Goal: Task Accomplishment & Management: Manage account settings

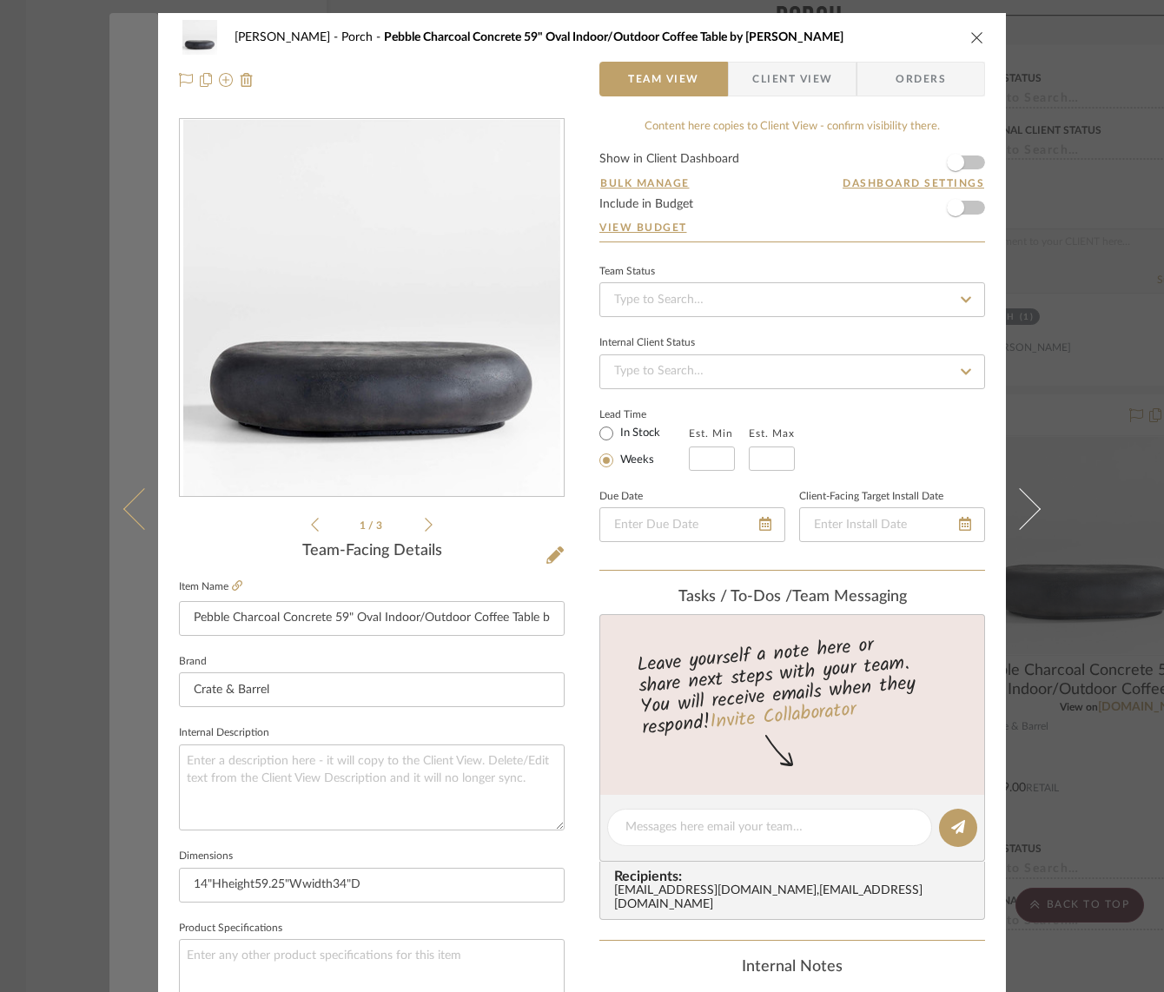
click at [109, 116] on button at bounding box center [133, 509] width 49 height 992
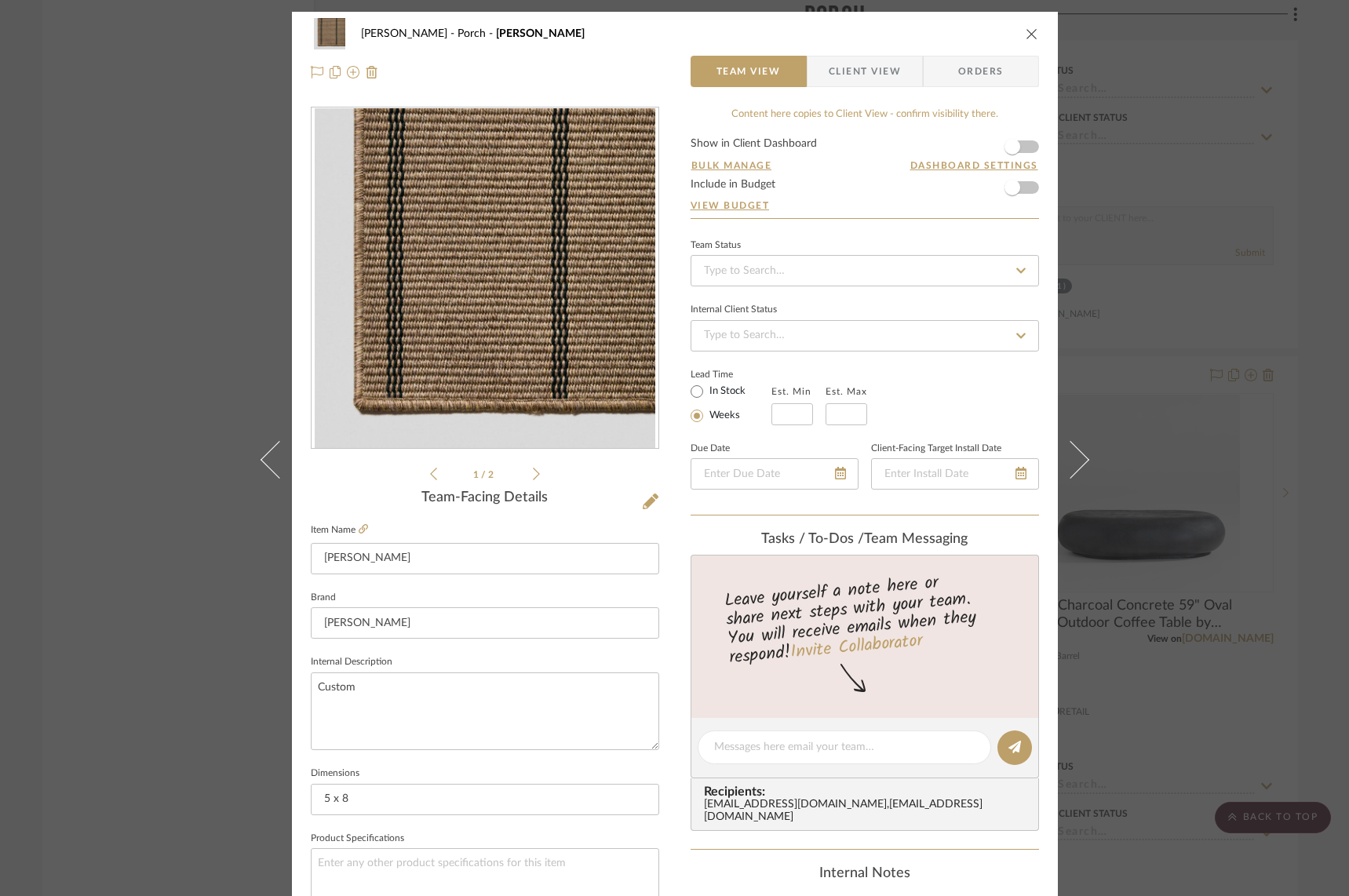
click at [1030, 33] on icon "close" at bounding box center [1032, 33] width 13 height 13
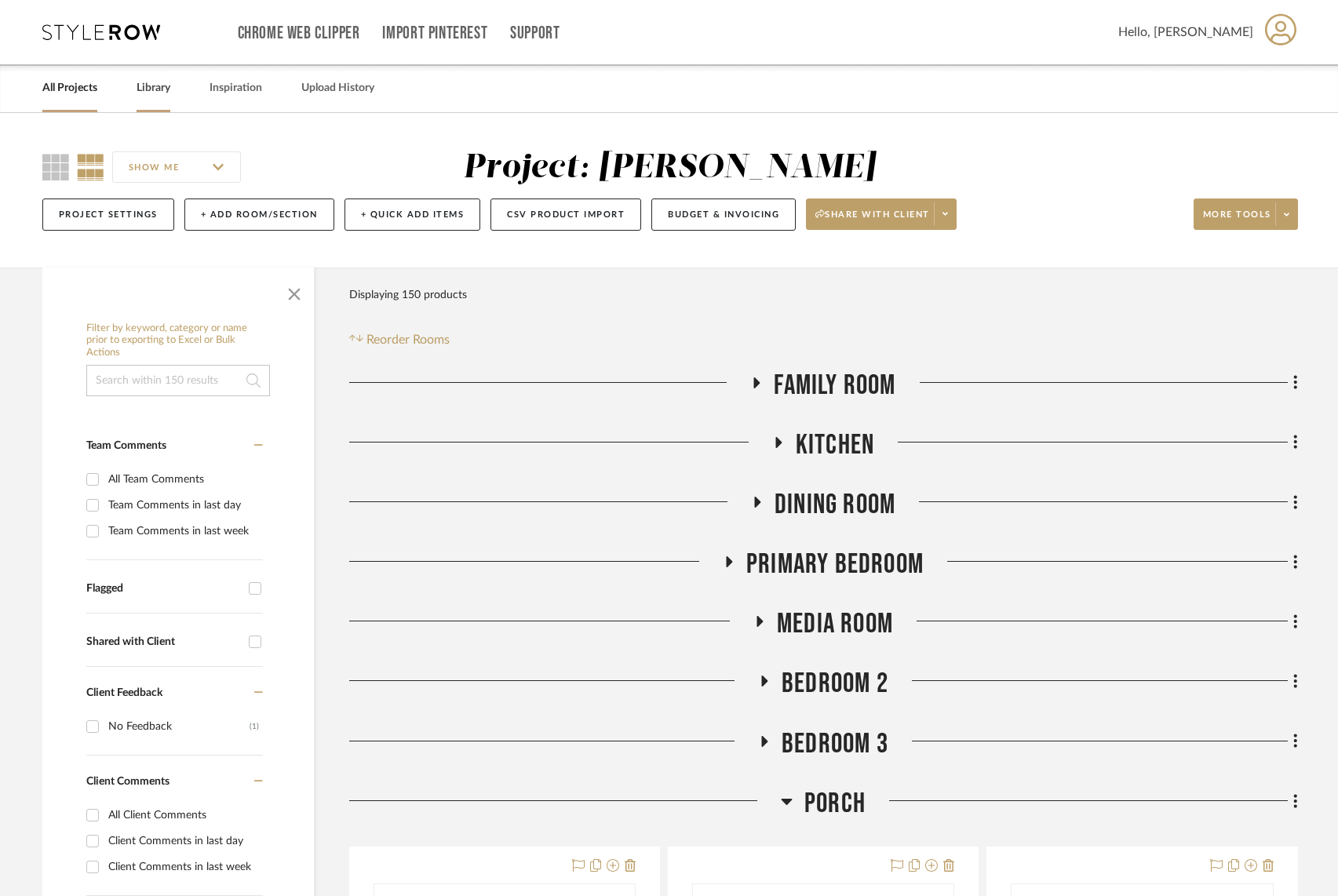
click at [146, 91] on link "Library" at bounding box center [153, 88] width 33 height 21
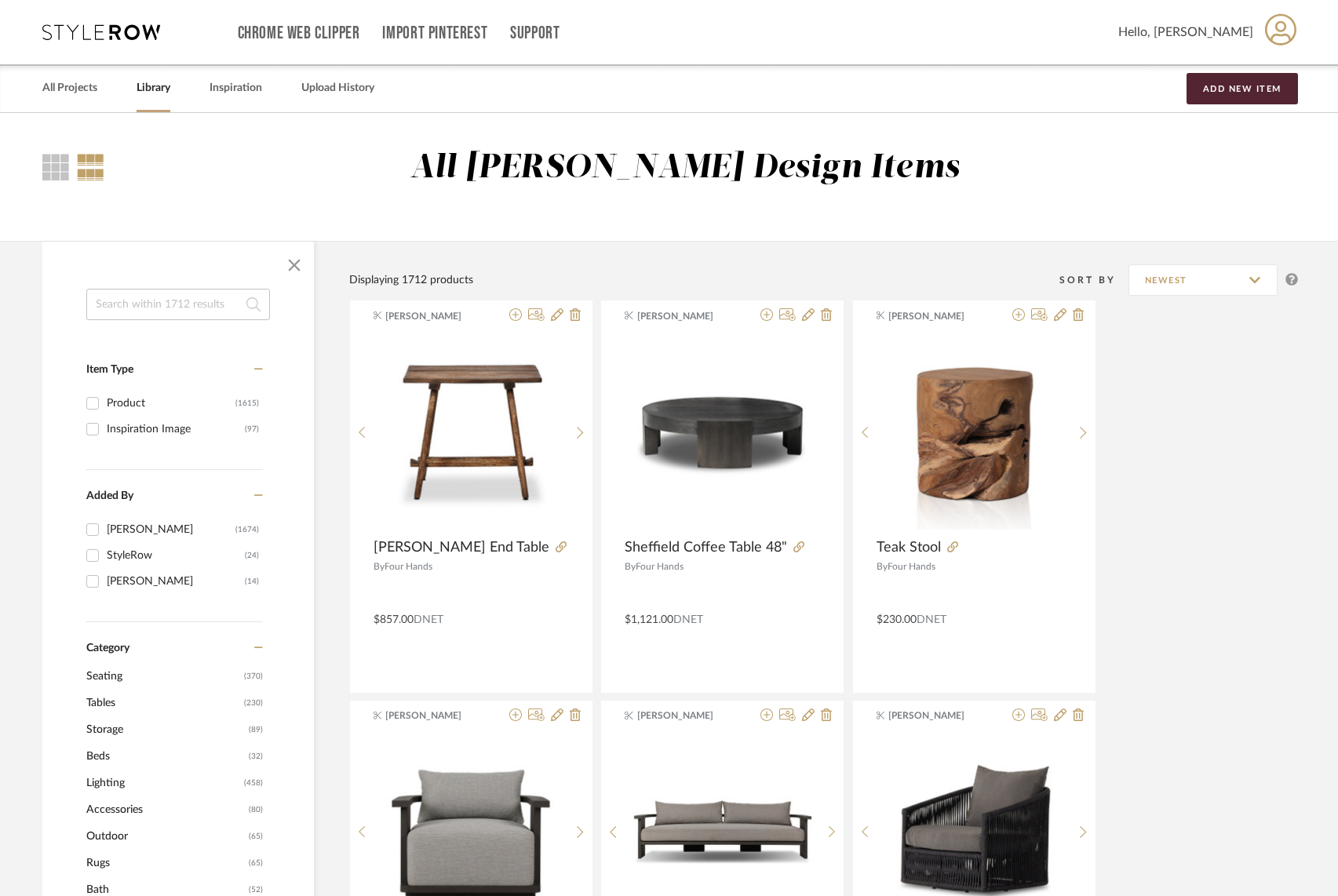
click at [162, 303] on input at bounding box center [178, 304] width 183 height 32
type input "drink table"
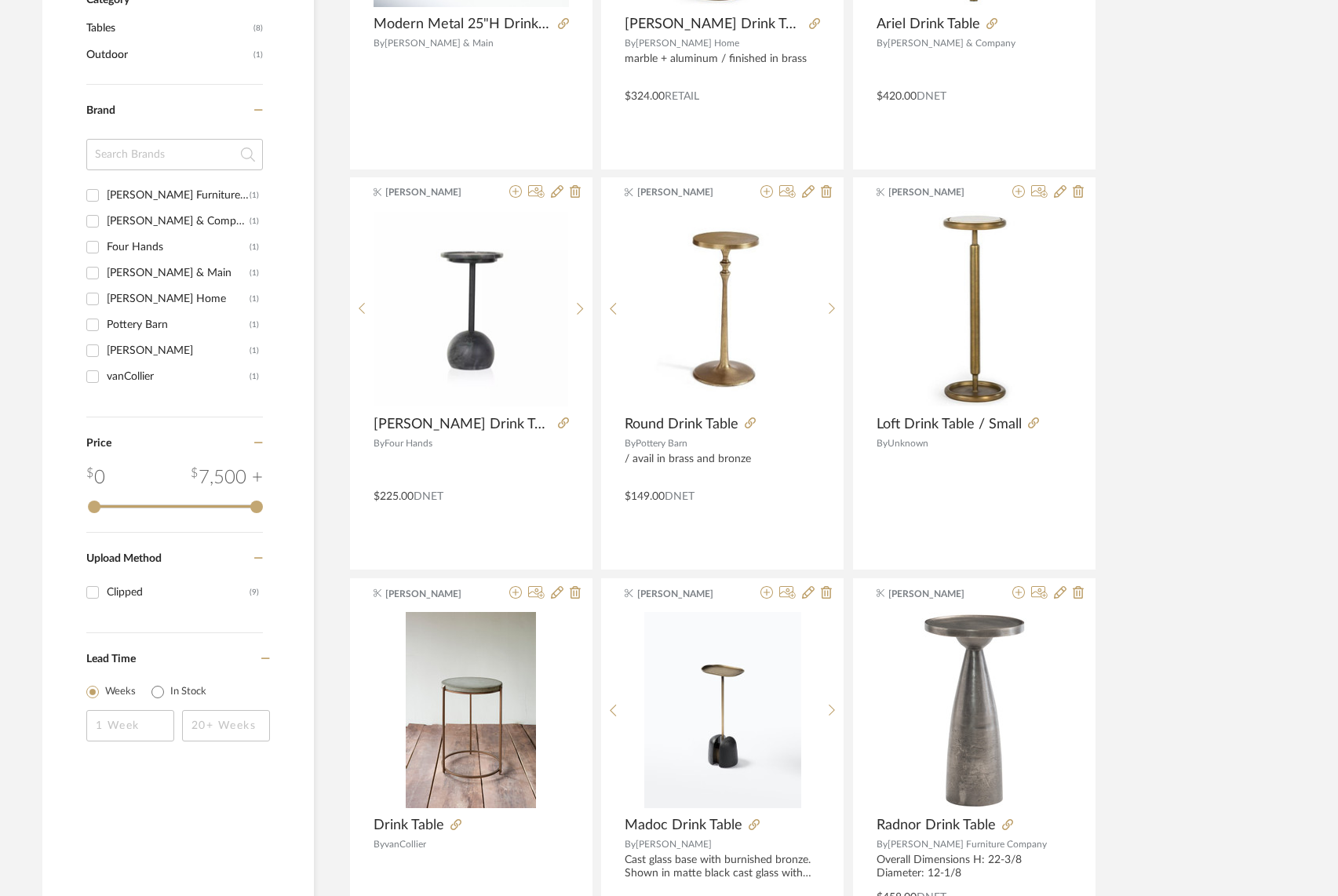
scroll to position [574, 0]
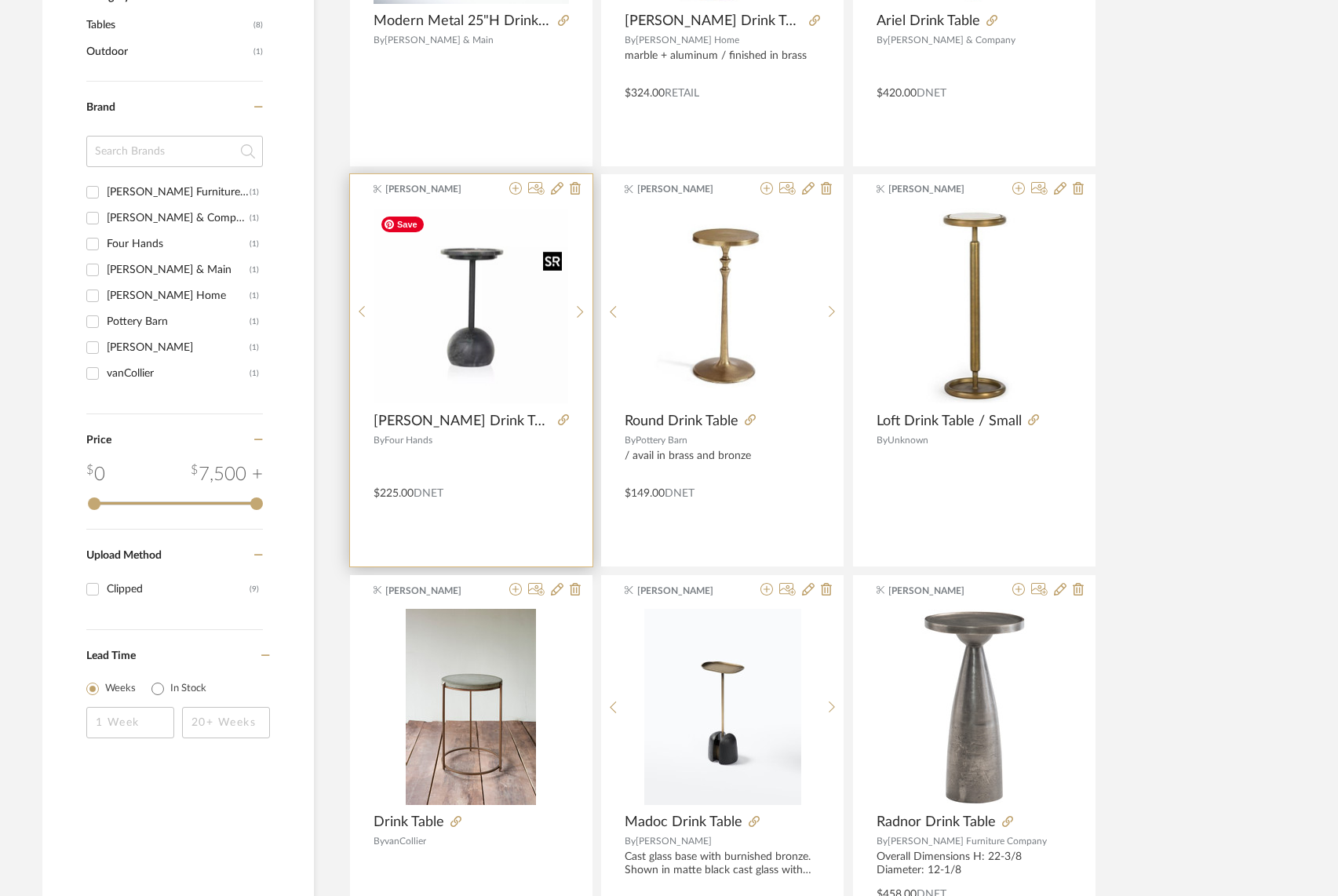
click at [471, 344] on img "0" at bounding box center [471, 305] width 194 height 194
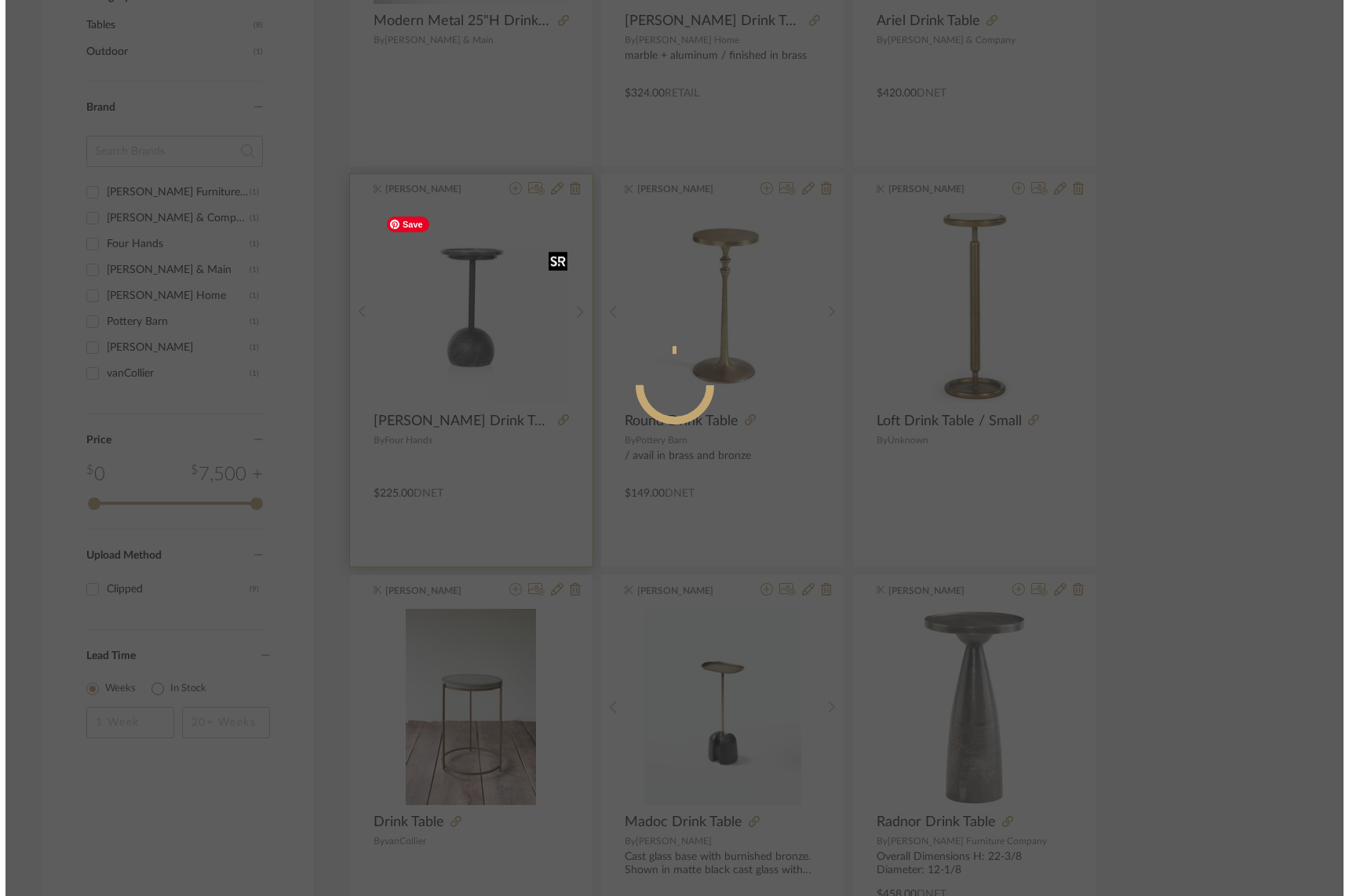
scroll to position [0, 0]
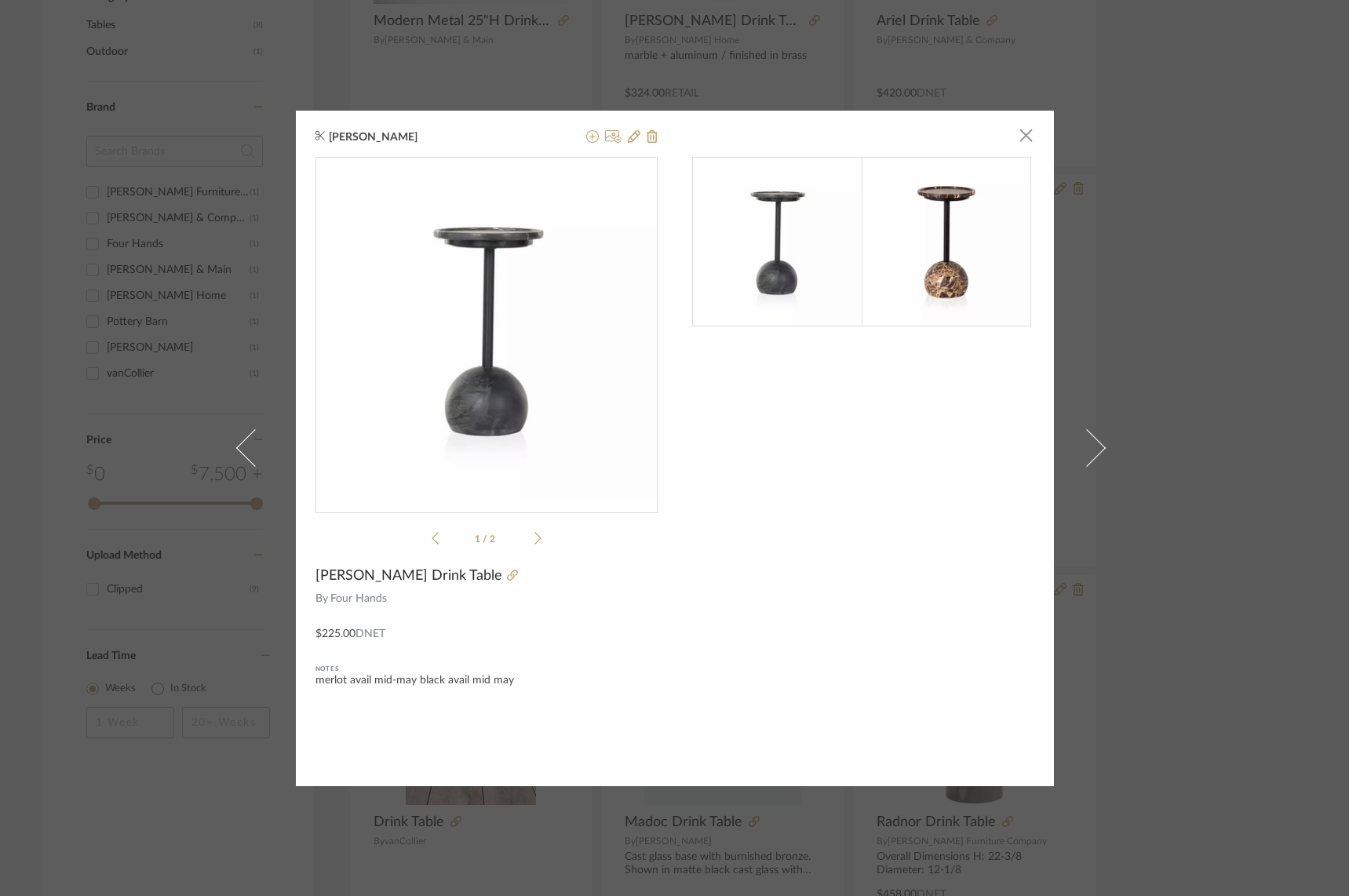
click at [933, 276] on img at bounding box center [947, 242] width 170 height 170
click at [933, 281] on img at bounding box center [947, 242] width 170 height 170
click at [507, 575] on icon at bounding box center [512, 575] width 11 height 11
click at [634, 135] on icon at bounding box center [634, 136] width 13 height 13
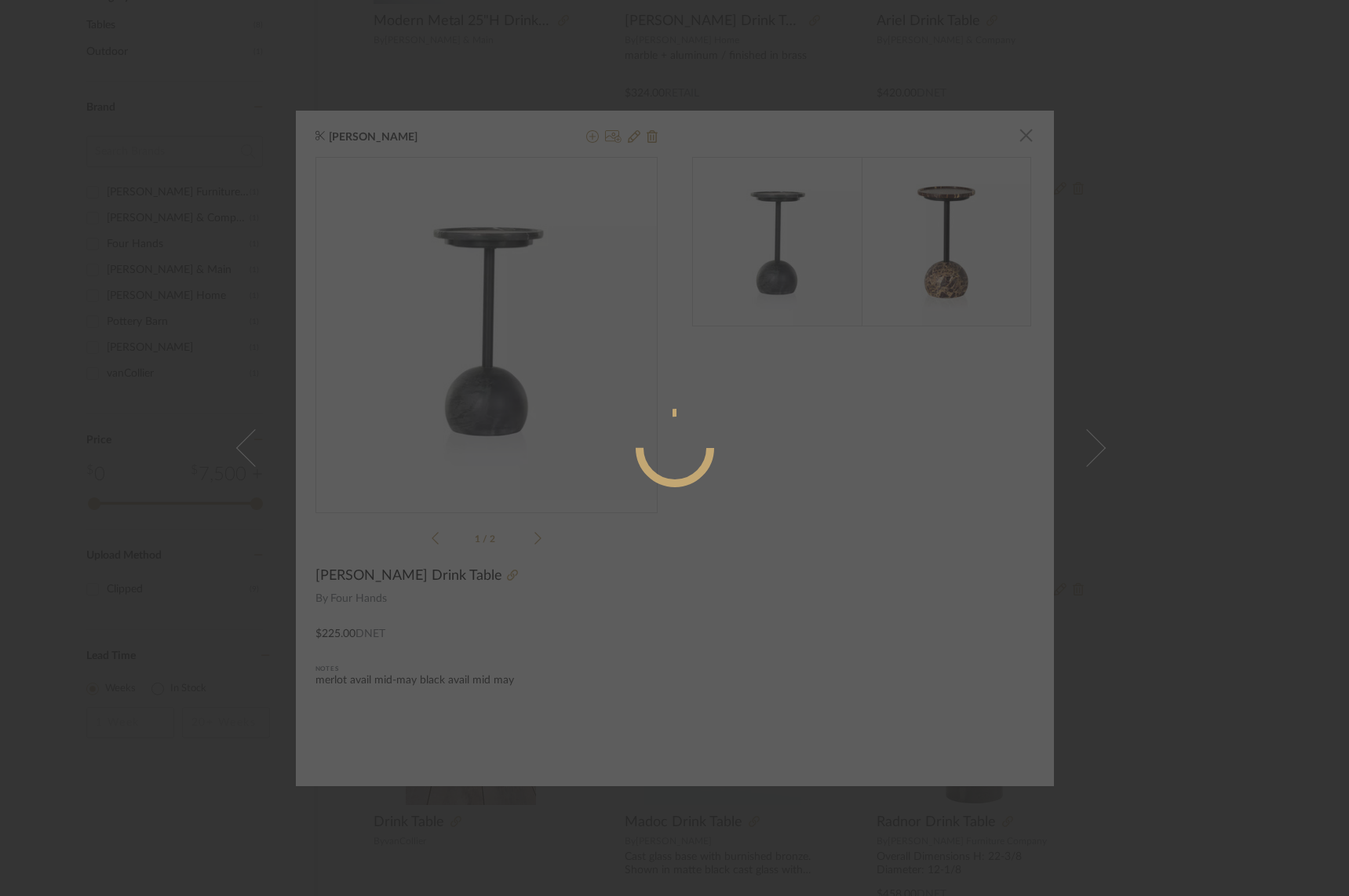
radio input "true"
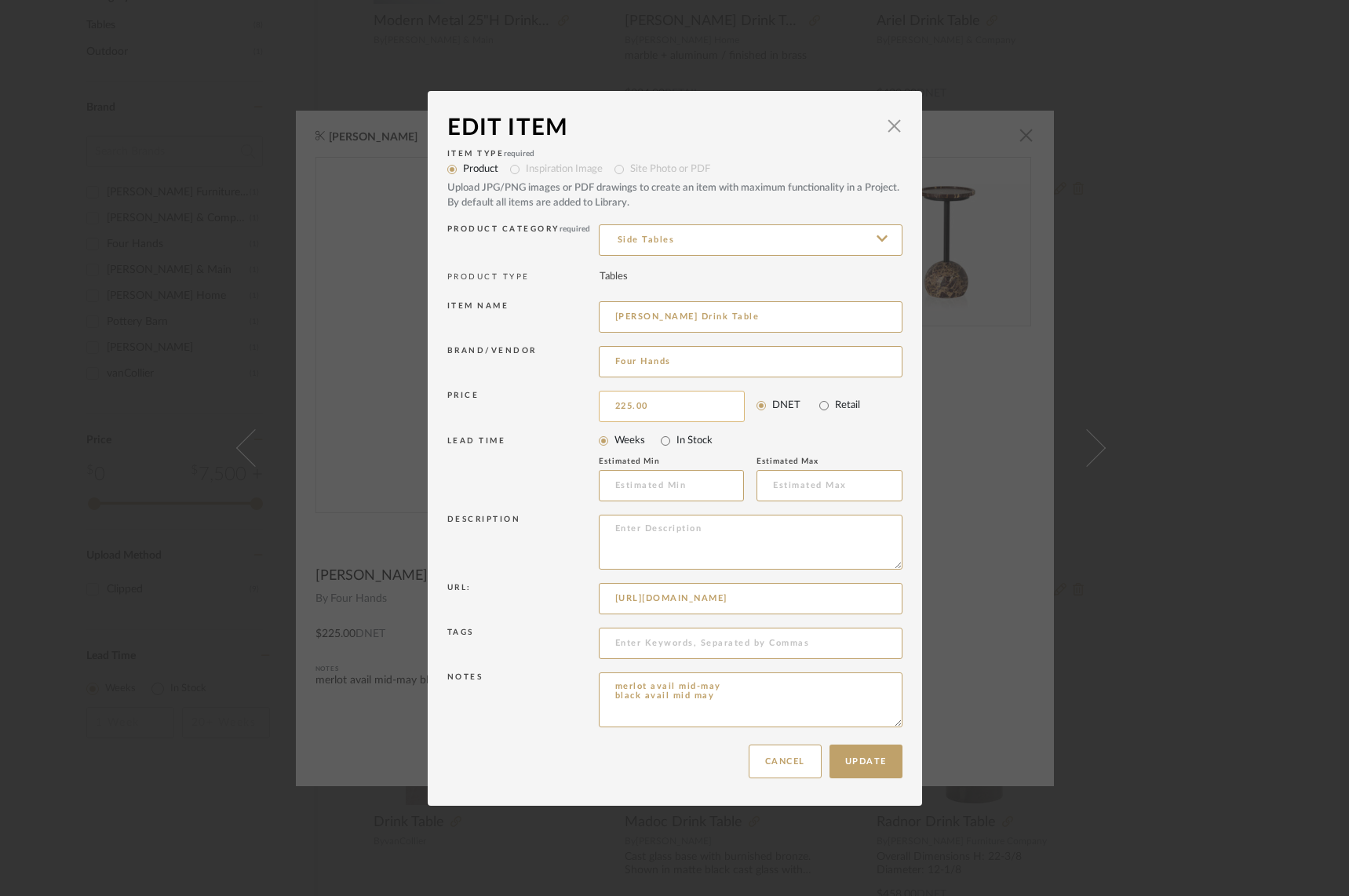
drag, startPoint x: 679, startPoint y: 407, endPoint x: 671, endPoint y: 406, distance: 8.1
click at [664, 406] on input "225.00" at bounding box center [672, 406] width 146 height 32
drag, startPoint x: 676, startPoint y: 406, endPoint x: 595, endPoint y: 403, distance: 81.1
click at [599, 403] on input "225.00" at bounding box center [672, 406] width 146 height 32
type input "$263.00"
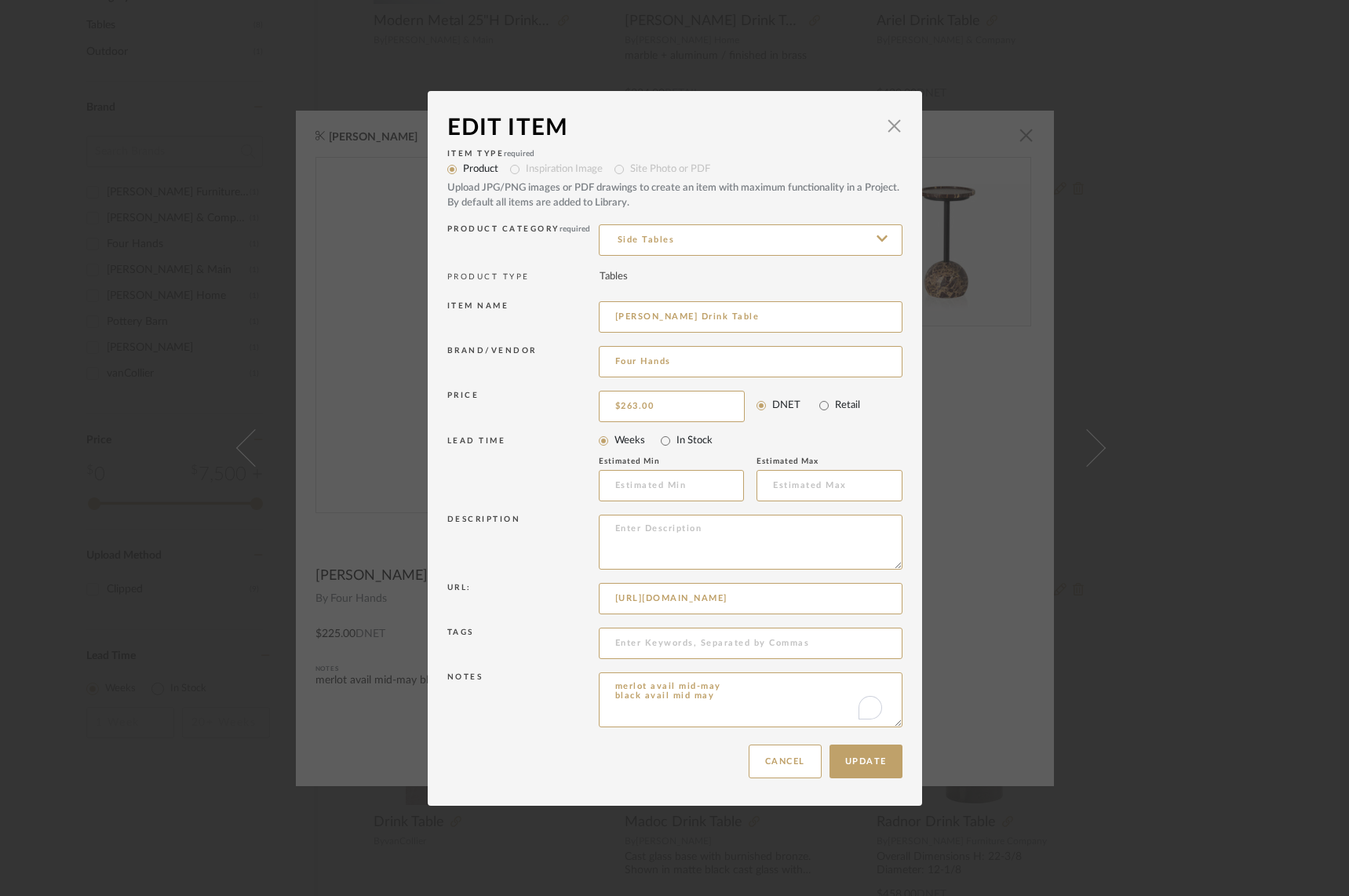
drag, startPoint x: 751, startPoint y: 696, endPoint x: 533, endPoint y: 685, distance: 218.3
click at [533, 685] on div "Notes merlot avail mid-may black avail mid may" at bounding box center [675, 703] width 455 height 69
type textarea "399 map"
click at [865, 762] on button "Update" at bounding box center [866, 761] width 73 height 33
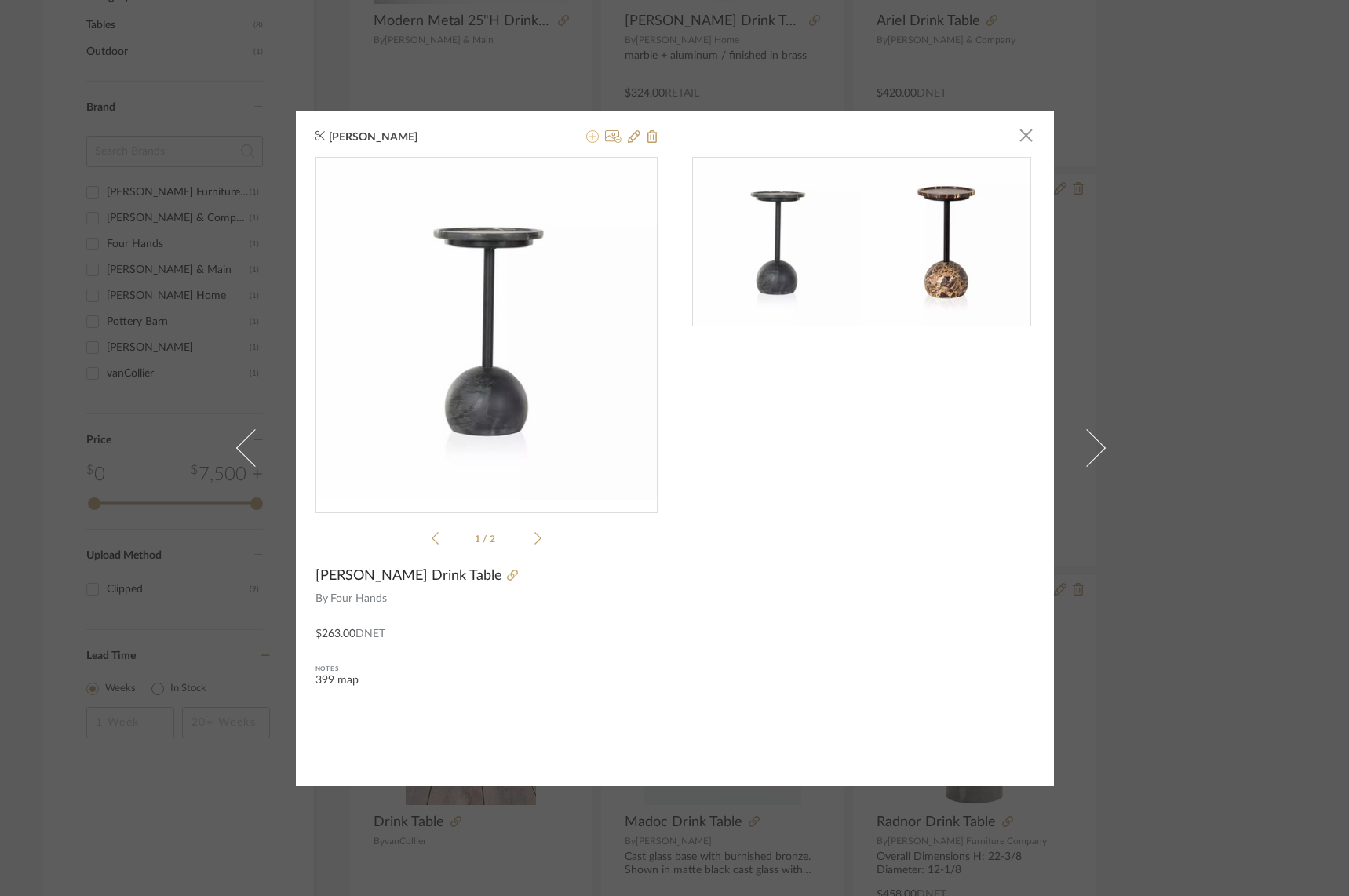
click at [589, 135] on icon at bounding box center [593, 136] width 13 height 13
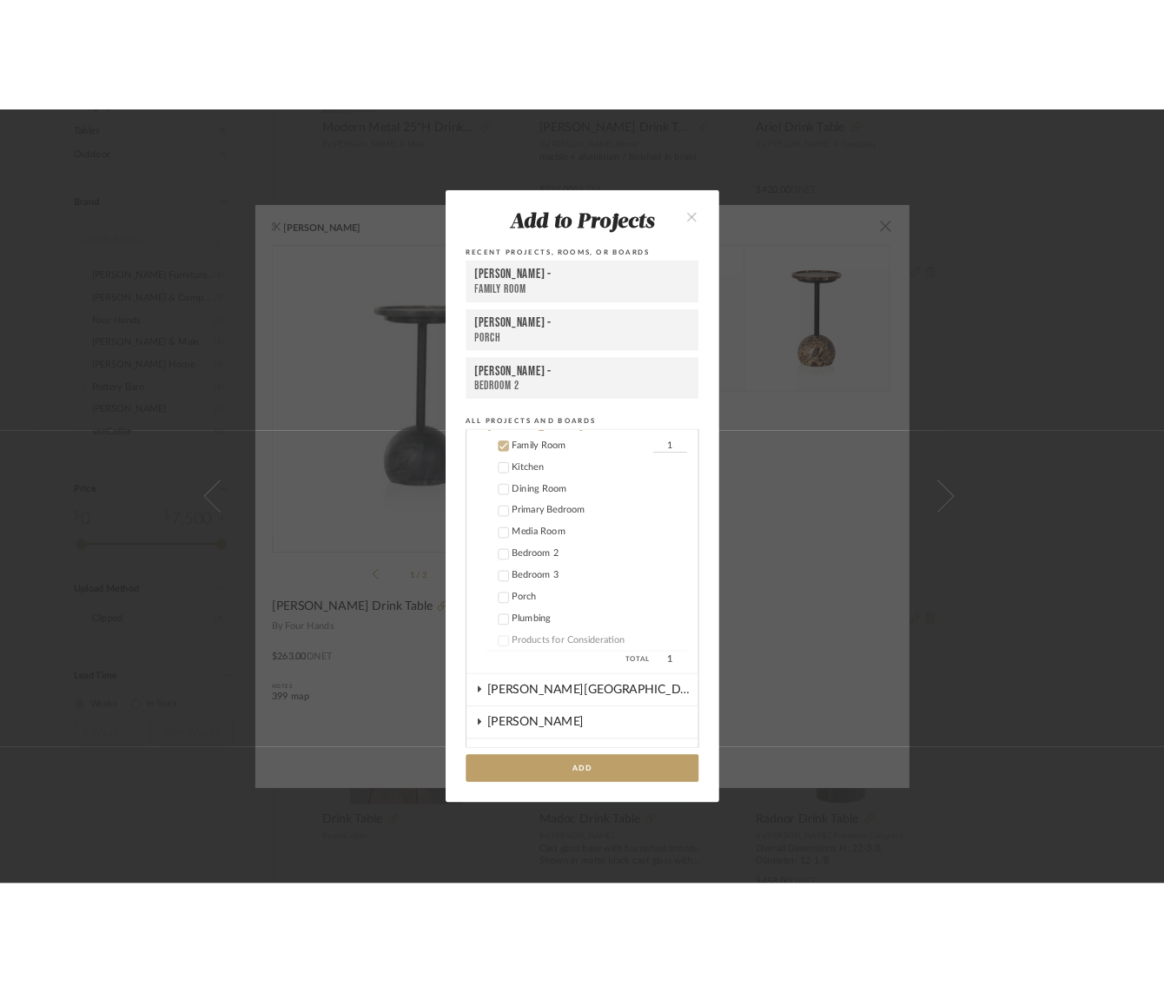
scroll to position [404, 0]
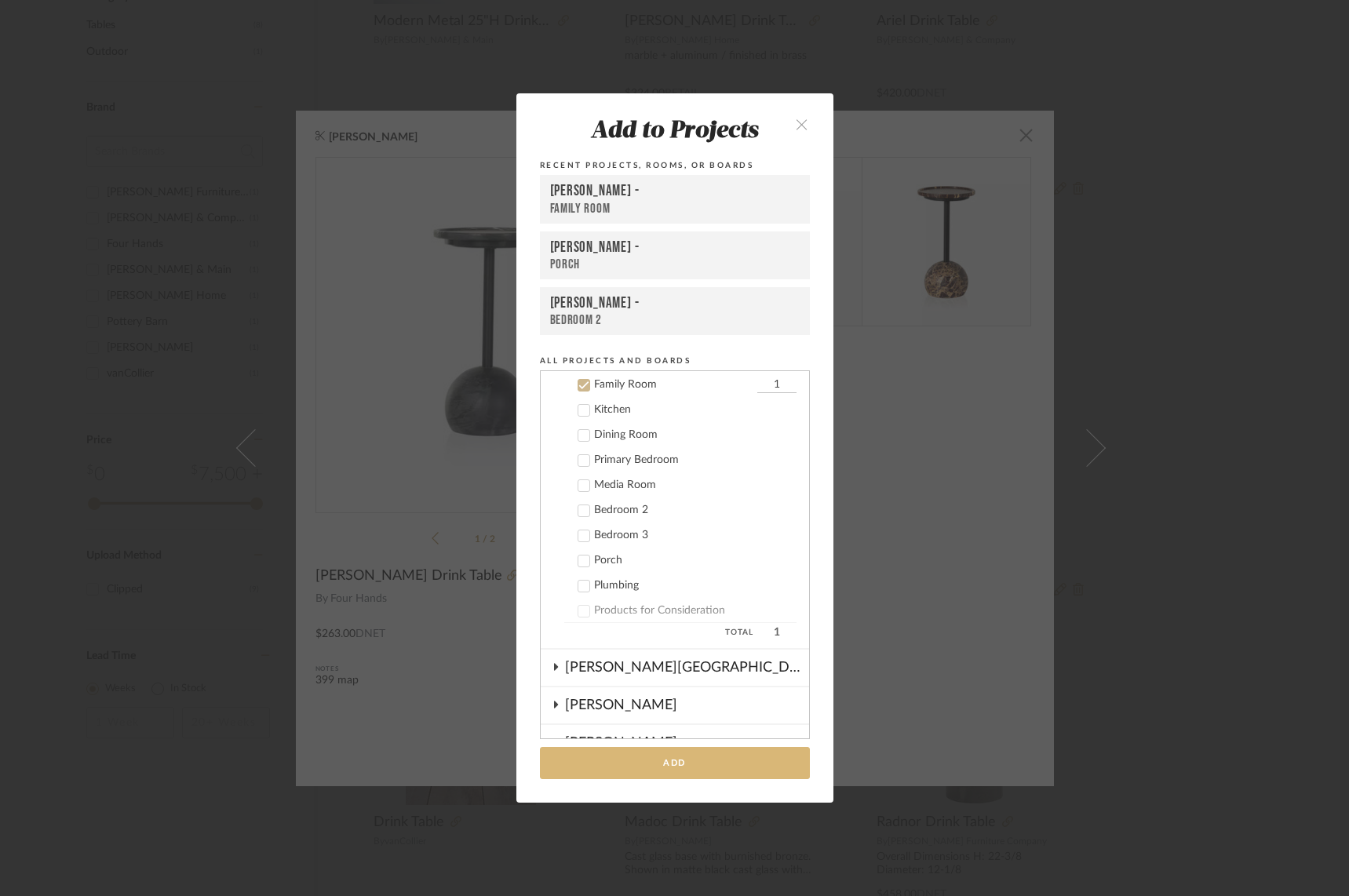
click at [715, 755] on button "Add" at bounding box center [675, 763] width 270 height 33
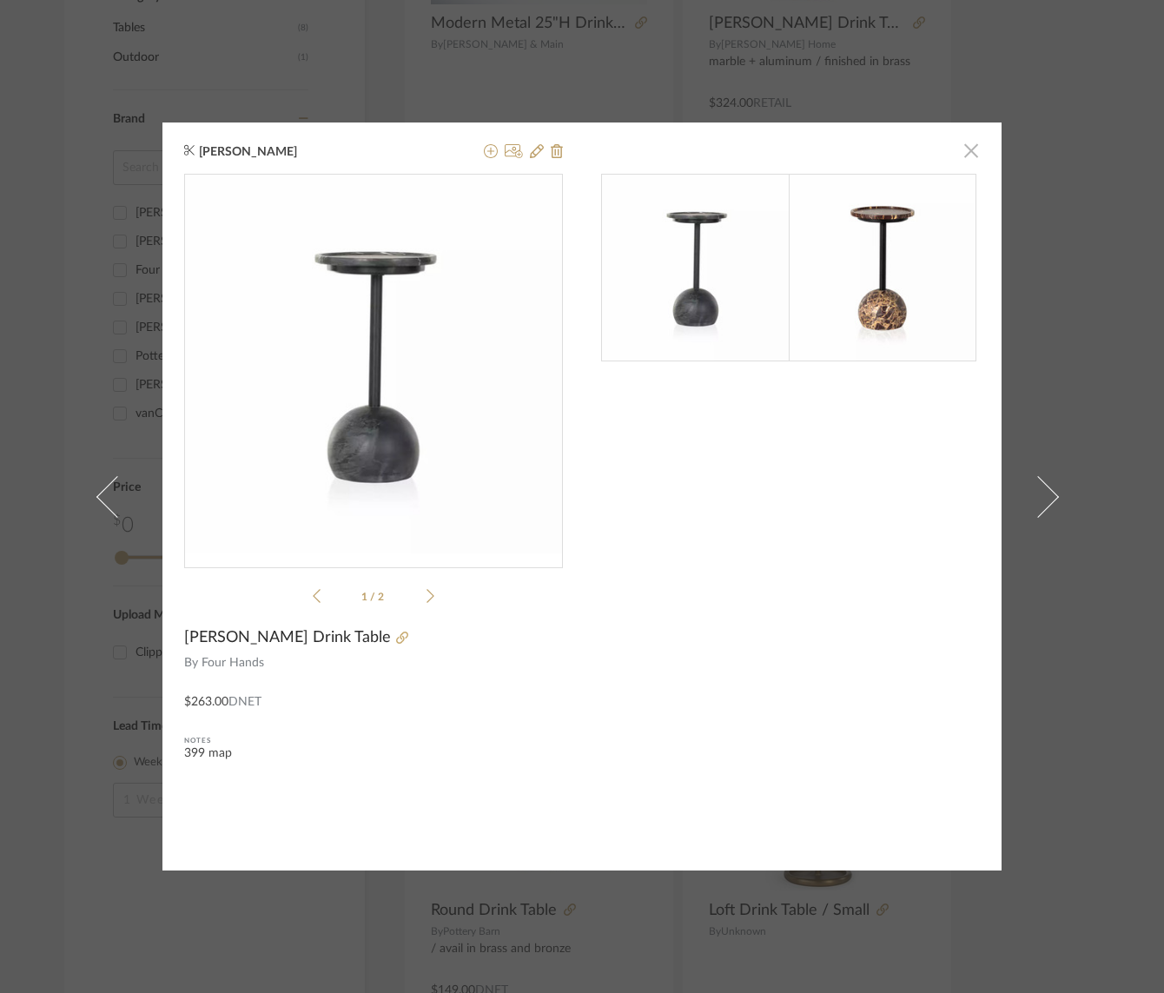
click at [970, 150] on span "button" at bounding box center [971, 150] width 35 height 35
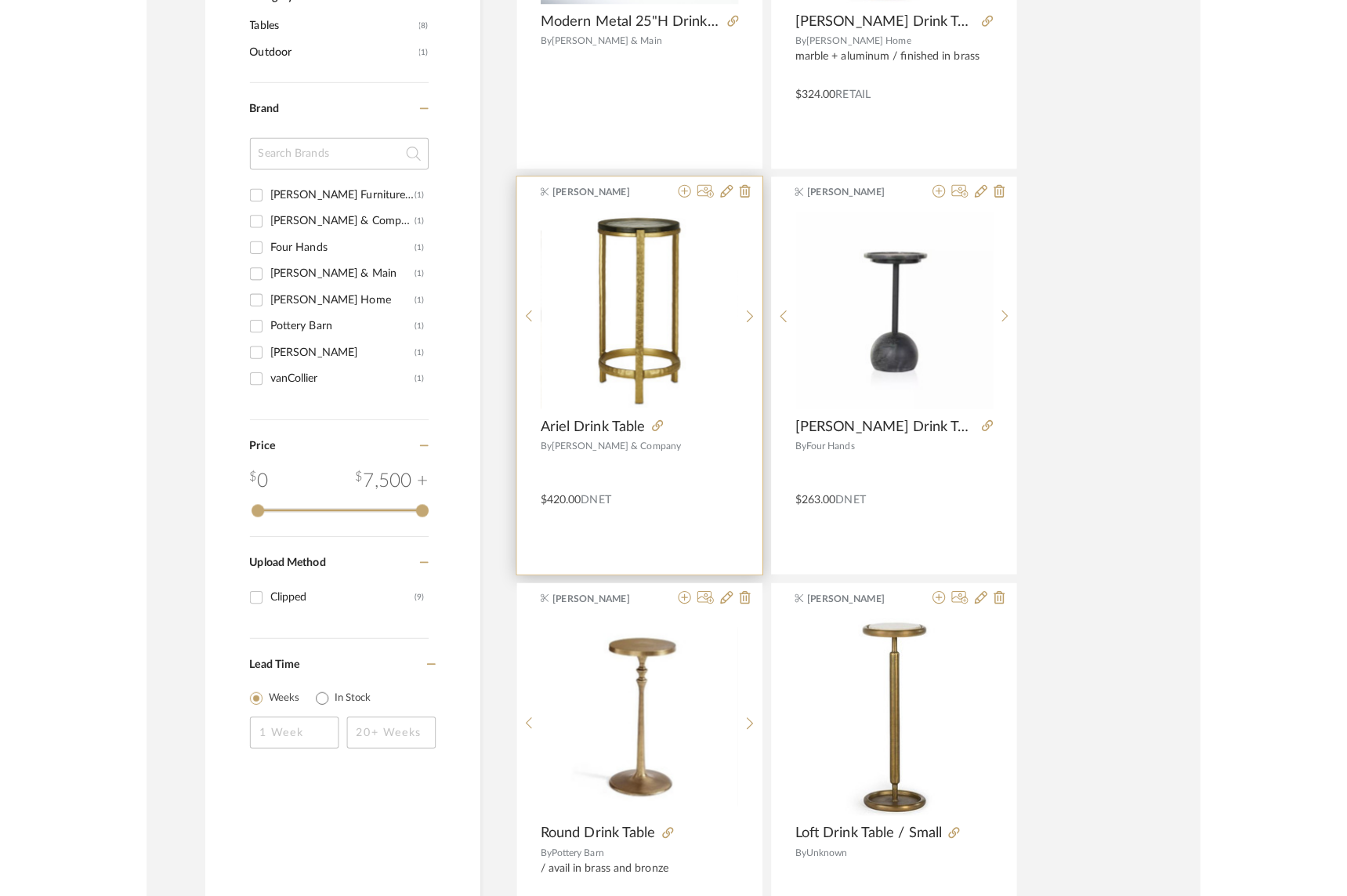
scroll to position [0, 0]
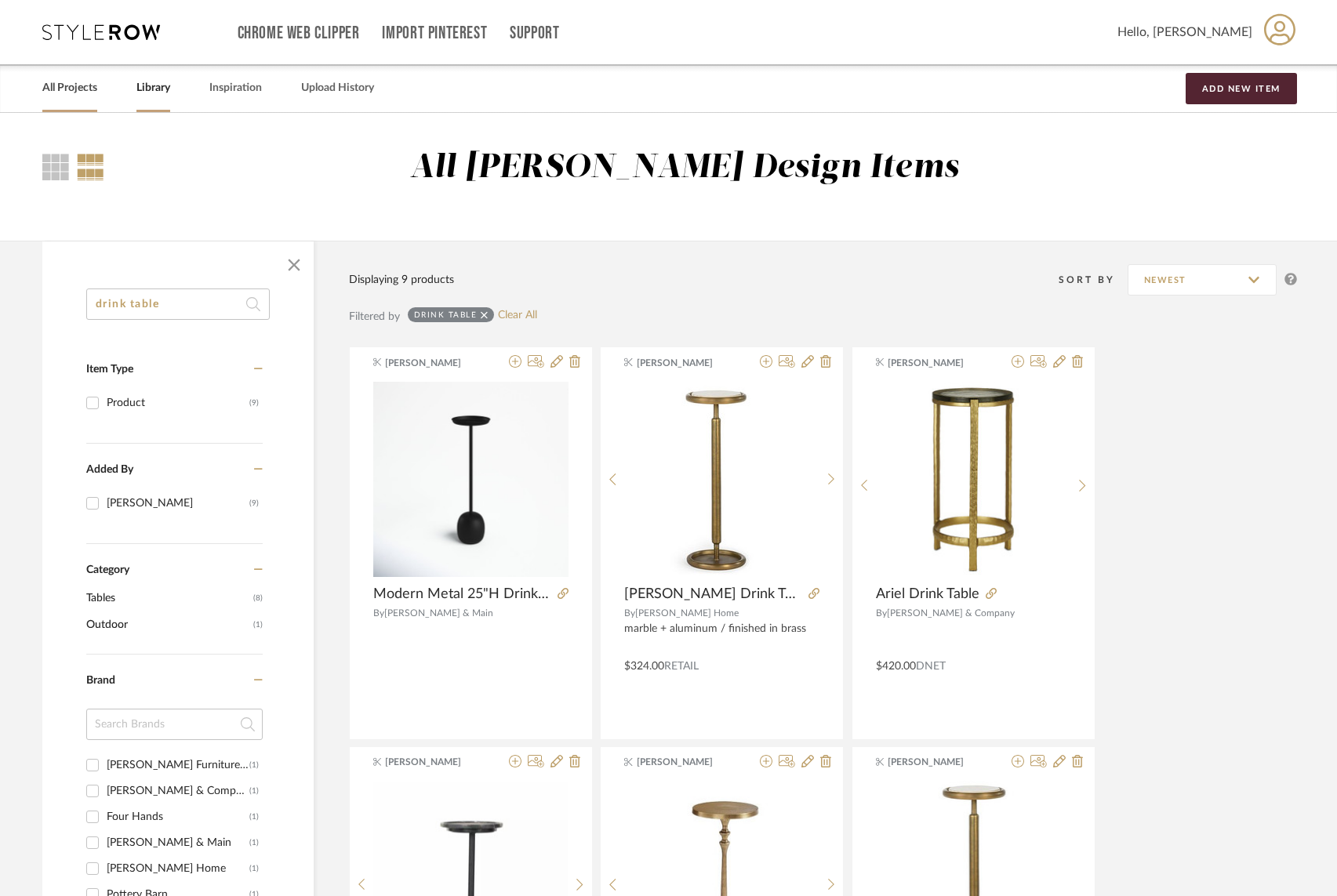
click at [51, 84] on link "All Projects" at bounding box center [70, 88] width 55 height 21
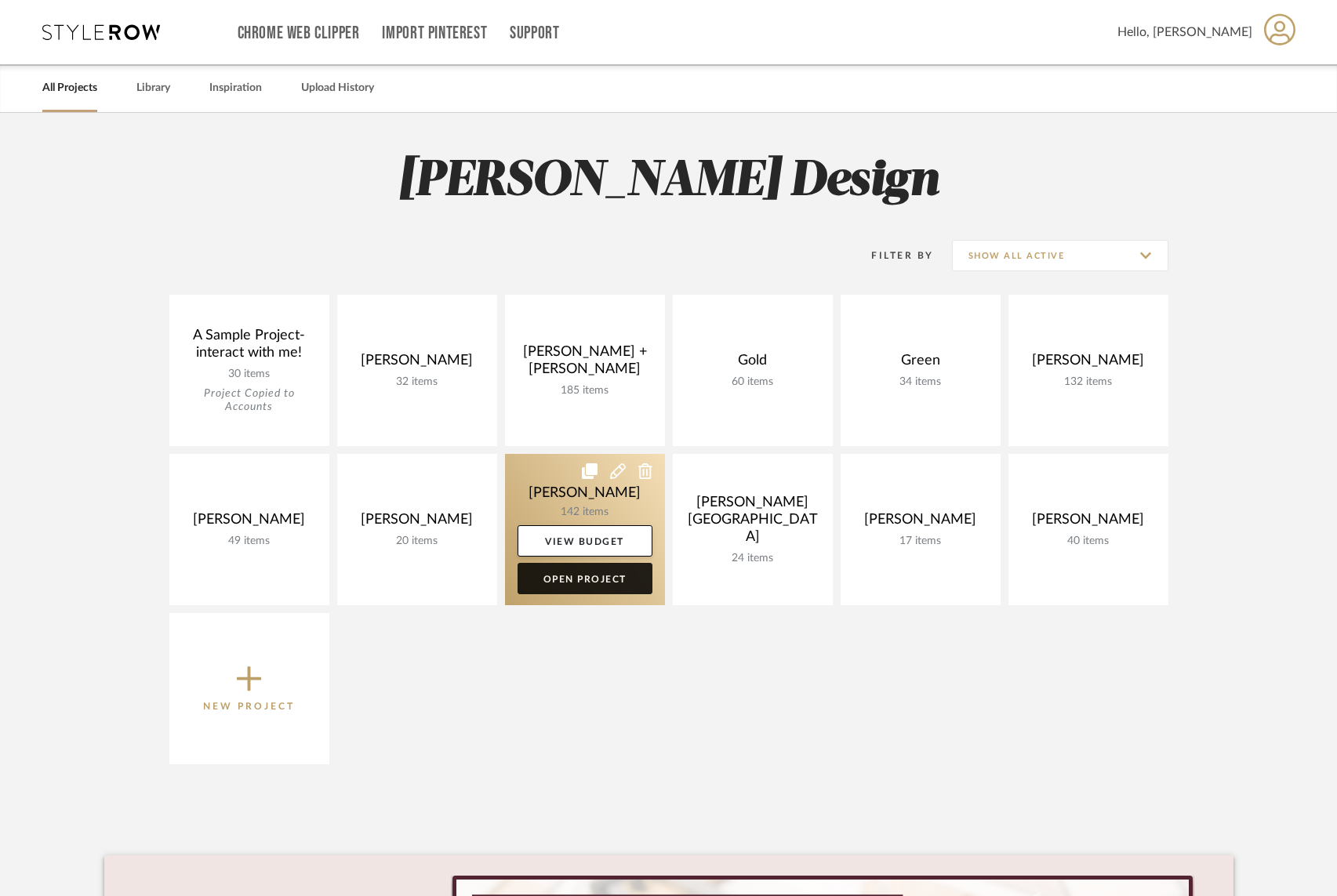
click at [574, 580] on link "Open Project" at bounding box center [584, 578] width 135 height 32
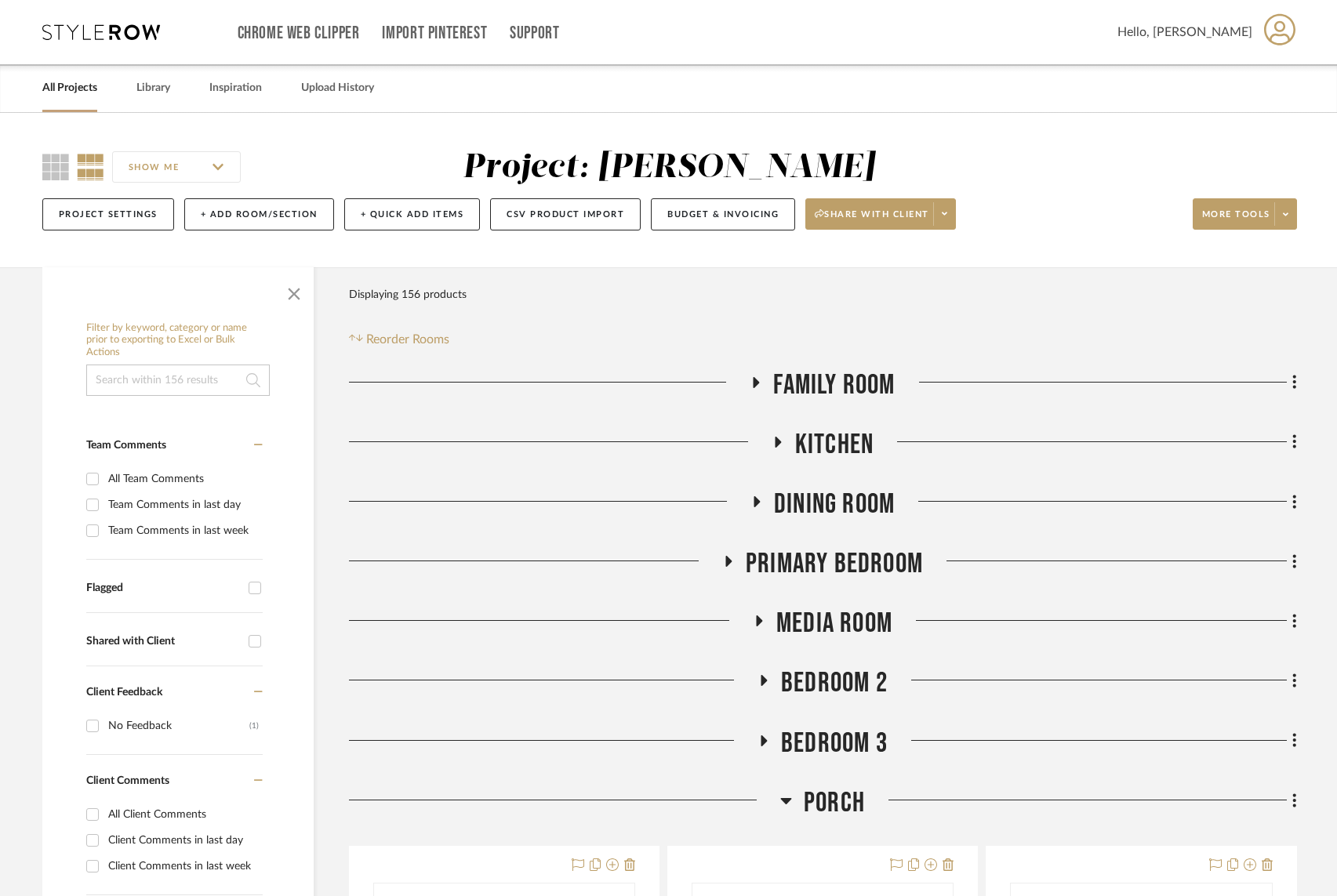
click at [755, 383] on icon at bounding box center [757, 383] width 6 height 11
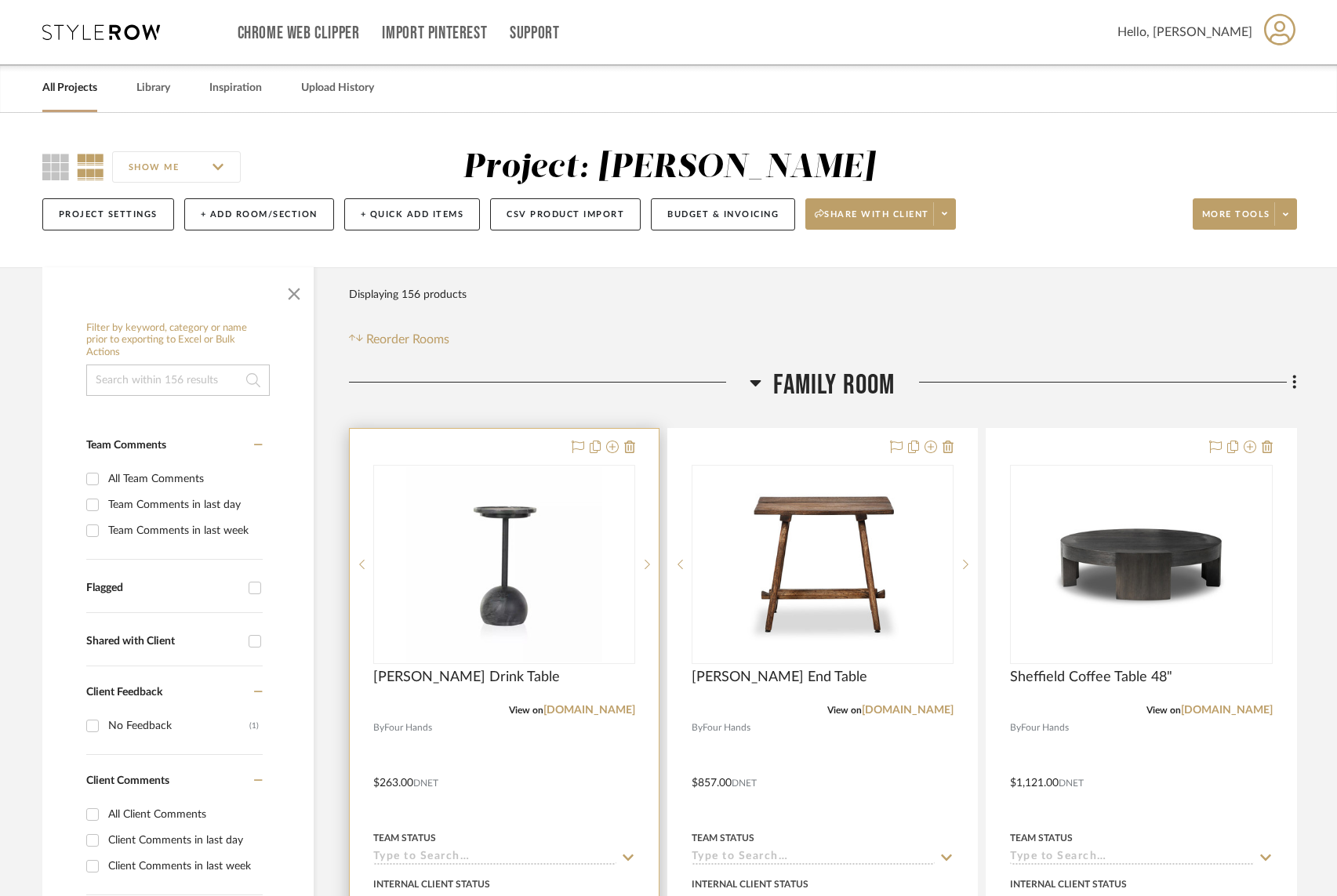
click at [617, 534] on div "0" at bounding box center [504, 564] width 260 height 198
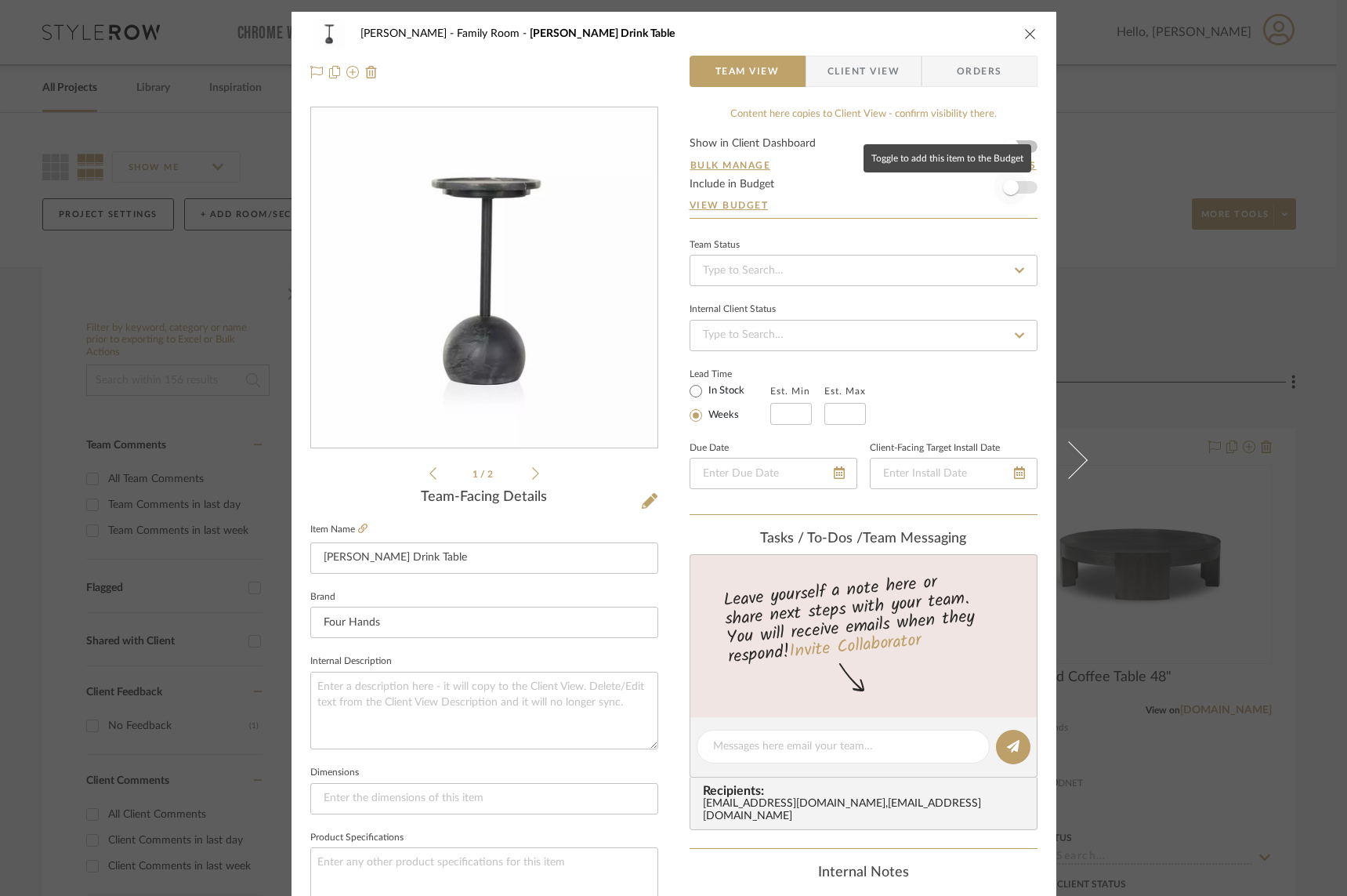
click at [1019, 191] on span "button" at bounding box center [1011, 188] width 34 height 34
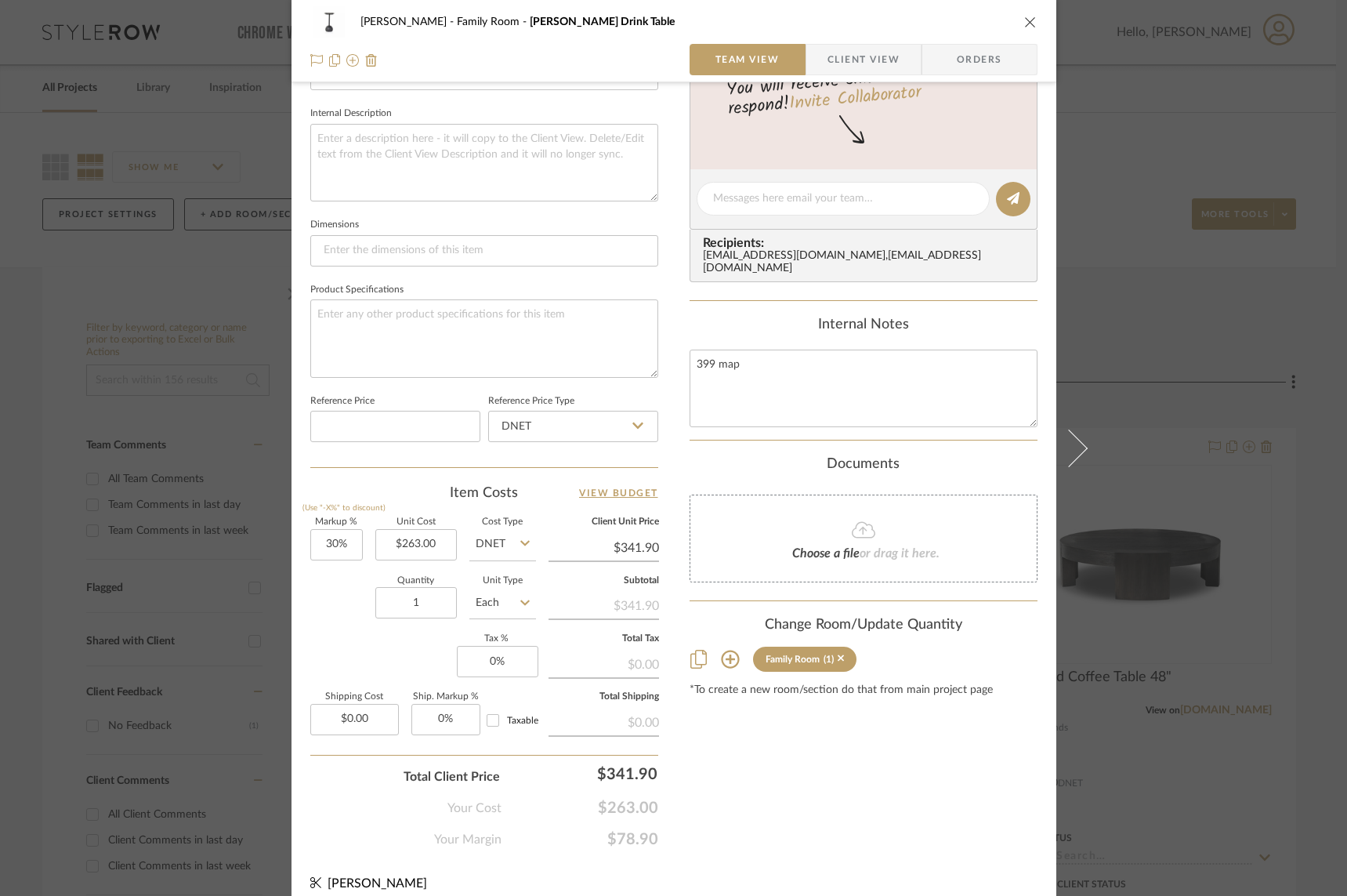
scroll to position [560, 0]
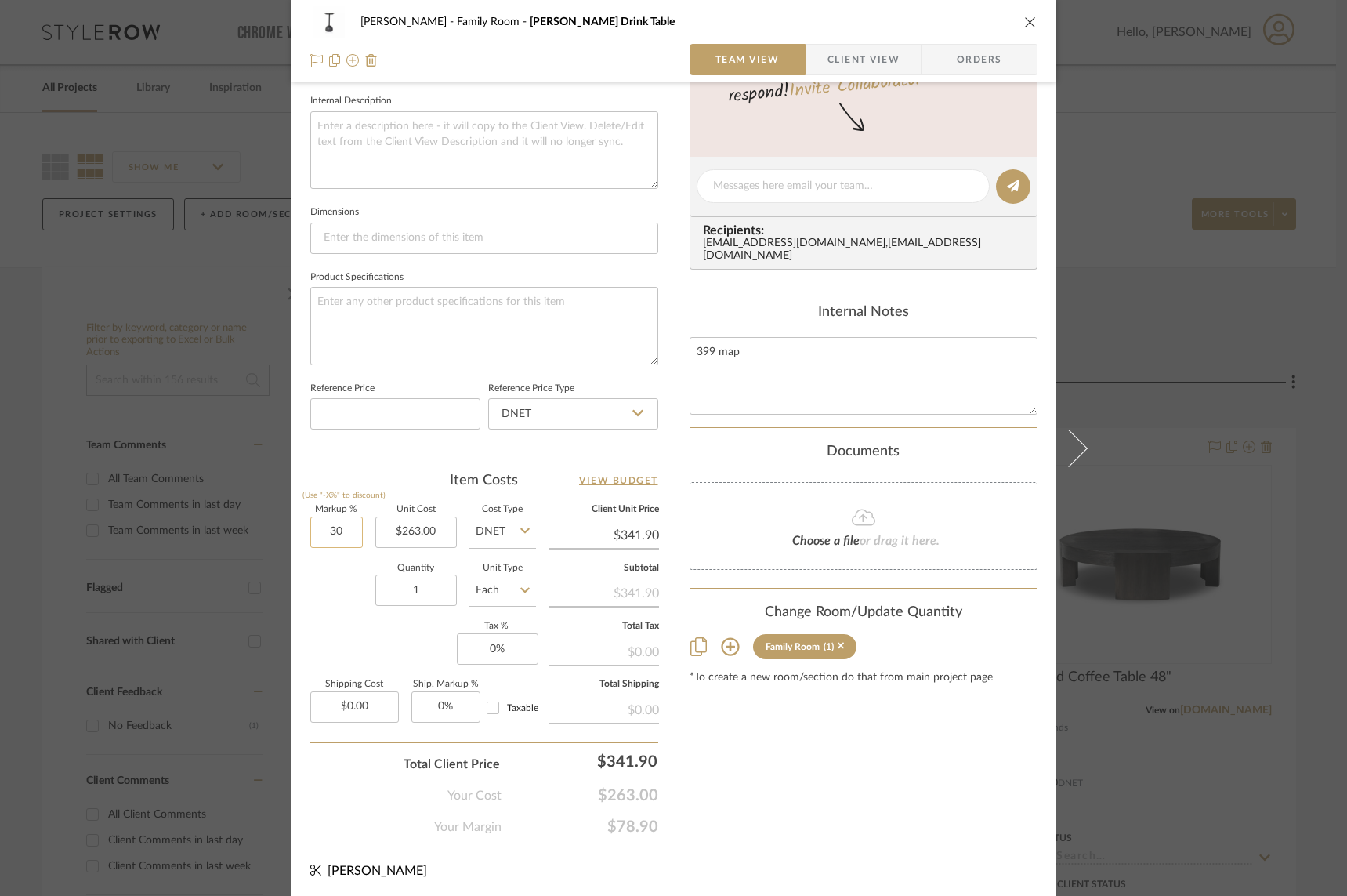
click at [330, 529] on input "30" at bounding box center [337, 532] width 52 height 32
type input "50%"
click at [313, 570] on div "Quantity 1 Unit Type Each" at bounding box center [423, 593] width 226 height 56
type input "$394.50"
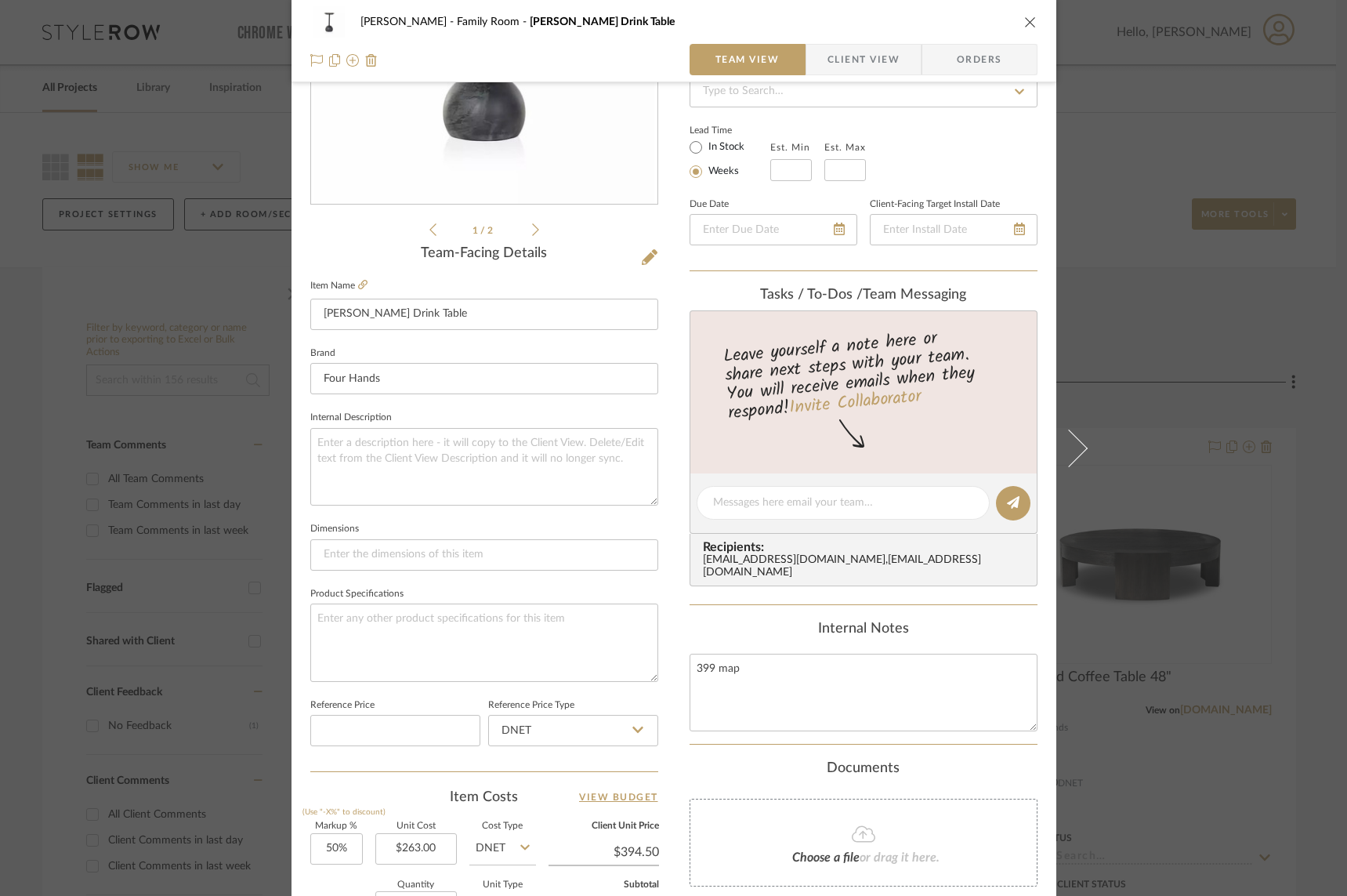
scroll to position [0, 0]
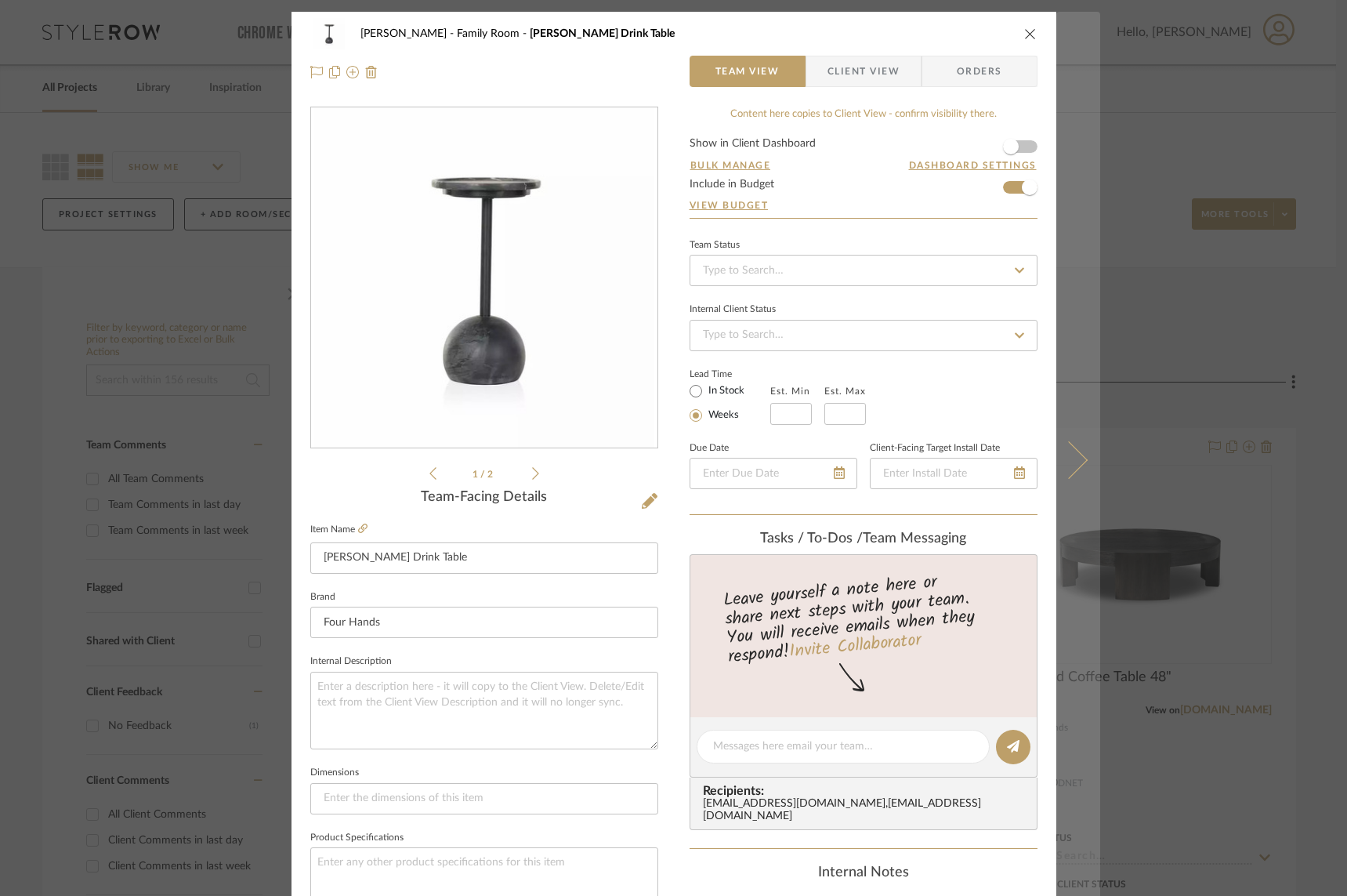
click at [1049, 455] on icon at bounding box center [1068, 459] width 38 height 38
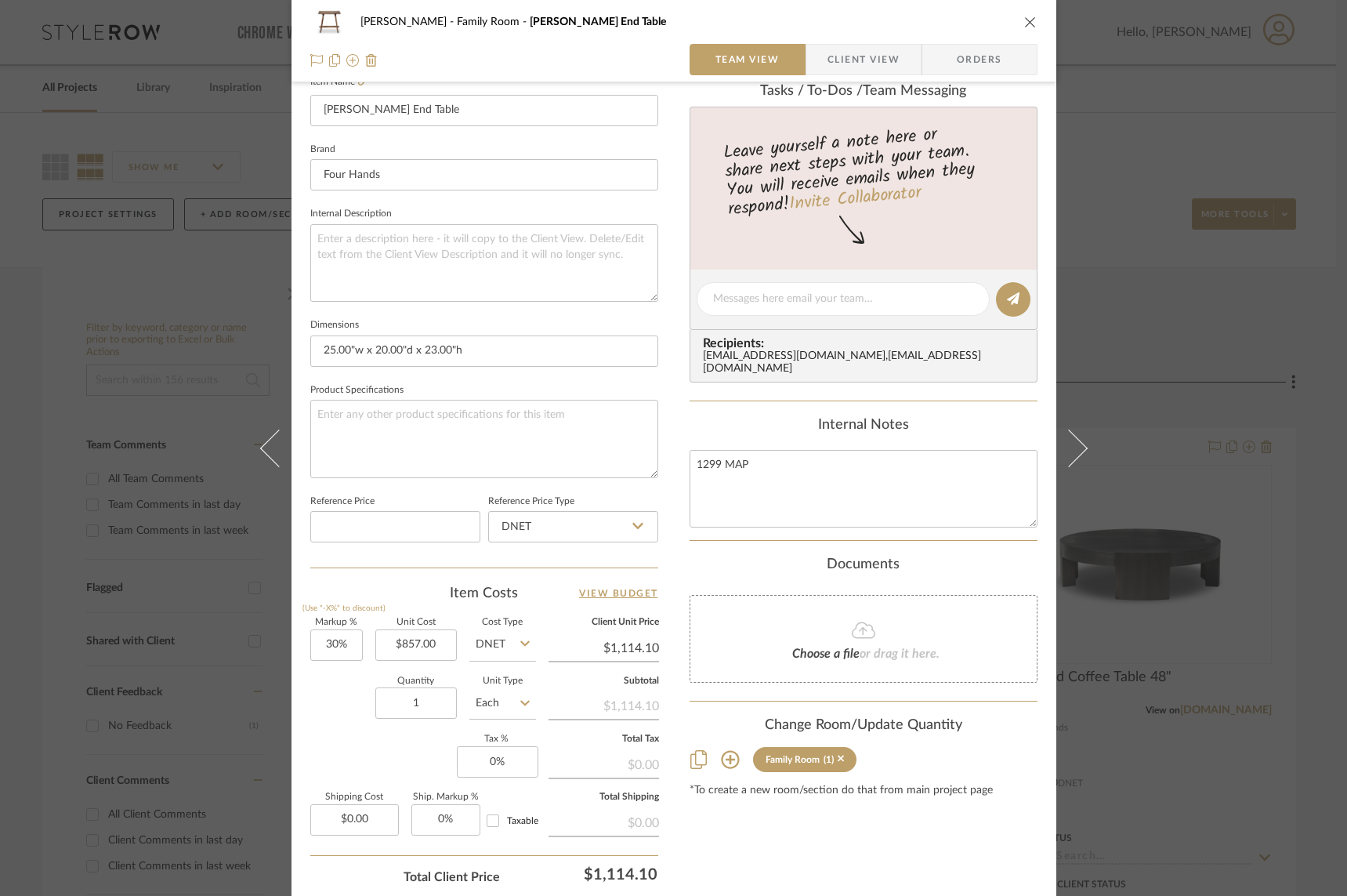
scroll to position [560, 0]
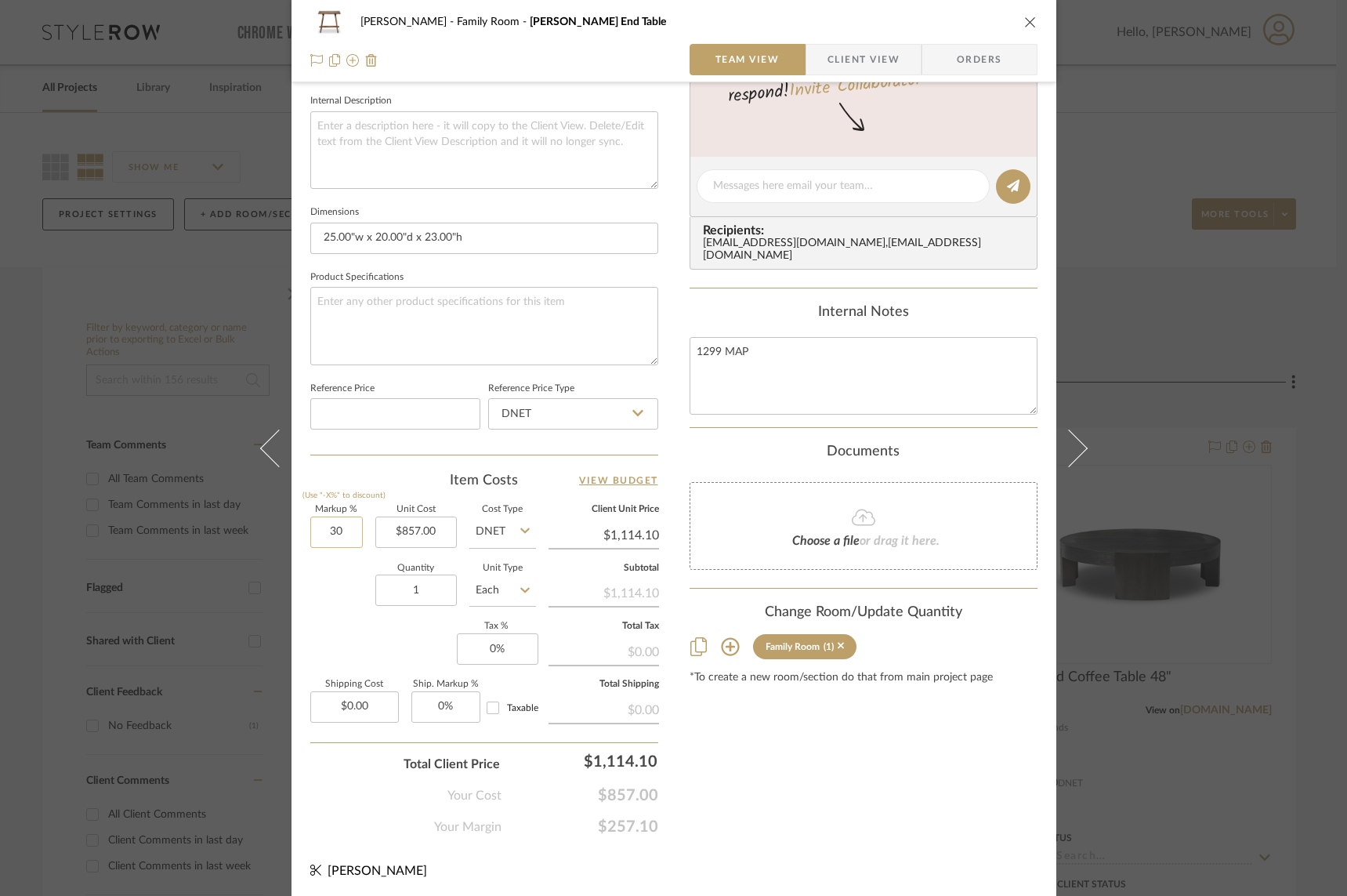
click at [329, 529] on input "30" at bounding box center [337, 532] width 52 height 32
type input "50%"
click at [335, 565] on div "Quantity 1 Unit Type Each" at bounding box center [423, 593] width 226 height 56
type input "$1,285.50"
drag, startPoint x: 633, startPoint y: 536, endPoint x: 660, endPoint y: 535, distance: 27.0
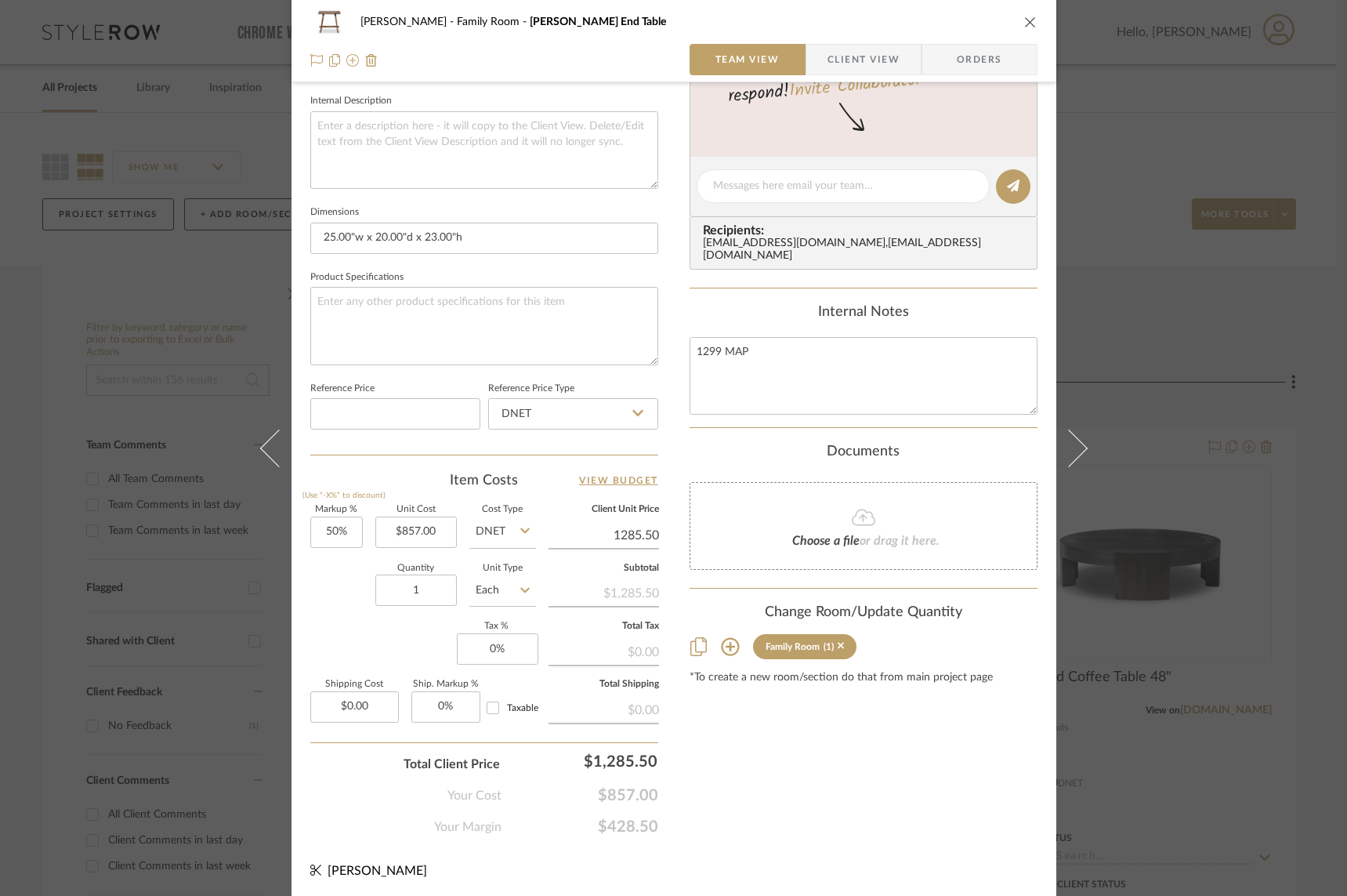
click at [660, 535] on div "Ramsaur Family Room Elio End Table Team View Client View Orders 1 / 2 Team-Faci…" at bounding box center [674, 175] width 765 height 1448
type input "1299"
type input "51.58%"
type input "$1,299.00"
type input "$1,299.04"
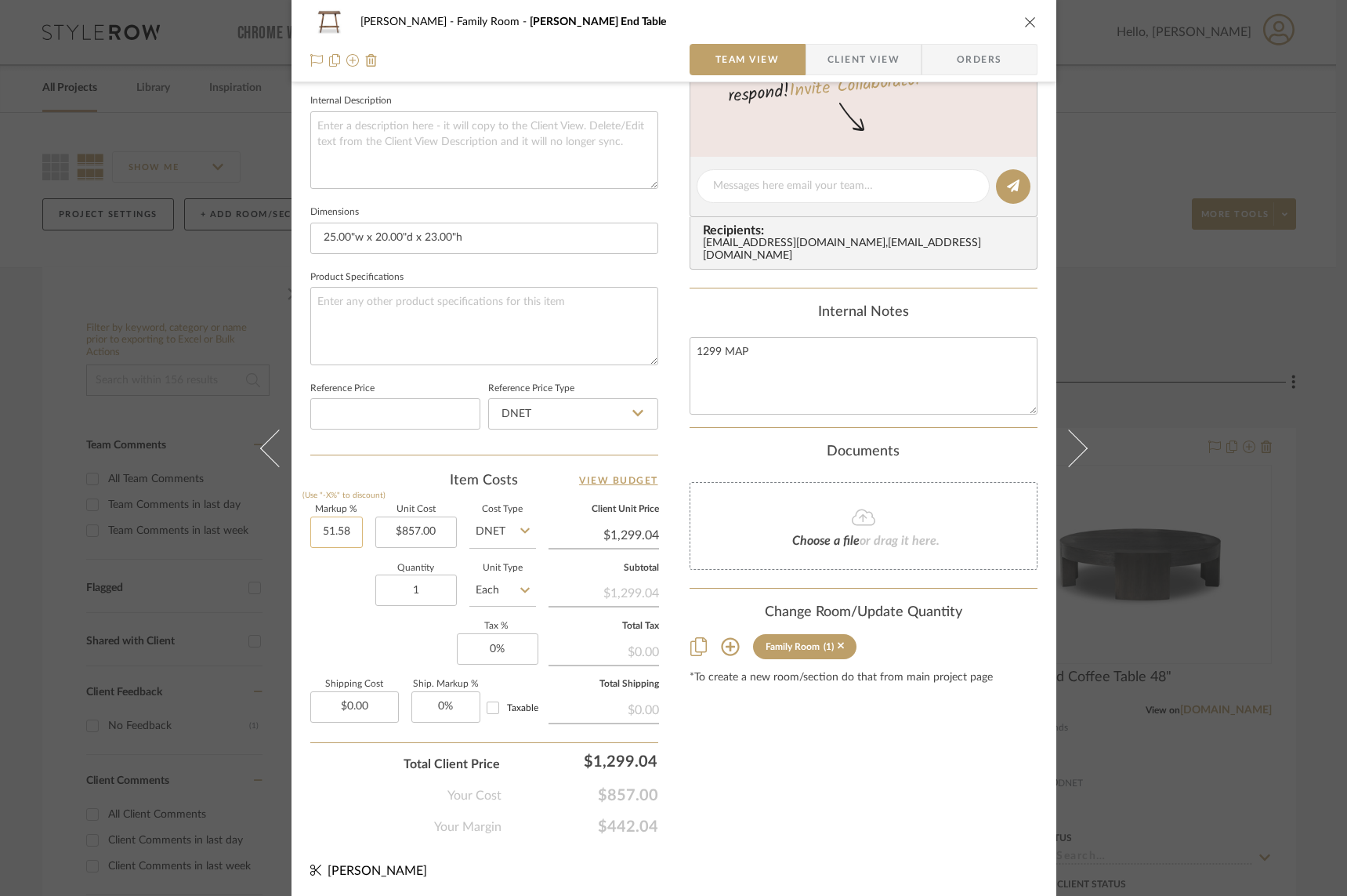
click at [337, 531] on input "51.58" at bounding box center [337, 532] width 52 height 32
type input "51.5%"
click at [344, 588] on div "Quantity 1 Unit Type Each" at bounding box center [423, 593] width 226 height 56
type input "$1,298.36"
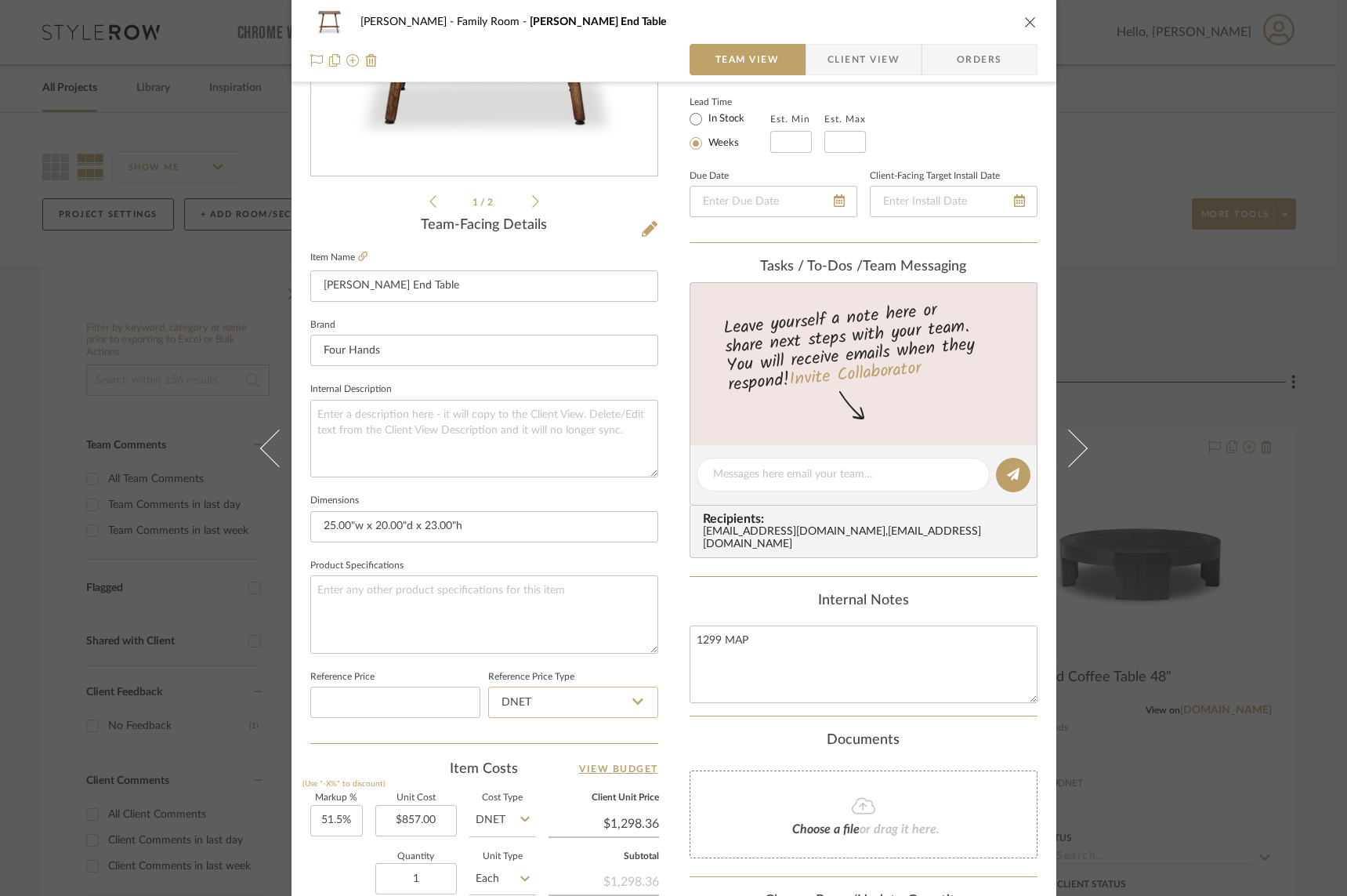
scroll to position [0, 0]
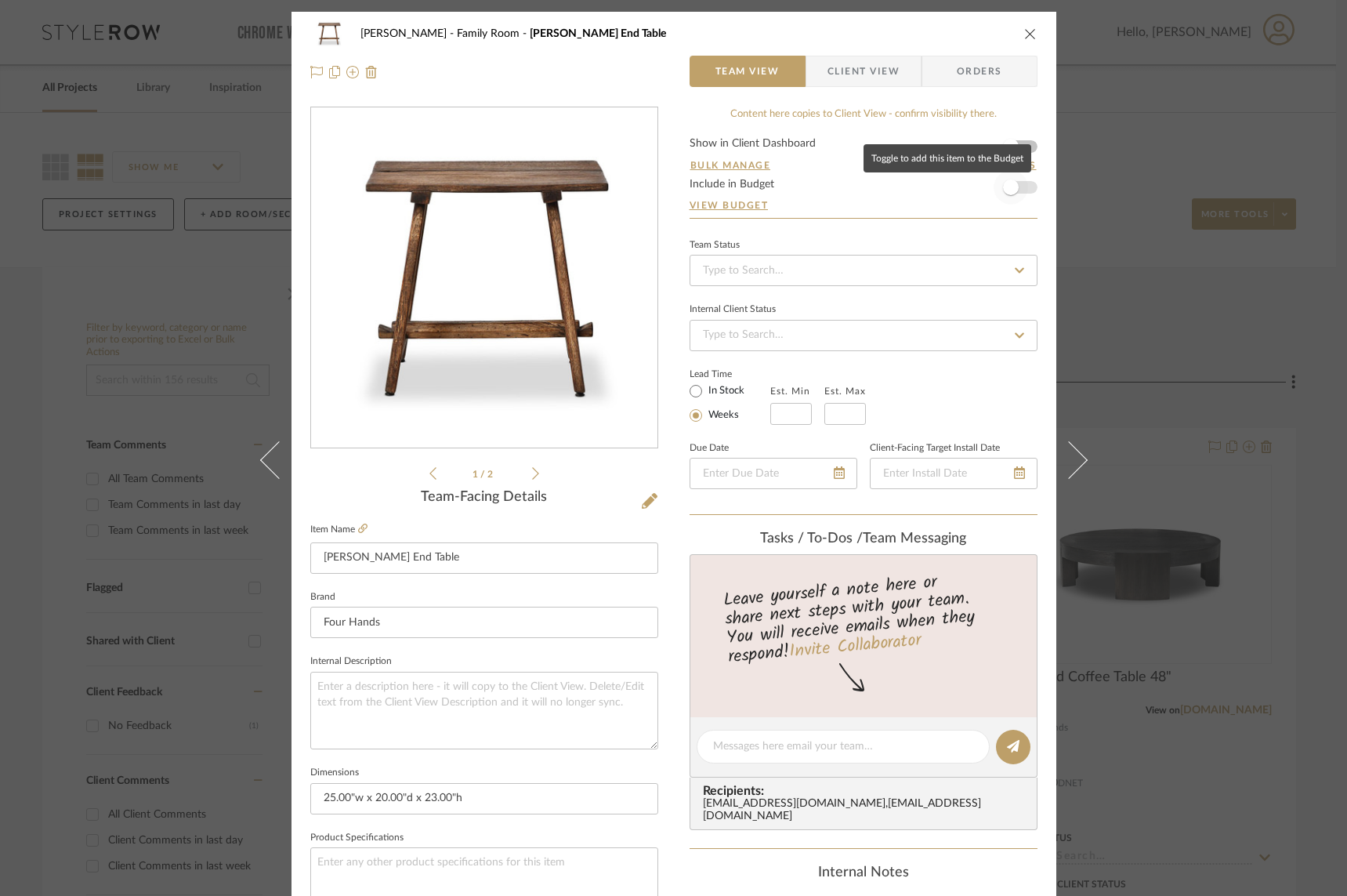
click at [1015, 189] on span "button" at bounding box center [1011, 188] width 34 height 34
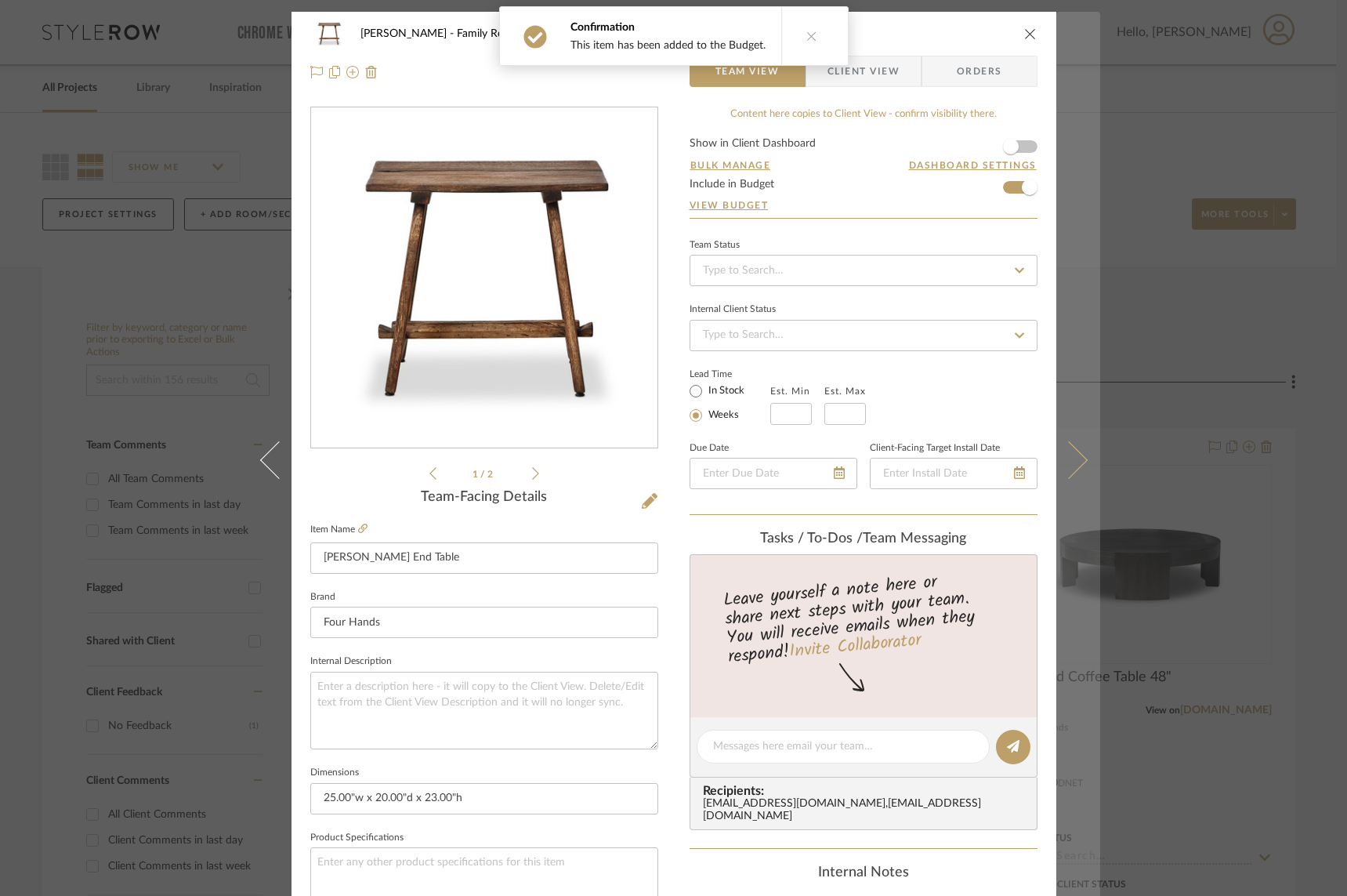
click at [1049, 461] on icon at bounding box center [1068, 459] width 38 height 38
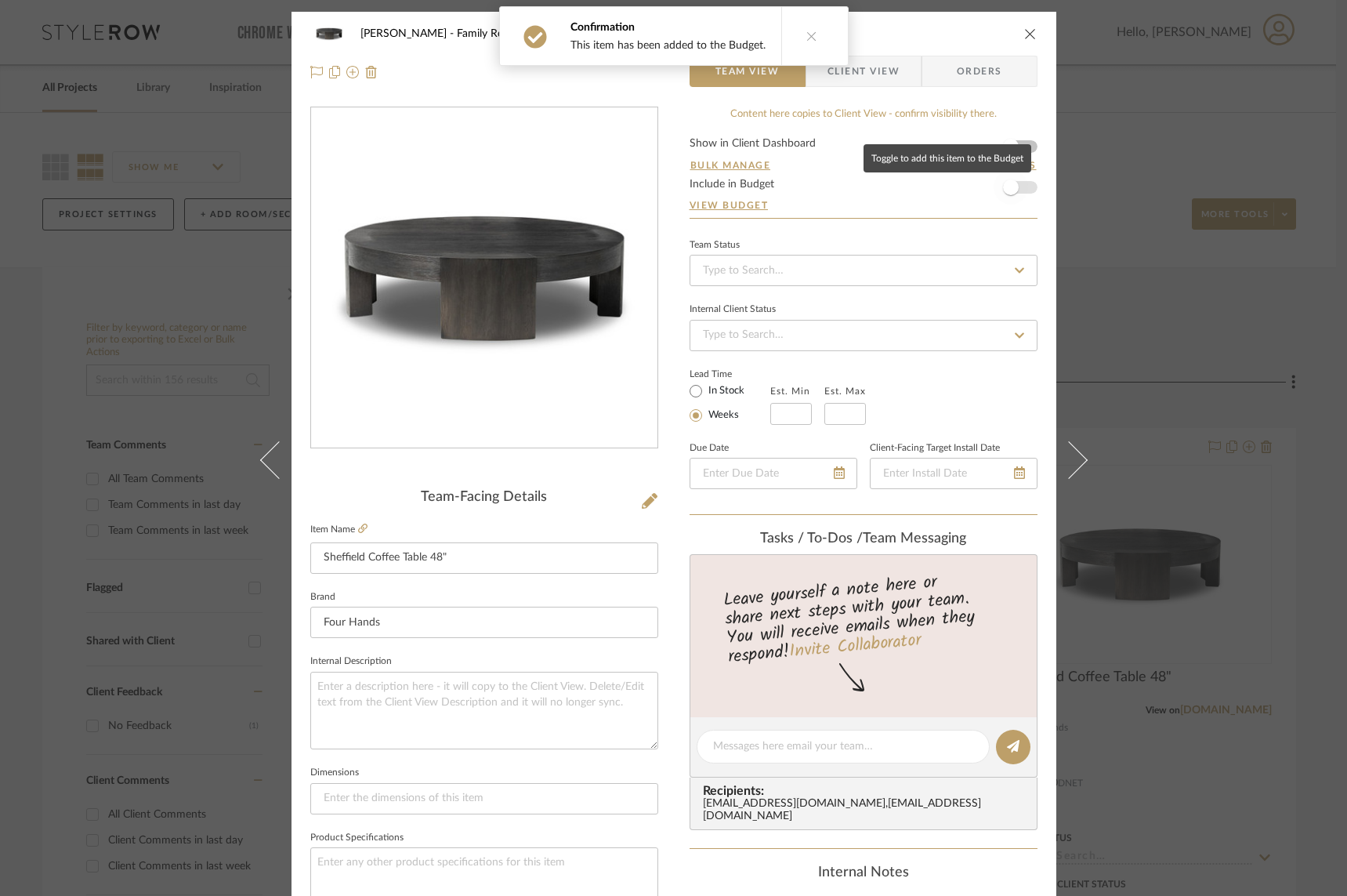
click at [1016, 190] on span "button" at bounding box center [1011, 188] width 34 height 34
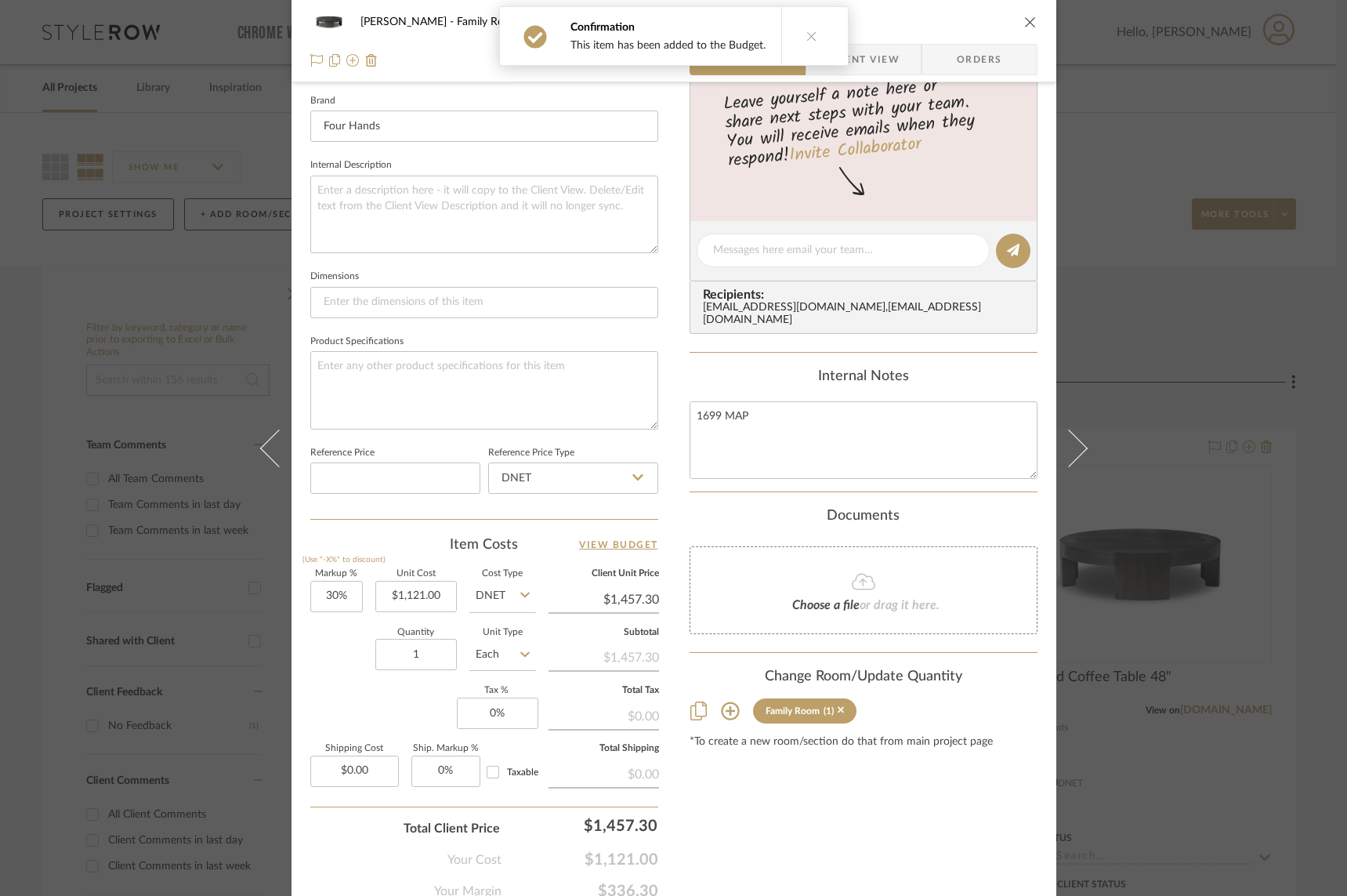
scroll to position [560, 0]
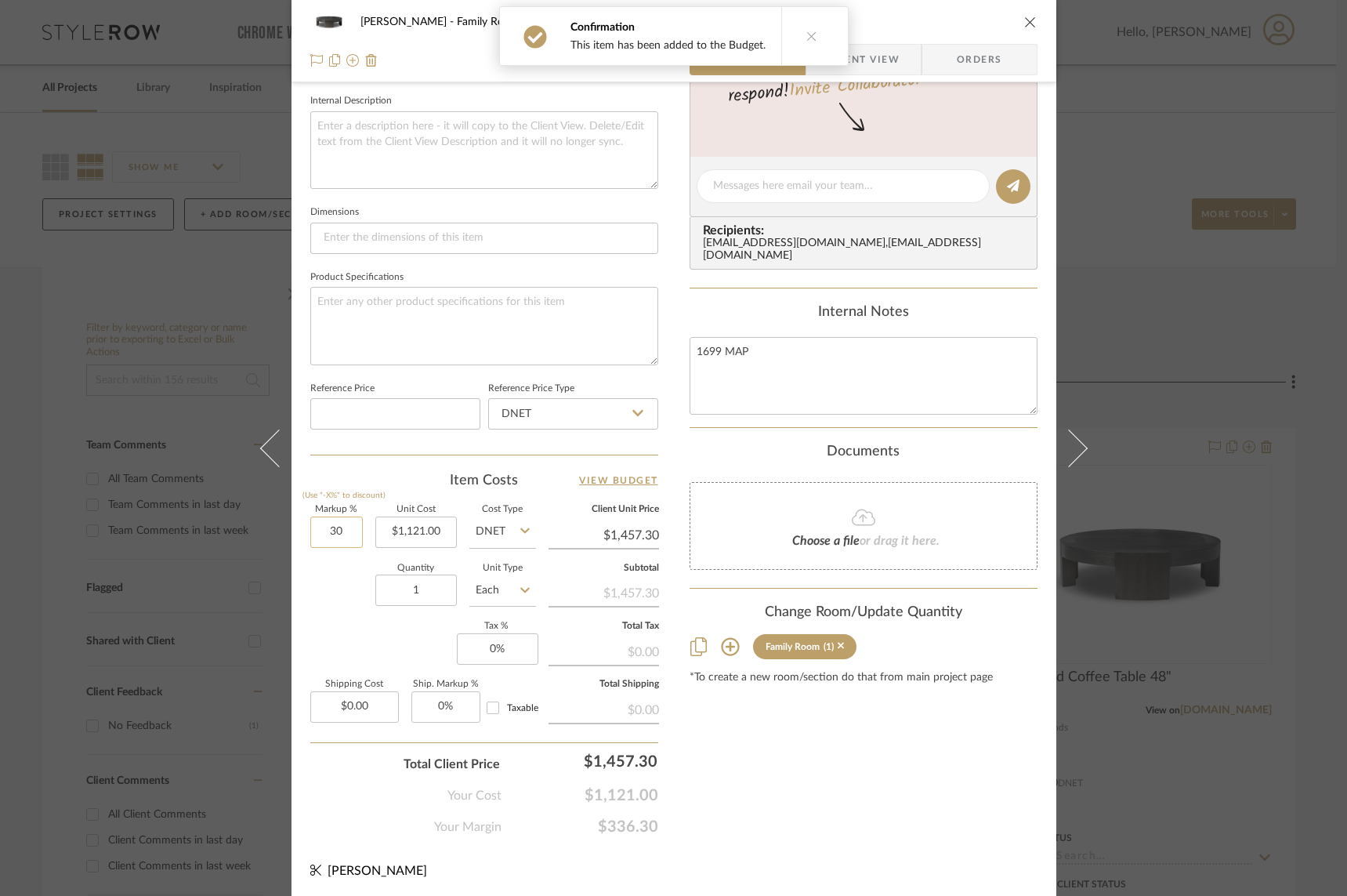
drag, startPoint x: 332, startPoint y: 531, endPoint x: 343, endPoint y: 532, distance: 11.0
click at [343, 532] on input "30" at bounding box center [337, 532] width 52 height 32
type input "51%"
click at [350, 613] on div "Quantity 1 Unit Type Each" at bounding box center [423, 593] width 226 height 56
type input "$1,692.71"
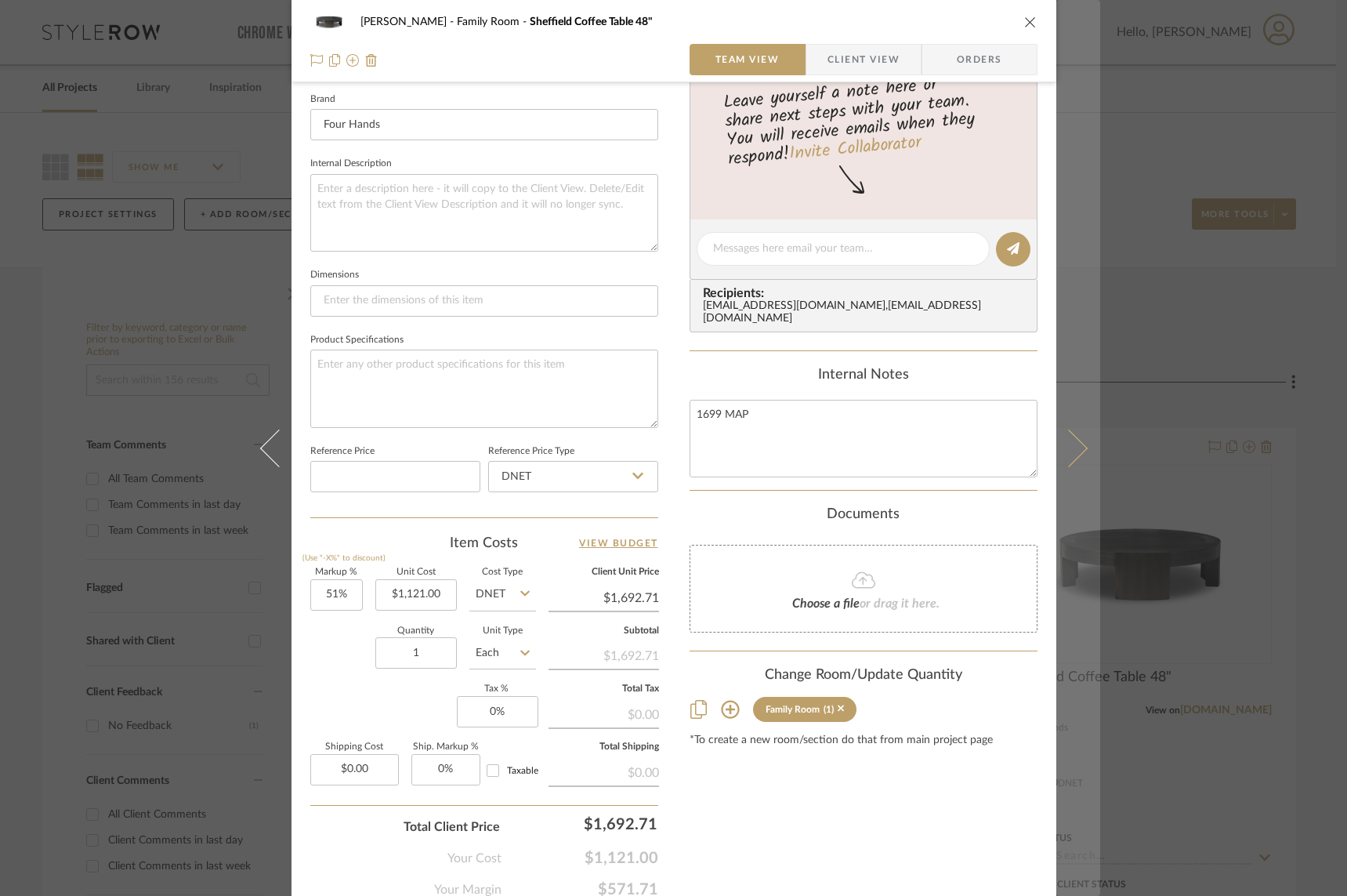
scroll to position [495, 0]
click at [1049, 444] on icon at bounding box center [1068, 448] width 38 height 38
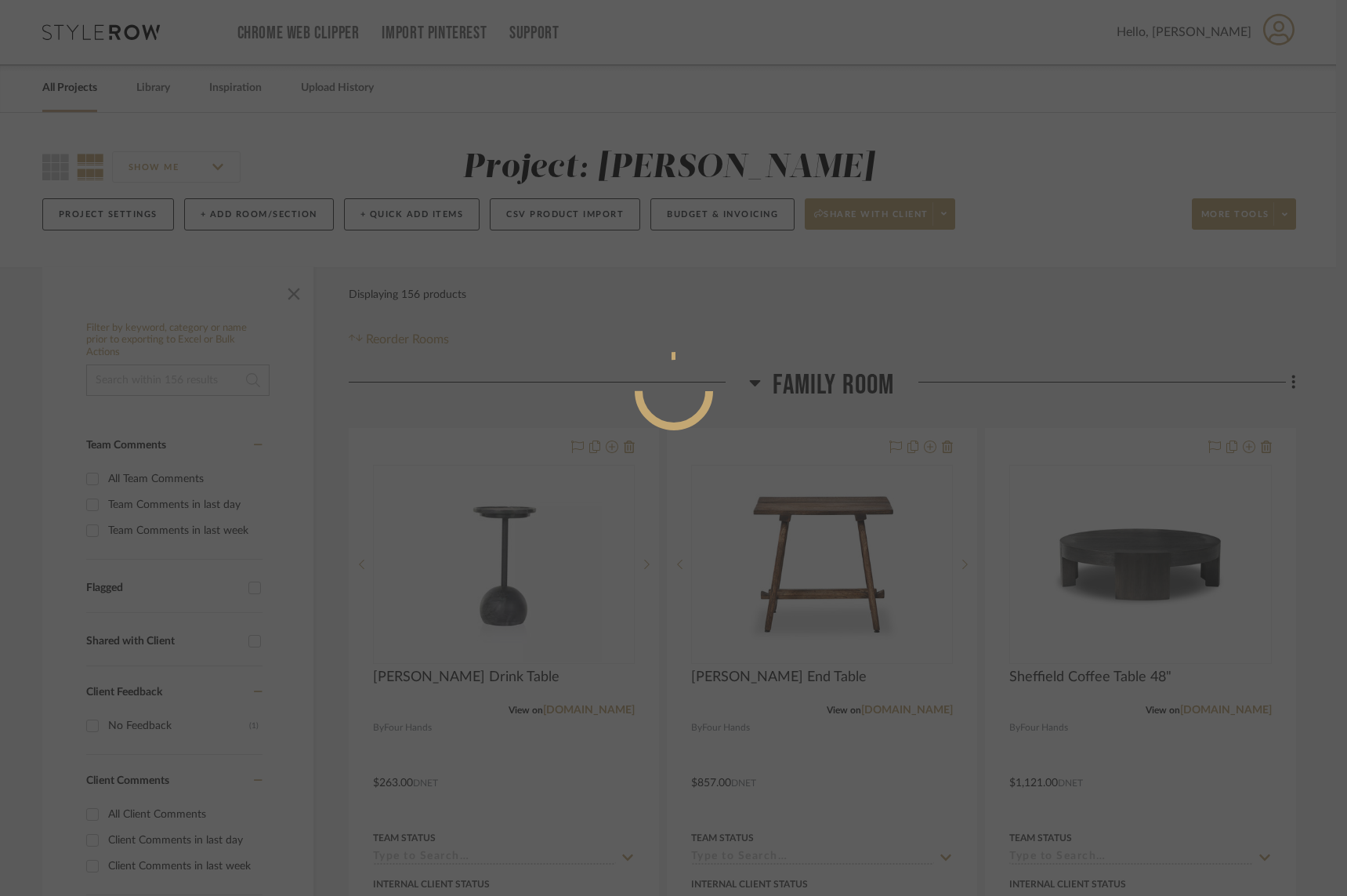
scroll to position [0, 0]
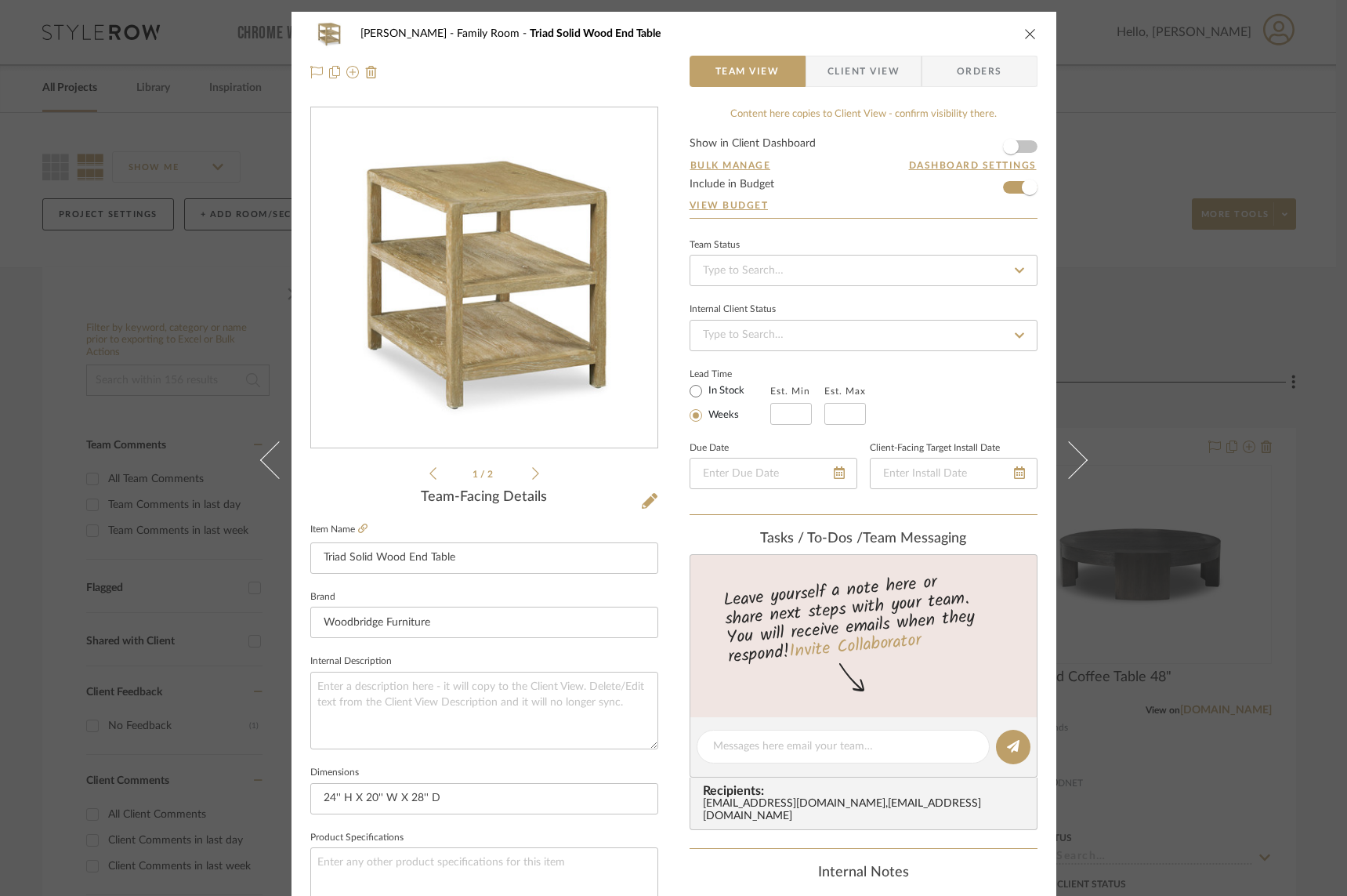
click at [1005, 191] on form "Show in Client Dashboard Bulk Manage Dashboard Settings Include in Budget View …" at bounding box center [864, 178] width 348 height 80
click at [1012, 194] on span "button" at bounding box center [1029, 188] width 34 height 34
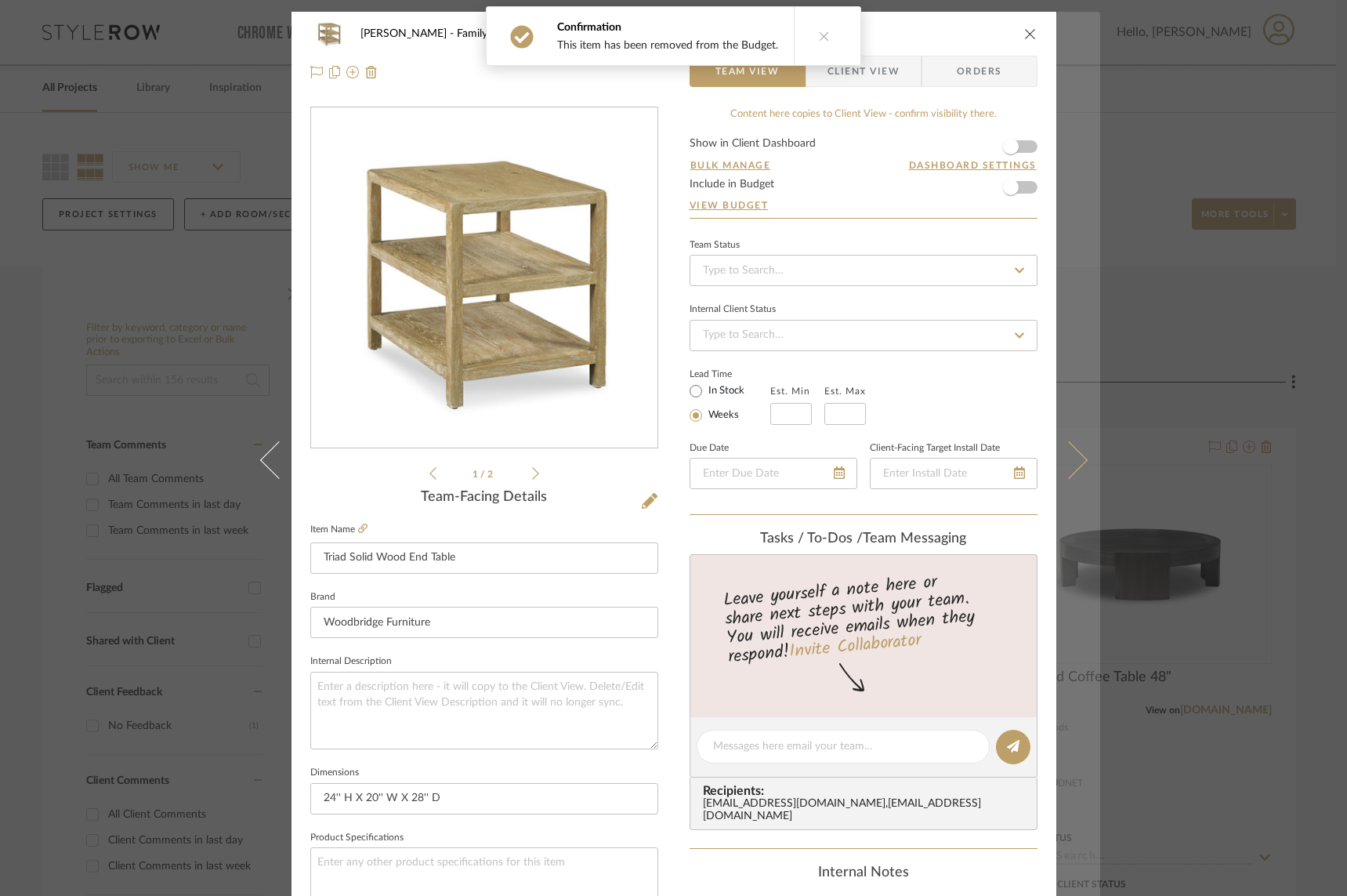
click at [1049, 453] on icon at bounding box center [1068, 459] width 38 height 38
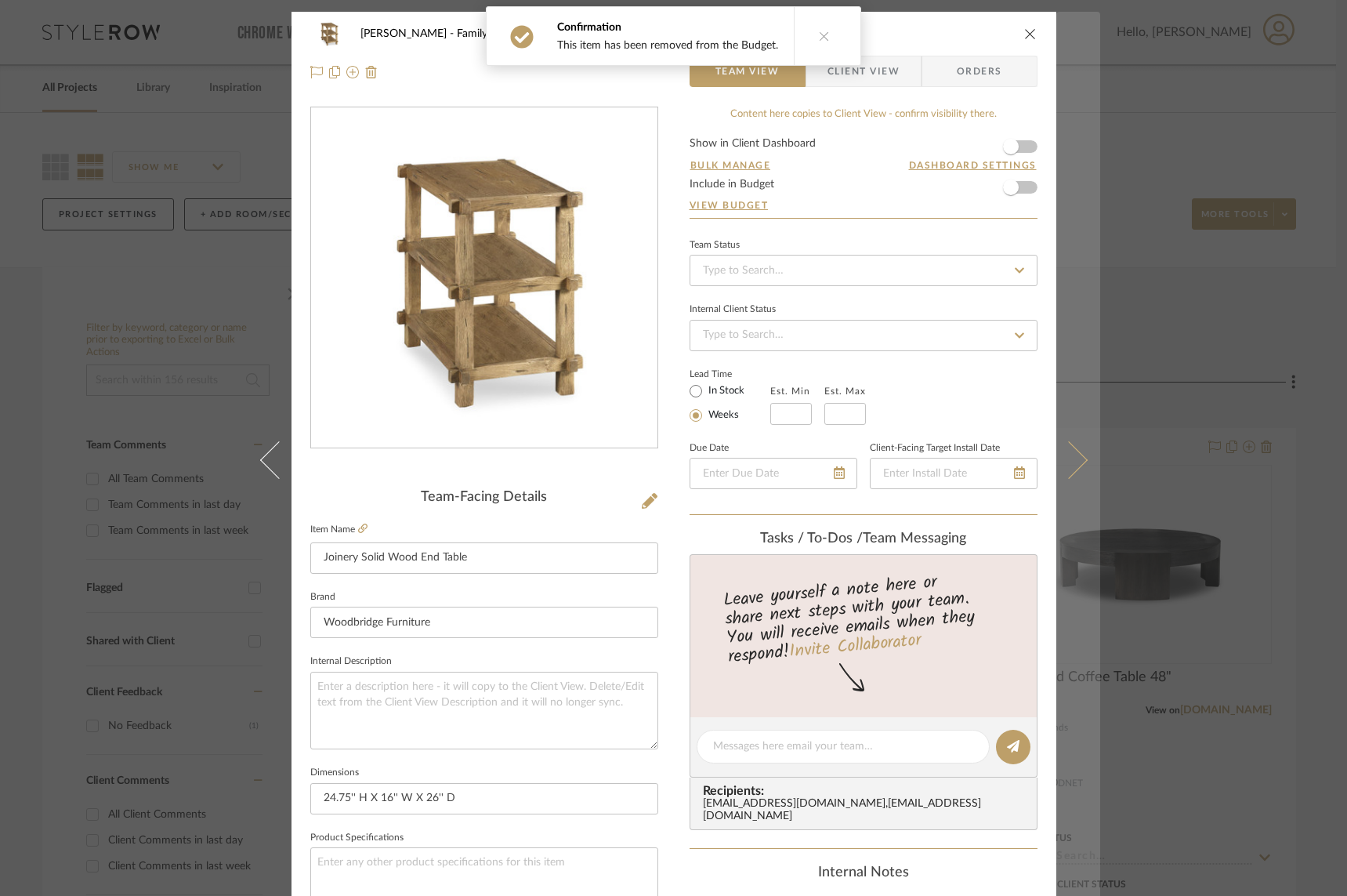
click at [1049, 453] on icon at bounding box center [1068, 459] width 38 height 38
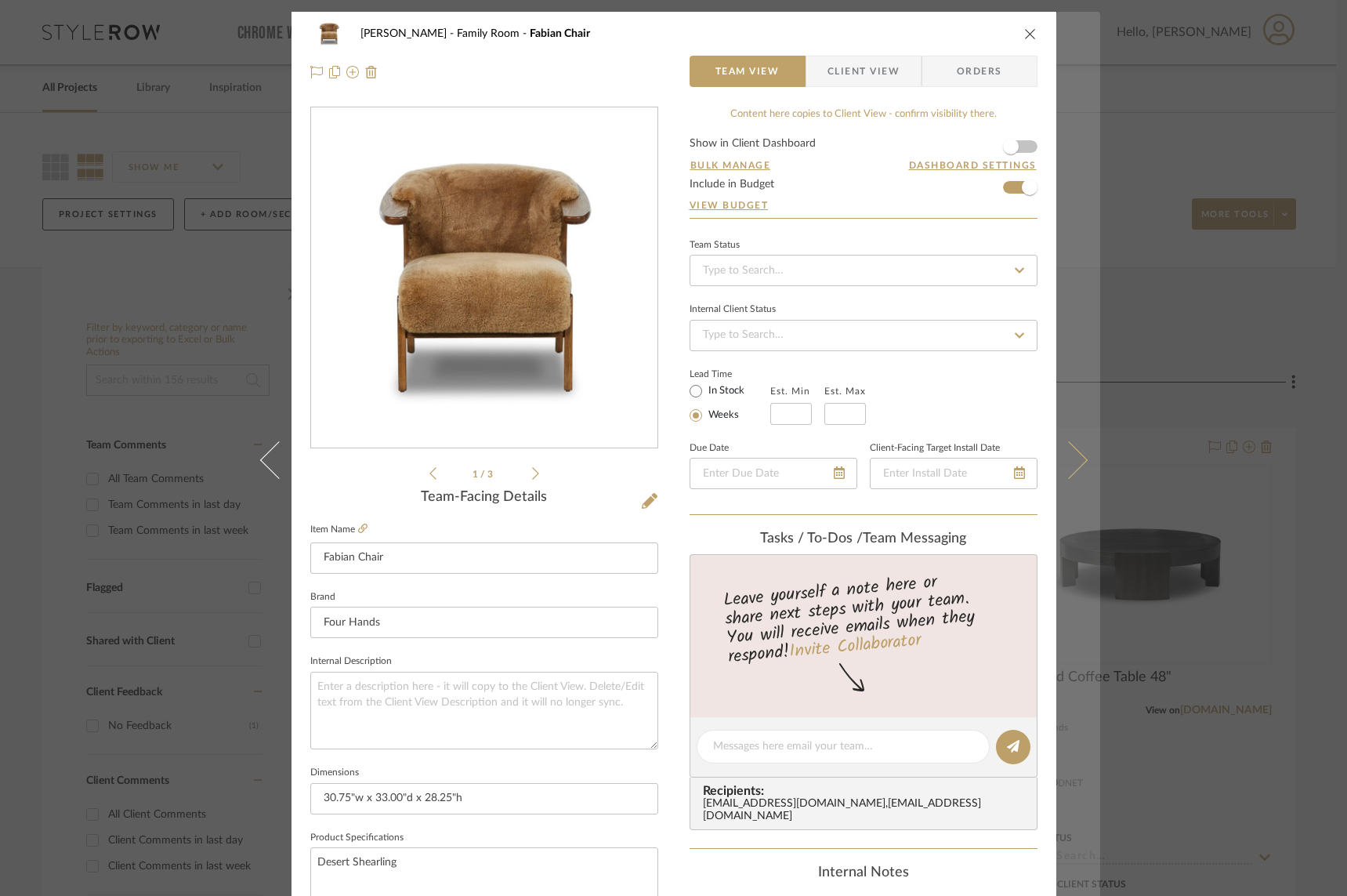
click at [1049, 454] on icon at bounding box center [1068, 459] width 38 height 38
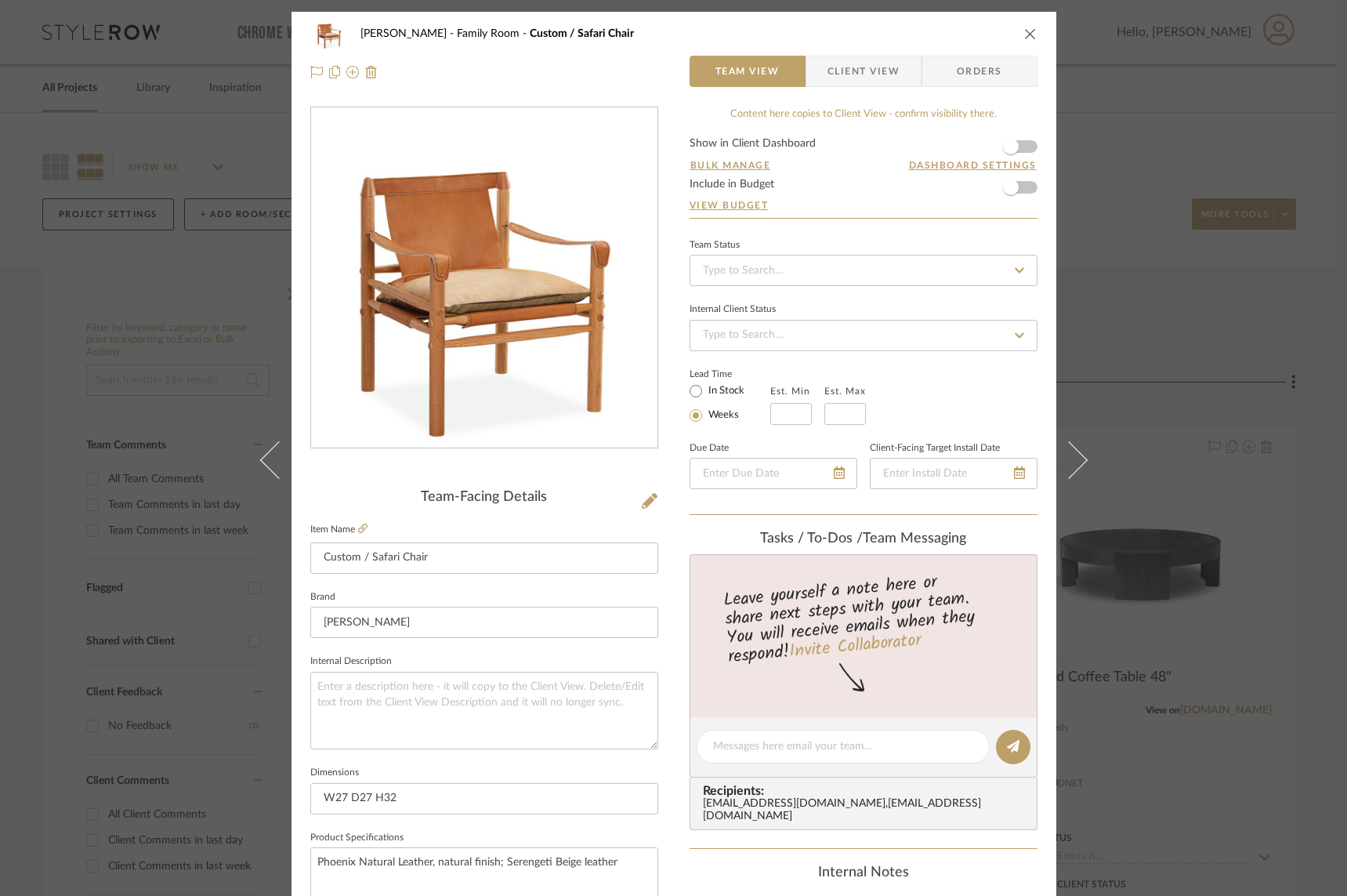
click at [1049, 454] on icon at bounding box center [1068, 459] width 38 height 38
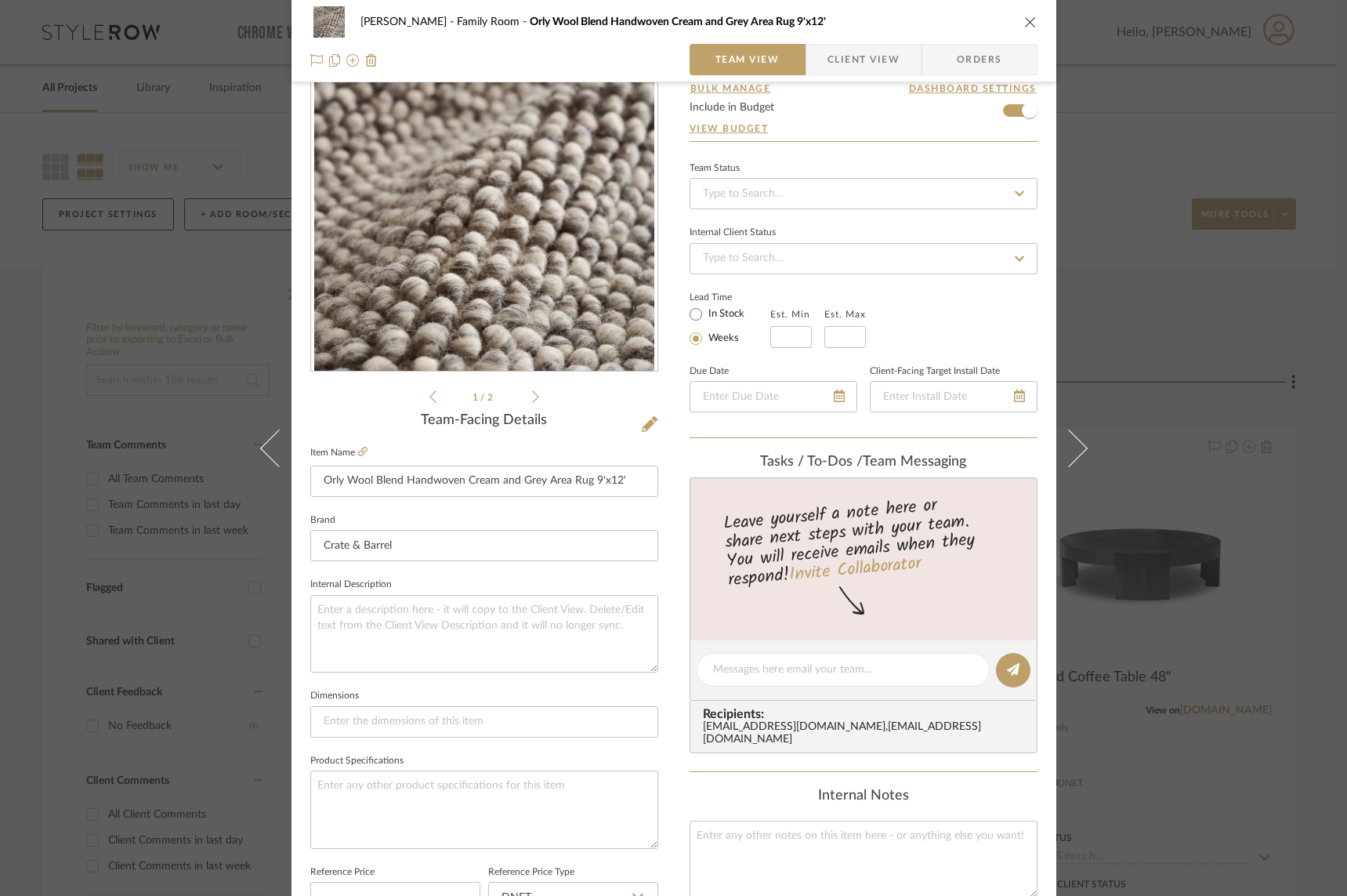
scroll to position [68, 0]
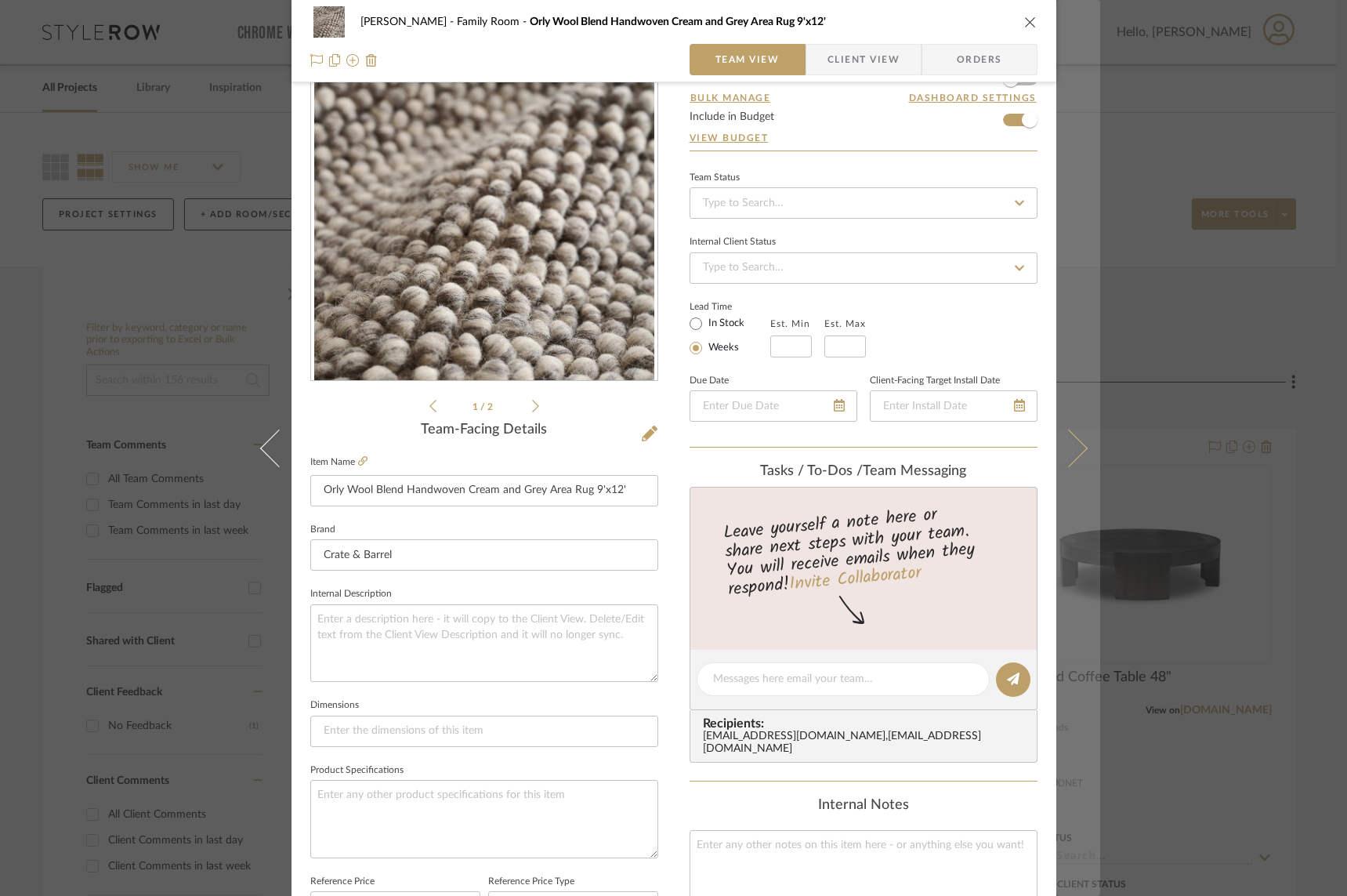
click at [1049, 448] on icon at bounding box center [1068, 448] width 38 height 38
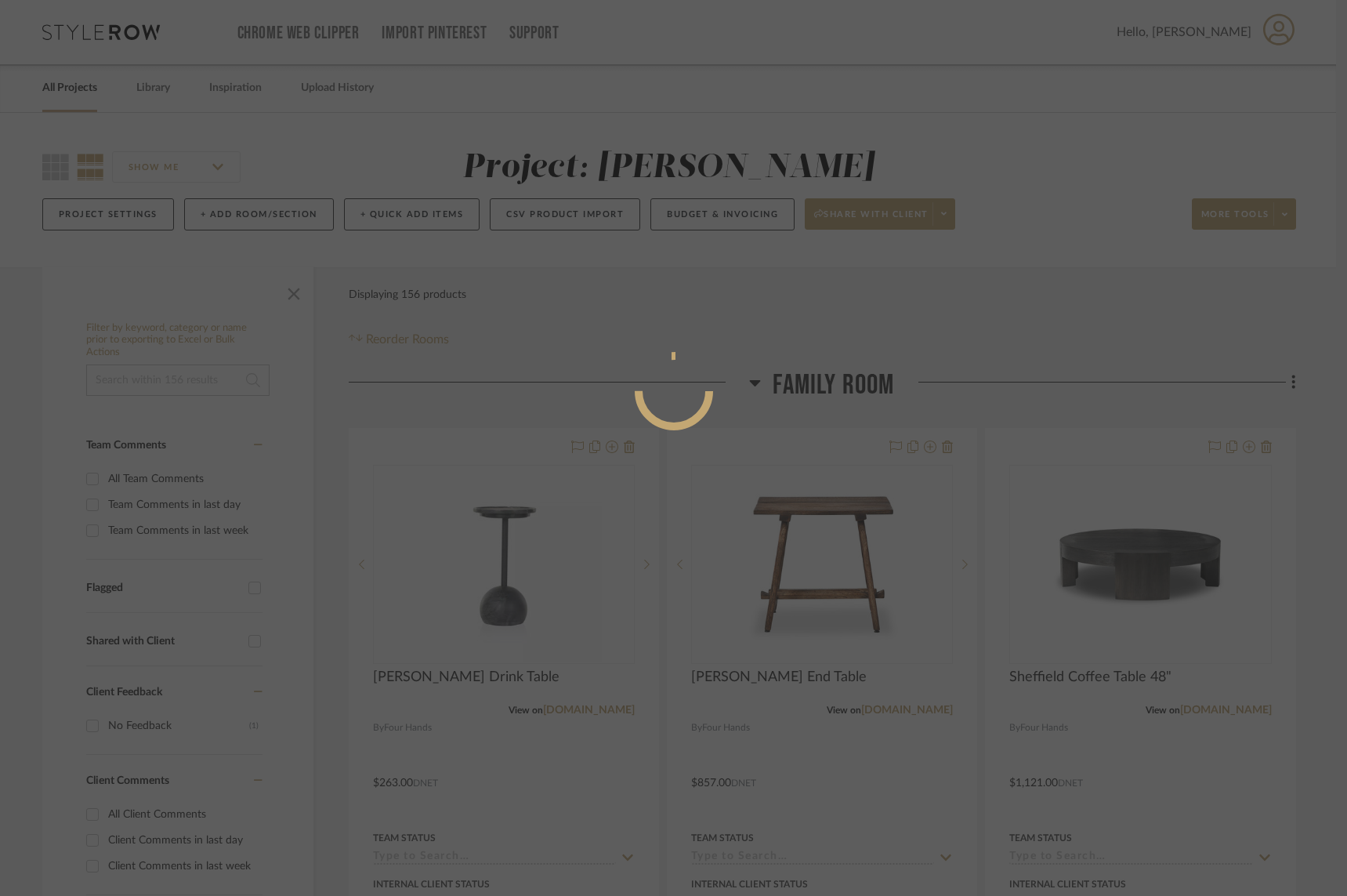
scroll to position [0, 0]
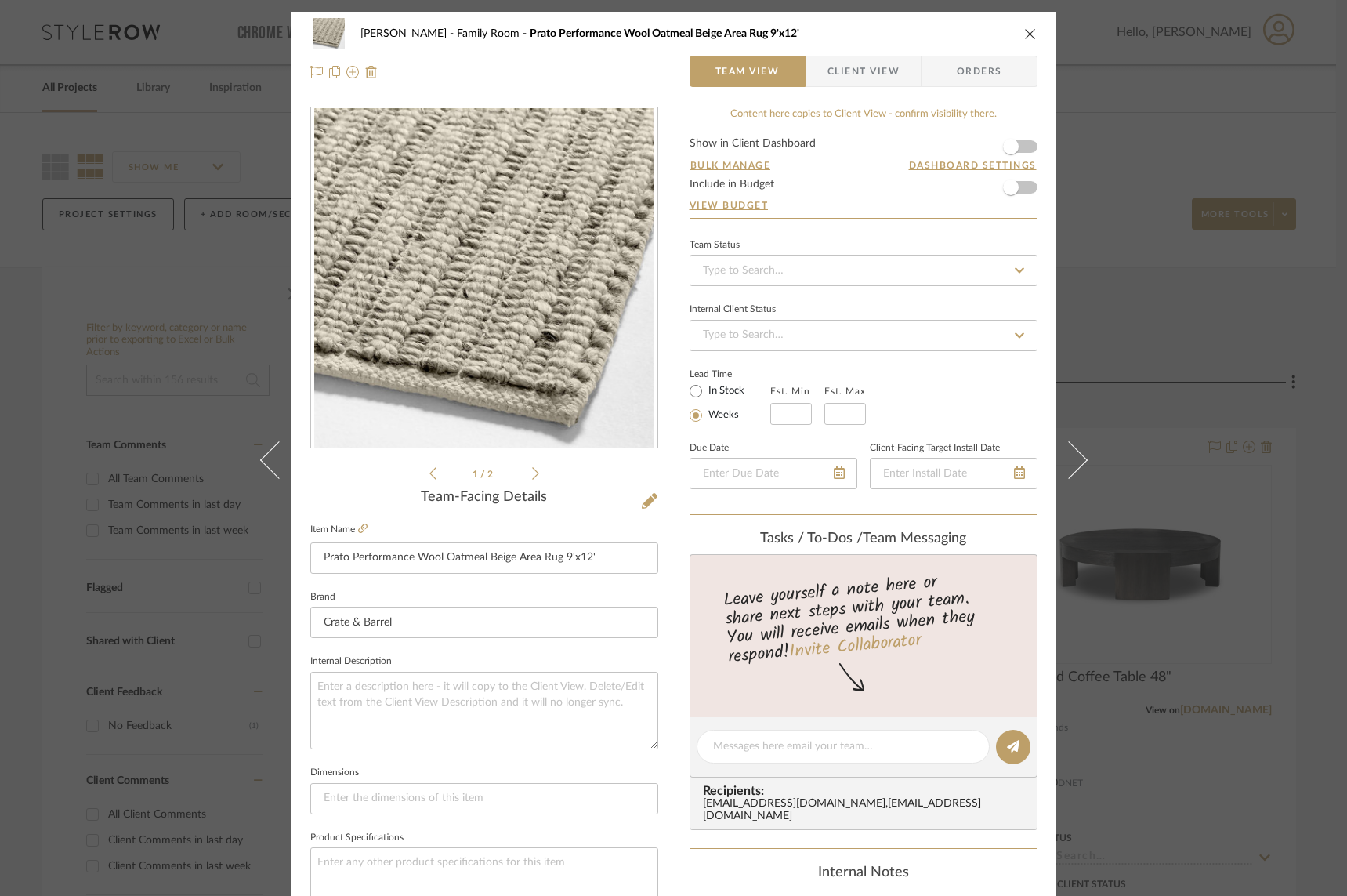
click at [1049, 448] on icon at bounding box center [1068, 459] width 38 height 38
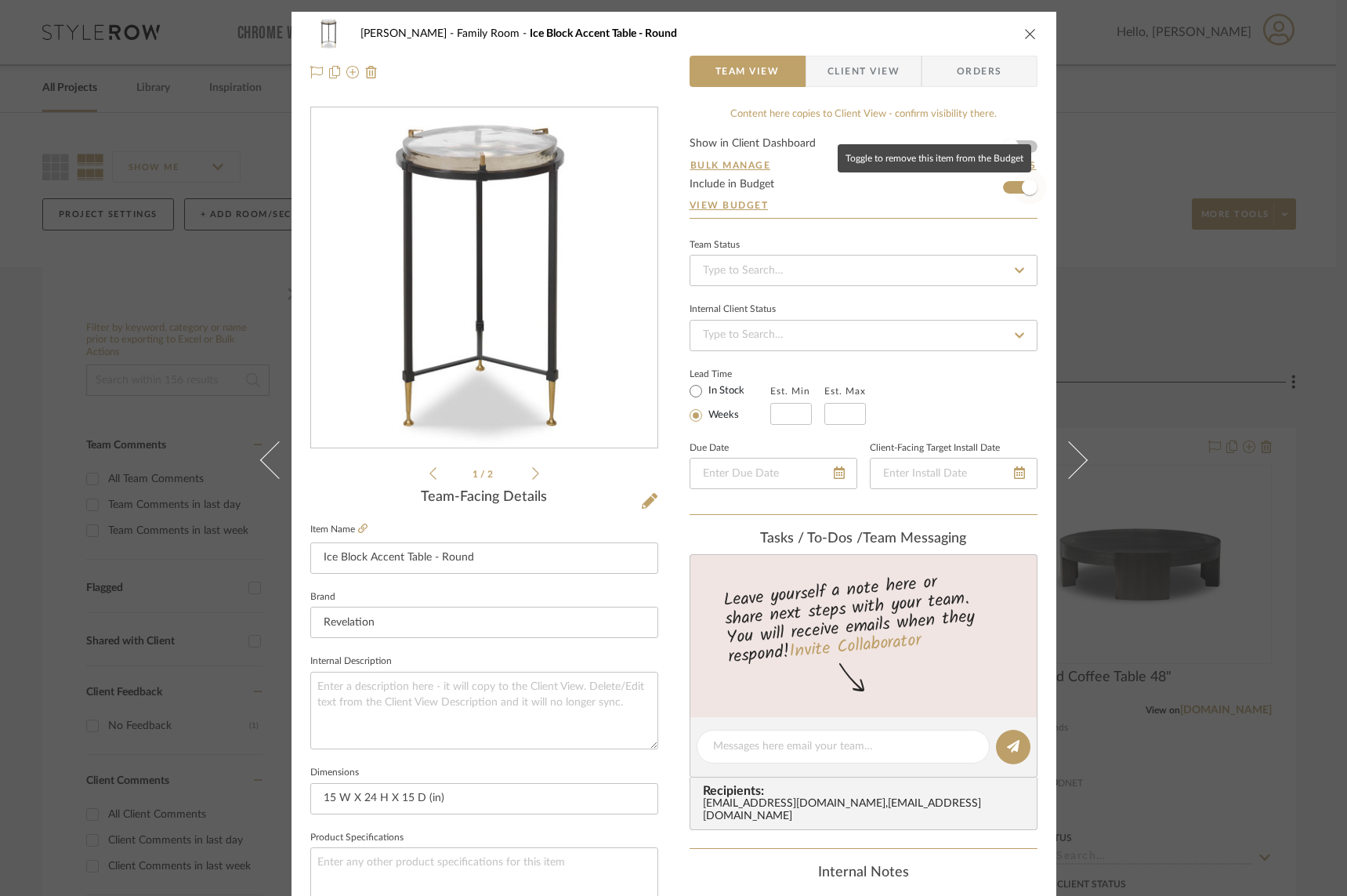
click at [1012, 190] on span "button" at bounding box center [1029, 188] width 34 height 34
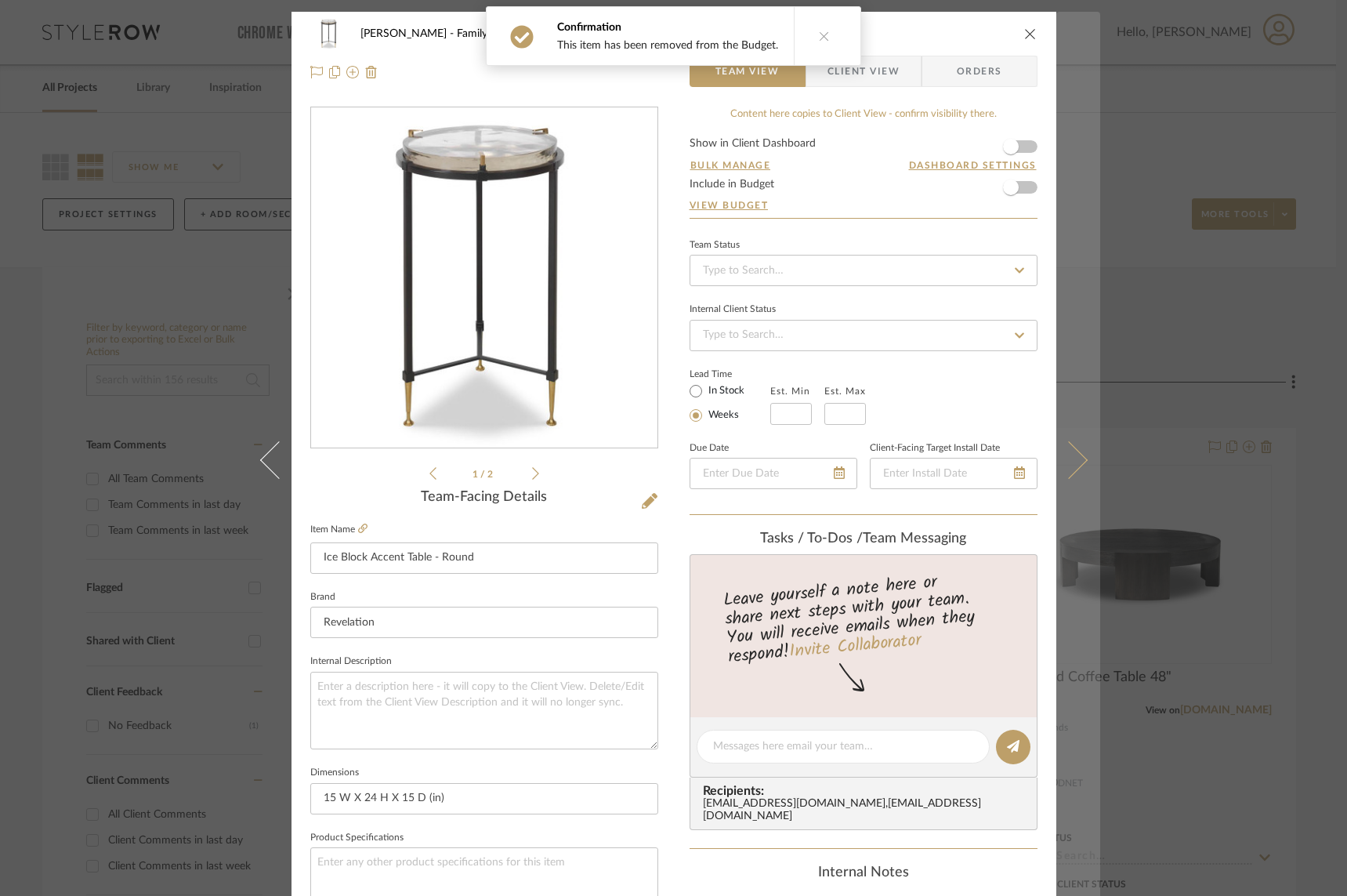
click at [1049, 454] on icon at bounding box center [1068, 459] width 38 height 38
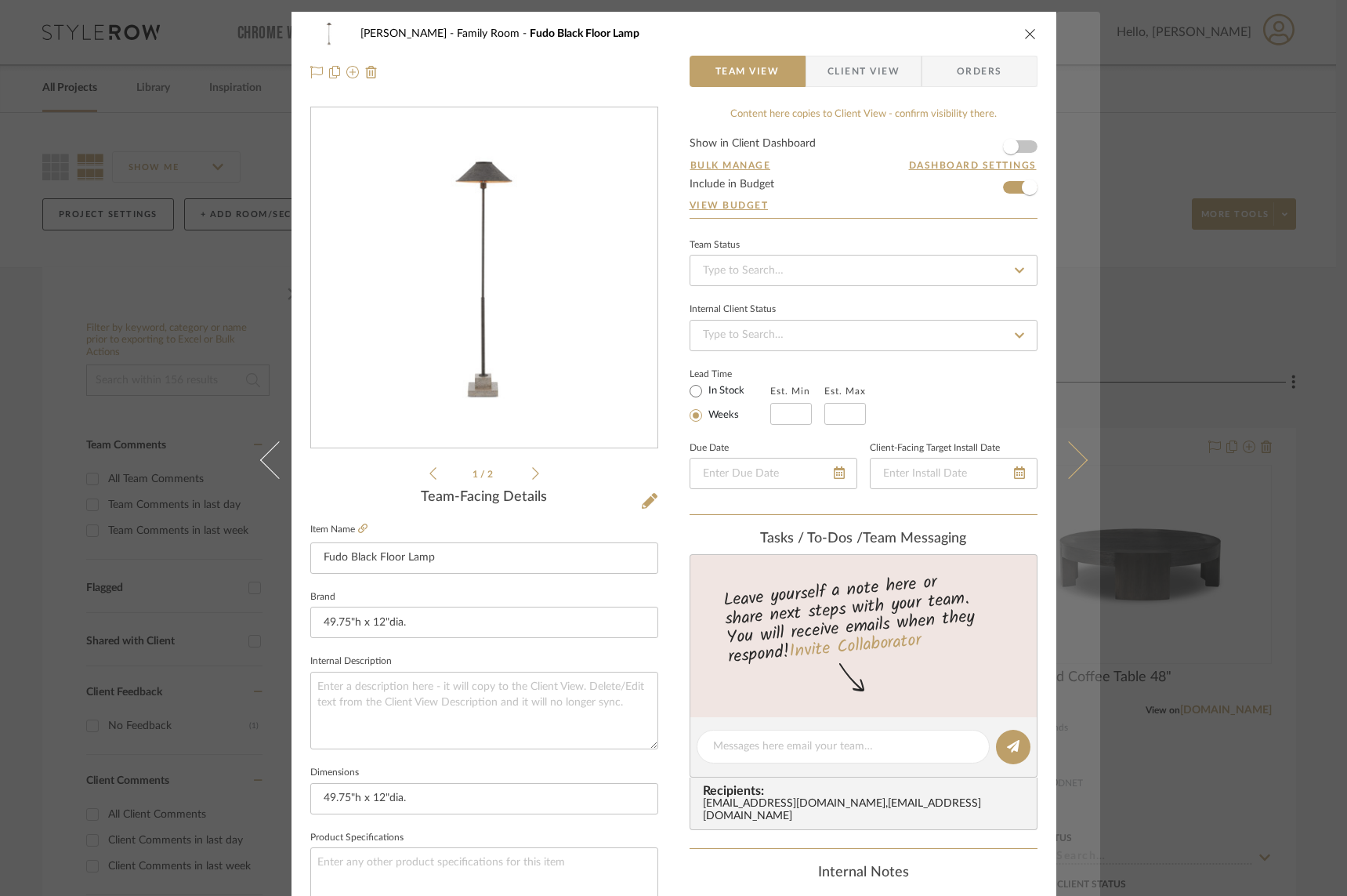
click at [1049, 460] on icon at bounding box center [1068, 459] width 38 height 38
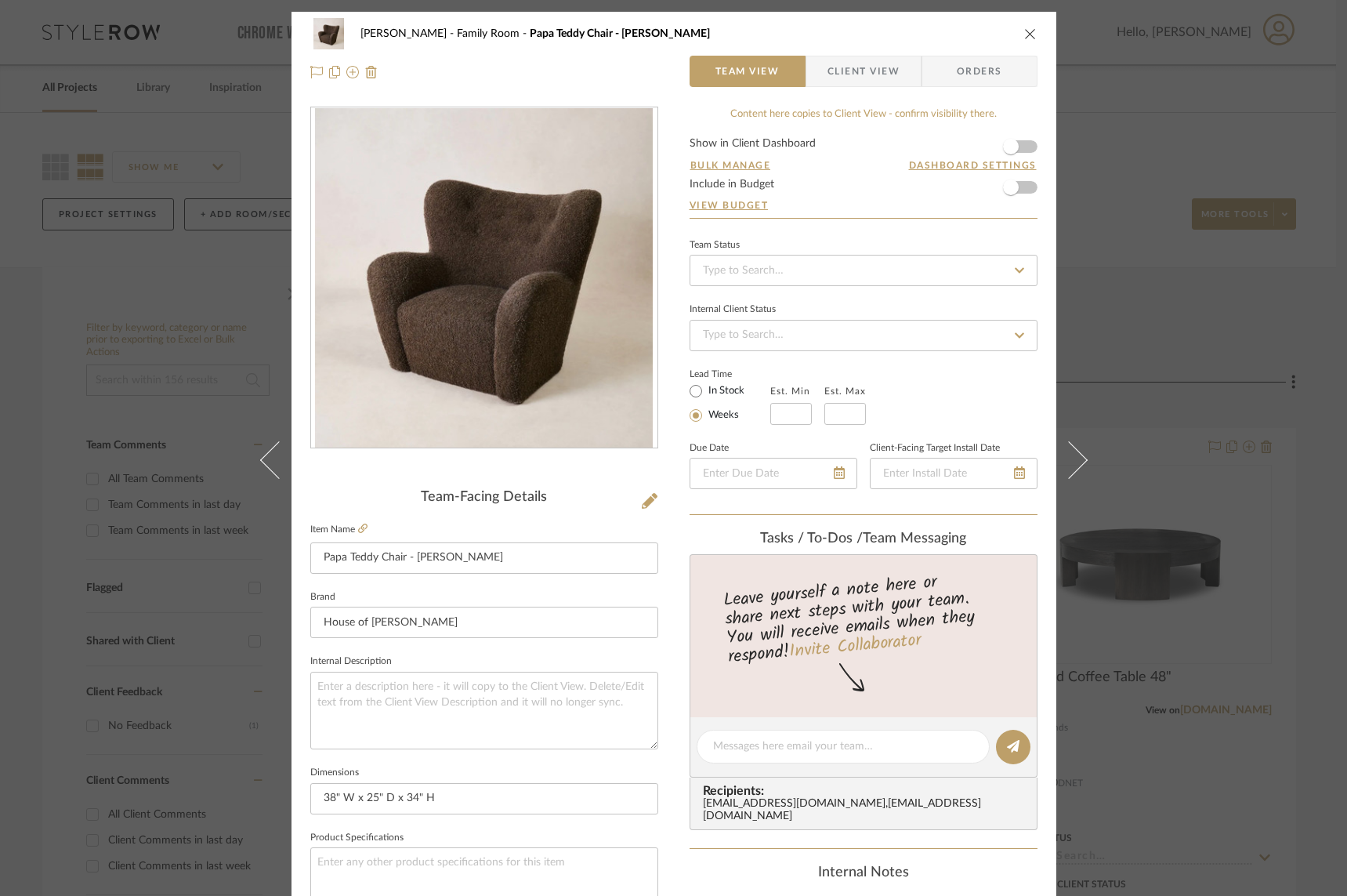
click at [1049, 460] on icon at bounding box center [1068, 459] width 38 height 38
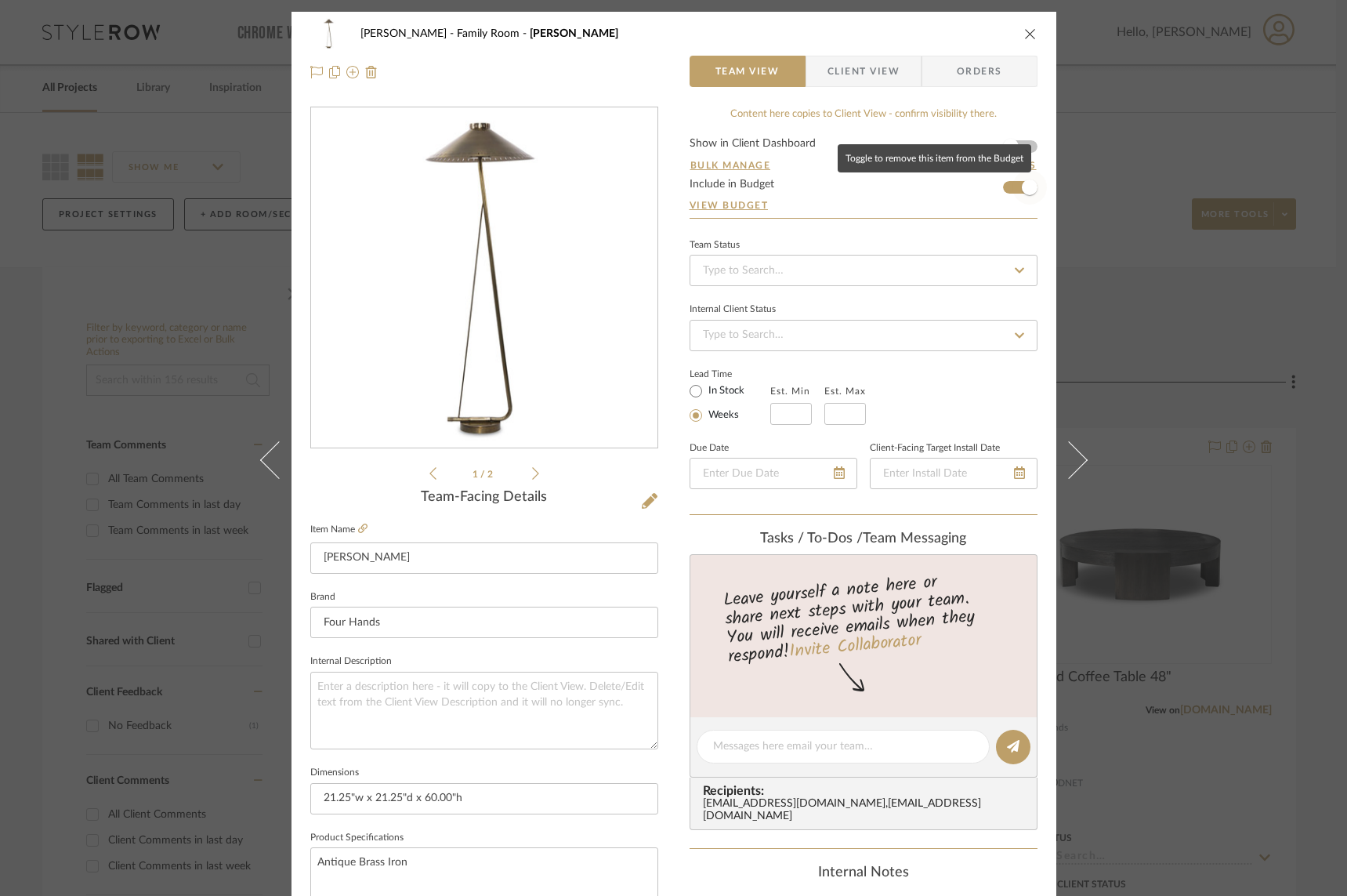
click at [1012, 190] on span "button" at bounding box center [1029, 188] width 34 height 34
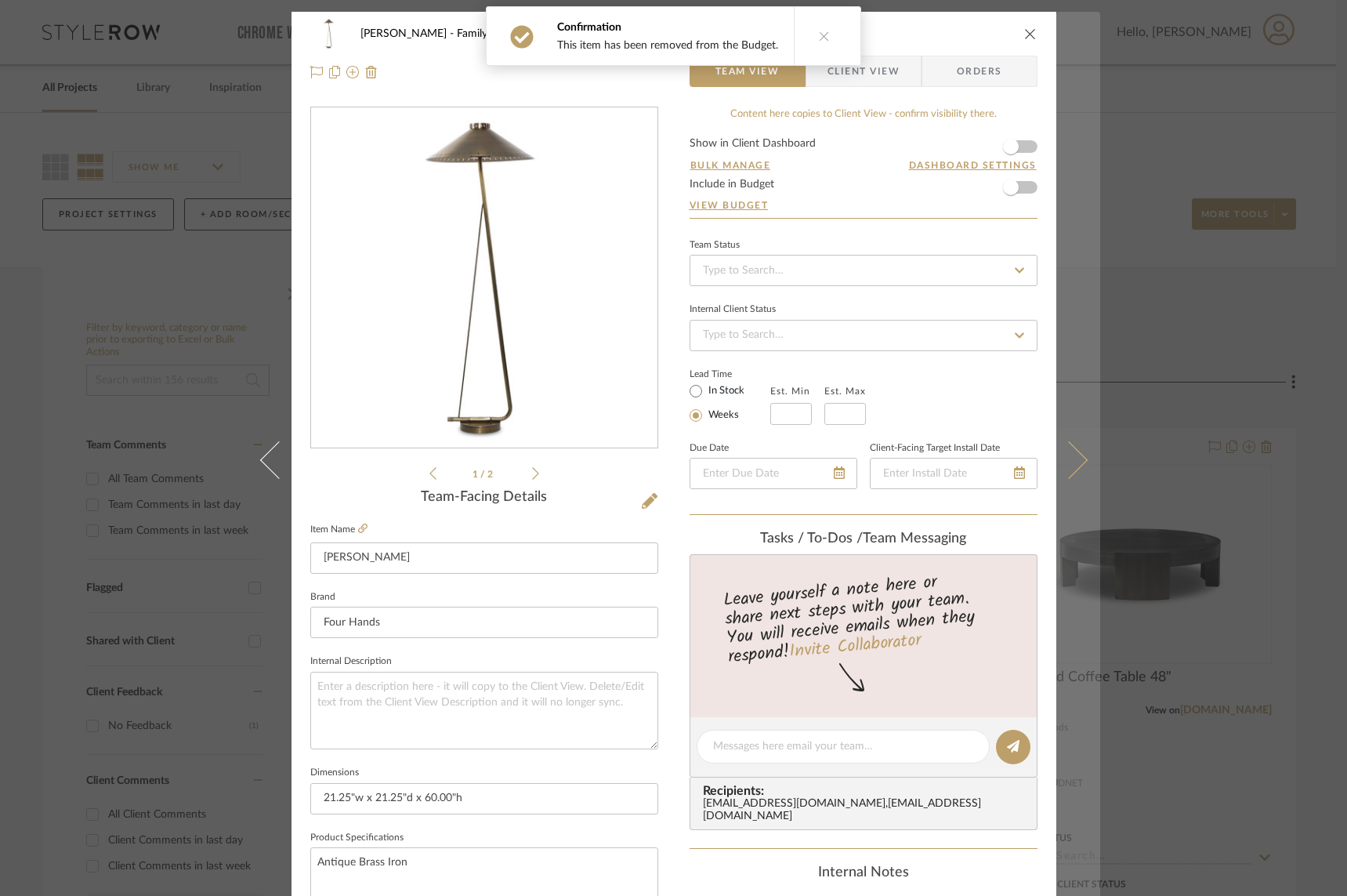
click at [1049, 457] on icon at bounding box center [1068, 459] width 38 height 38
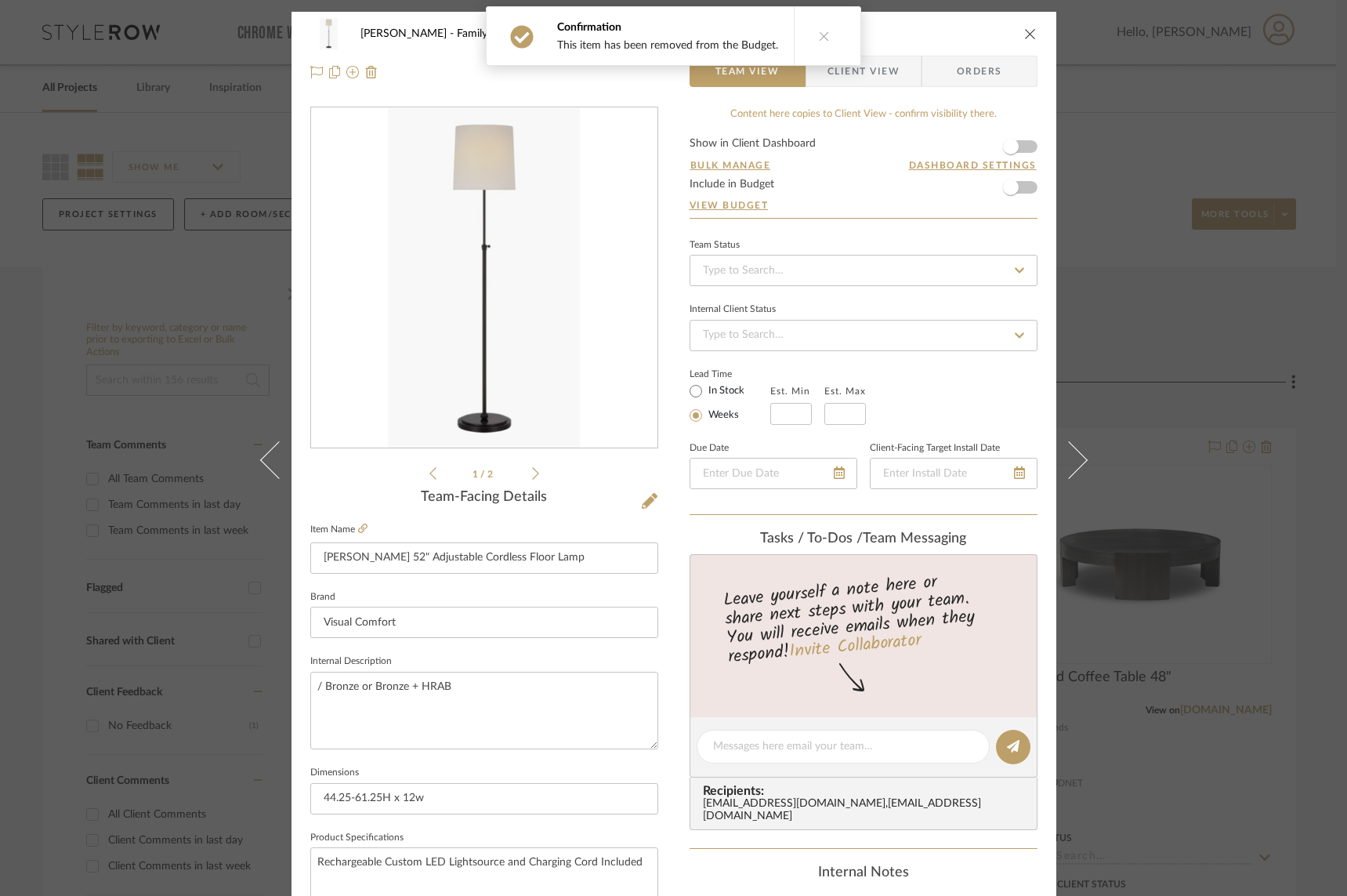
click at [1049, 457] on icon at bounding box center [1068, 459] width 38 height 38
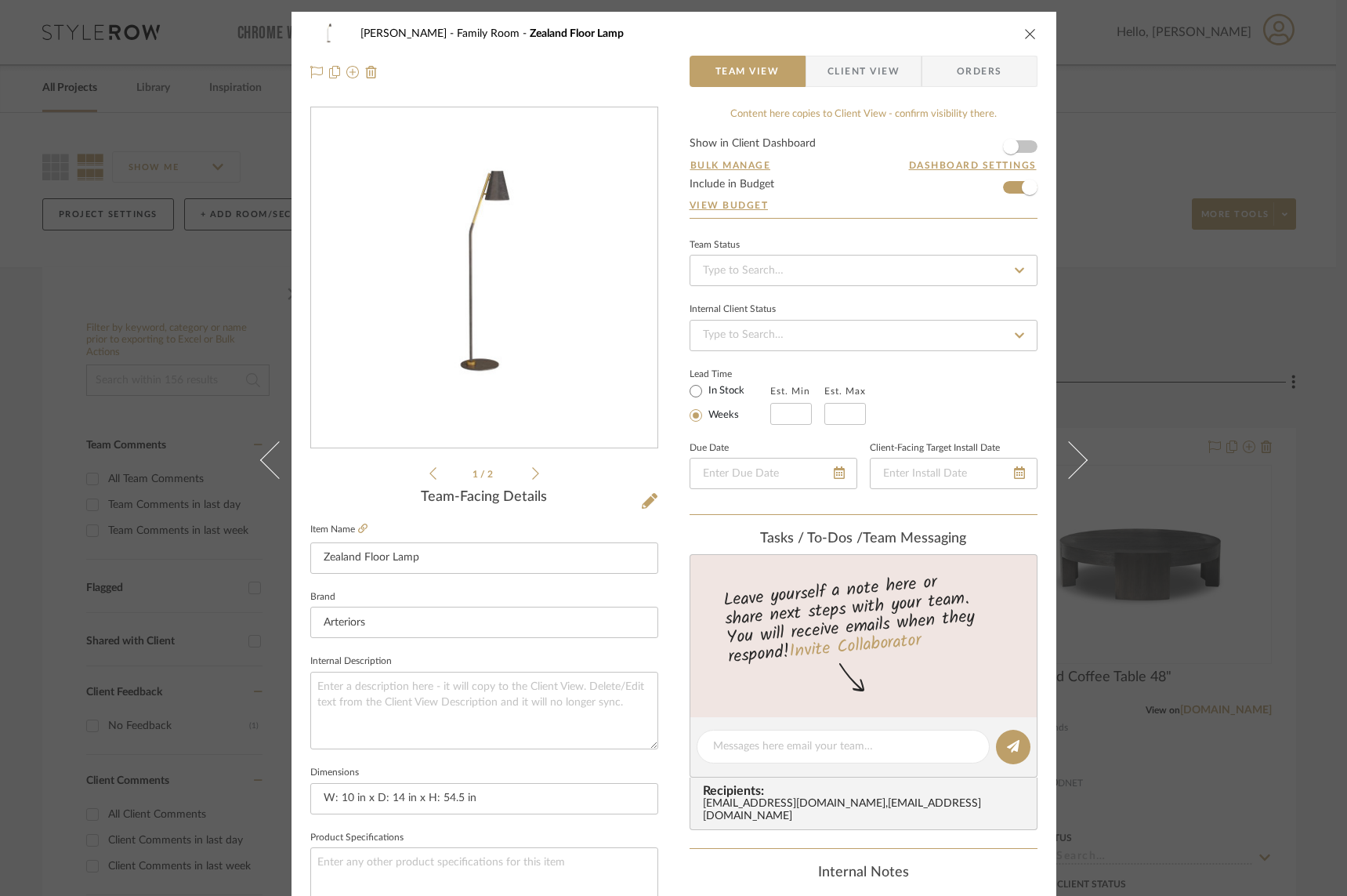
click at [1004, 192] on form "Show in Client Dashboard Bulk Manage Dashboard Settings Include in Budget View …" at bounding box center [864, 178] width 348 height 80
click at [1012, 192] on span "button" at bounding box center [1029, 188] width 34 height 34
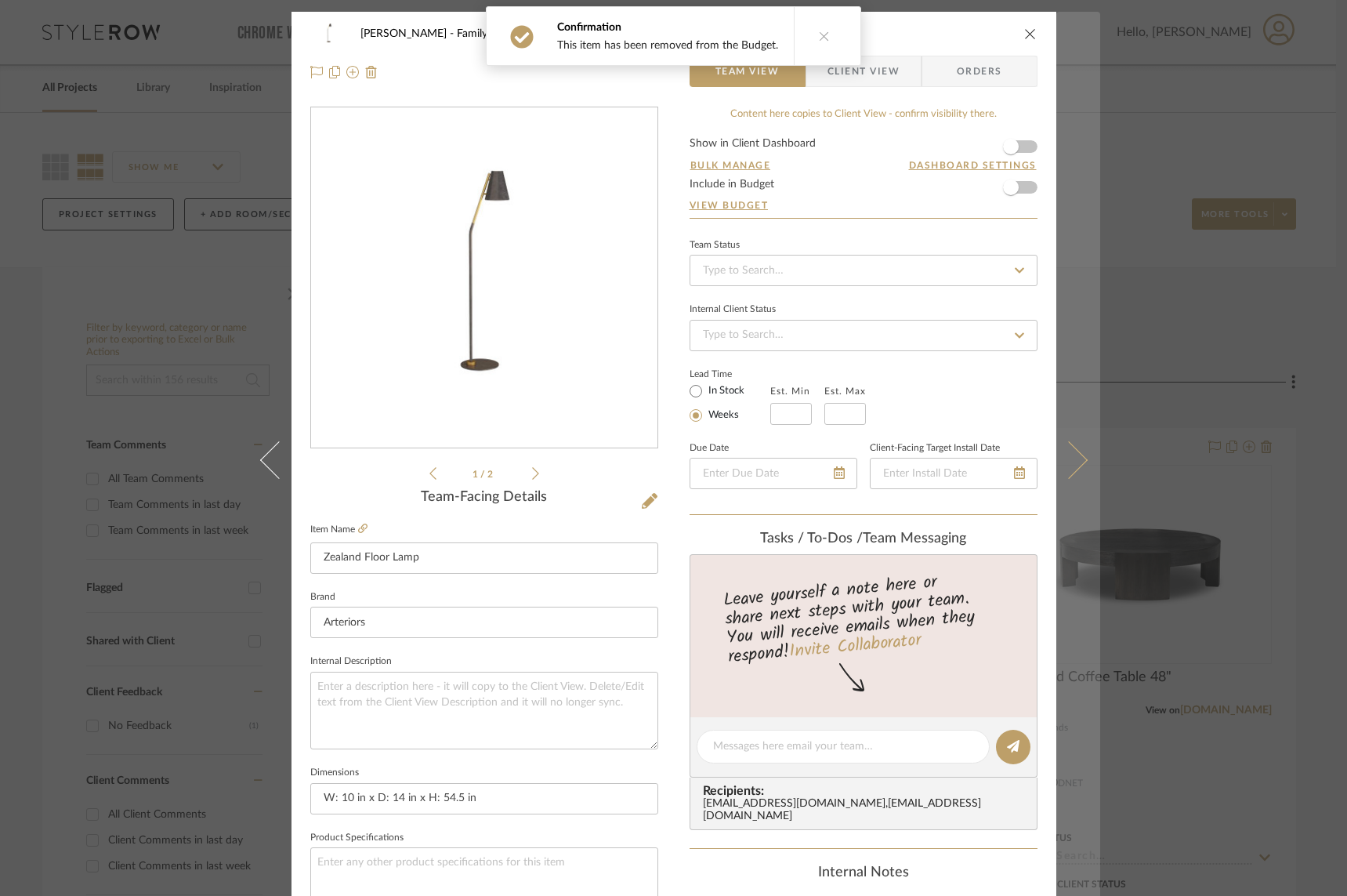
click at [1049, 458] on icon at bounding box center [1068, 459] width 38 height 38
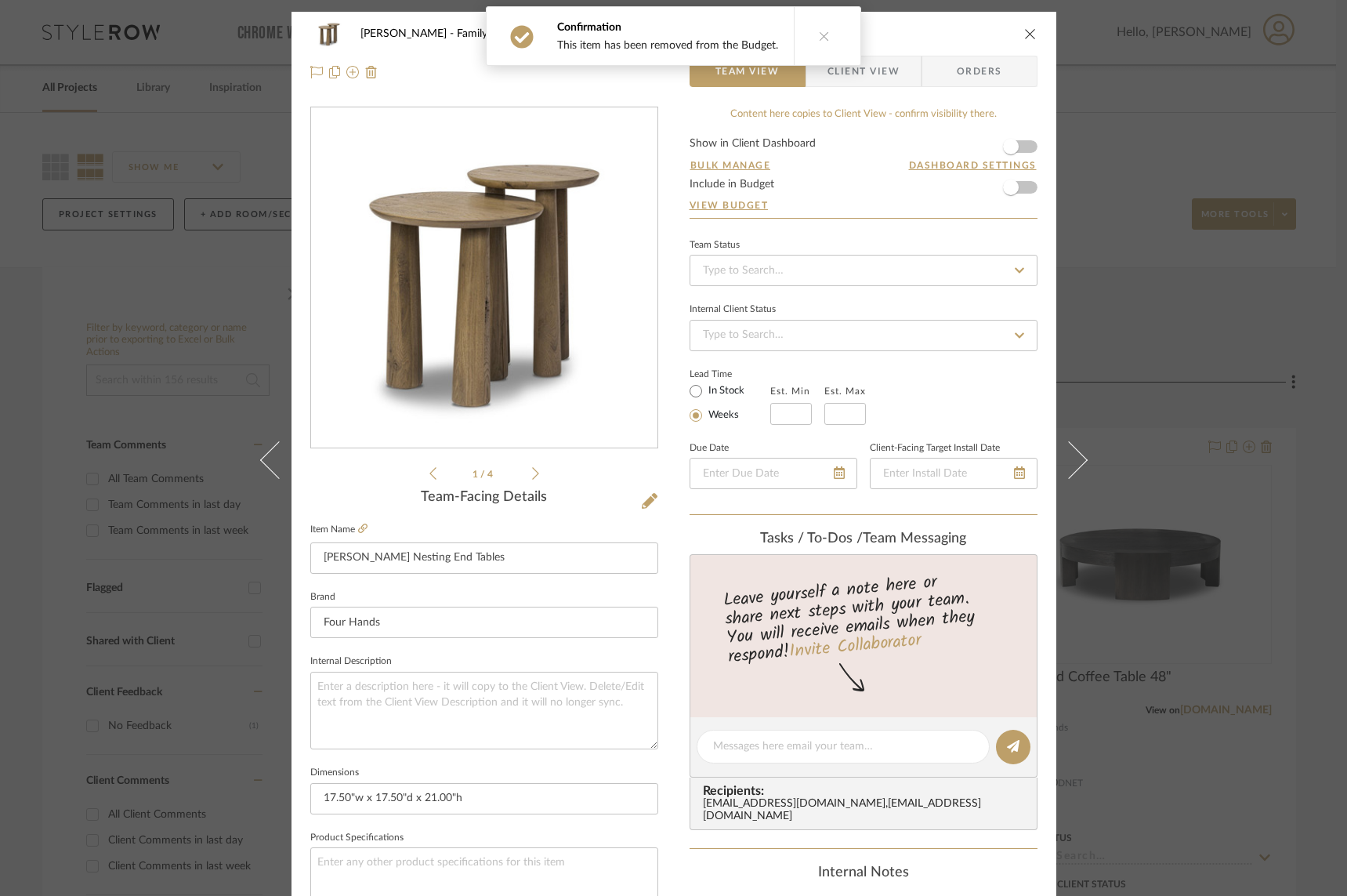
click at [1049, 458] on icon at bounding box center [1068, 459] width 38 height 38
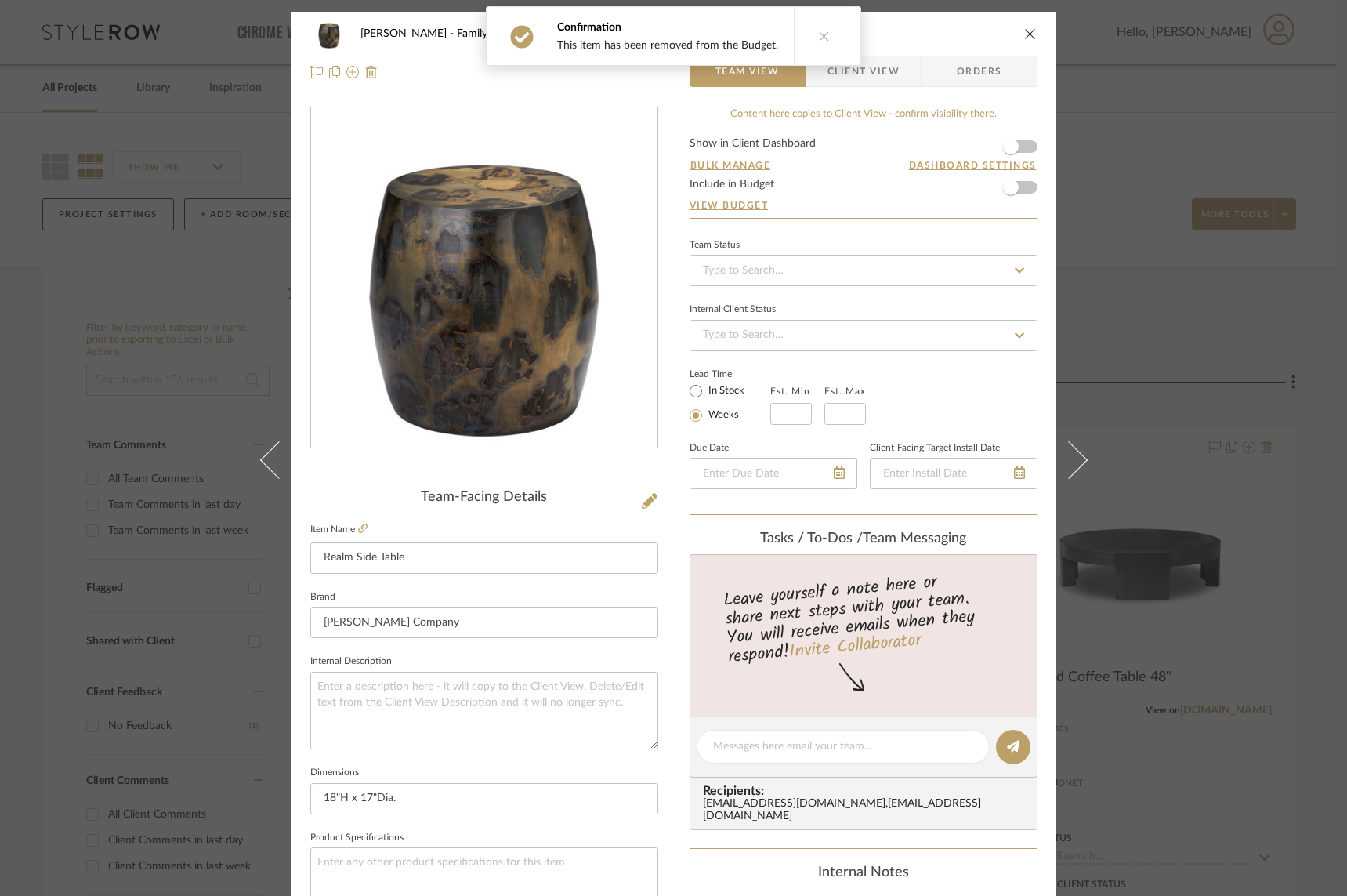
click at [1049, 458] on icon at bounding box center [1068, 459] width 38 height 38
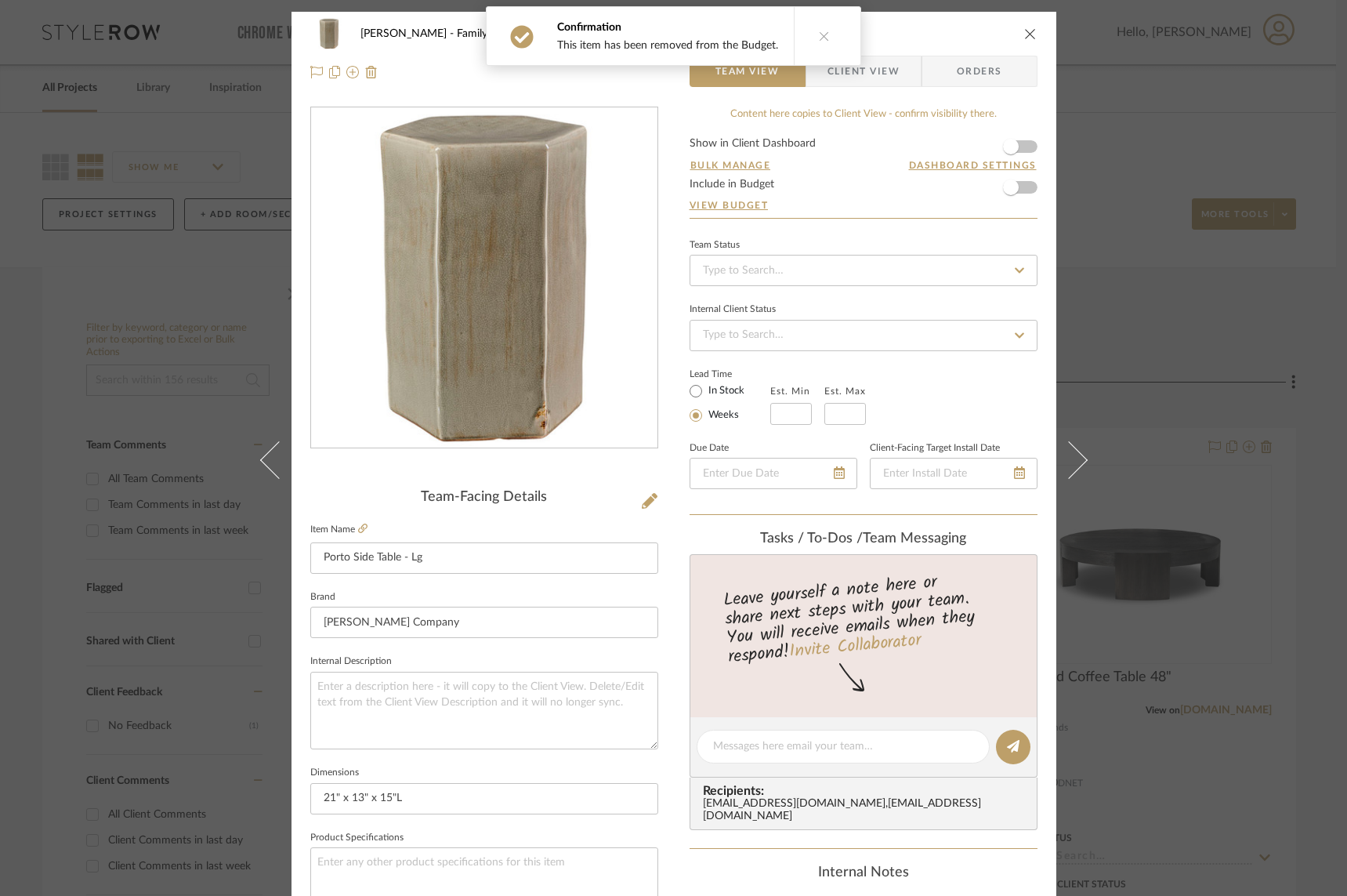
click at [1049, 458] on icon at bounding box center [1068, 459] width 38 height 38
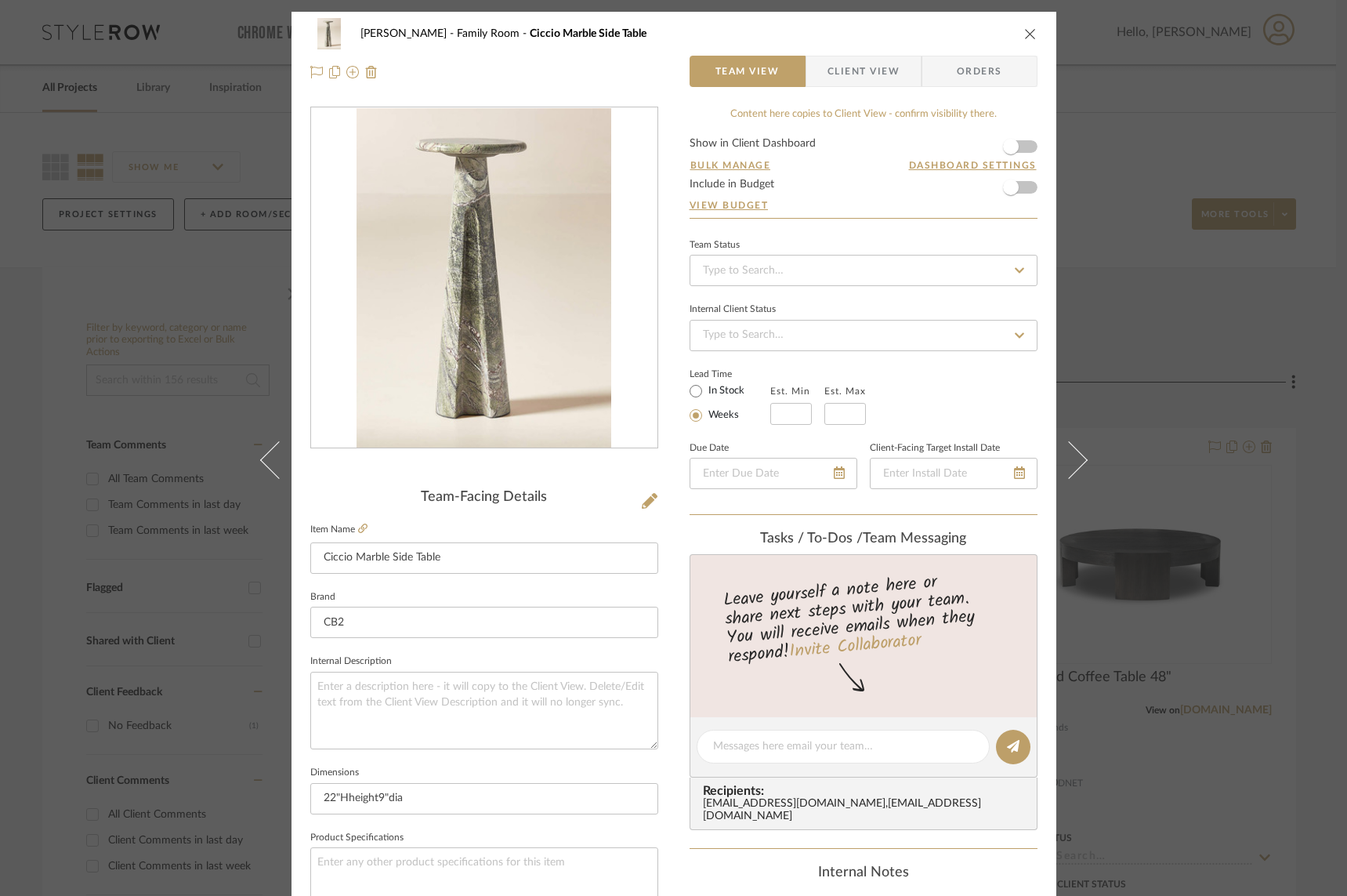
click at [1049, 458] on icon at bounding box center [1068, 459] width 38 height 38
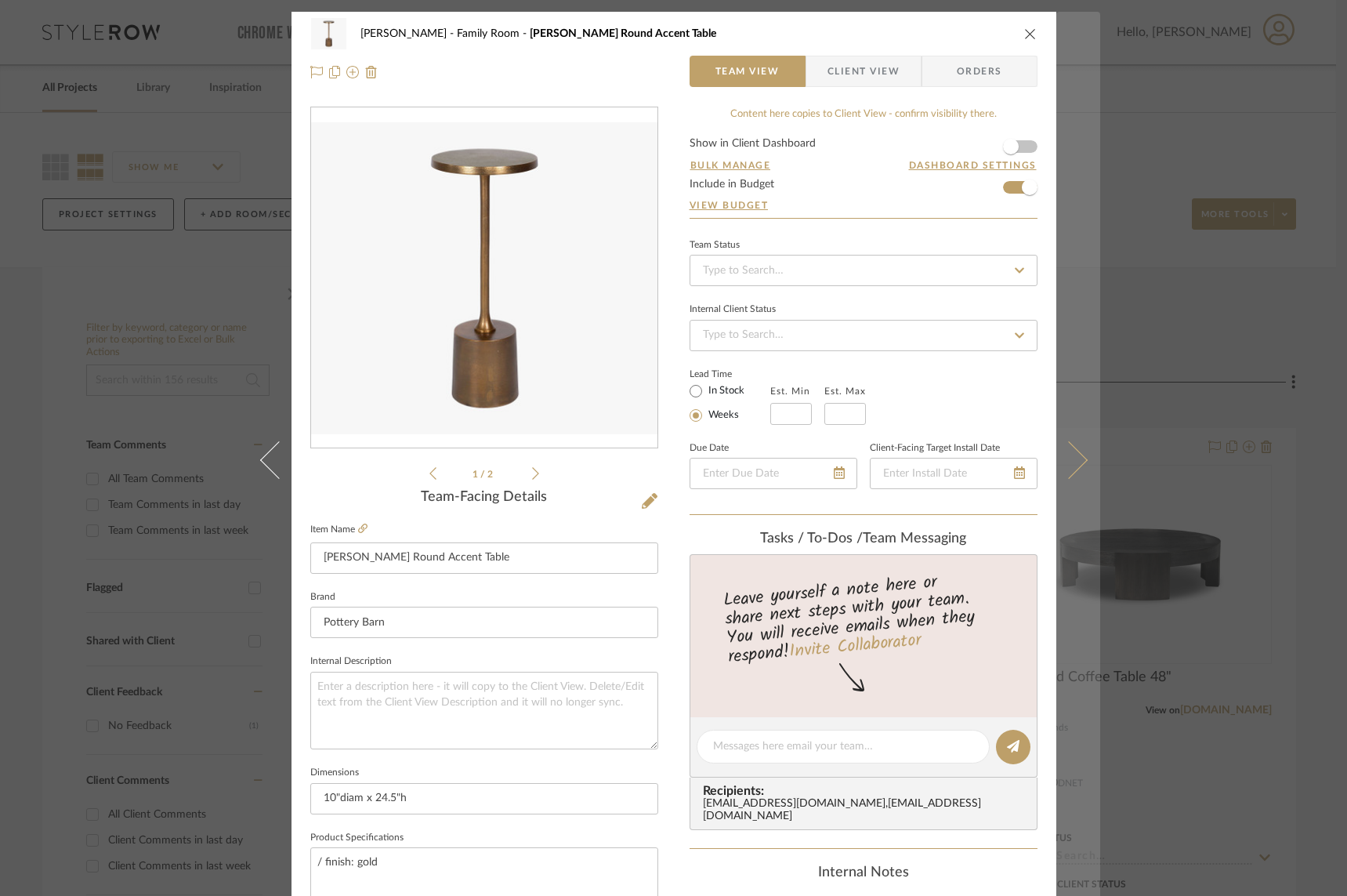
click at [1049, 459] on icon at bounding box center [1068, 459] width 38 height 38
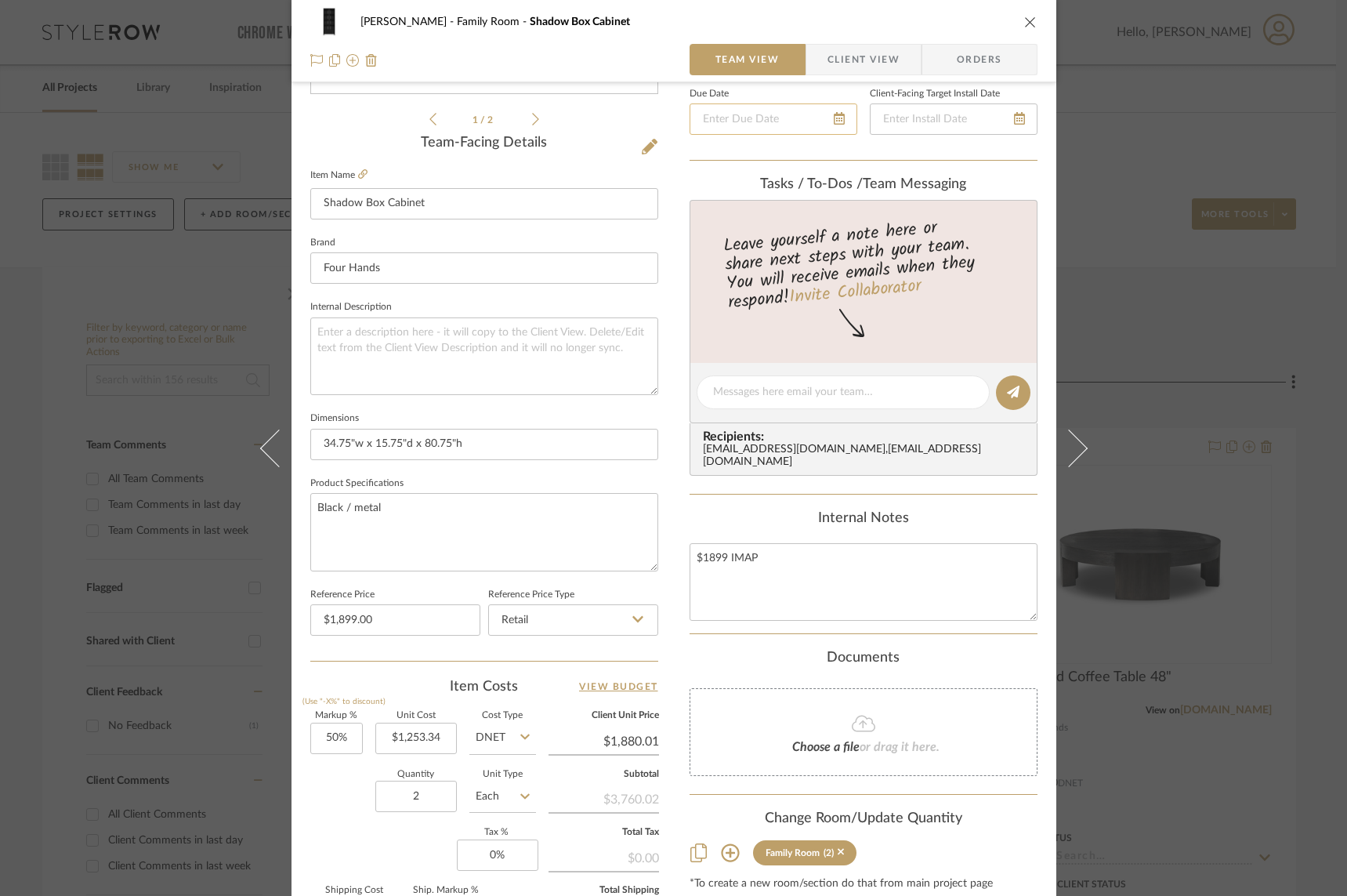
scroll to position [418, 0]
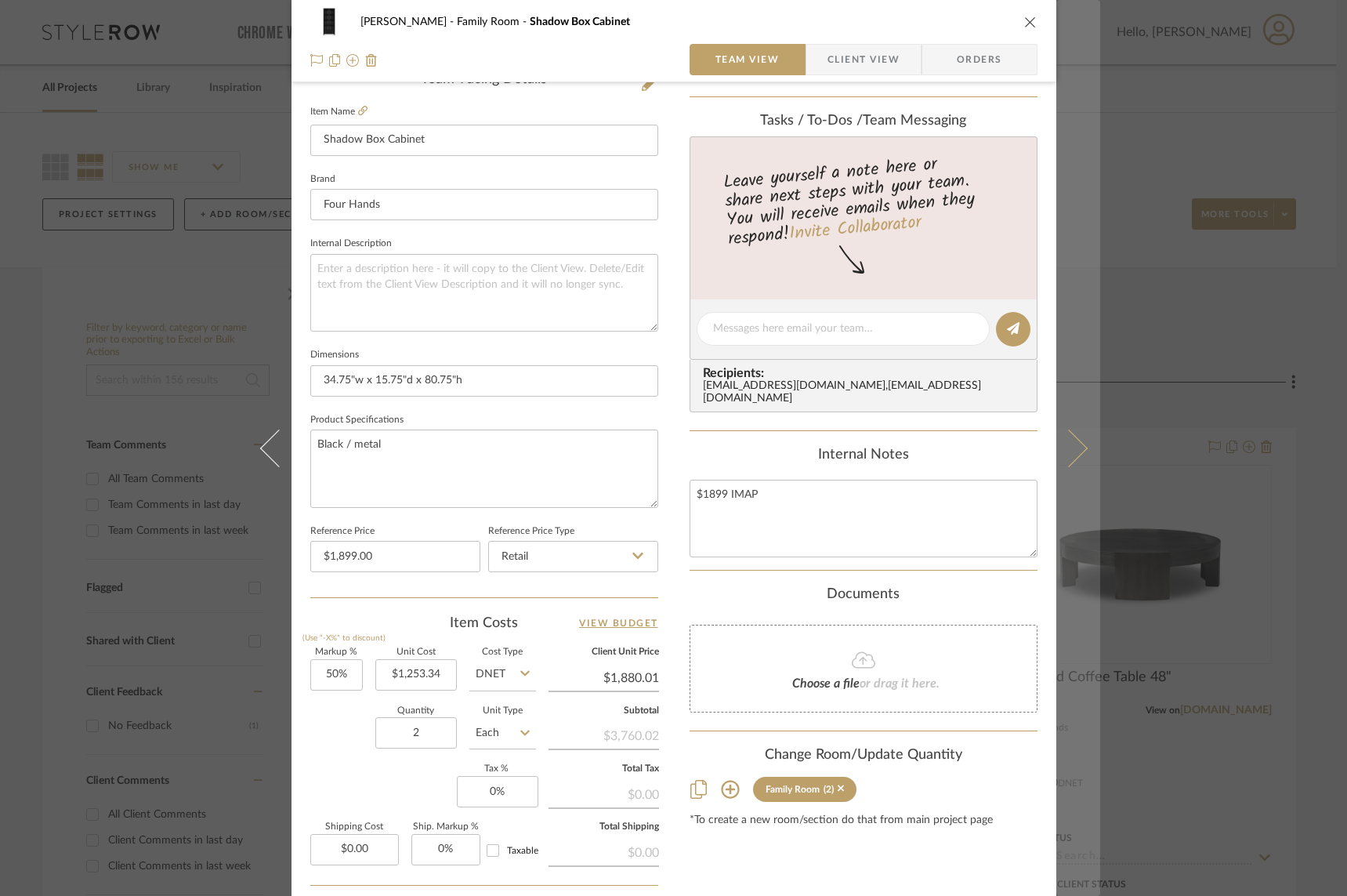
click at [1049, 439] on button at bounding box center [1078, 448] width 44 height 896
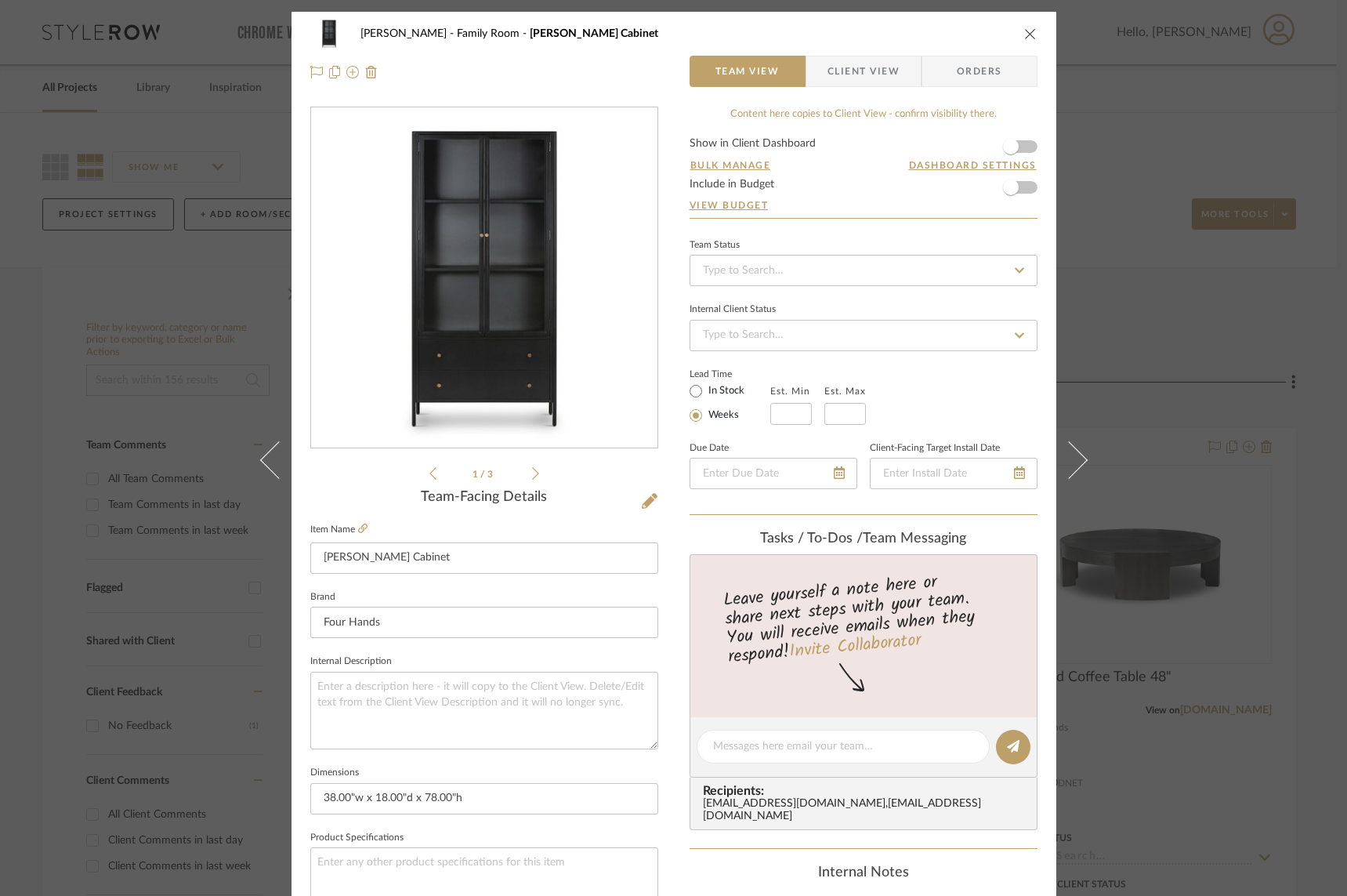
click at [1049, 439] on button at bounding box center [1078, 459] width 44 height 896
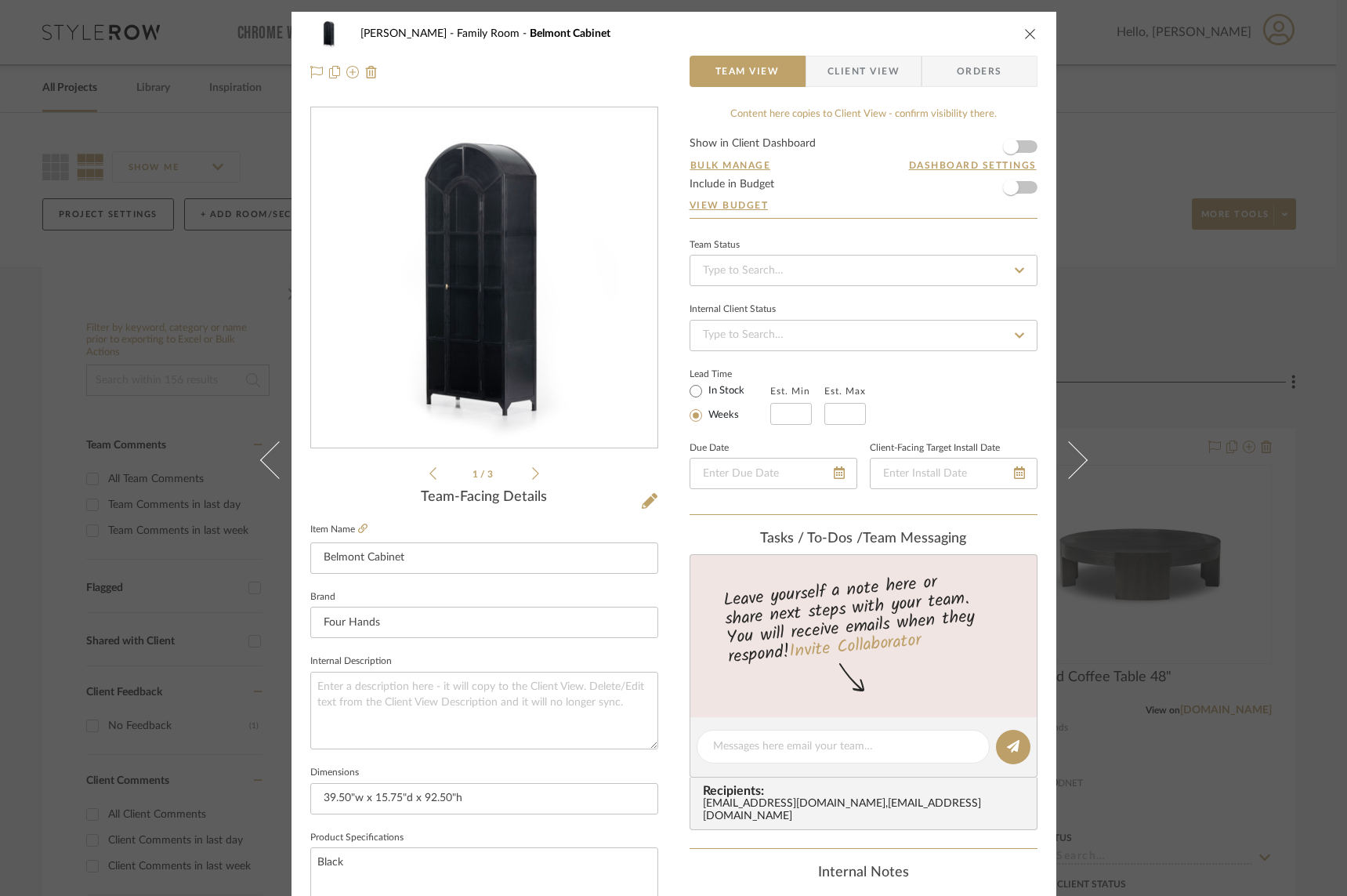
click at [1049, 439] on button at bounding box center [1078, 459] width 44 height 896
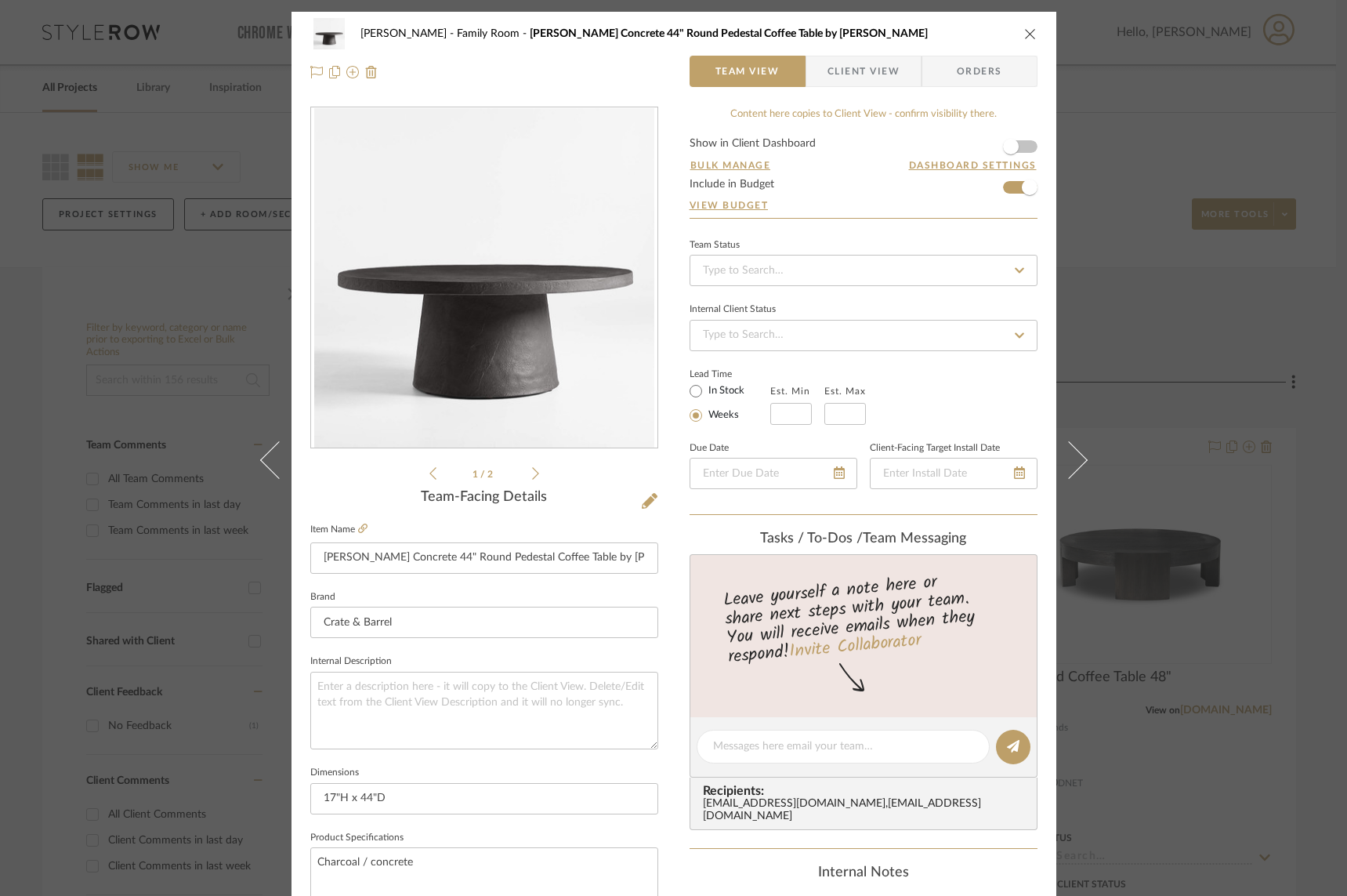
click at [1001, 189] on form "Show in Client Dashboard Bulk Manage Dashboard Settings Include in Budget View …" at bounding box center [864, 178] width 348 height 80
click at [1012, 191] on span "button" at bounding box center [1029, 188] width 34 height 34
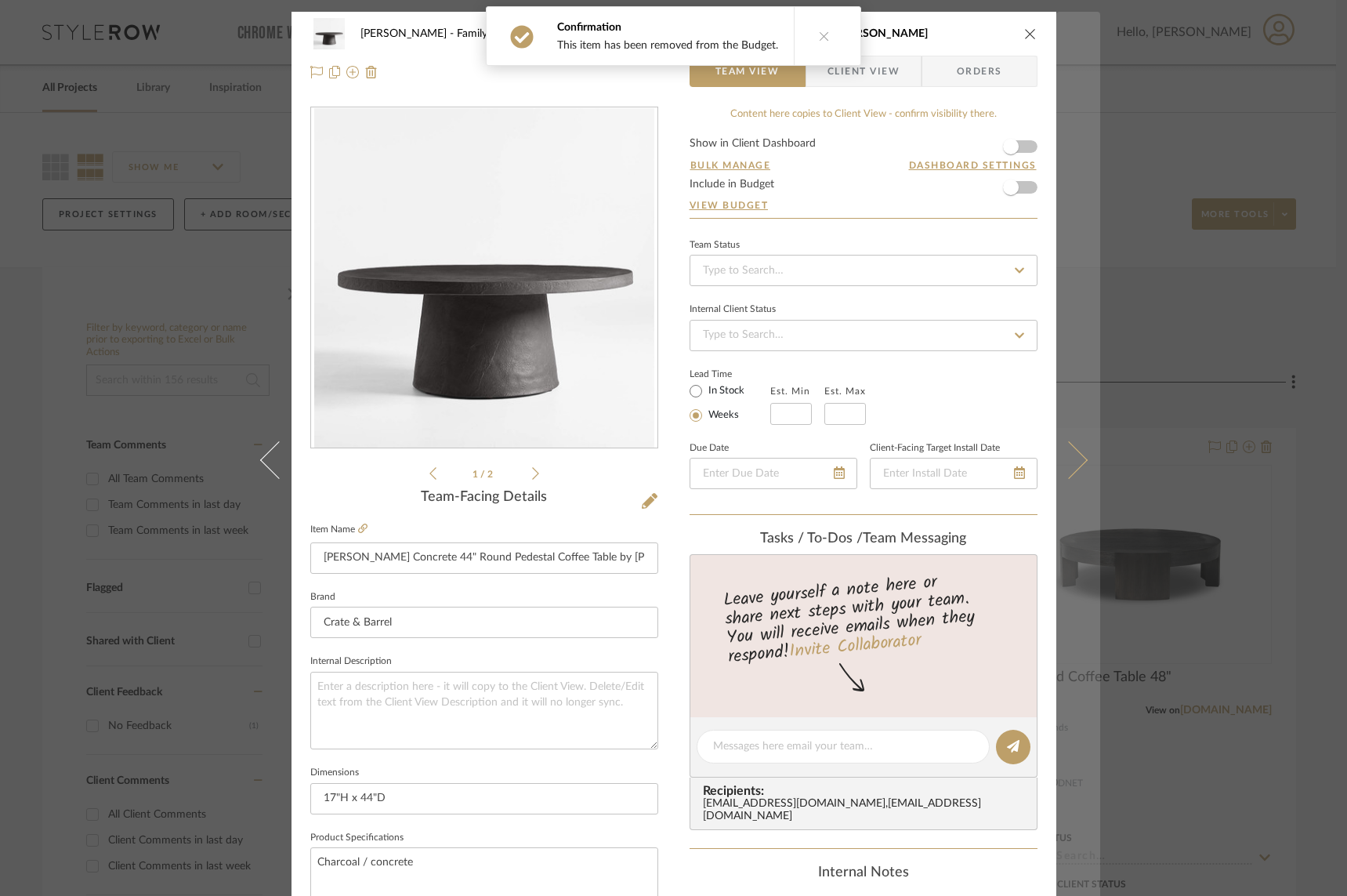
click at [1049, 457] on icon at bounding box center [1068, 459] width 38 height 38
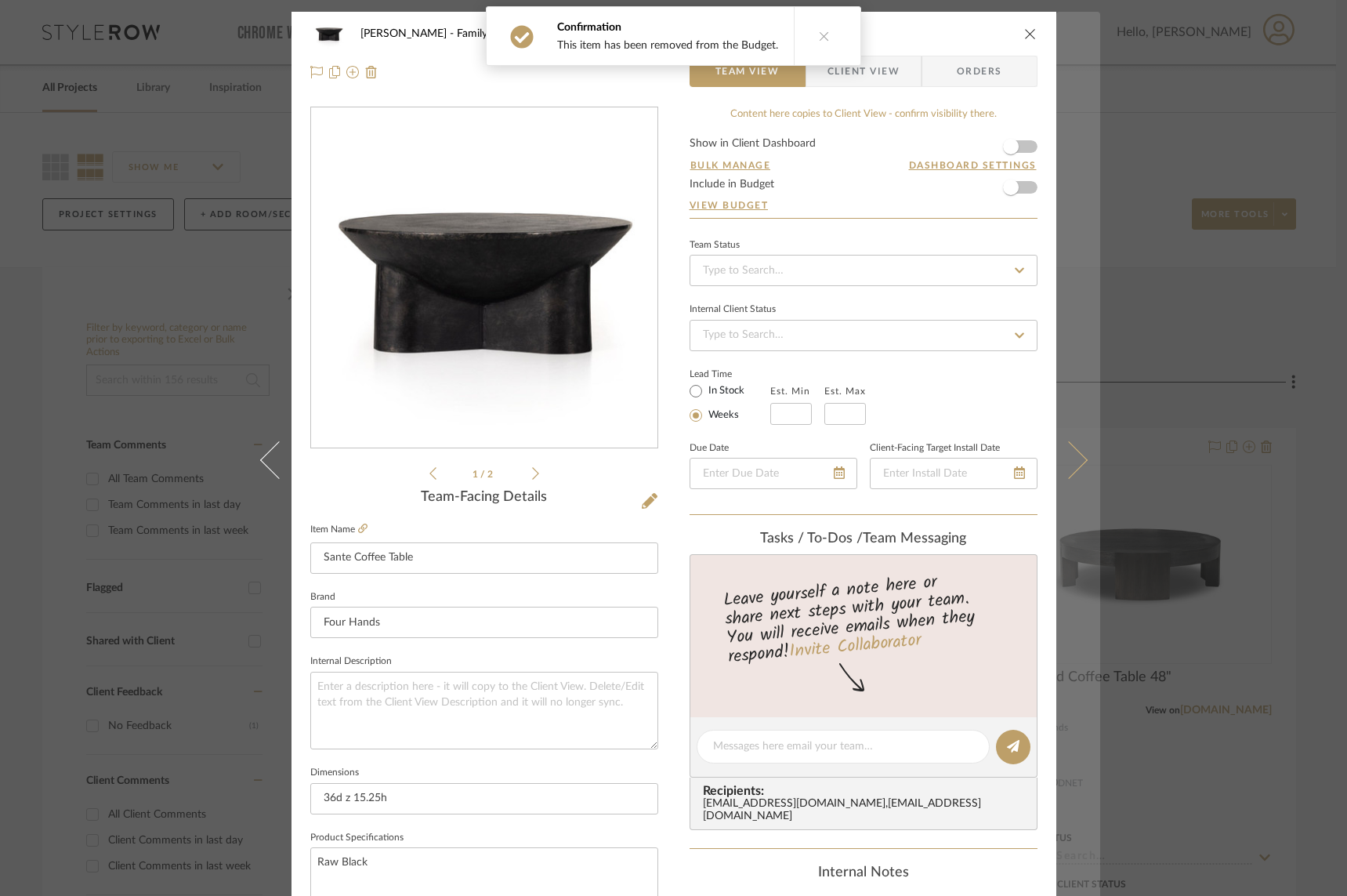
click at [1049, 457] on icon at bounding box center [1068, 459] width 38 height 38
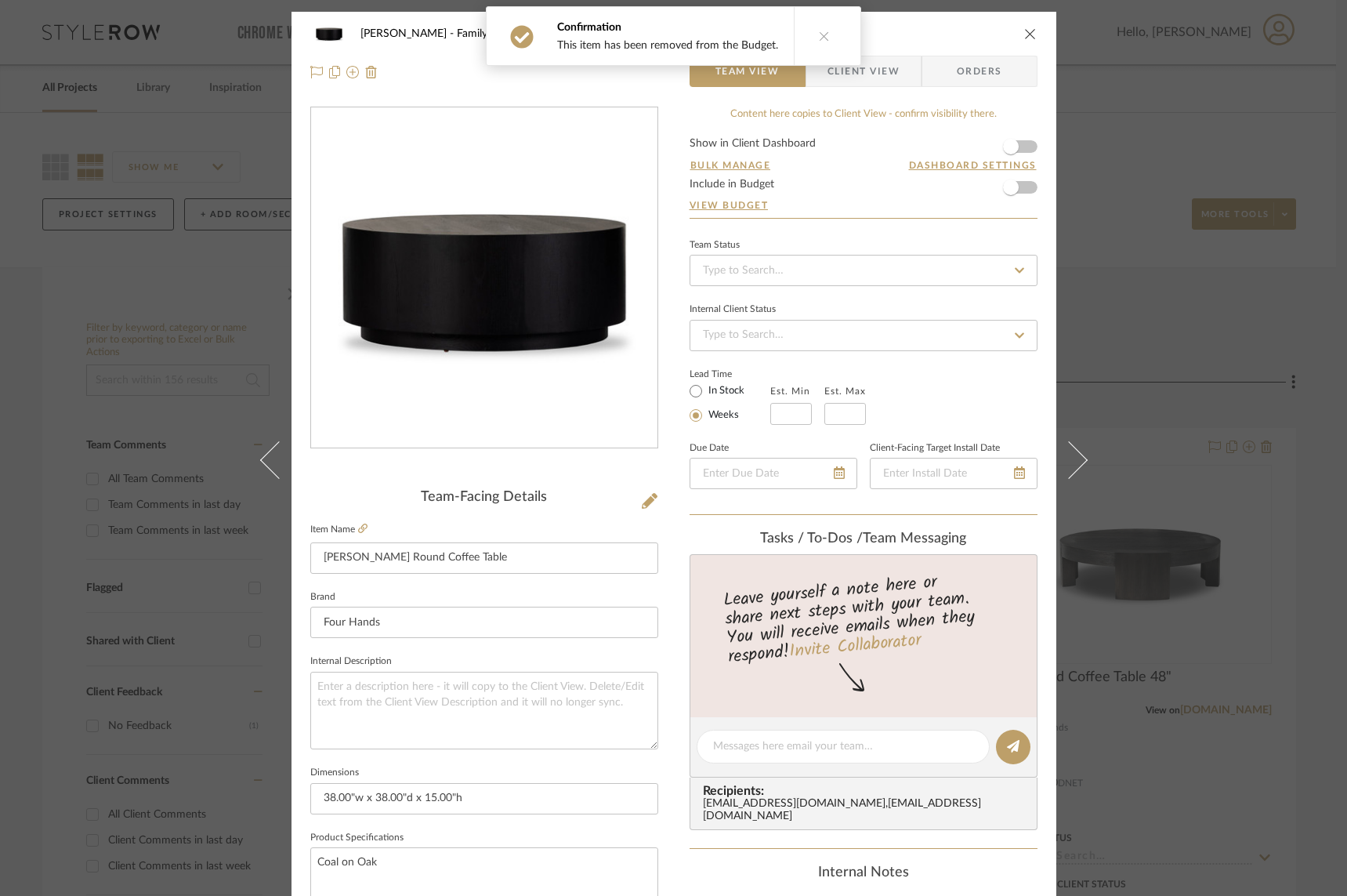
click at [1049, 457] on icon at bounding box center [1068, 459] width 38 height 38
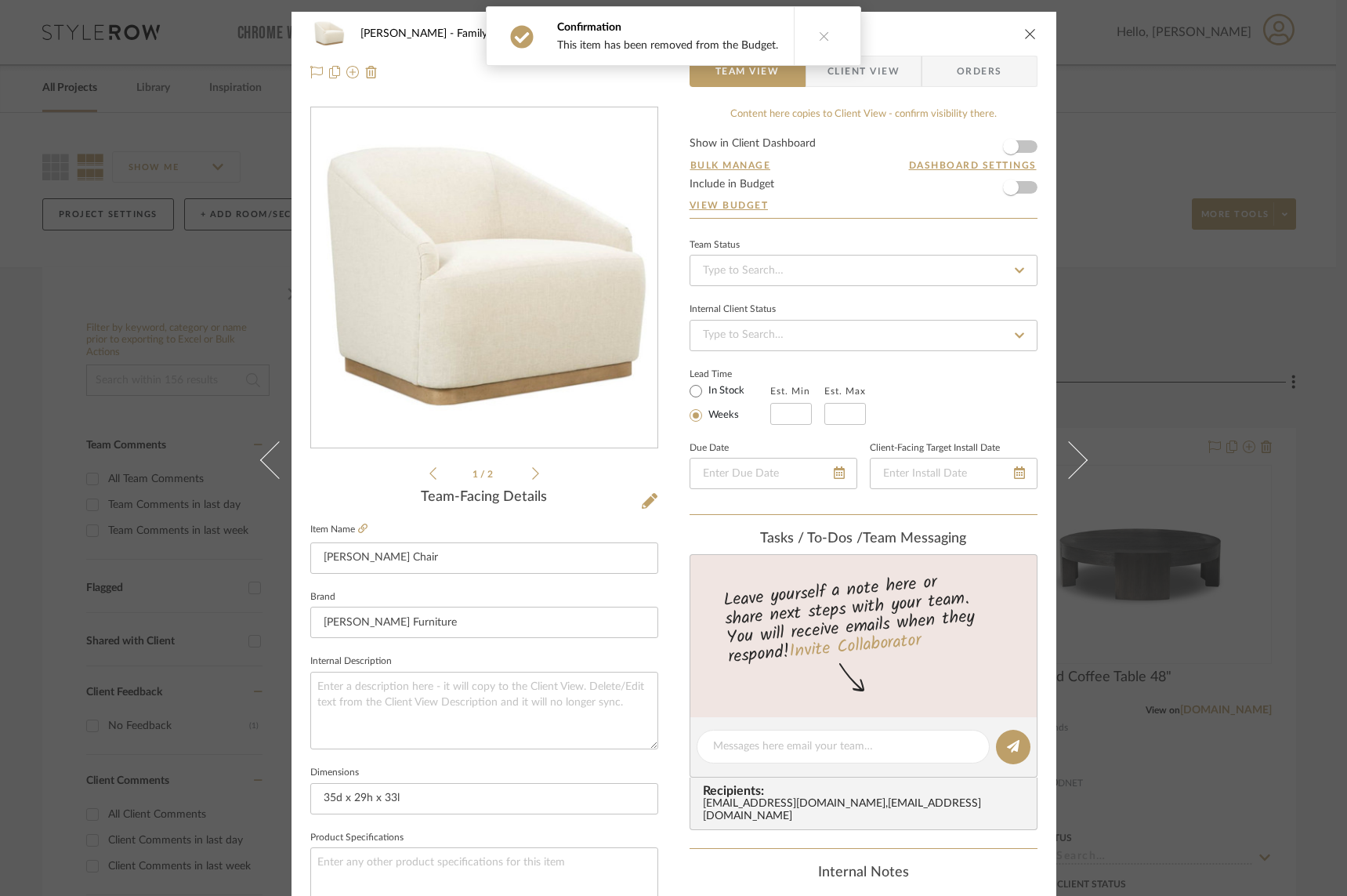
click at [1049, 457] on icon at bounding box center [1068, 459] width 38 height 38
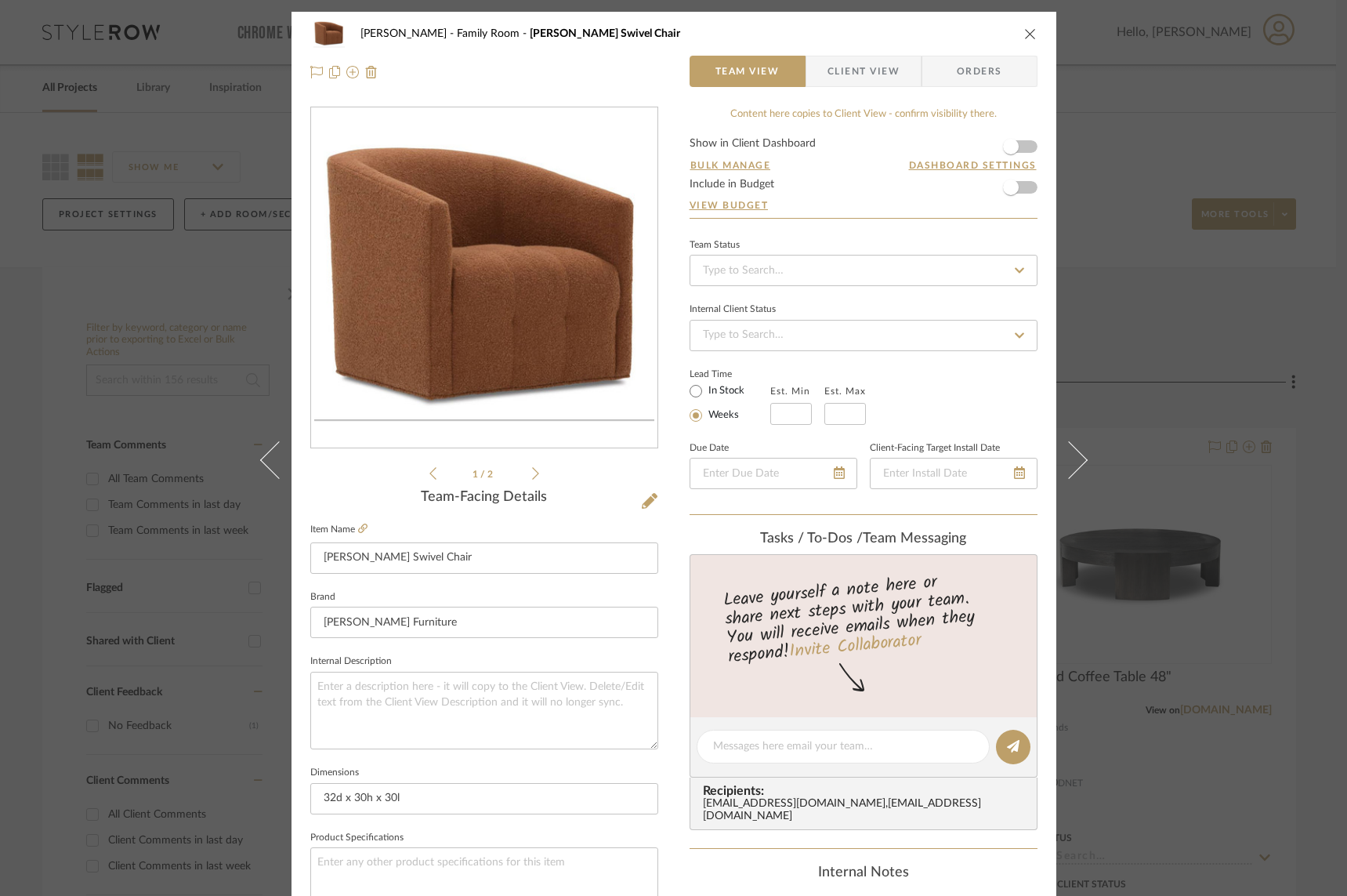
click at [1049, 457] on icon at bounding box center [1068, 459] width 38 height 38
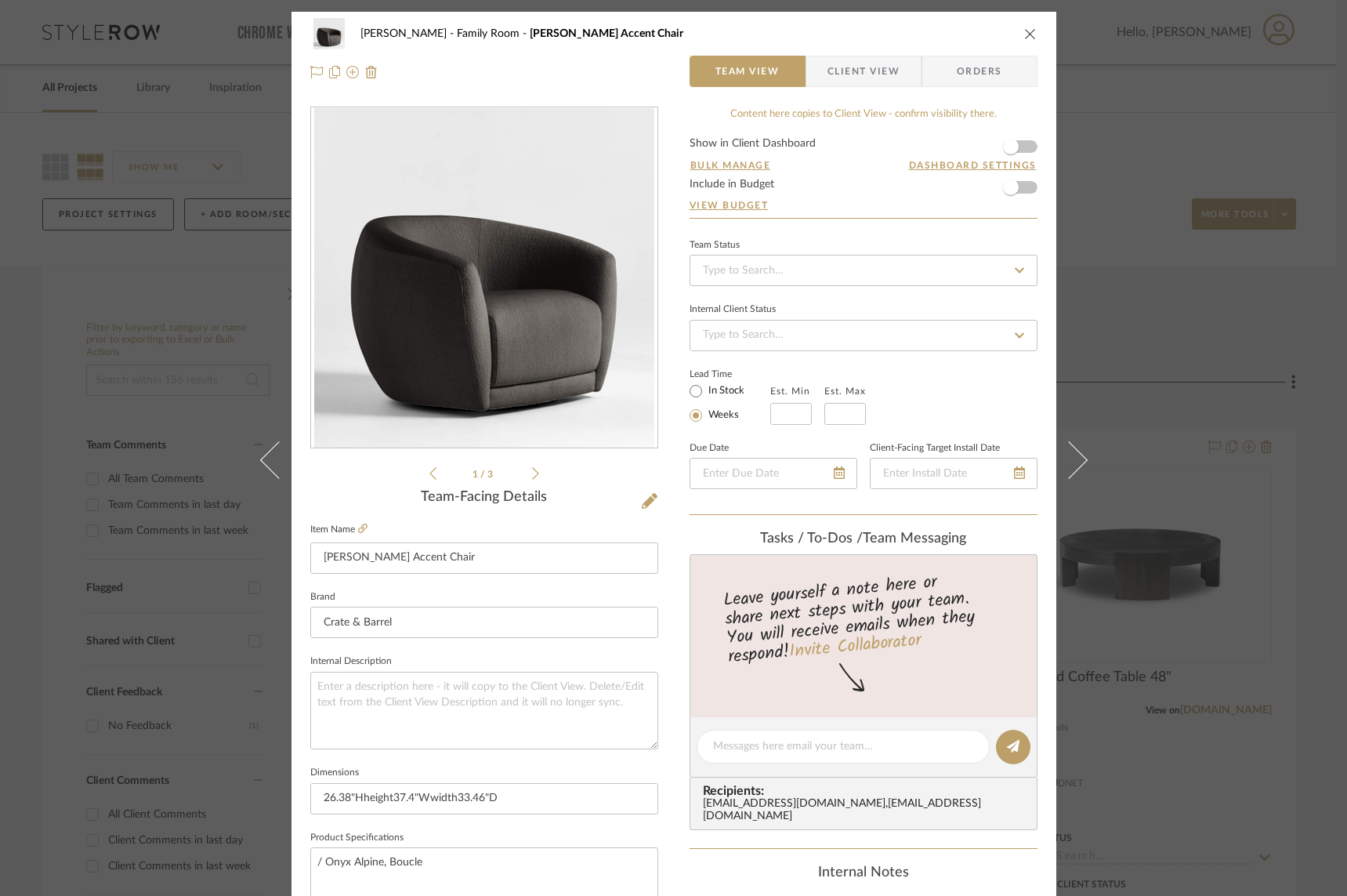
click at [1049, 457] on icon at bounding box center [1068, 459] width 38 height 38
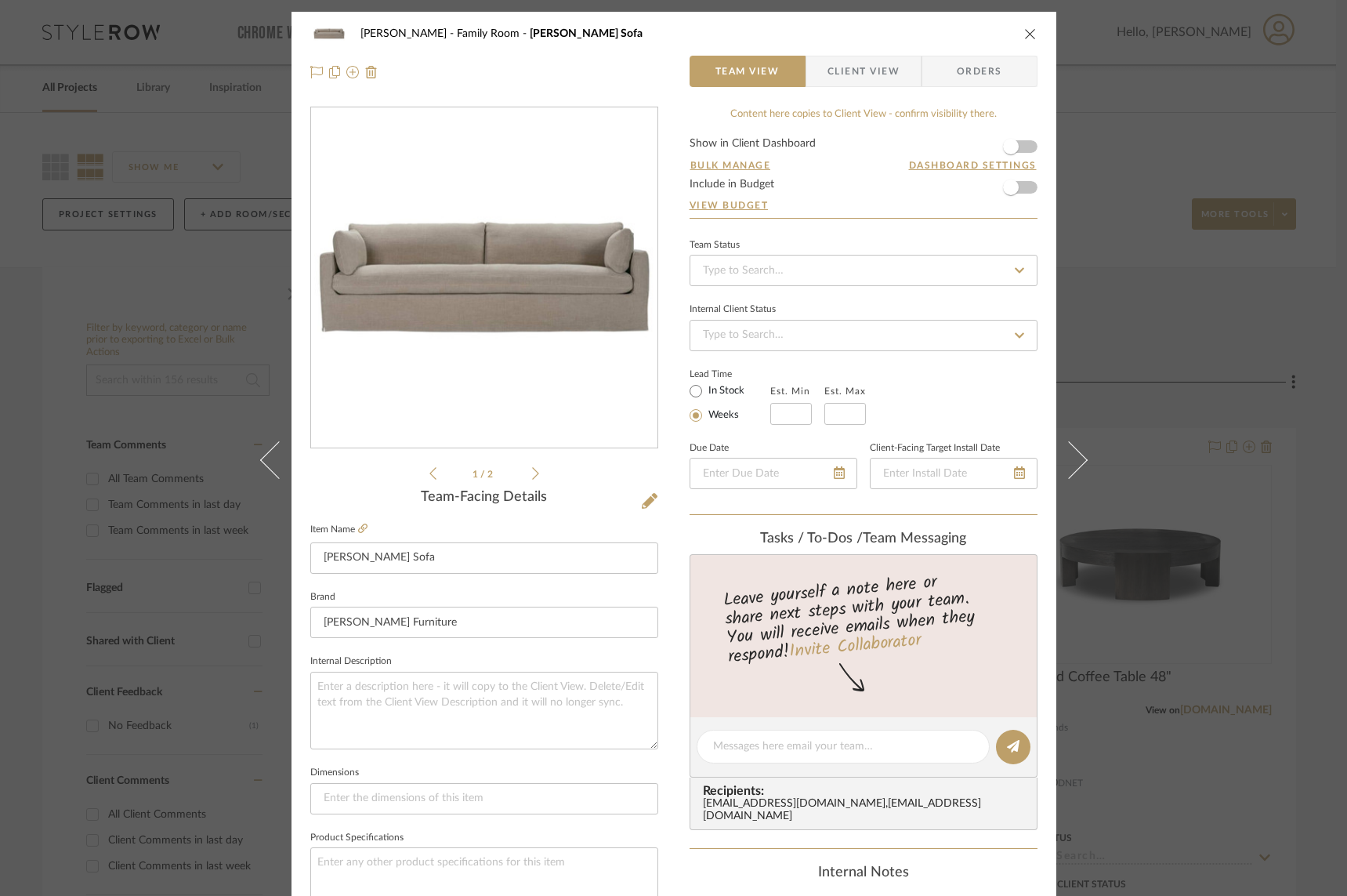
click at [1049, 457] on icon at bounding box center [1068, 459] width 38 height 38
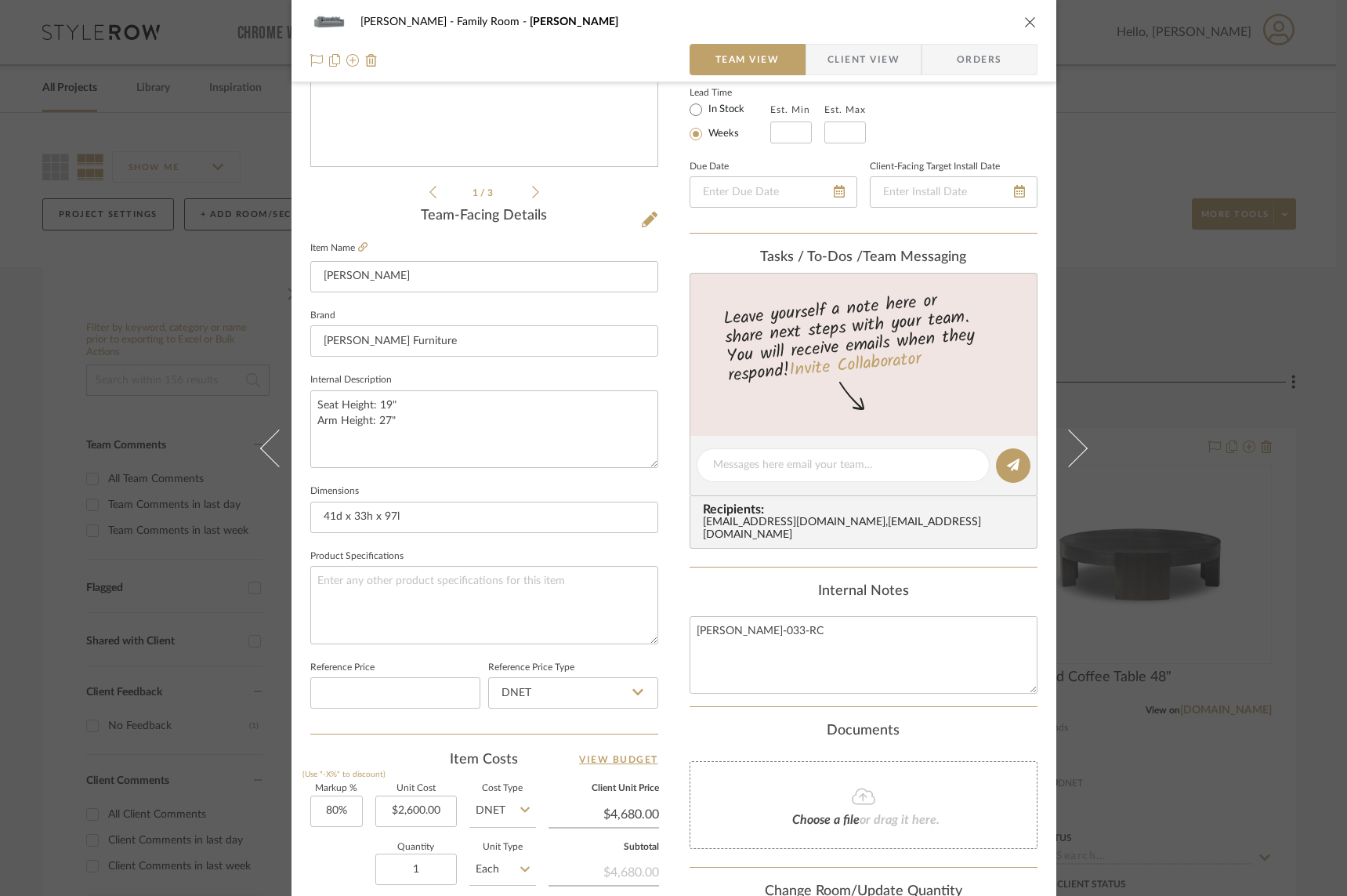
scroll to position [284, 0]
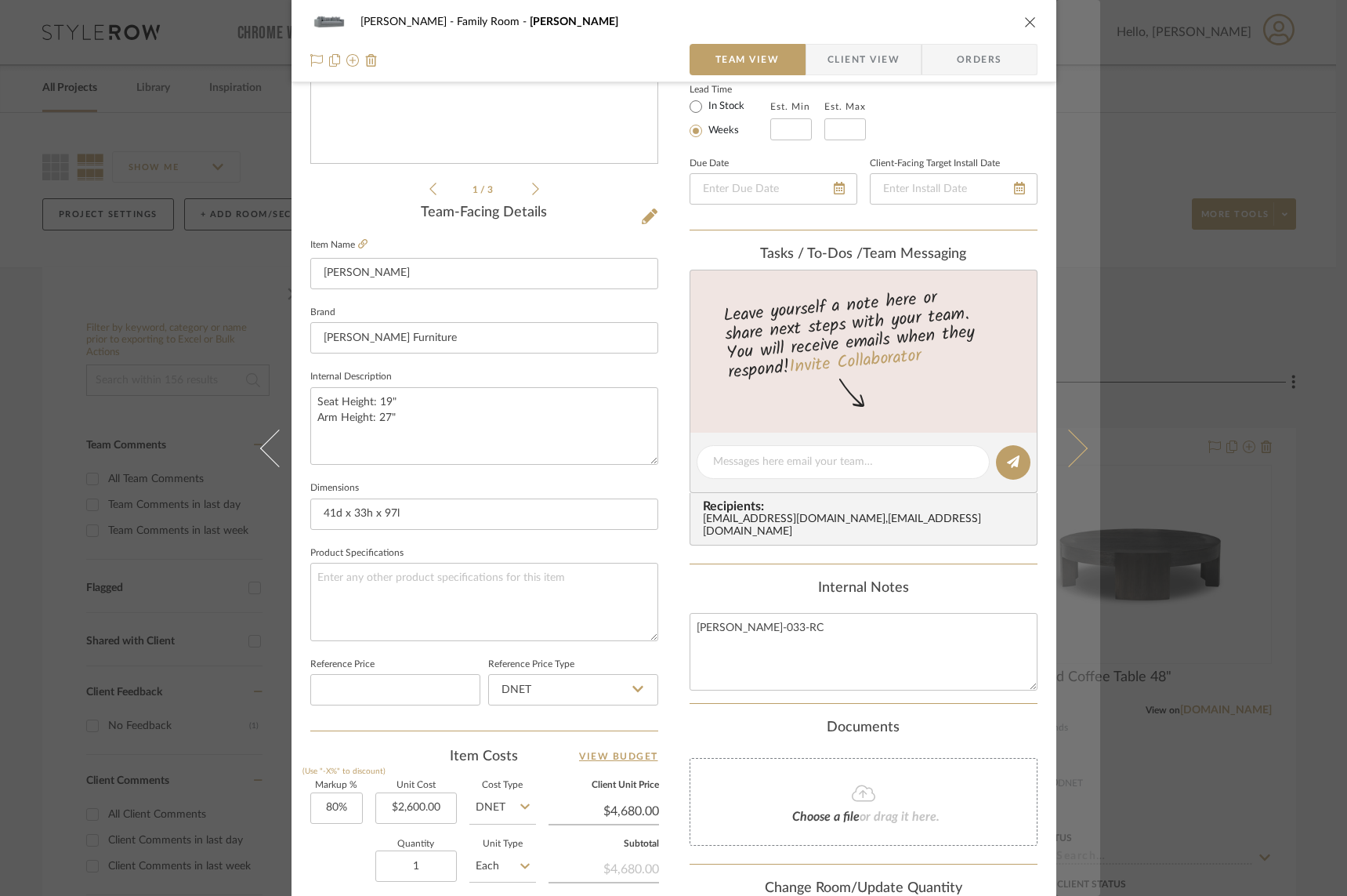
click at [1049, 445] on icon at bounding box center [1068, 448] width 38 height 38
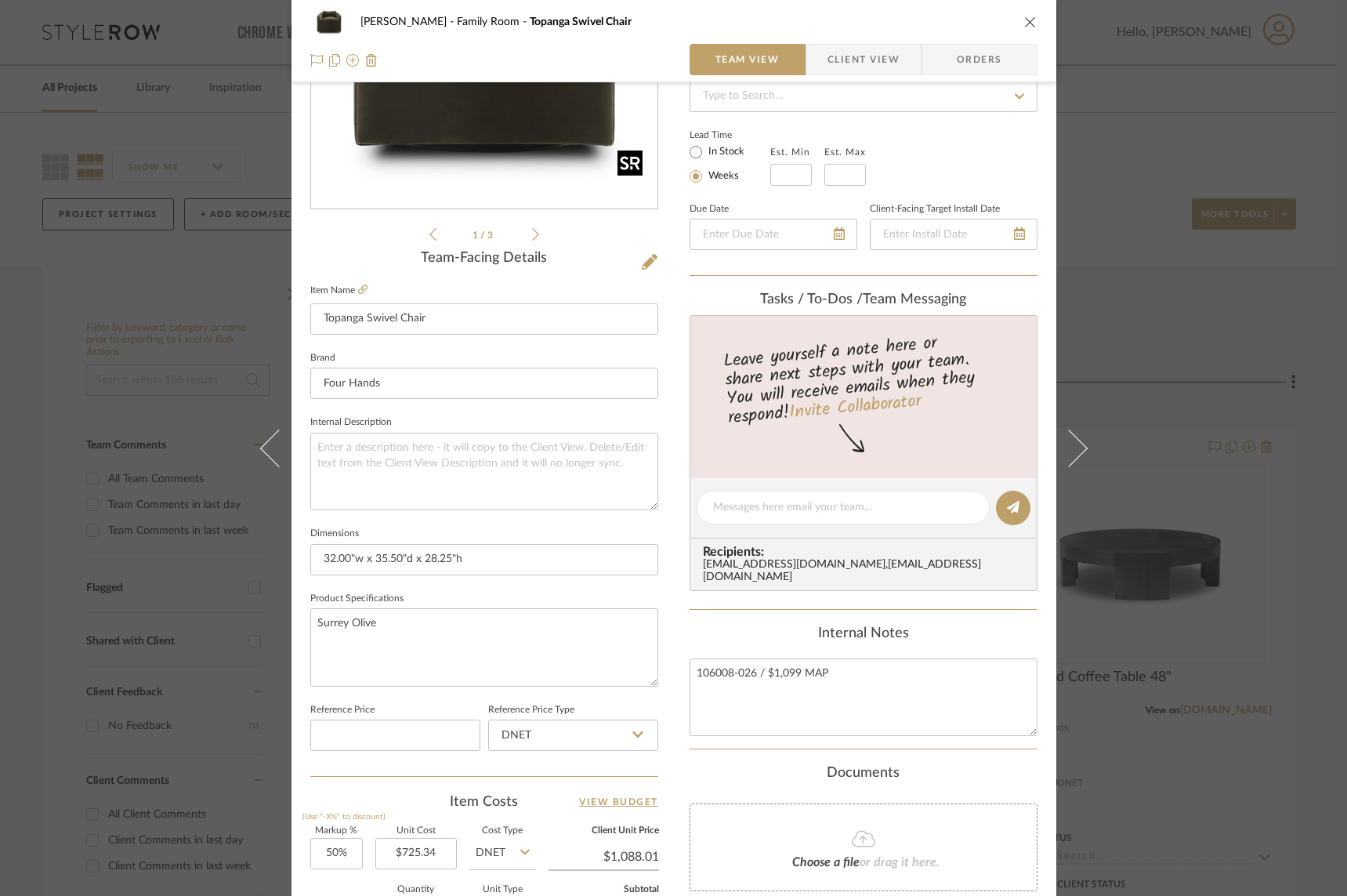
scroll to position [379, 0]
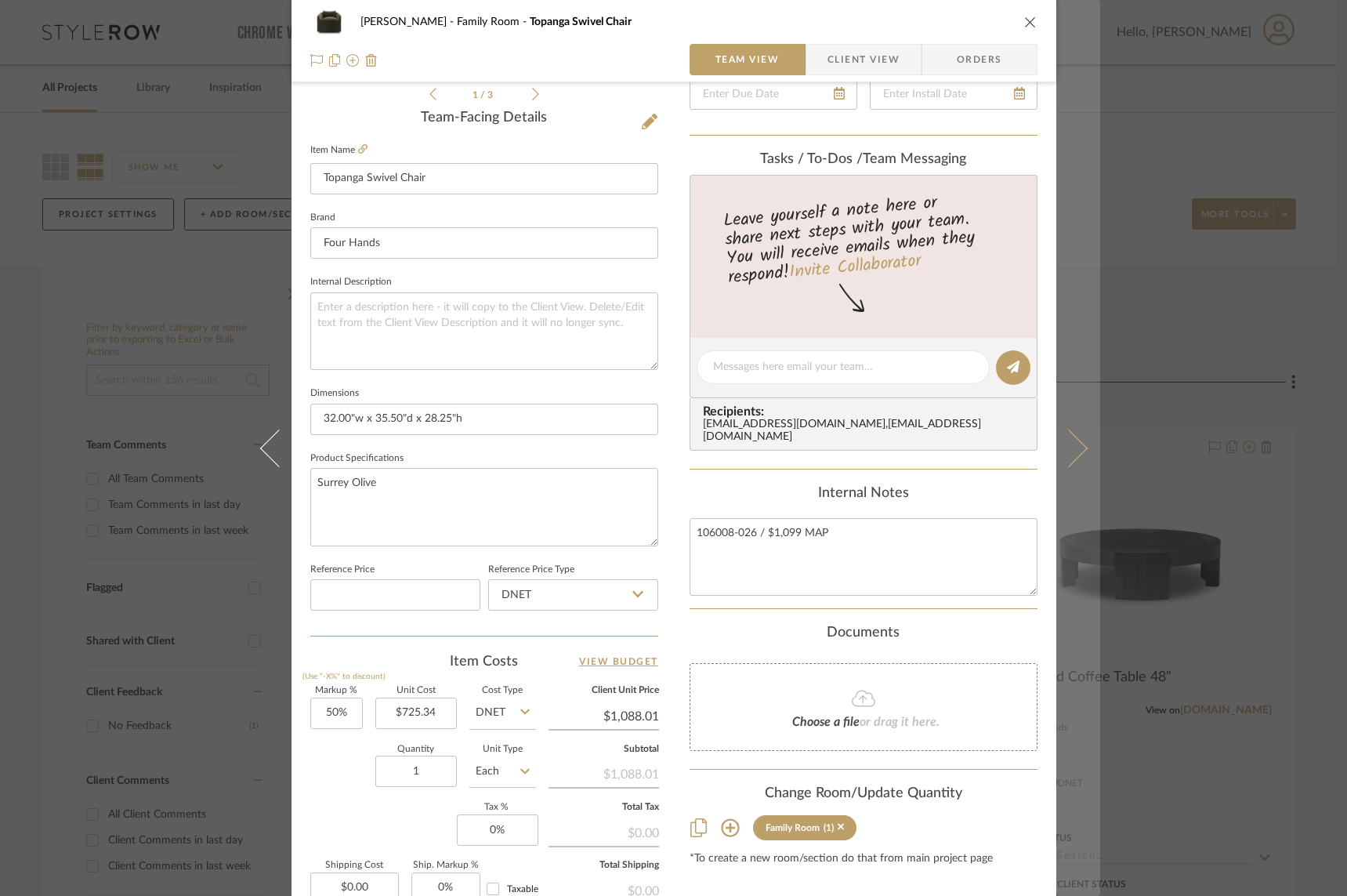
click at [1049, 445] on icon at bounding box center [1068, 448] width 38 height 38
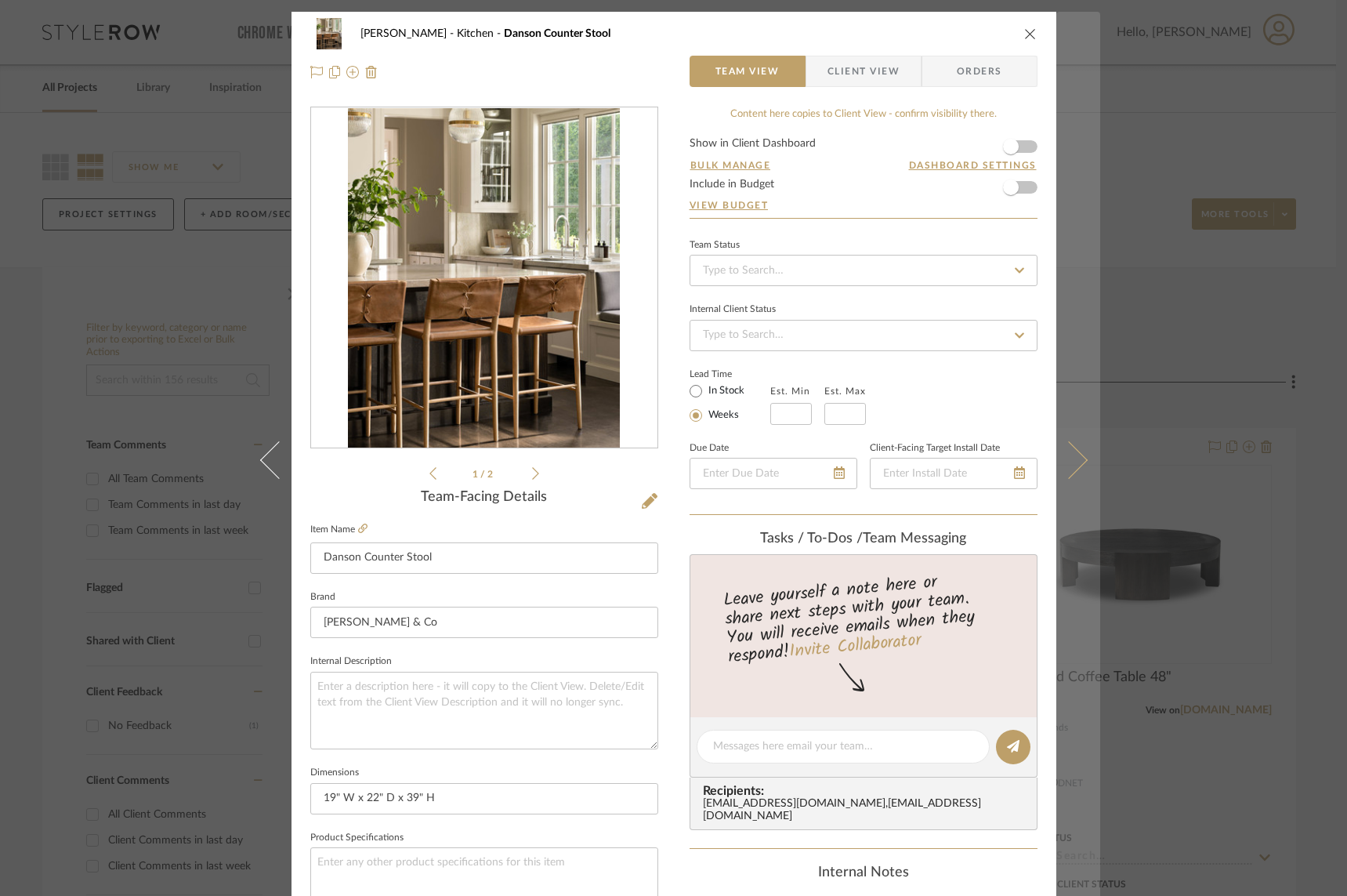
click at [1049, 452] on icon at bounding box center [1068, 459] width 38 height 38
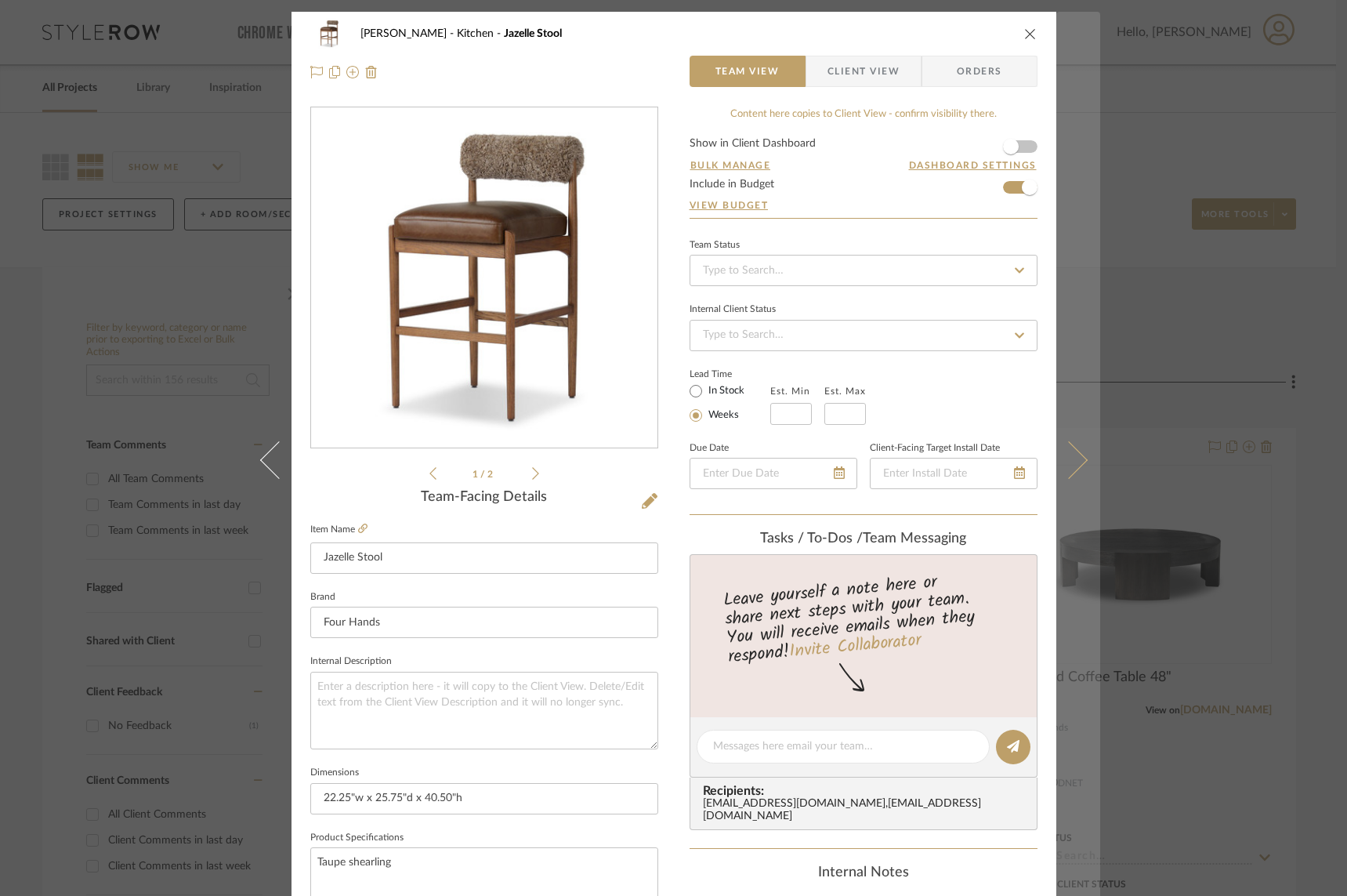
click at [1049, 450] on icon at bounding box center [1068, 459] width 38 height 38
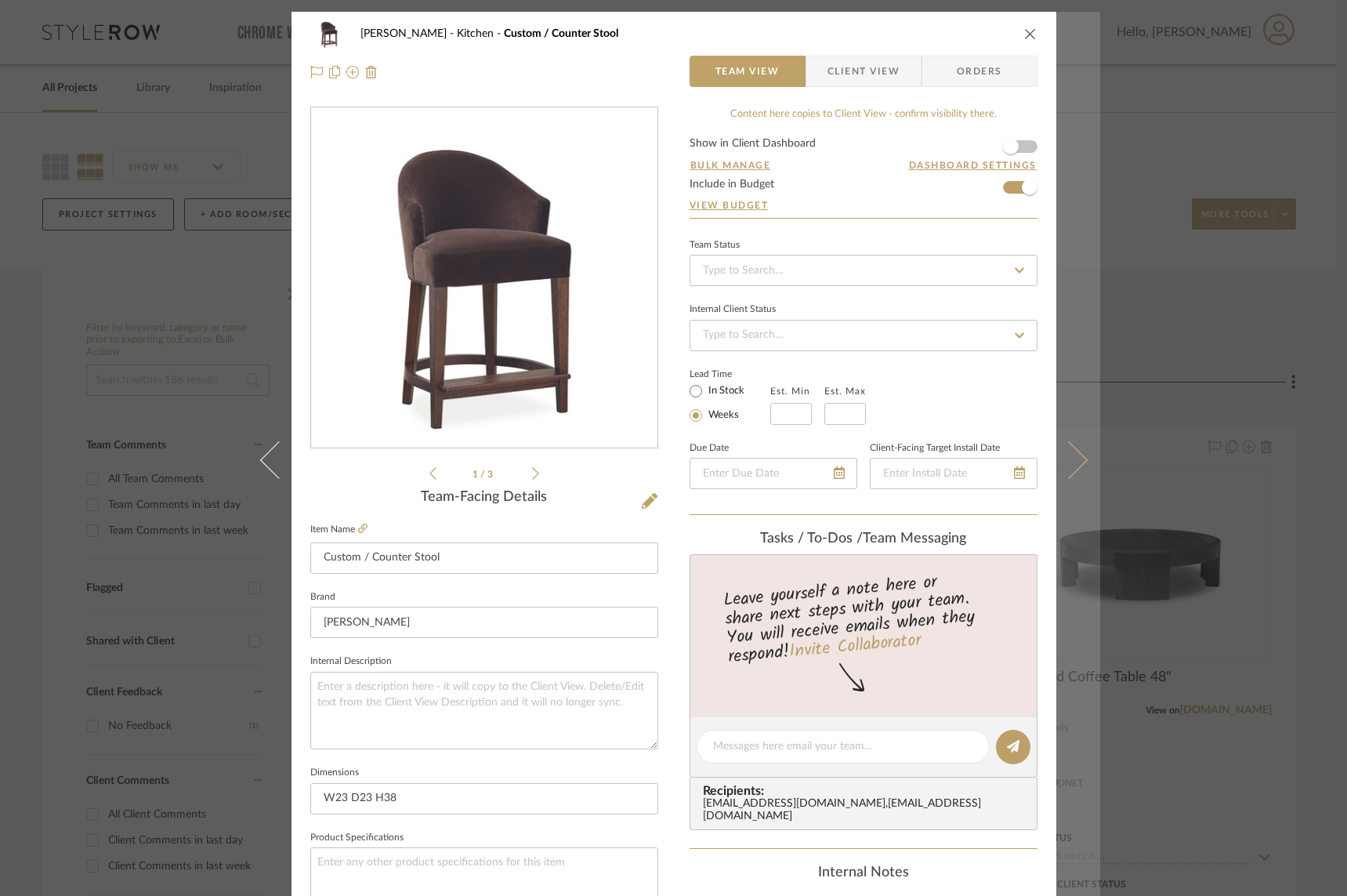
click at [1049, 456] on icon at bounding box center [1068, 459] width 38 height 38
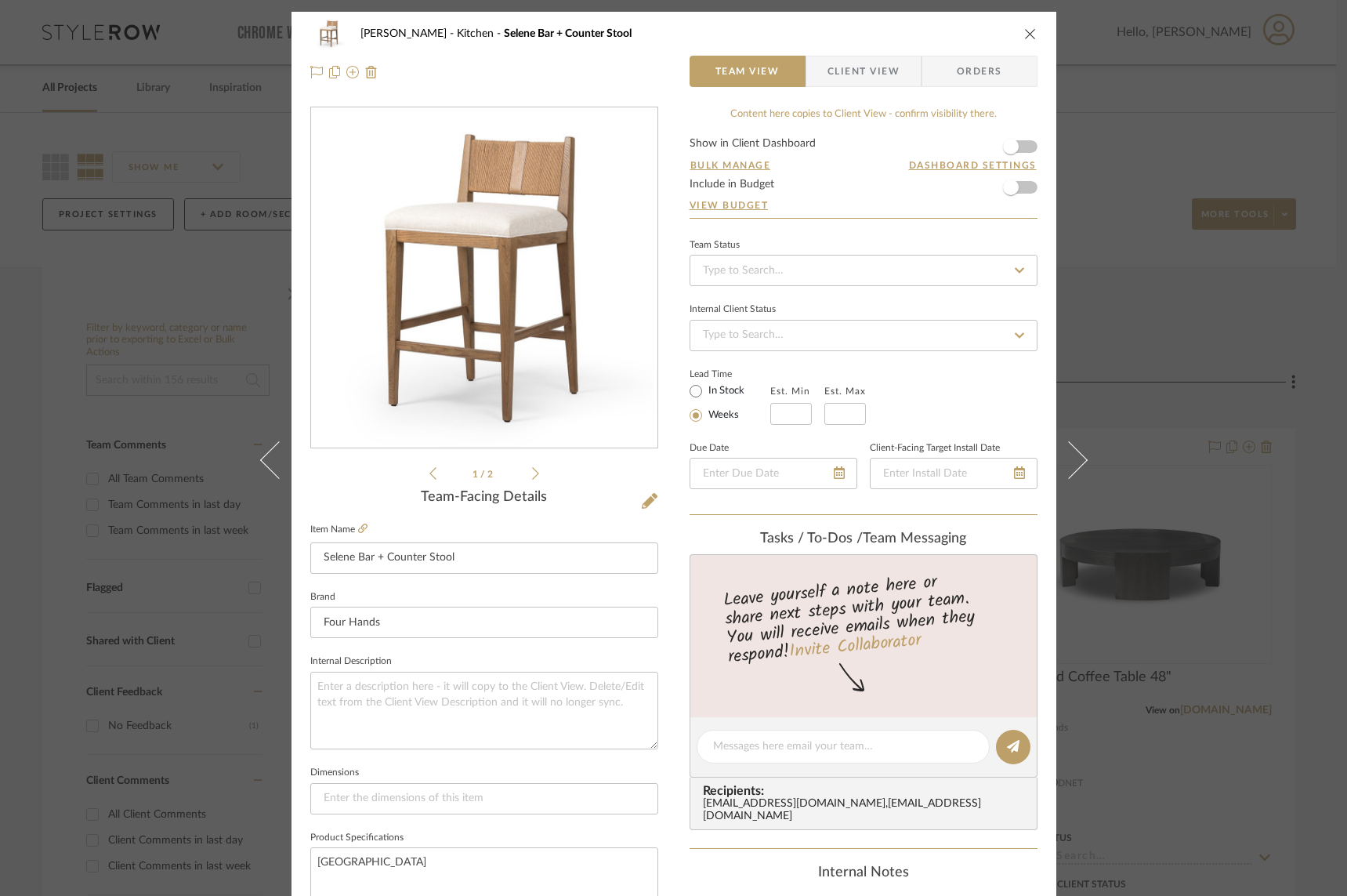
click at [1049, 456] on icon at bounding box center [1068, 459] width 38 height 38
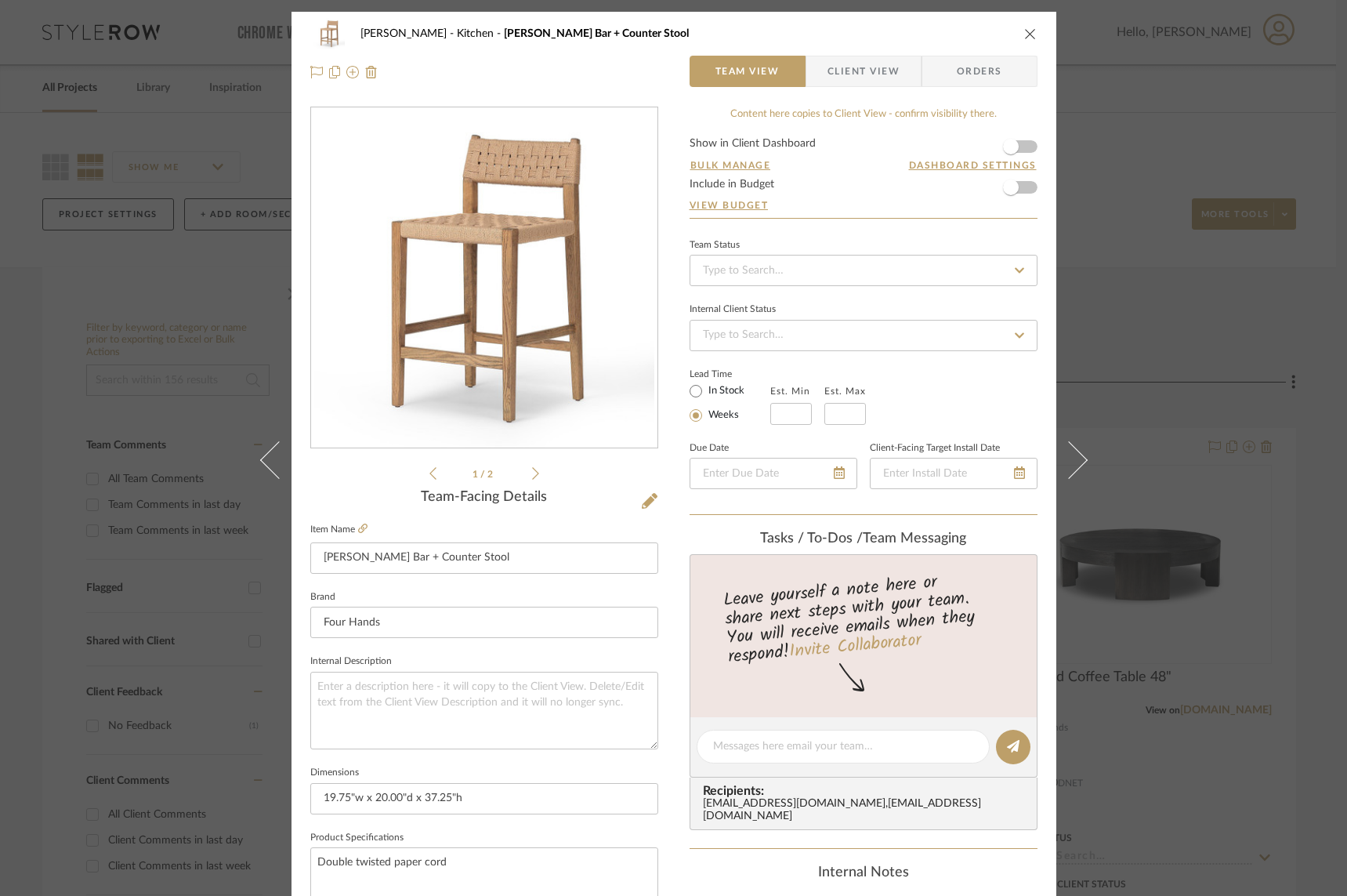
click at [1049, 456] on icon at bounding box center [1068, 459] width 38 height 38
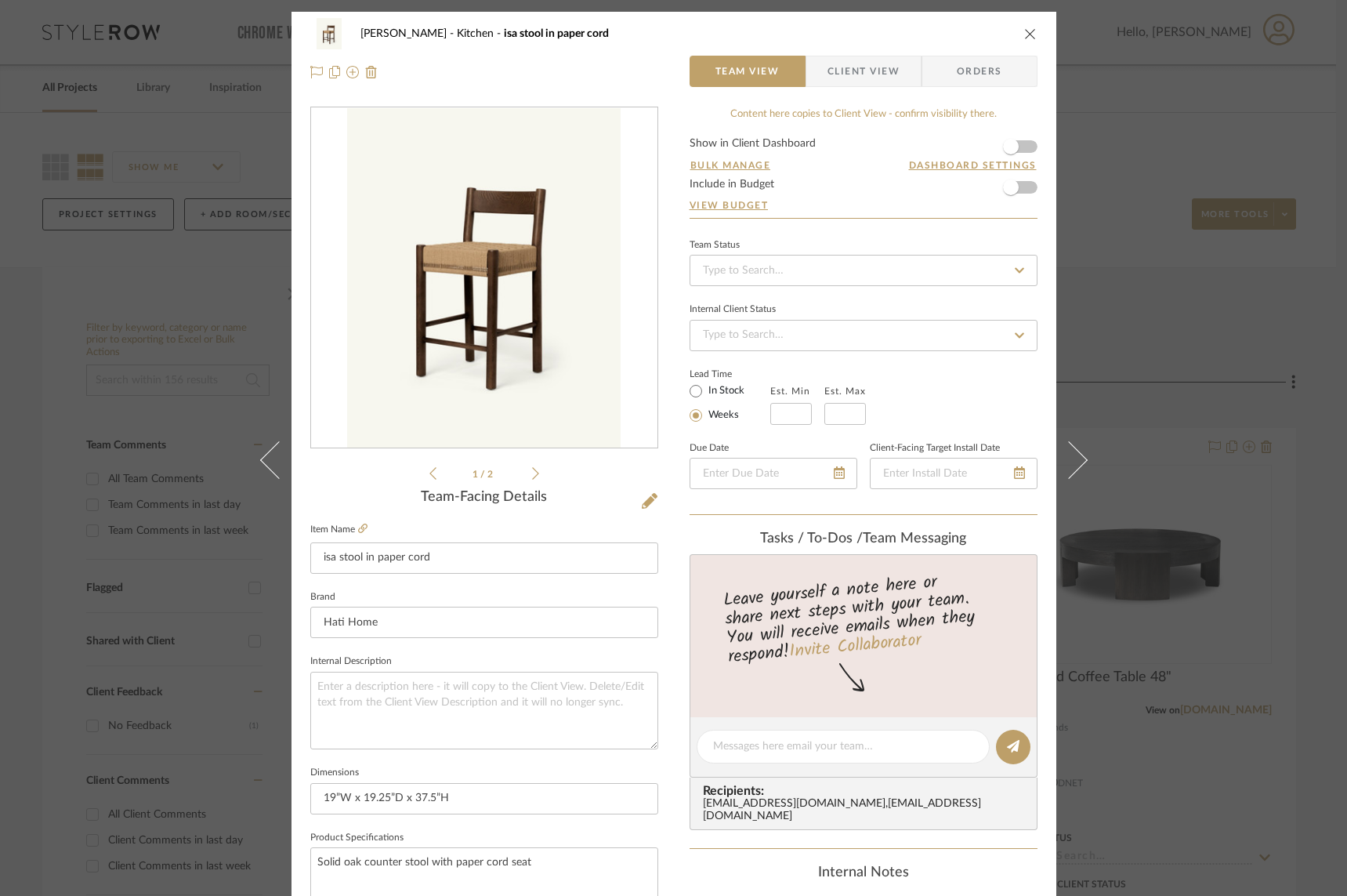
click at [1049, 456] on icon at bounding box center [1068, 459] width 38 height 38
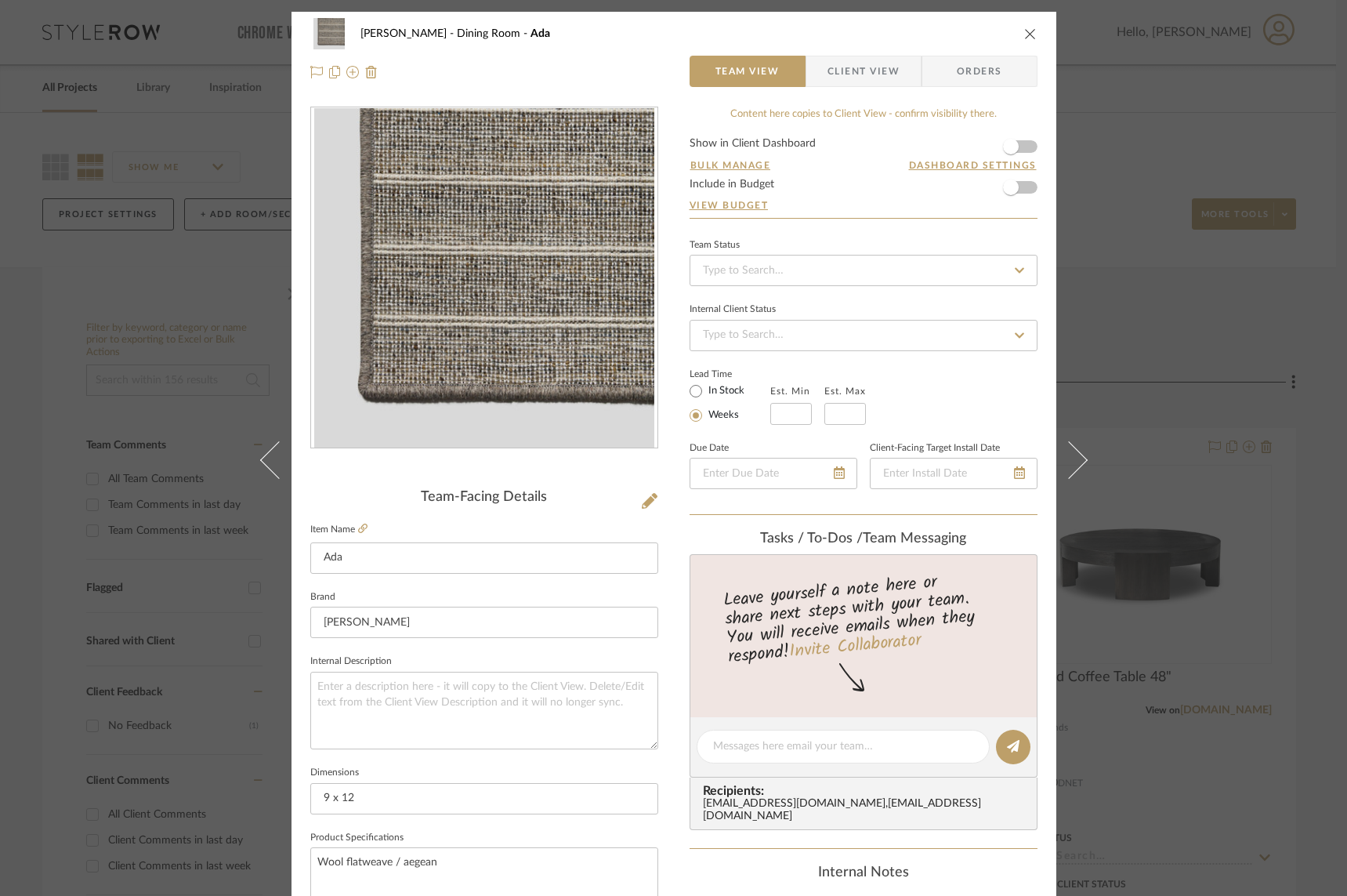
click at [1022, 189] on form "Show in Client Dashboard Bulk Manage Dashboard Settings Include in Budget View …" at bounding box center [864, 178] width 348 height 80
click at [1020, 192] on span "button" at bounding box center [1011, 188] width 34 height 34
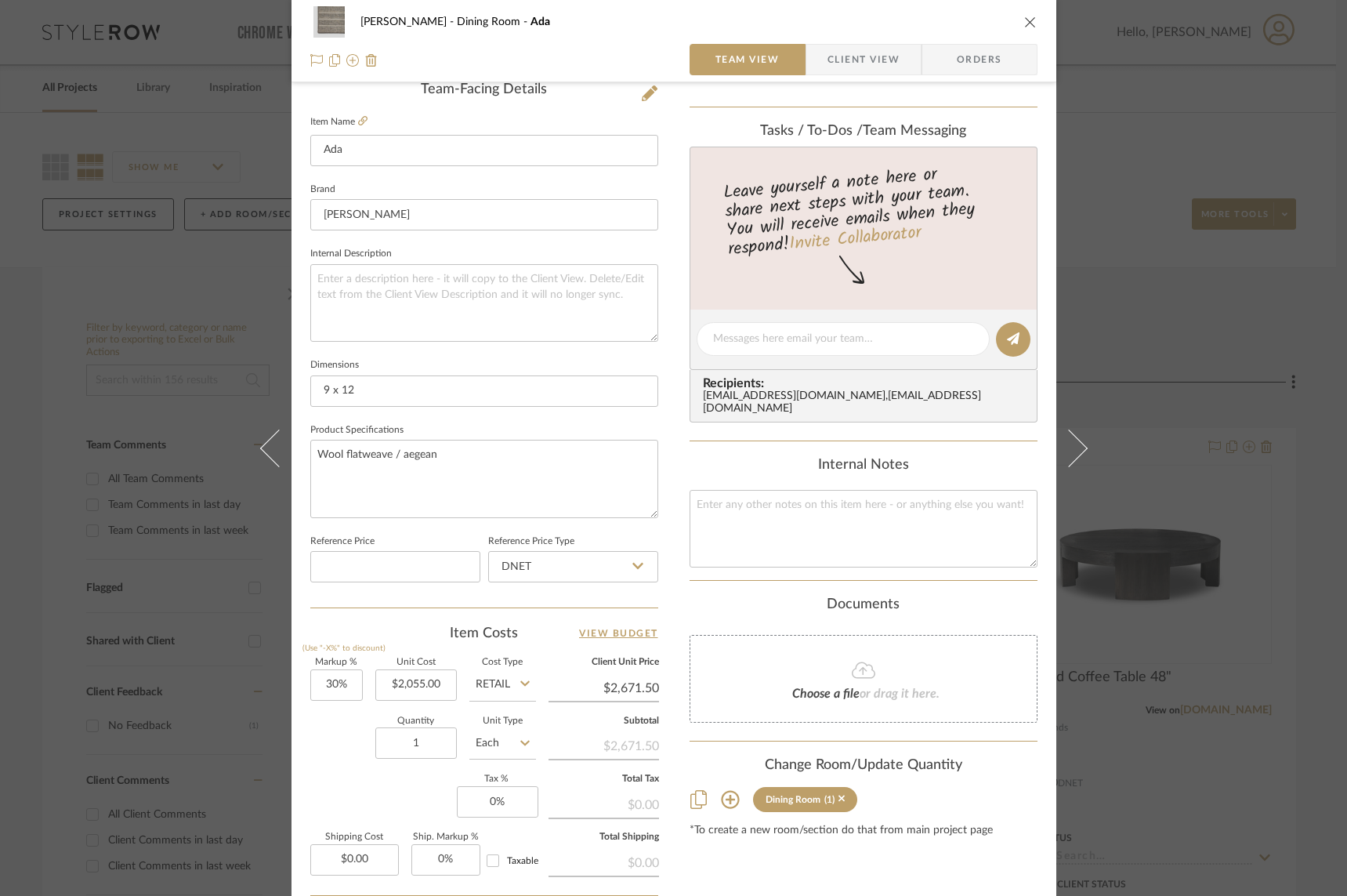
scroll to position [459, 0]
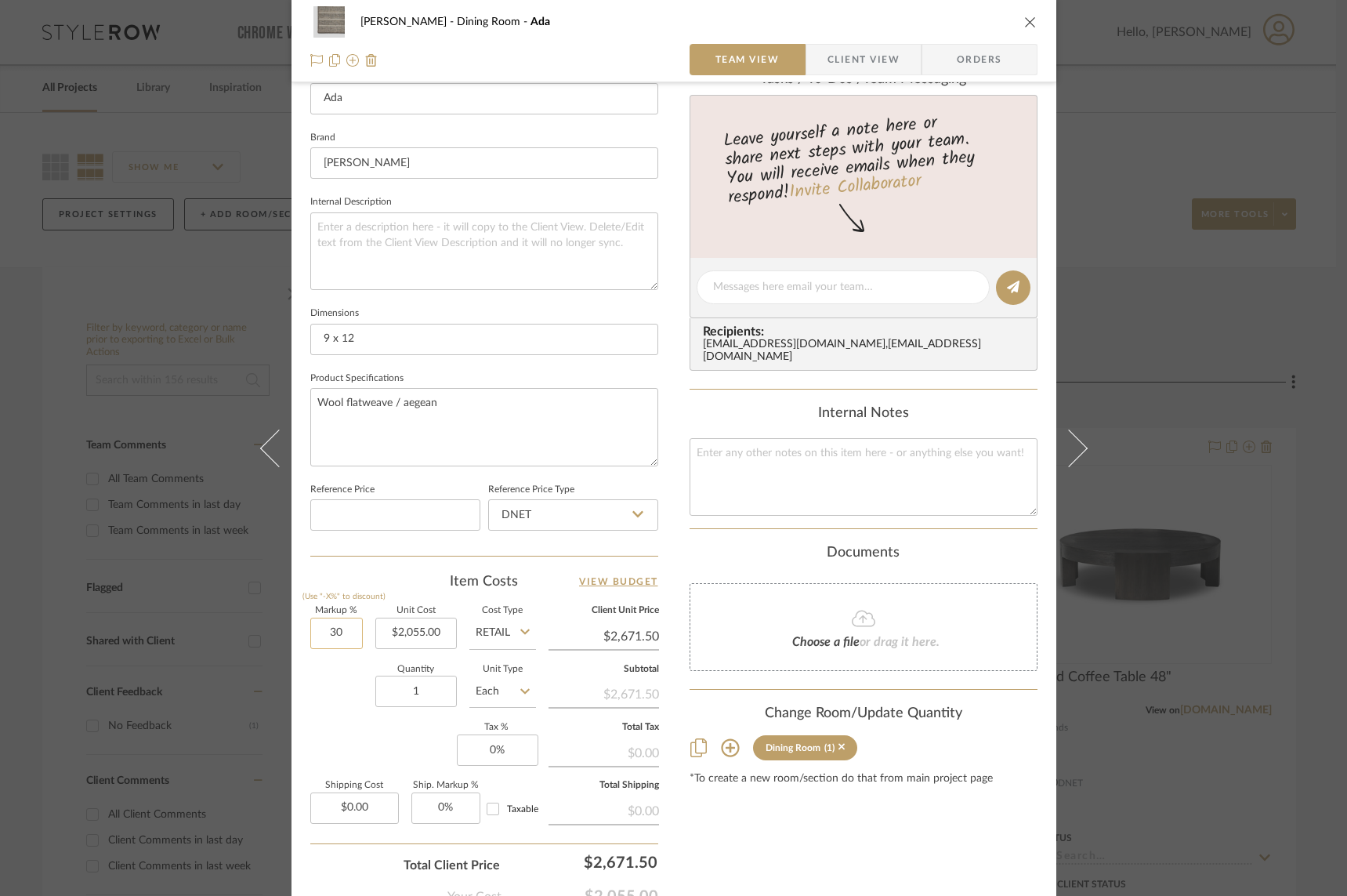
click at [319, 630] on input "30" at bounding box center [337, 633] width 52 height 32
drag, startPoint x: 319, startPoint y: 630, endPoint x: 330, endPoint y: 630, distance: 11.0
click at [330, 630] on input "30" at bounding box center [337, 633] width 52 height 32
type input "0%"
click at [316, 666] on div "Quantity 1 Unit Type Each" at bounding box center [423, 694] width 226 height 56
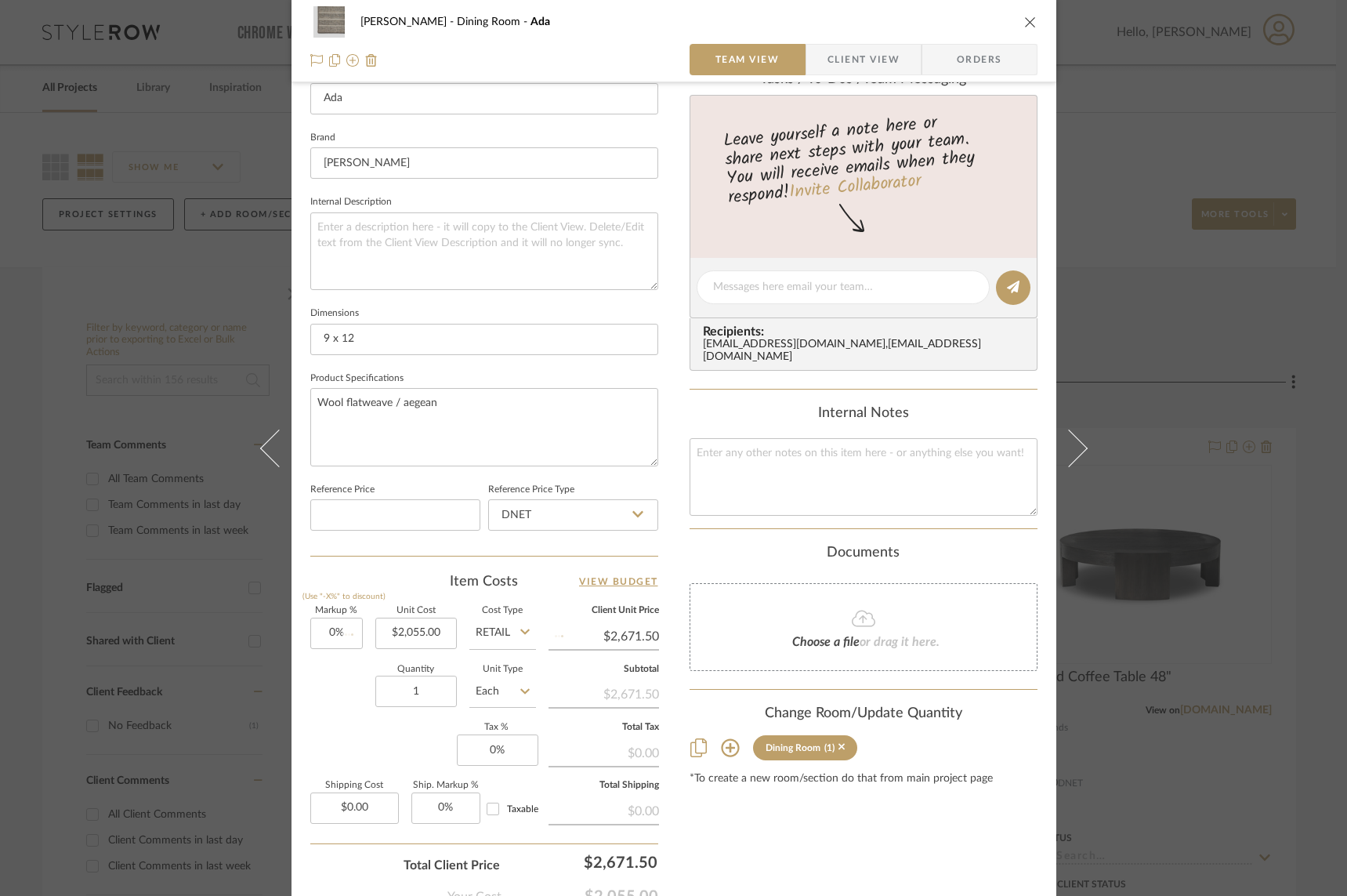
type input "$2,055.00"
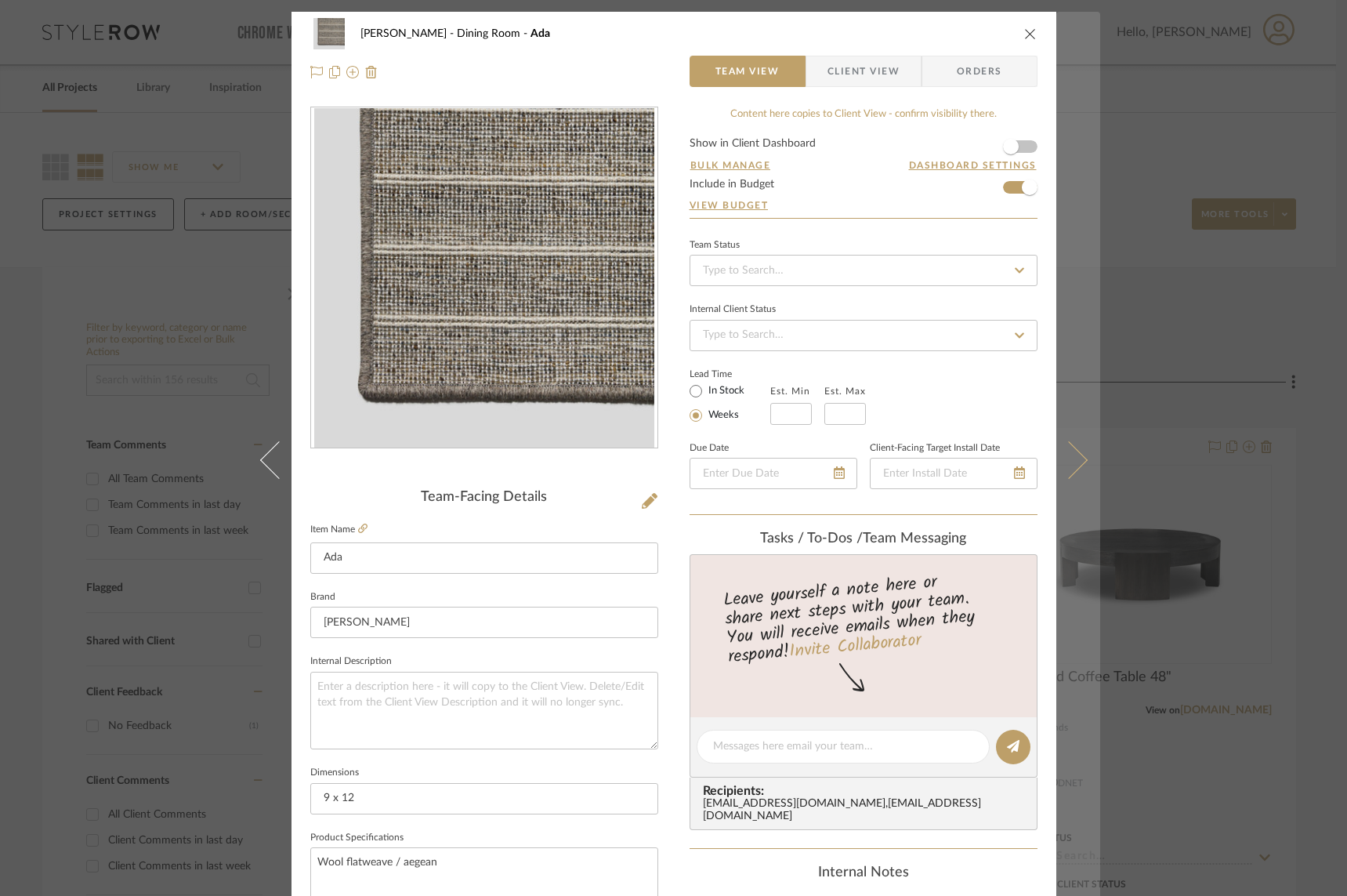
click at [1049, 457] on icon at bounding box center [1068, 459] width 38 height 38
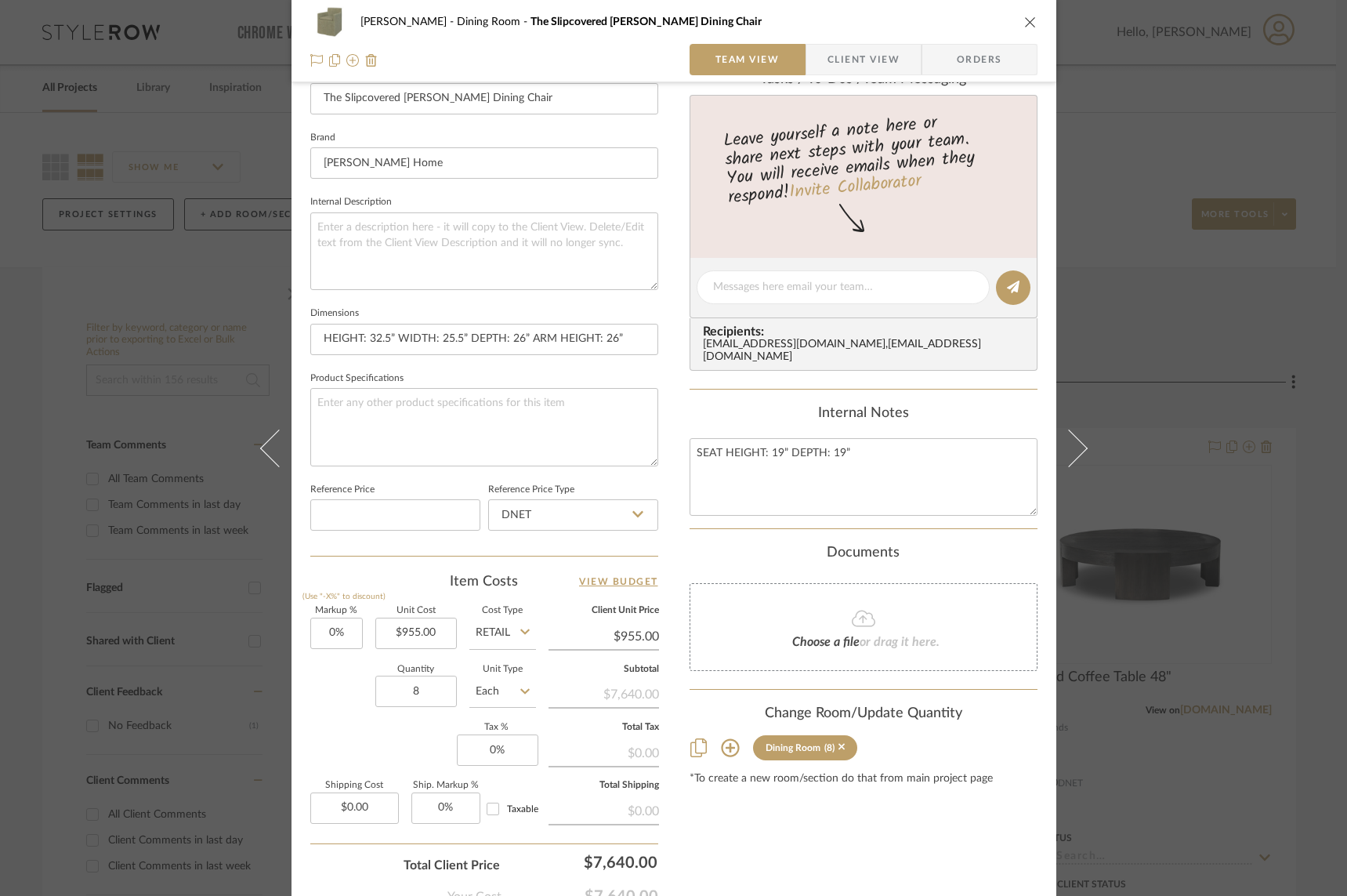
scroll to position [560, 0]
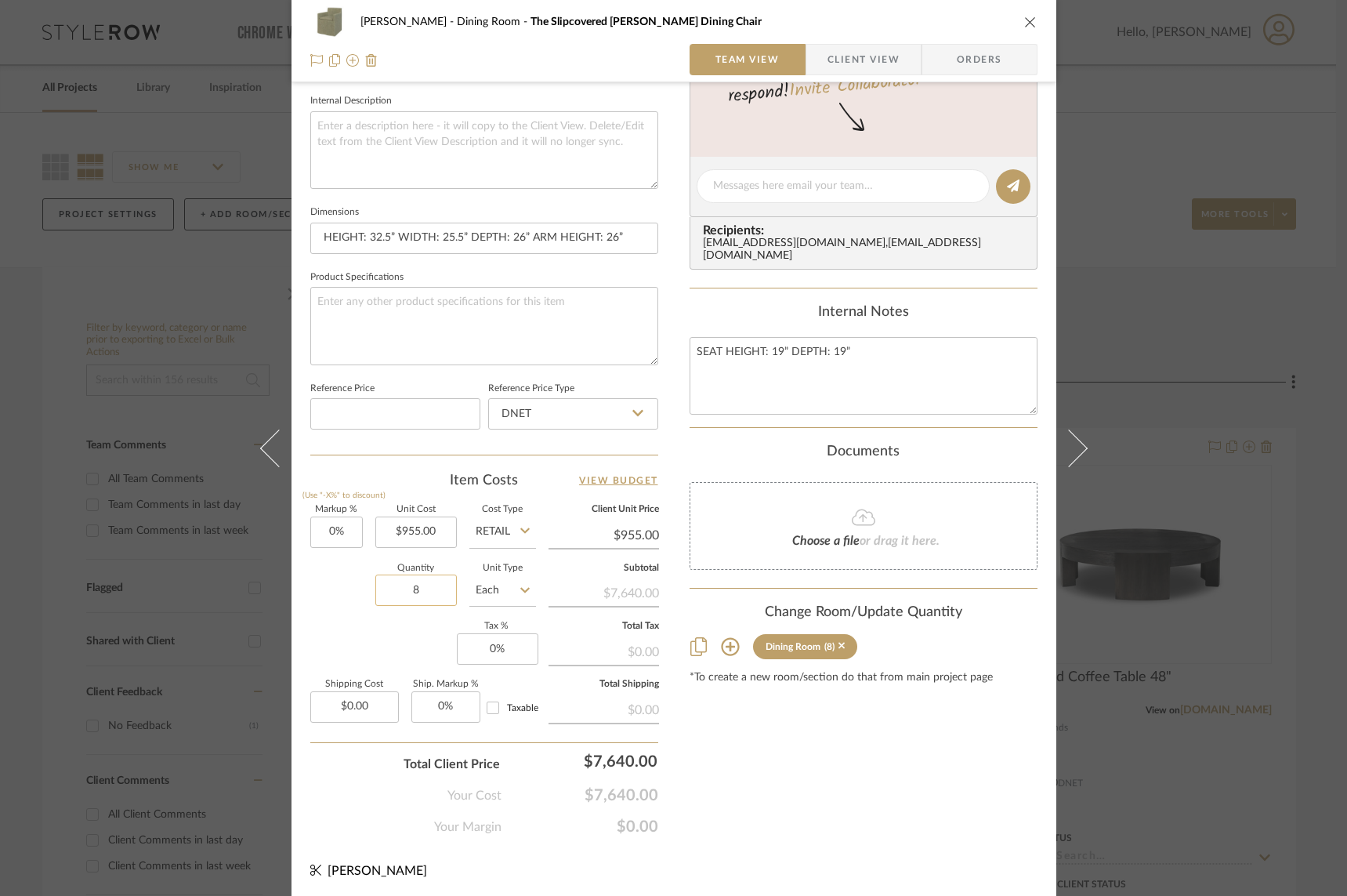
drag, startPoint x: 417, startPoint y: 588, endPoint x: 428, endPoint y: 589, distance: 11.0
click at [428, 589] on input "8" at bounding box center [416, 590] width 81 height 32
type input "6"
click at [355, 621] on div "Markup % (Use "-X%" to discount) 0% Unit Cost $955.00 Cost Type Retail Client U…" at bounding box center [484, 620] width 348 height 229
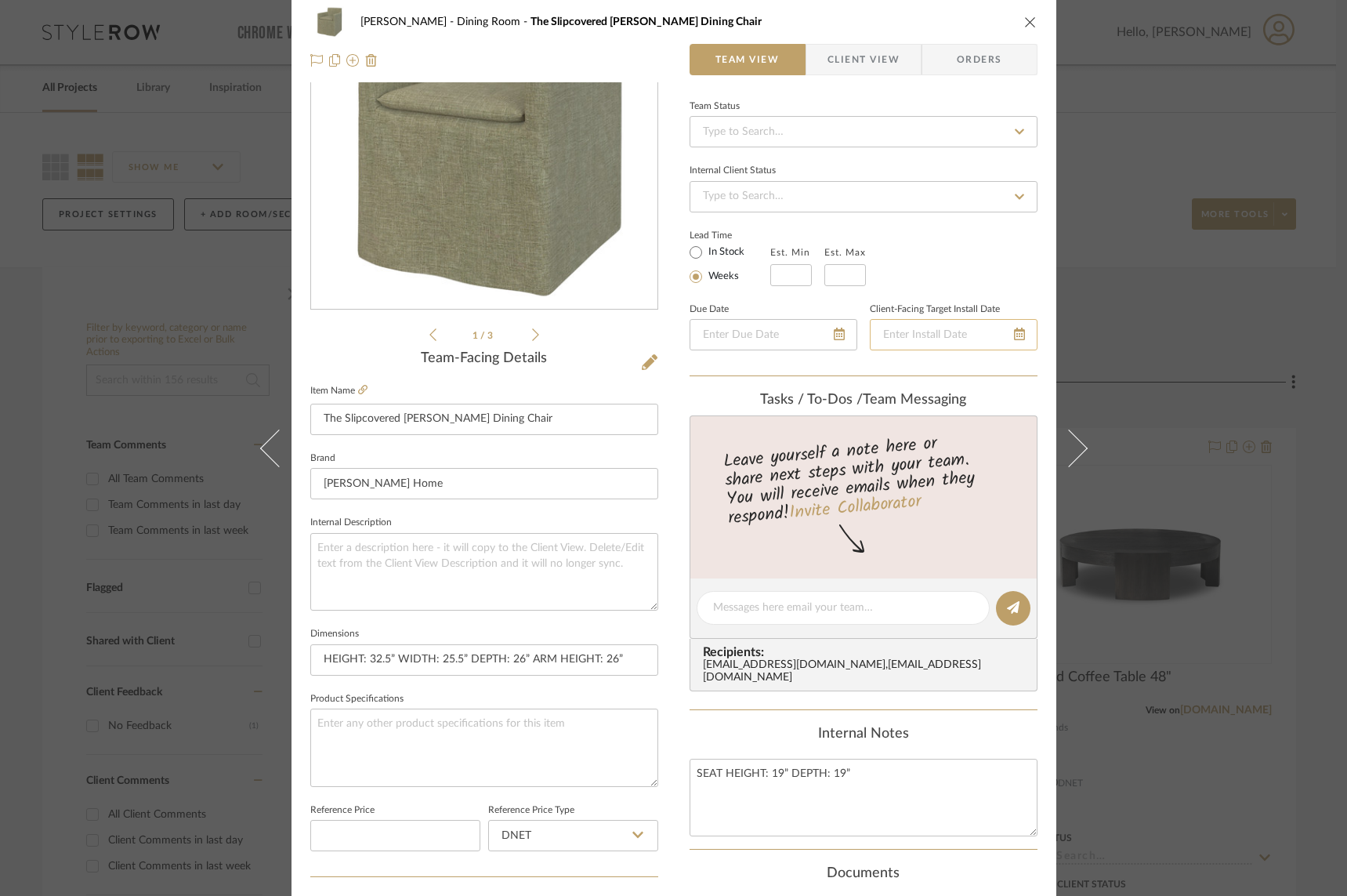
scroll to position [0, 0]
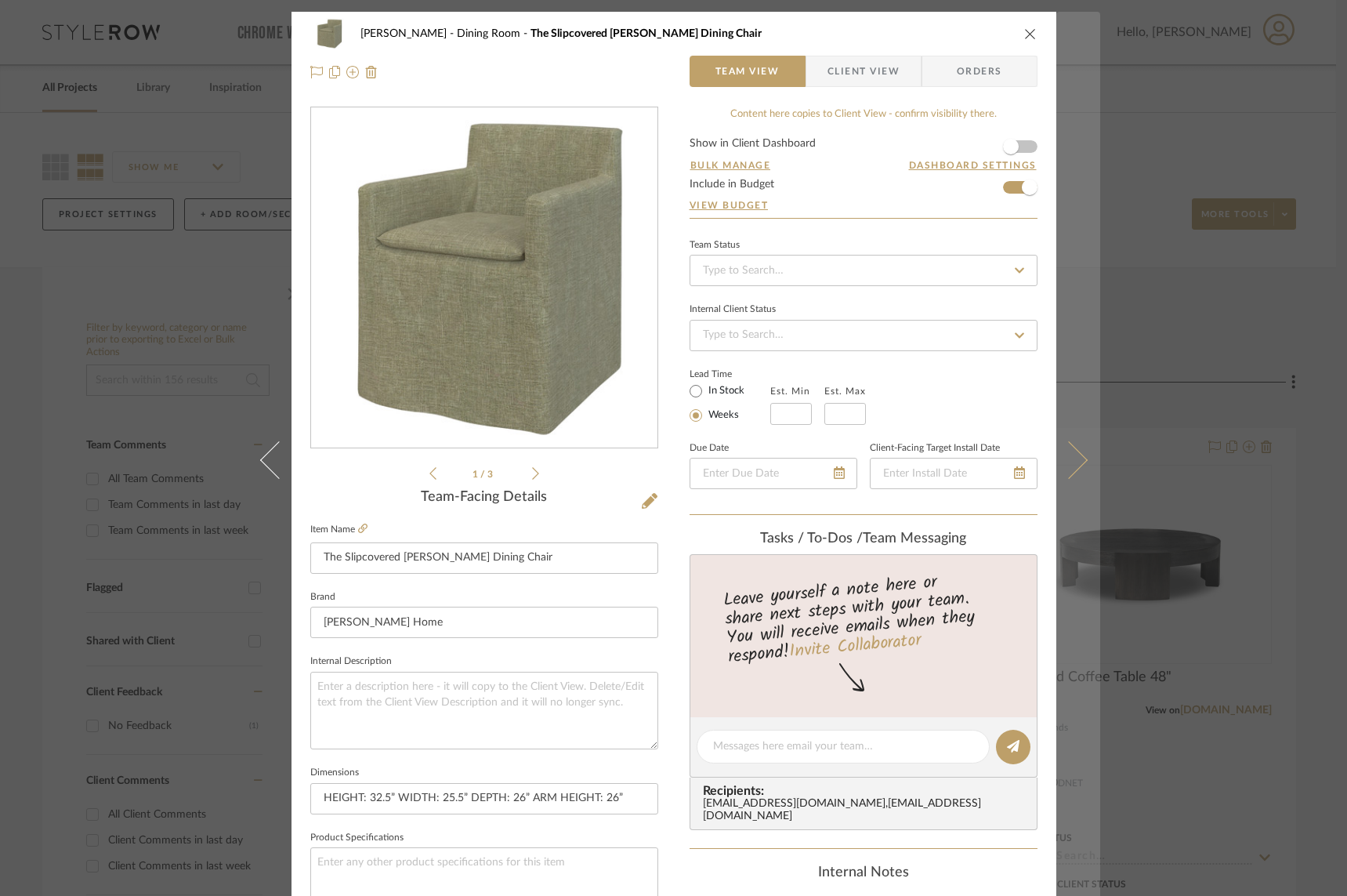
click at [1049, 455] on icon at bounding box center [1068, 459] width 38 height 38
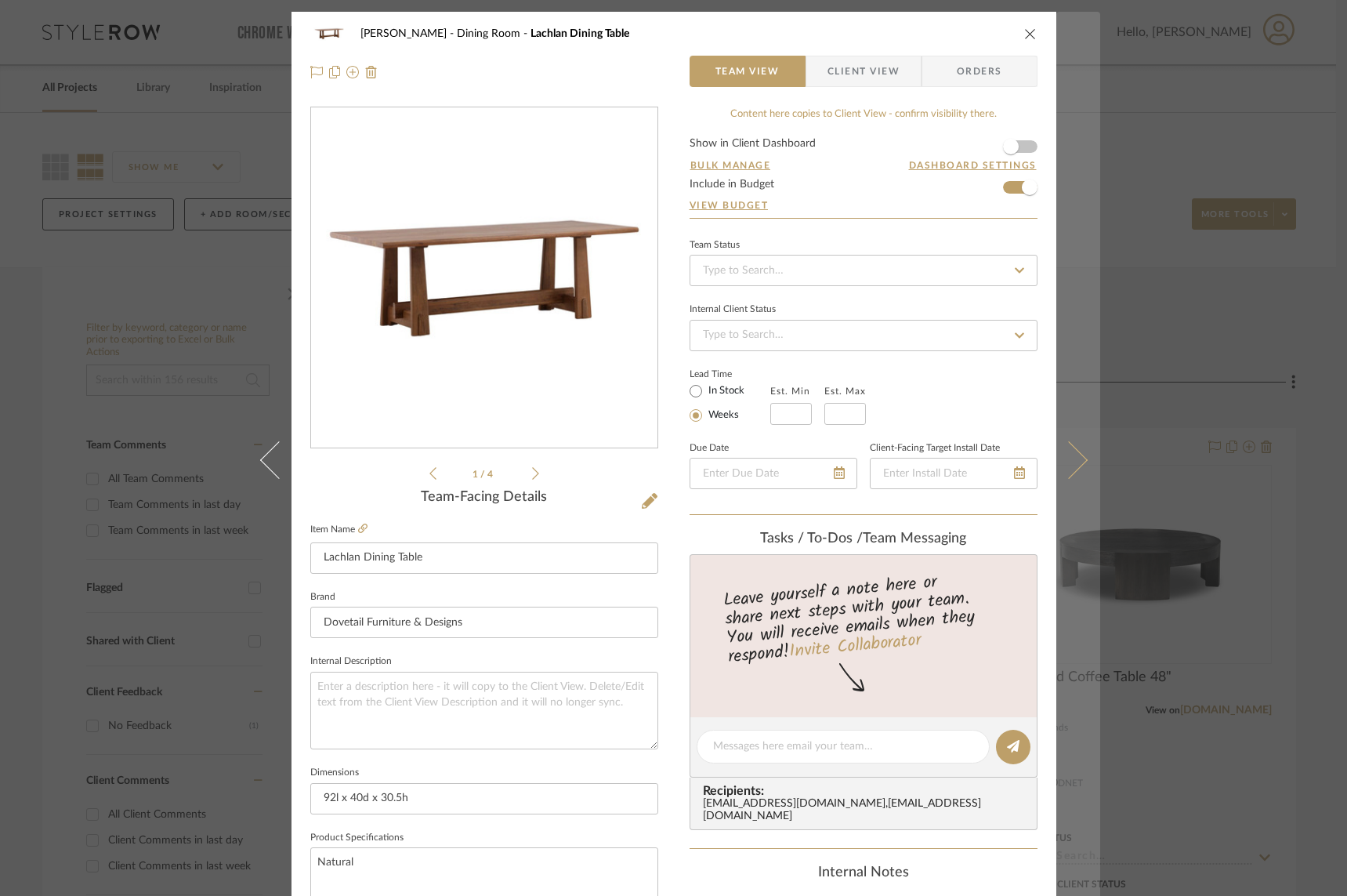
click at [1049, 457] on icon at bounding box center [1068, 459] width 38 height 38
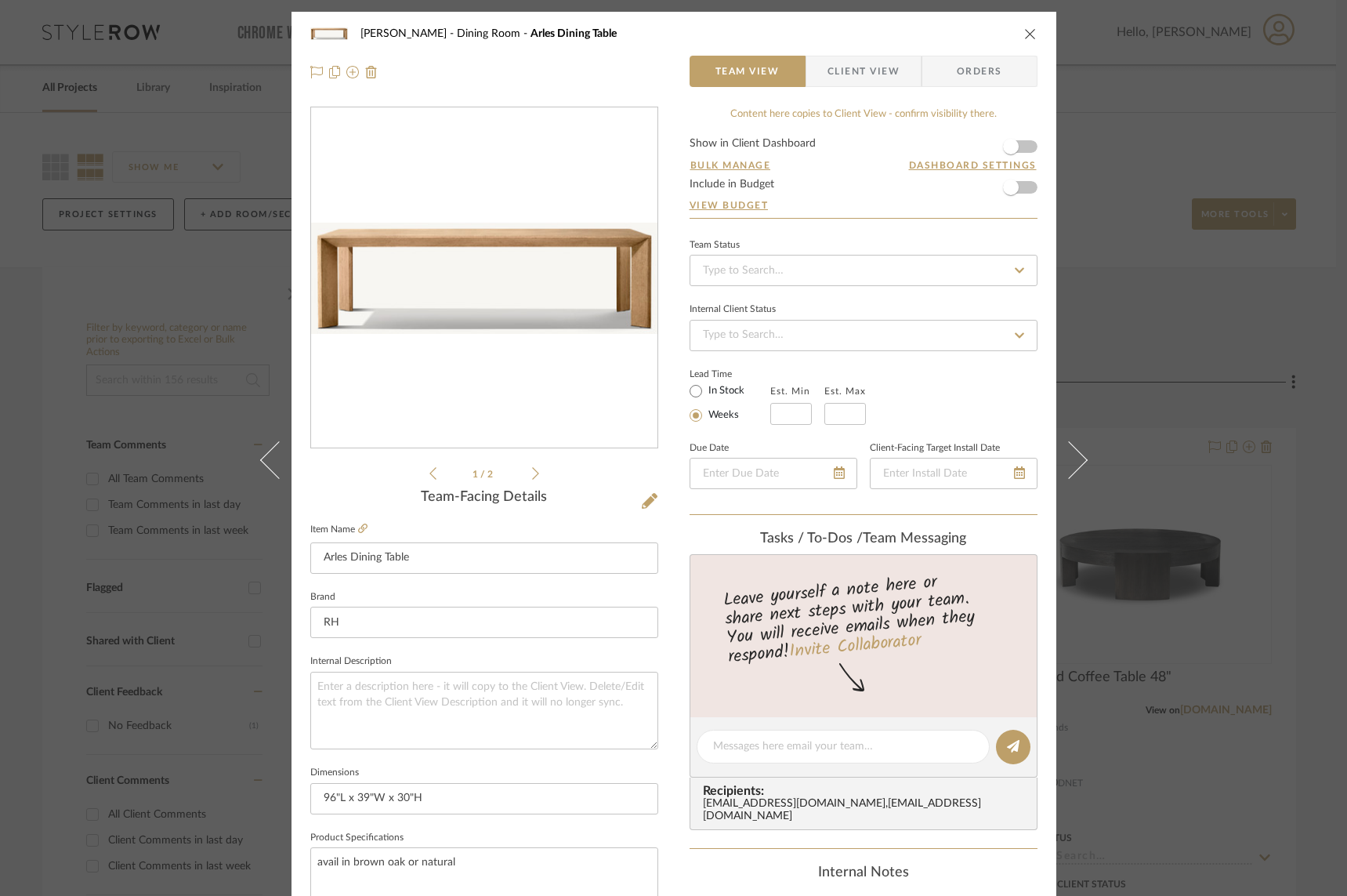
click at [1049, 457] on icon at bounding box center [1068, 459] width 38 height 38
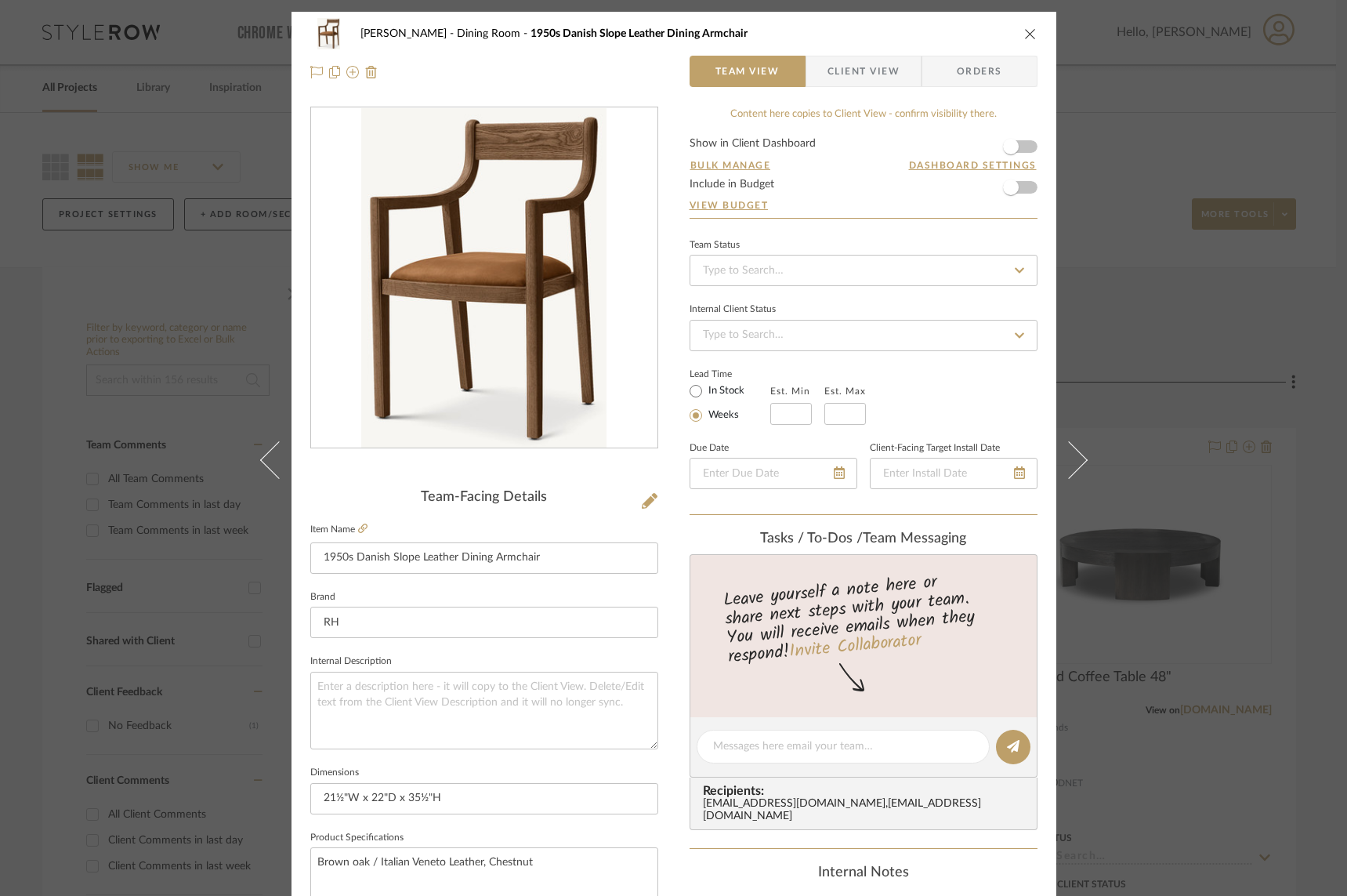
click at [1049, 457] on icon at bounding box center [1068, 459] width 38 height 38
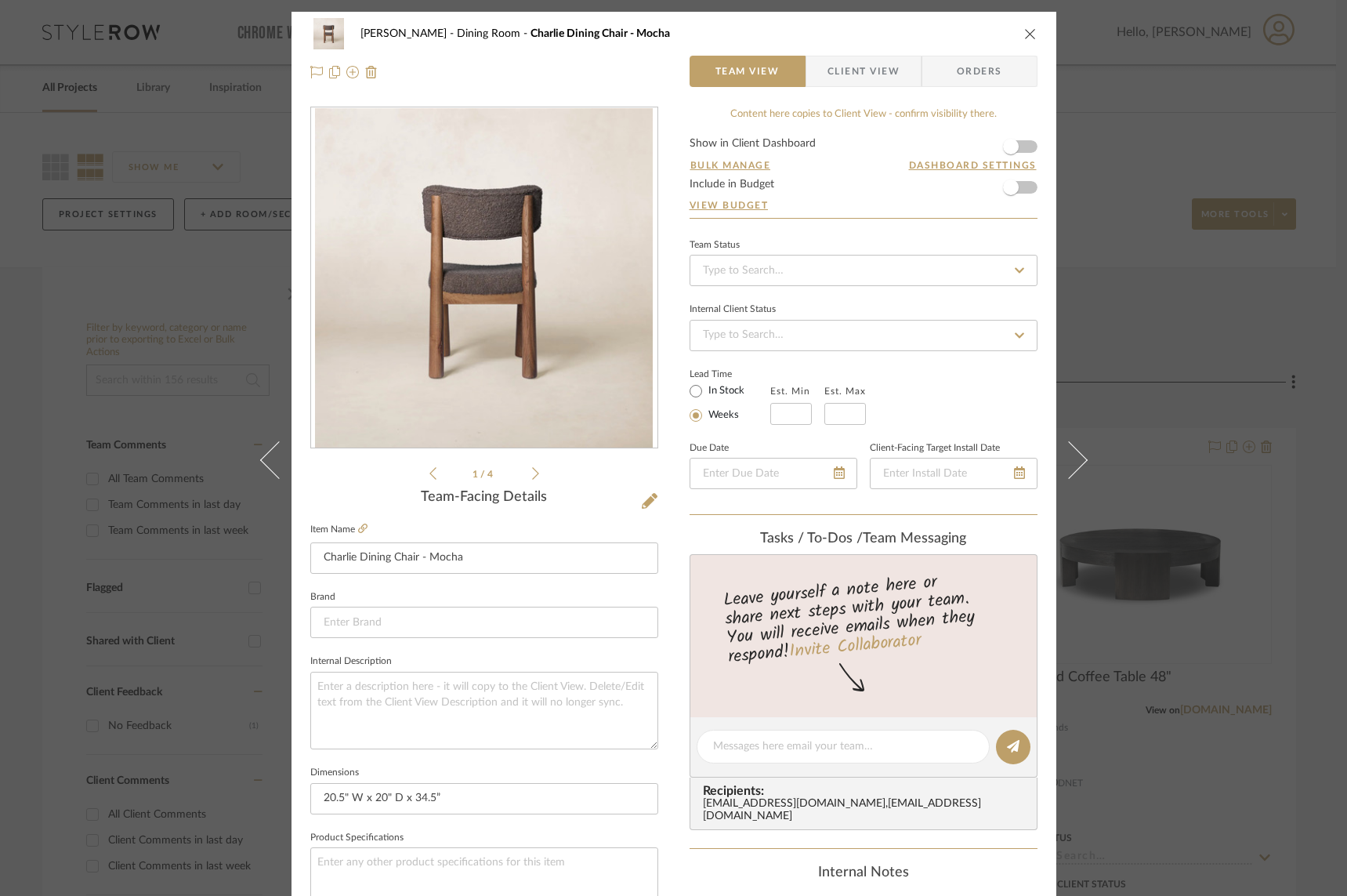
click at [1049, 457] on icon at bounding box center [1068, 459] width 38 height 38
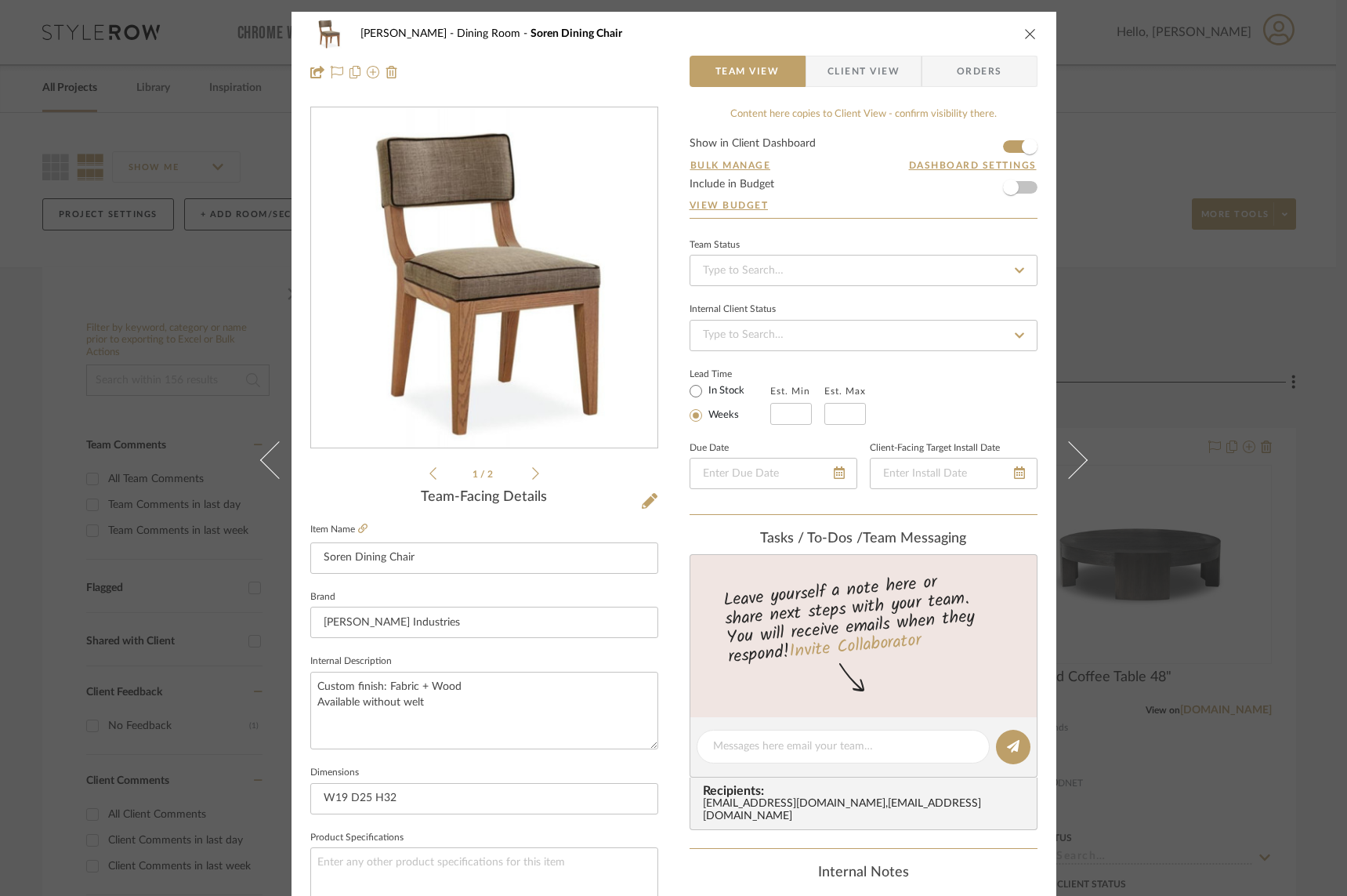
click at [1049, 457] on icon at bounding box center [1068, 459] width 38 height 38
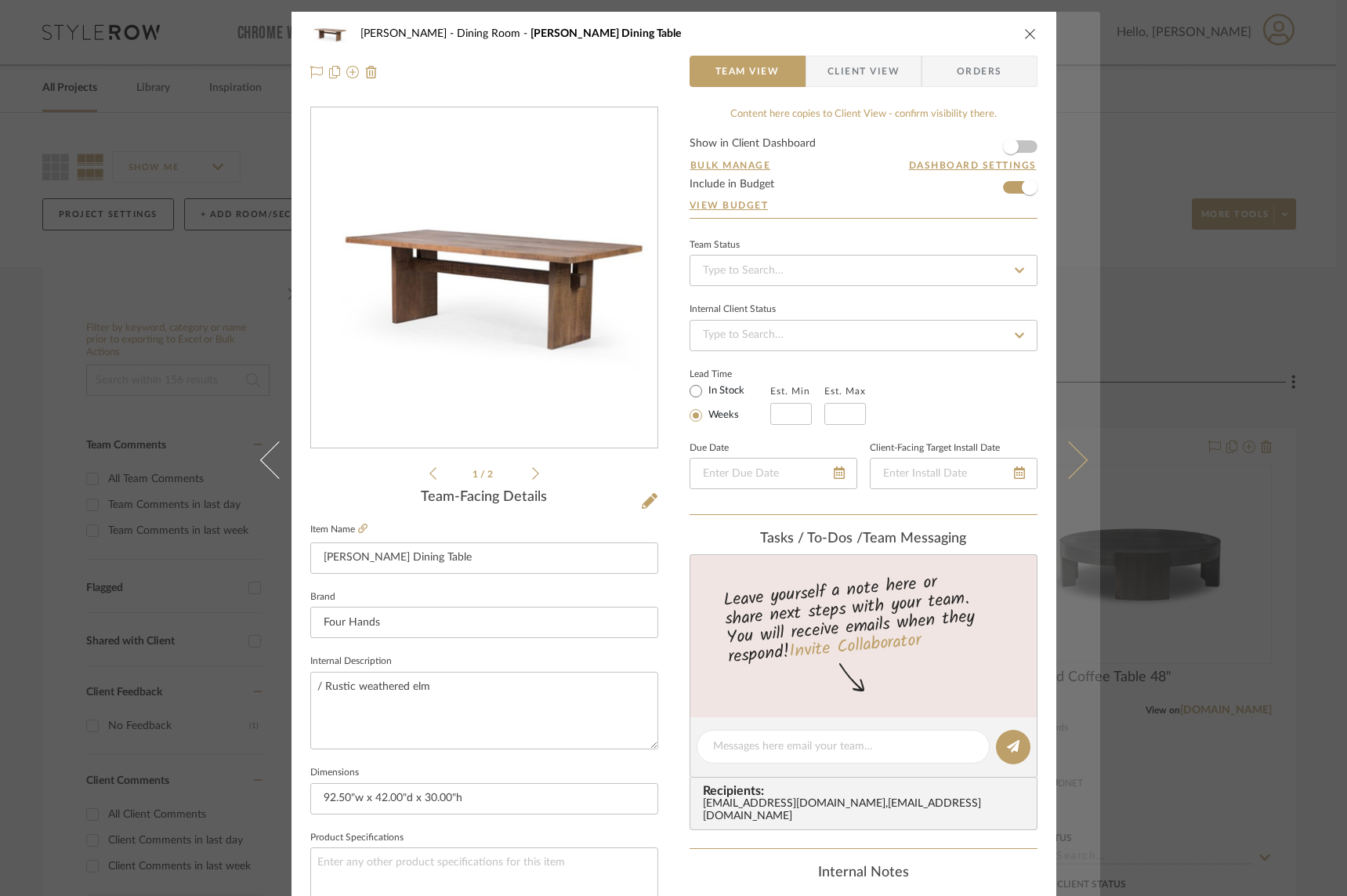
click at [1049, 458] on icon at bounding box center [1068, 459] width 38 height 38
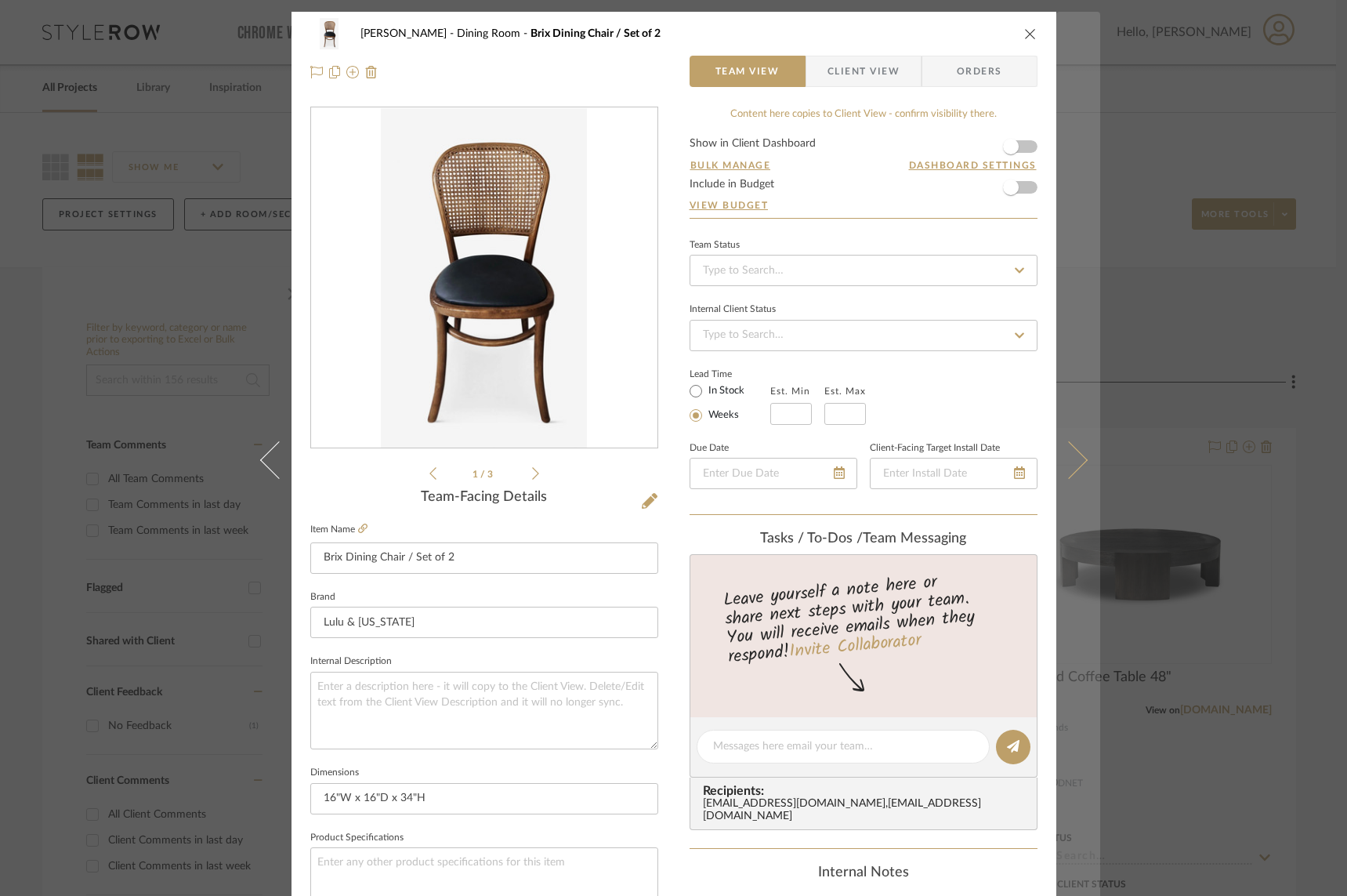
scroll to position [2, 0]
click at [1049, 458] on icon at bounding box center [1068, 458] width 38 height 38
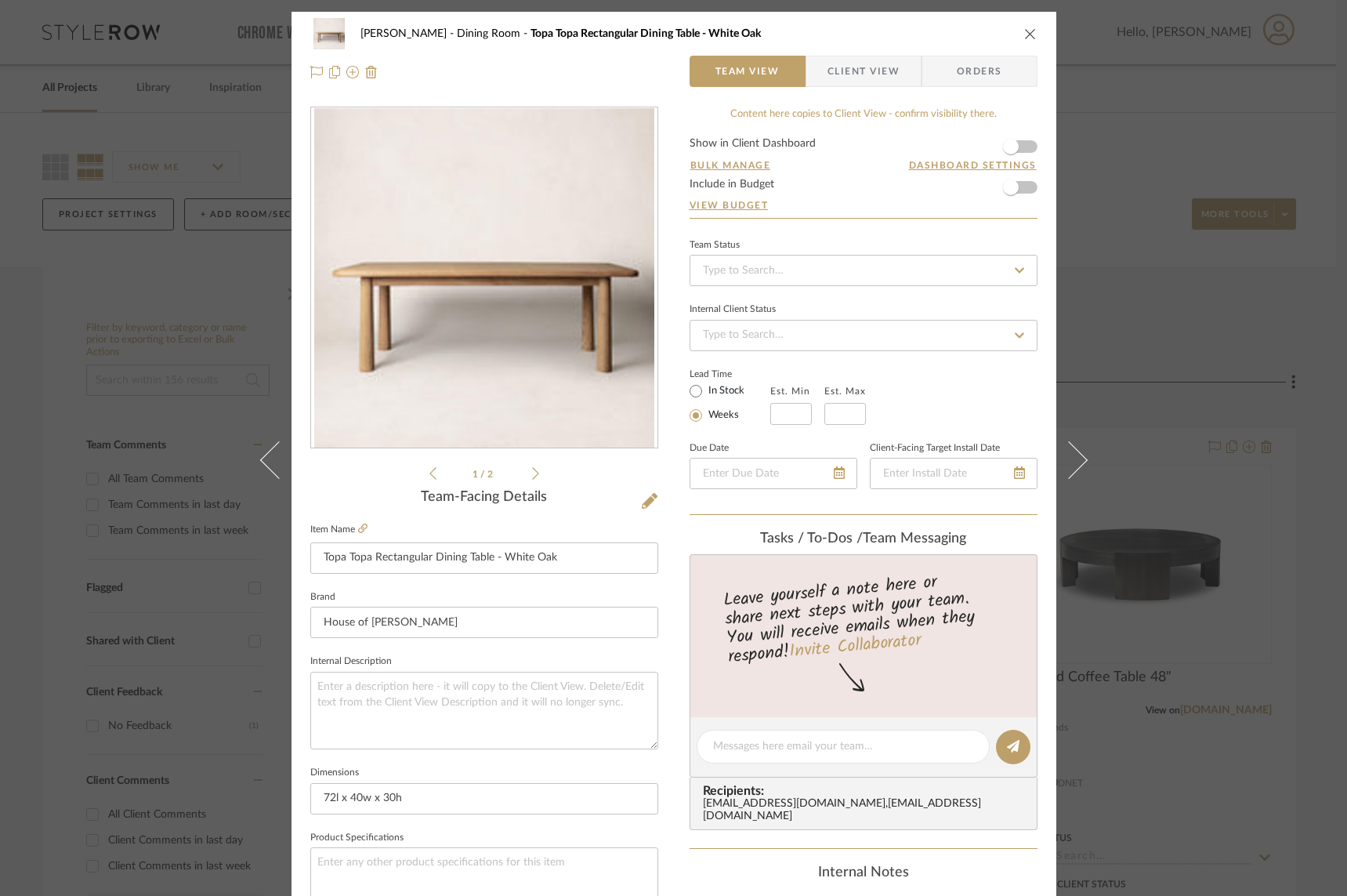
click at [1049, 458] on icon at bounding box center [1068, 459] width 38 height 38
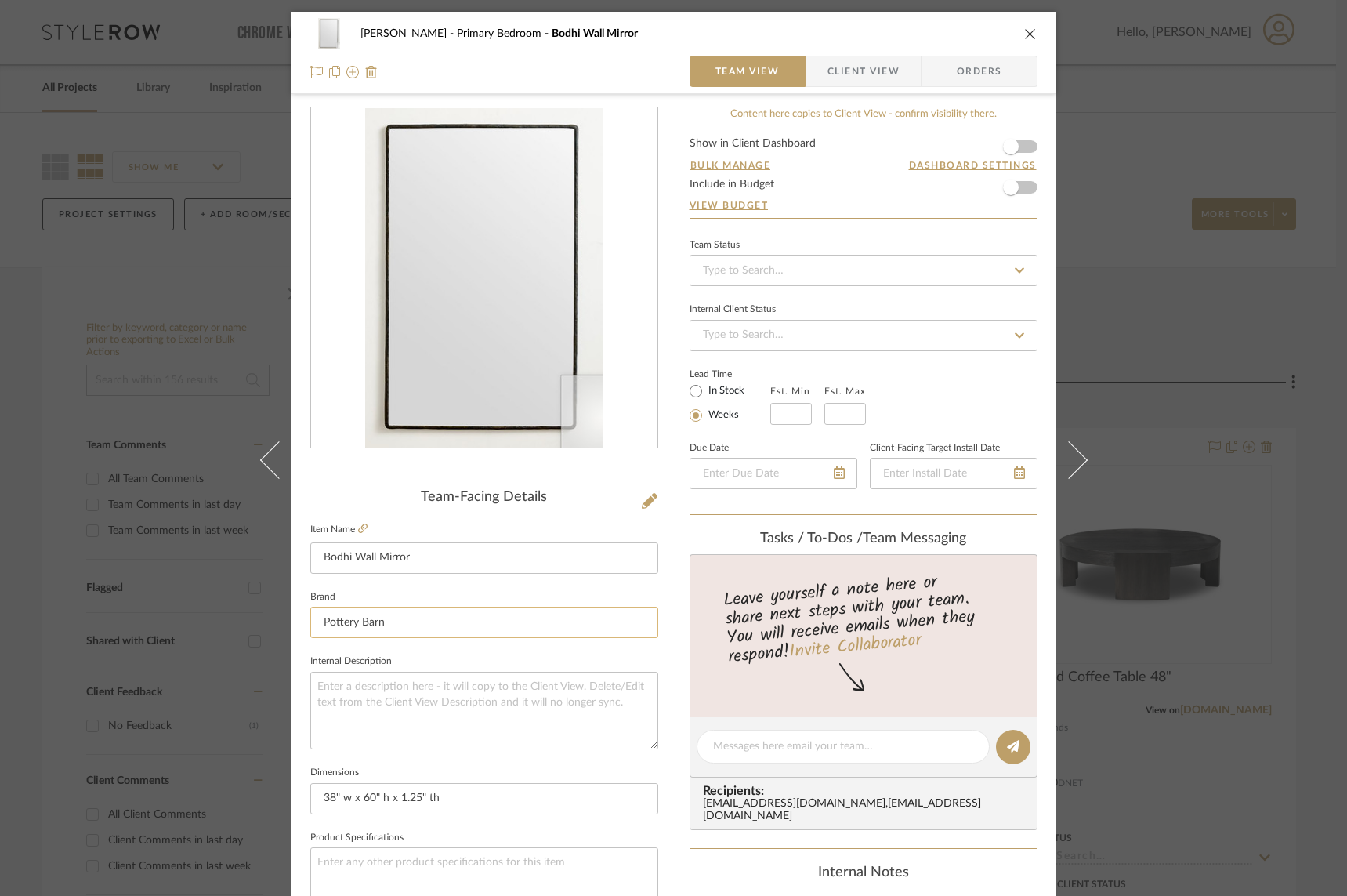
scroll to position [552, 0]
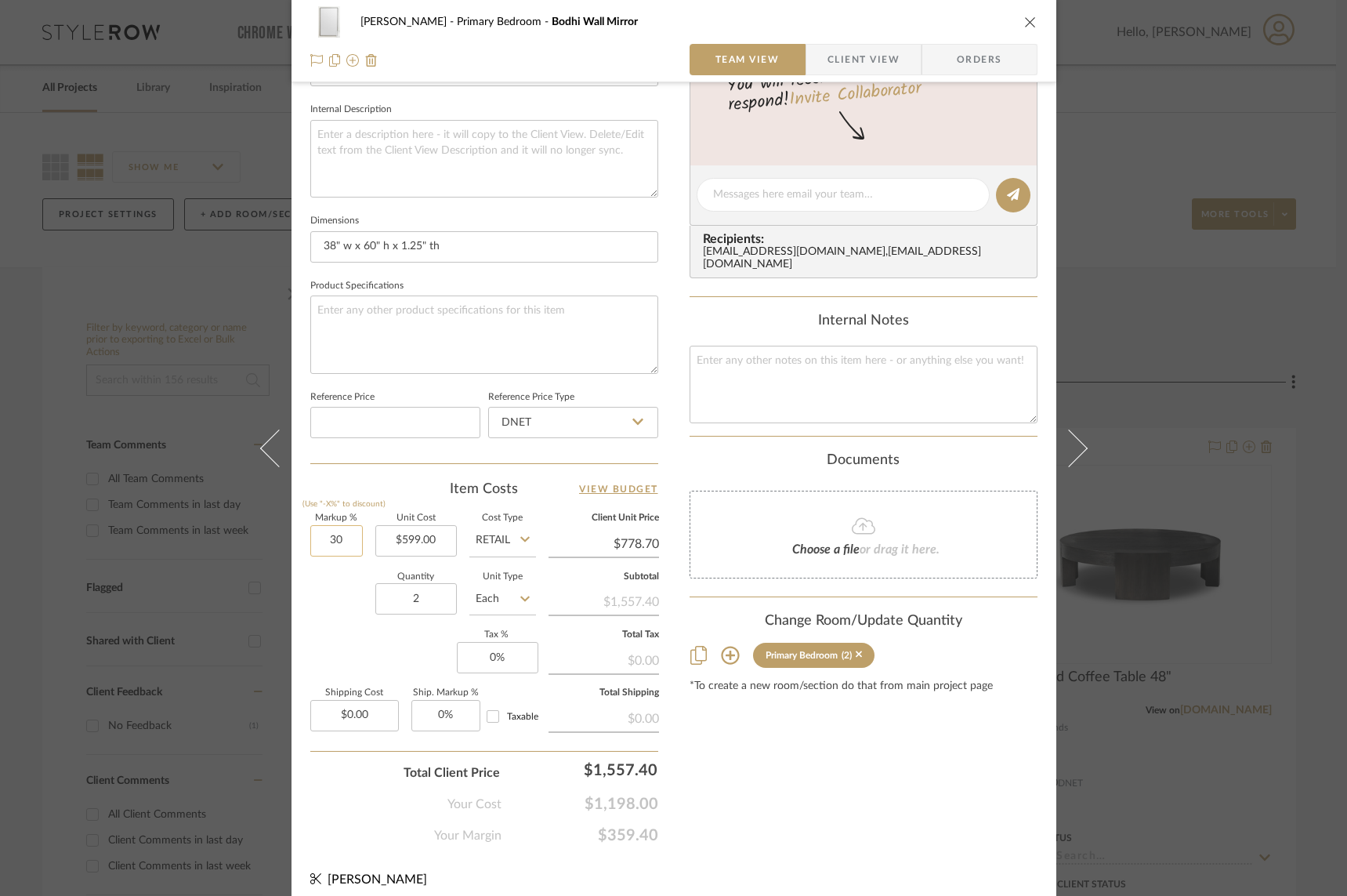
click at [326, 541] on input "30" at bounding box center [337, 540] width 52 height 32
type input "0%"
type input "599.00"
type input "$599.00"
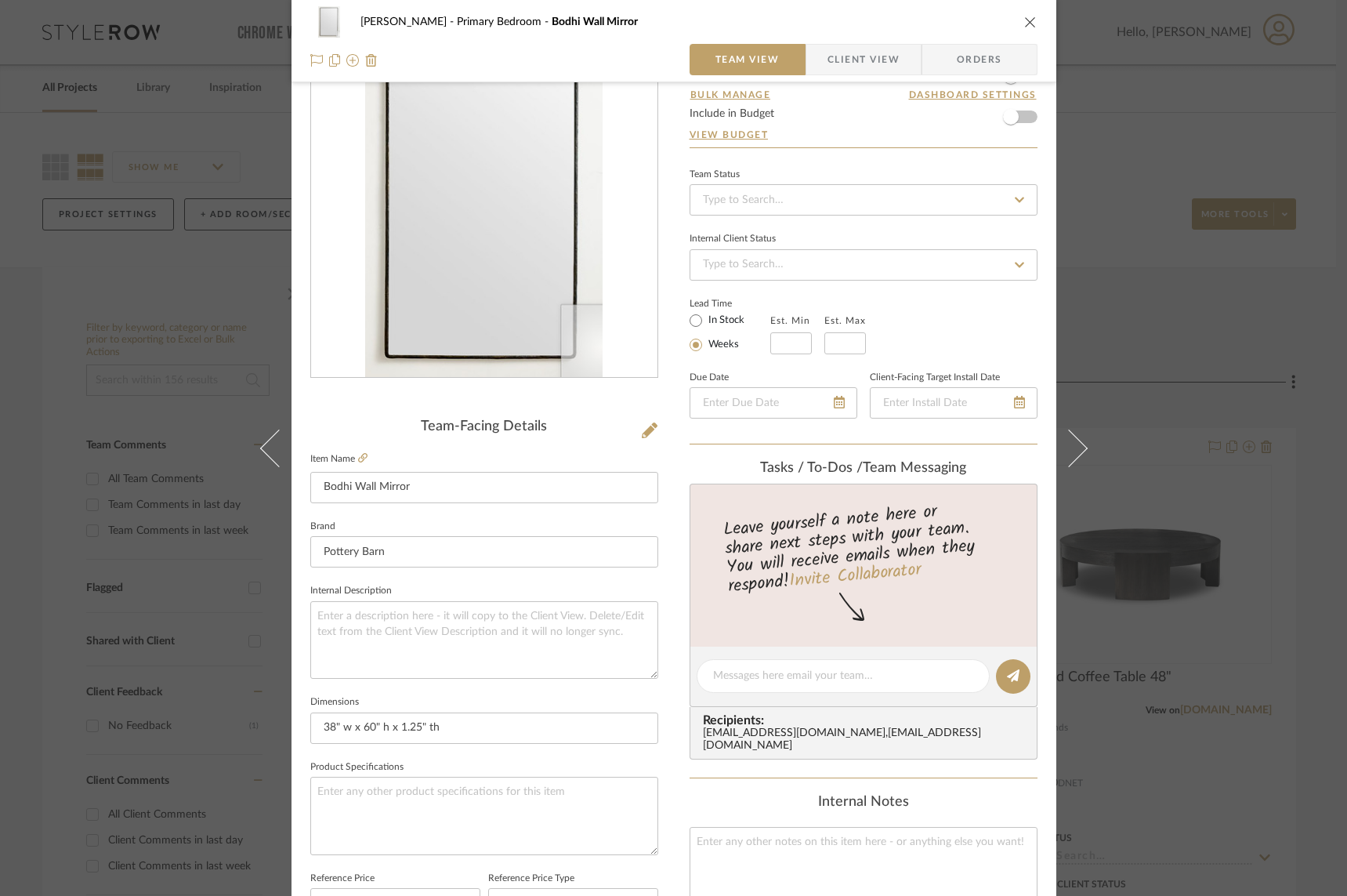
scroll to position [0, 0]
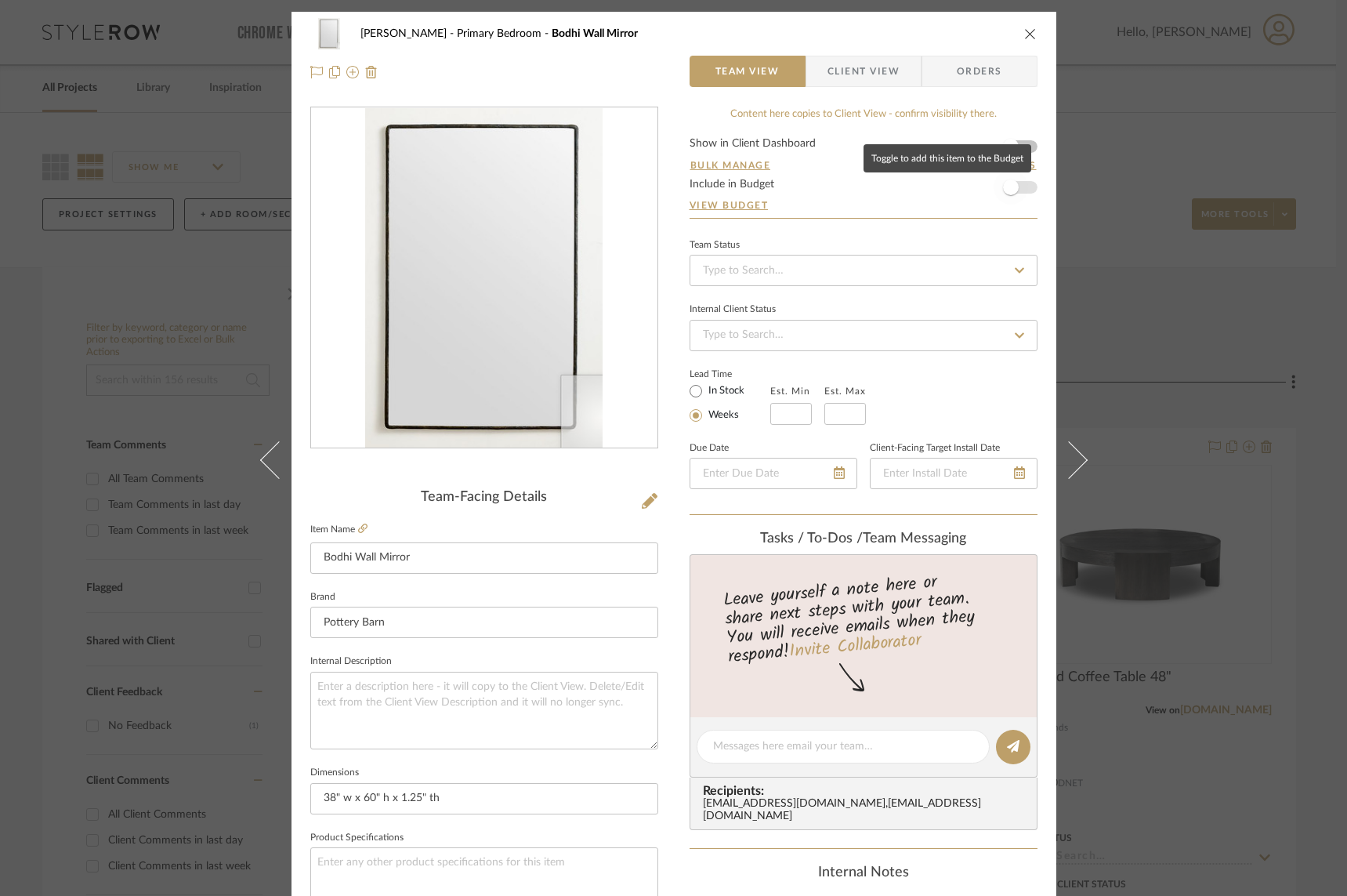
type input "$599.00"
click at [1019, 189] on span "button" at bounding box center [1011, 188] width 34 height 34
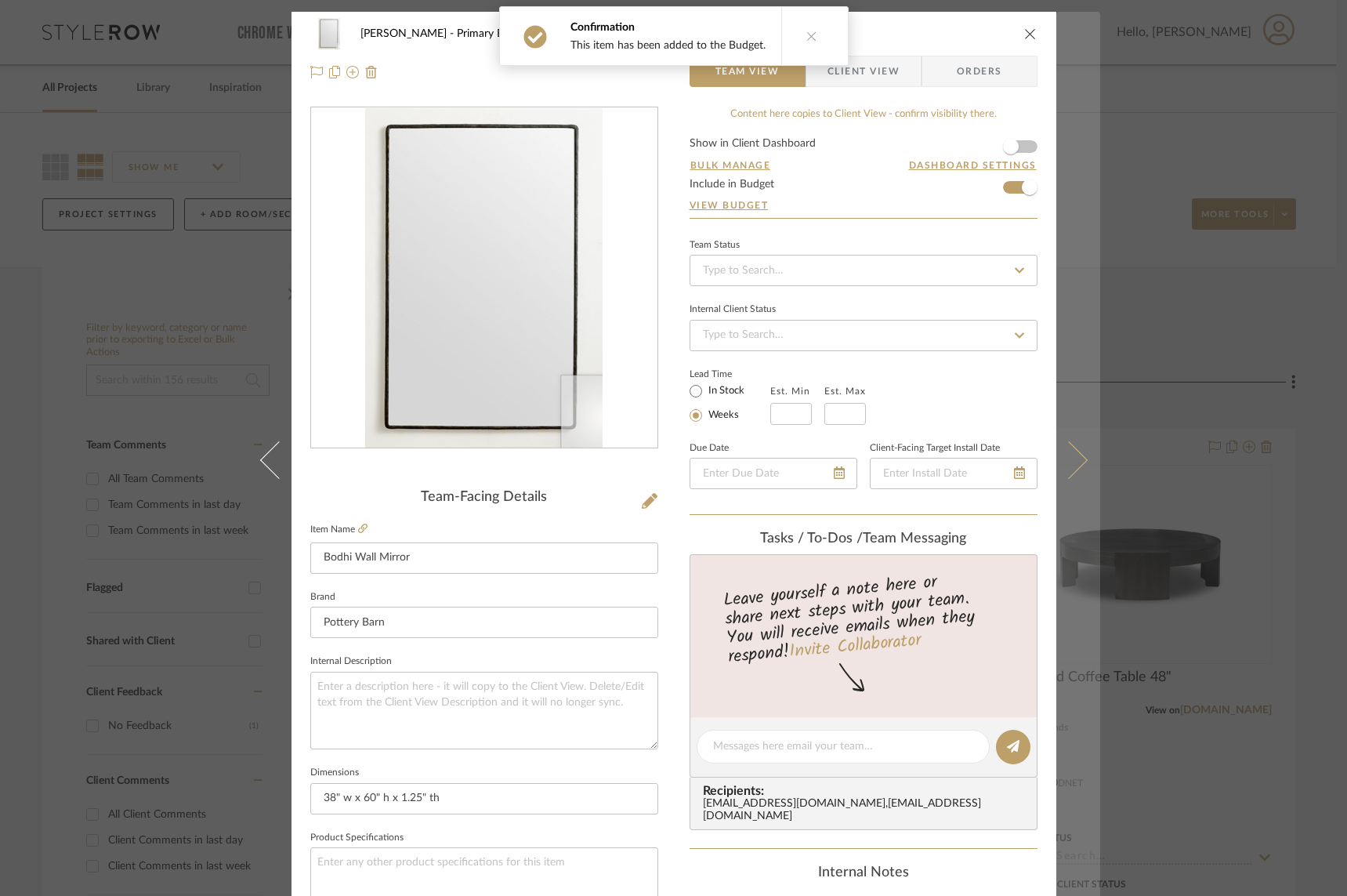
click at [1049, 457] on icon at bounding box center [1068, 459] width 38 height 38
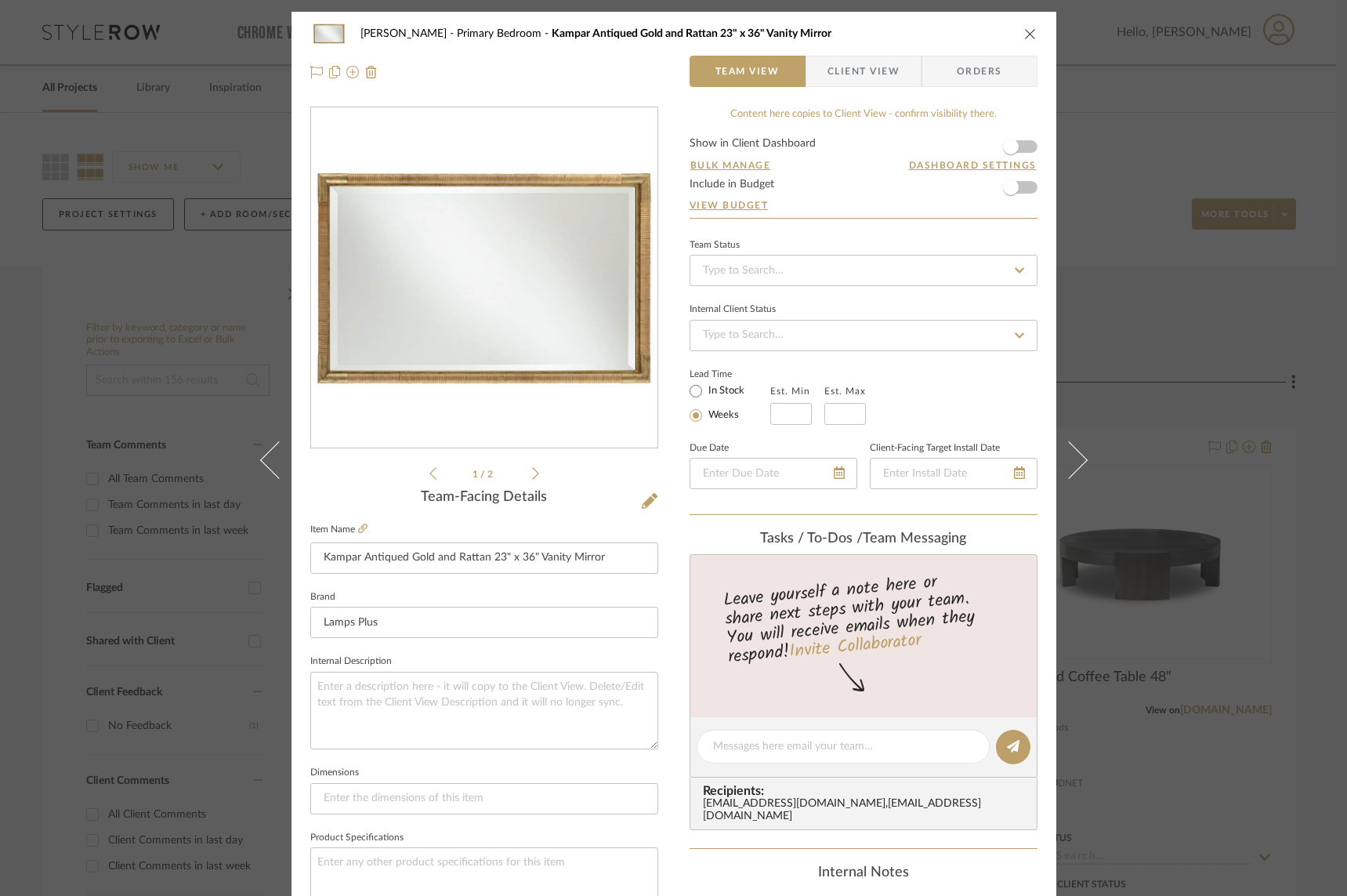
click at [1049, 457] on icon at bounding box center [1068, 459] width 38 height 38
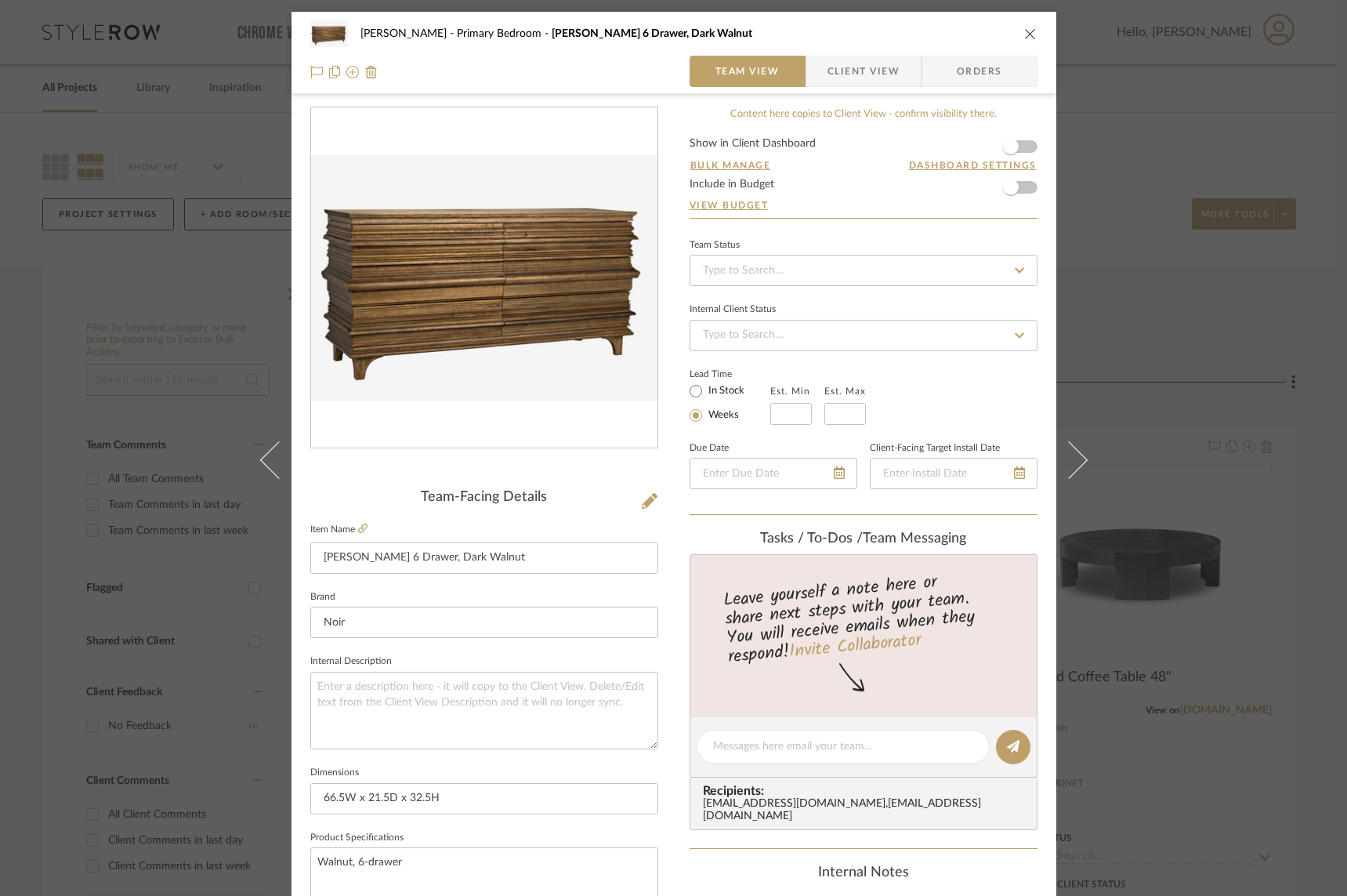
scroll to position [560, 0]
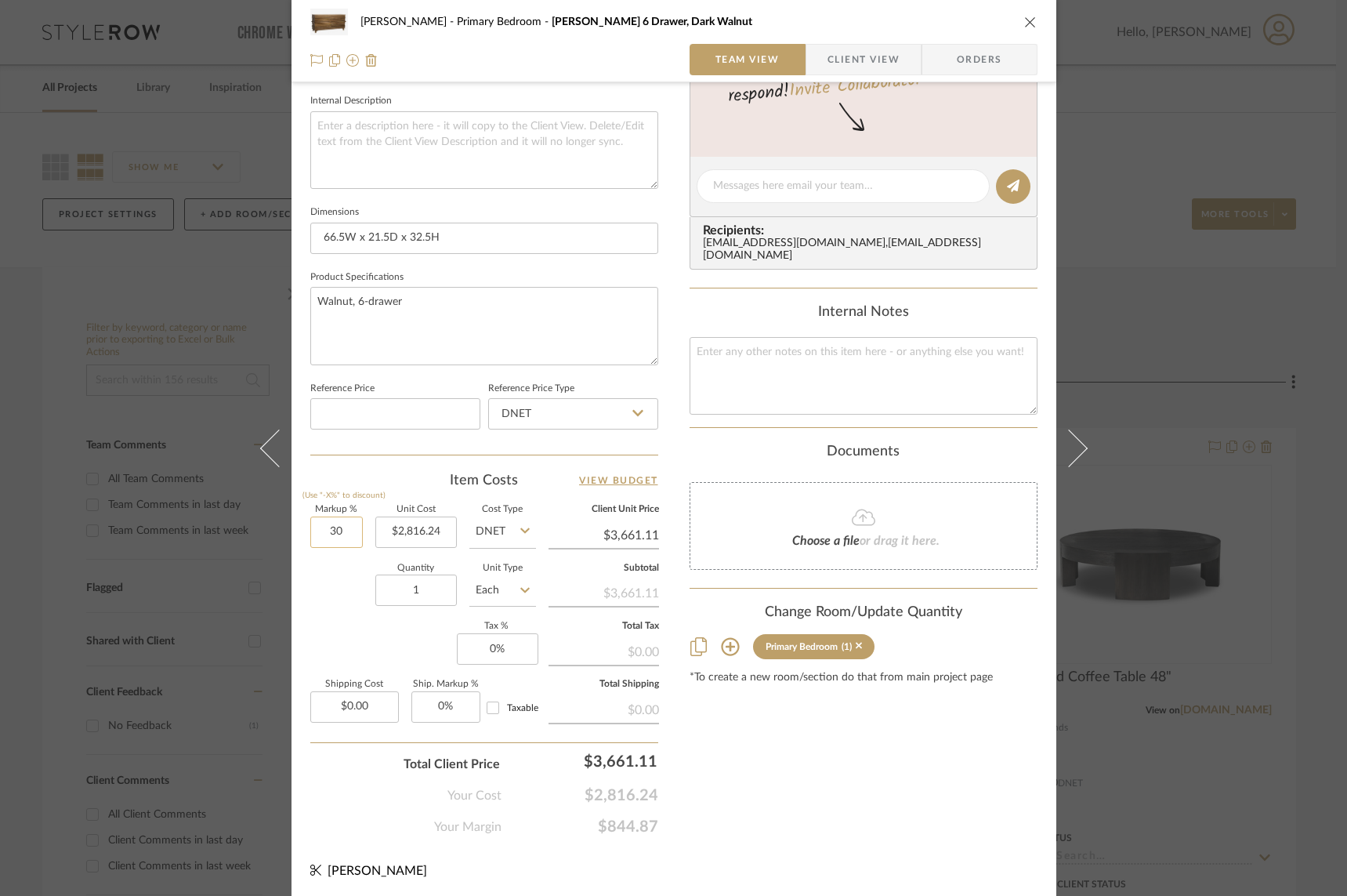
drag, startPoint x: 326, startPoint y: 529, endPoint x: 348, endPoint y: 531, distance: 22.1
click at [348, 531] on input "30" at bounding box center [337, 532] width 52 height 32
type input "40%"
click at [335, 581] on div "Quantity 1 Unit Type Each" at bounding box center [423, 593] width 226 height 56
type input "$3,942.74"
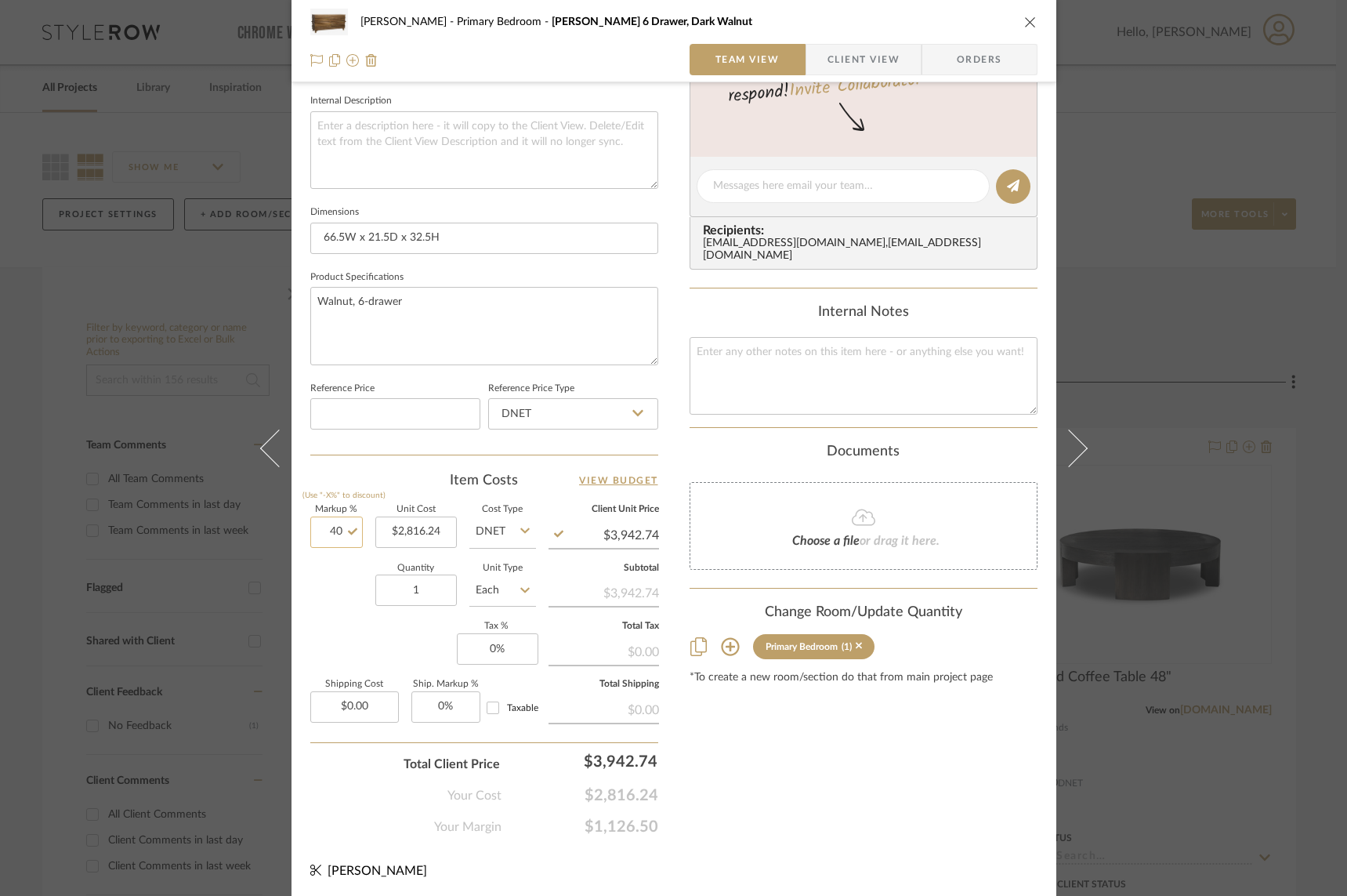
drag, startPoint x: 318, startPoint y: 527, endPoint x: 337, endPoint y: 530, distance: 19.2
click at [337, 530] on input "40" at bounding box center [337, 532] width 52 height 32
type input "50%"
click at [346, 584] on div "Quantity 1 Unit Type Each" at bounding box center [423, 593] width 226 height 56
type input "$4,224.36"
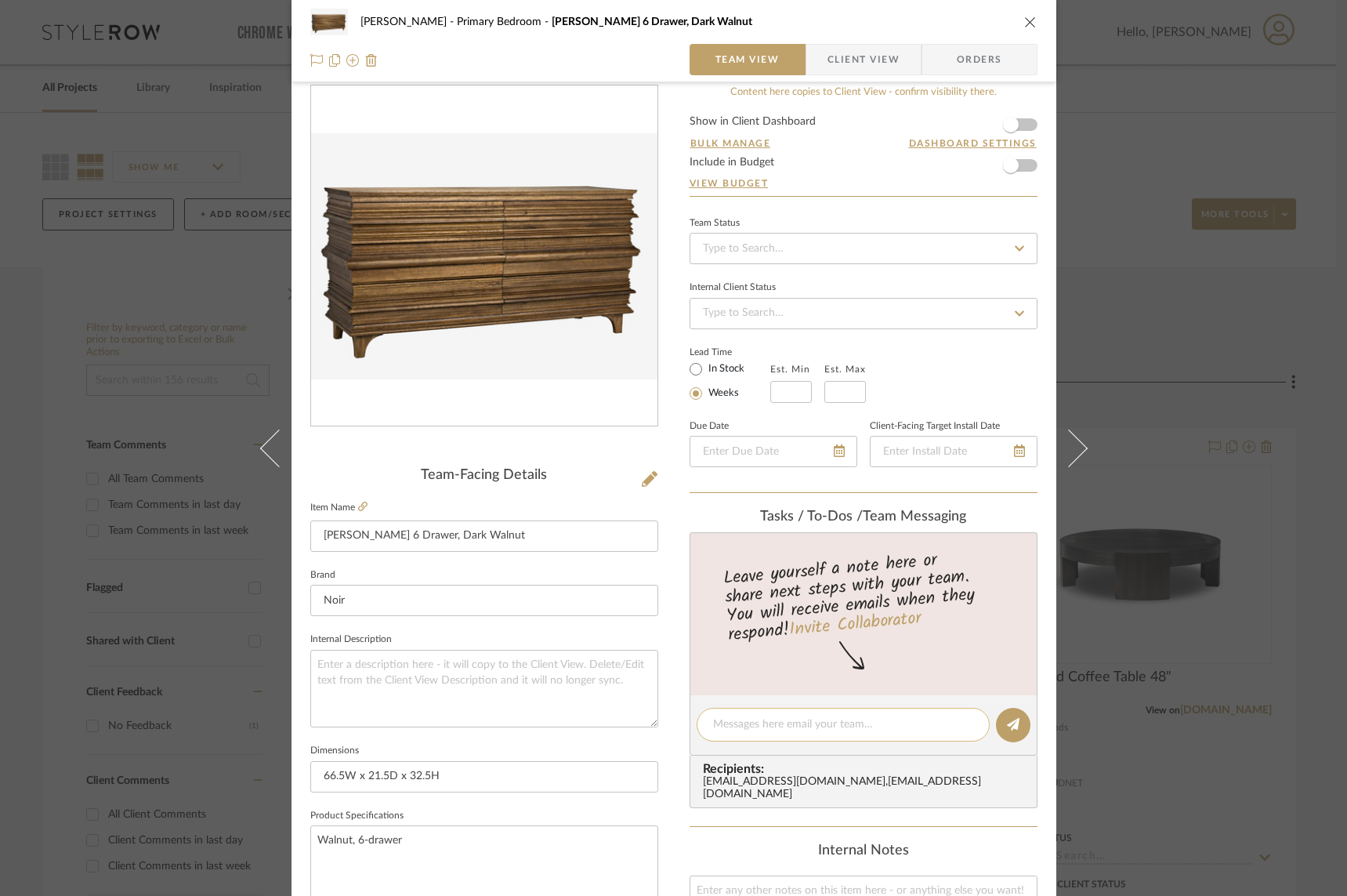
scroll to position [18, 0]
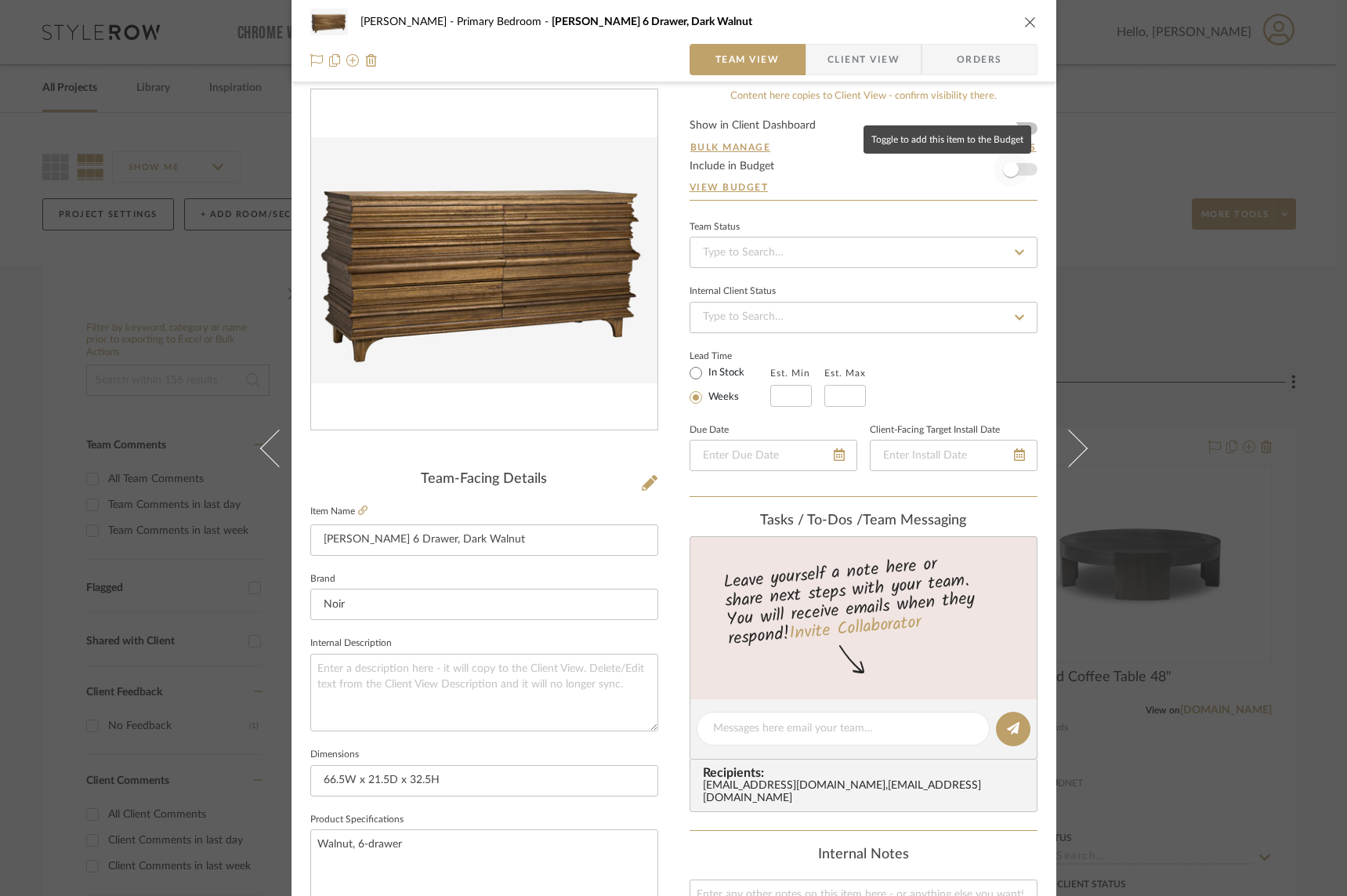
click at [1017, 172] on span "button" at bounding box center [1011, 170] width 34 height 34
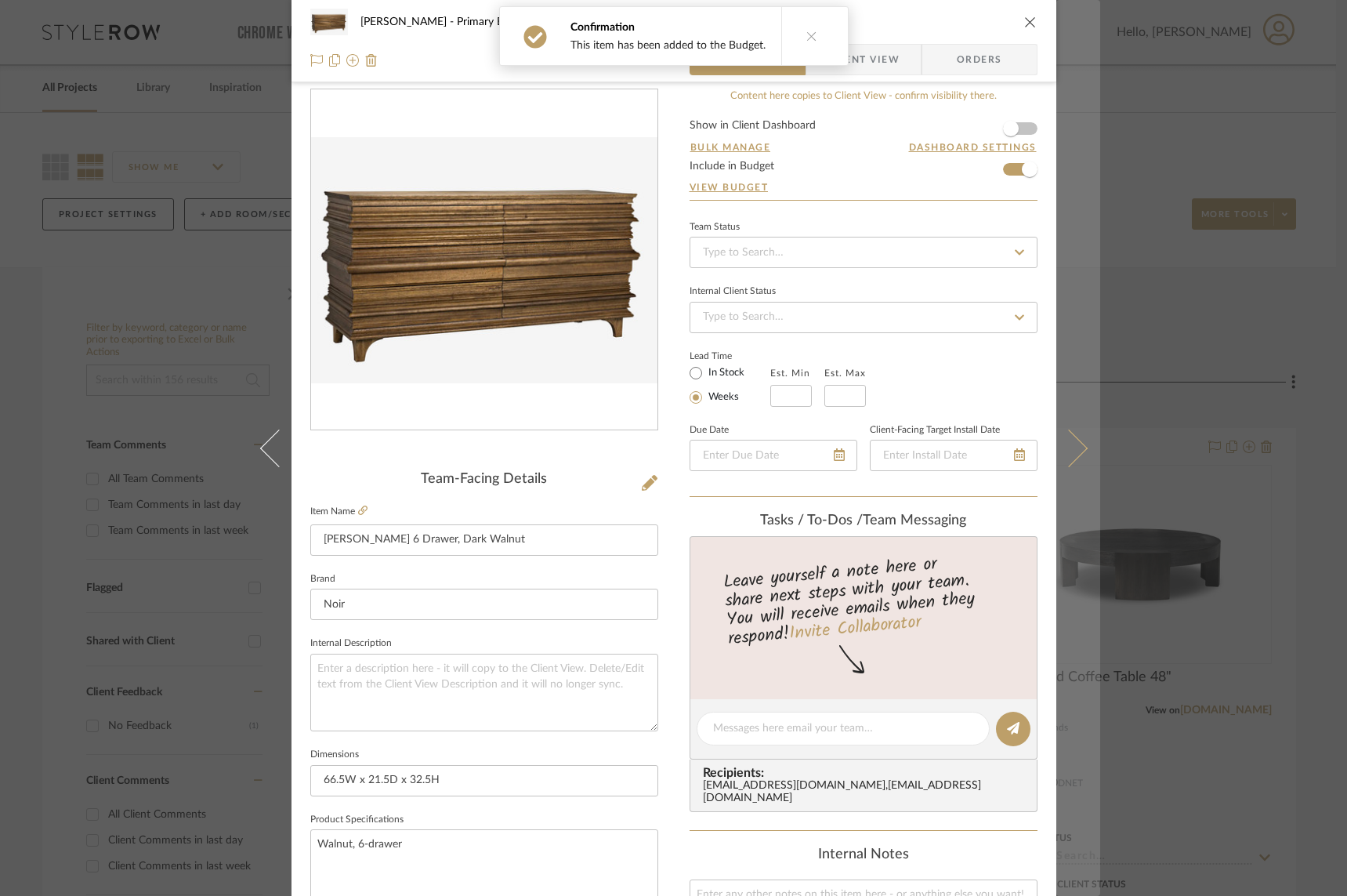
click at [1066, 440] on icon at bounding box center [1068, 448] width 38 height 38
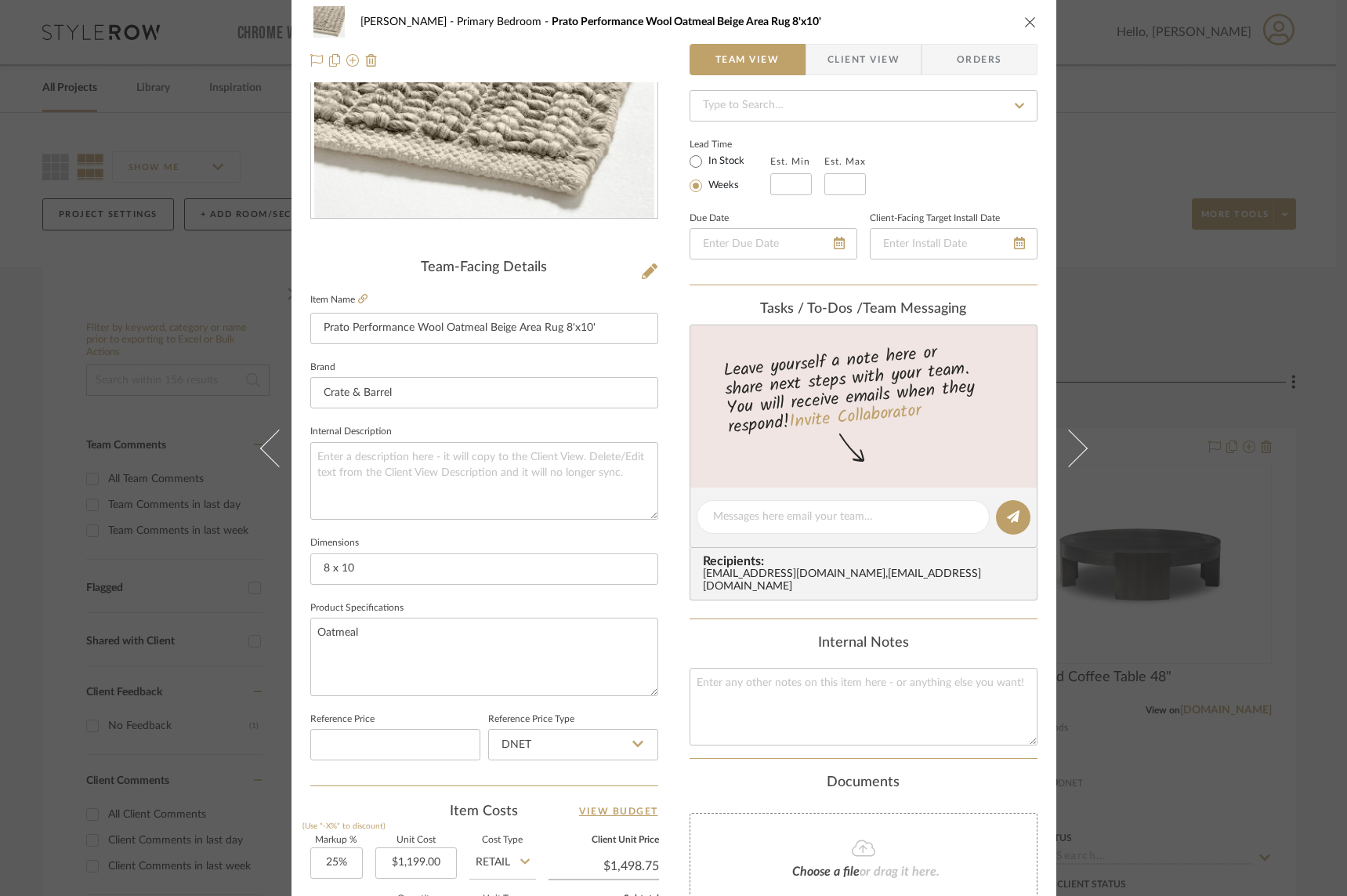
scroll to position [0, 0]
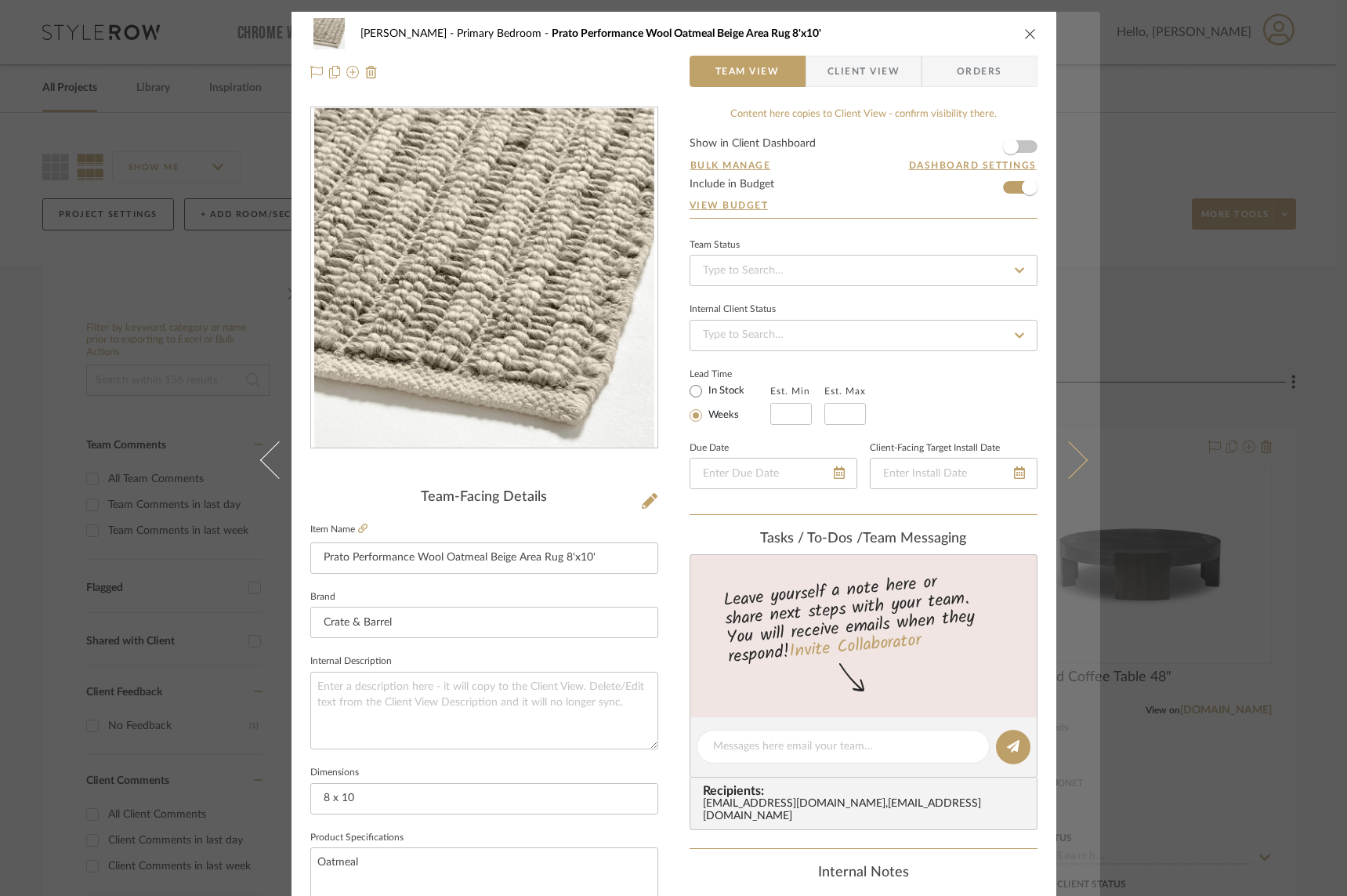
click at [1067, 457] on icon at bounding box center [1068, 459] width 38 height 38
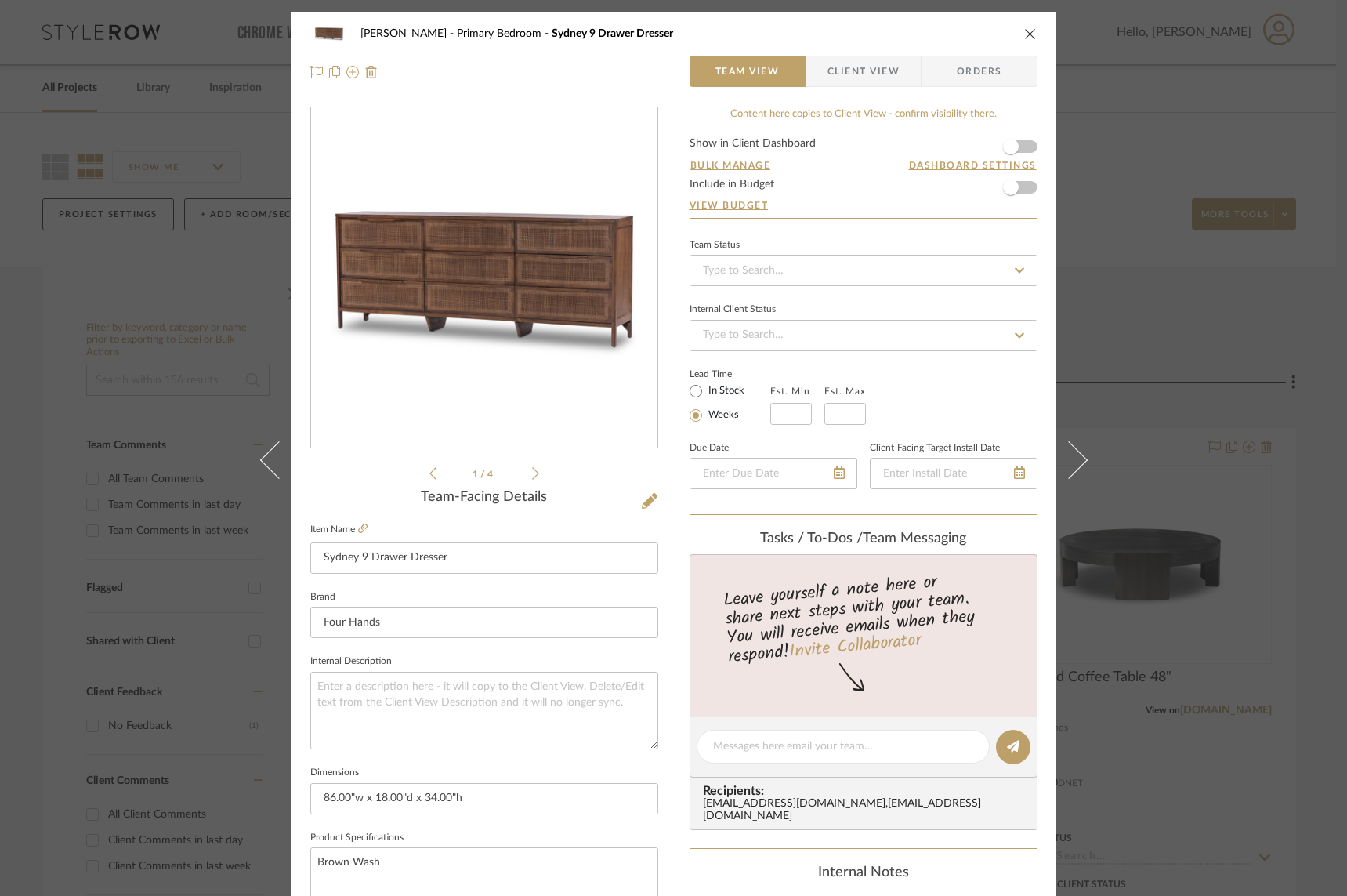
click at [1067, 457] on icon at bounding box center [1068, 459] width 38 height 38
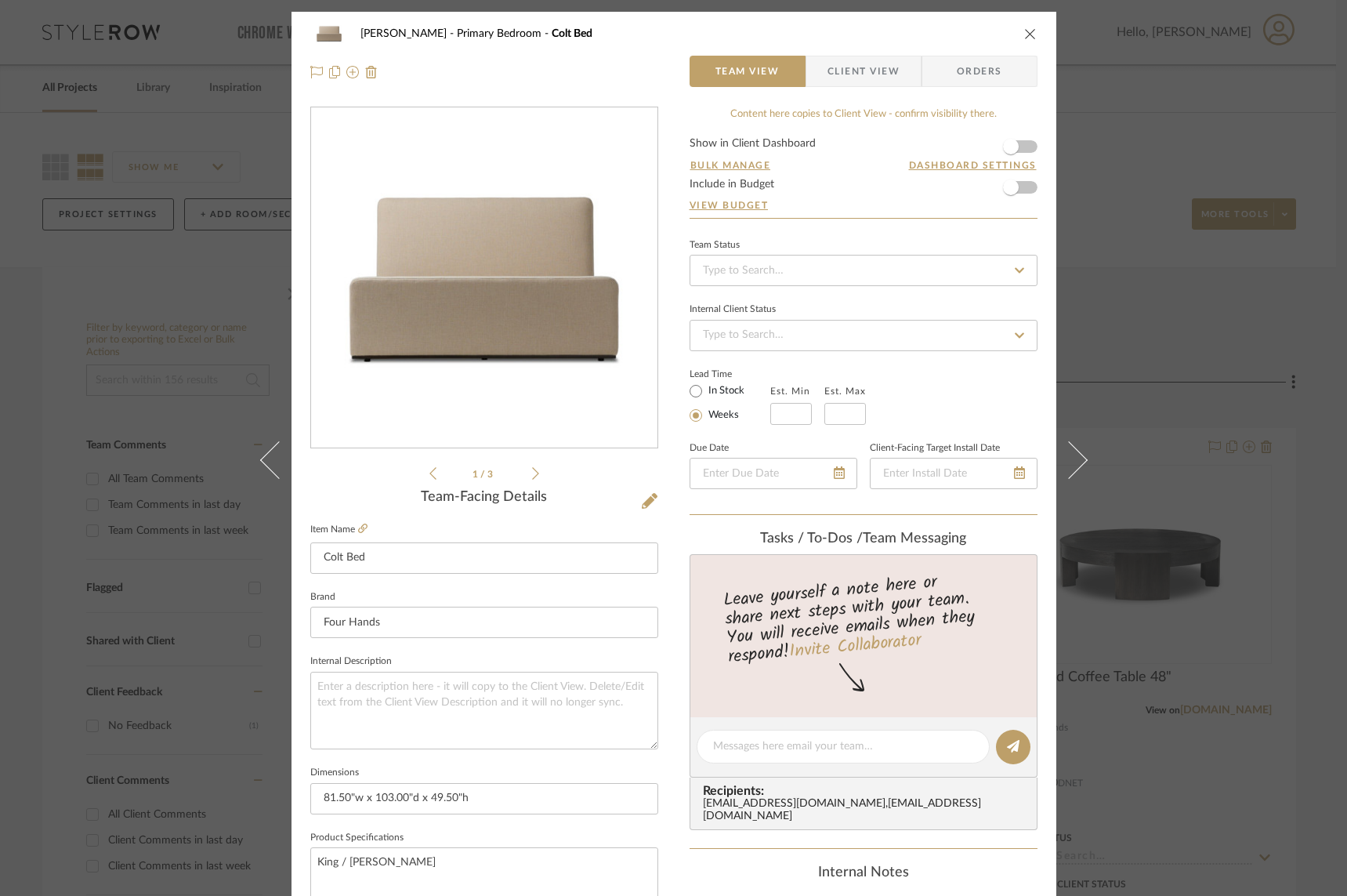
click at [1067, 457] on icon at bounding box center [1068, 459] width 38 height 38
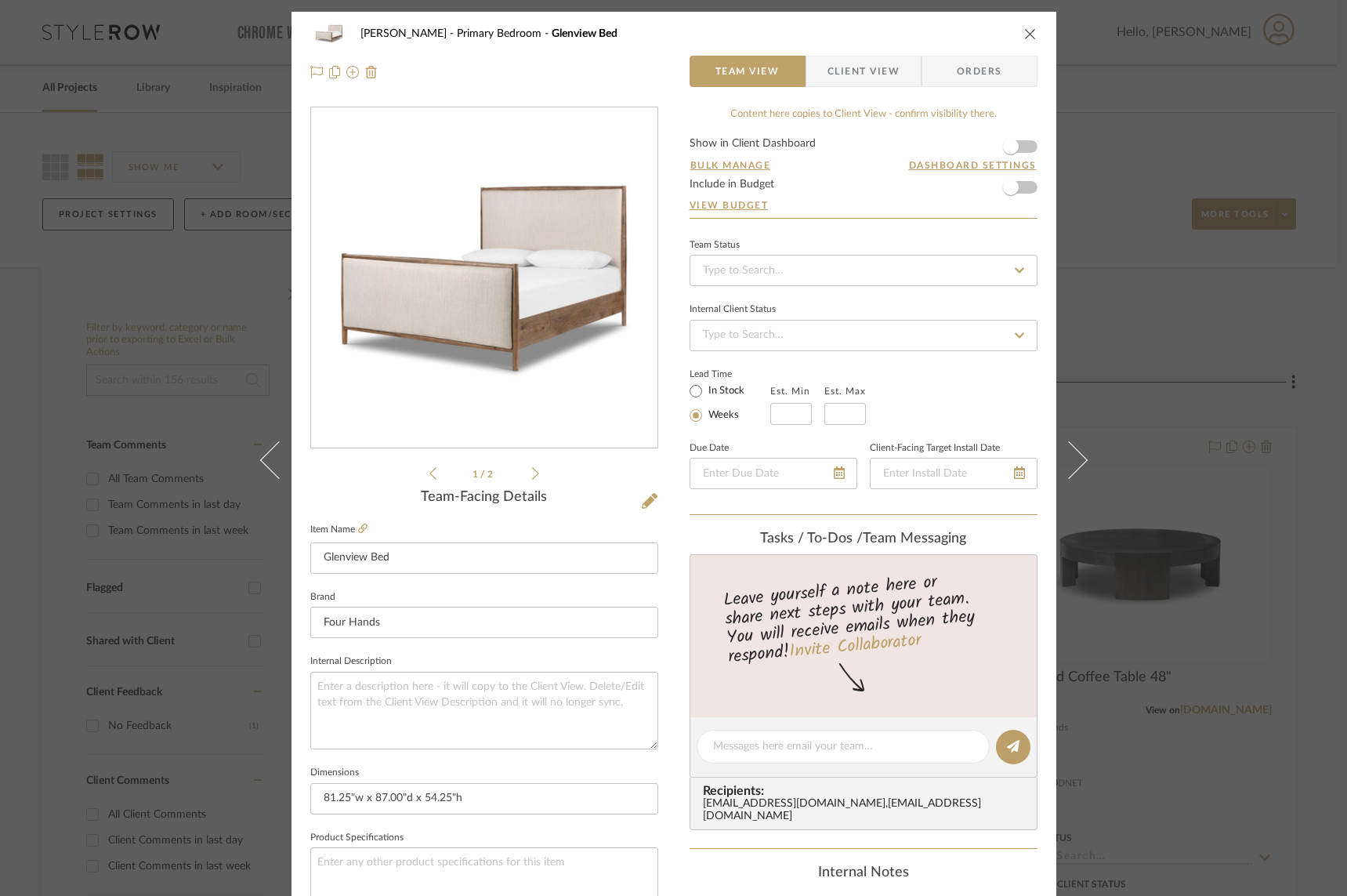
click at [1067, 457] on icon at bounding box center [1068, 459] width 38 height 38
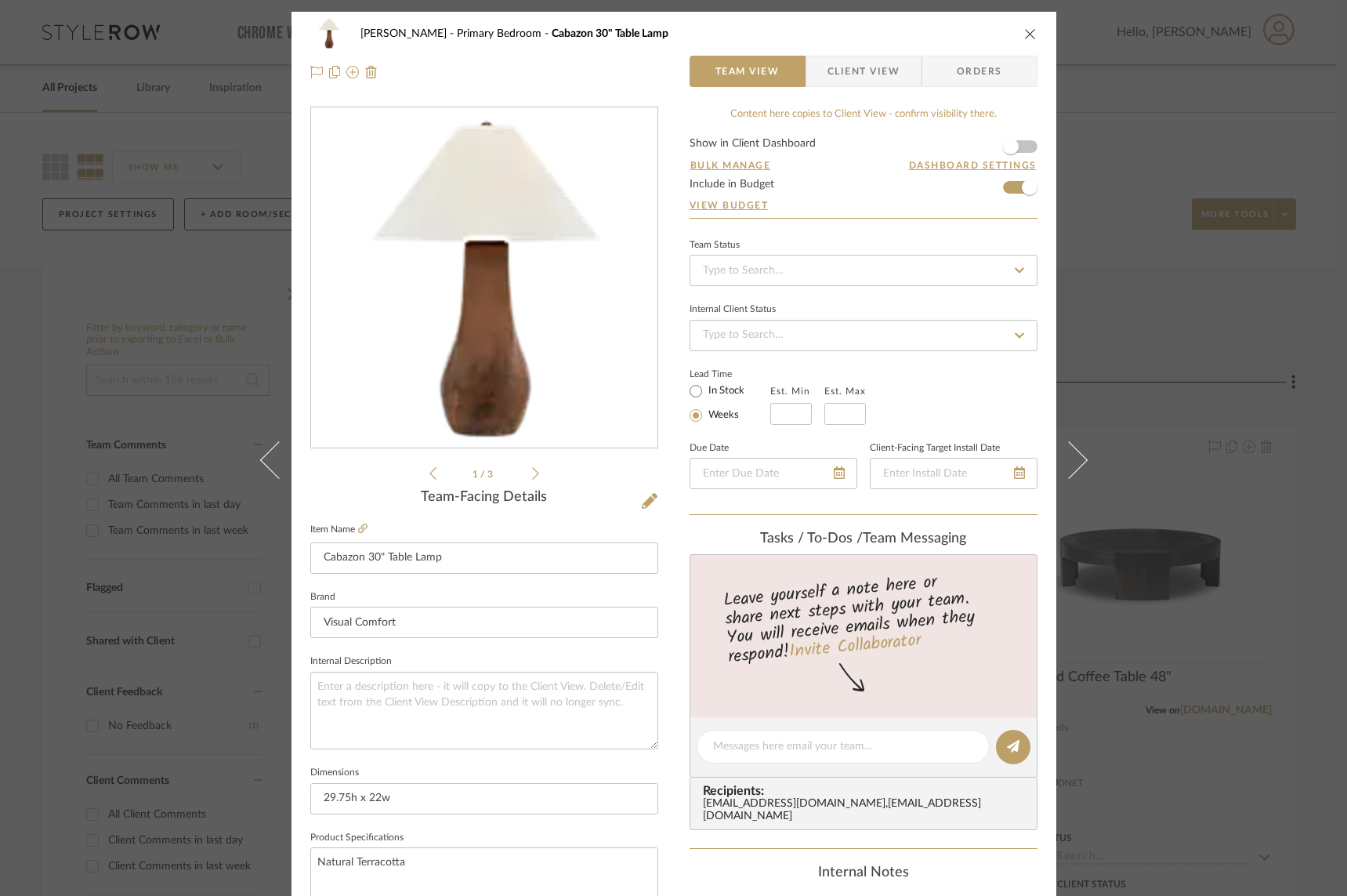
click at [1005, 189] on form "Show in Client Dashboard Bulk Manage Dashboard Settings Include in Budget View …" at bounding box center [864, 178] width 348 height 80
click at [1012, 193] on span "button" at bounding box center [1029, 188] width 34 height 34
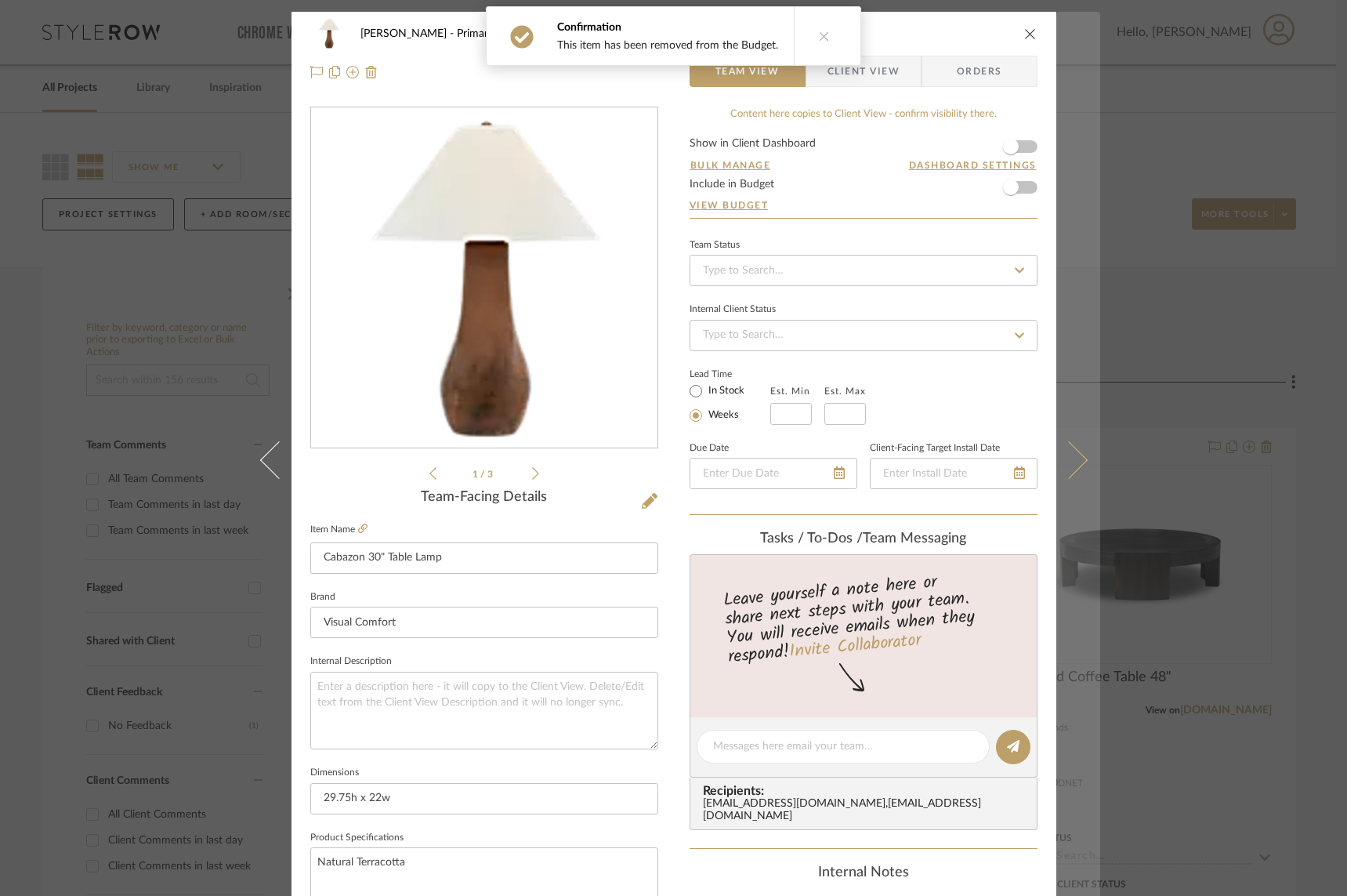
click at [1066, 457] on icon at bounding box center [1068, 459] width 38 height 38
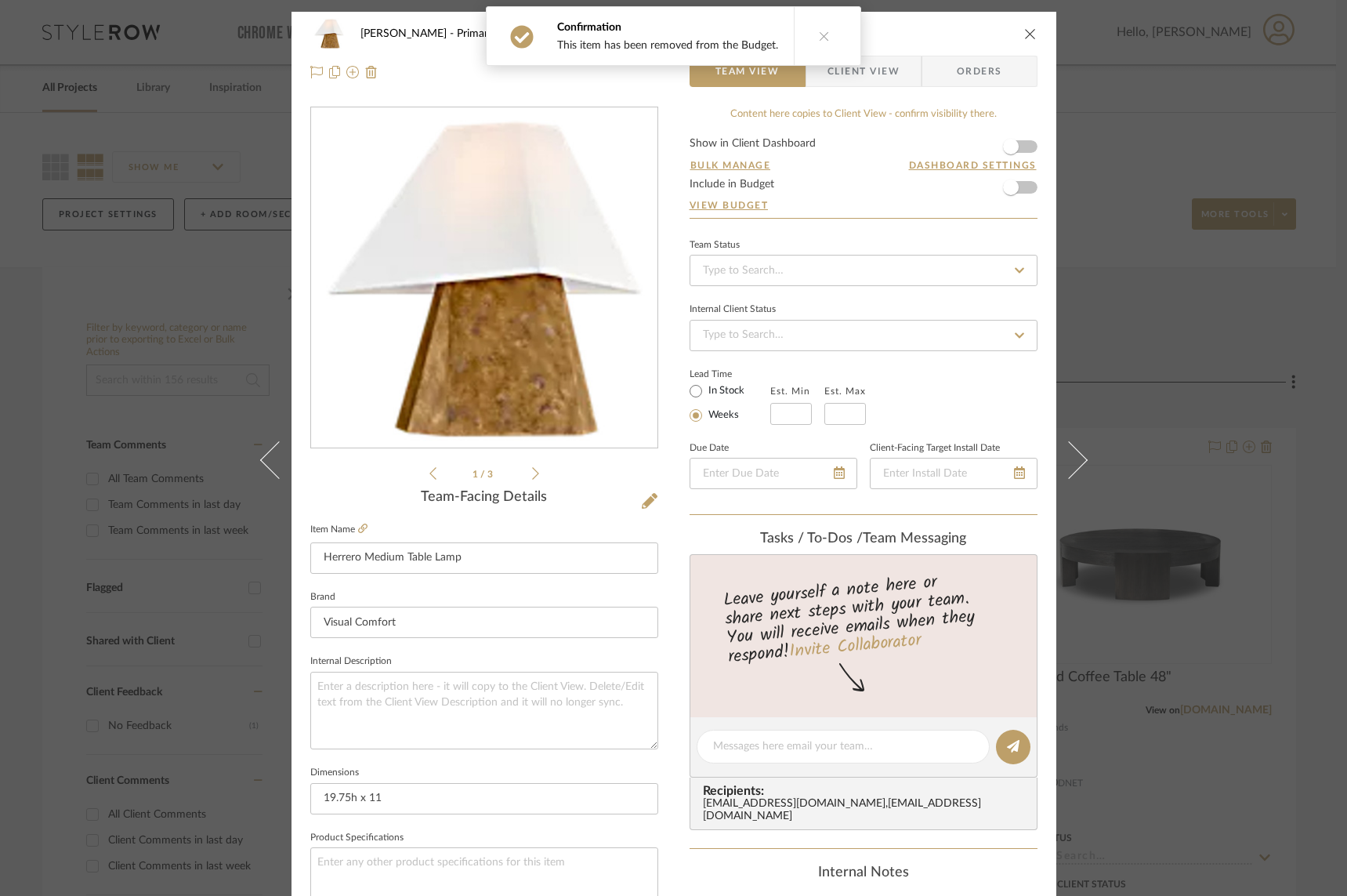
click at [1066, 457] on icon at bounding box center [1068, 459] width 38 height 38
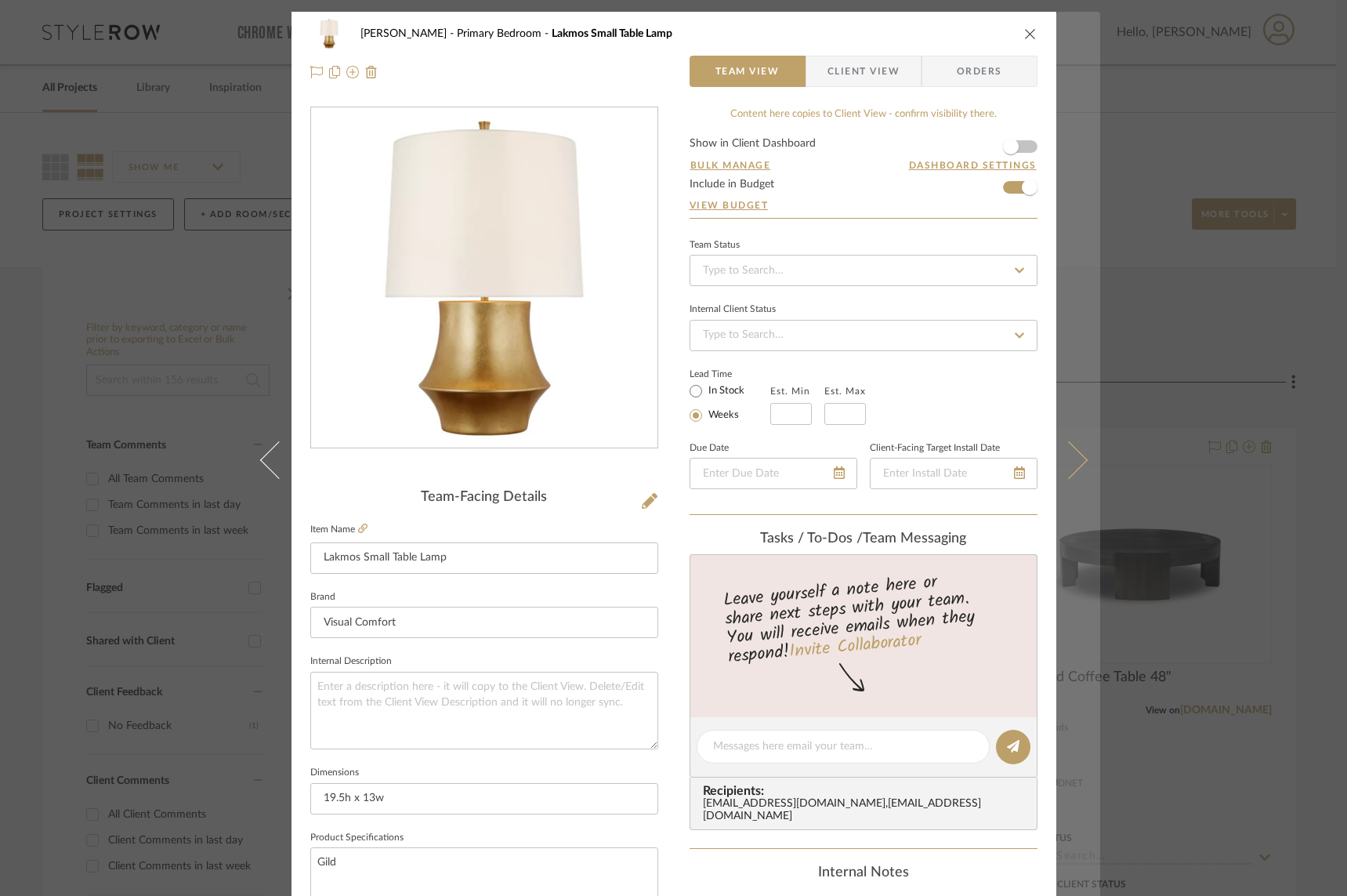
click at [1070, 456] on icon at bounding box center [1068, 459] width 38 height 38
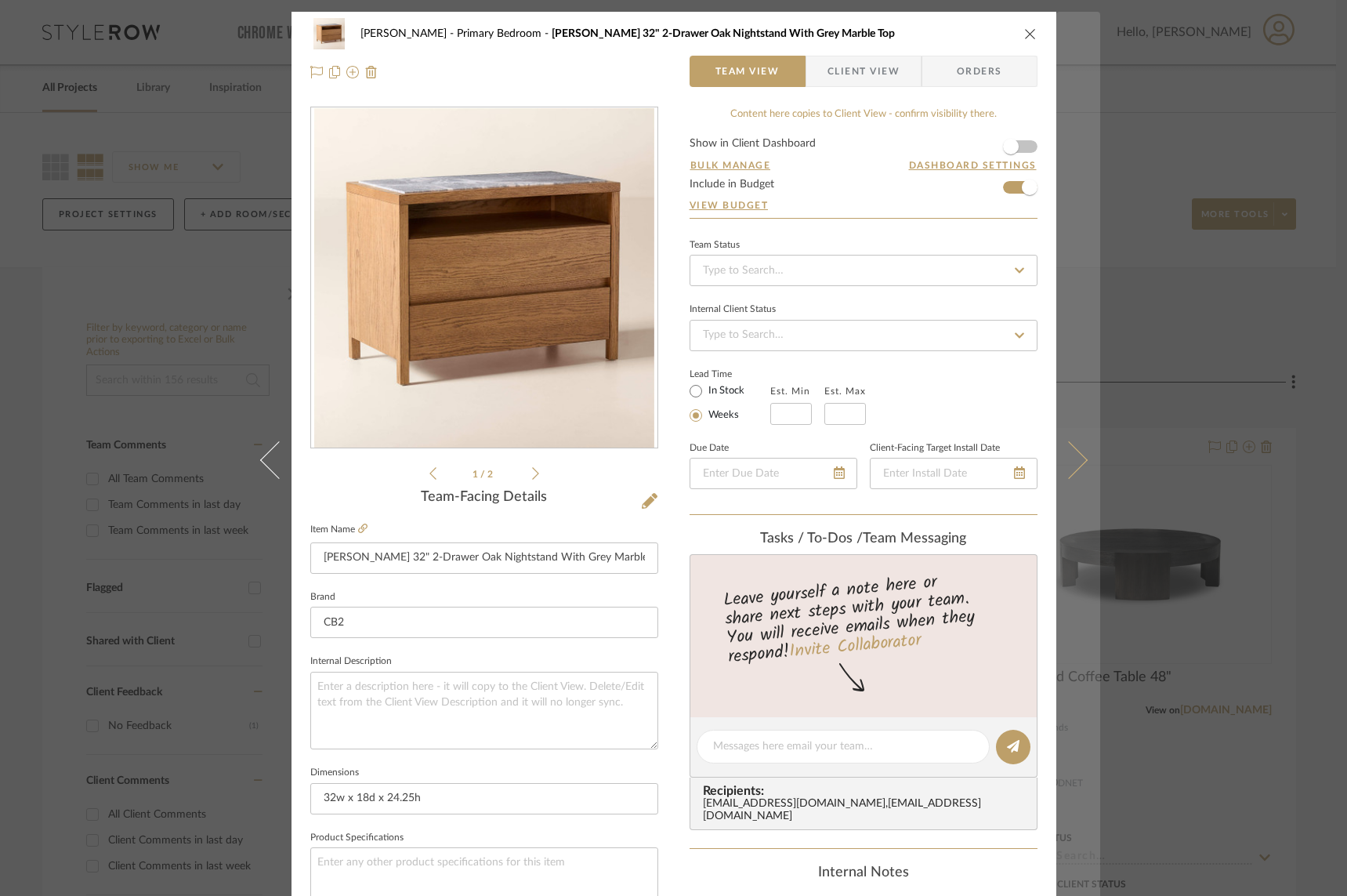
click at [1066, 456] on icon at bounding box center [1068, 459] width 38 height 38
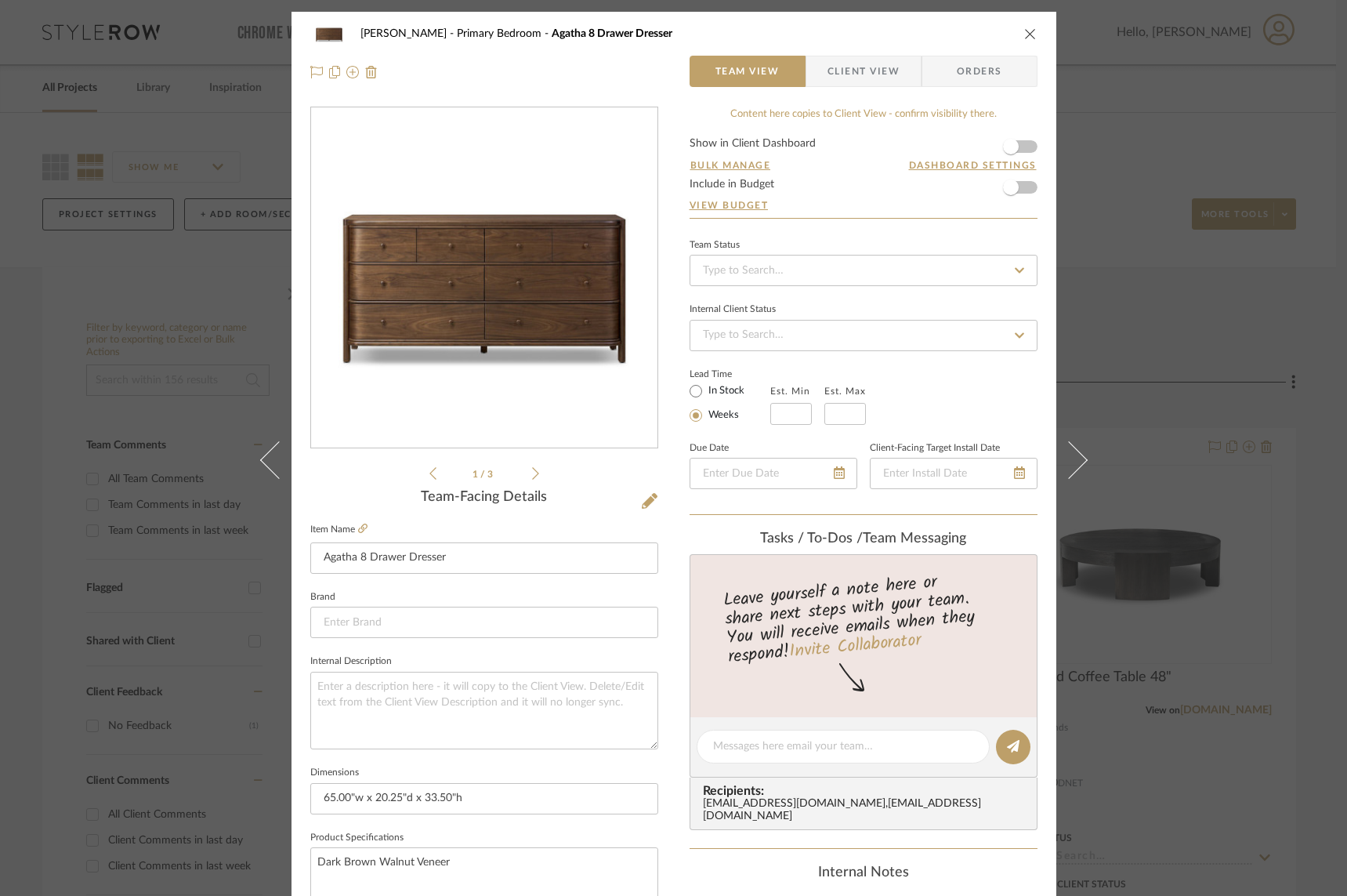
click at [1066, 456] on icon at bounding box center [1068, 459] width 38 height 38
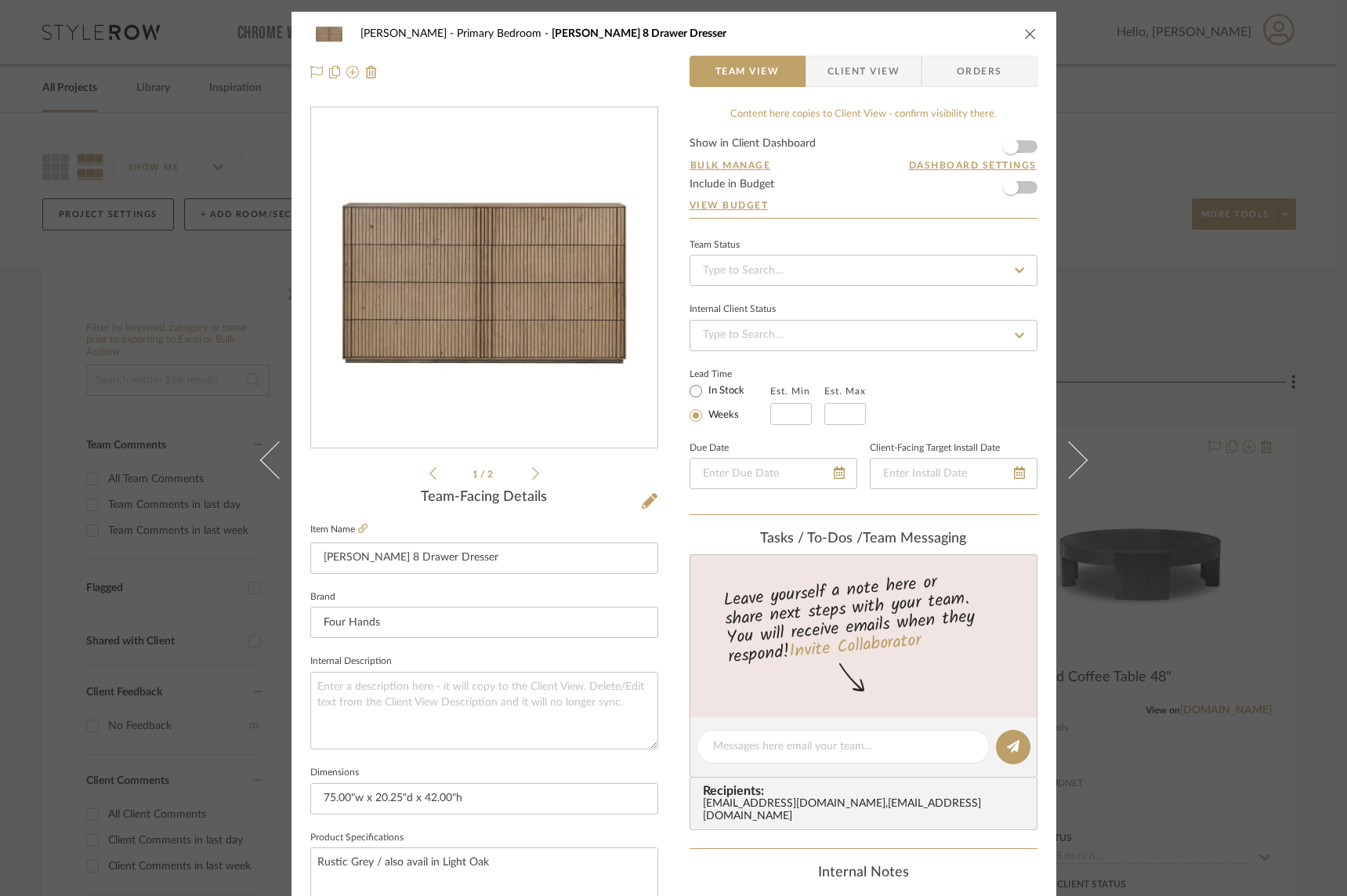
click at [1066, 456] on icon at bounding box center [1068, 459] width 38 height 38
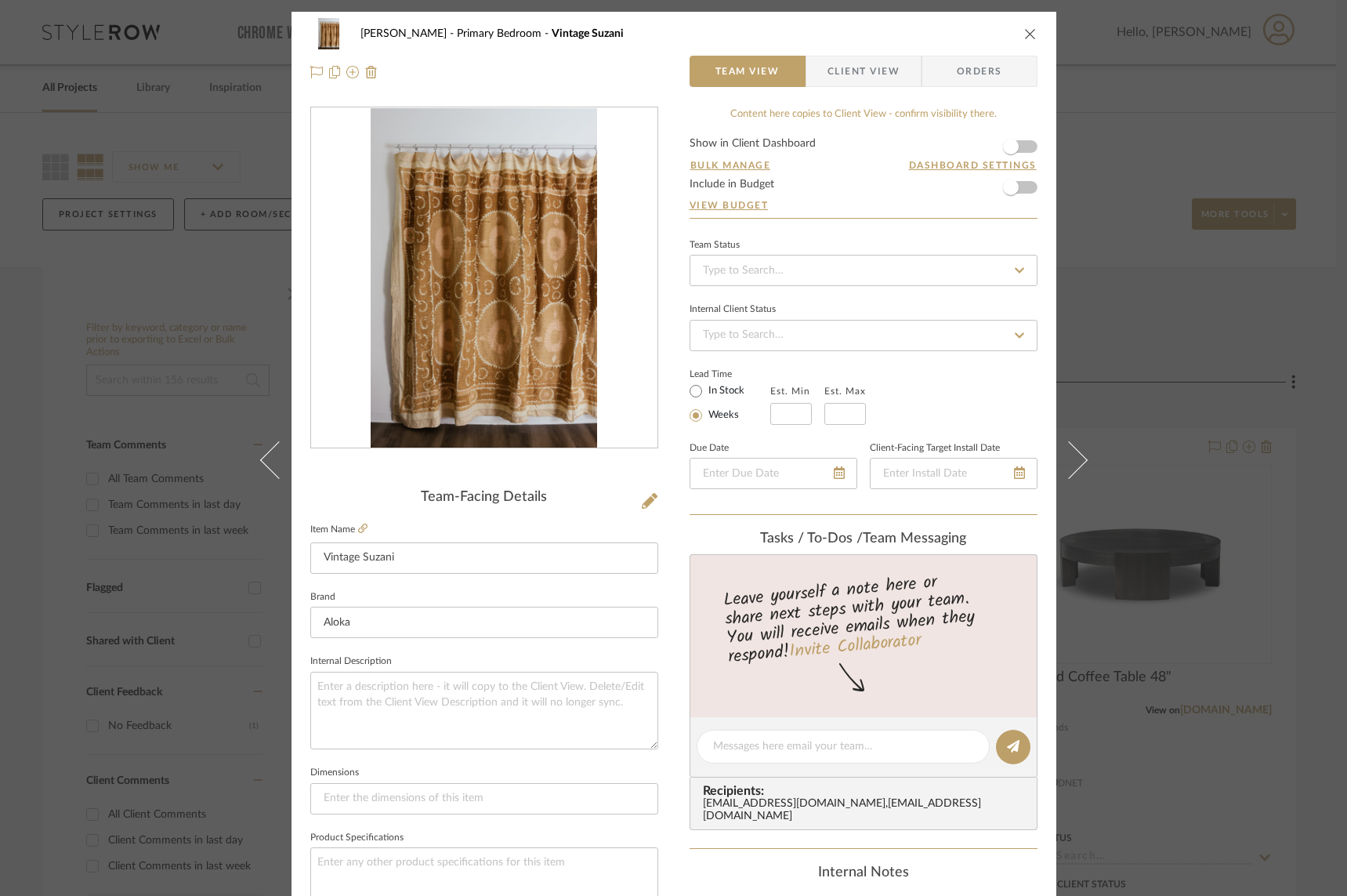
click at [1066, 456] on icon at bounding box center [1068, 459] width 38 height 38
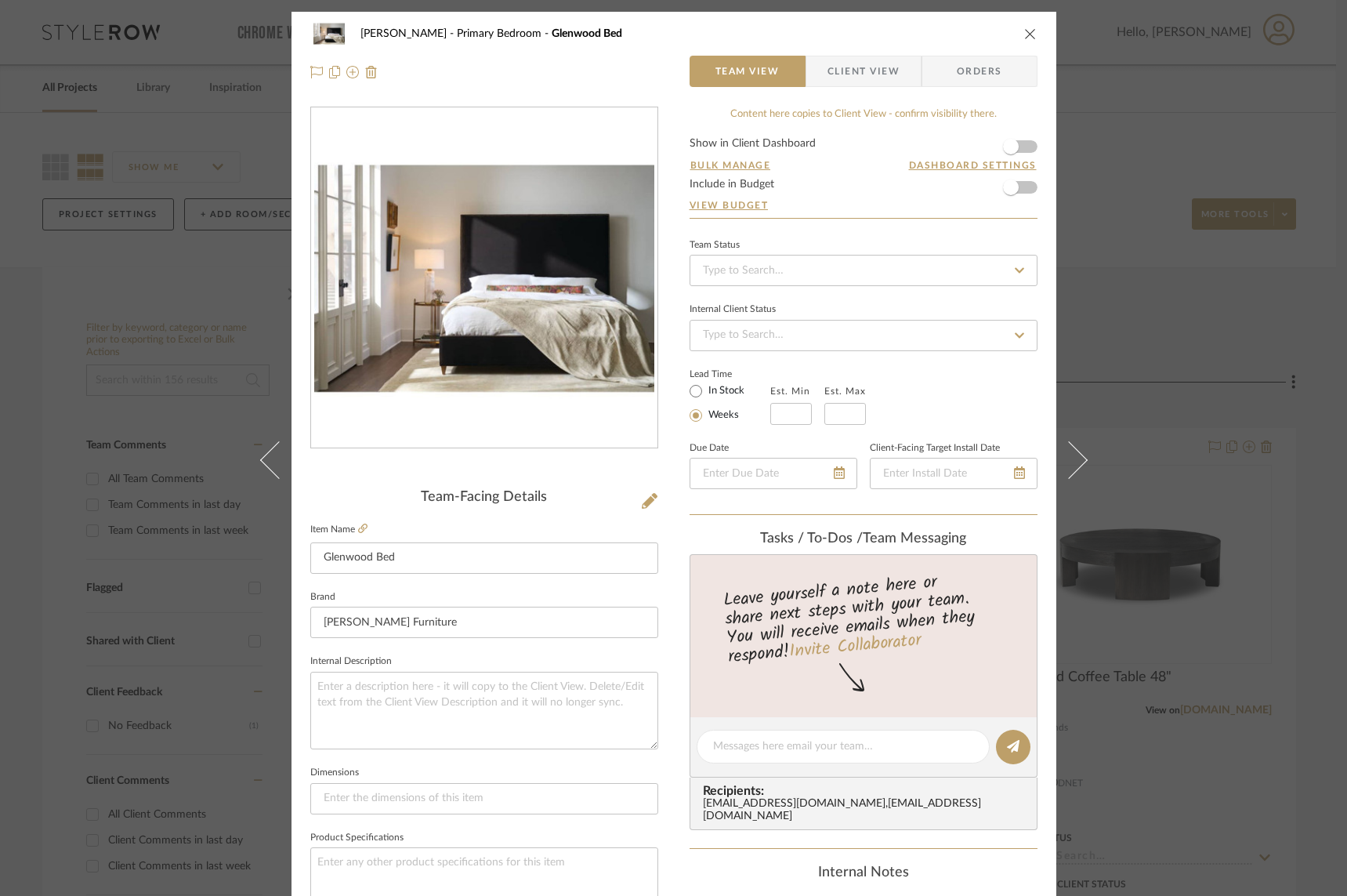
click at [1066, 456] on icon at bounding box center [1068, 459] width 38 height 38
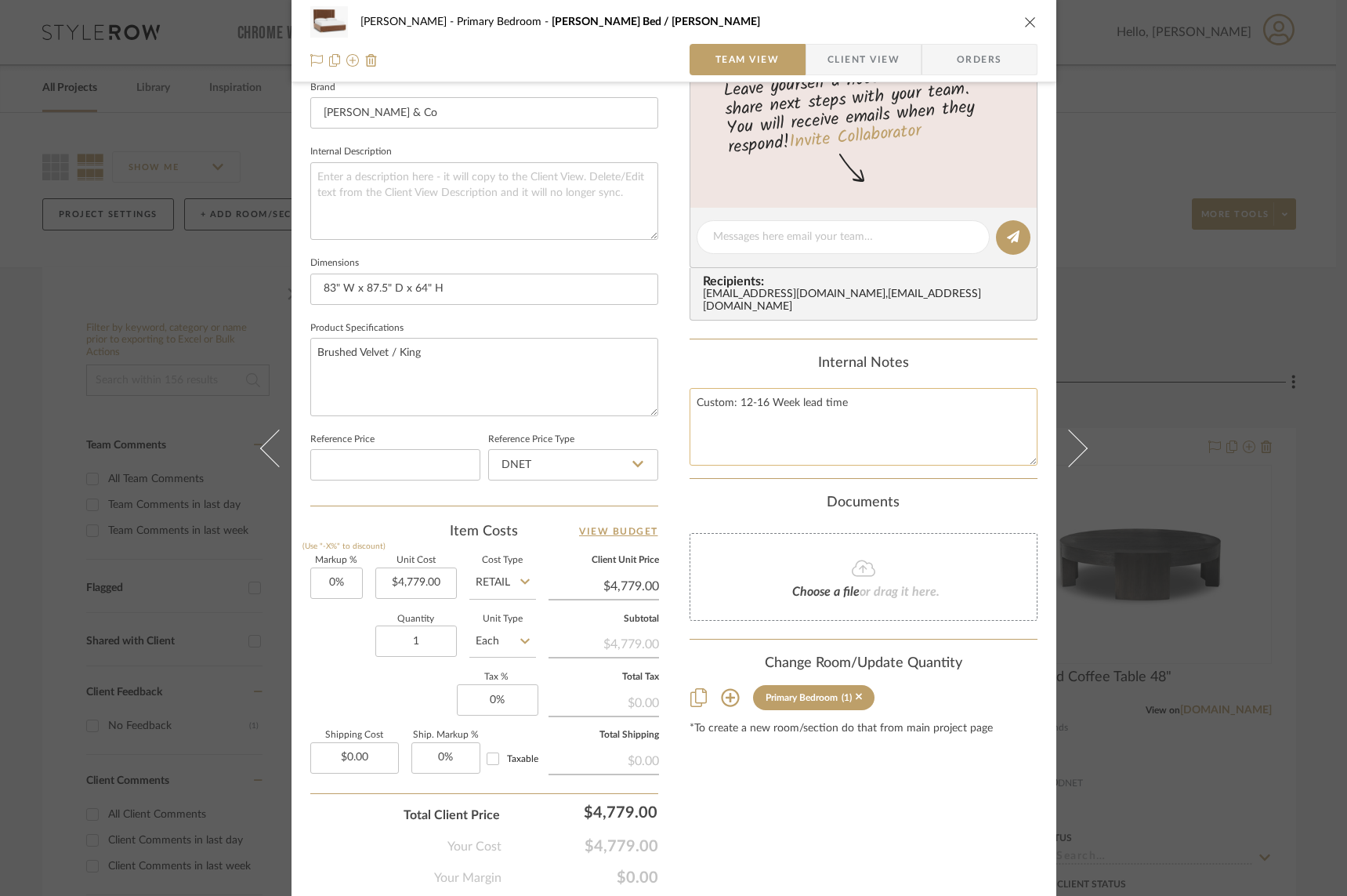
scroll to position [1, 0]
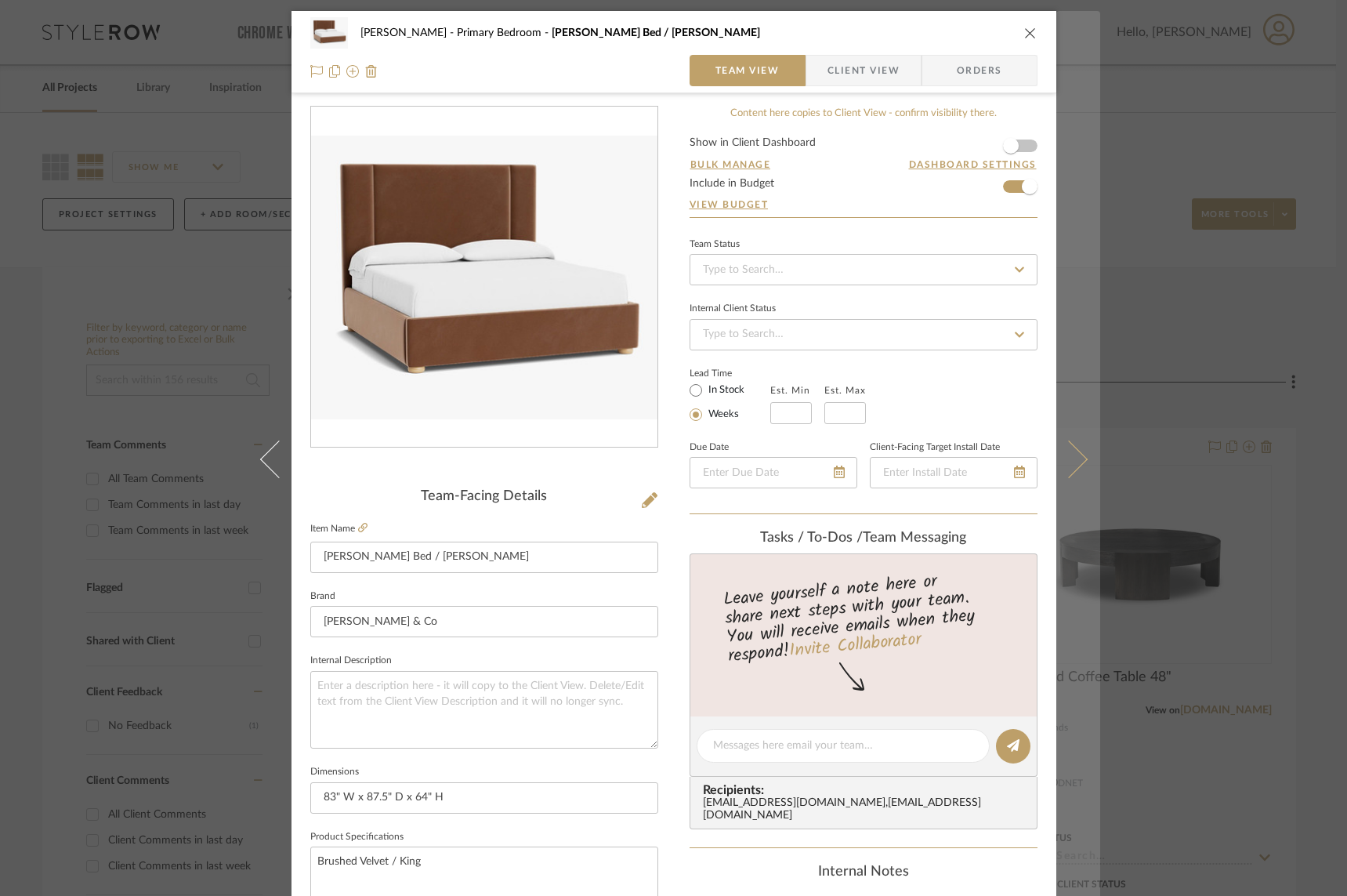
click at [1072, 457] on icon at bounding box center [1068, 458] width 38 height 38
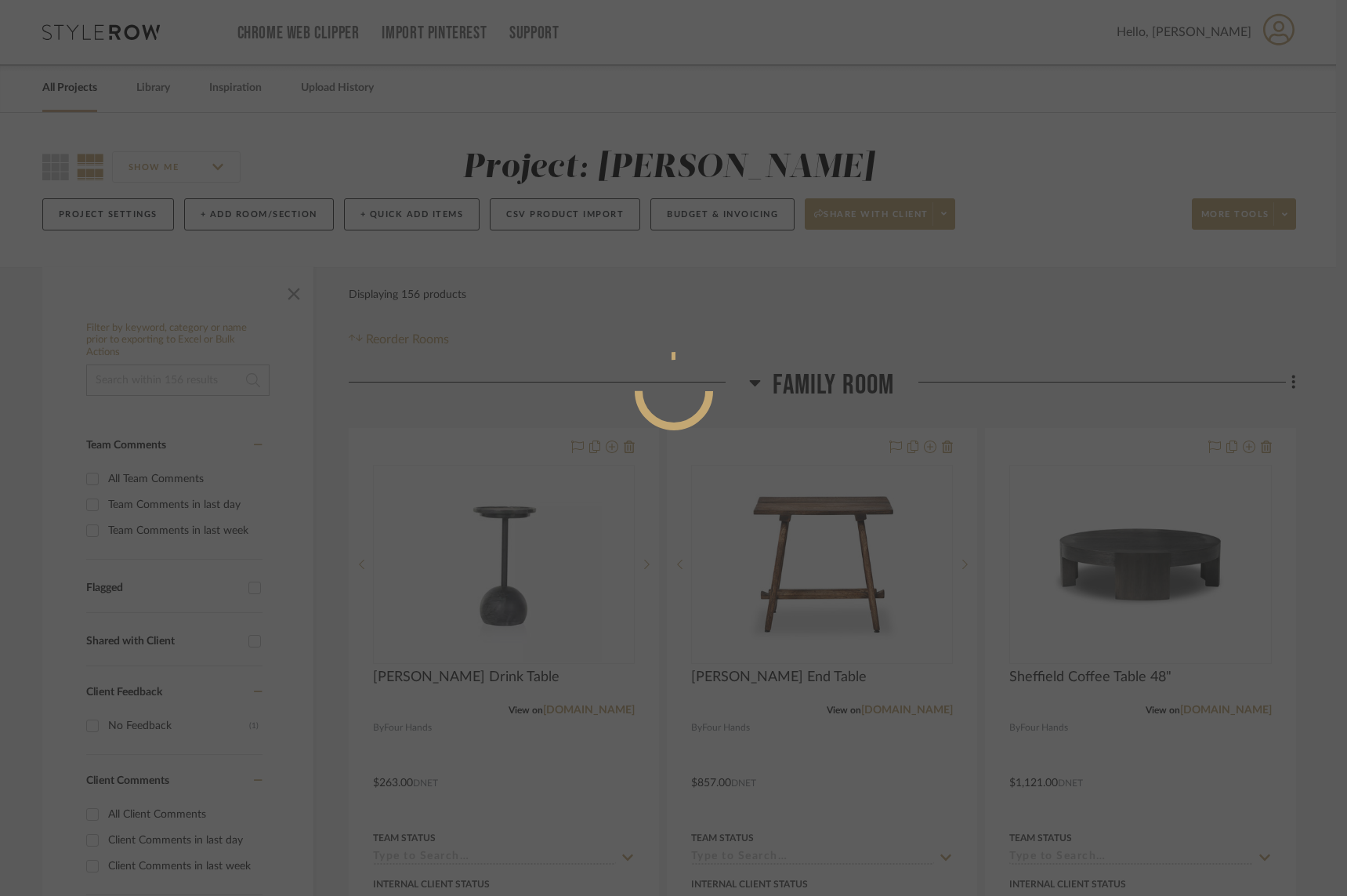
scroll to position [0, 0]
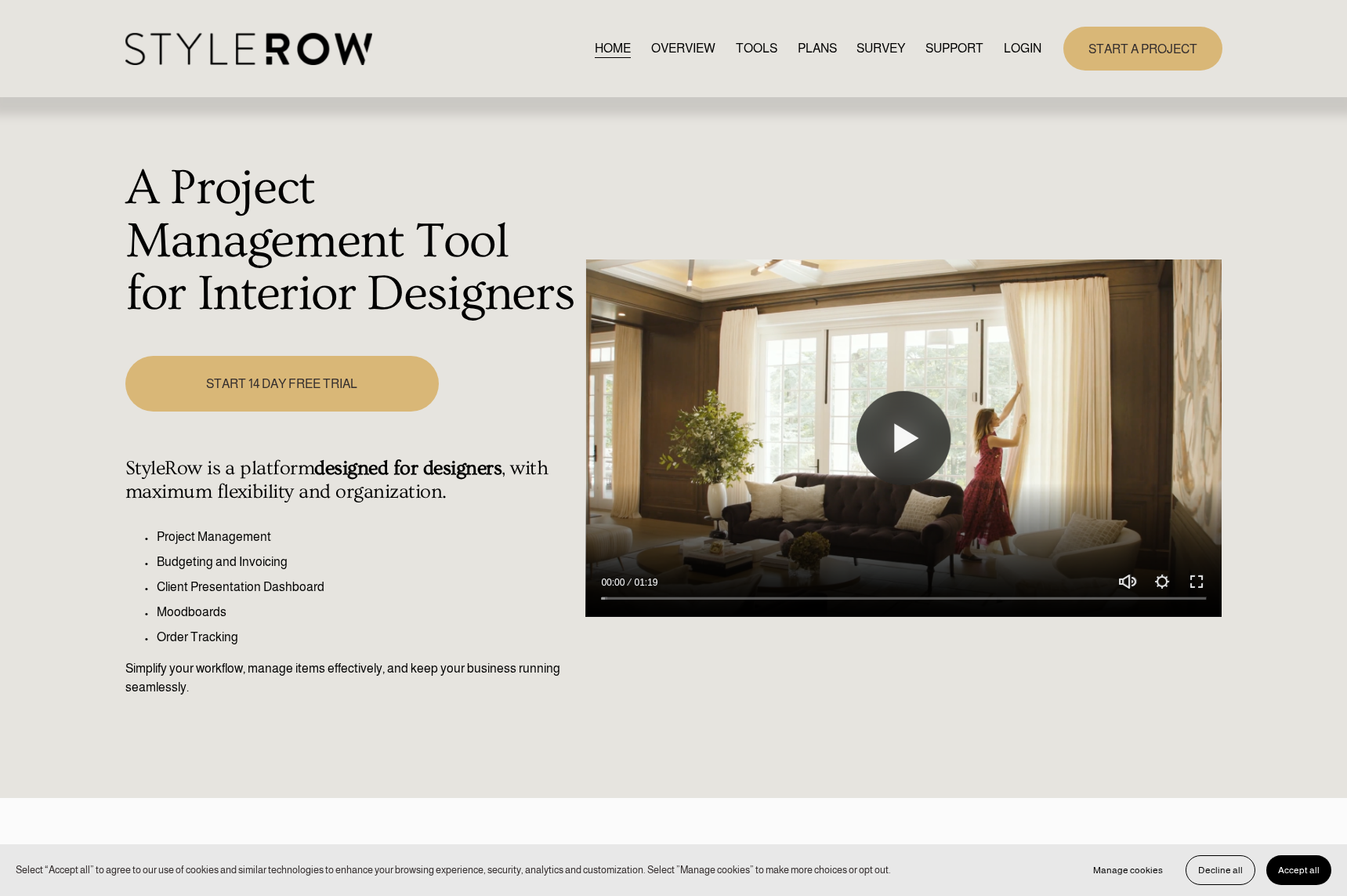
click at [1025, 46] on link "LOGIN" at bounding box center [1023, 48] width 38 height 21
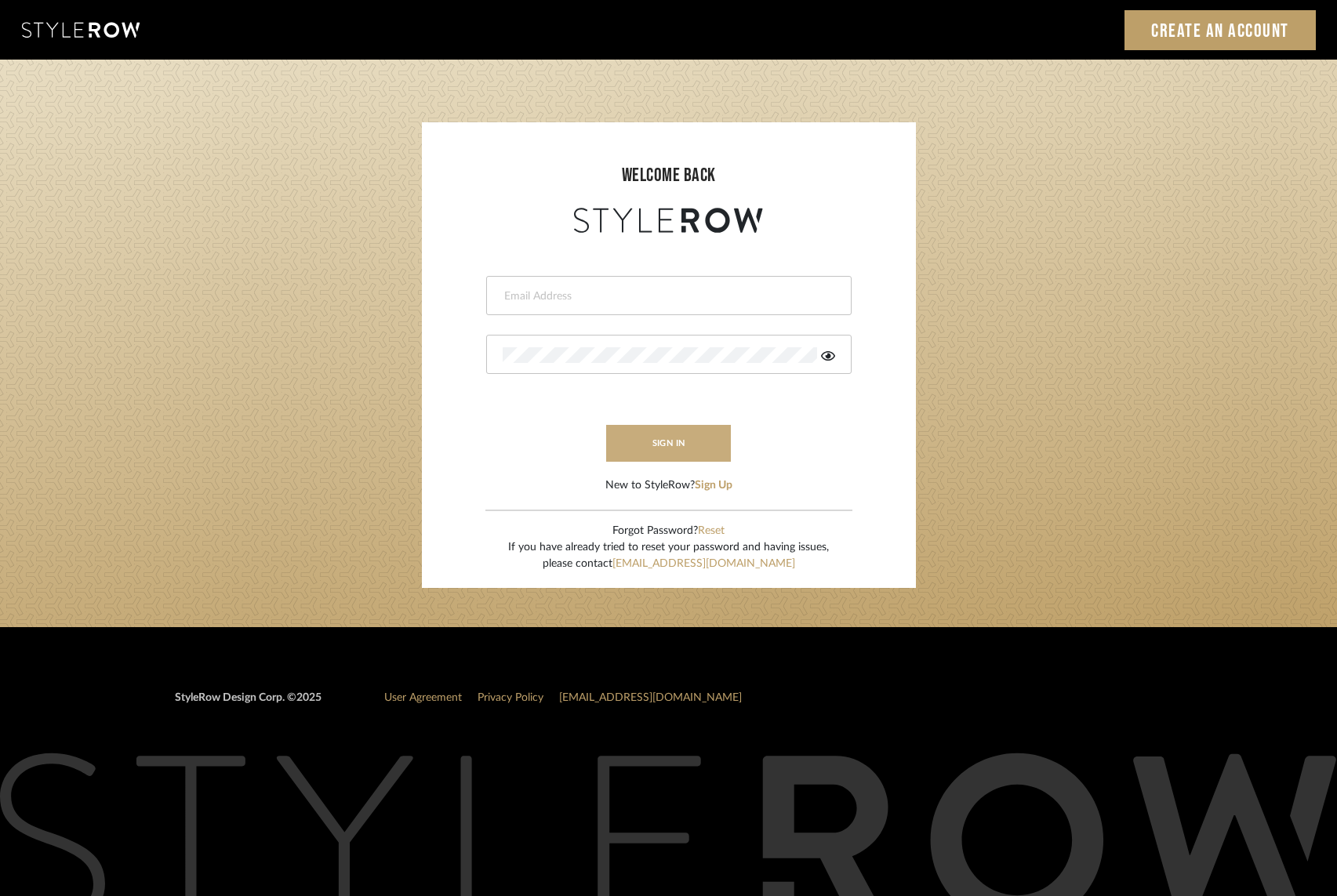
type input "[PERSON_NAME][EMAIL_ADDRESS][DOMAIN_NAME]"
click at [655, 442] on button "sign in" at bounding box center [669, 443] width 125 height 37
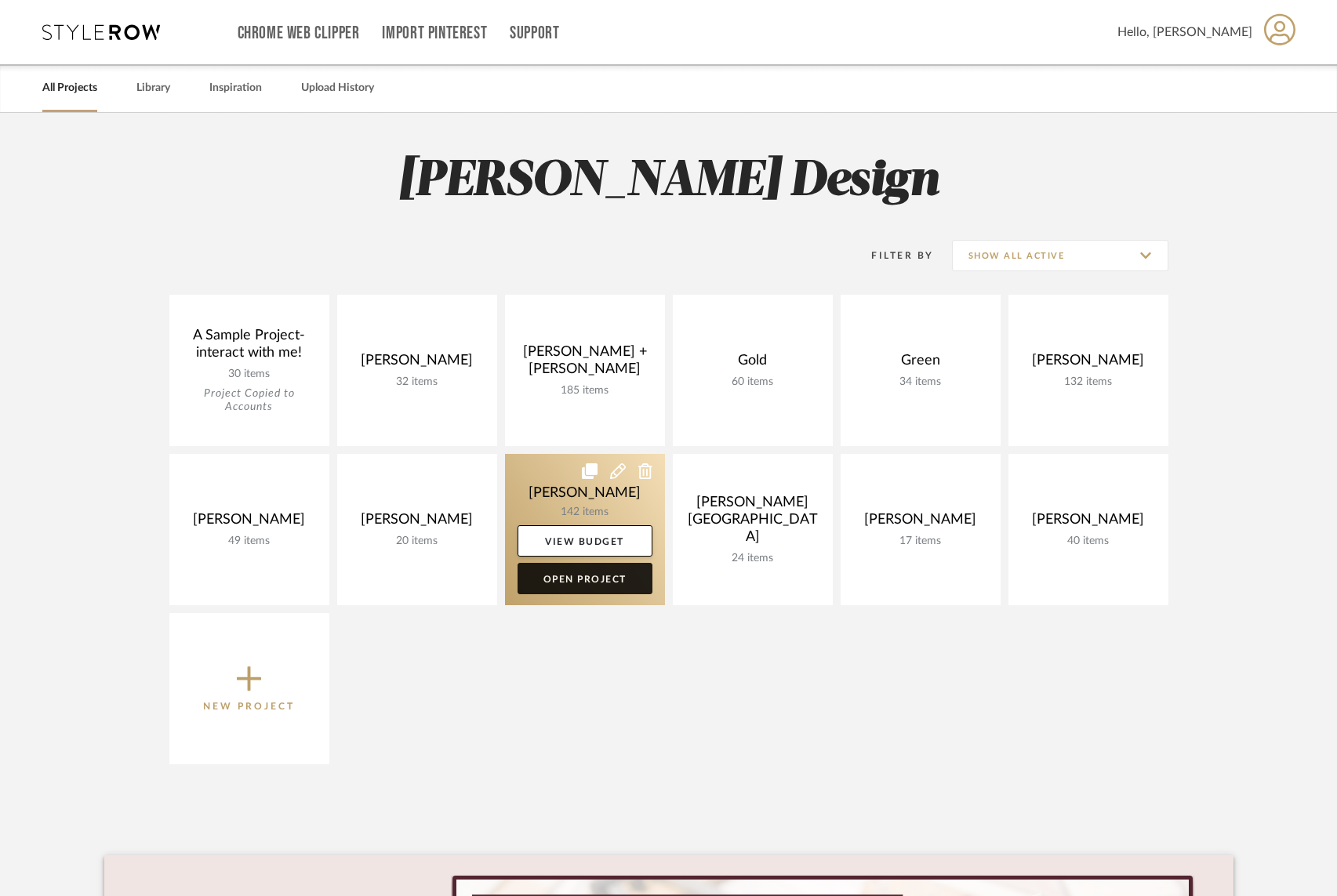
click at [581, 579] on link "Open Project" at bounding box center [584, 578] width 135 height 32
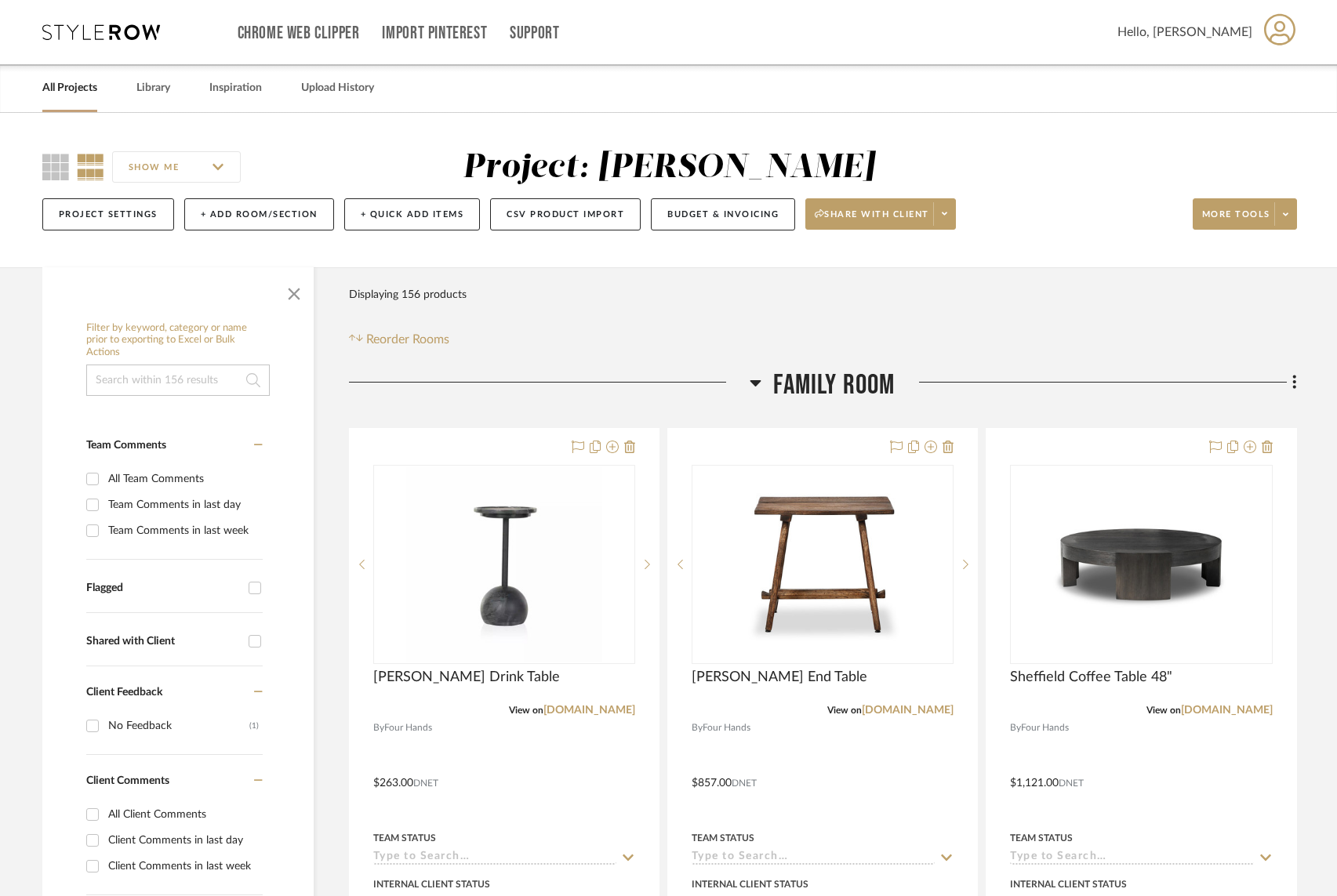
click at [756, 383] on icon at bounding box center [756, 383] width 11 height 6
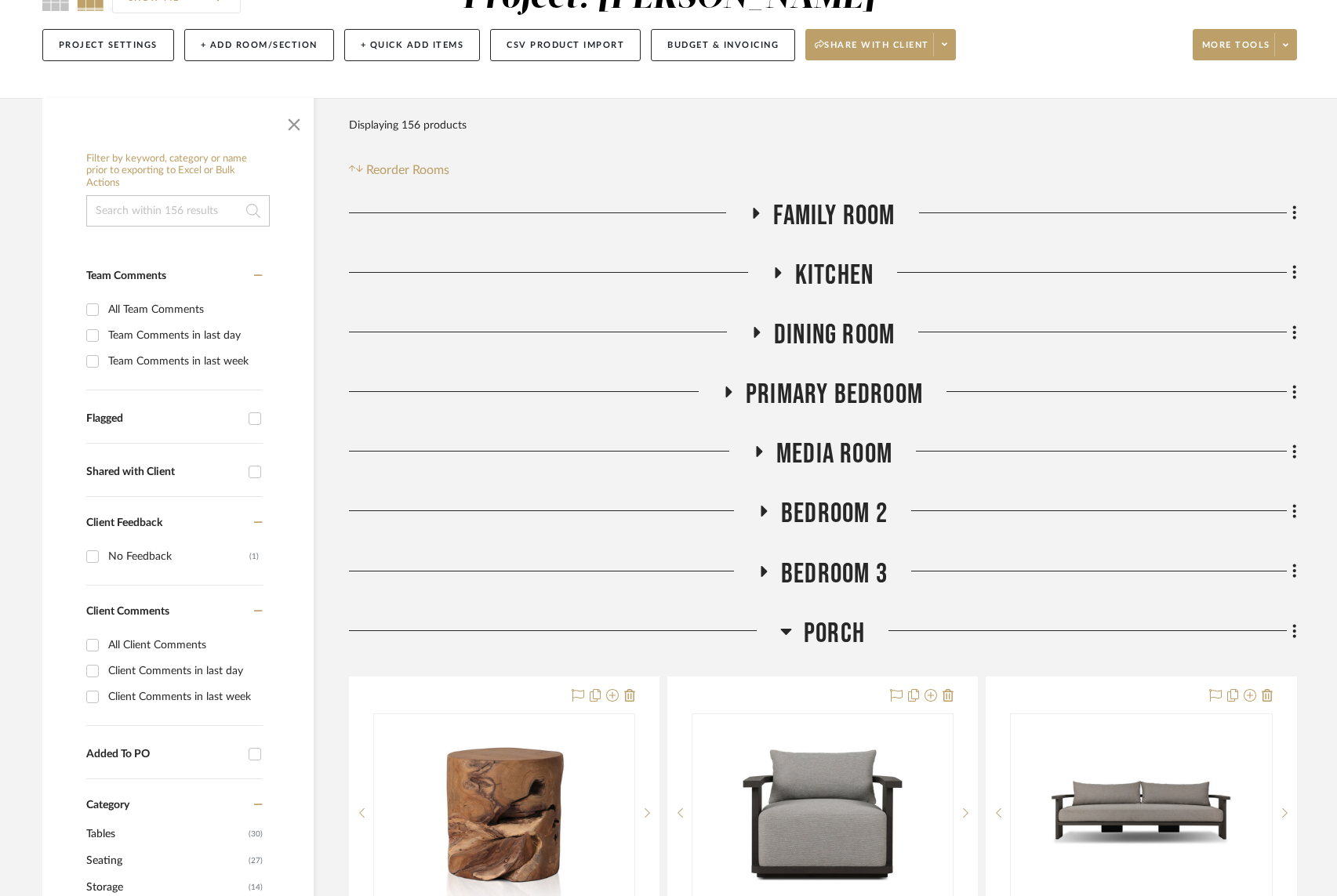
scroll to position [189, 0]
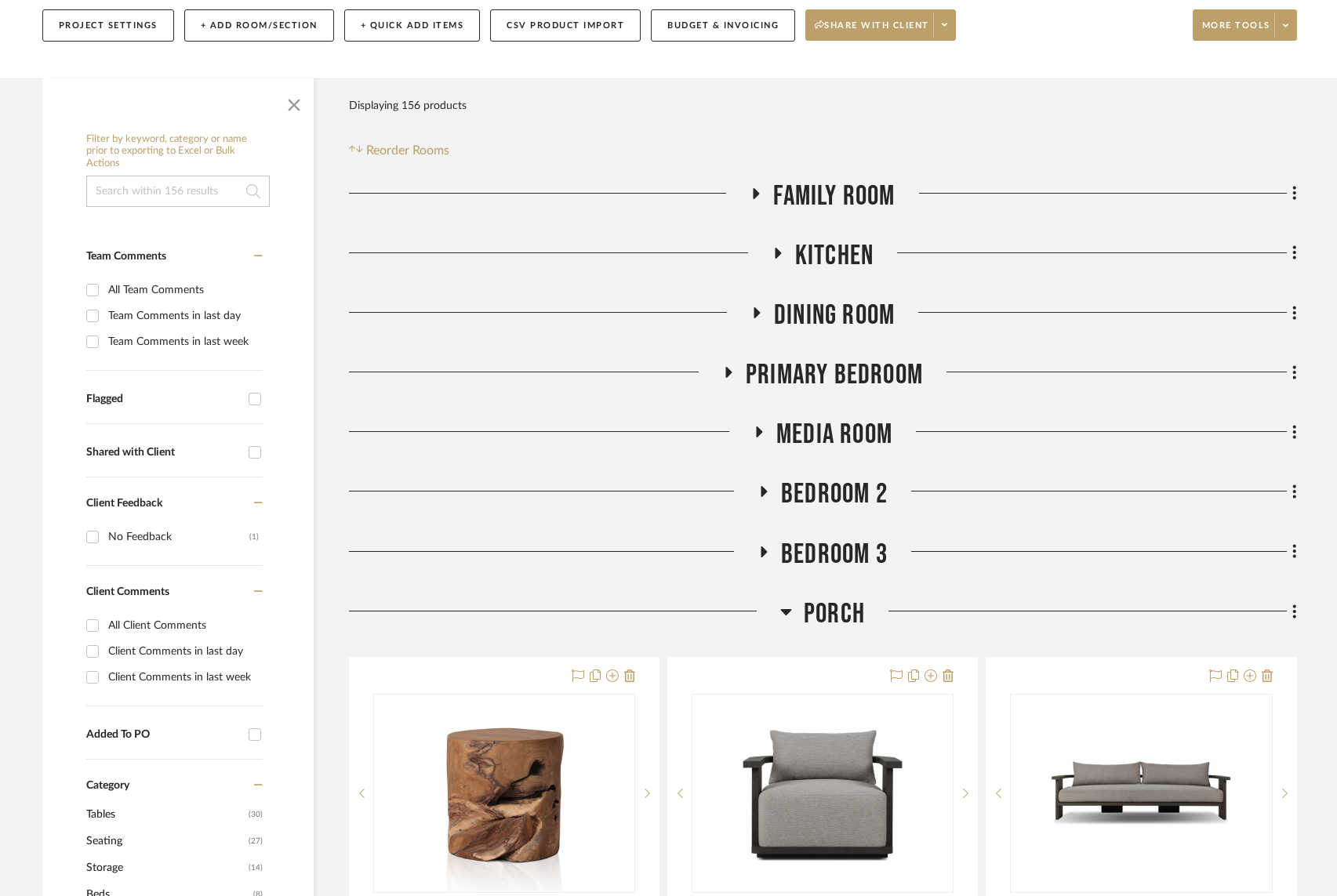
click at [730, 372] on icon at bounding box center [729, 373] width 6 height 11
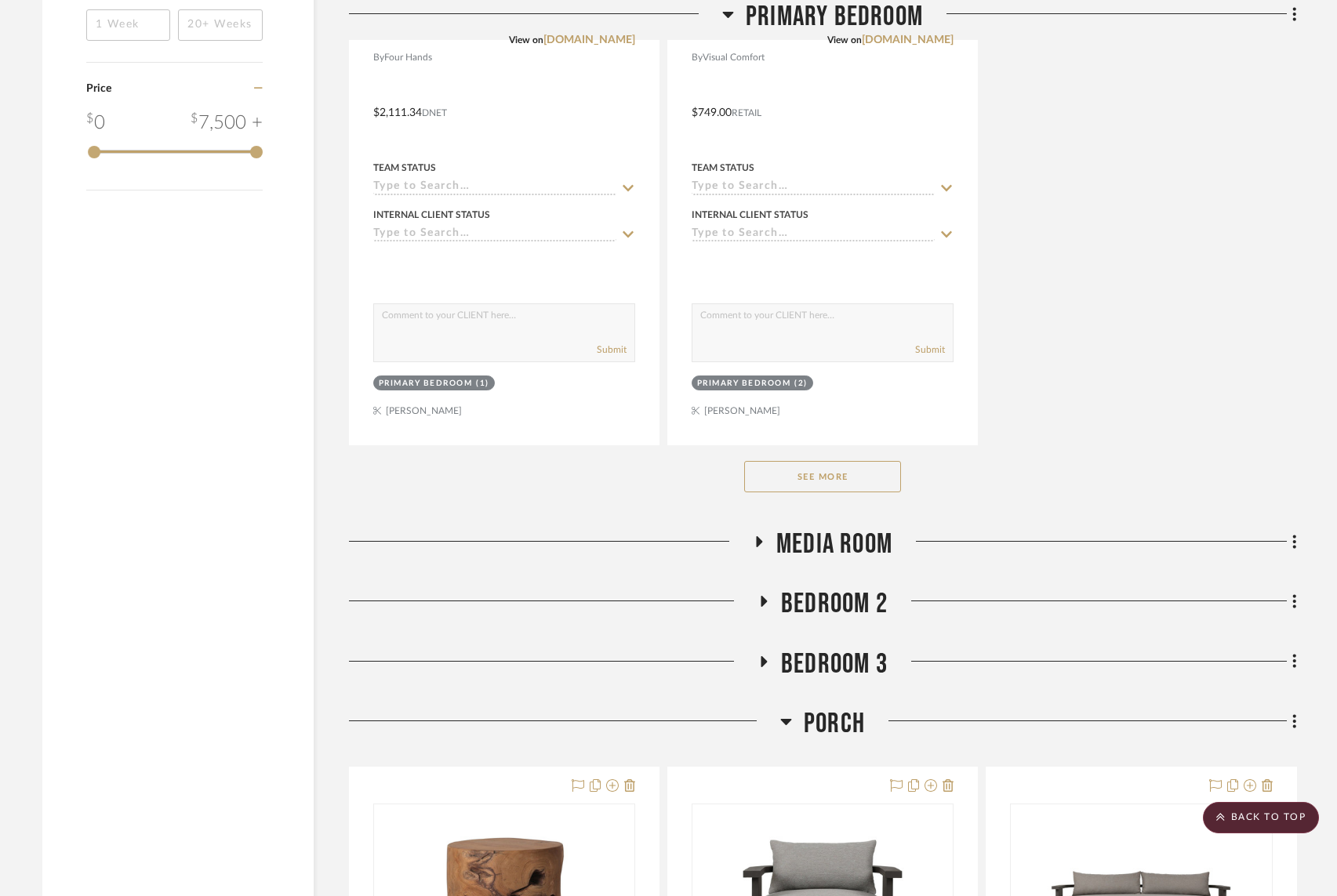
scroll to position [2240, 0]
click at [833, 475] on button "See More" at bounding box center [822, 476] width 157 height 32
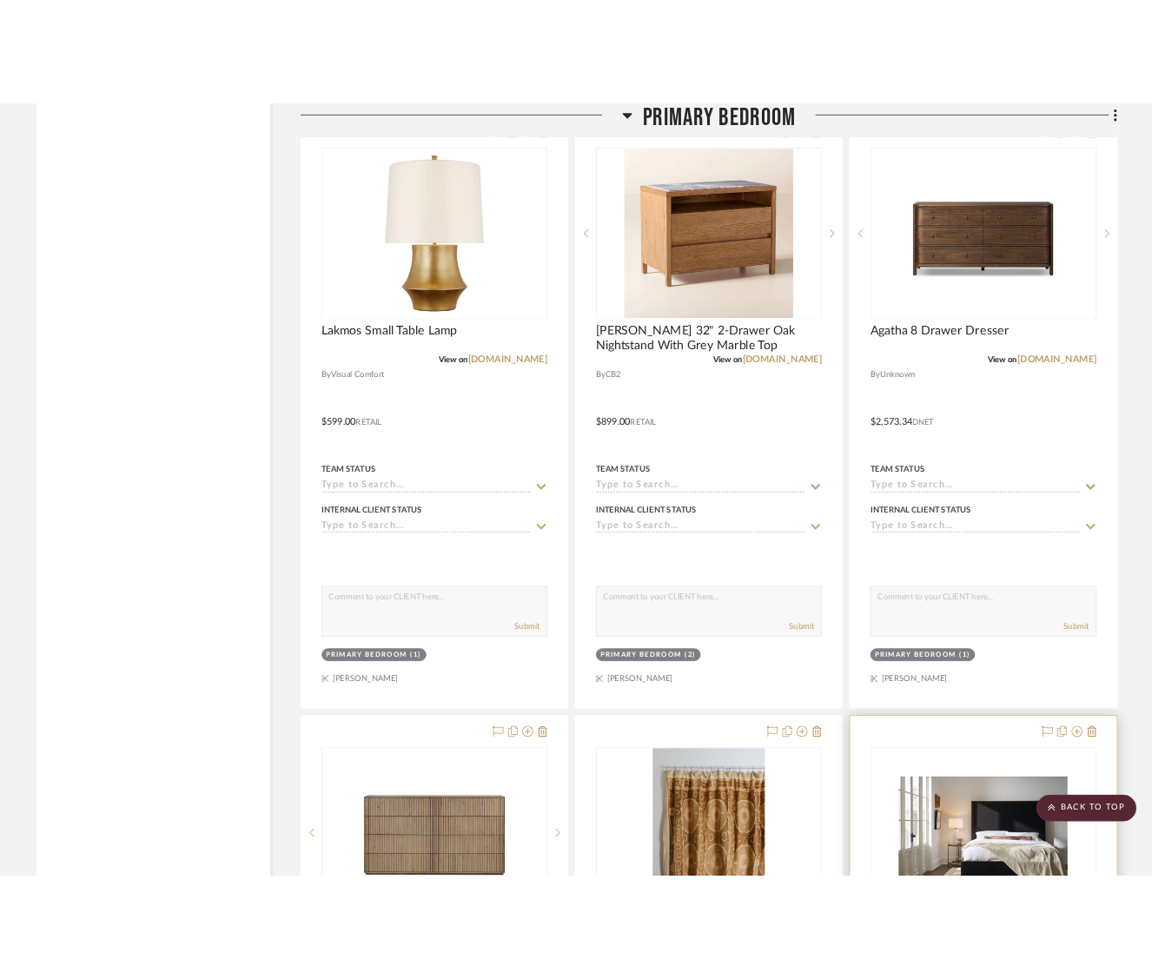
scroll to position [2776, 0]
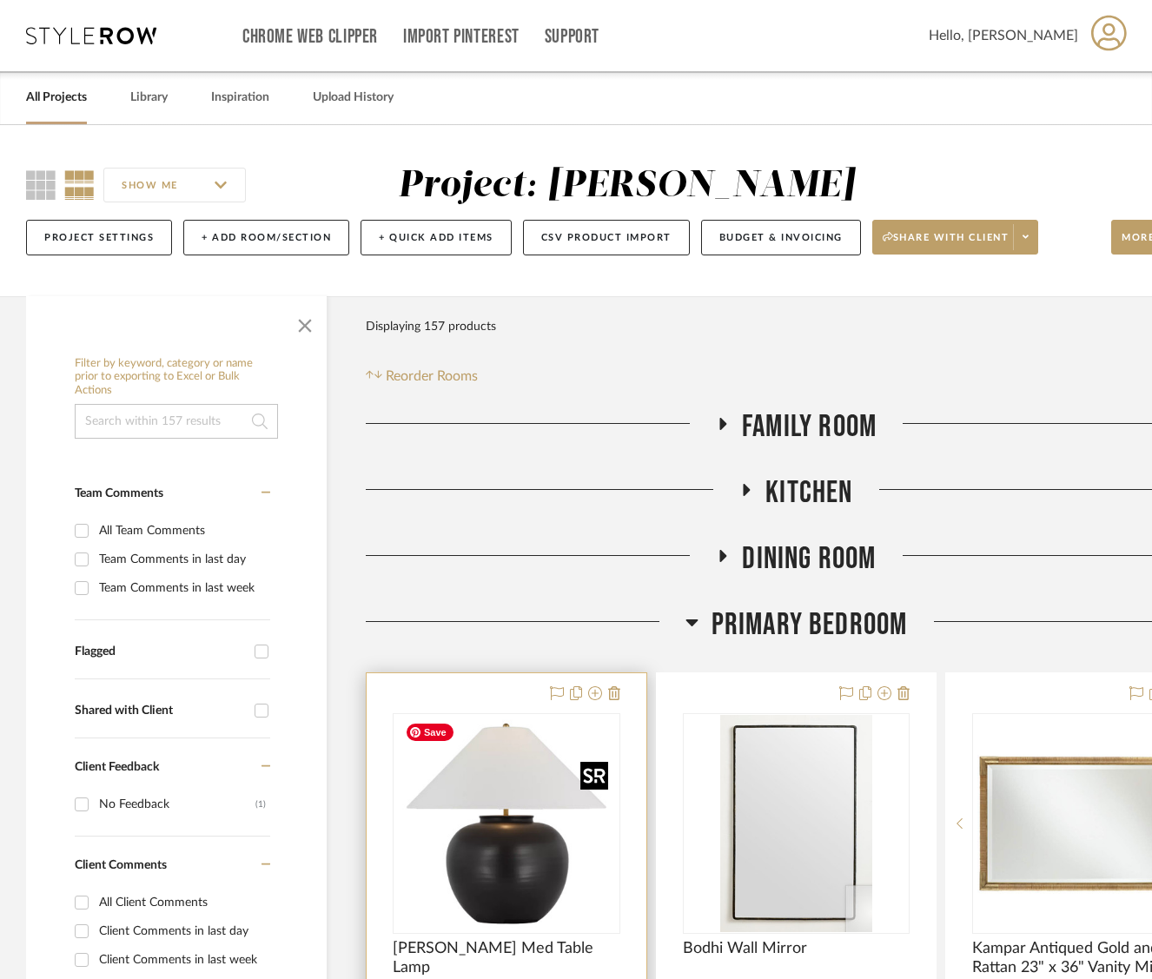
click at [586, 718] on img "0" at bounding box center [506, 823] width 217 height 217
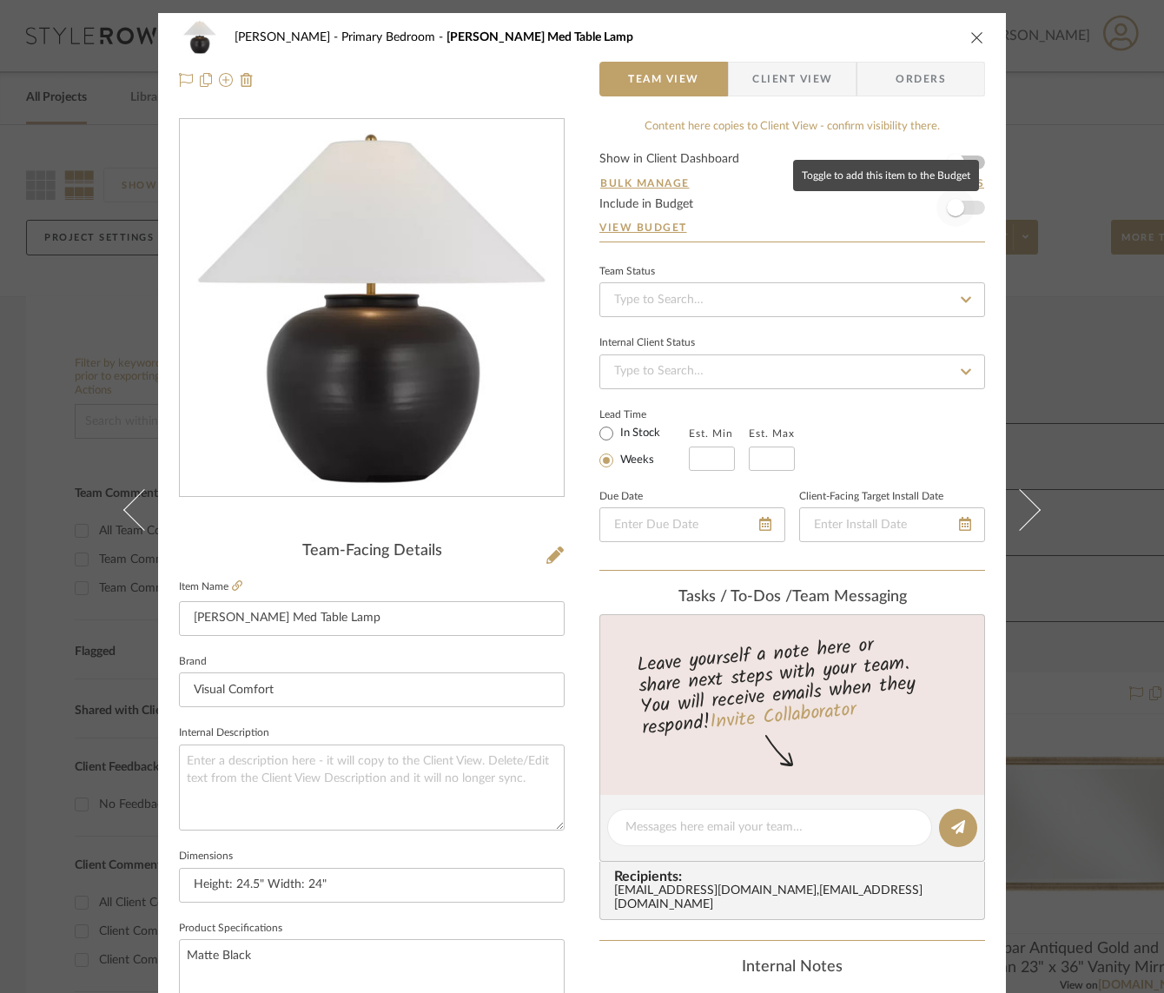
click at [963, 210] on span "button" at bounding box center [956, 208] width 38 height 38
click at [970, 36] on icon "close" at bounding box center [977, 37] width 14 height 14
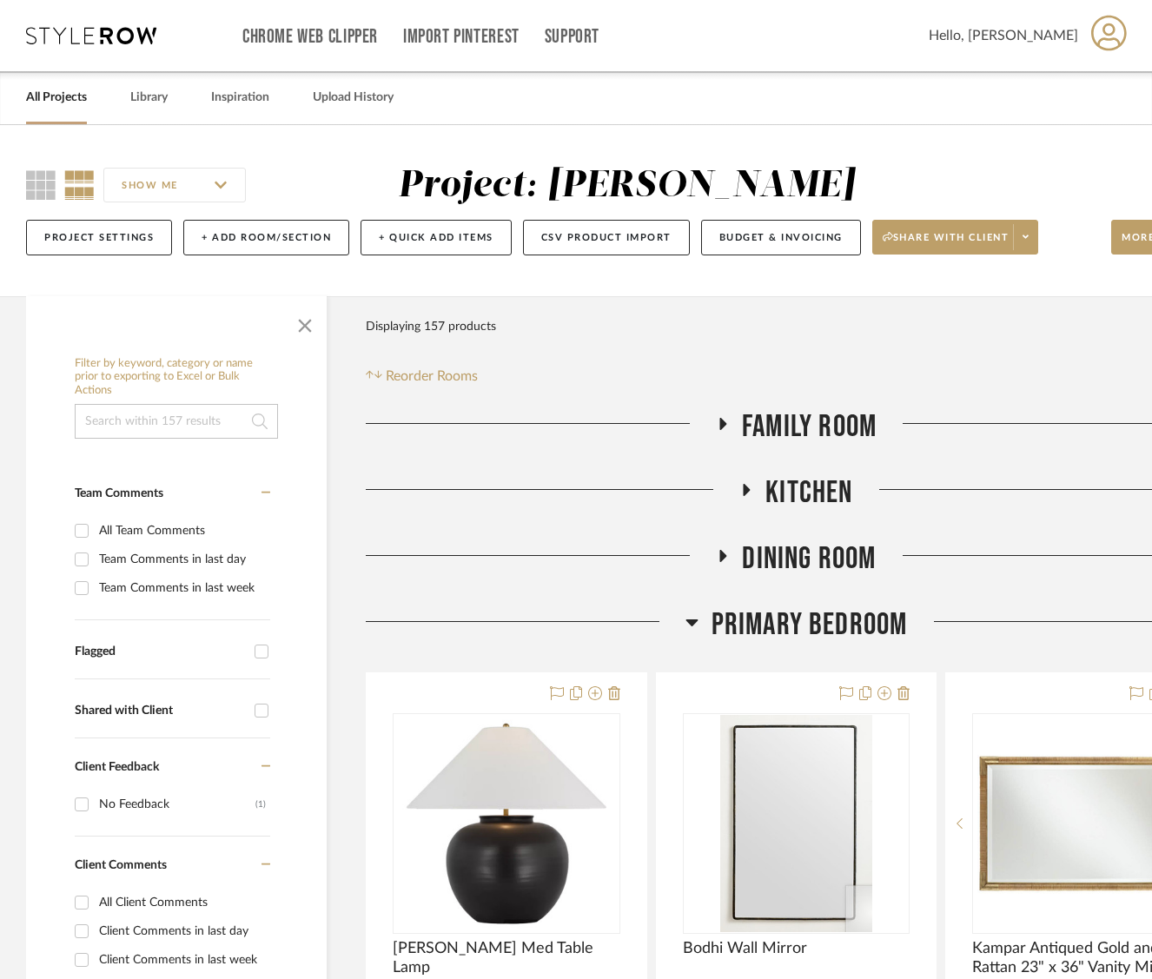
click at [696, 621] on icon at bounding box center [691, 622] width 12 height 7
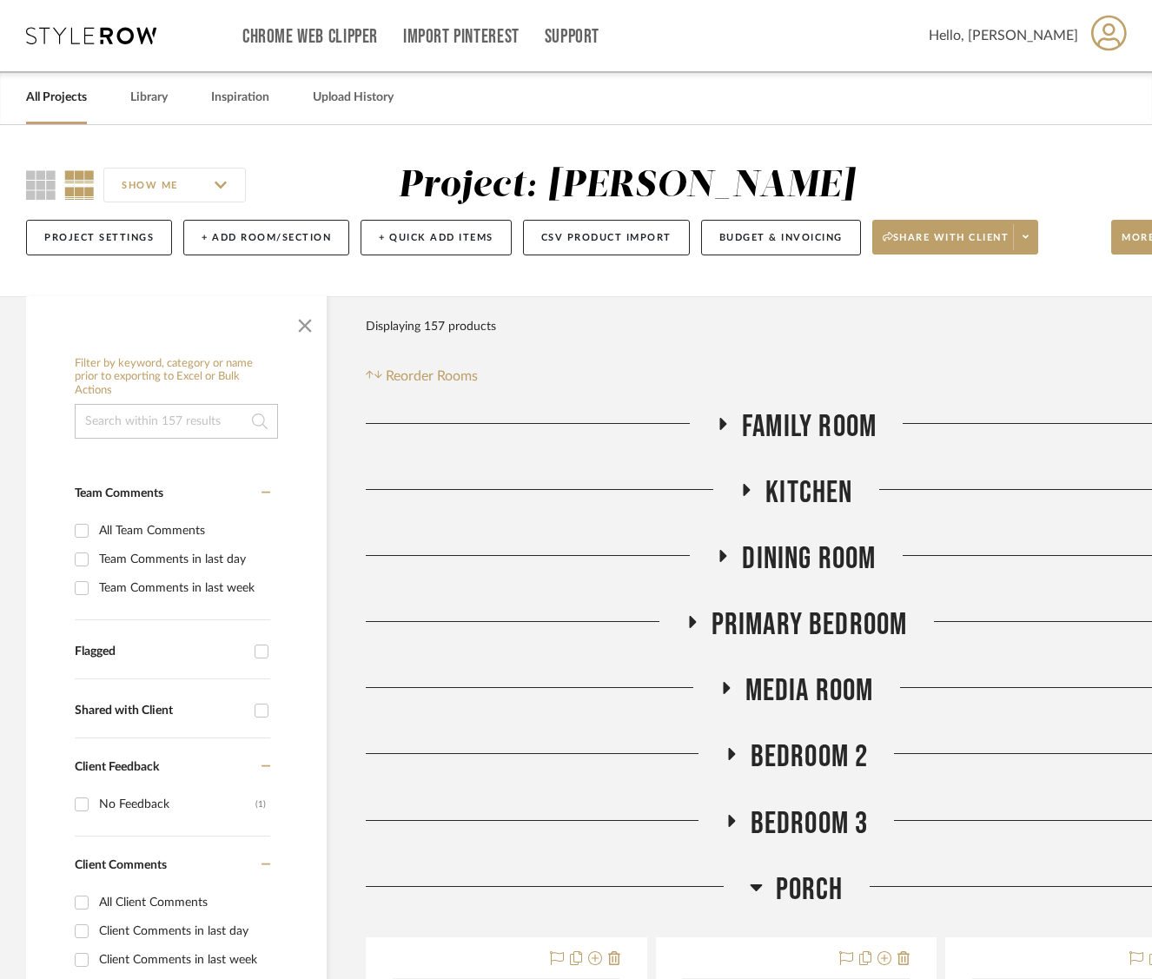
click at [725, 686] on icon at bounding box center [726, 688] width 7 height 12
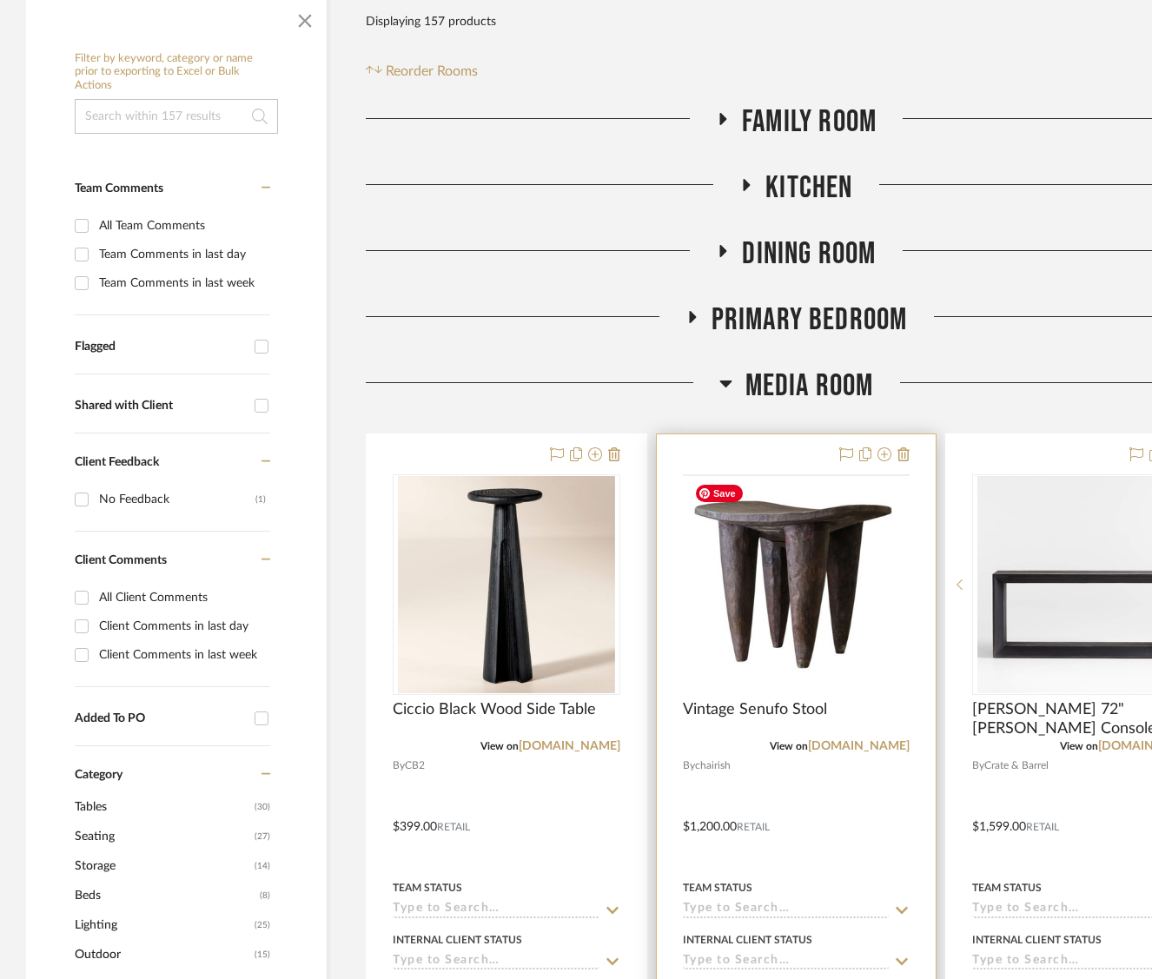
scroll to position [325, 0]
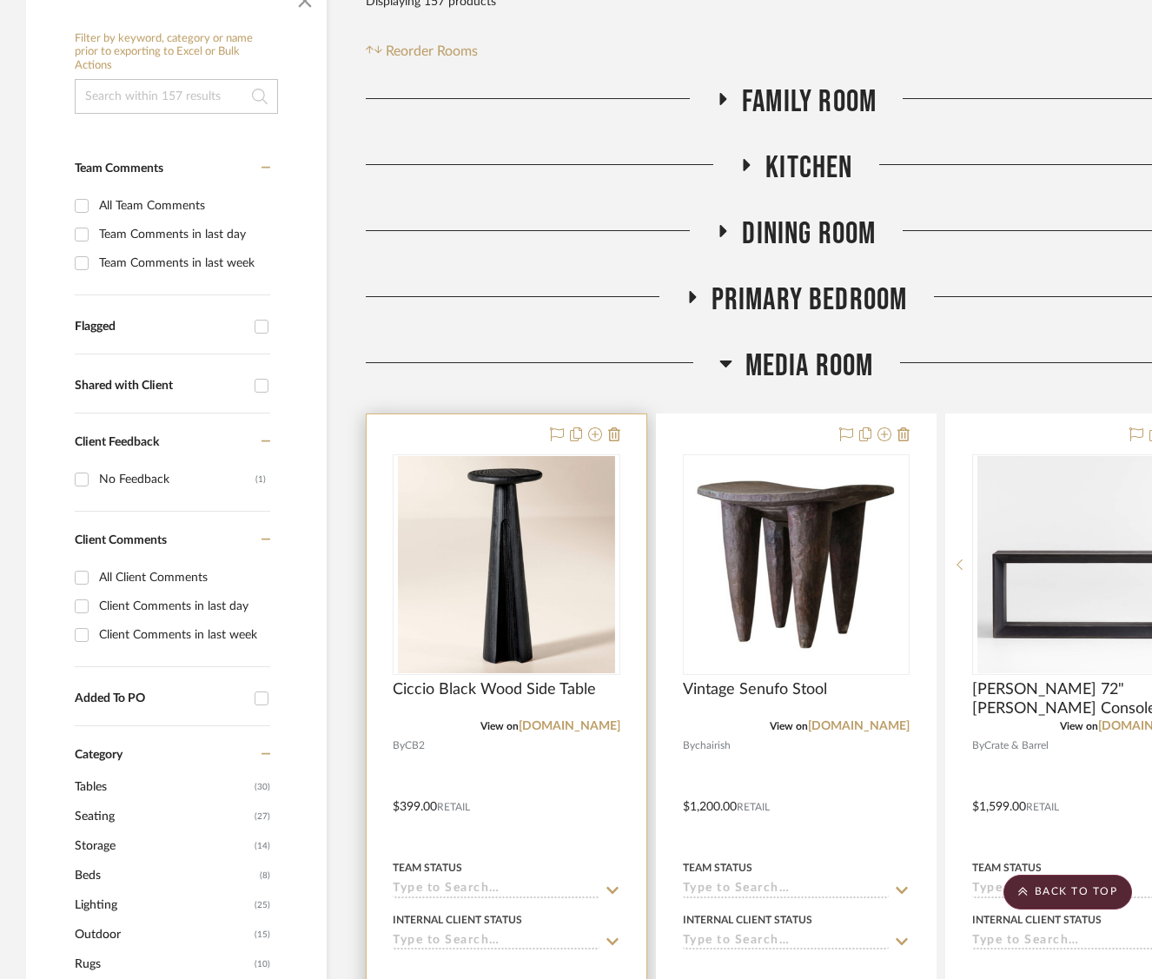
click at [629, 589] on div at bounding box center [507, 794] width 280 height 760
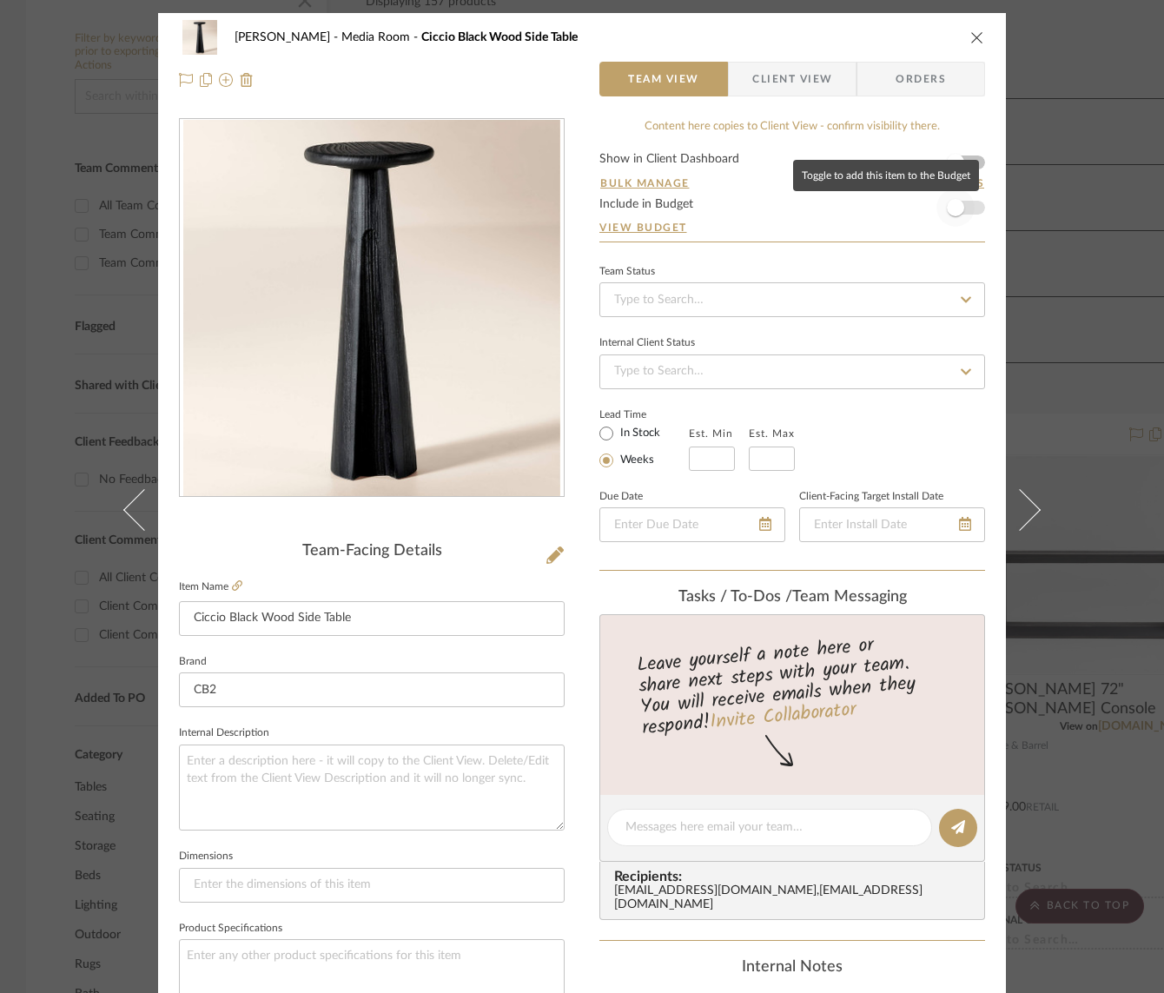
click at [966, 210] on span "button" at bounding box center [956, 208] width 38 height 38
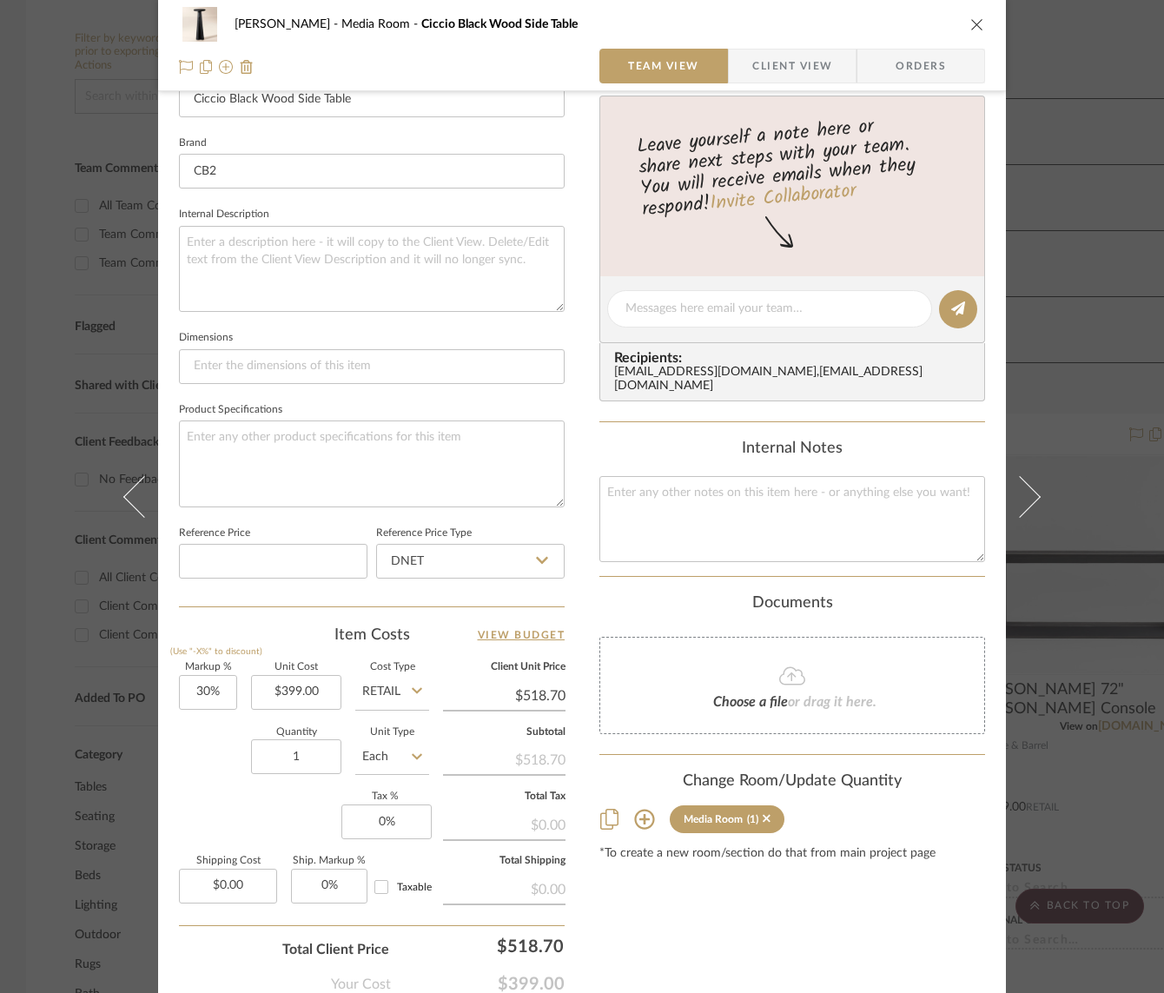
scroll to position [528, 0]
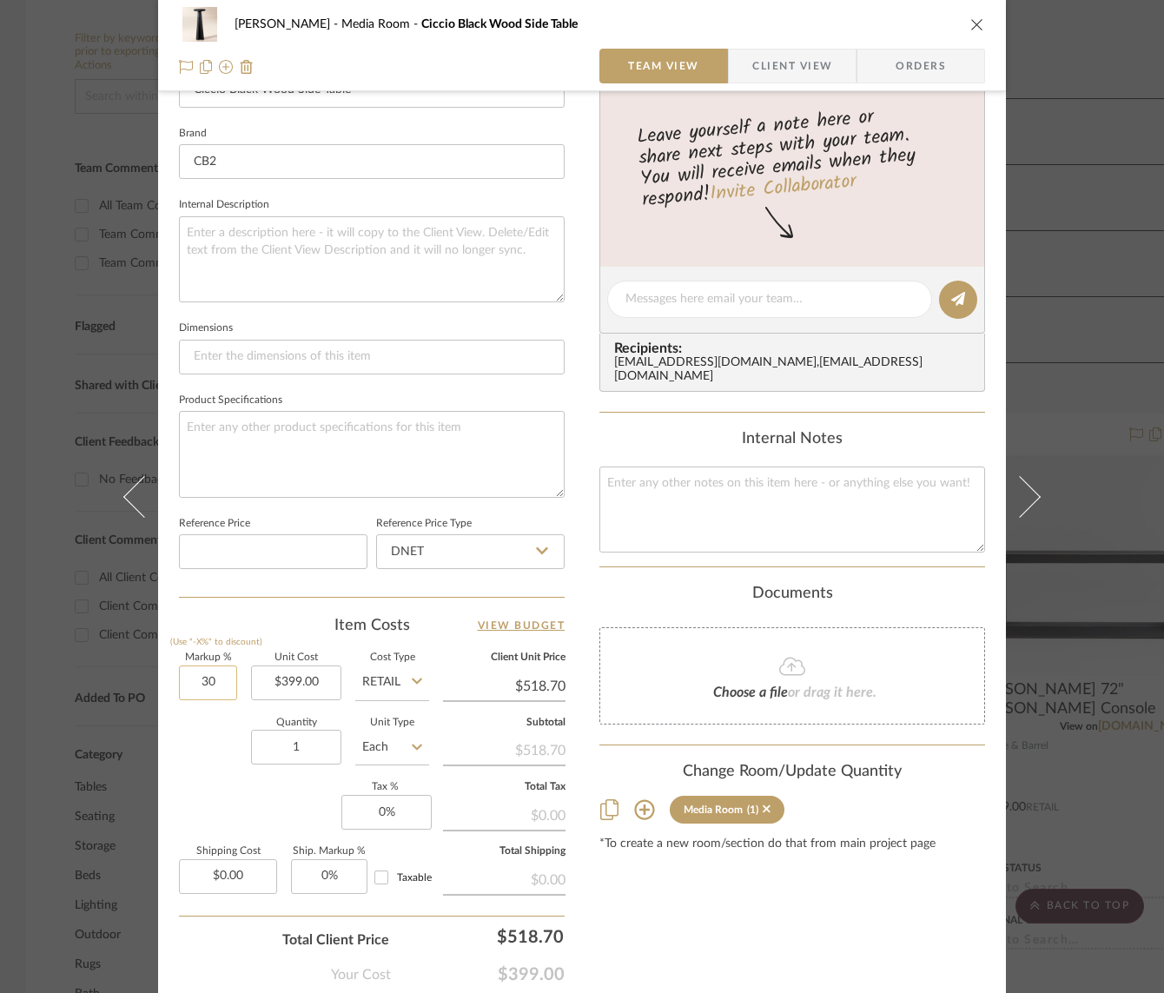
click at [200, 685] on input "30" at bounding box center [208, 682] width 58 height 35
type input "0%"
click at [197, 729] on div "Quantity 1 Unit Type Each" at bounding box center [304, 749] width 250 height 62
type input "$399.00"
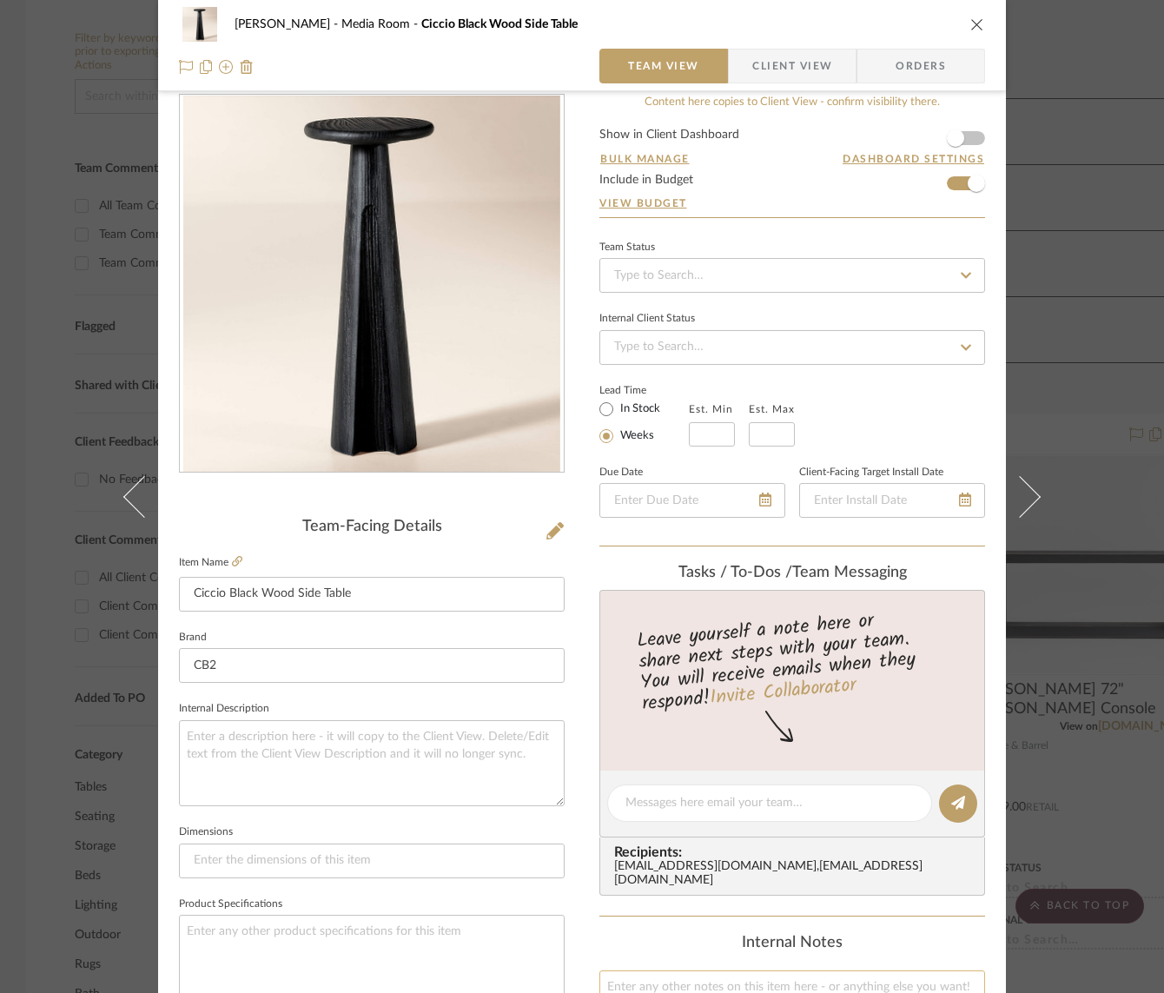
scroll to position [0, 0]
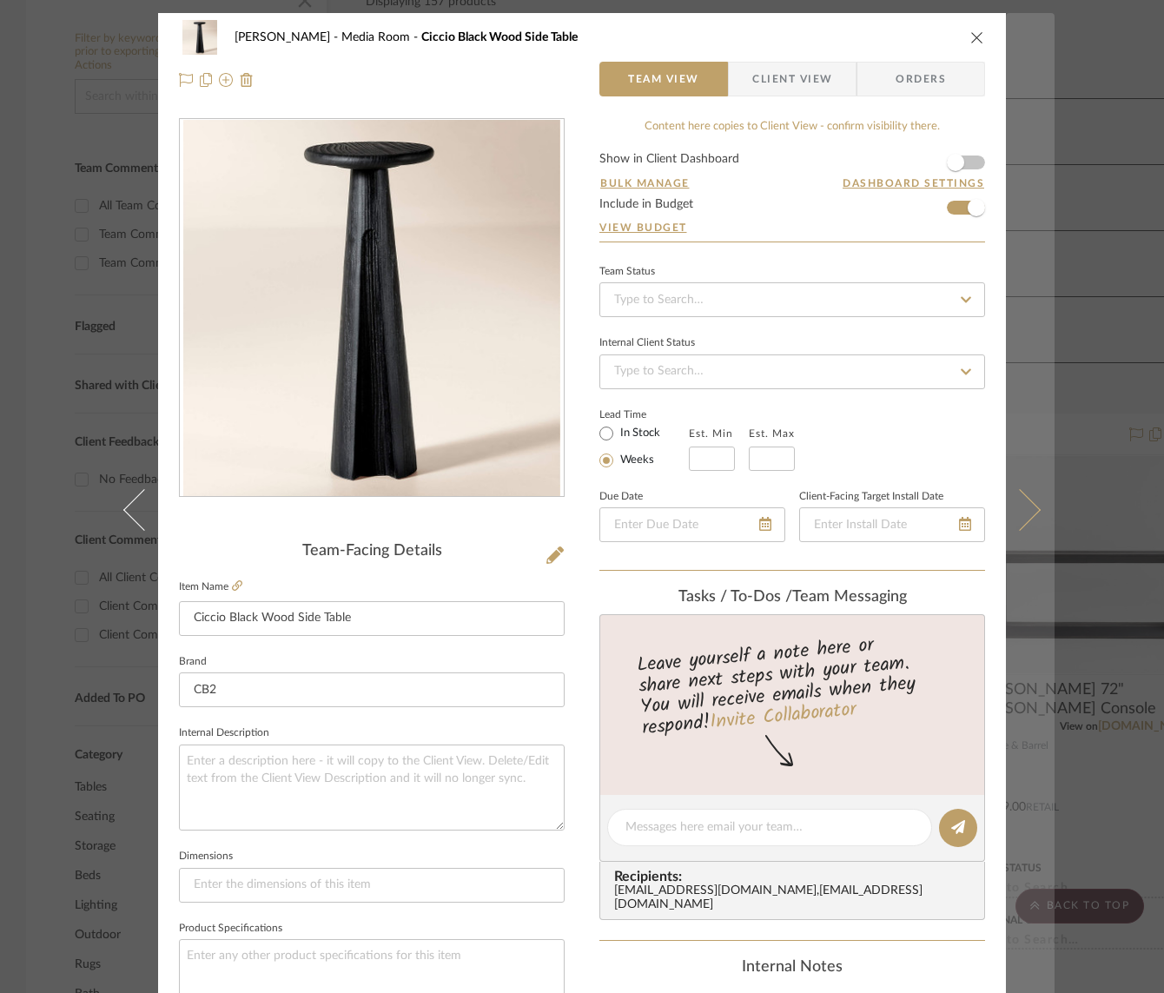
click at [1024, 510] on icon at bounding box center [1020, 509] width 42 height 42
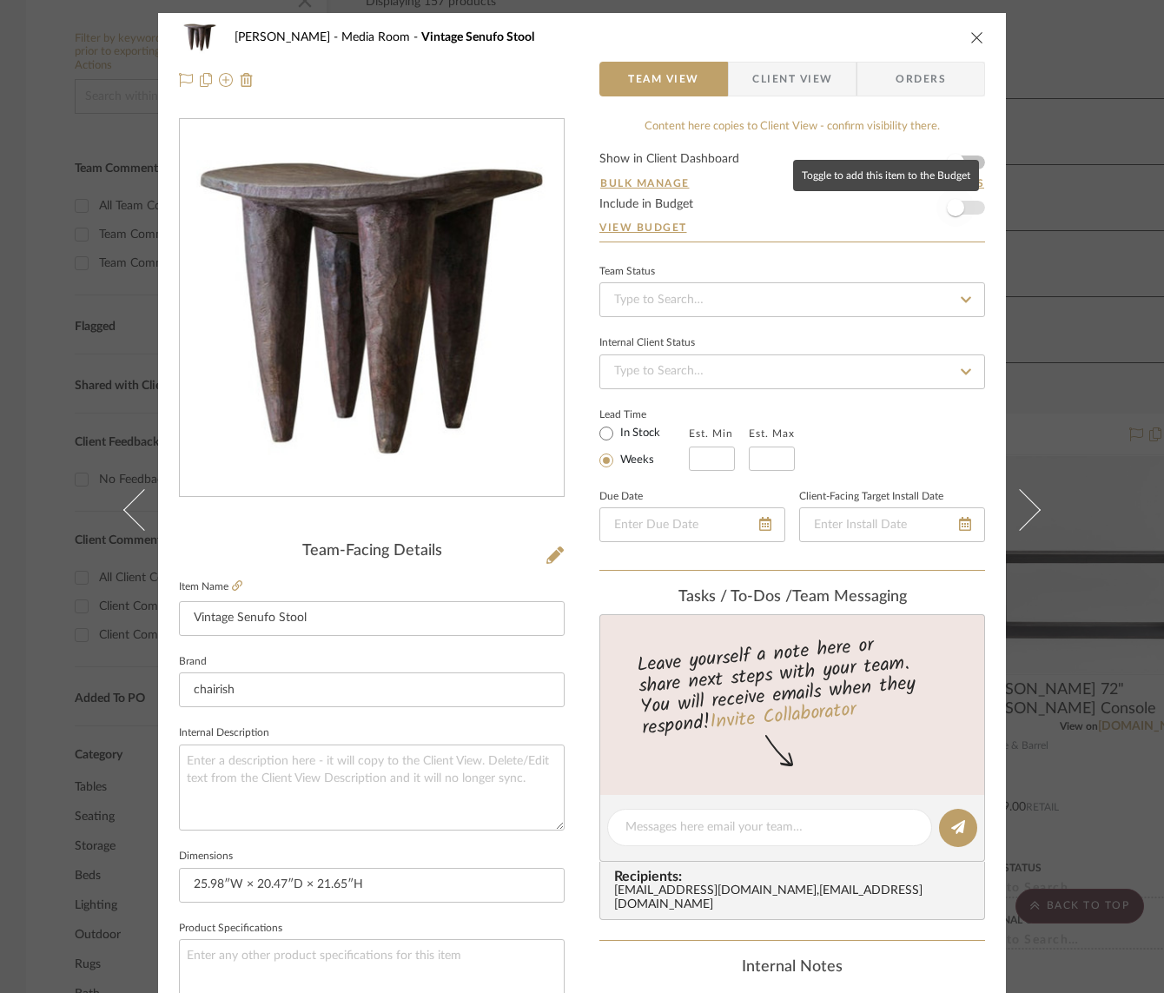
click at [963, 210] on span "button" at bounding box center [956, 208] width 38 height 38
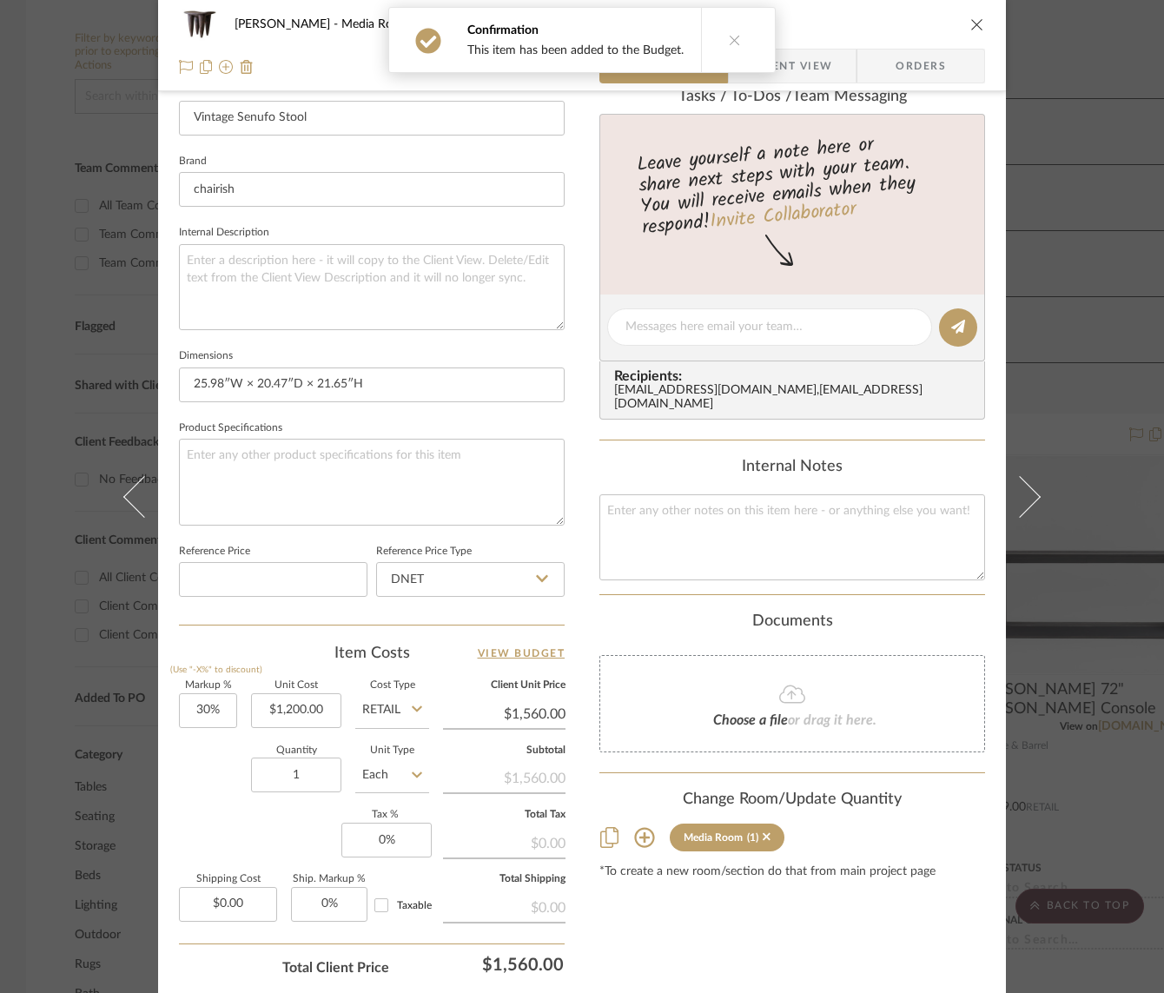
scroll to position [502, 0]
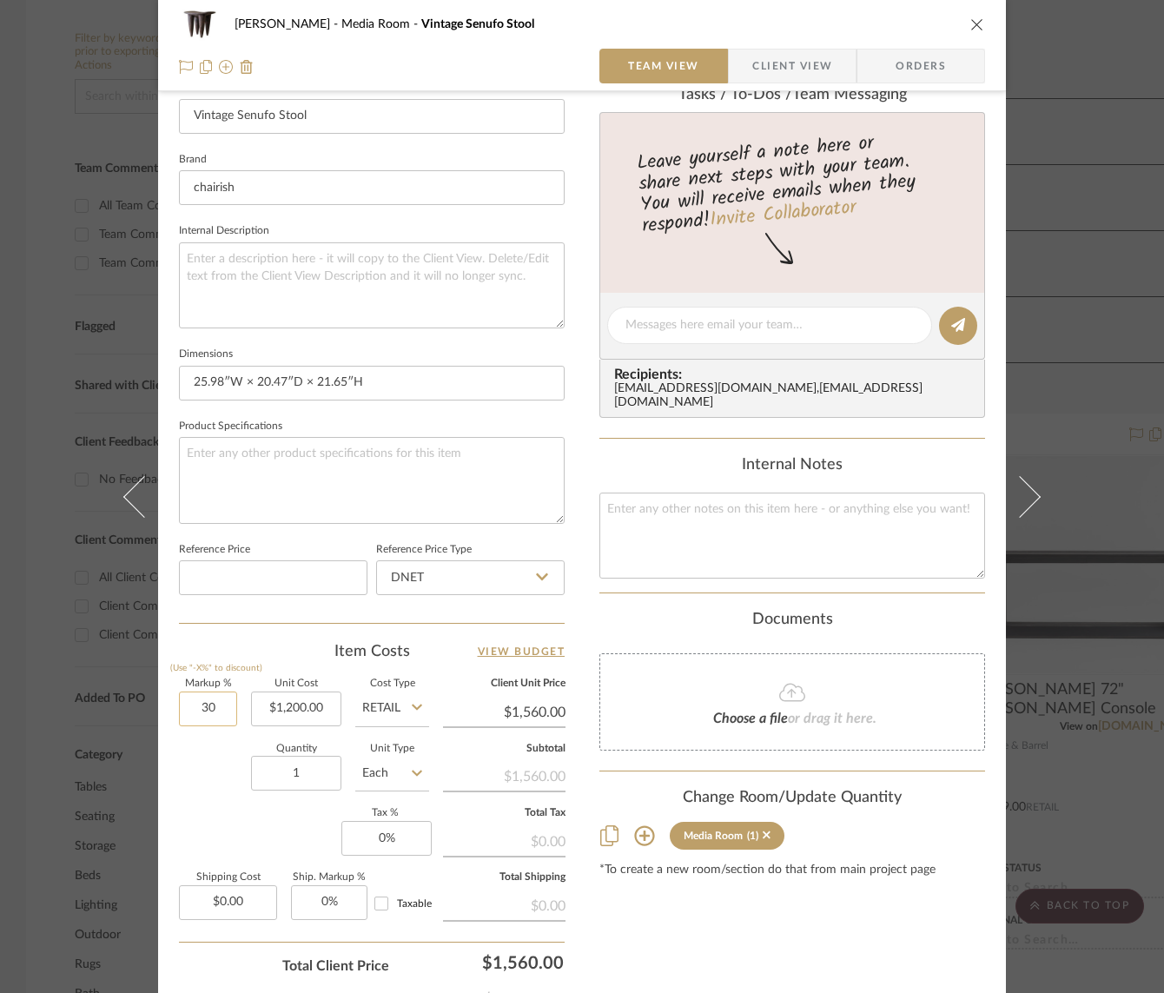
click at [197, 706] on input "30" at bounding box center [208, 709] width 58 height 35
type input "0%"
type input "$1,200.00"
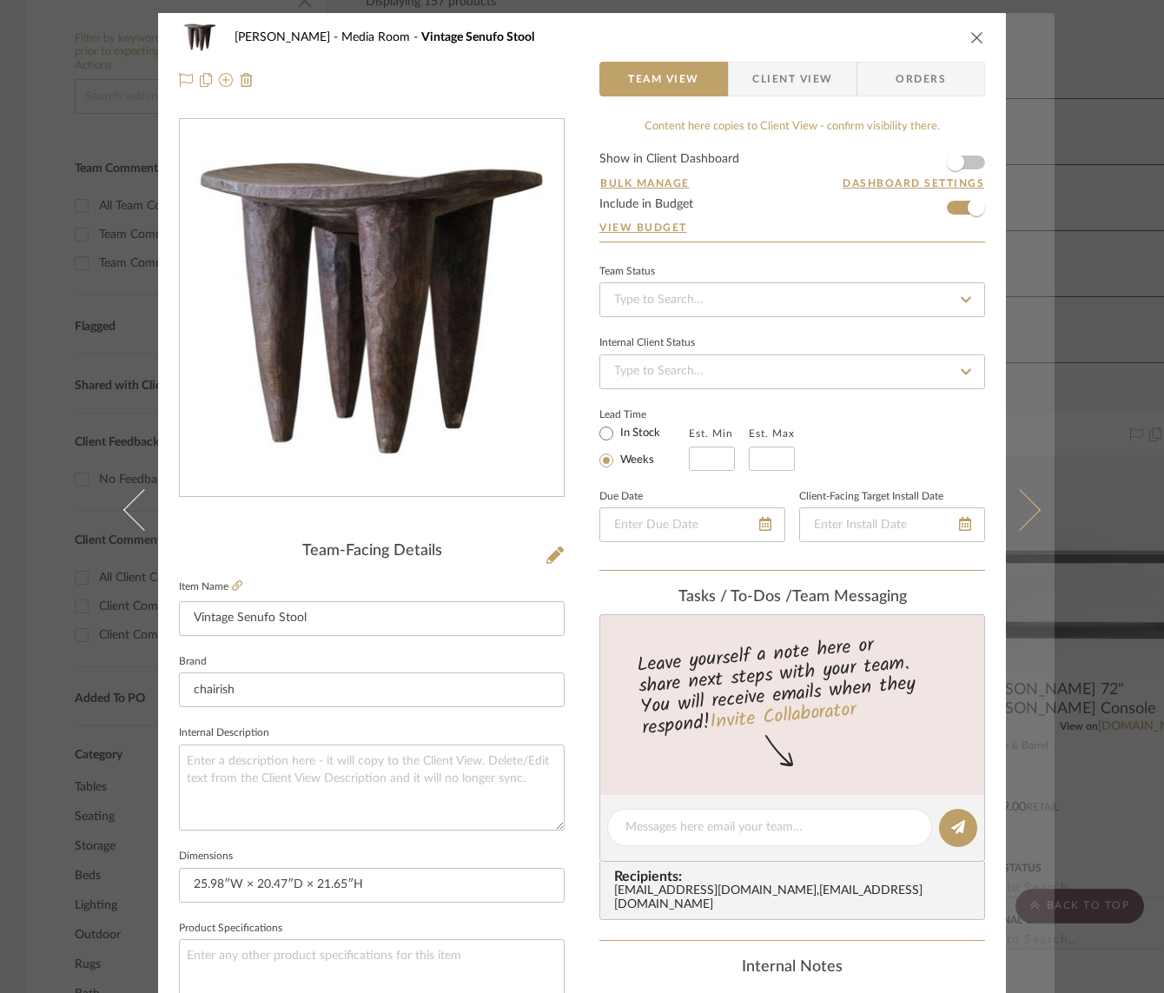
type input "0%"
click at [1023, 496] on button at bounding box center [1030, 509] width 49 height 993
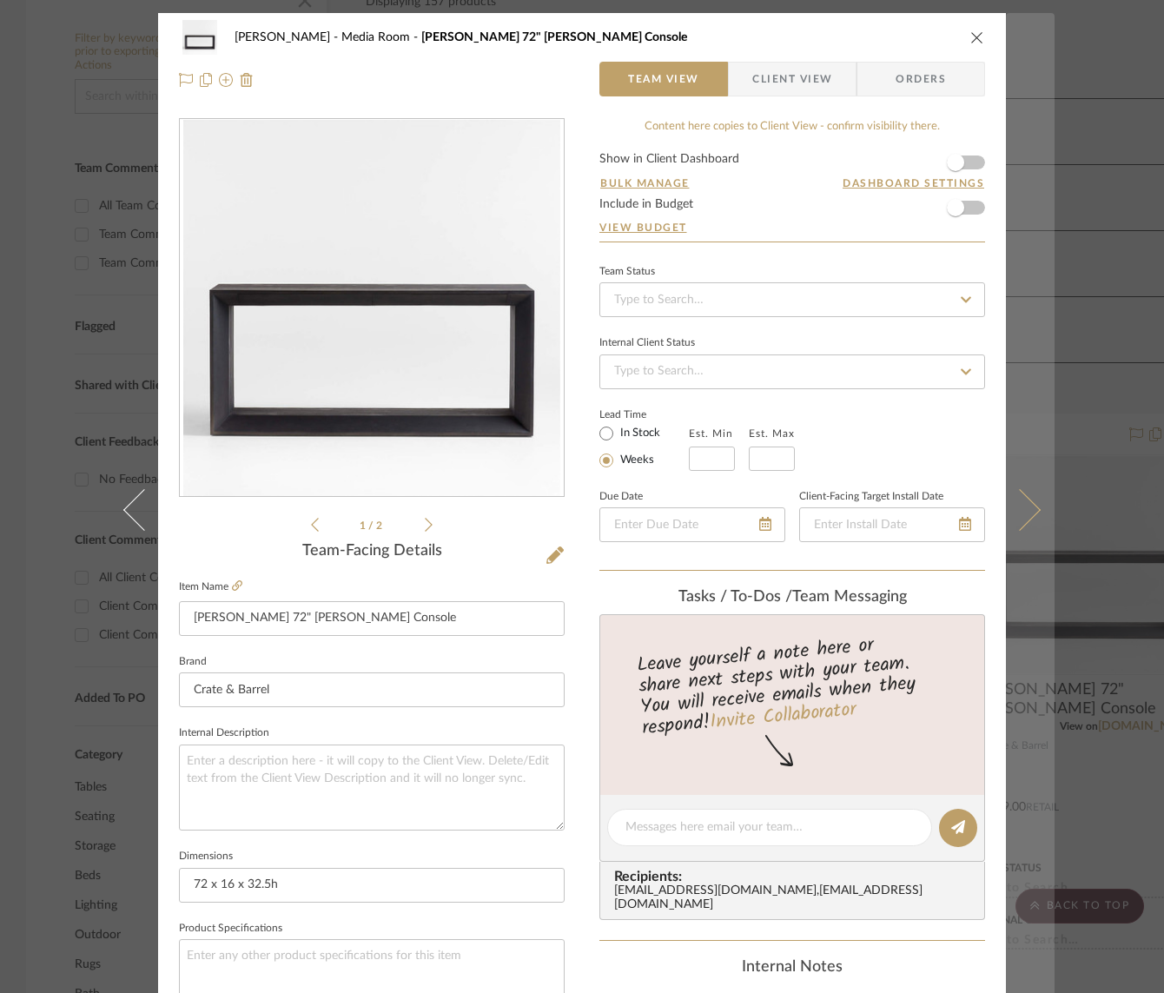
click at [1017, 501] on icon at bounding box center [1020, 509] width 42 height 42
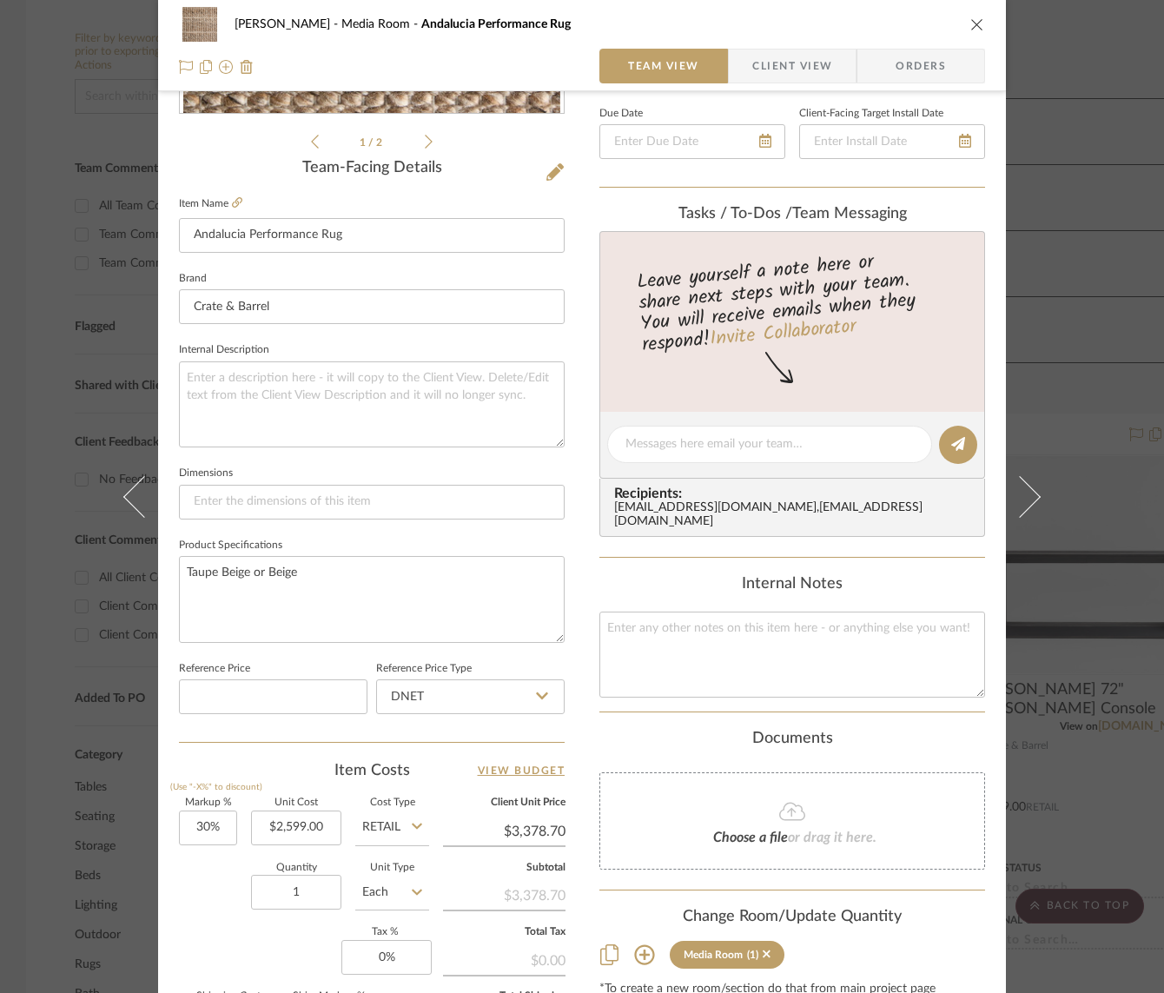
scroll to position [423, 0]
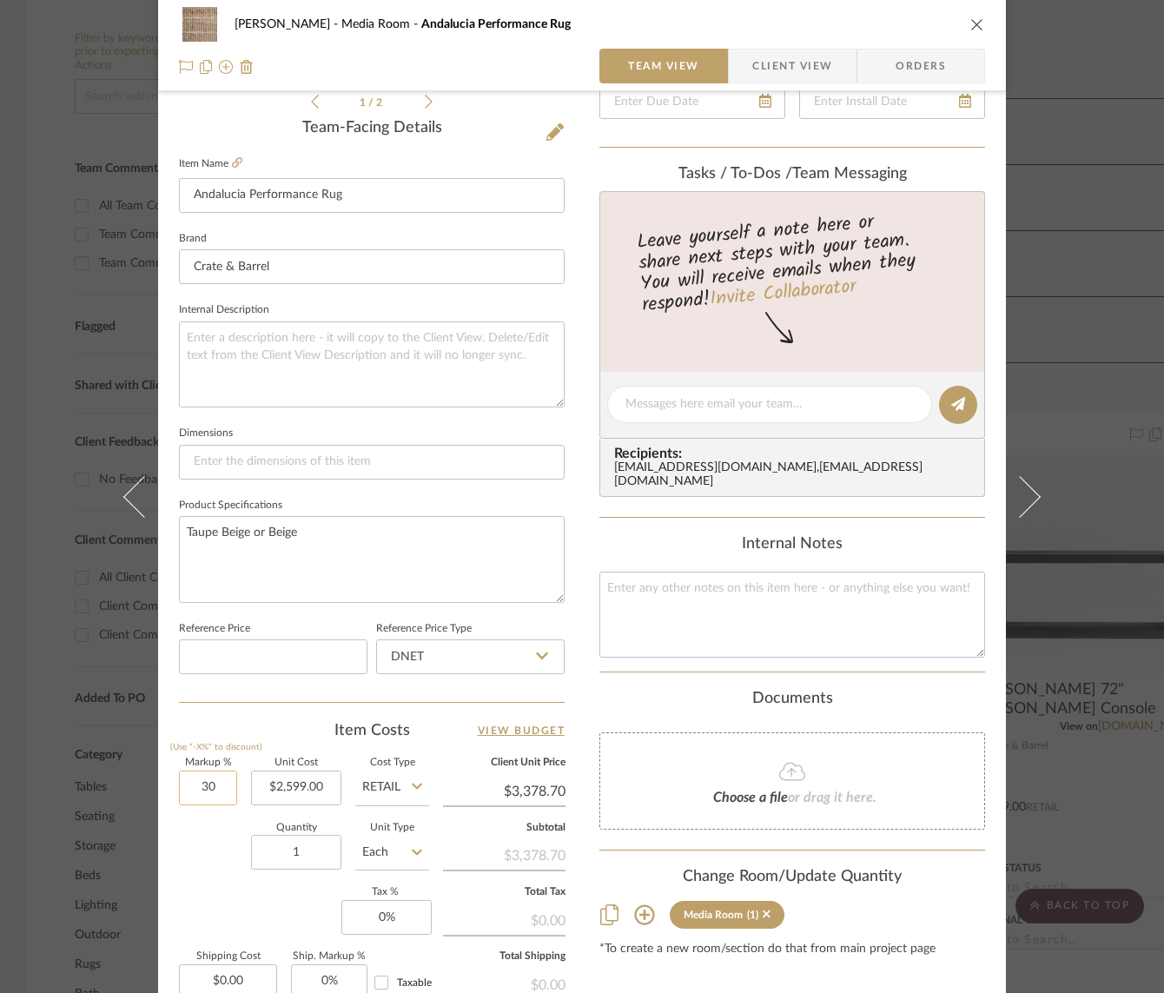
click at [202, 787] on input "30" at bounding box center [208, 788] width 58 height 35
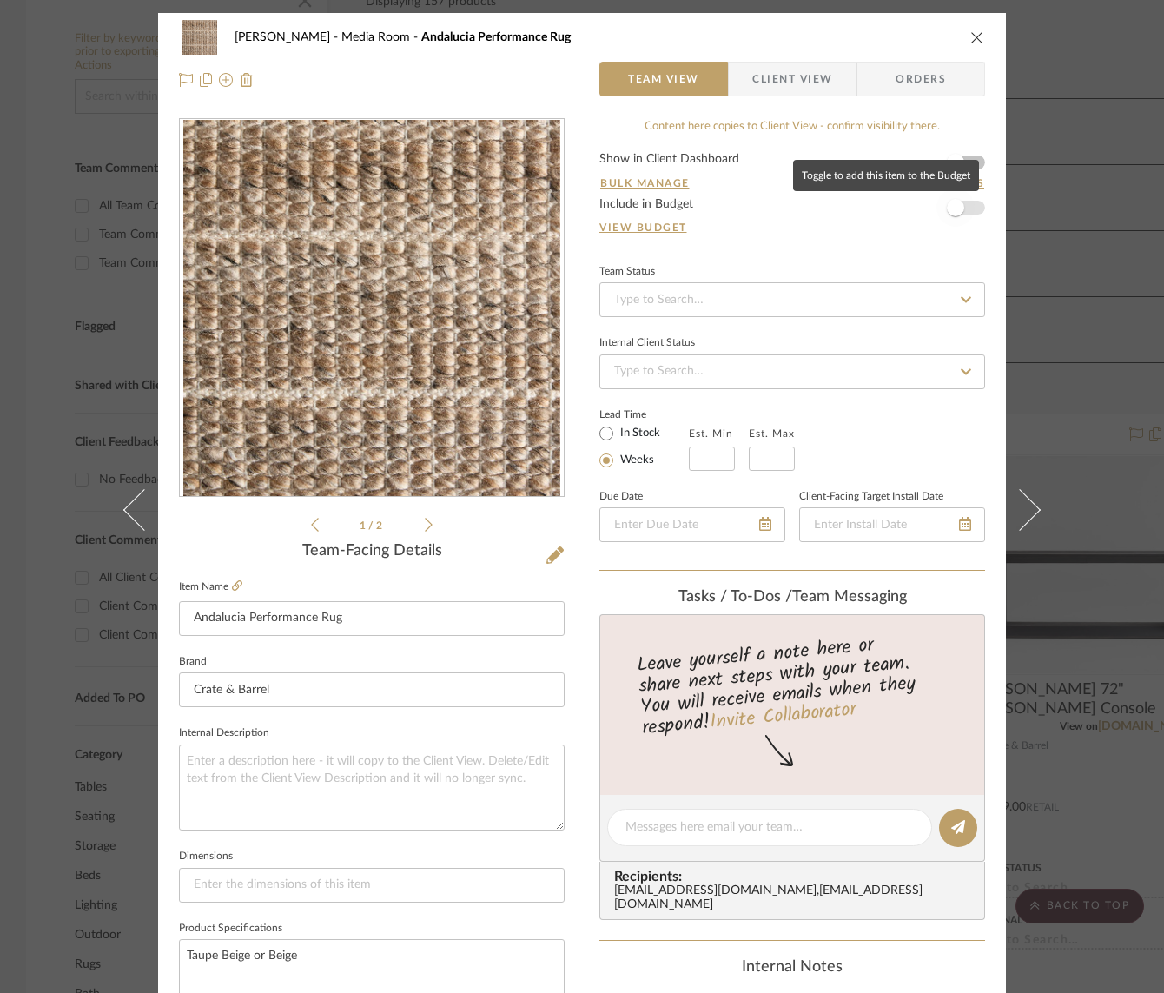
type input "0%"
click at [965, 213] on span "button" at bounding box center [956, 208] width 38 height 38
type input "$2,599.00"
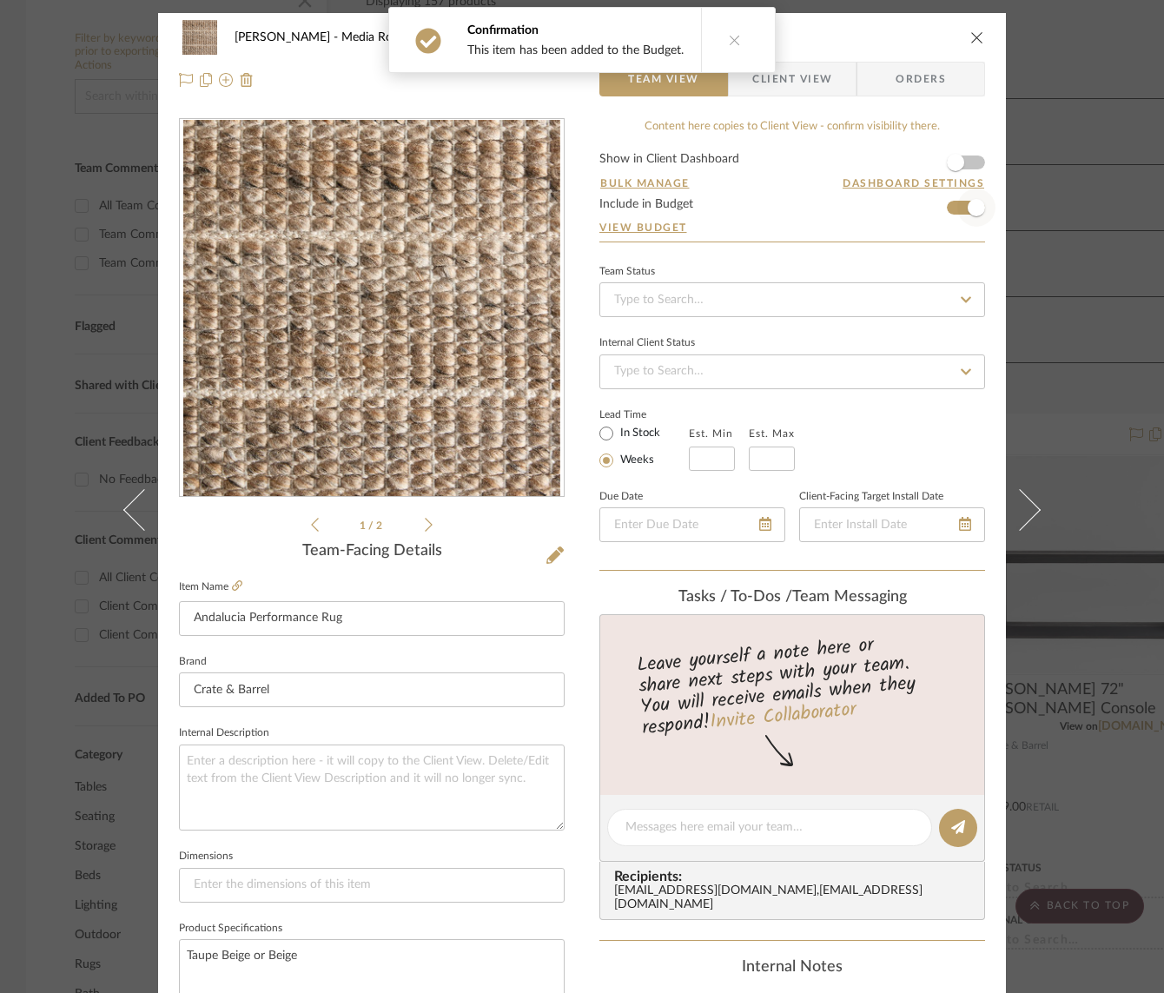
click at [962, 215] on span "button" at bounding box center [976, 208] width 38 height 38
click at [970, 204] on form "Show in Client Dashboard Bulk Manage Dashboard Settings Include in Budget View …" at bounding box center [792, 197] width 386 height 89
click at [747, 36] on icon at bounding box center [750, 40] width 12 height 12
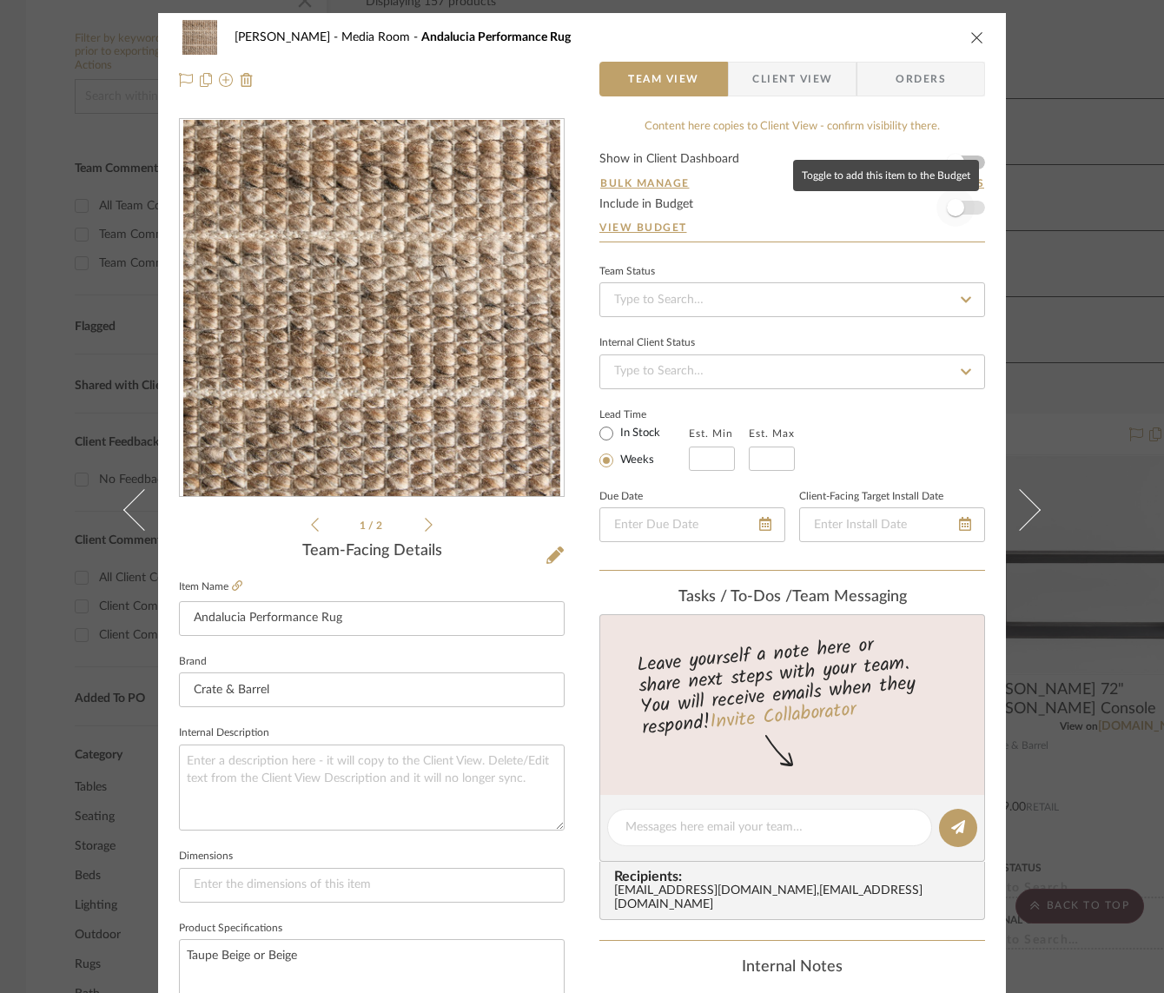
click at [966, 209] on span "button" at bounding box center [956, 208] width 38 height 38
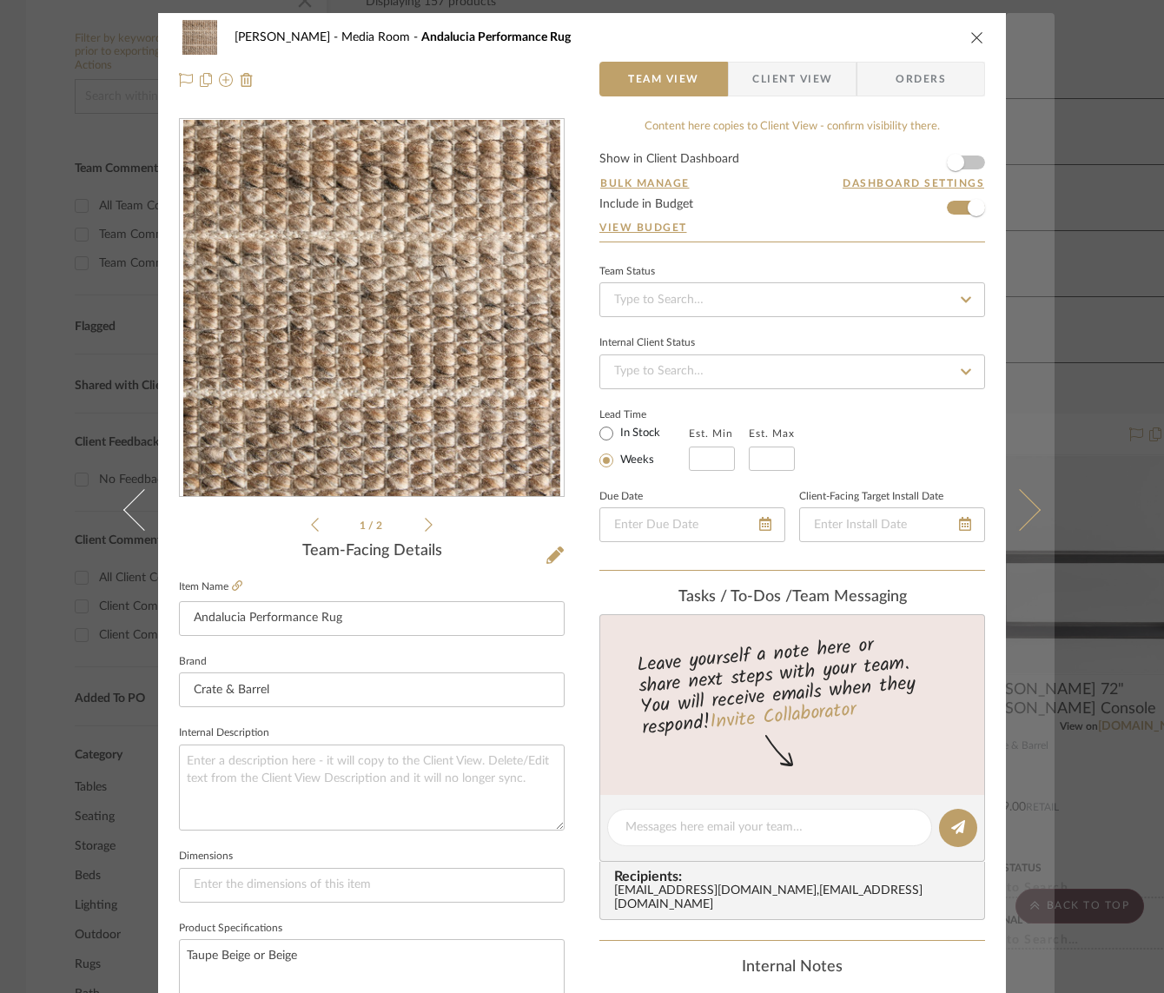
click at [1019, 500] on icon at bounding box center [1020, 509] width 42 height 42
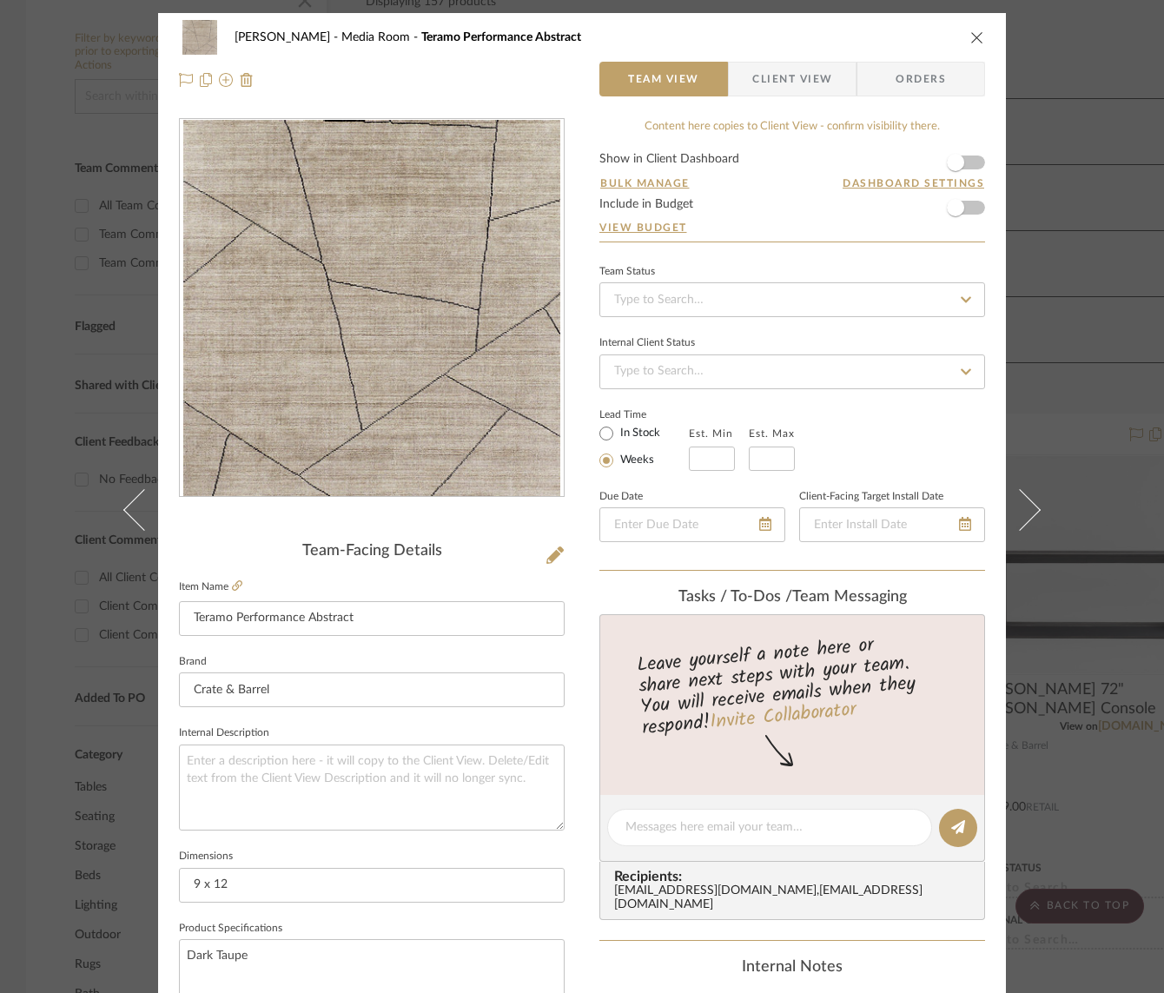
click at [1019, 500] on icon at bounding box center [1020, 509] width 42 height 42
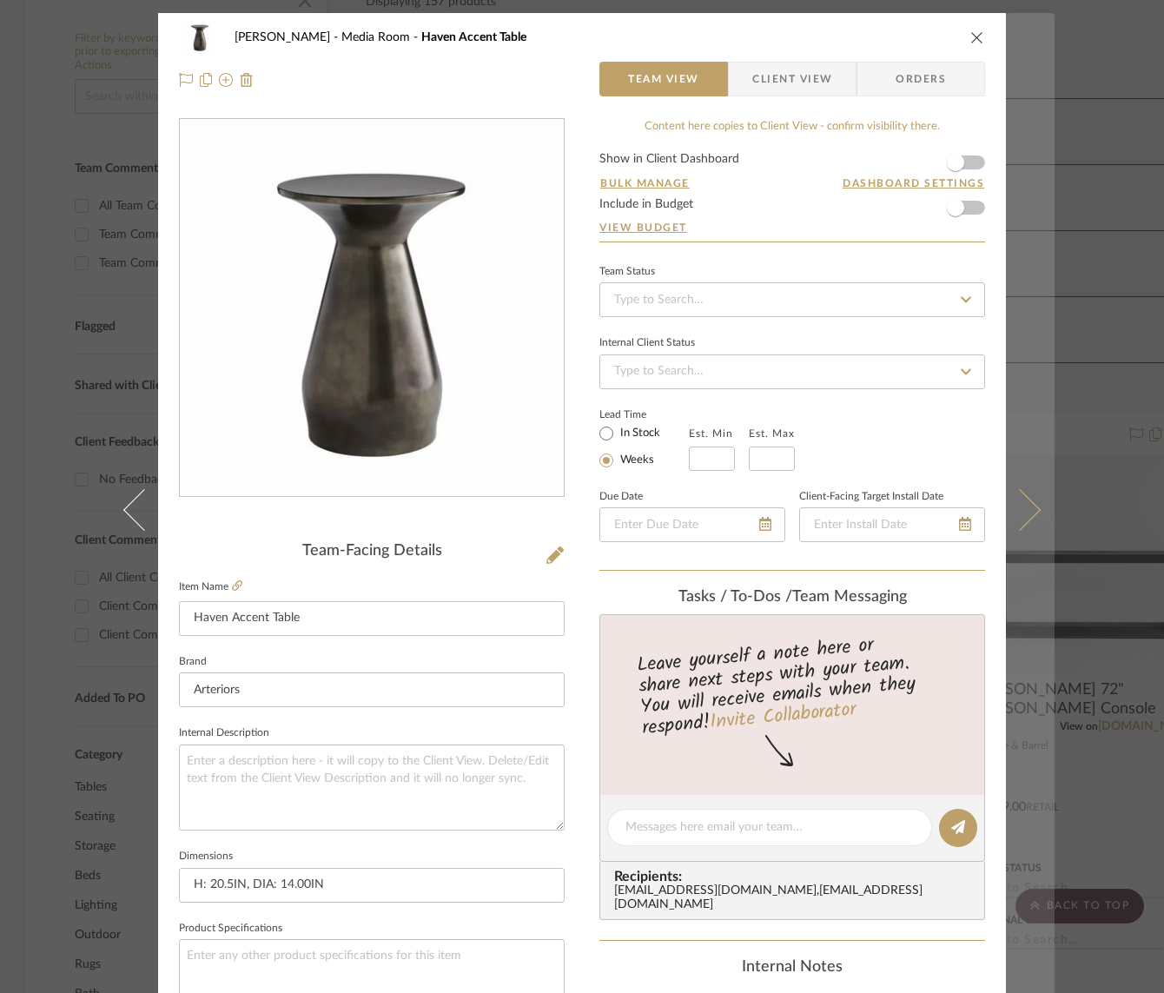
click at [1019, 513] on icon at bounding box center [1020, 509] width 42 height 42
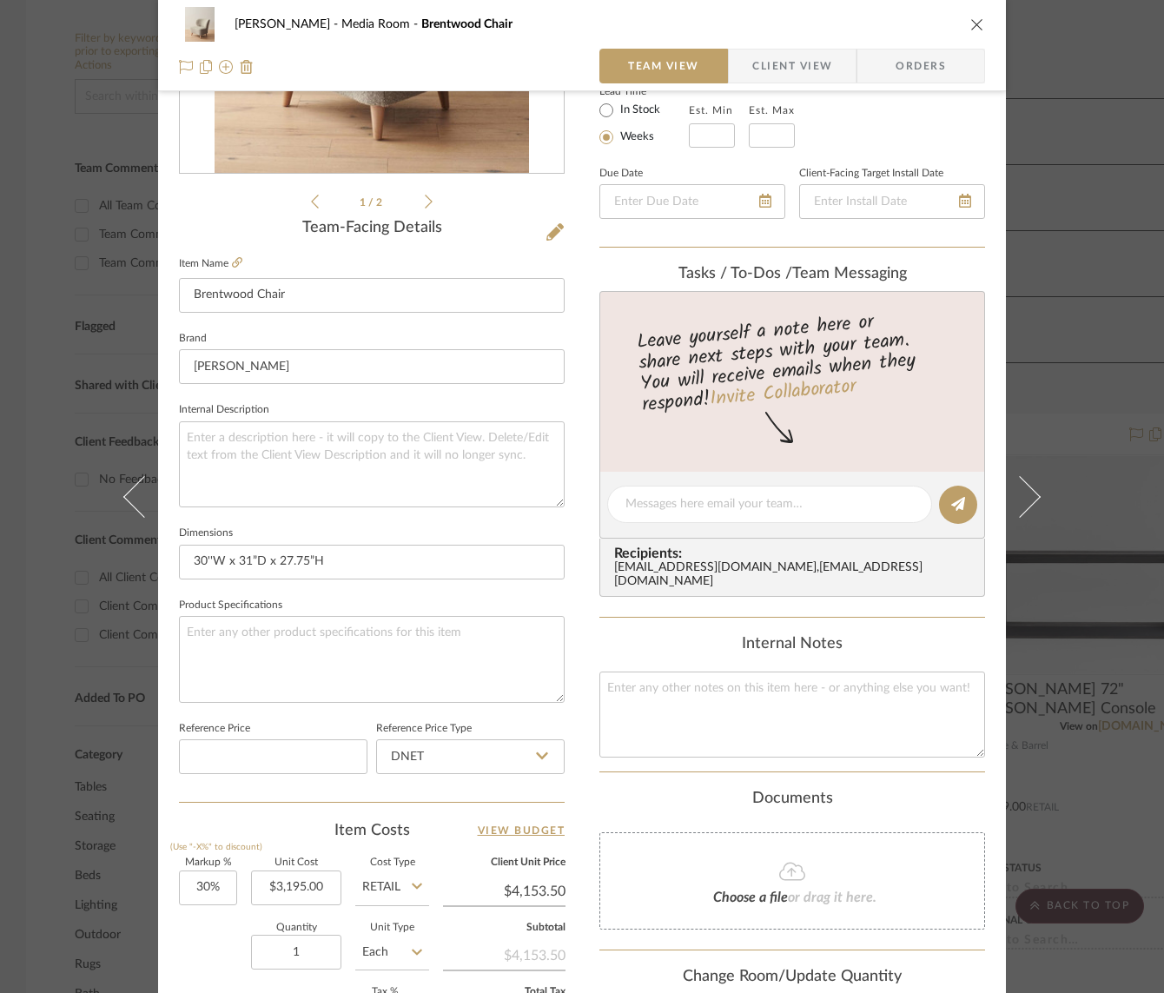
scroll to position [329, 0]
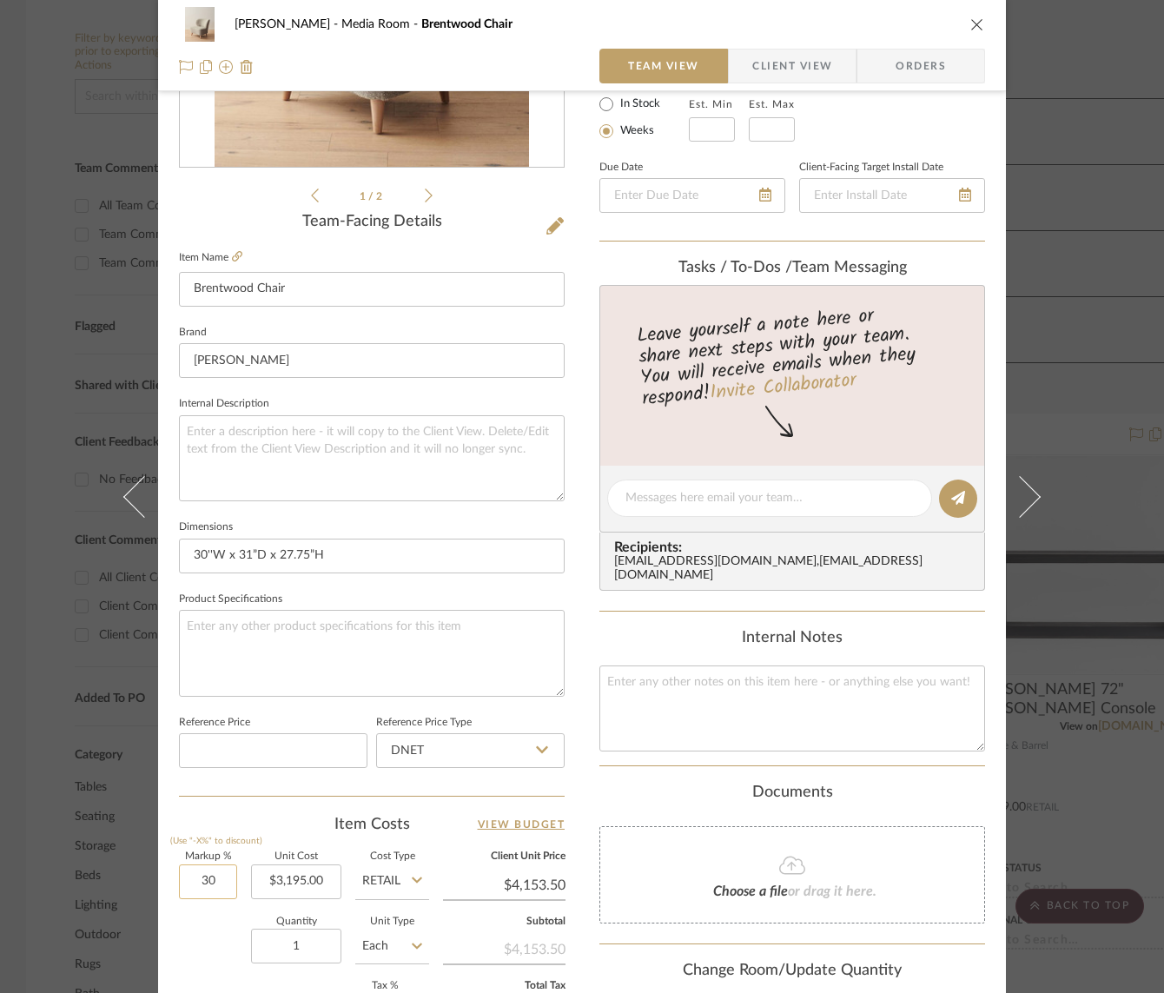
click at [197, 884] on input "30" at bounding box center [208, 881] width 58 height 35
type input "0%"
click at [283, 830] on div "Item Costs View Budget" at bounding box center [372, 824] width 386 height 21
type input "$3,195.00"
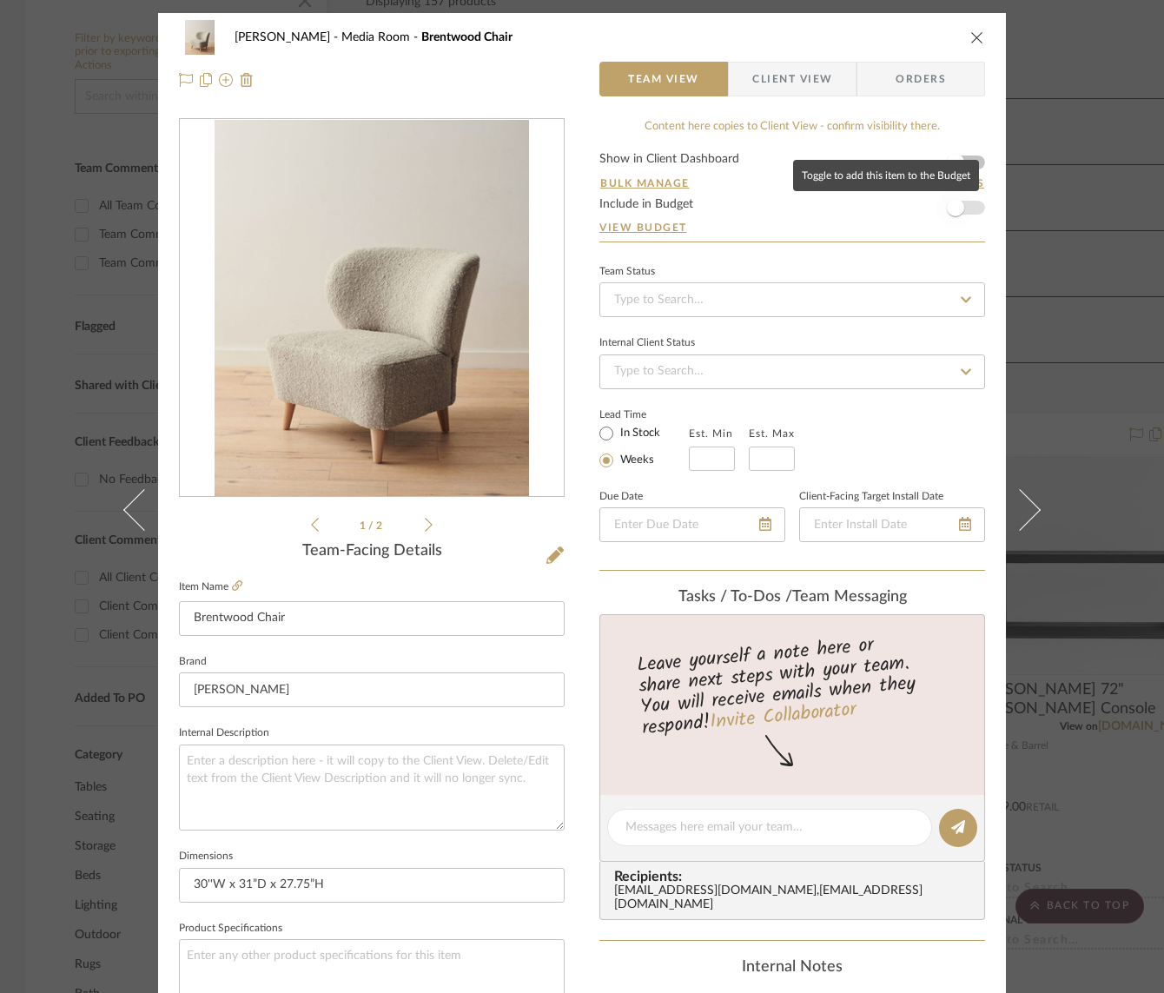
click at [967, 214] on span "button" at bounding box center [956, 208] width 38 height 38
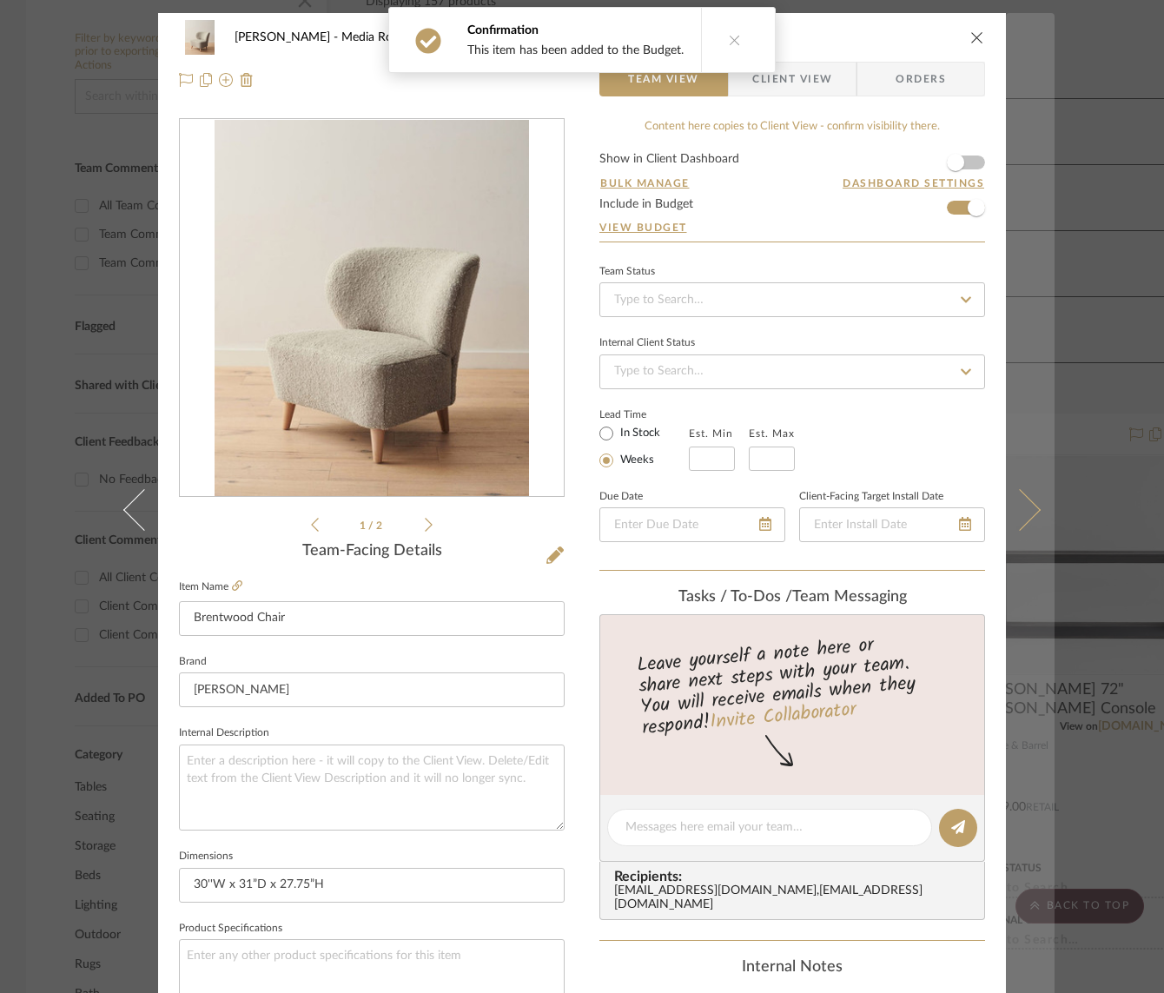
click at [1016, 502] on icon at bounding box center [1020, 509] width 42 height 42
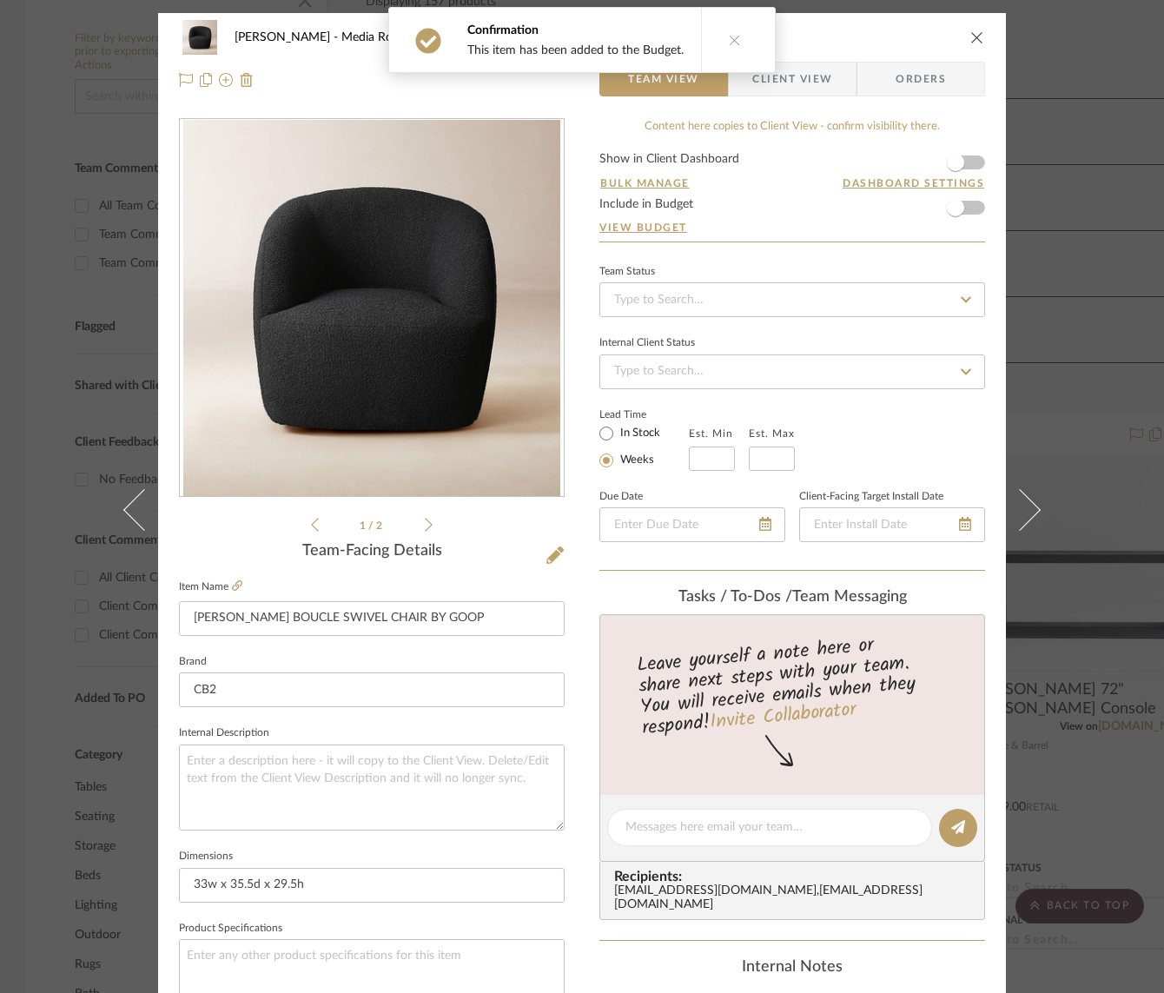
click at [1016, 502] on icon at bounding box center [1020, 509] width 42 height 42
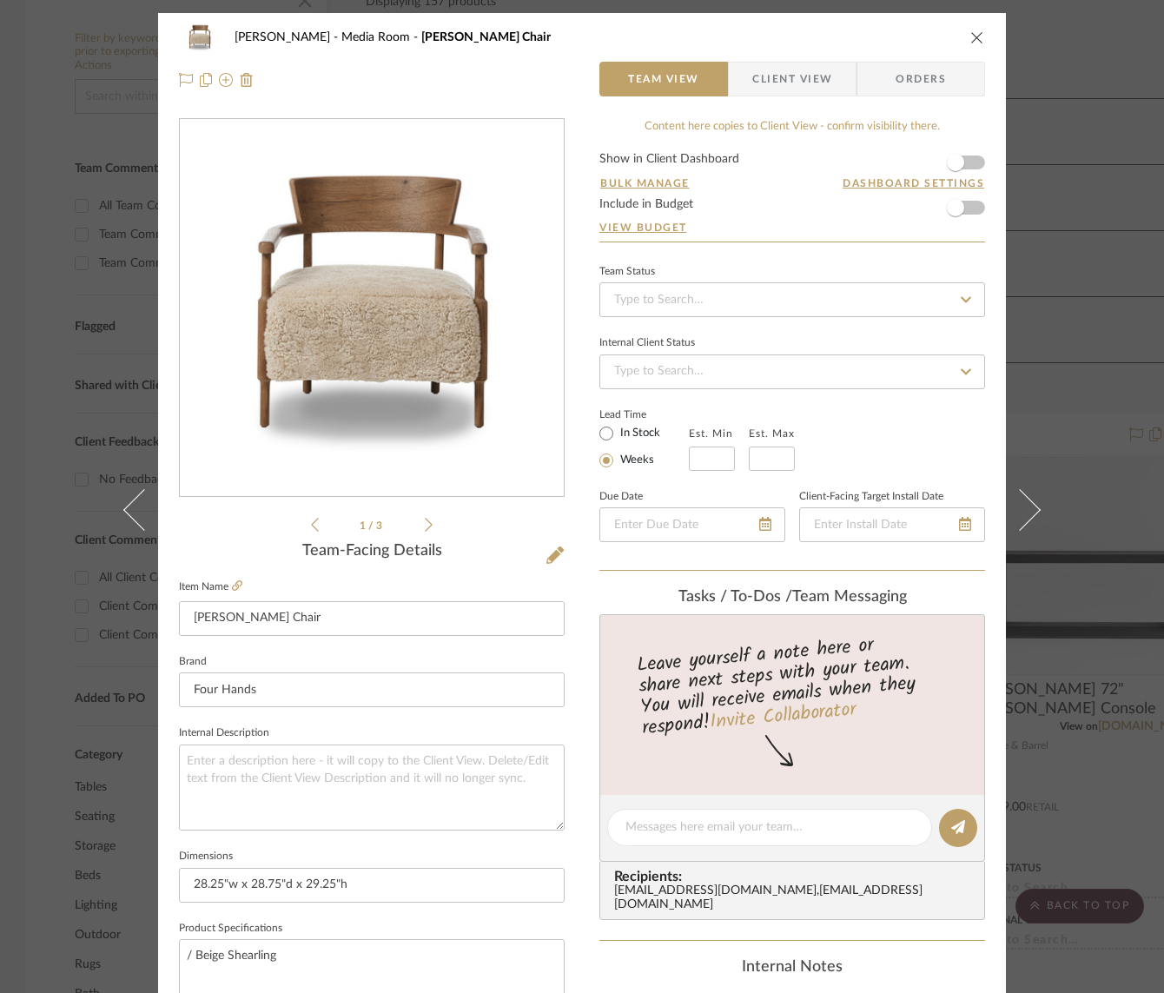
click at [1016, 502] on icon at bounding box center [1020, 509] width 42 height 42
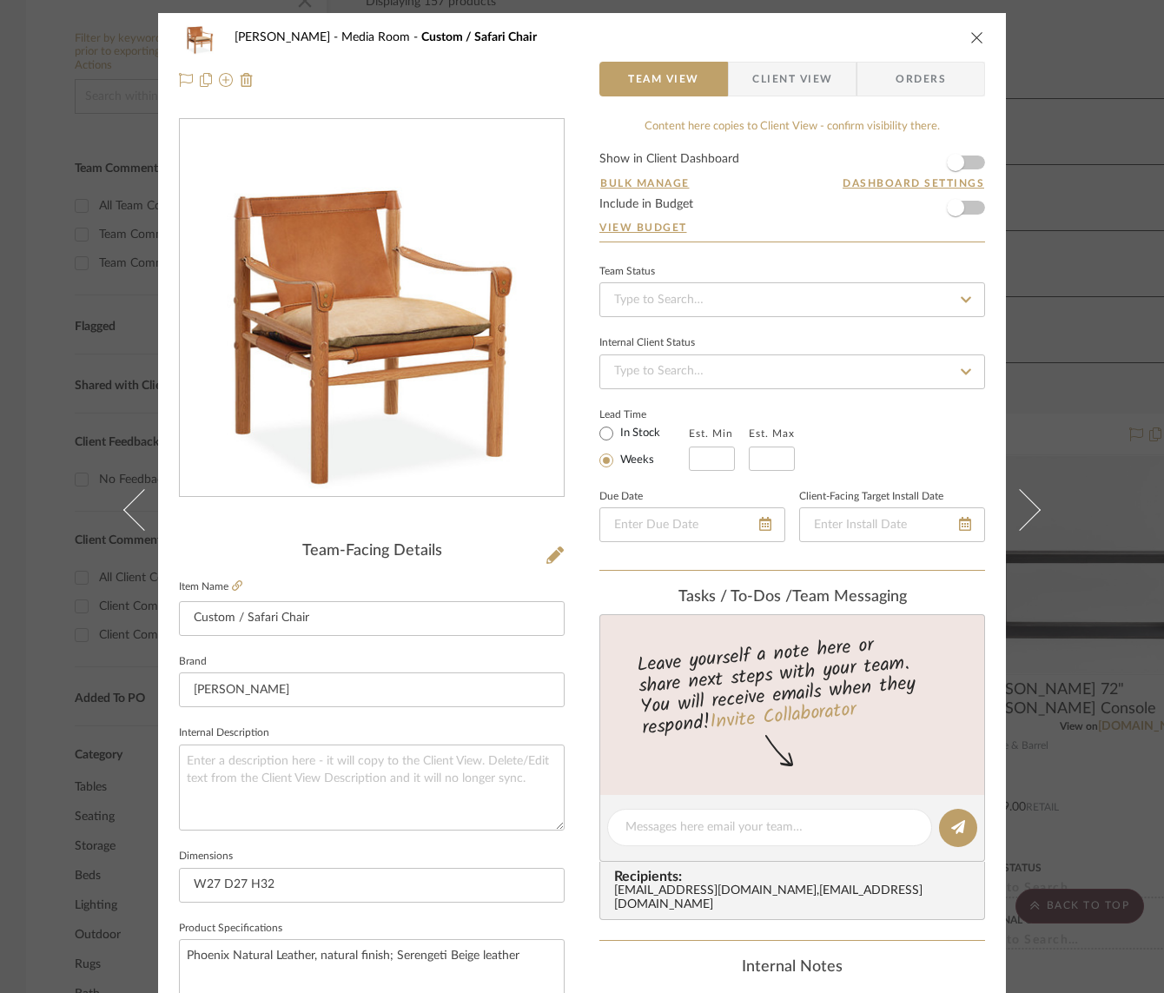
click at [1016, 502] on icon at bounding box center [1020, 509] width 42 height 42
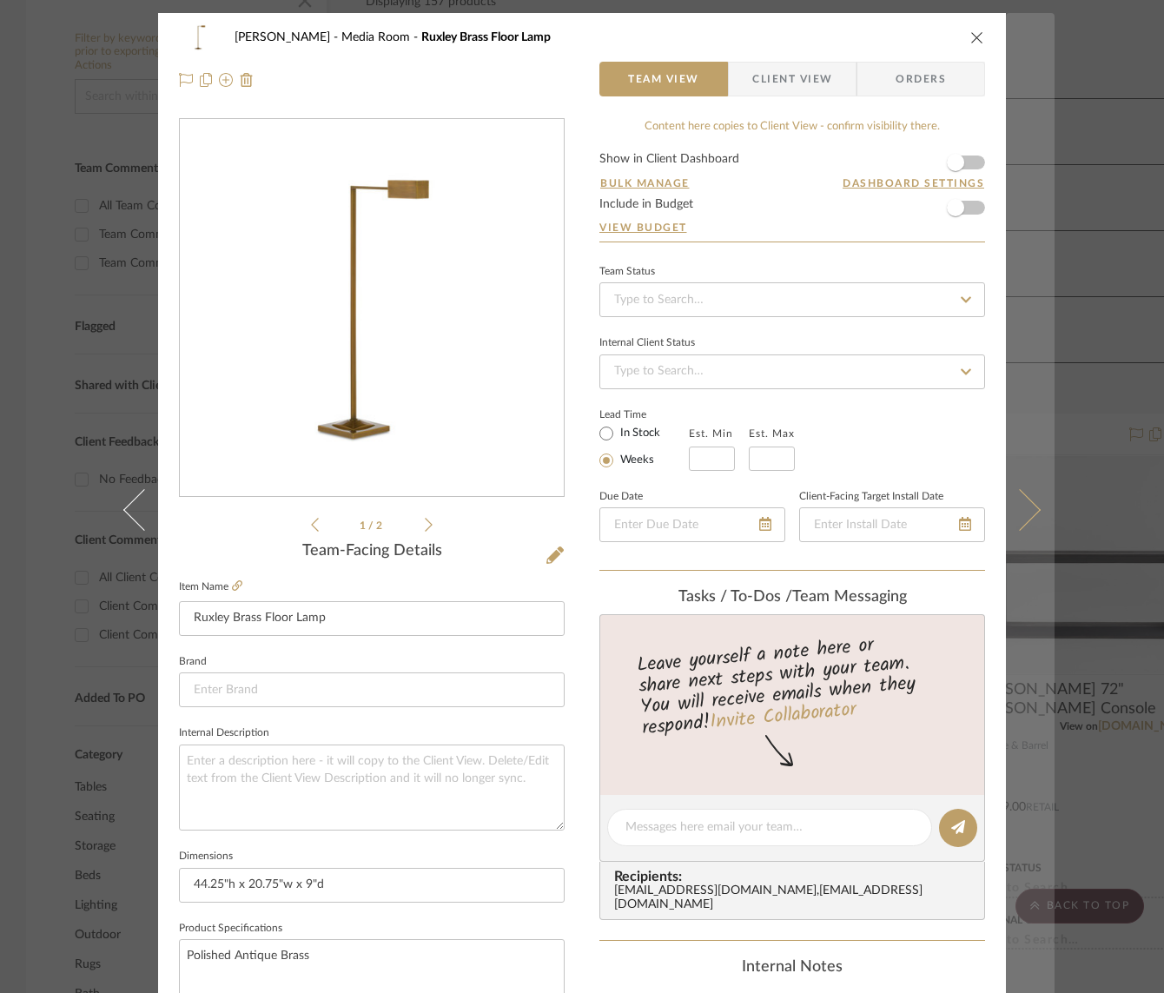
click at [1025, 502] on icon at bounding box center [1020, 509] width 42 height 42
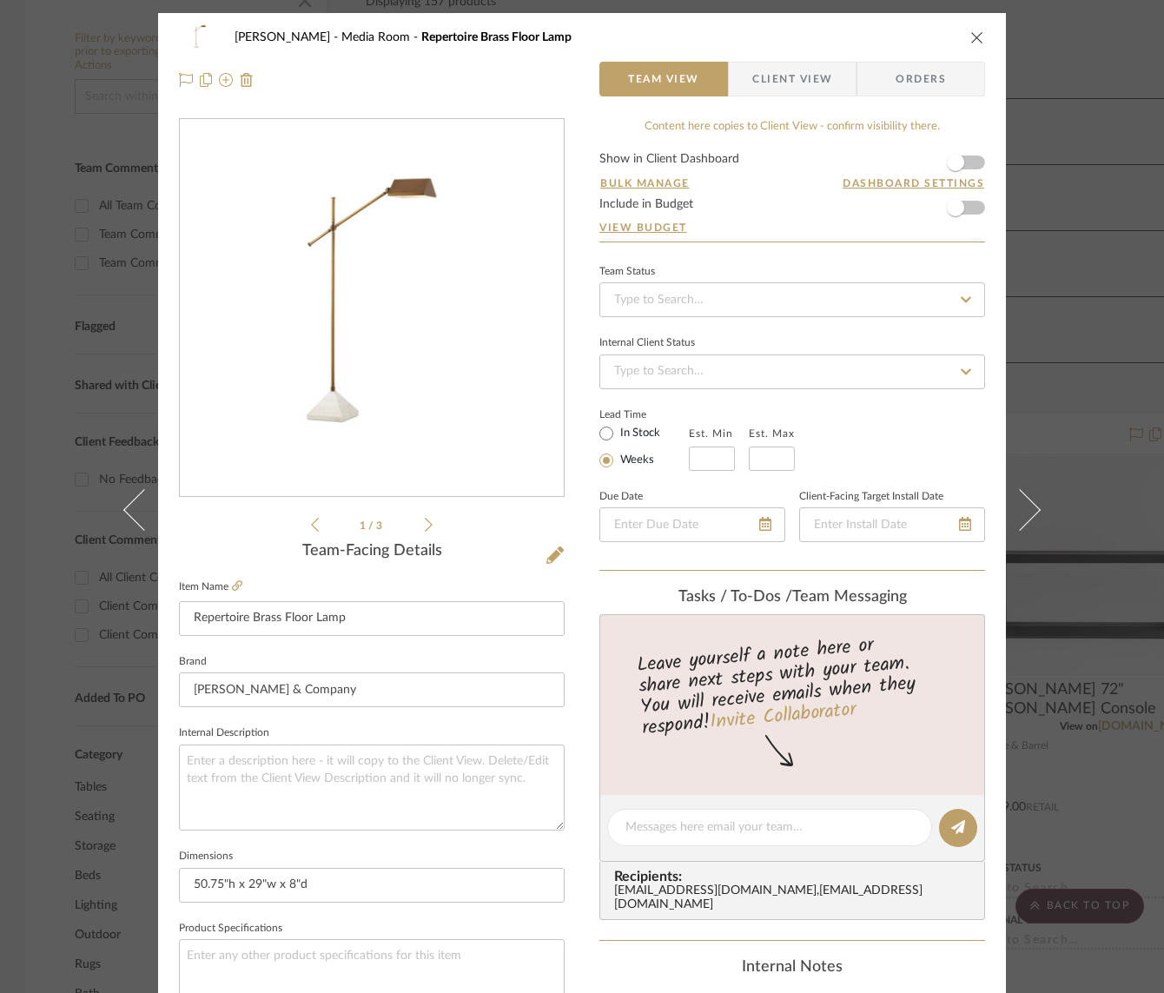
click at [1025, 502] on icon at bounding box center [1020, 509] width 42 height 42
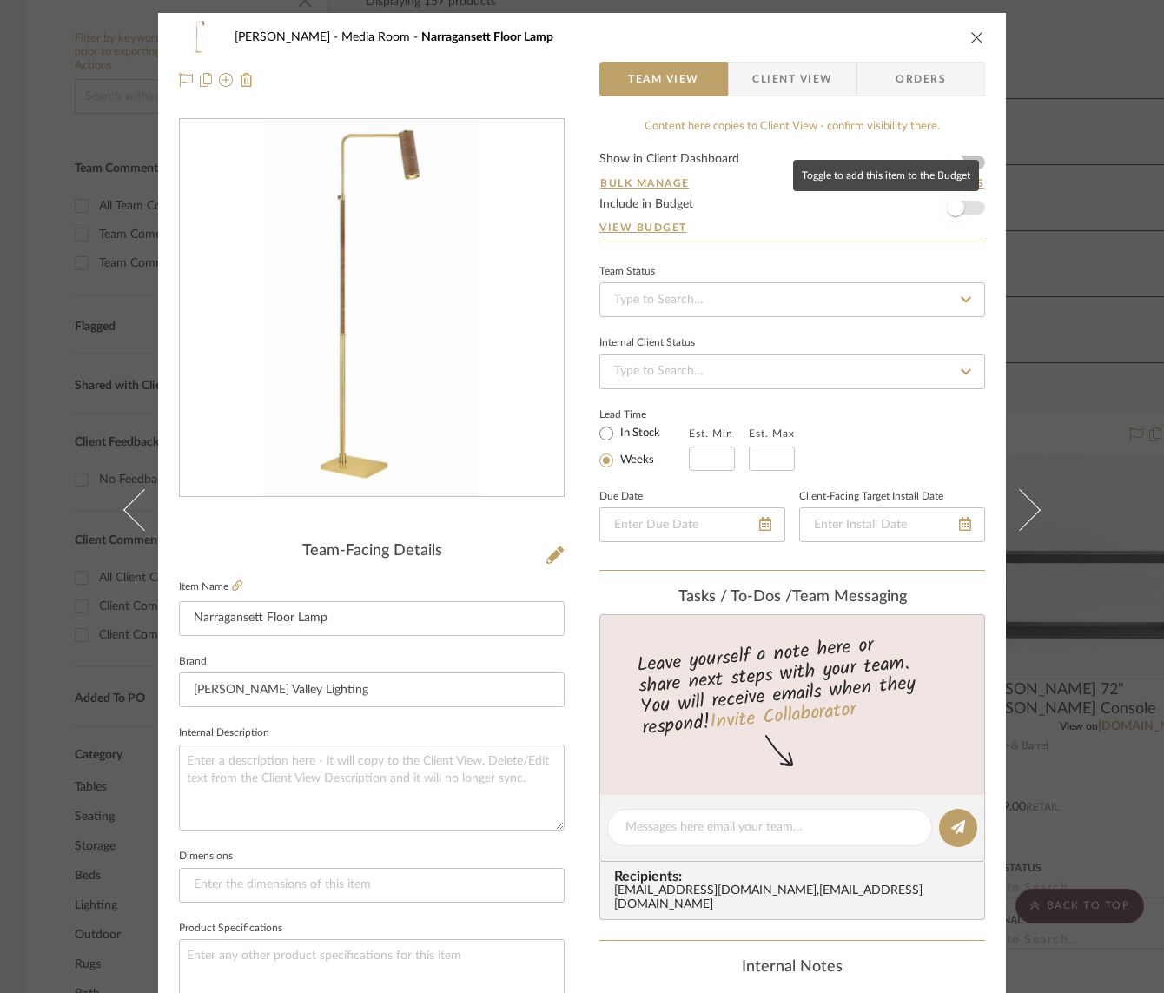
click at [965, 210] on span "button" at bounding box center [956, 208] width 38 height 38
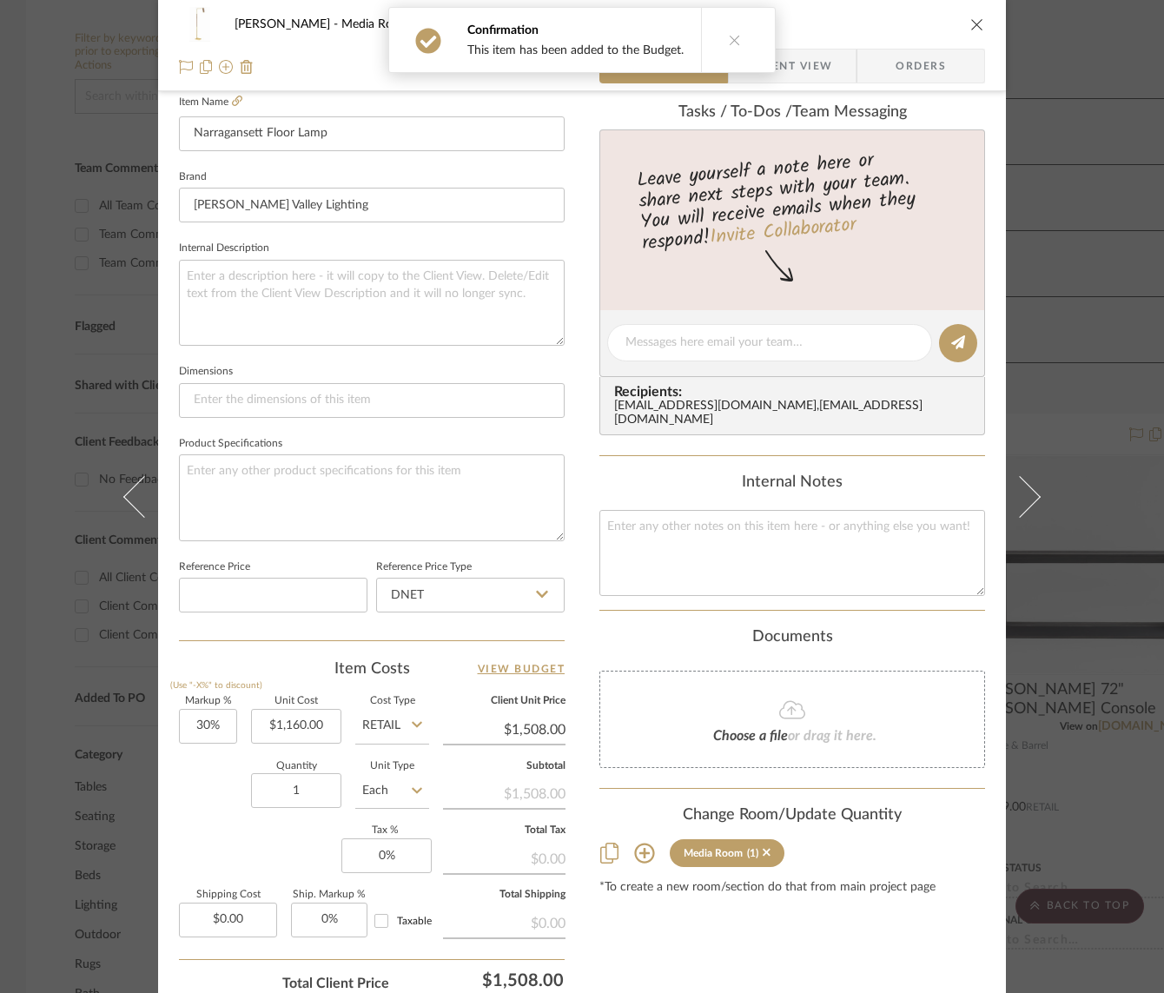
scroll to position [559, 0]
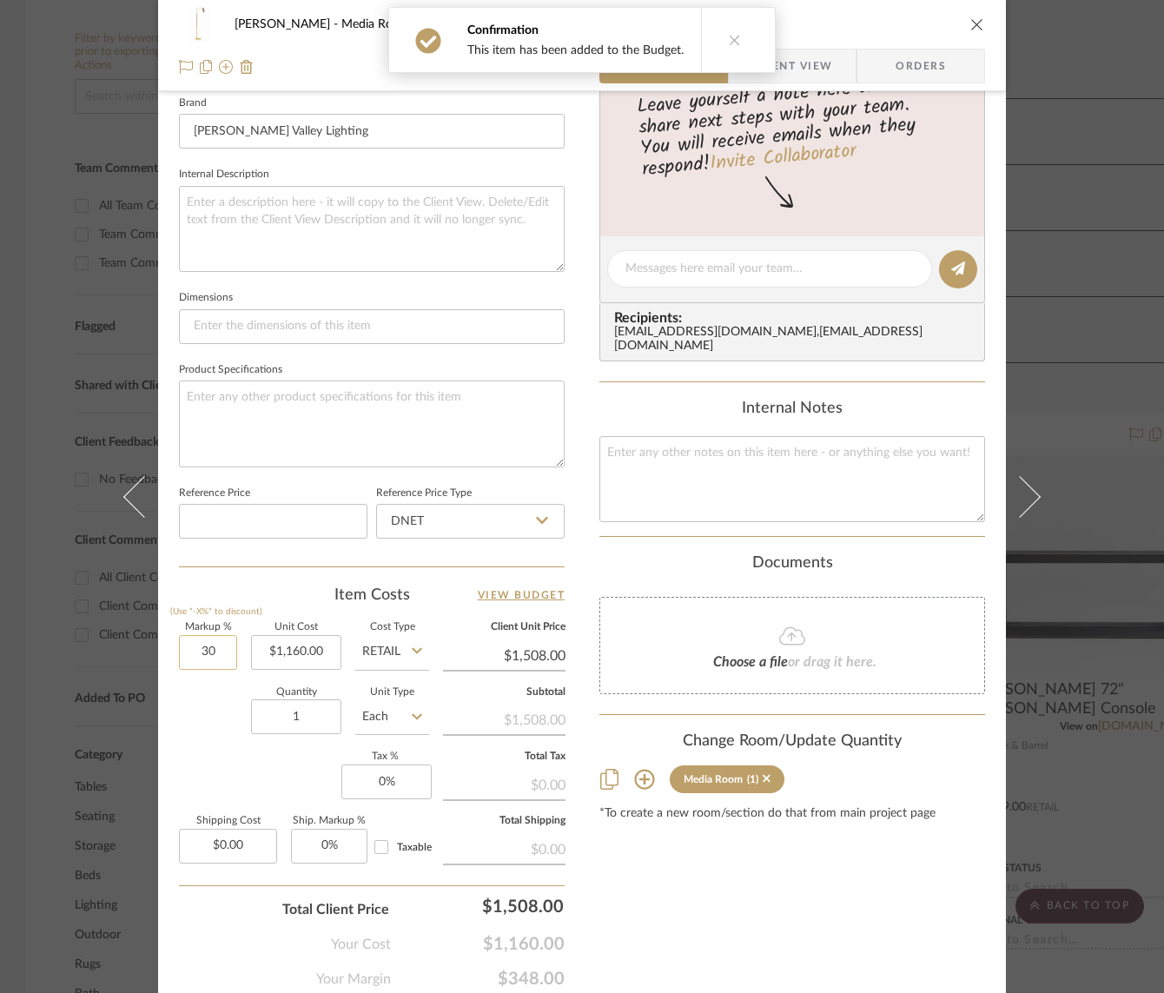
click at [196, 654] on input "30" at bounding box center [208, 652] width 58 height 35
type input "0%"
click at [209, 744] on div "Quantity 1 Unit Type Each" at bounding box center [304, 720] width 250 height 62
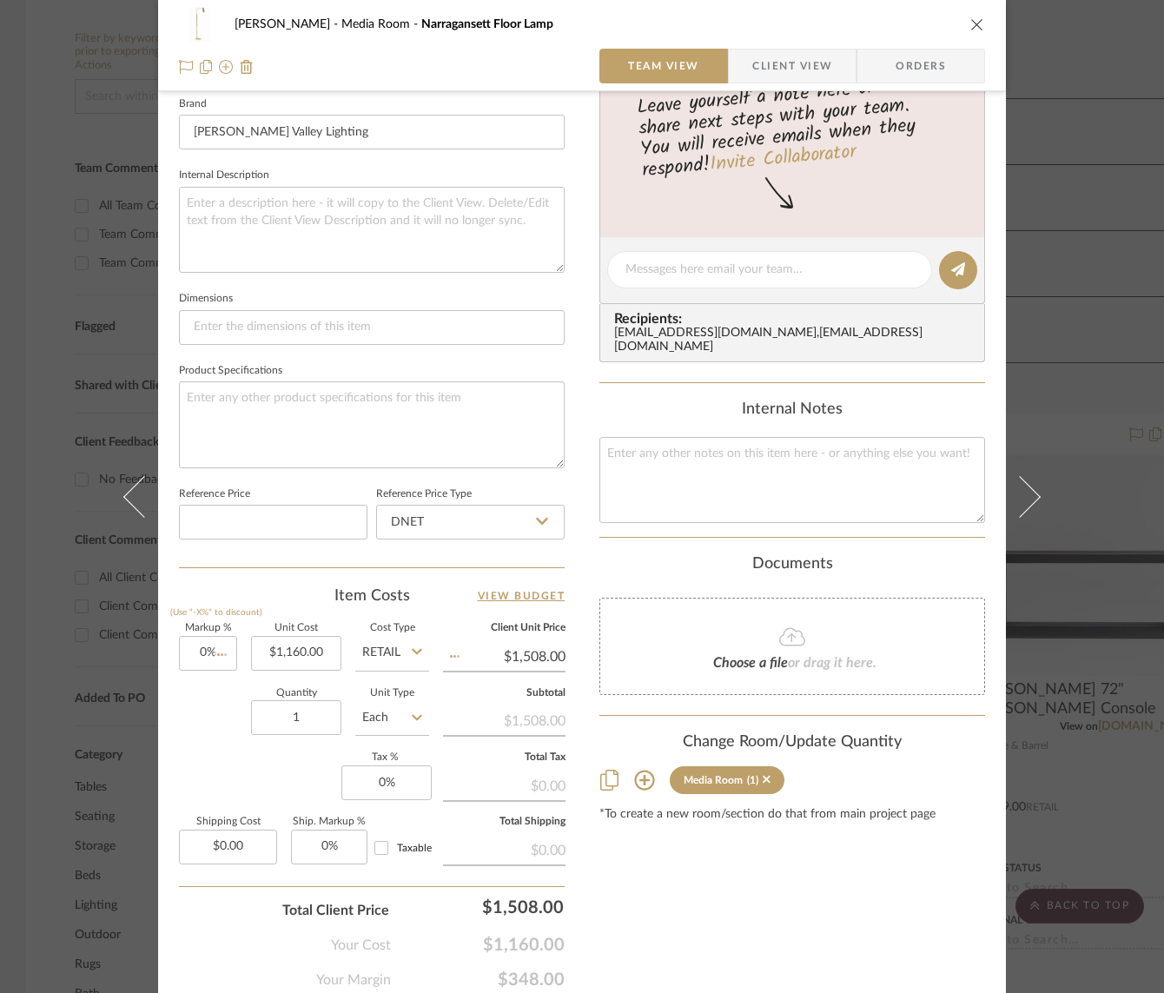
type input "$1,160.00"
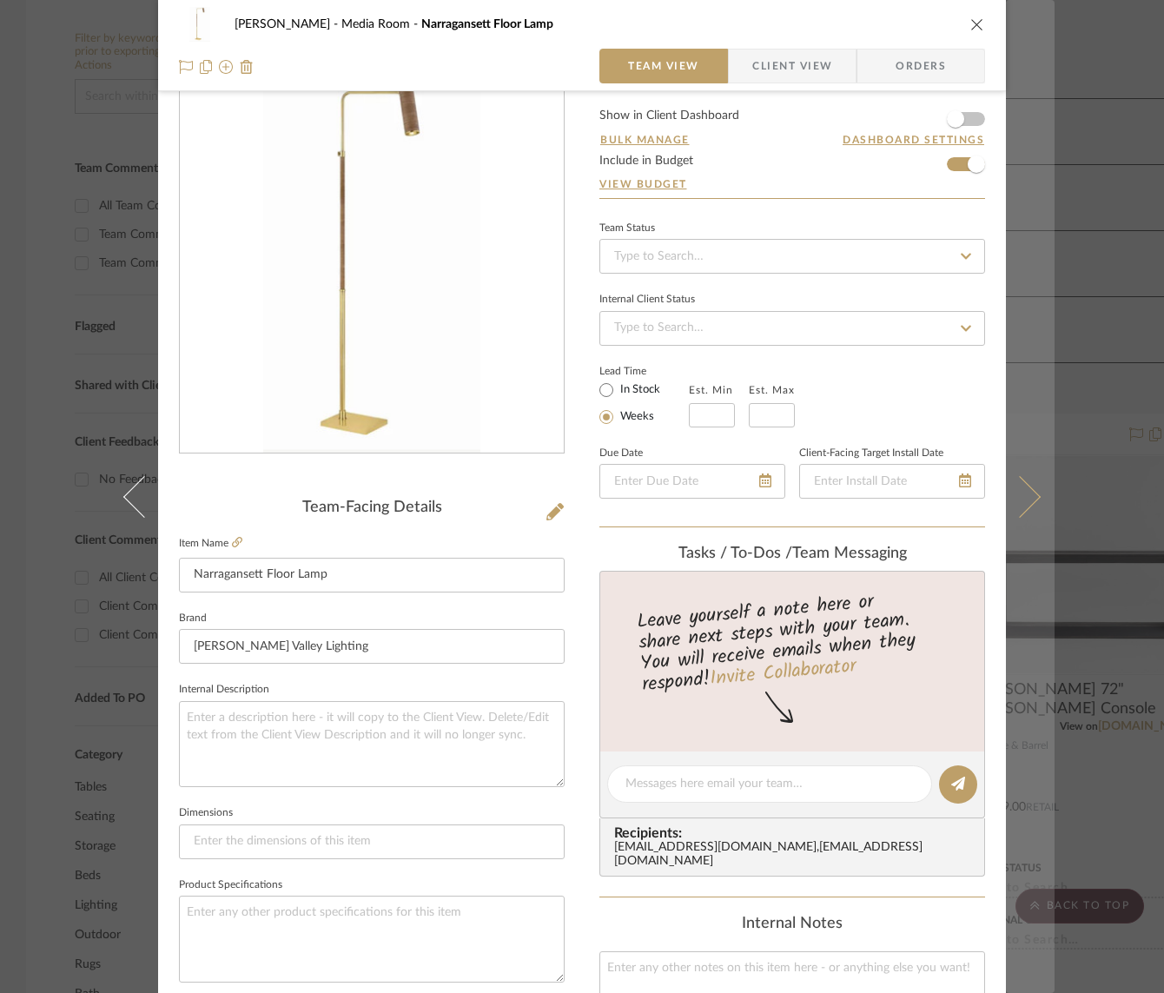
click at [1018, 485] on icon at bounding box center [1020, 496] width 42 height 42
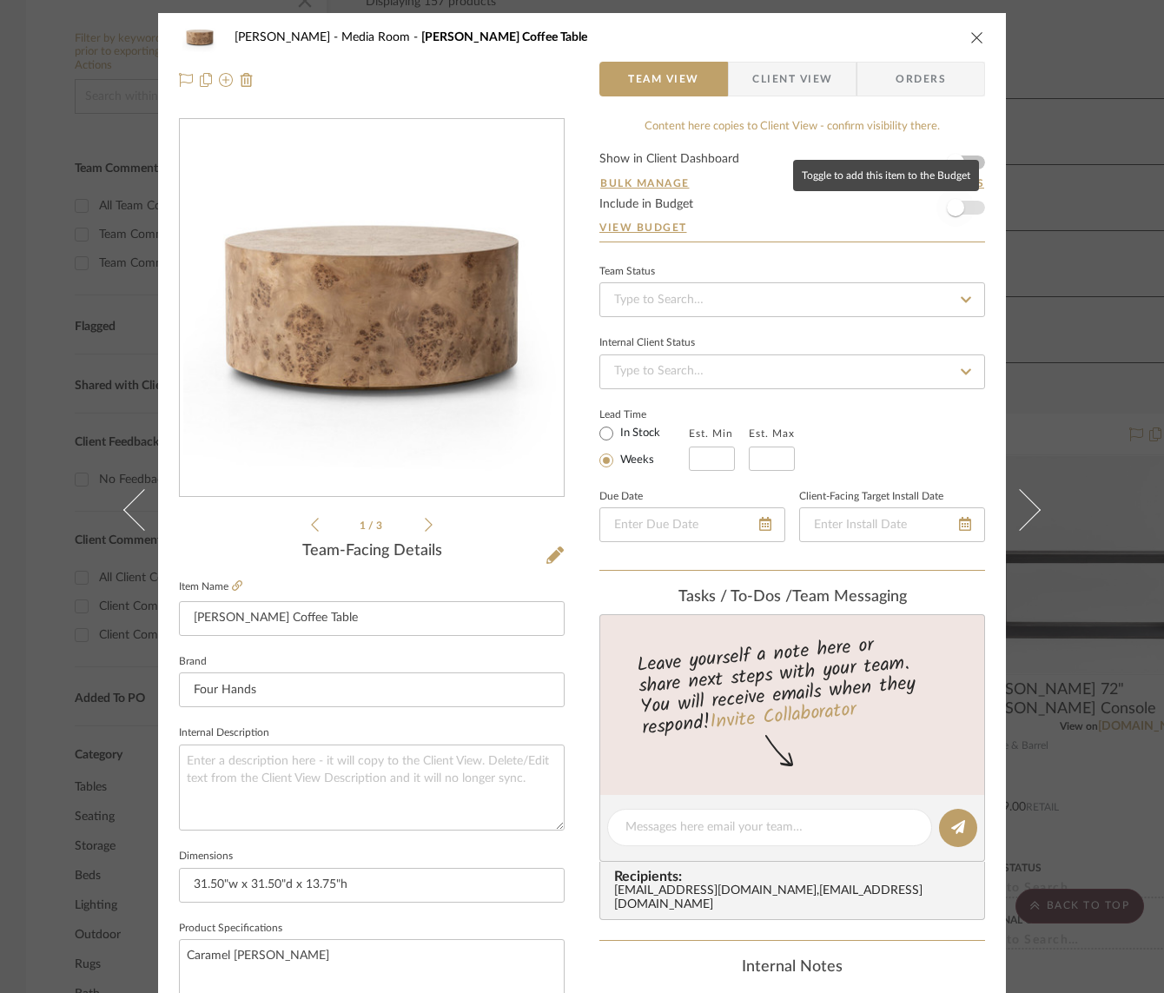
click at [964, 209] on span "button" at bounding box center [956, 208] width 38 height 38
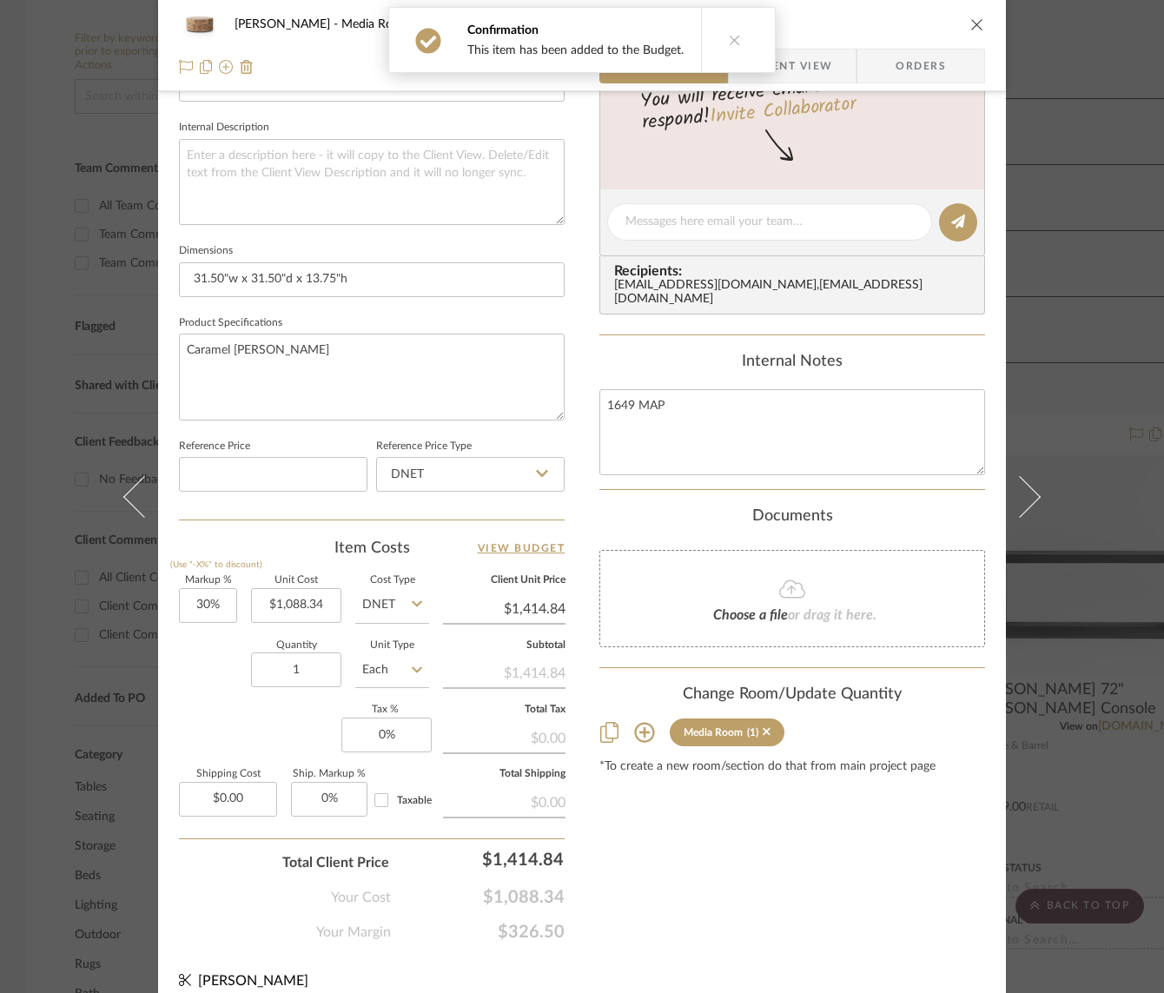
scroll to position [621, 0]
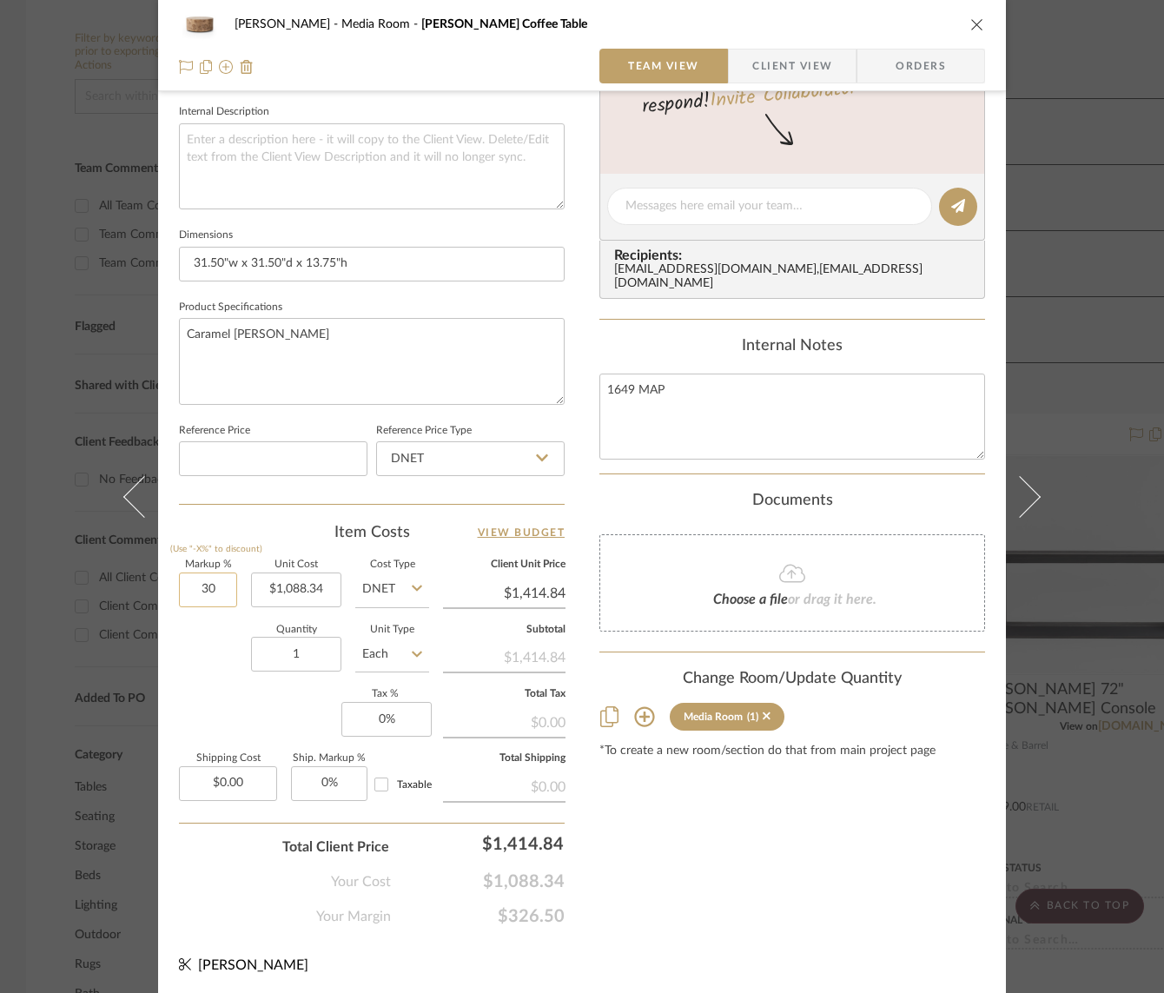
click at [209, 586] on input "30" at bounding box center [208, 590] width 58 height 35
type input "51%"
click at [179, 668] on div "Quantity 1 Unit Type Each" at bounding box center [304, 657] width 250 height 62
type input "$1,643.39"
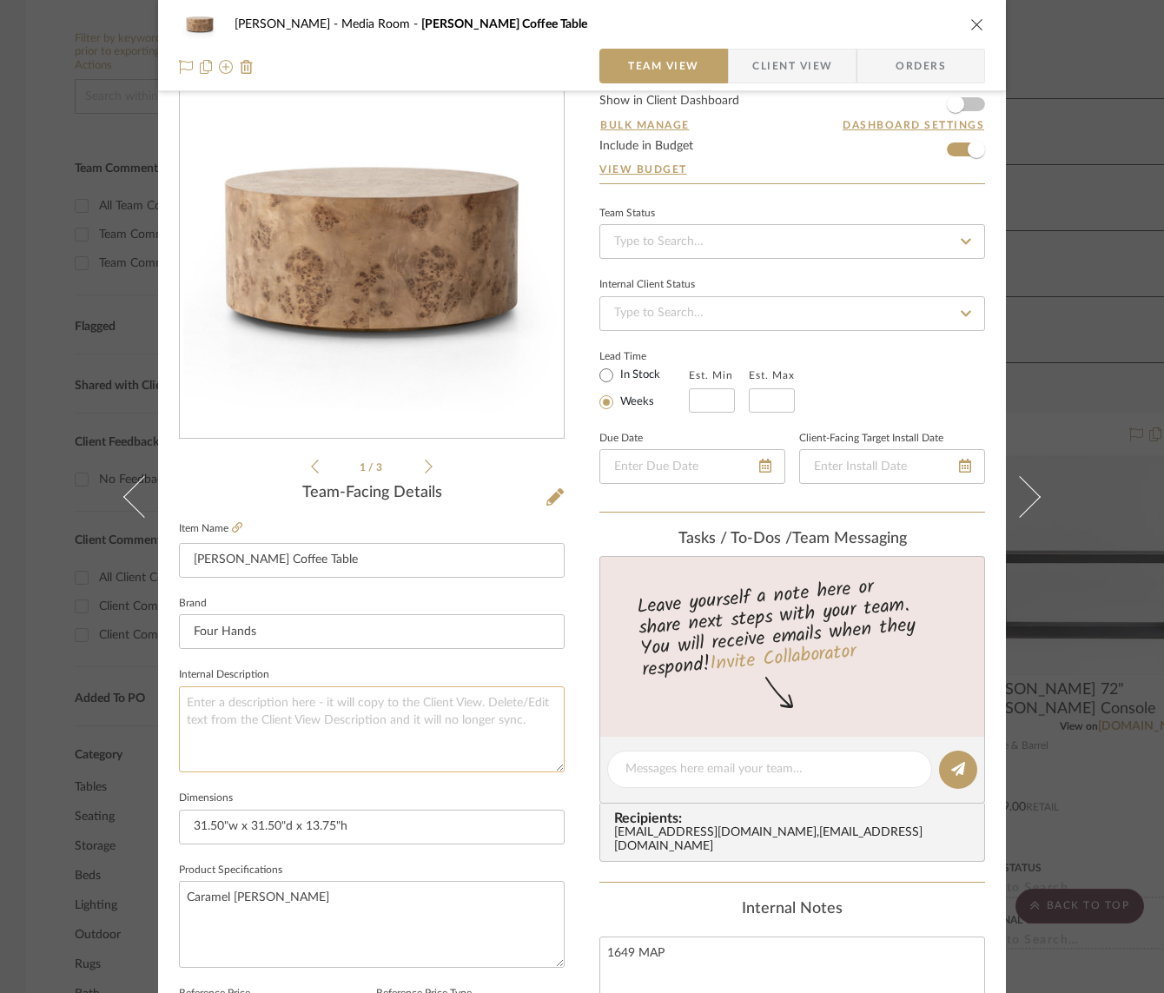
scroll to position [0, 0]
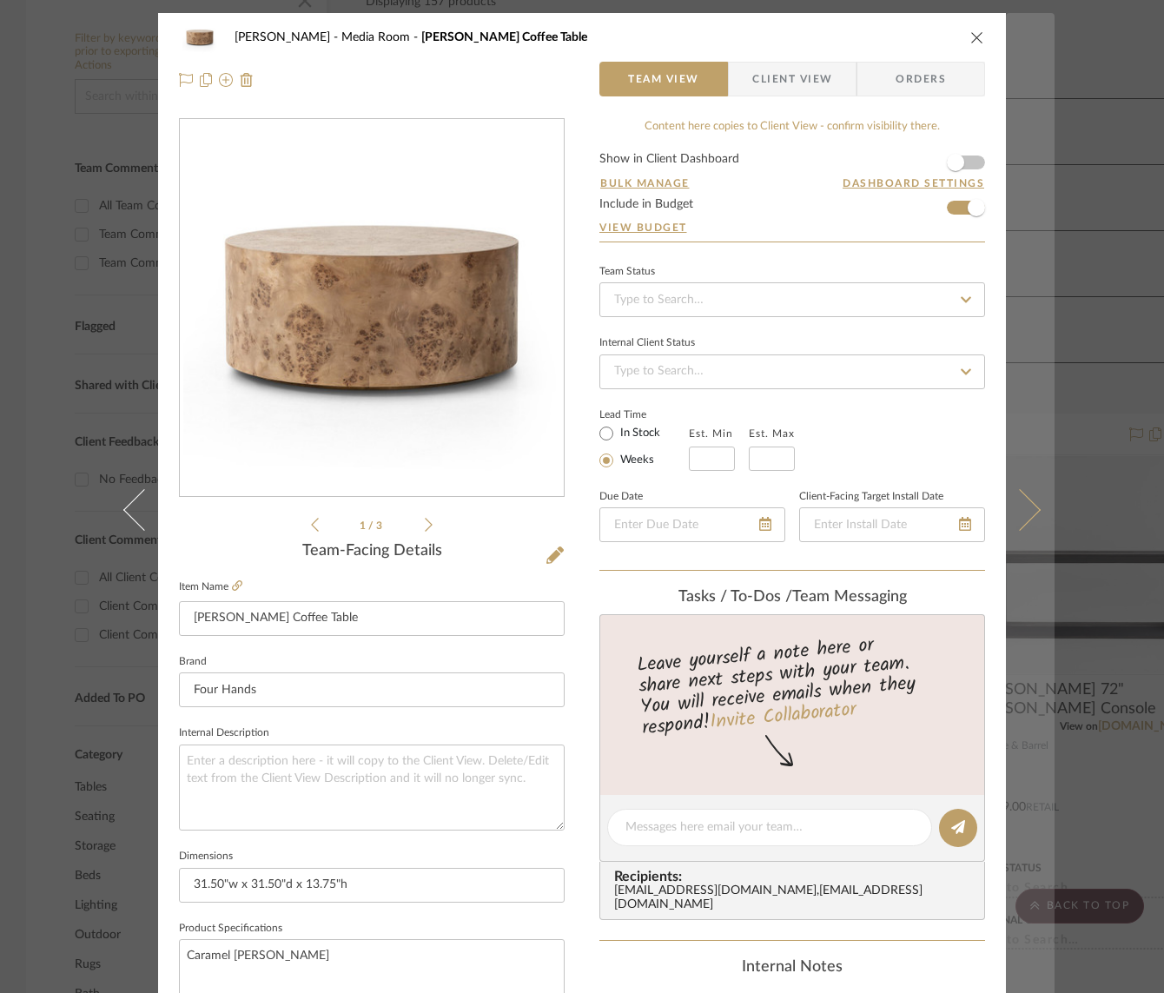
click at [1014, 506] on icon at bounding box center [1020, 509] width 42 height 42
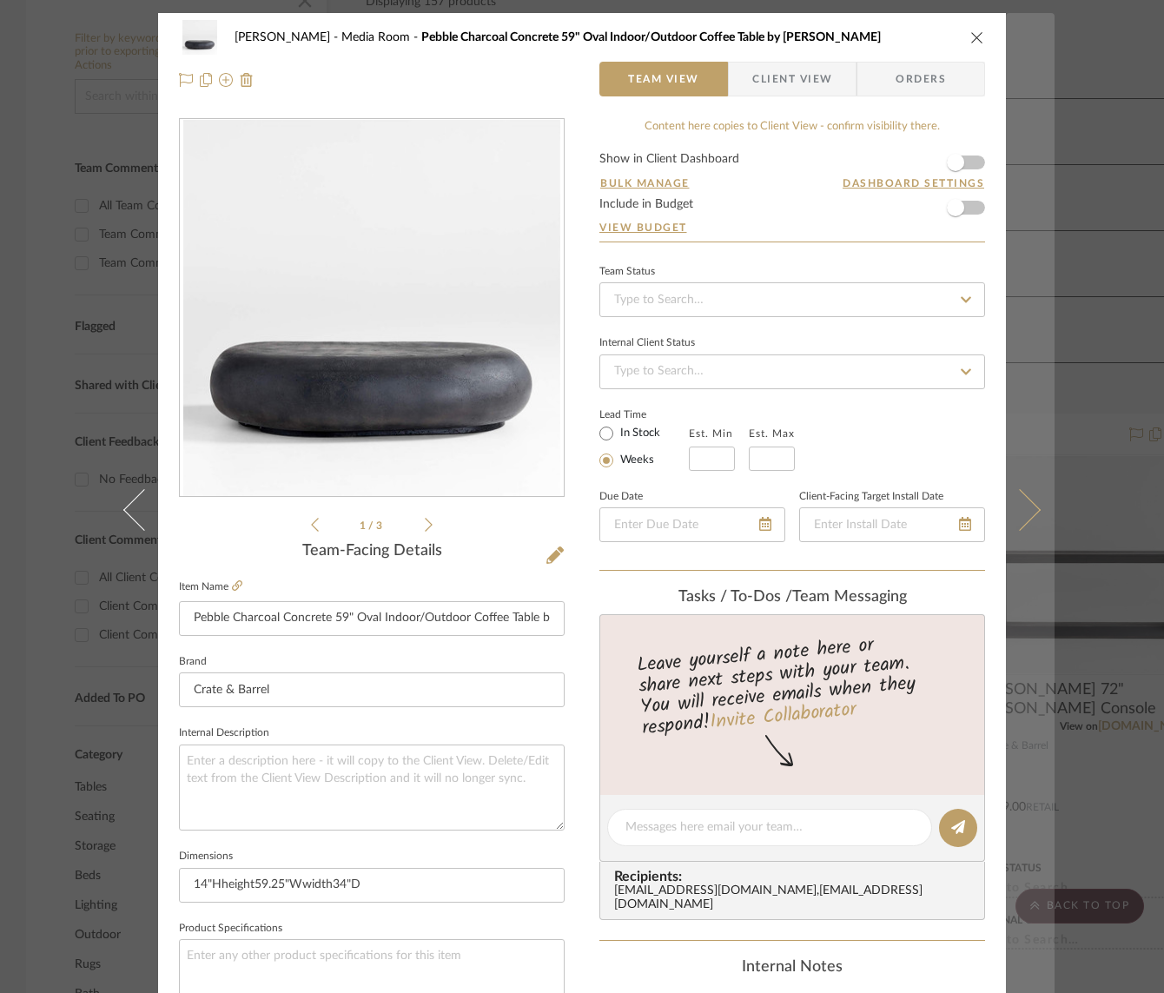
click at [1021, 508] on icon at bounding box center [1020, 509] width 42 height 42
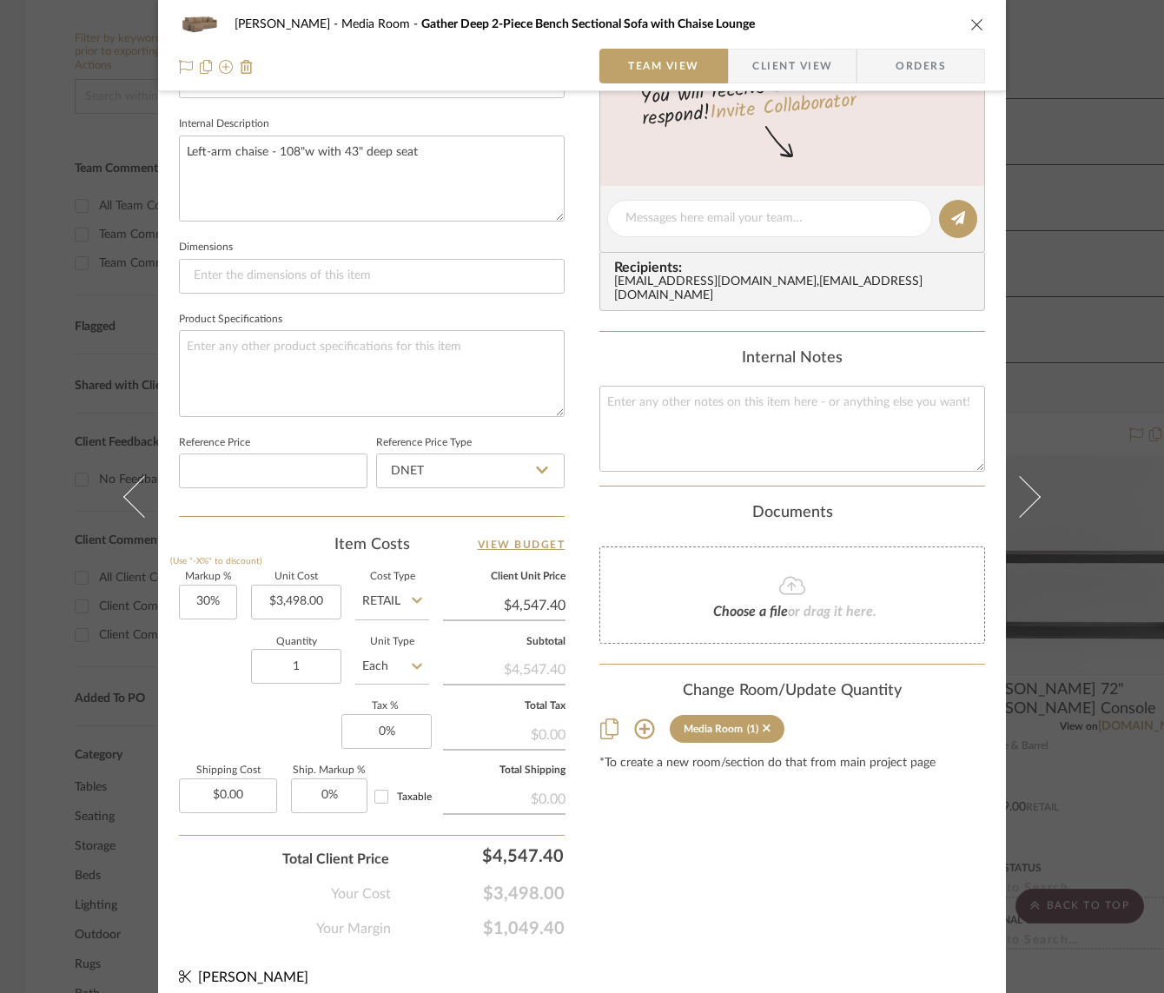
scroll to position [621, 0]
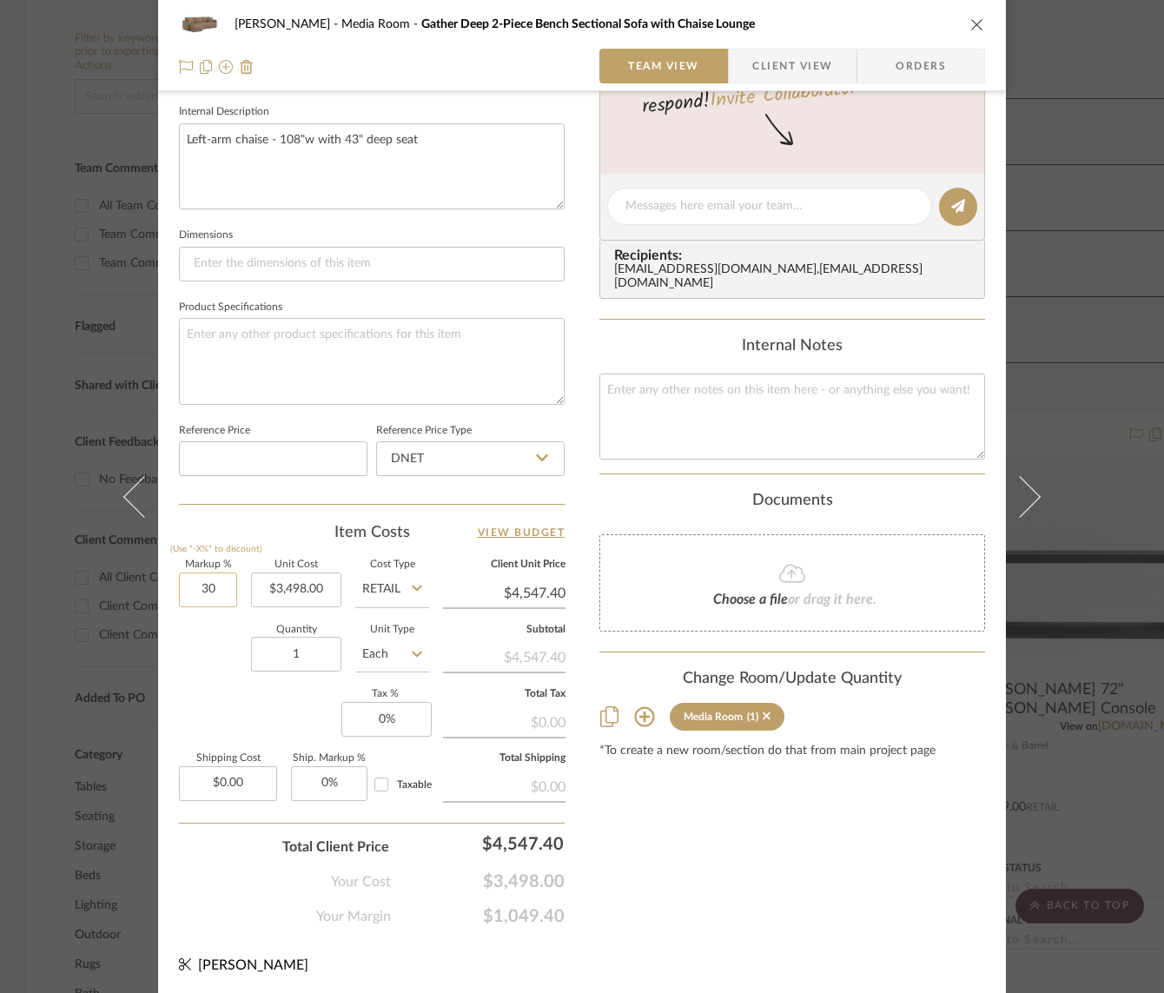
click at [196, 585] on input "30" at bounding box center [208, 590] width 58 height 35
type input "0%"
click at [417, 509] on div "Team-Facing Details Item Name Gather Deep 2-Piece Bench Sectional Sofa with Cha…" at bounding box center [372, 212] width 386 height 1430
type input "$3,498.00"
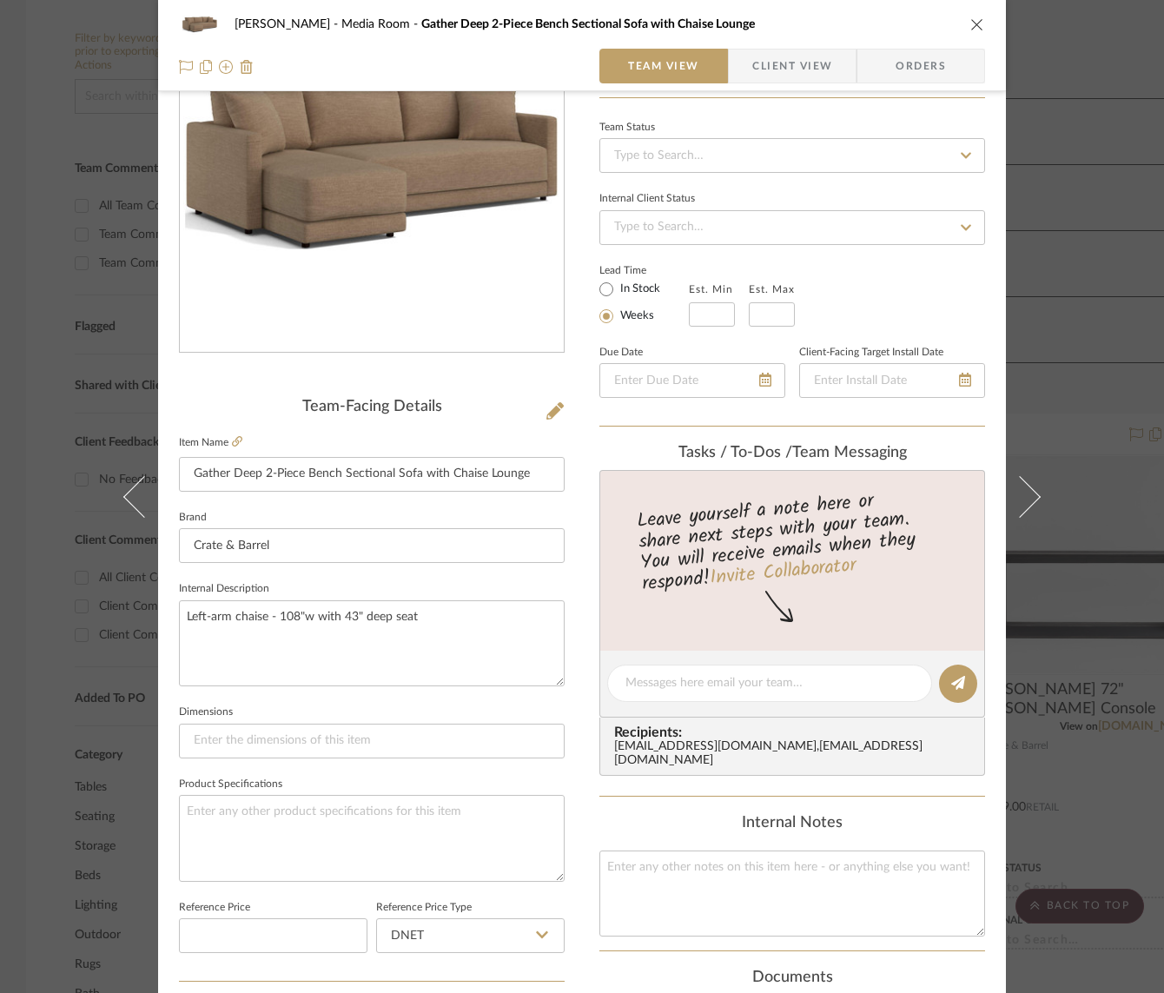
scroll to position [0, 0]
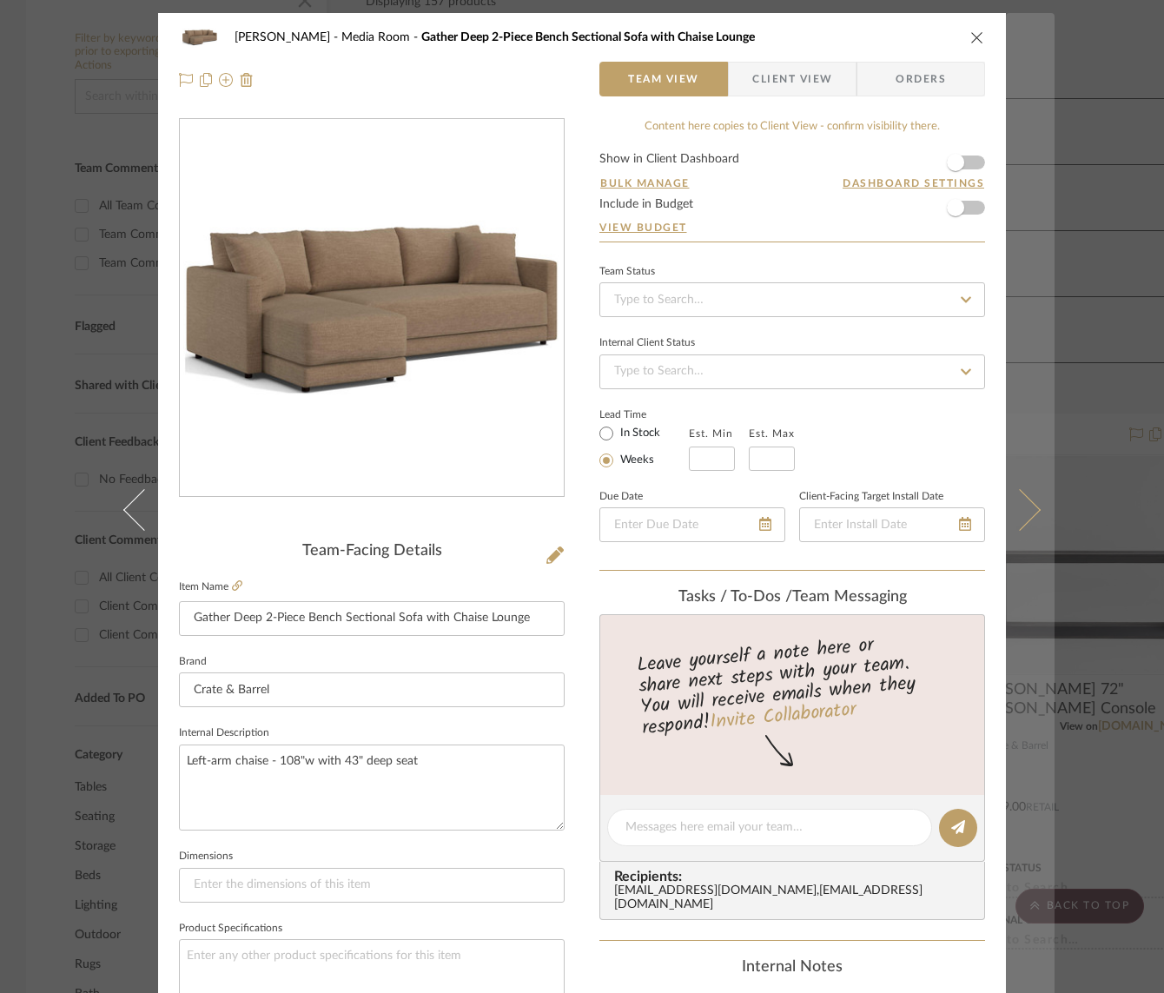
click at [1026, 503] on icon at bounding box center [1020, 509] width 42 height 42
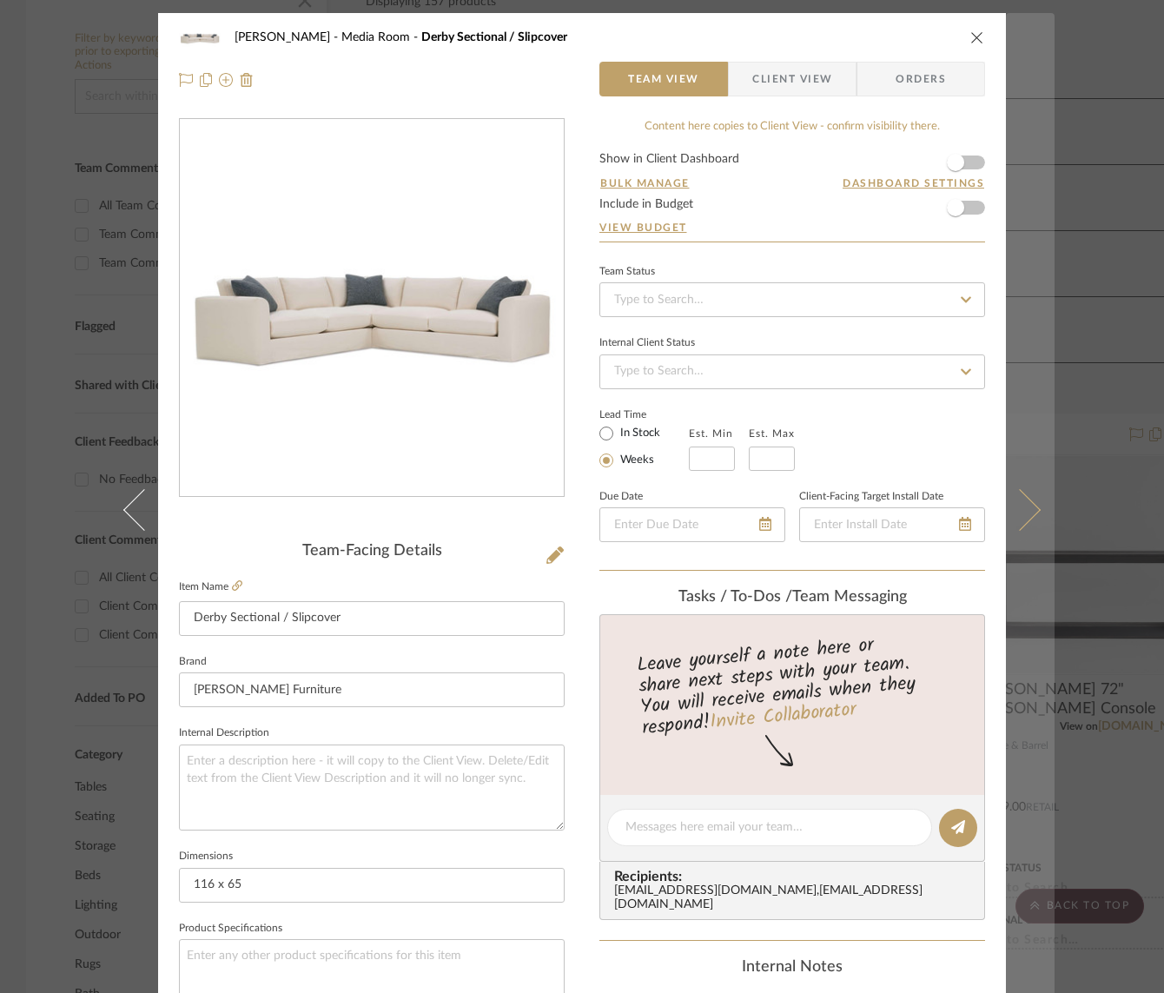
click at [1022, 500] on icon at bounding box center [1020, 509] width 42 height 42
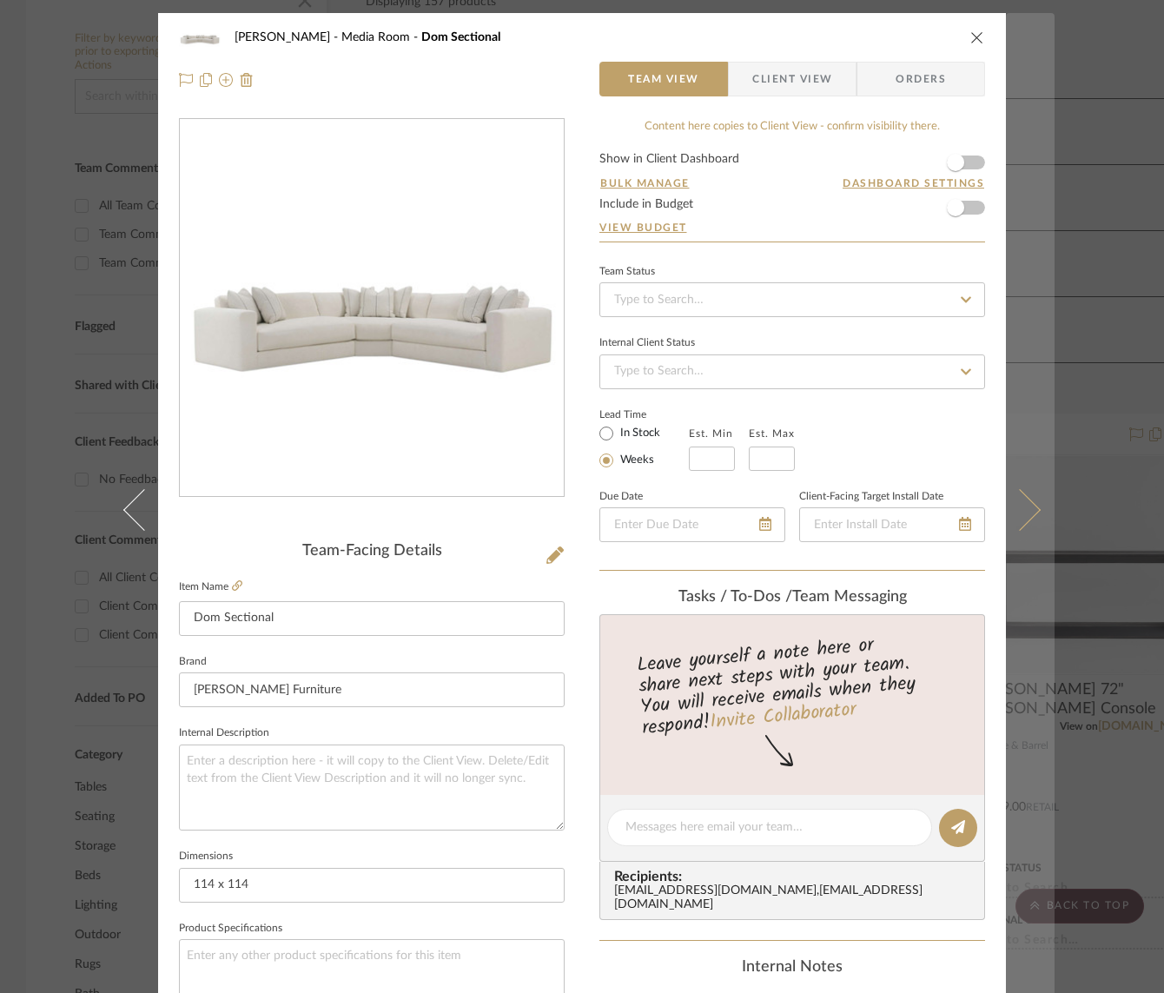
click at [1023, 501] on icon at bounding box center [1020, 509] width 42 height 42
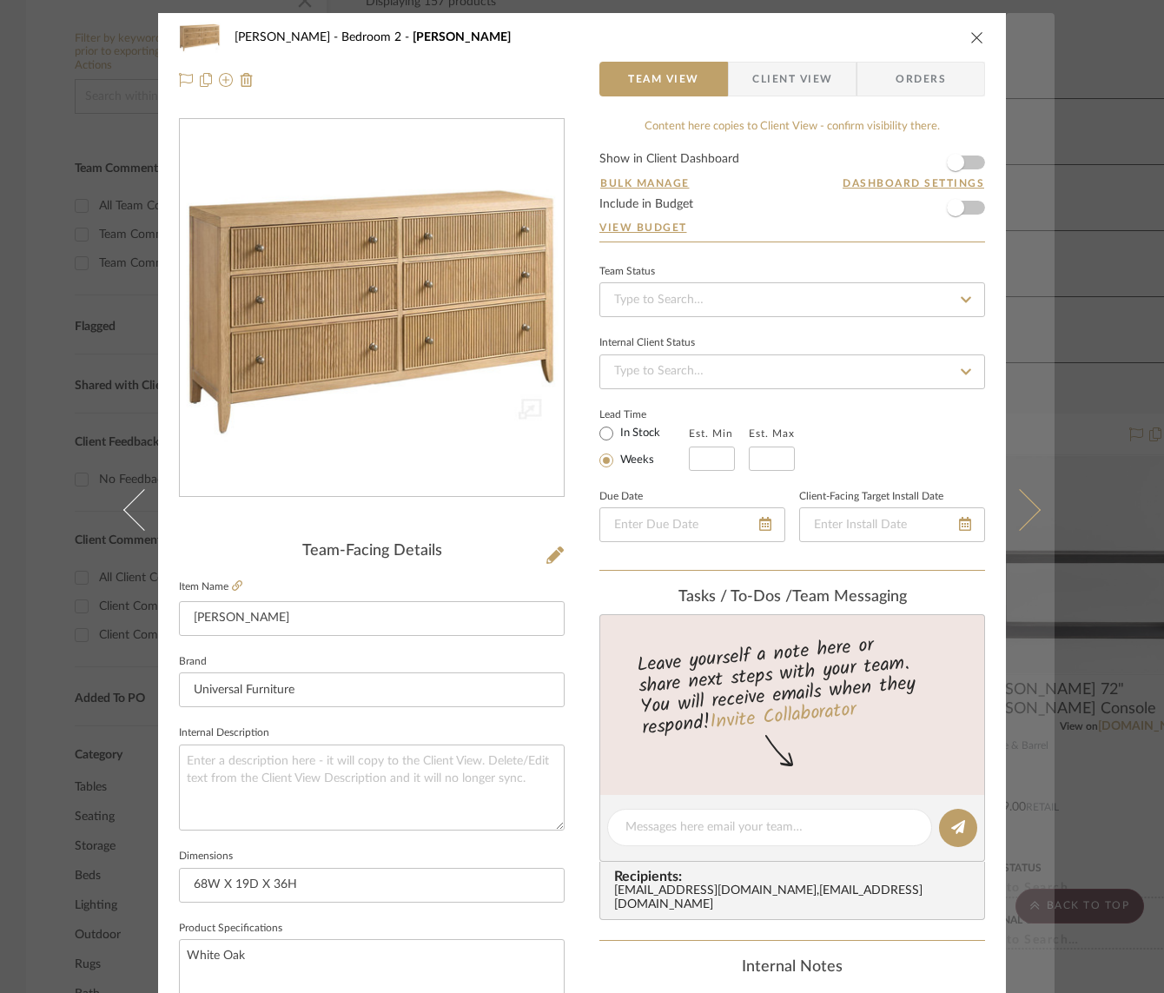
click at [1016, 507] on icon at bounding box center [1020, 509] width 42 height 42
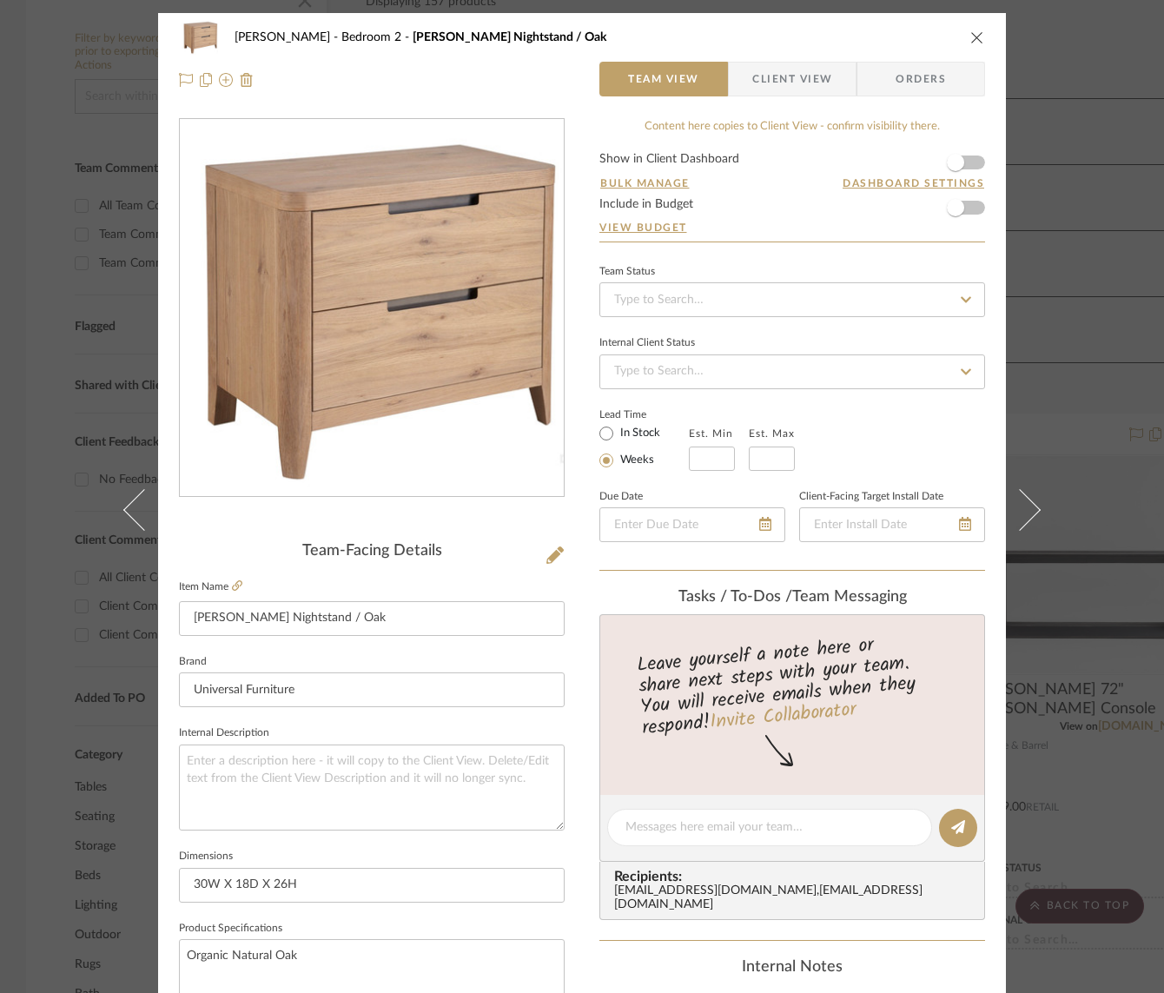
click at [1016, 507] on icon at bounding box center [1020, 509] width 42 height 42
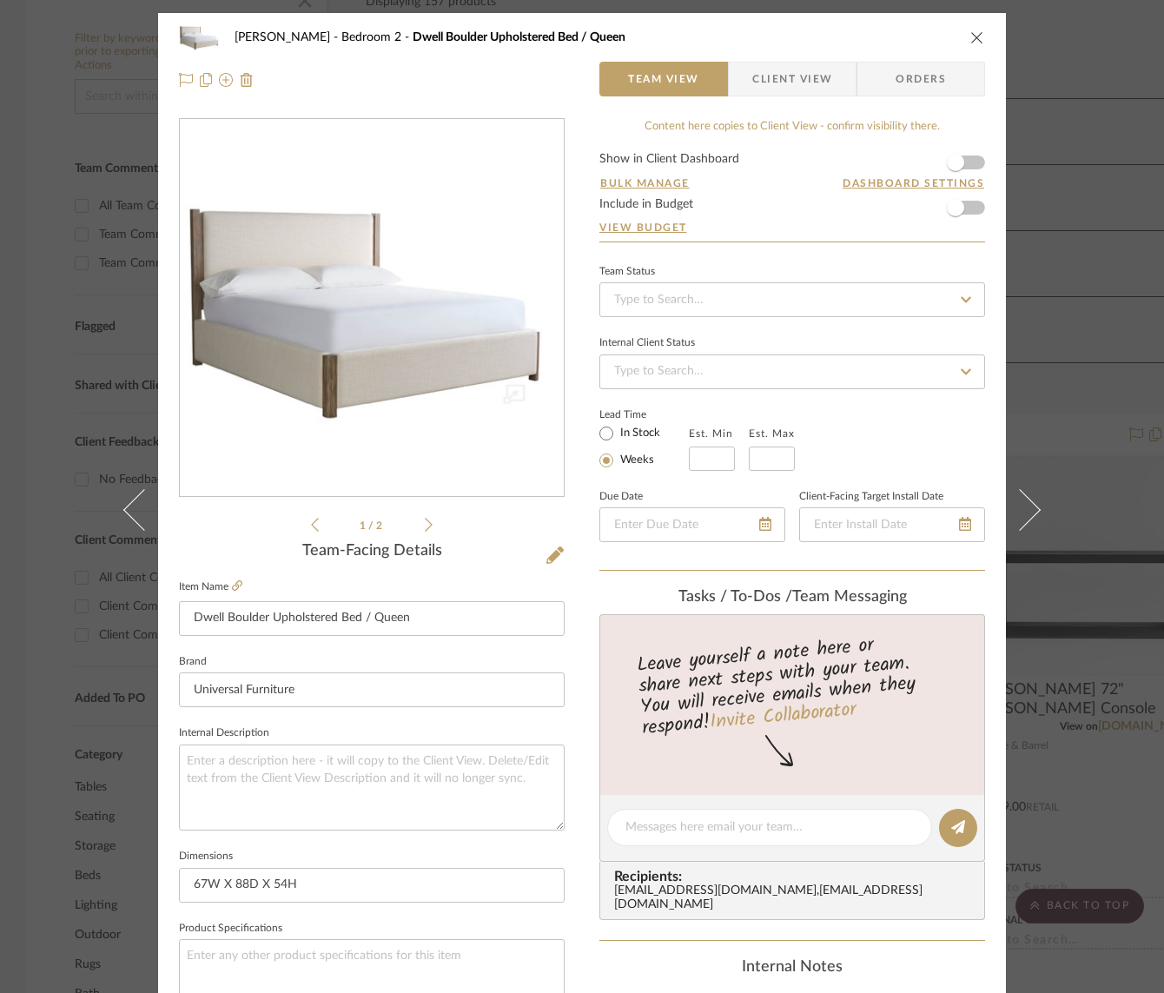
click at [1016, 507] on icon at bounding box center [1020, 509] width 42 height 42
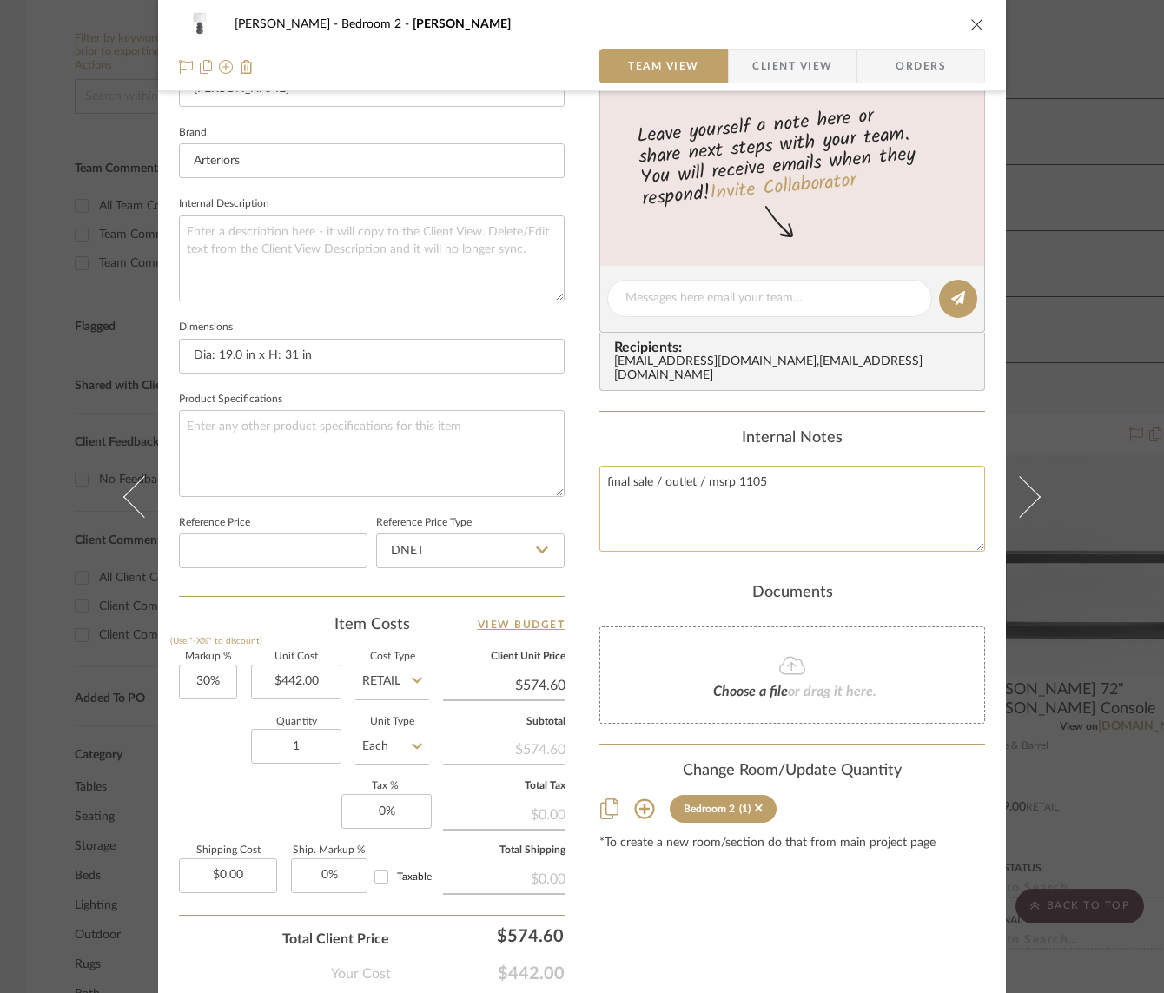
scroll to position [530, 0]
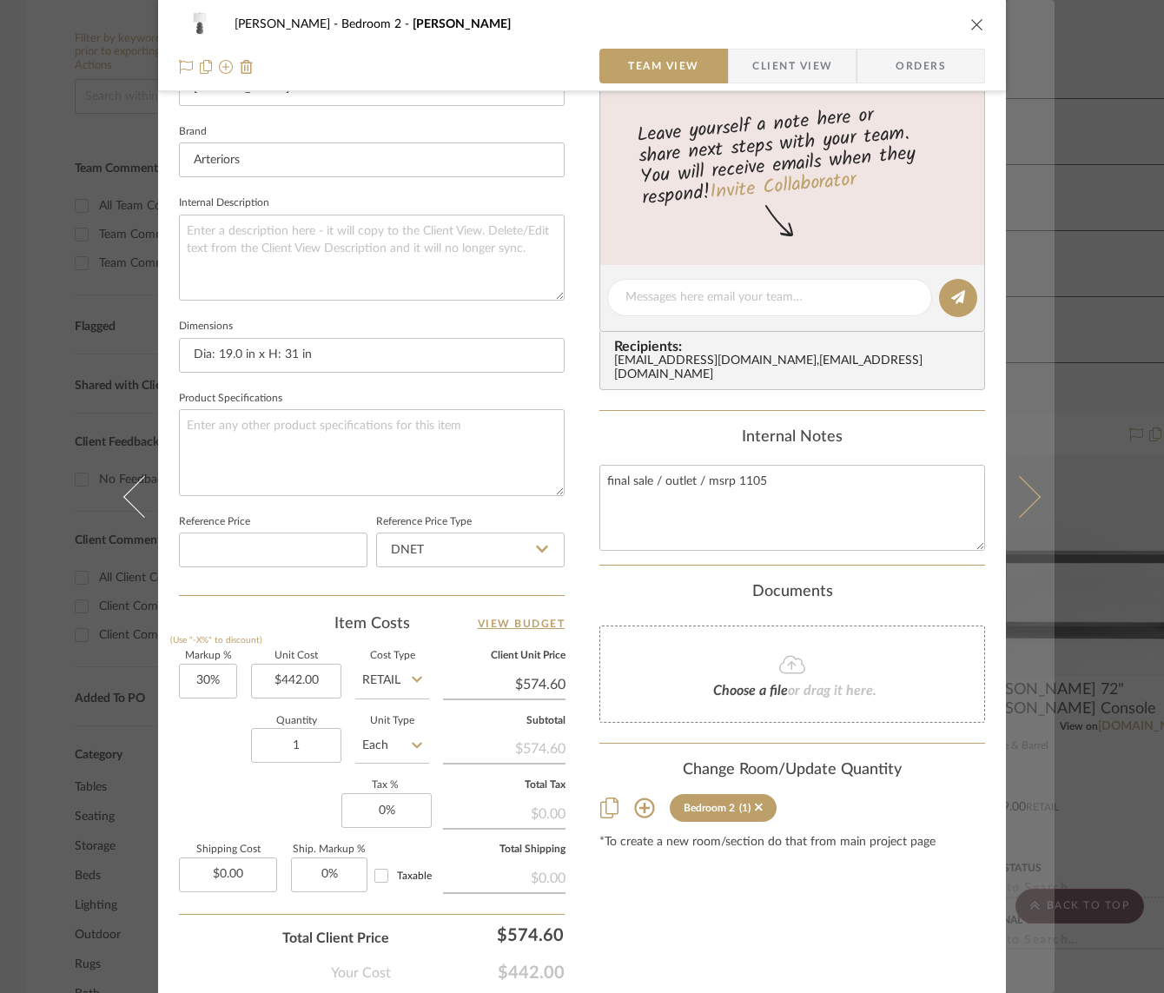
click at [1029, 493] on icon at bounding box center [1020, 496] width 42 height 42
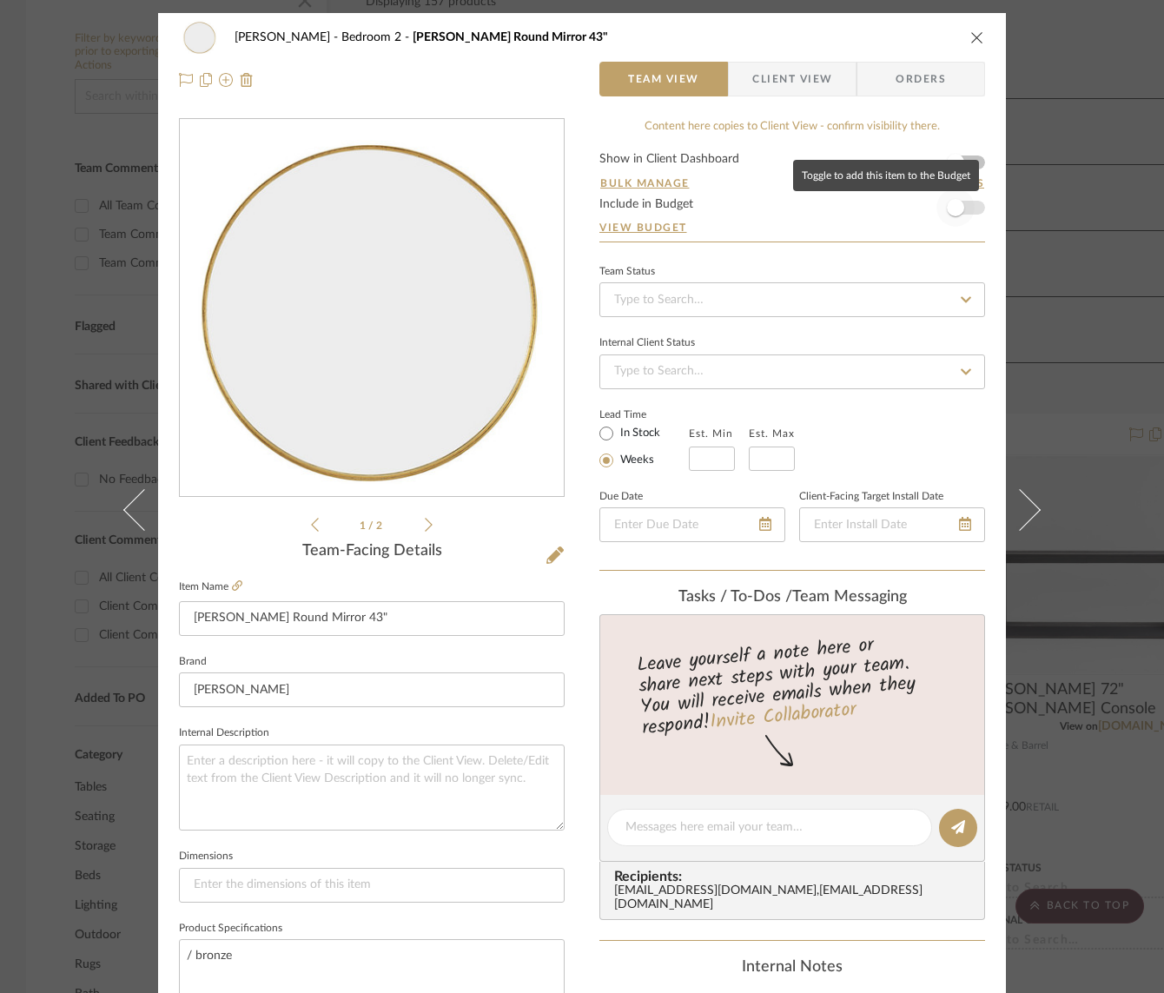
click at [967, 214] on span "button" at bounding box center [956, 208] width 38 height 38
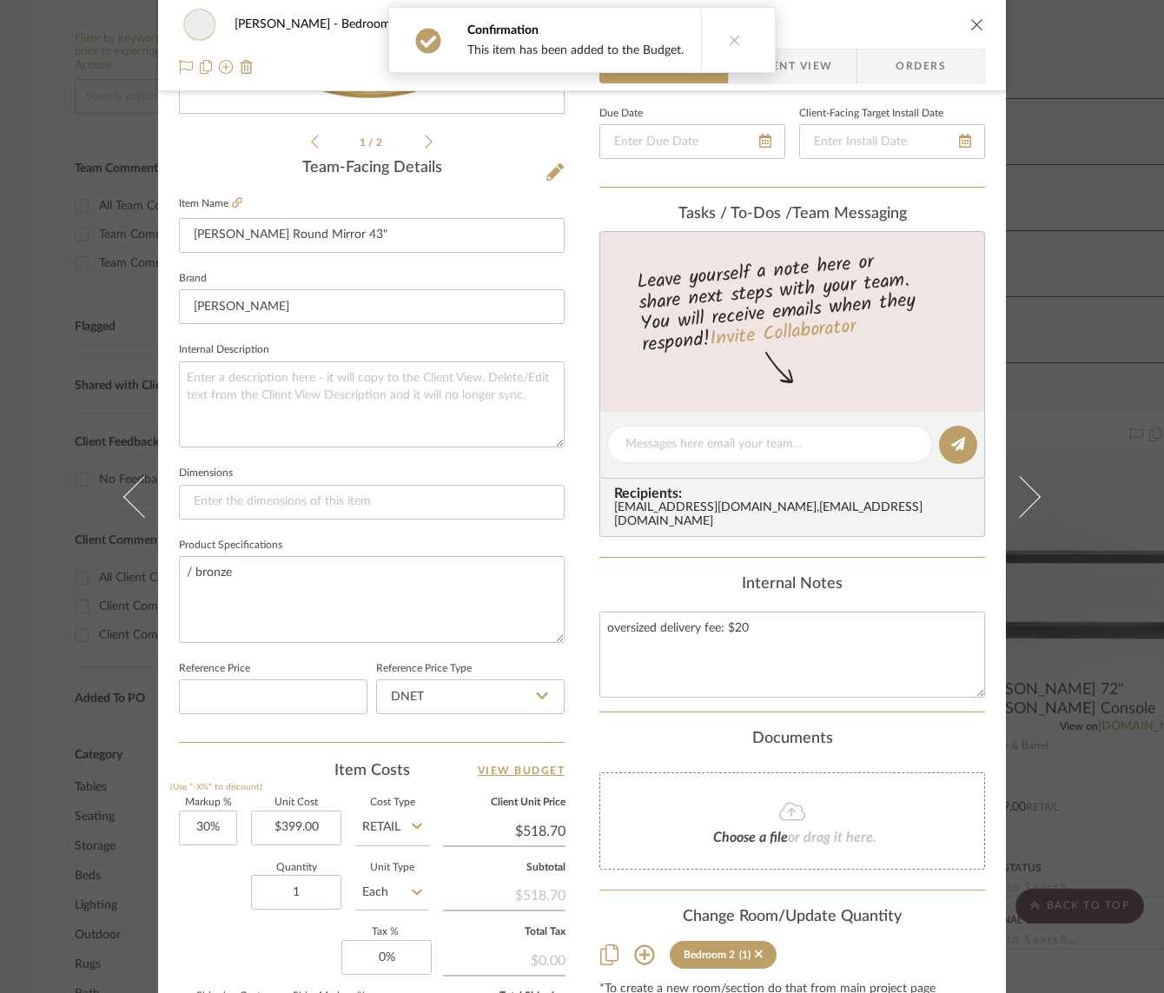
scroll to position [394, 0]
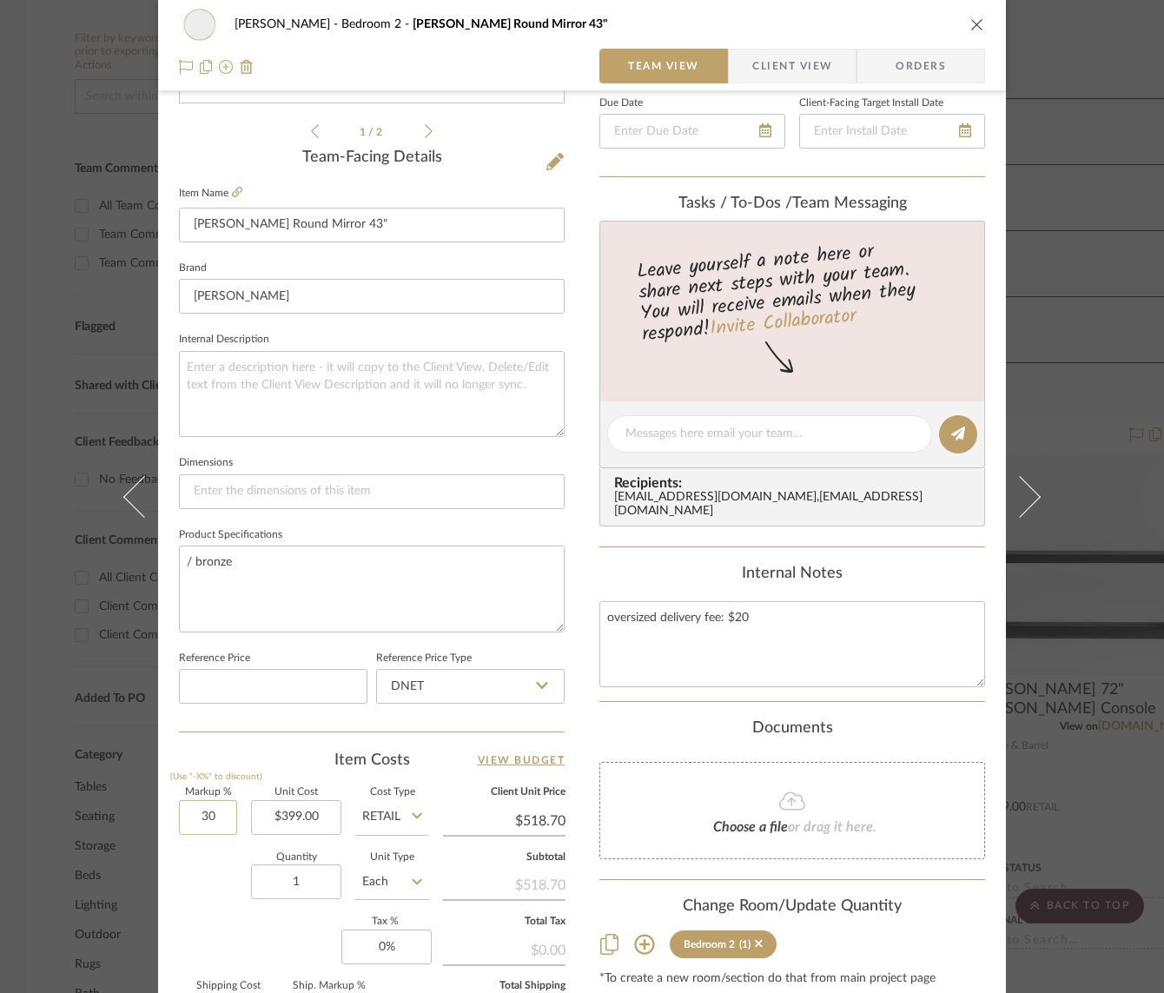
click at [197, 821] on input "30" at bounding box center [208, 817] width 58 height 35
click at [201, 820] on input "30" at bounding box center [208, 817] width 58 height 35
type input "0%"
click at [207, 862] on div "Quantity 1 Unit Type Each" at bounding box center [304, 884] width 250 height 62
type input "$399.00"
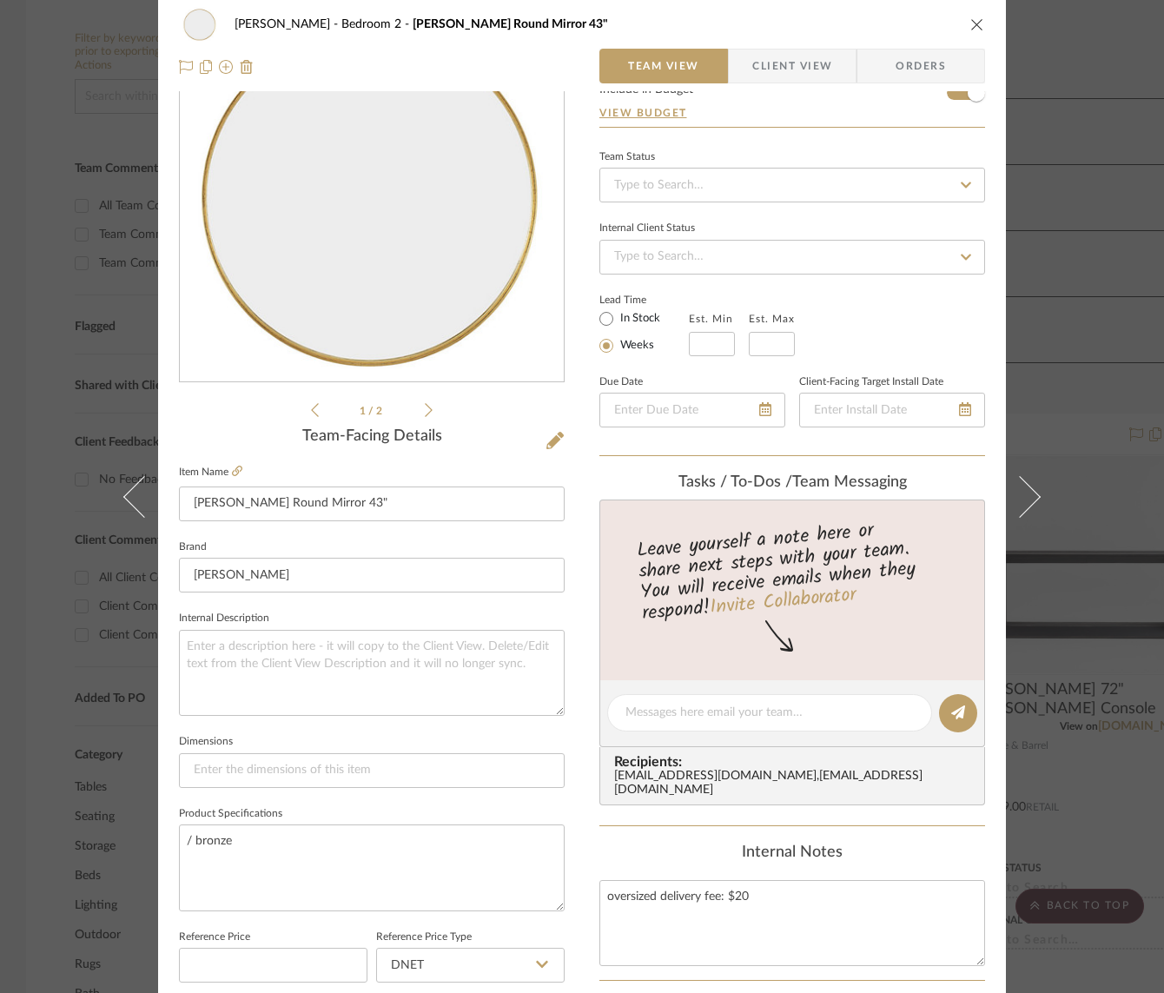
scroll to position [0, 0]
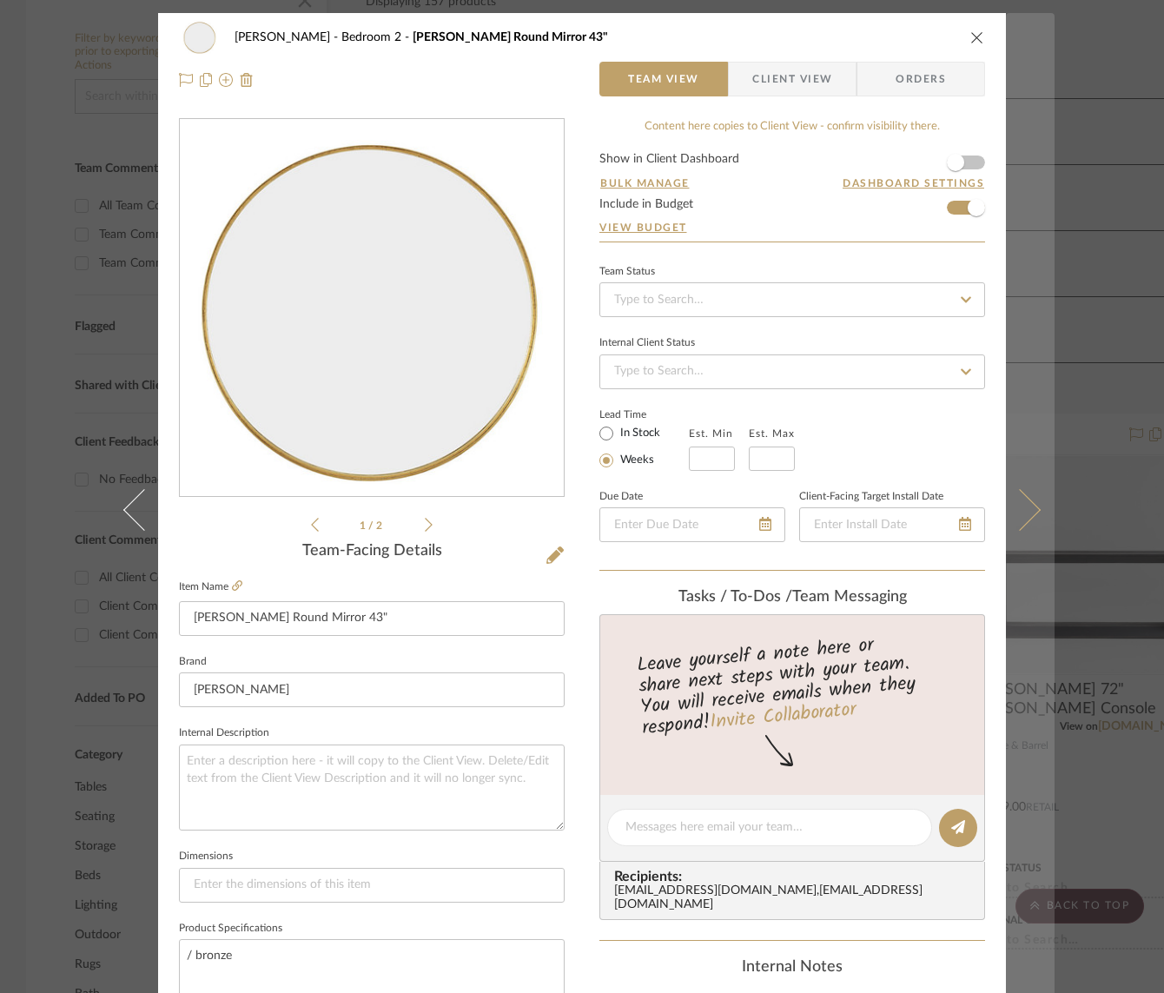
click at [1016, 506] on icon at bounding box center [1020, 509] width 42 height 42
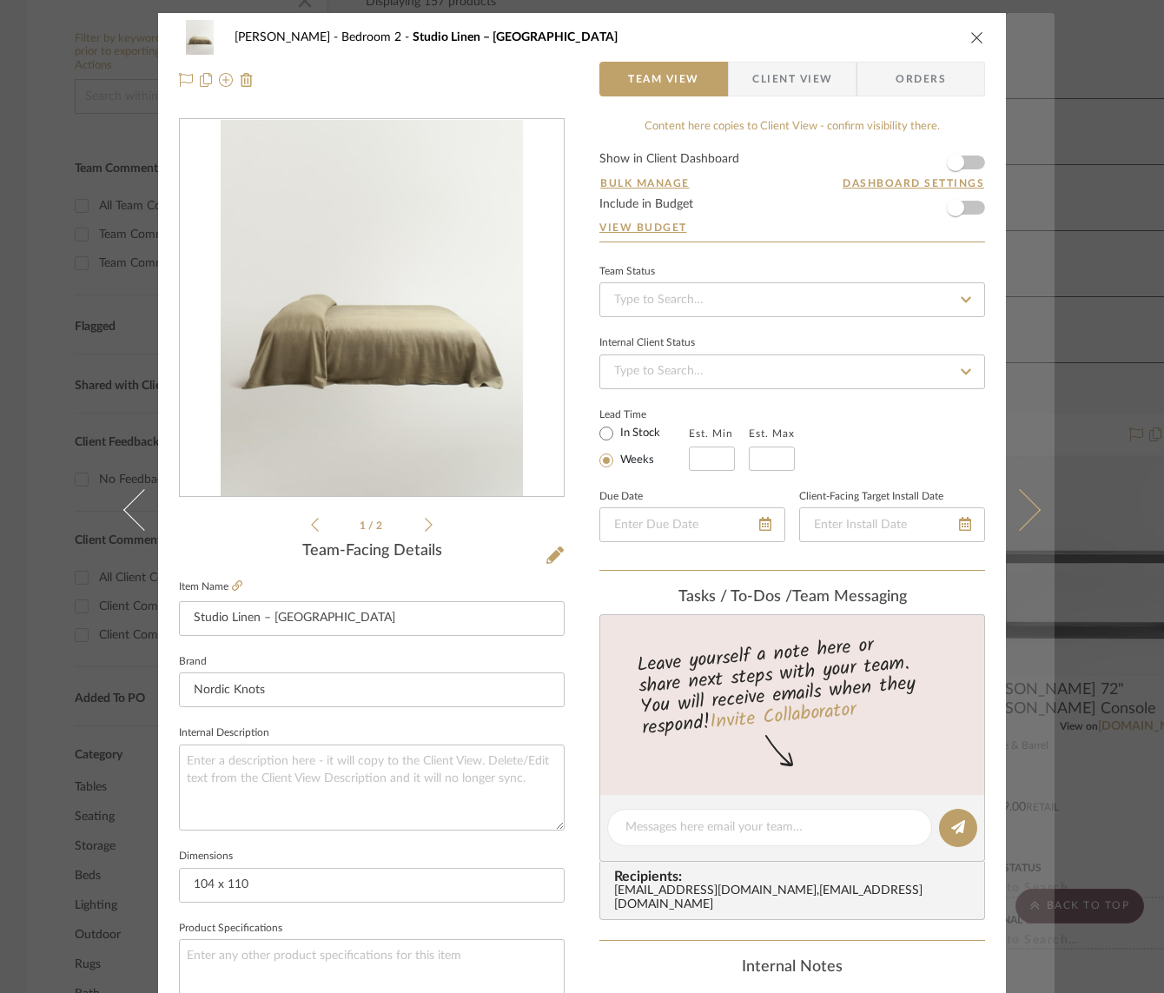
click at [1025, 502] on icon at bounding box center [1020, 509] width 42 height 42
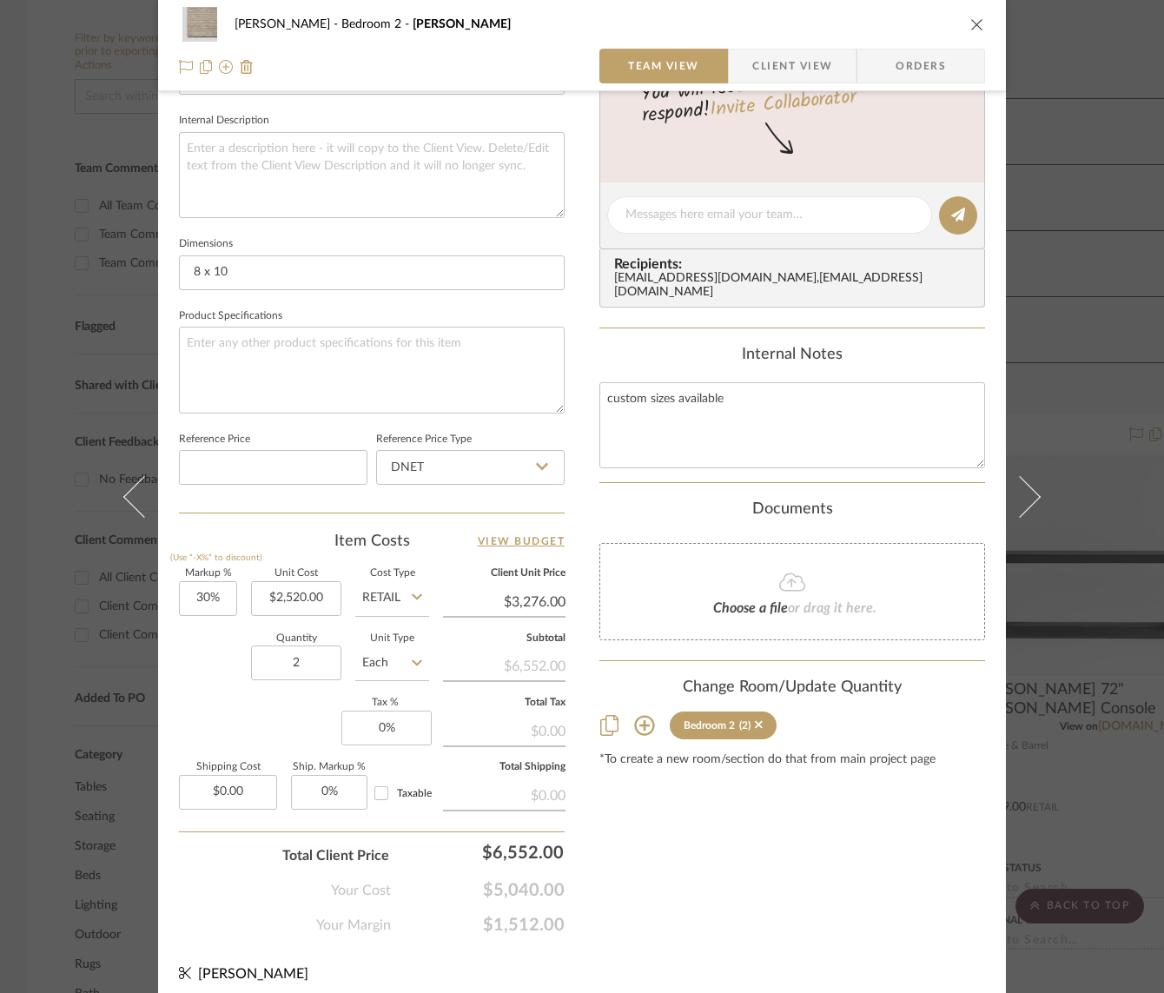
scroll to position [621, 0]
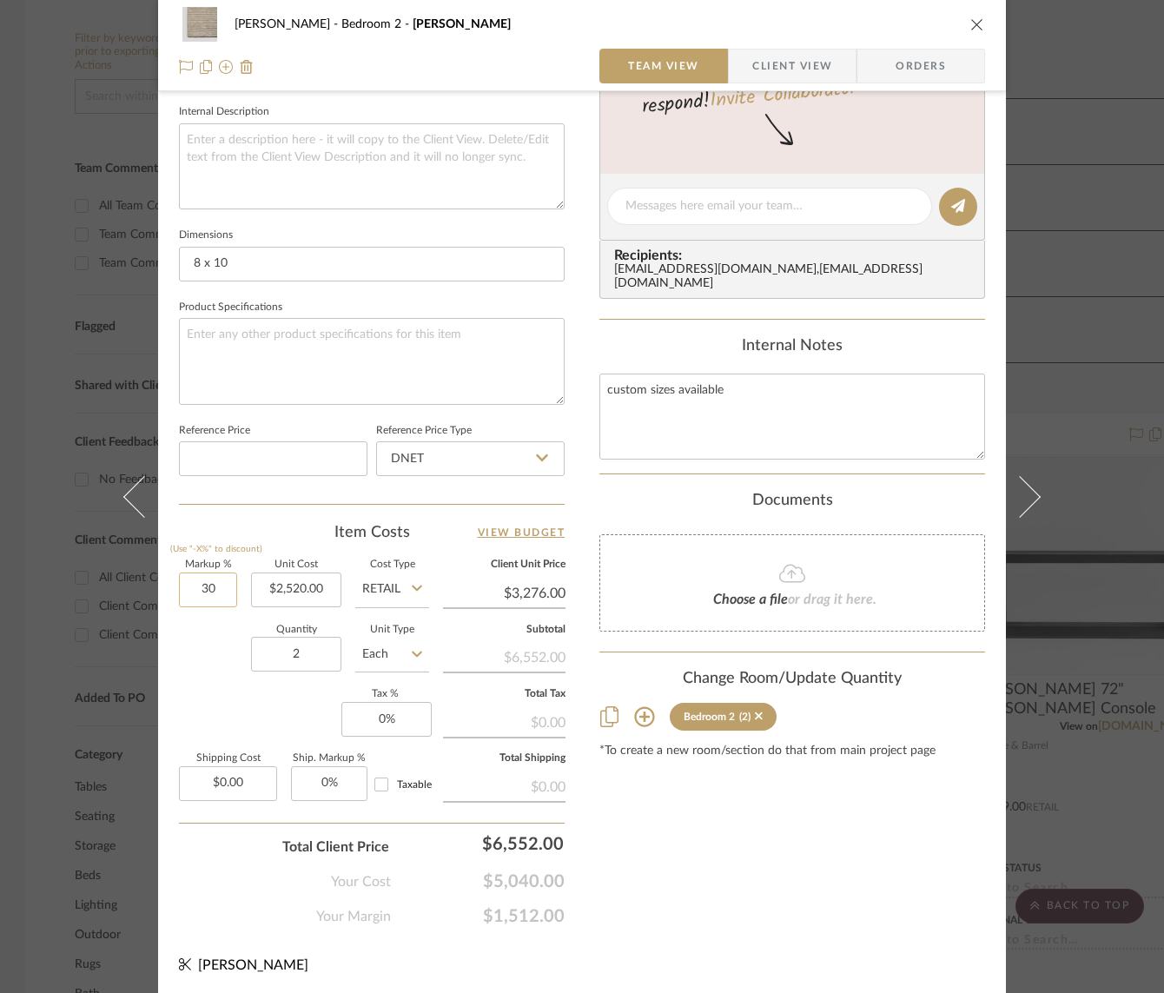
click at [196, 586] on input "30" at bounding box center [208, 590] width 58 height 35
type input "0%"
click at [192, 616] on sr-form-field "Markup % (Use "-X%" to discount) 0%" at bounding box center [208, 591] width 58 height 62
type input "$2,520.00"
click at [301, 653] on input "2" at bounding box center [296, 654] width 90 height 35
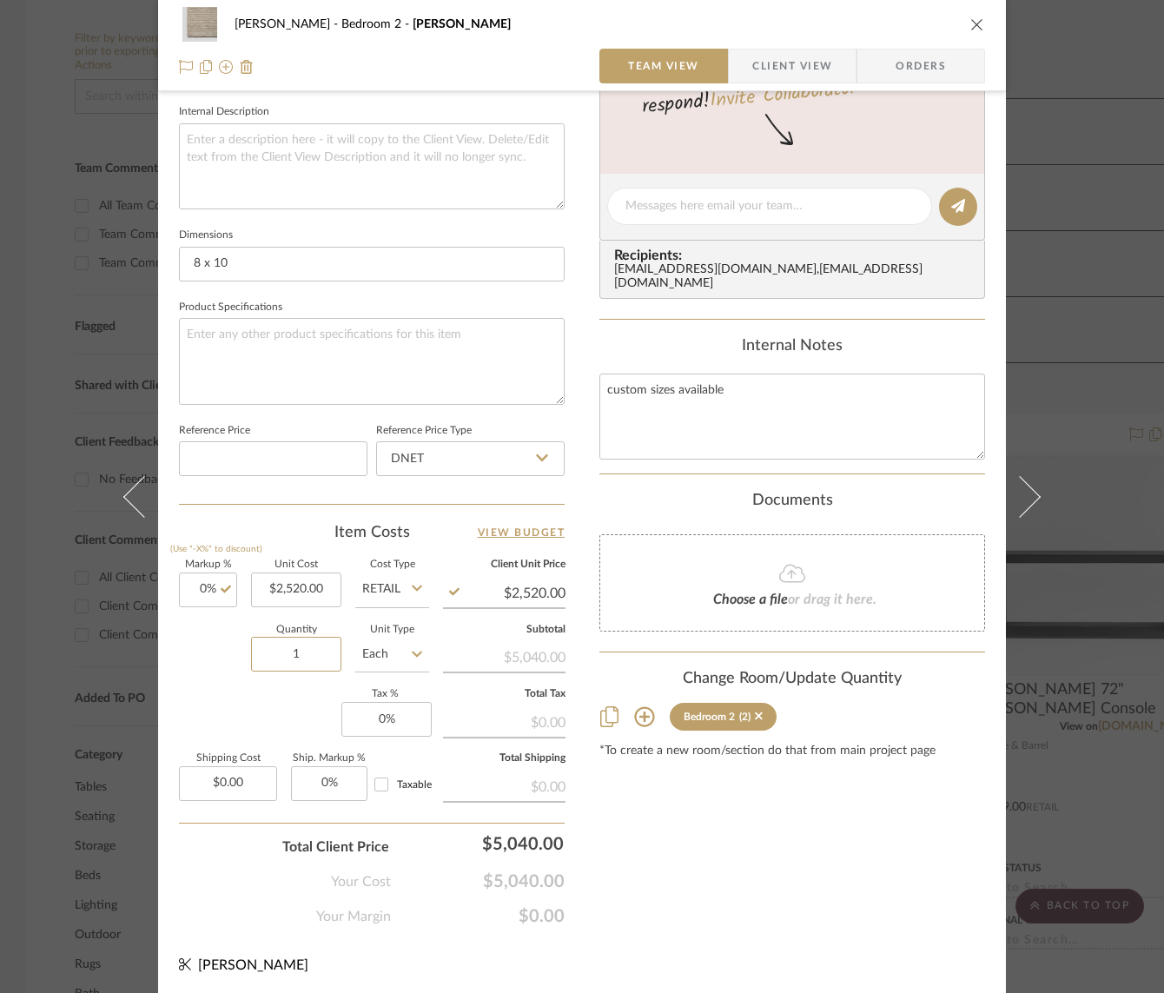
type input "1"
click at [243, 698] on div "Markup % (Use "-X%" to discount) 0% Unit Cost $2,520.00 Cost Type Retail Client…" at bounding box center [372, 687] width 386 height 254
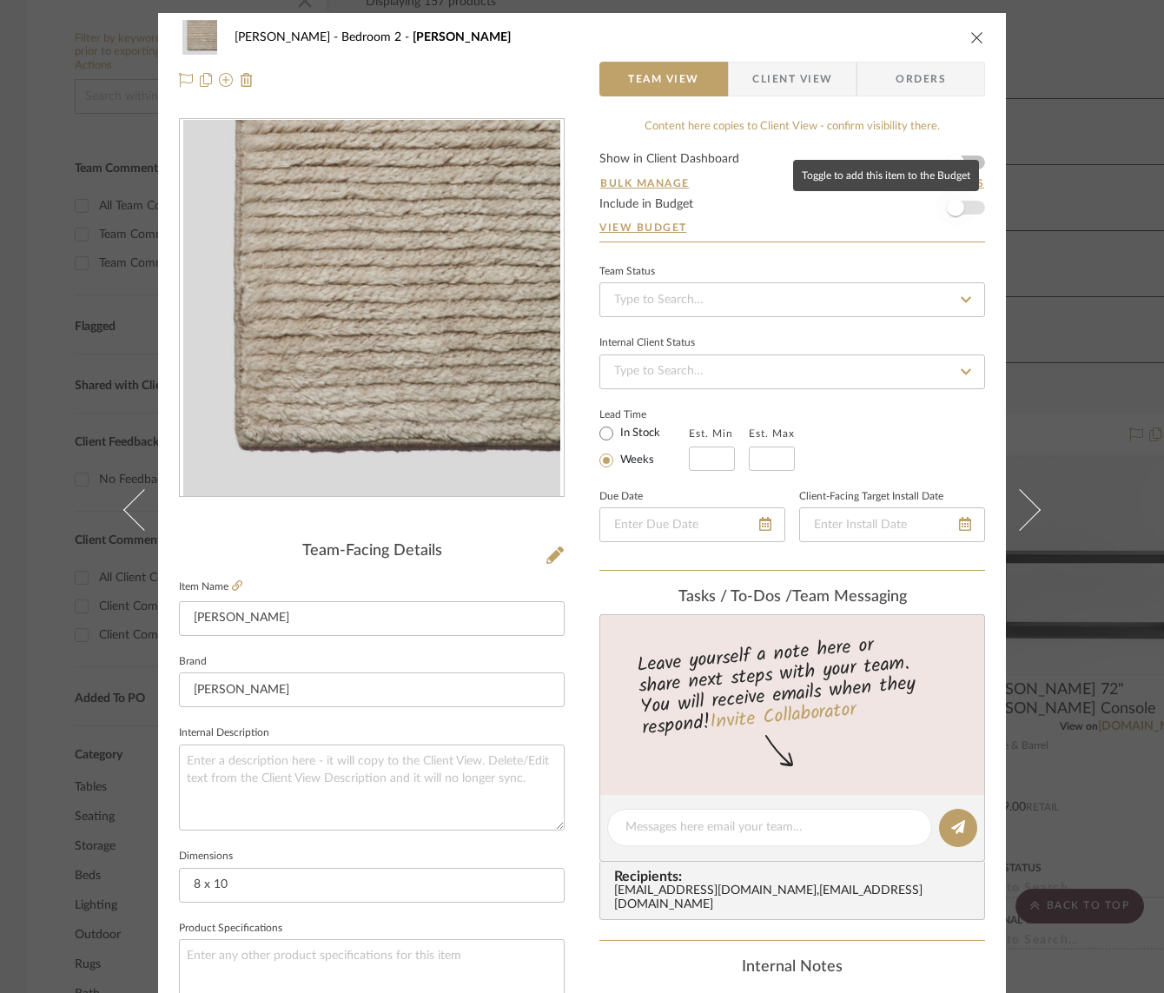
click at [963, 212] on span "button" at bounding box center [956, 208] width 38 height 38
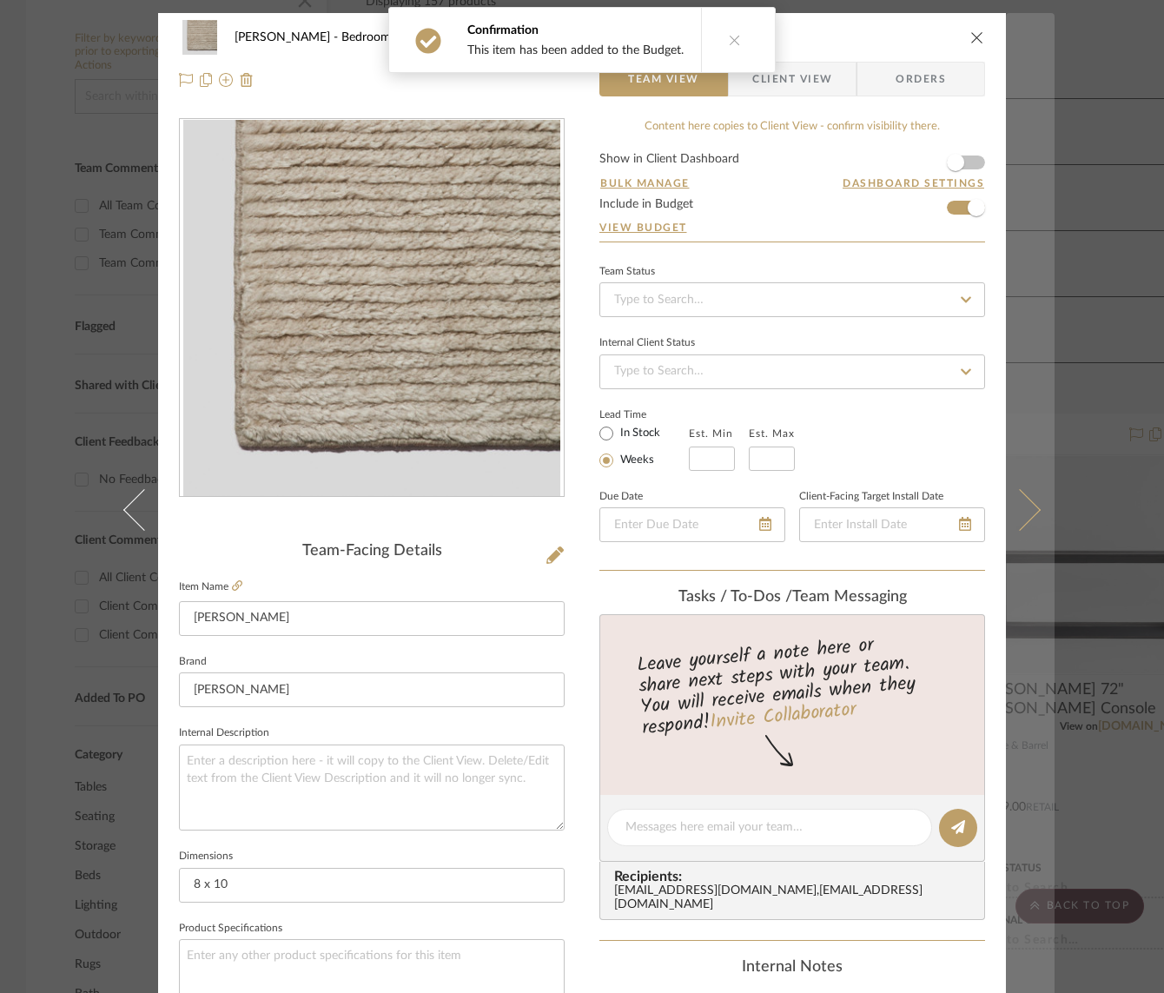
click at [1023, 508] on icon at bounding box center [1020, 509] width 42 height 42
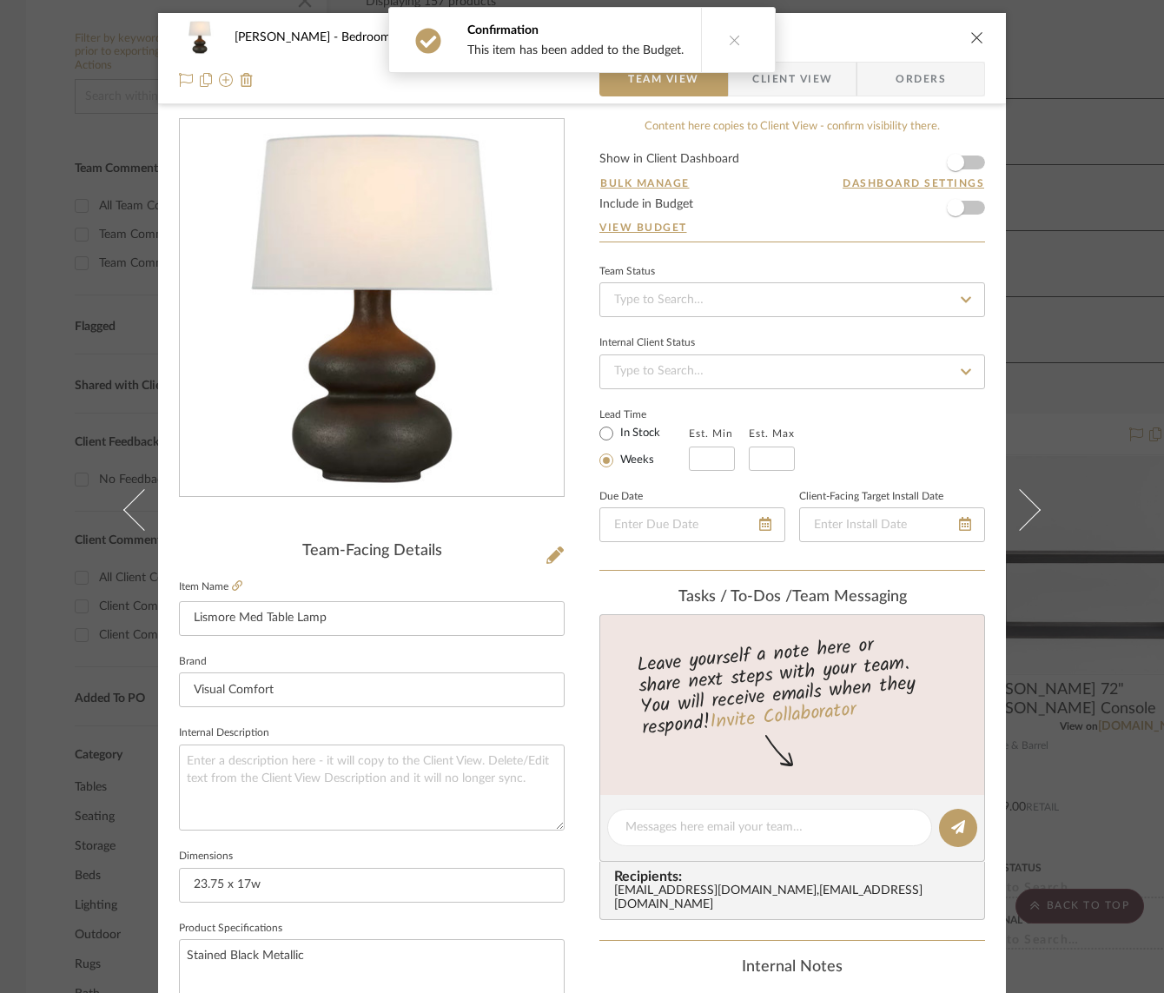
scroll to position [63, 0]
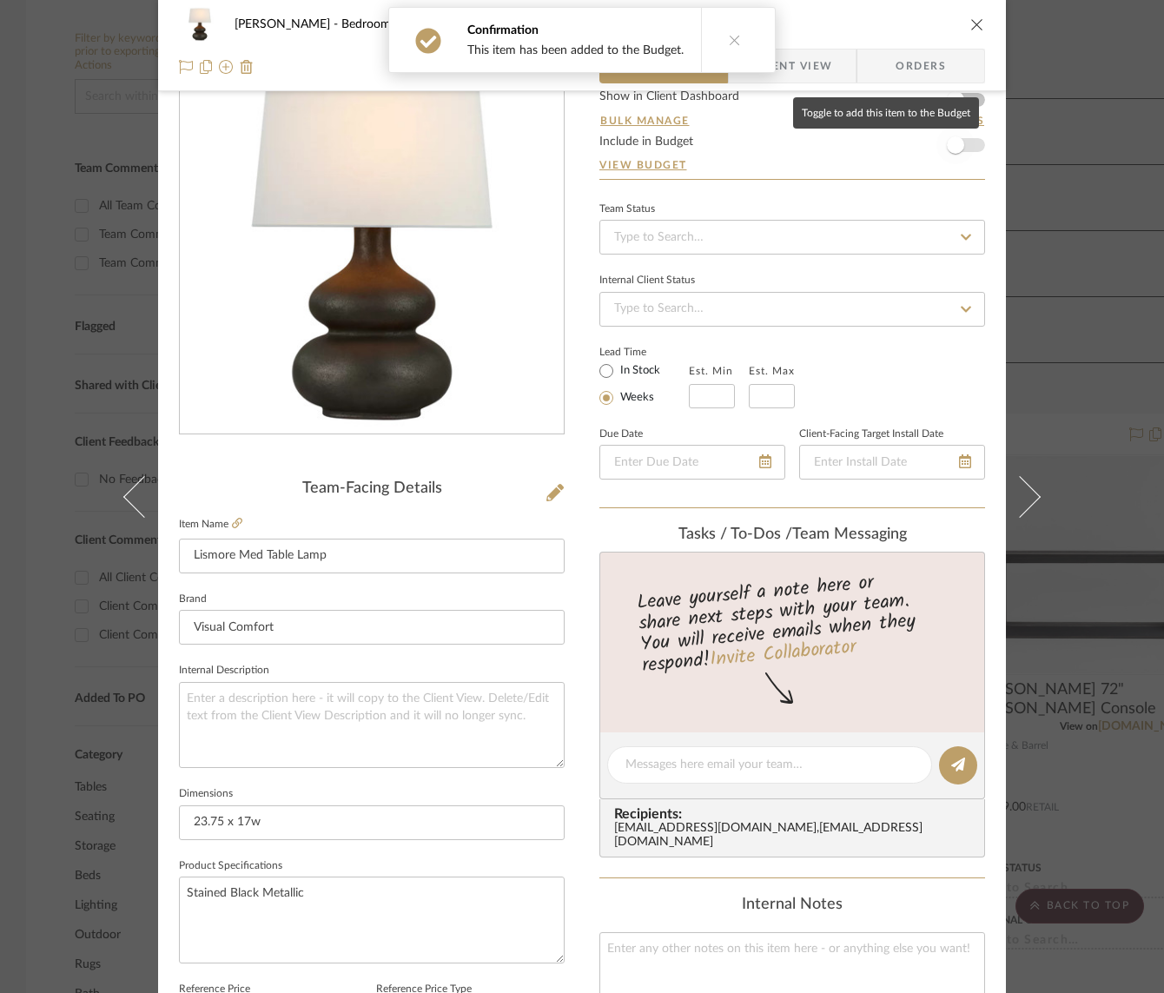
click at [968, 149] on span "button" at bounding box center [956, 145] width 38 height 38
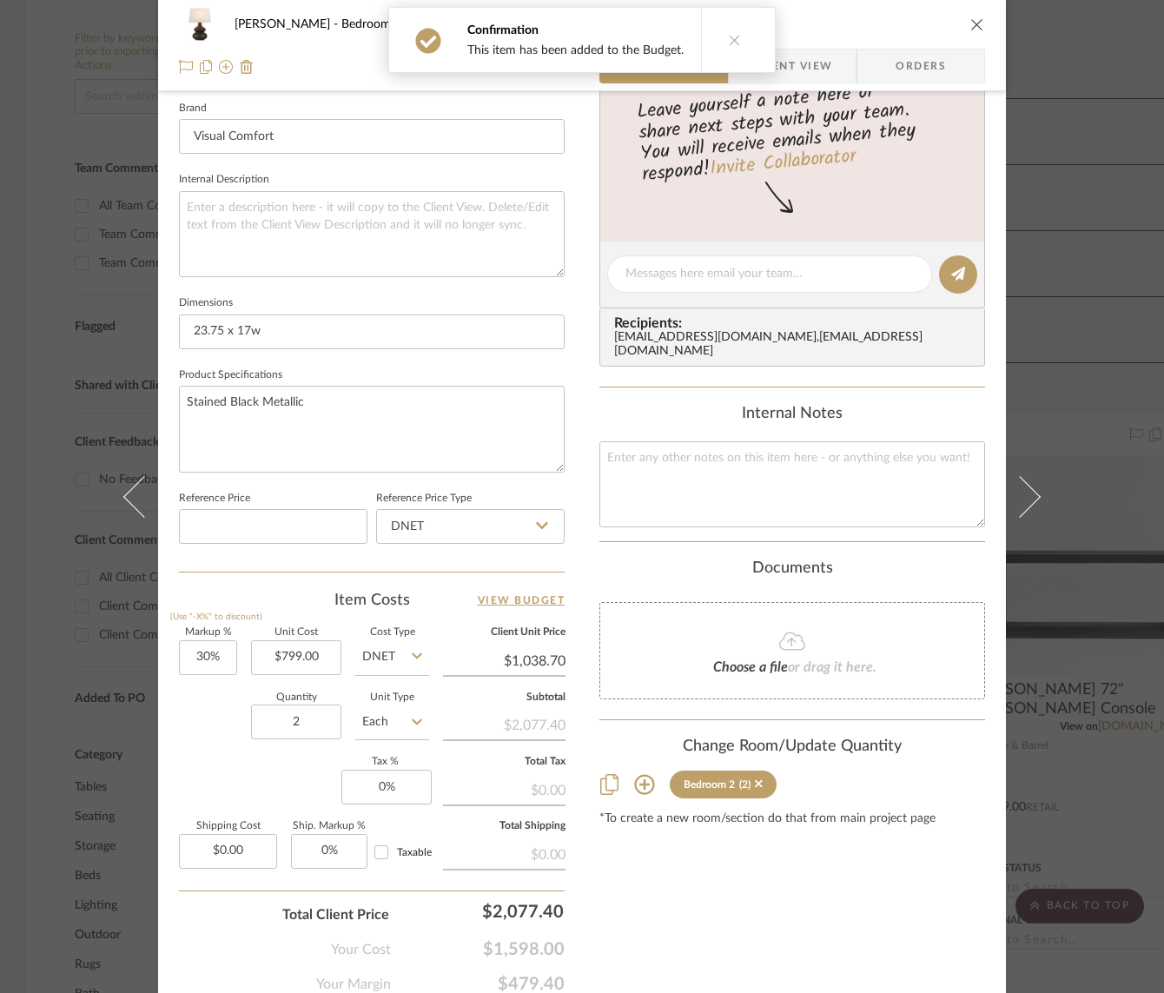
scroll to position [571, 0]
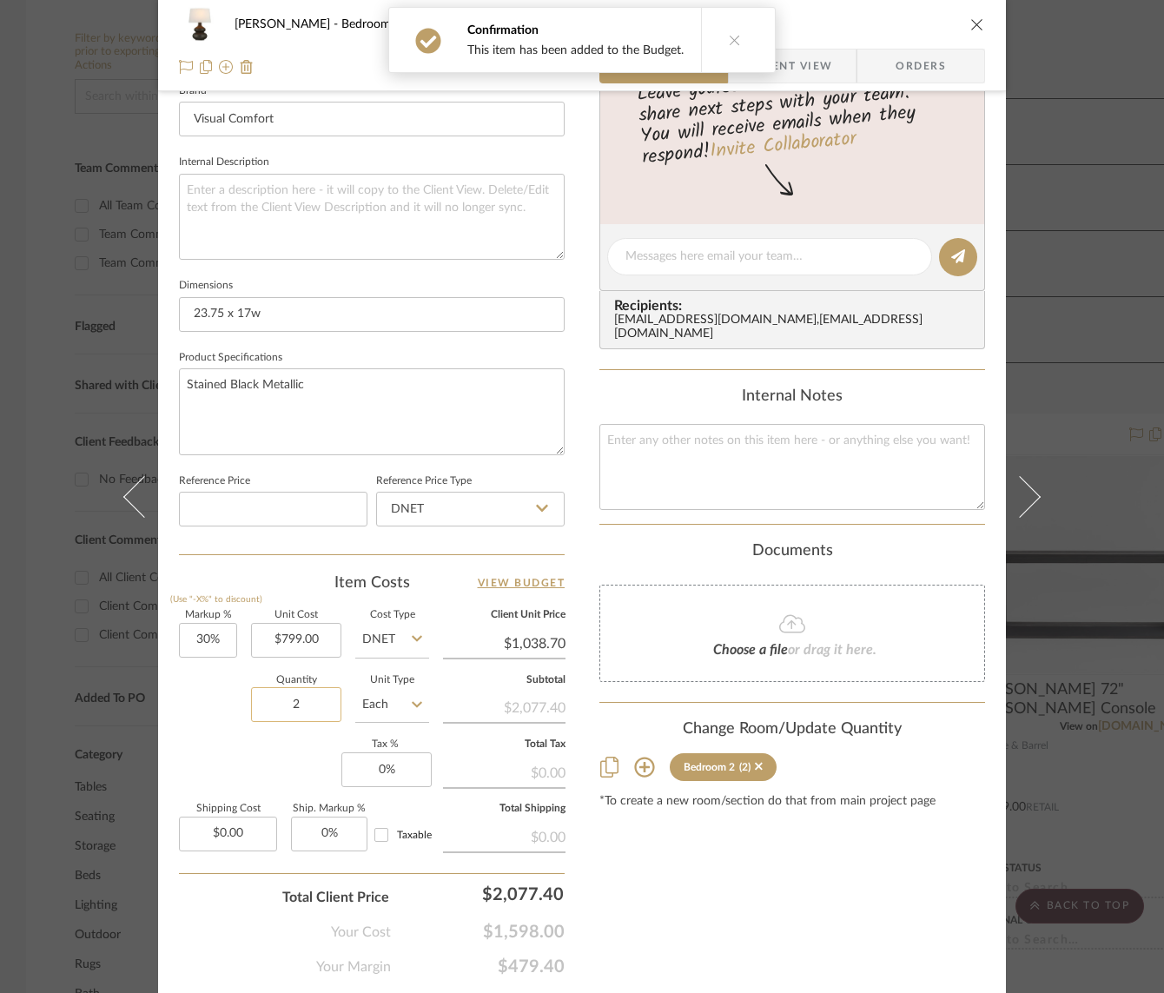
click at [308, 708] on input "2" at bounding box center [296, 704] width 90 height 35
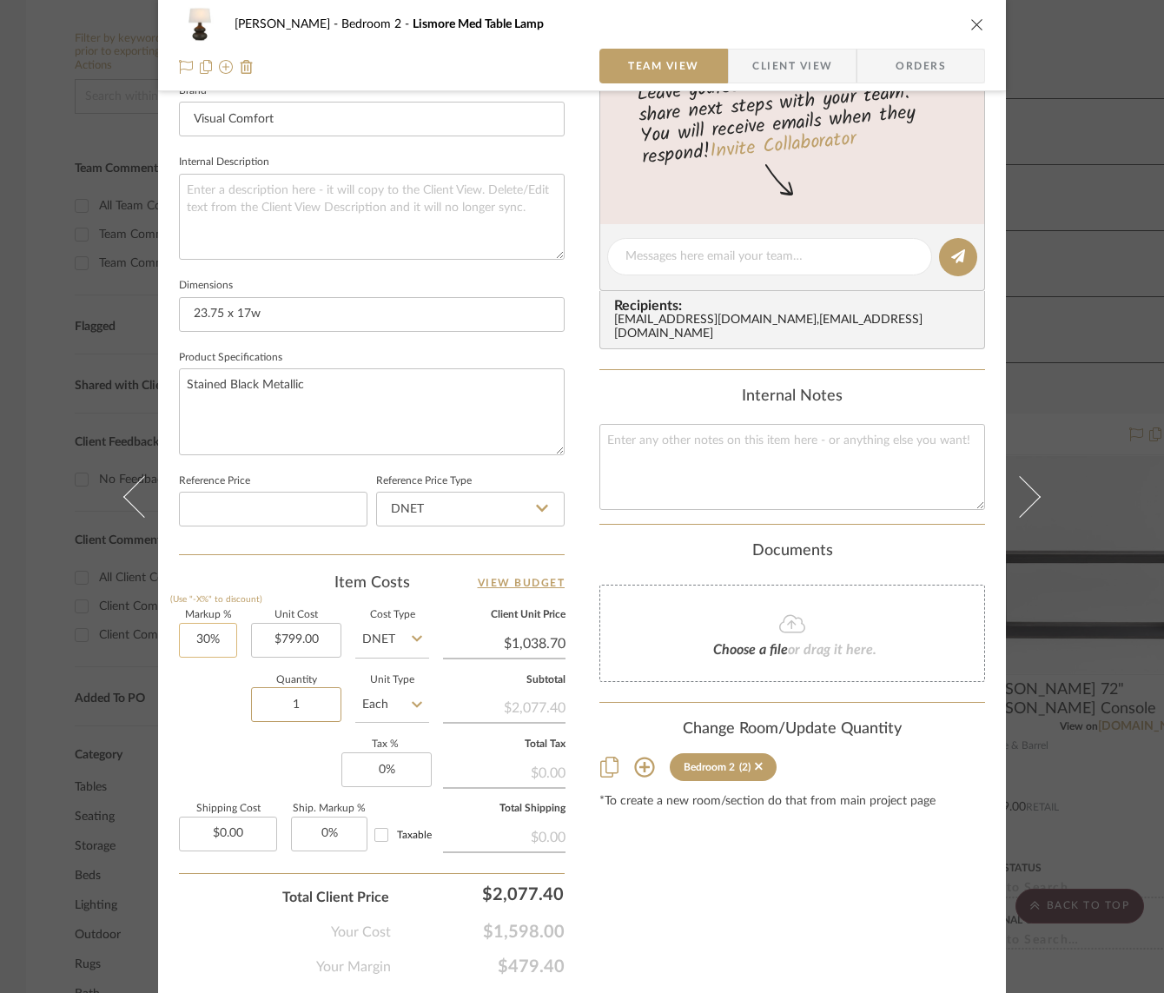
type input "1"
type input "30"
click at [195, 638] on input "30" at bounding box center [208, 640] width 58 height 35
type input "0%"
click at [210, 712] on div "Quantity 1 Unit Type Each" at bounding box center [304, 707] width 250 height 62
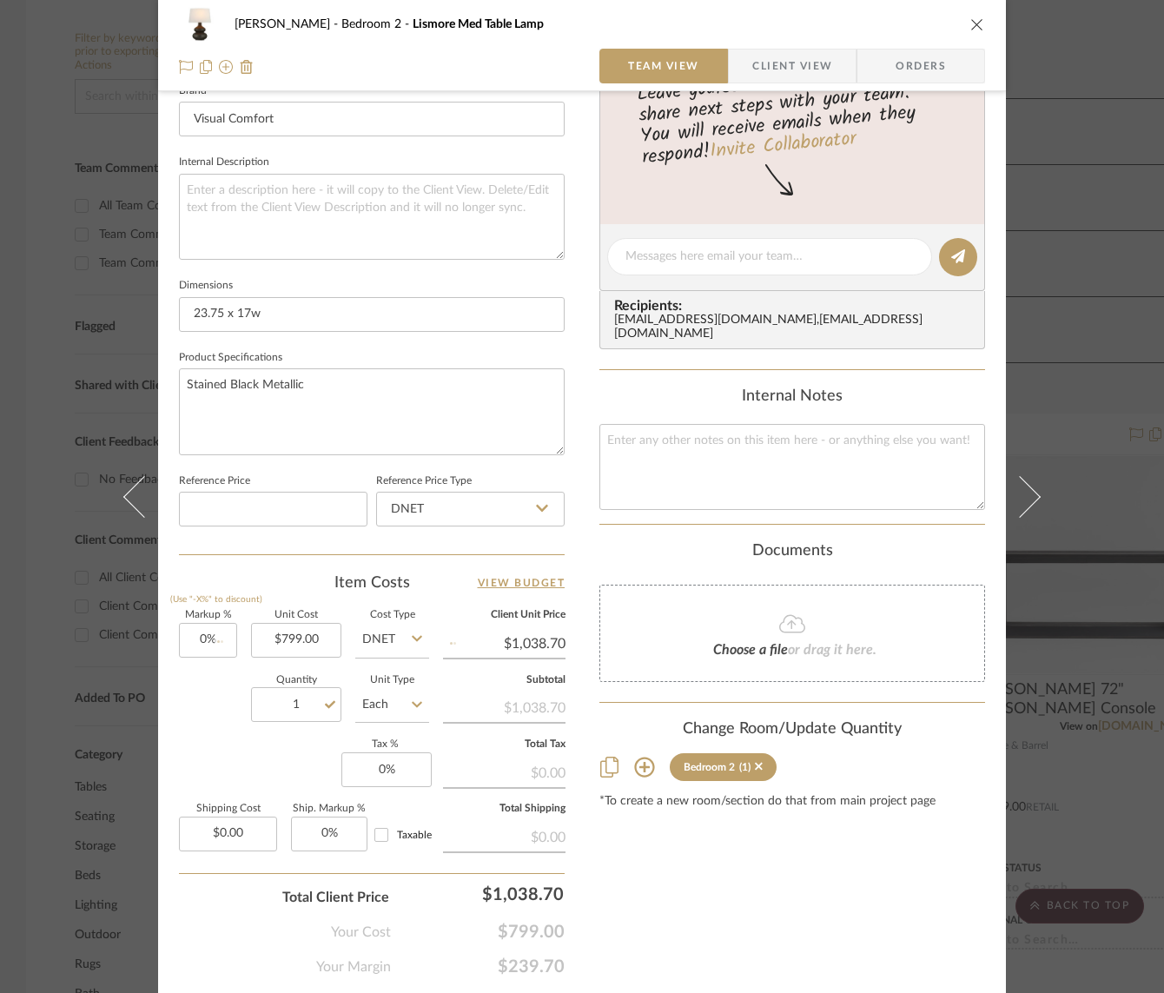
type input "$799.00"
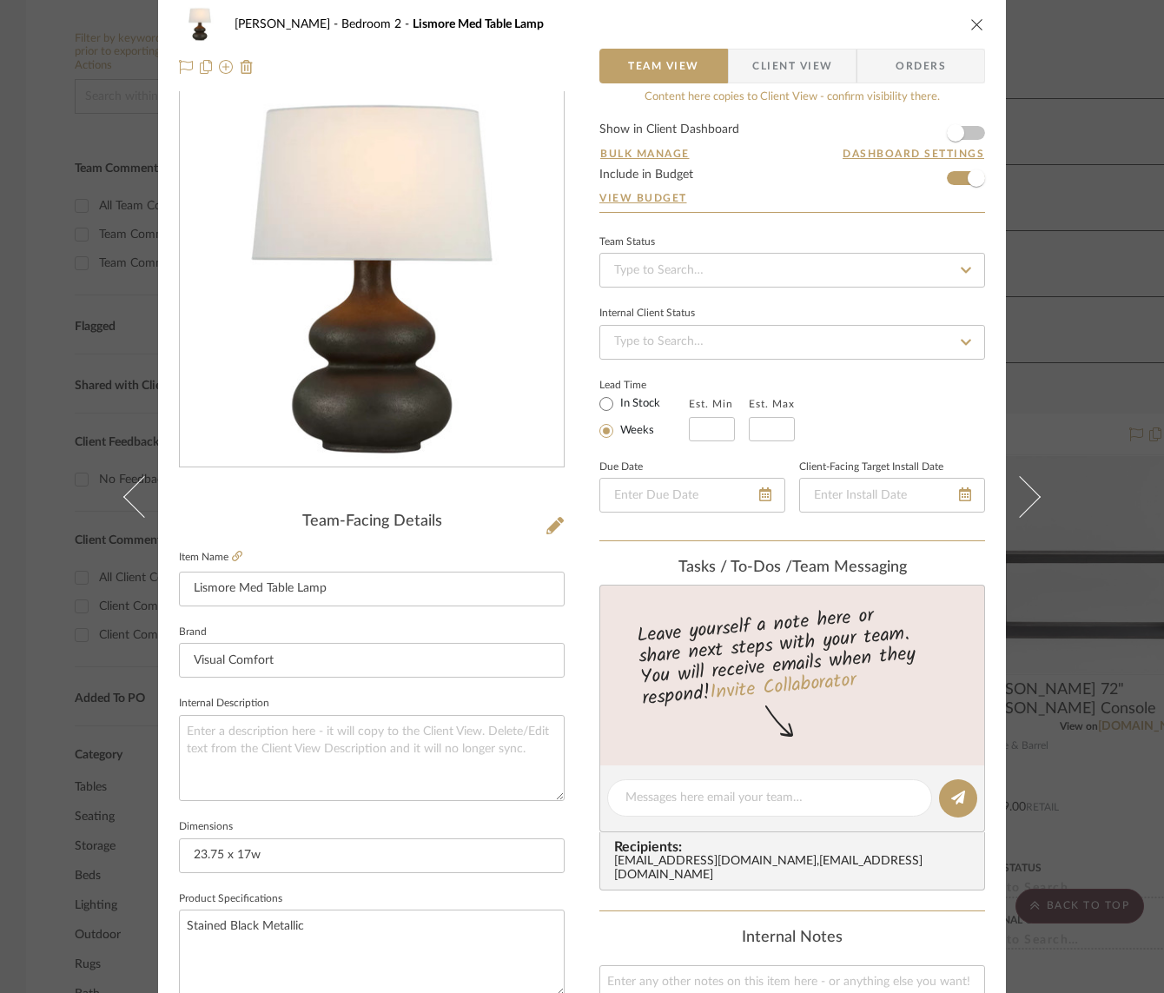
scroll to position [0, 0]
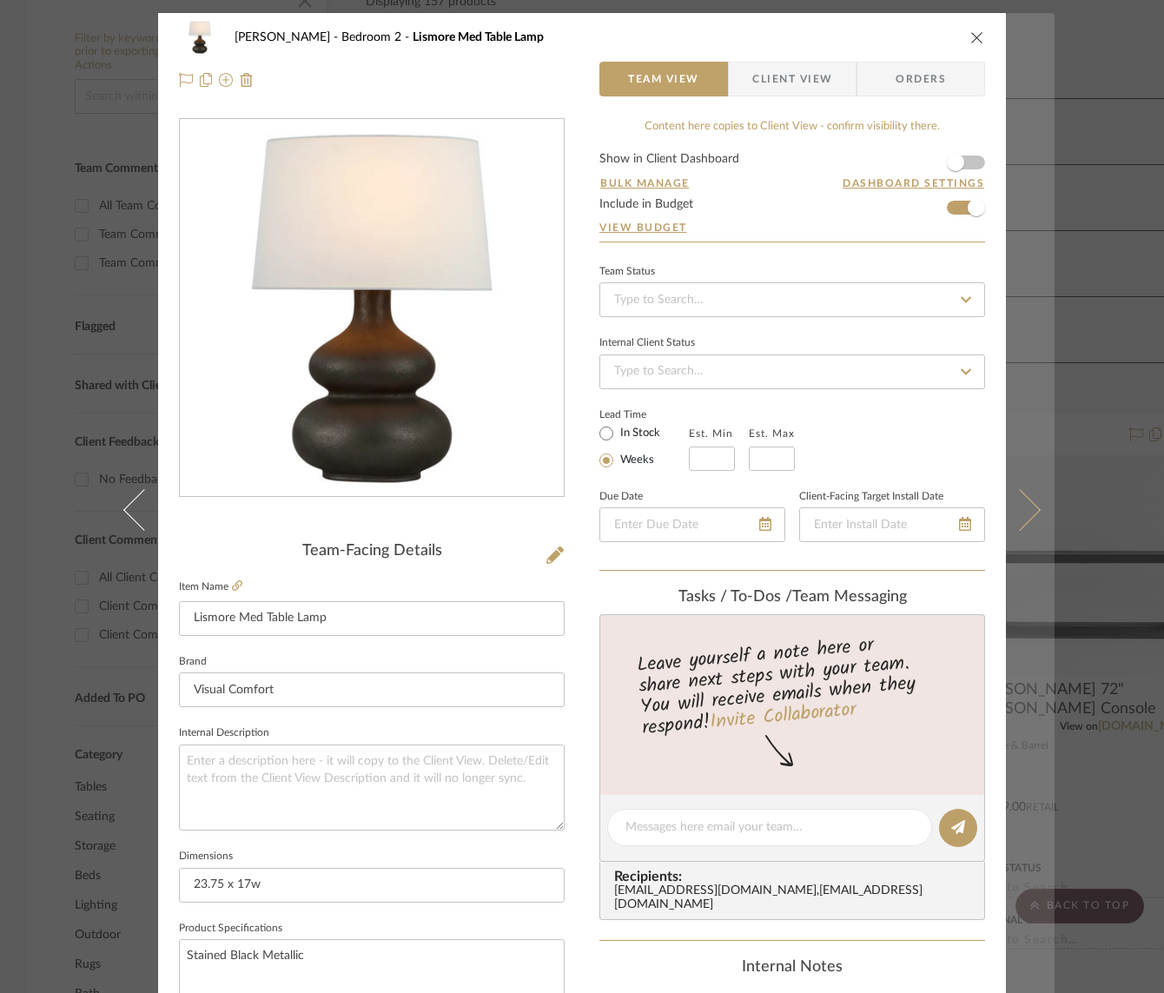
click at [1018, 511] on icon at bounding box center [1020, 509] width 42 height 42
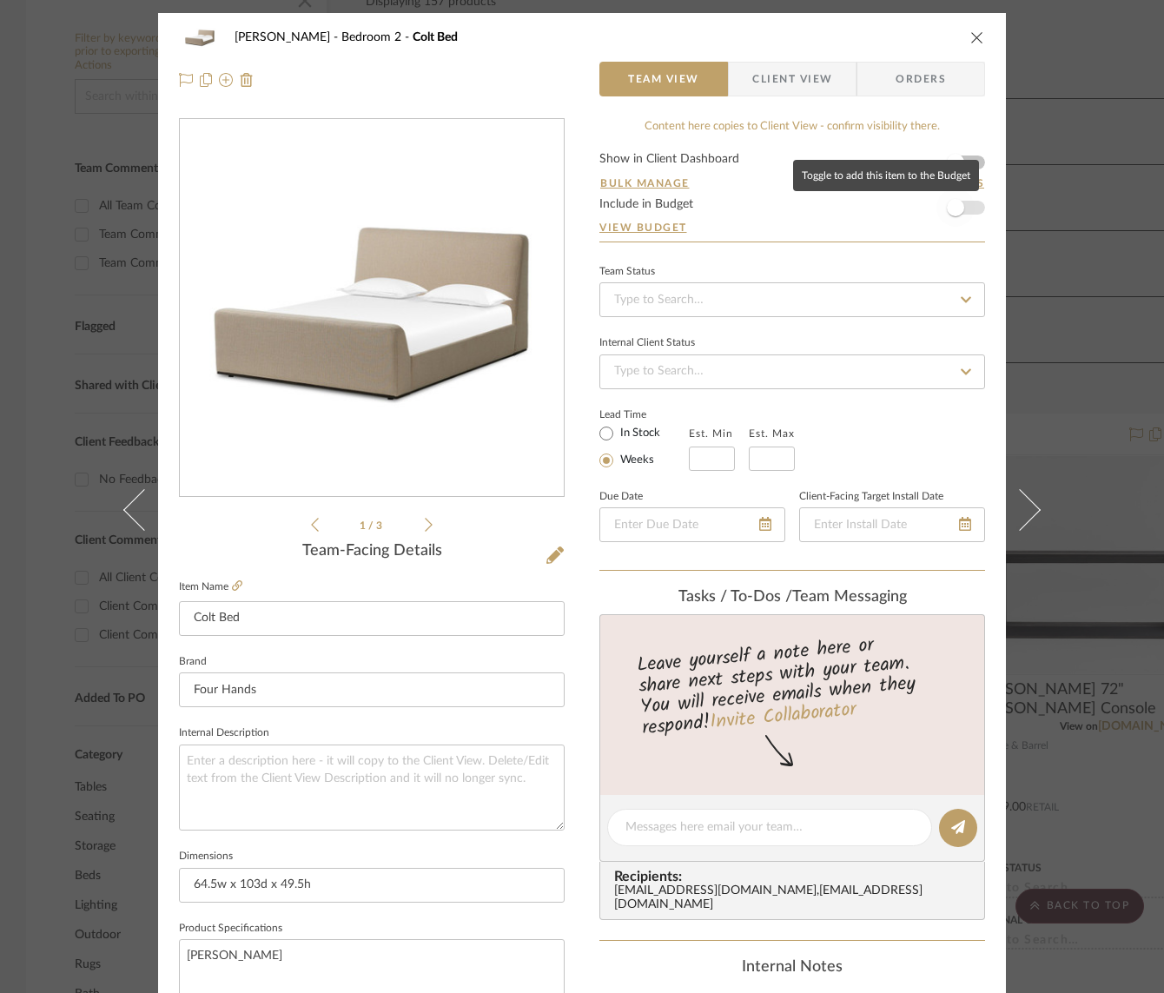
click at [968, 211] on span "button" at bounding box center [956, 208] width 38 height 38
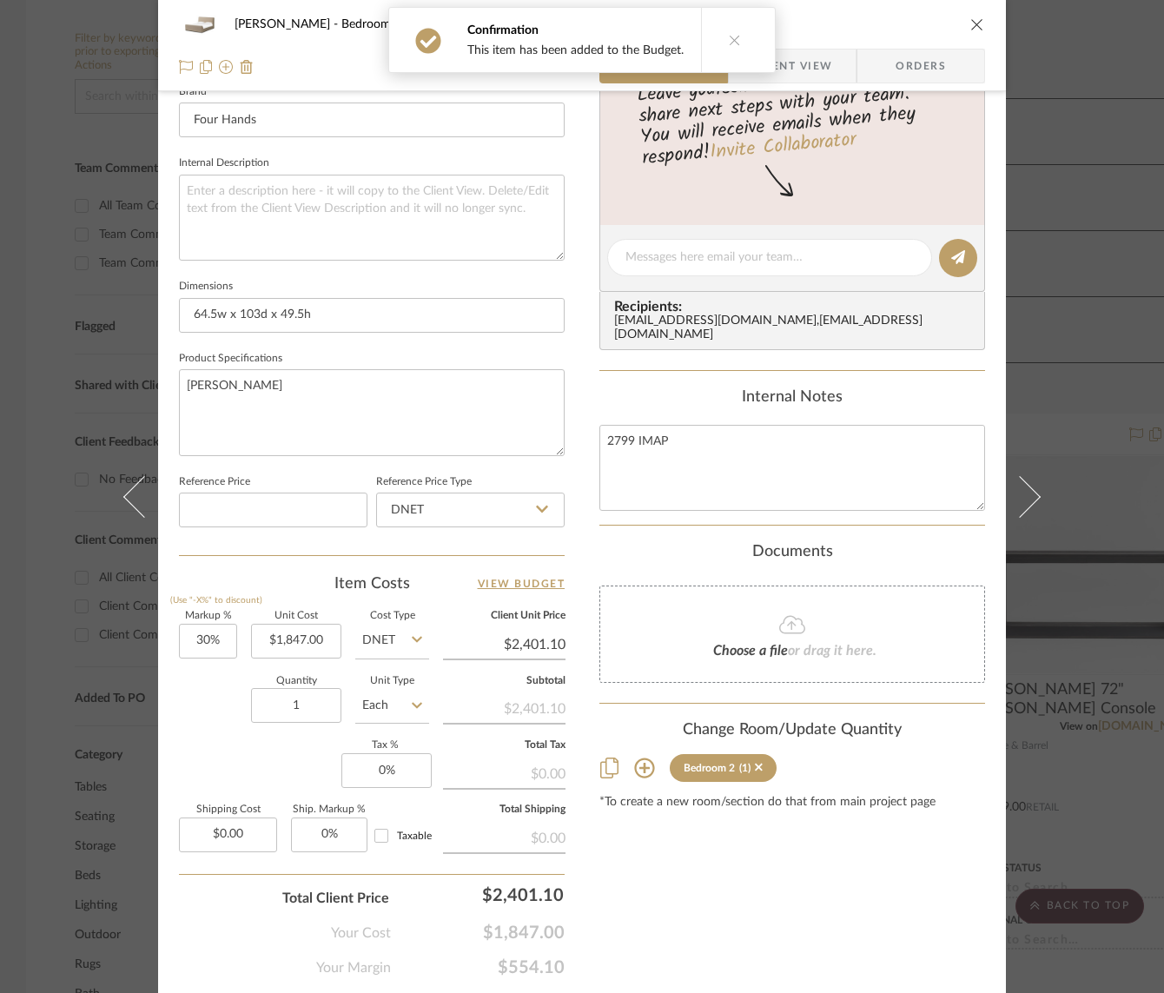
scroll to position [621, 0]
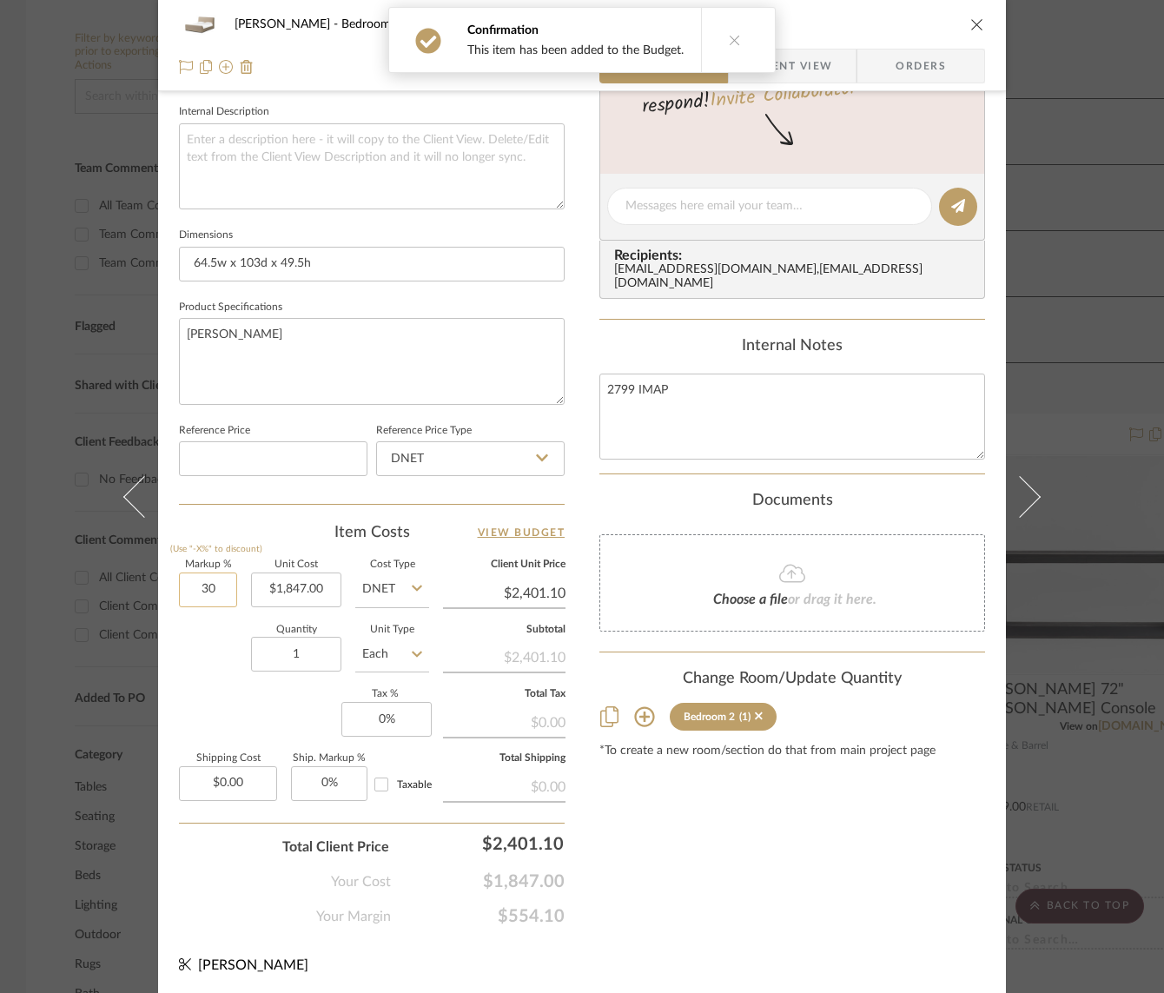
drag, startPoint x: 200, startPoint y: 592, endPoint x: 209, endPoint y: 588, distance: 10.2
click at [209, 588] on input "30" at bounding box center [208, 590] width 58 height 35
click at [197, 645] on div "Quantity 1 Unit Type Each" at bounding box center [304, 657] width 250 height 62
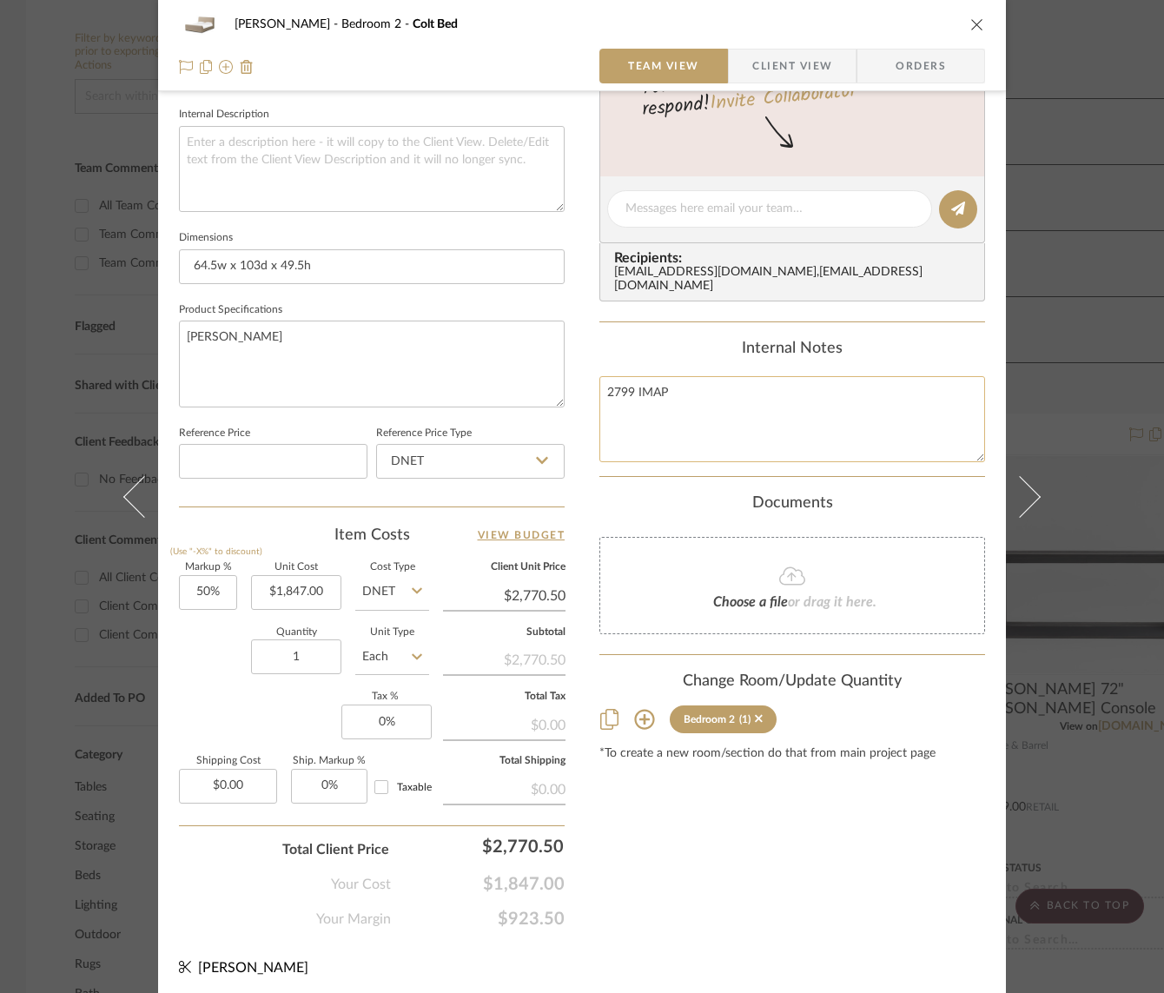
scroll to position [0, 0]
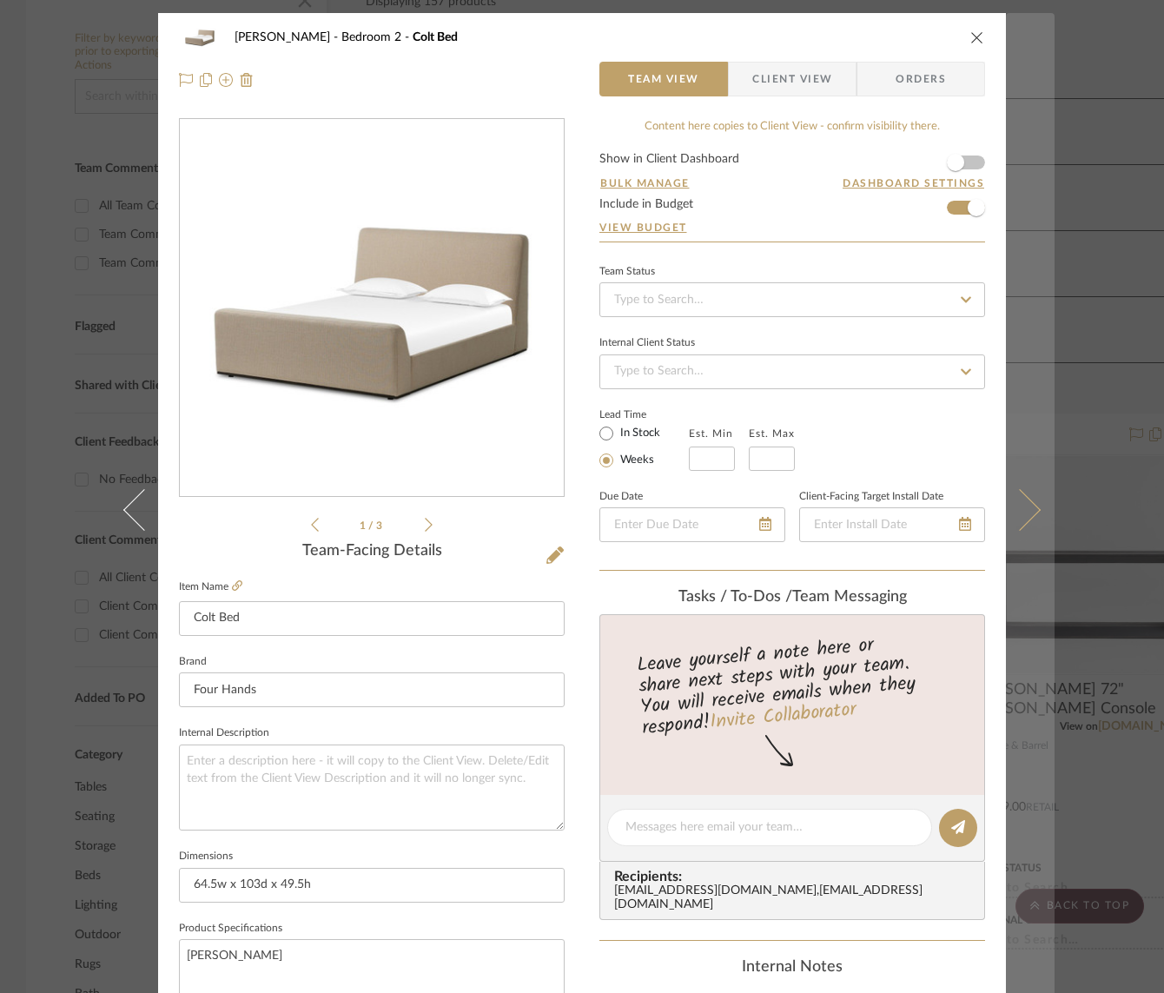
click at [1030, 502] on button at bounding box center [1030, 509] width 49 height 993
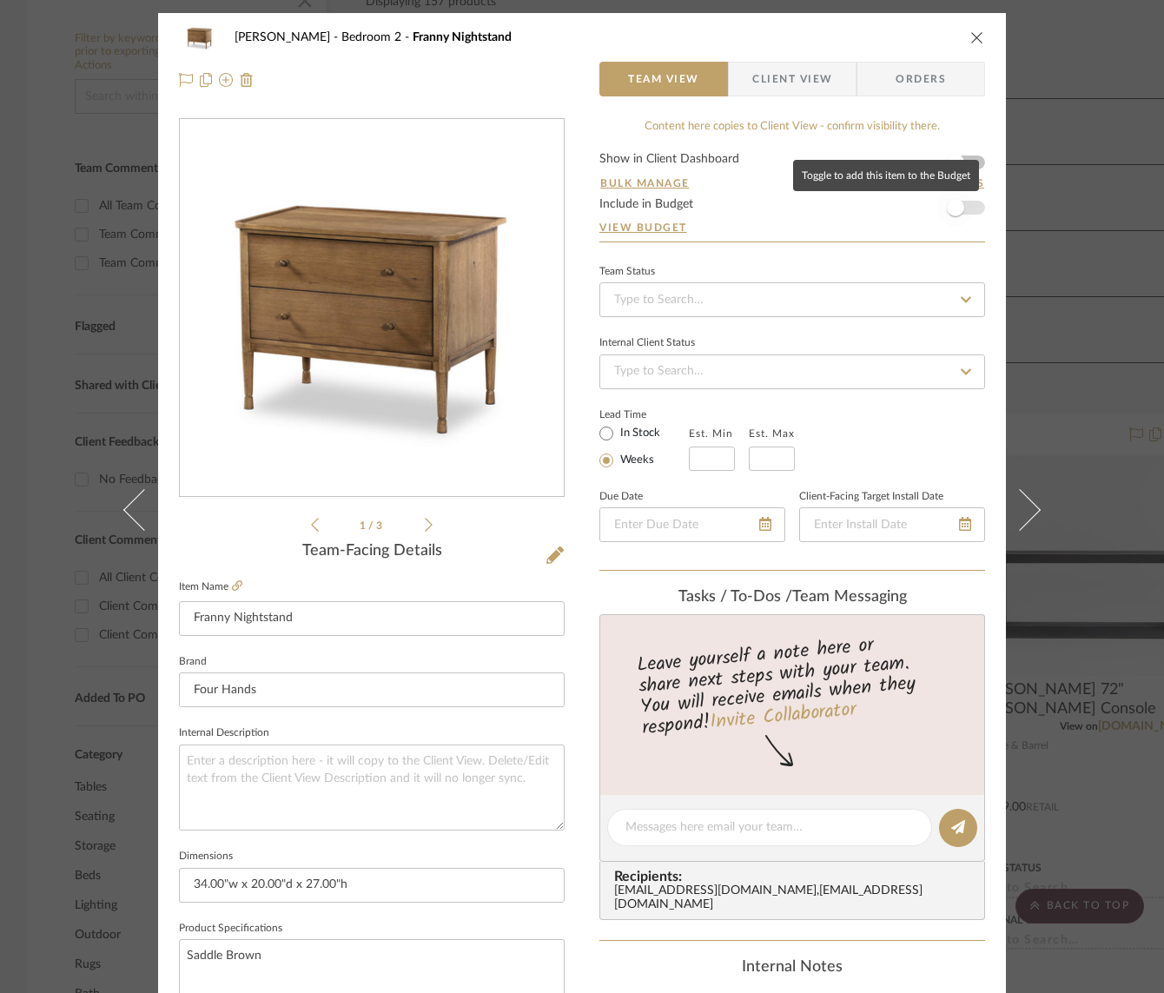
click at [965, 206] on span "button" at bounding box center [956, 208] width 38 height 38
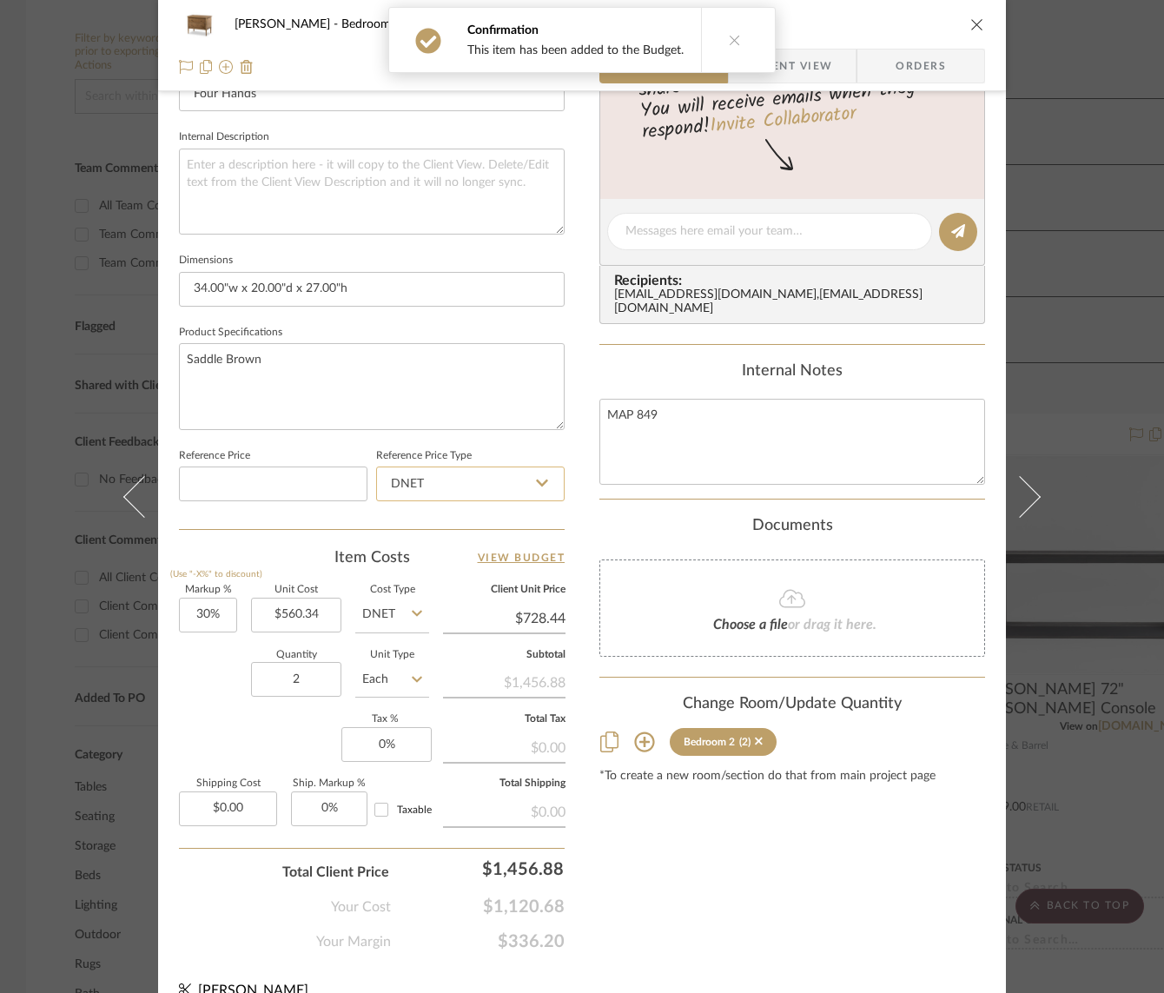
scroll to position [621, 0]
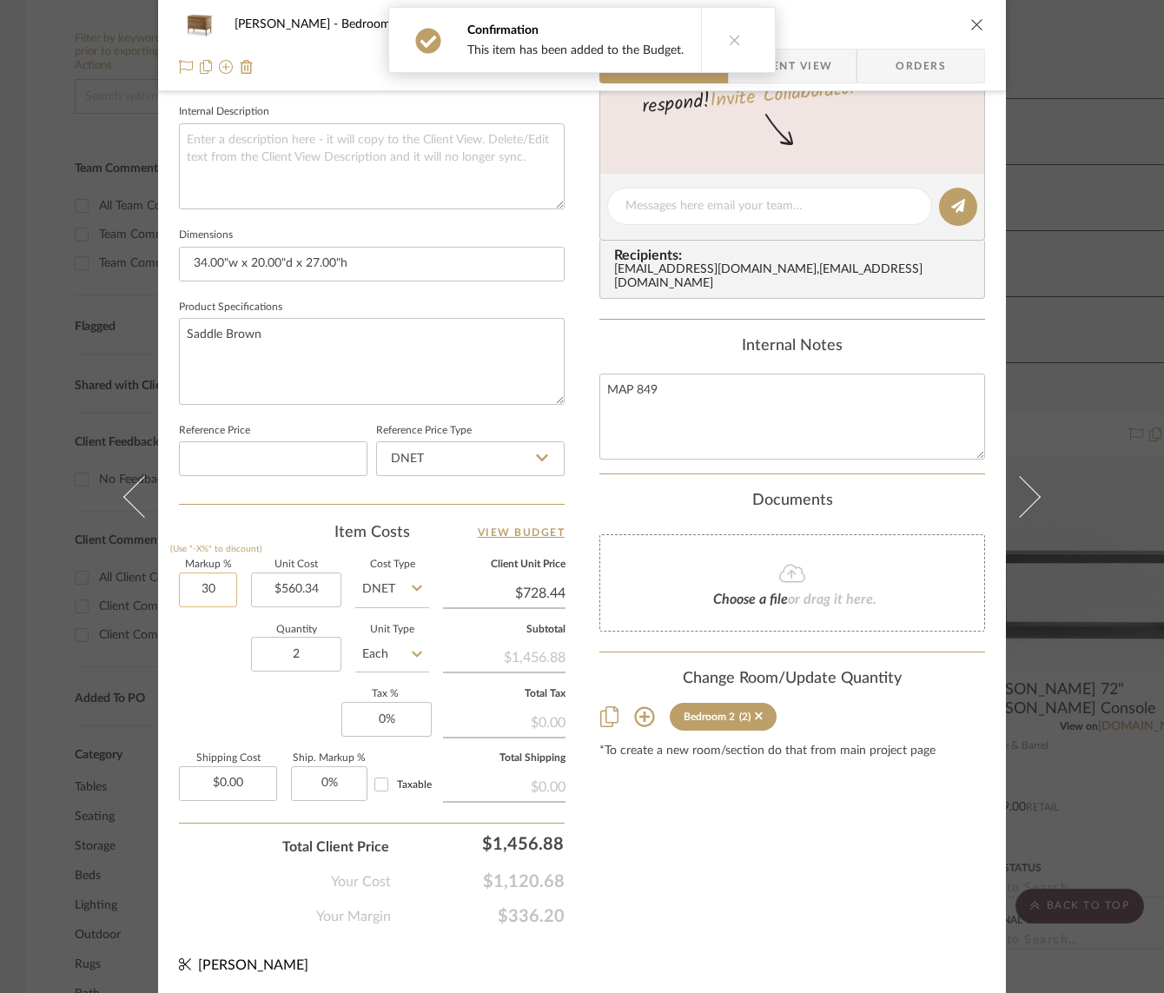
click at [196, 592] on input "30" at bounding box center [208, 590] width 58 height 35
click at [315, 652] on input "2" at bounding box center [296, 654] width 90 height 35
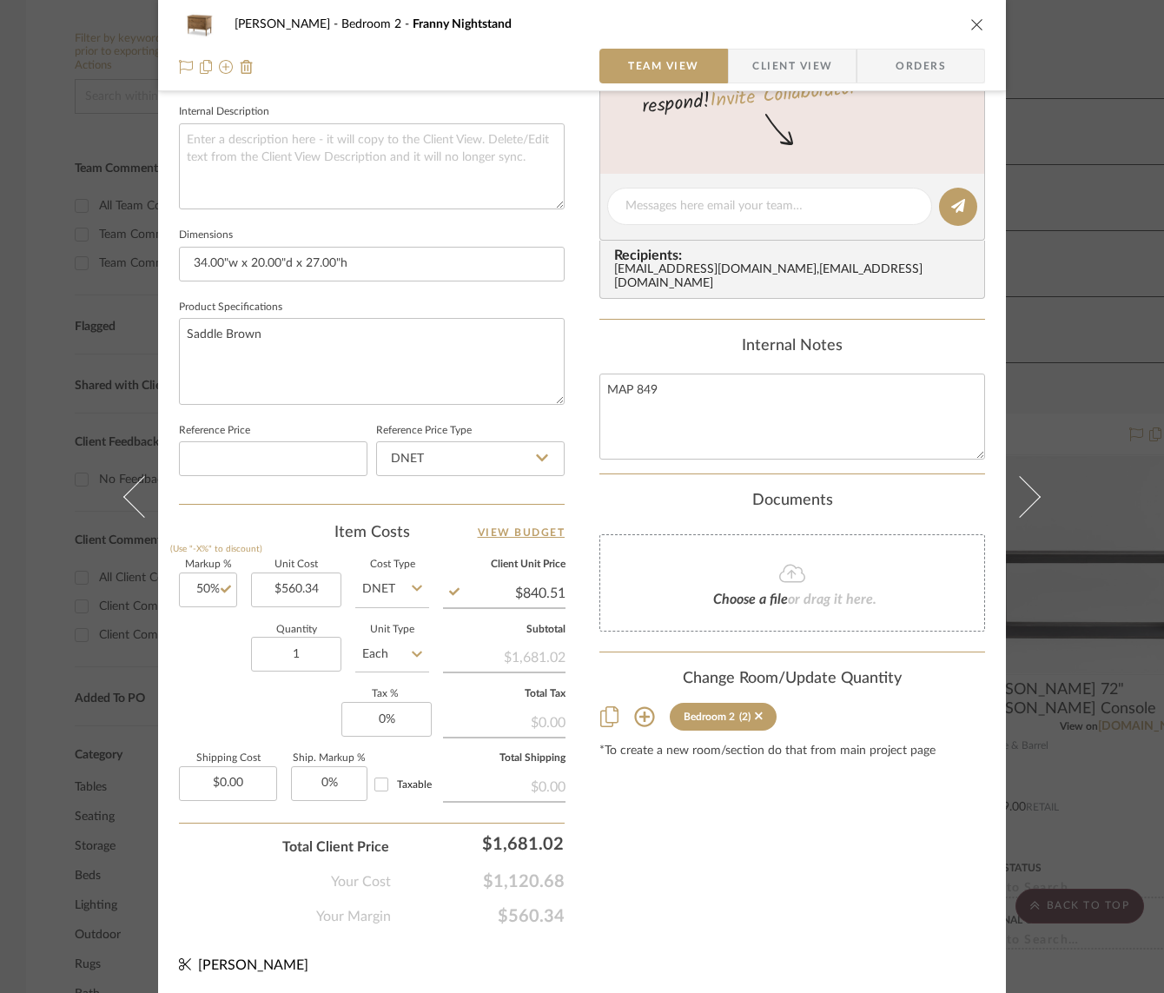
click at [233, 718] on div "Markup % (Use "-X%" to discount) 50% Unit Cost $560.34 Cost Type DNET Client Un…" at bounding box center [372, 687] width 386 height 254
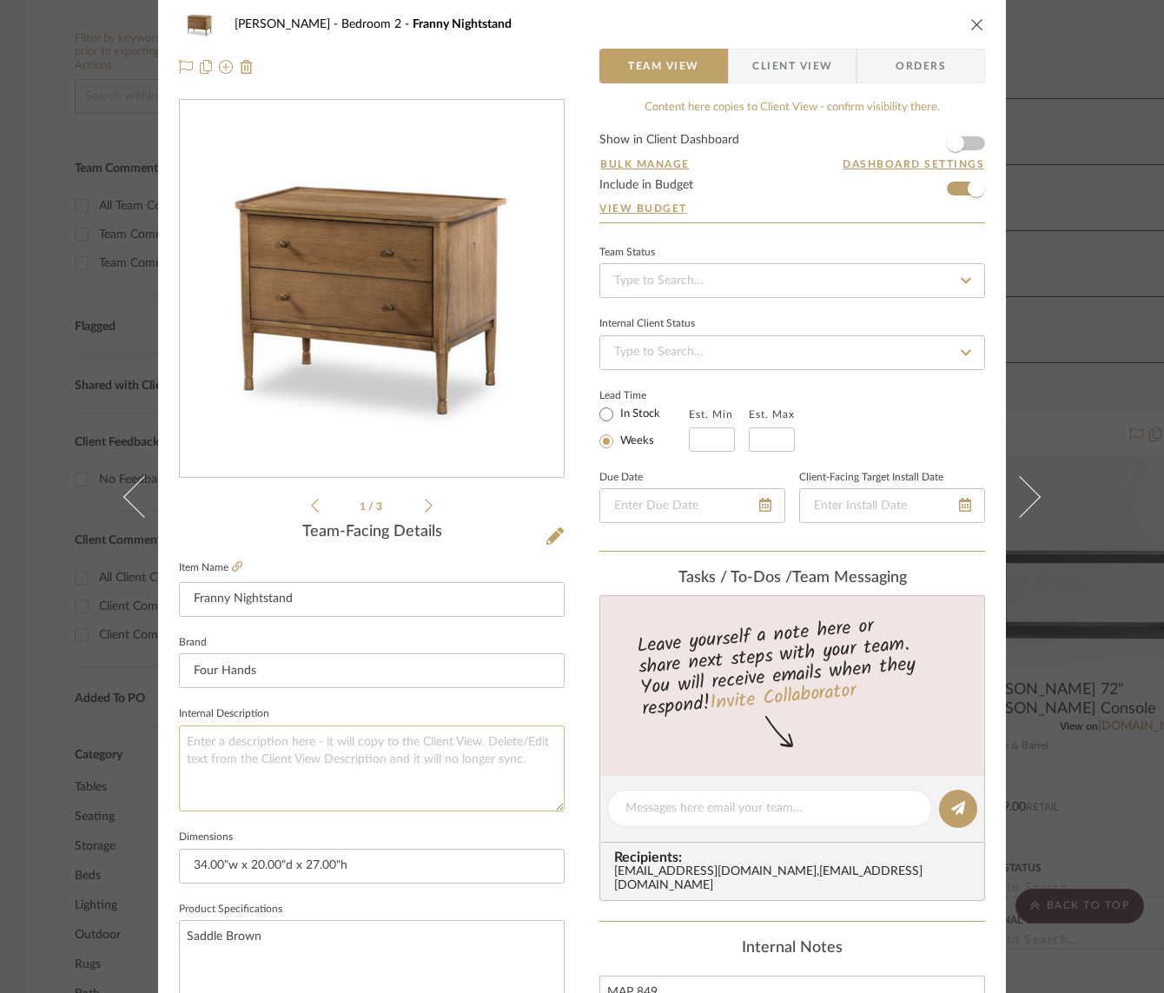
scroll to position [0, 0]
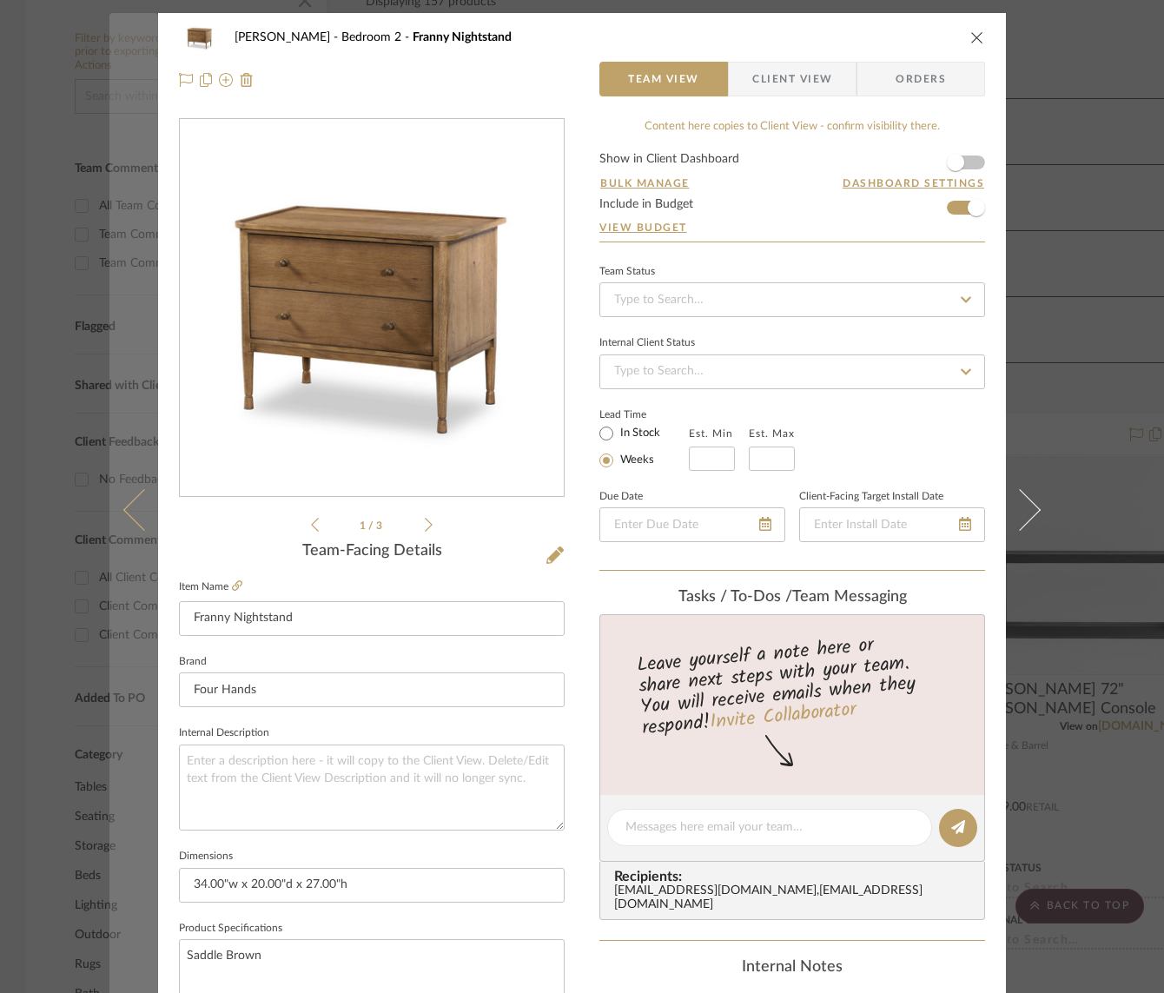
click at [123, 512] on icon at bounding box center [144, 509] width 42 height 42
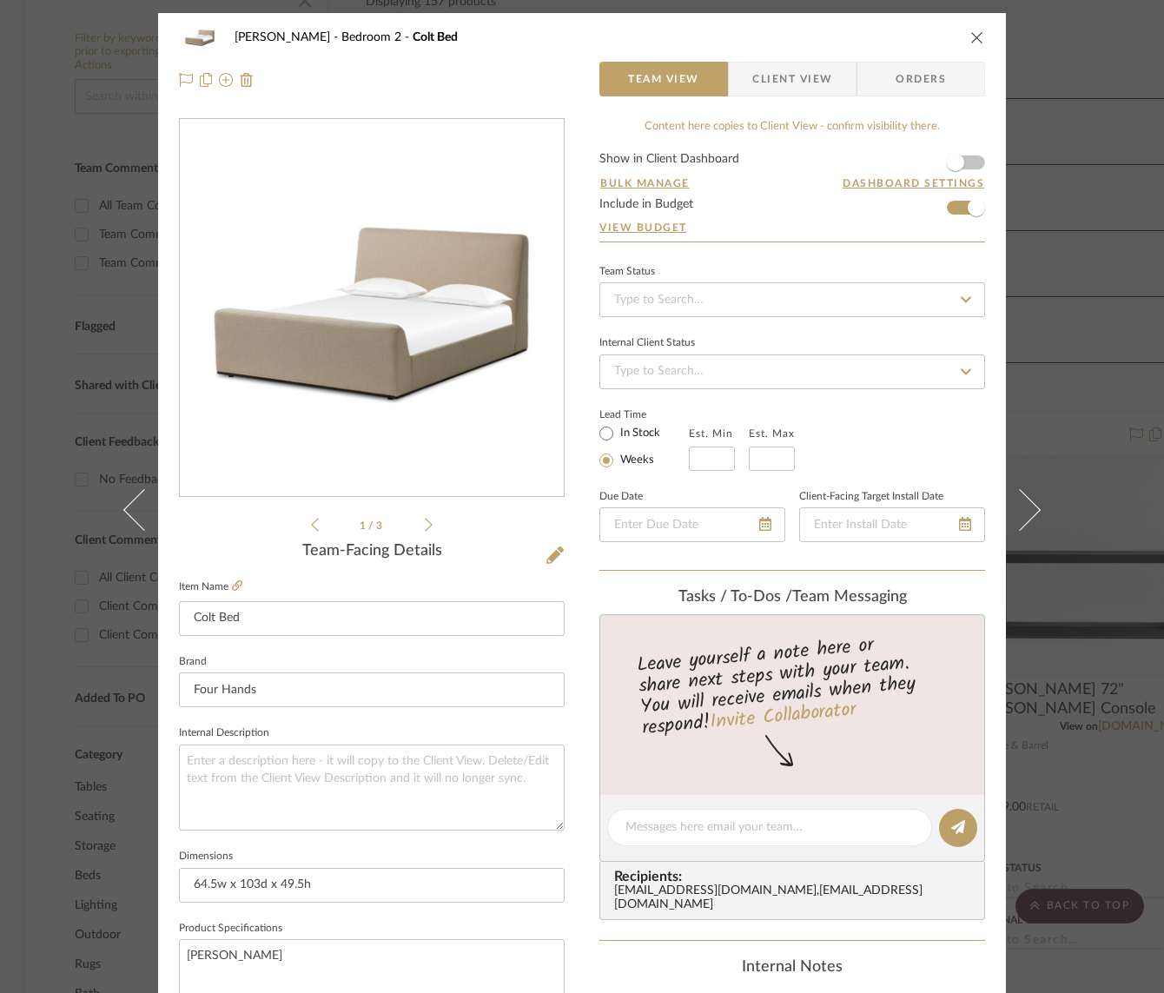
click at [123, 512] on icon at bounding box center [144, 509] width 42 height 42
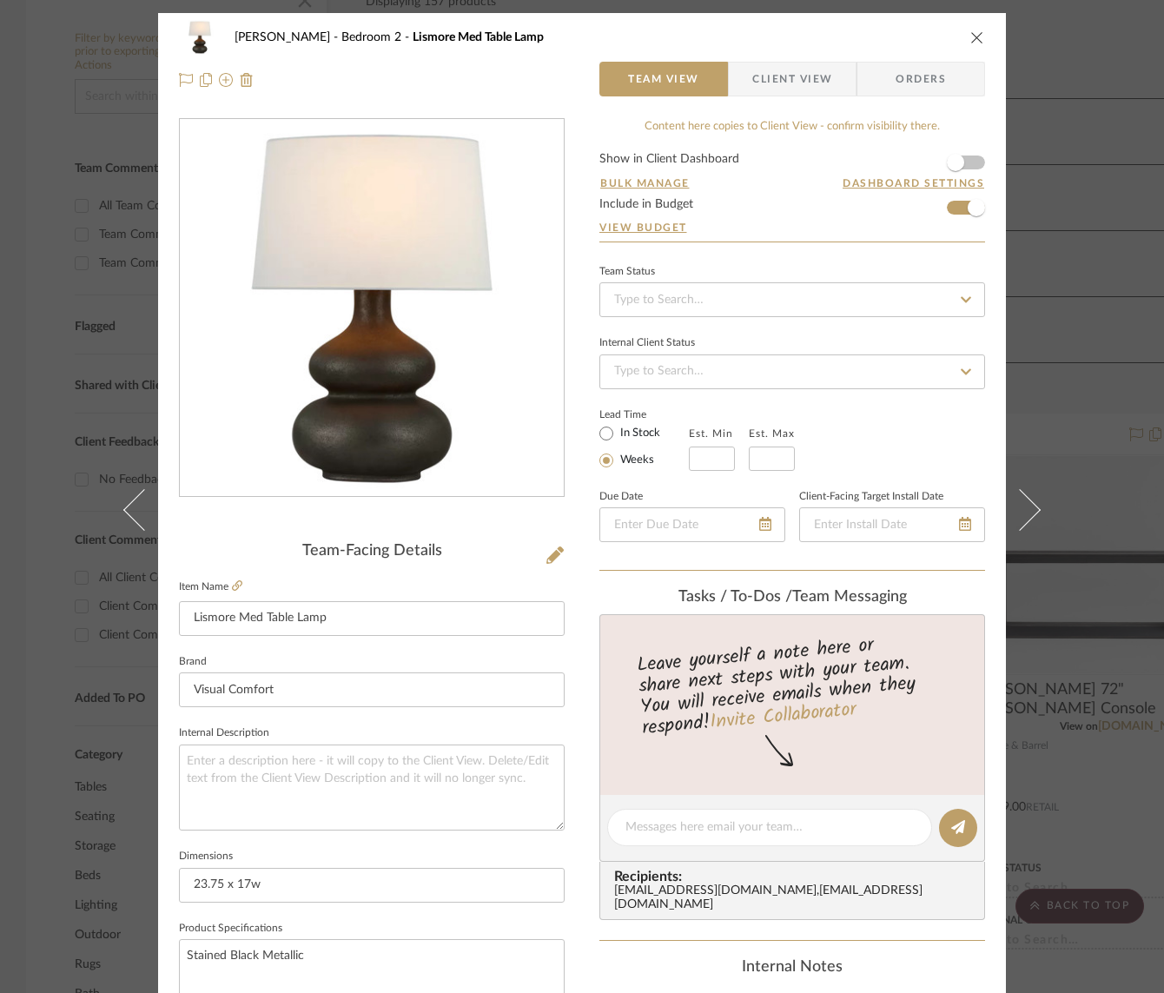
click at [123, 512] on icon at bounding box center [144, 509] width 42 height 42
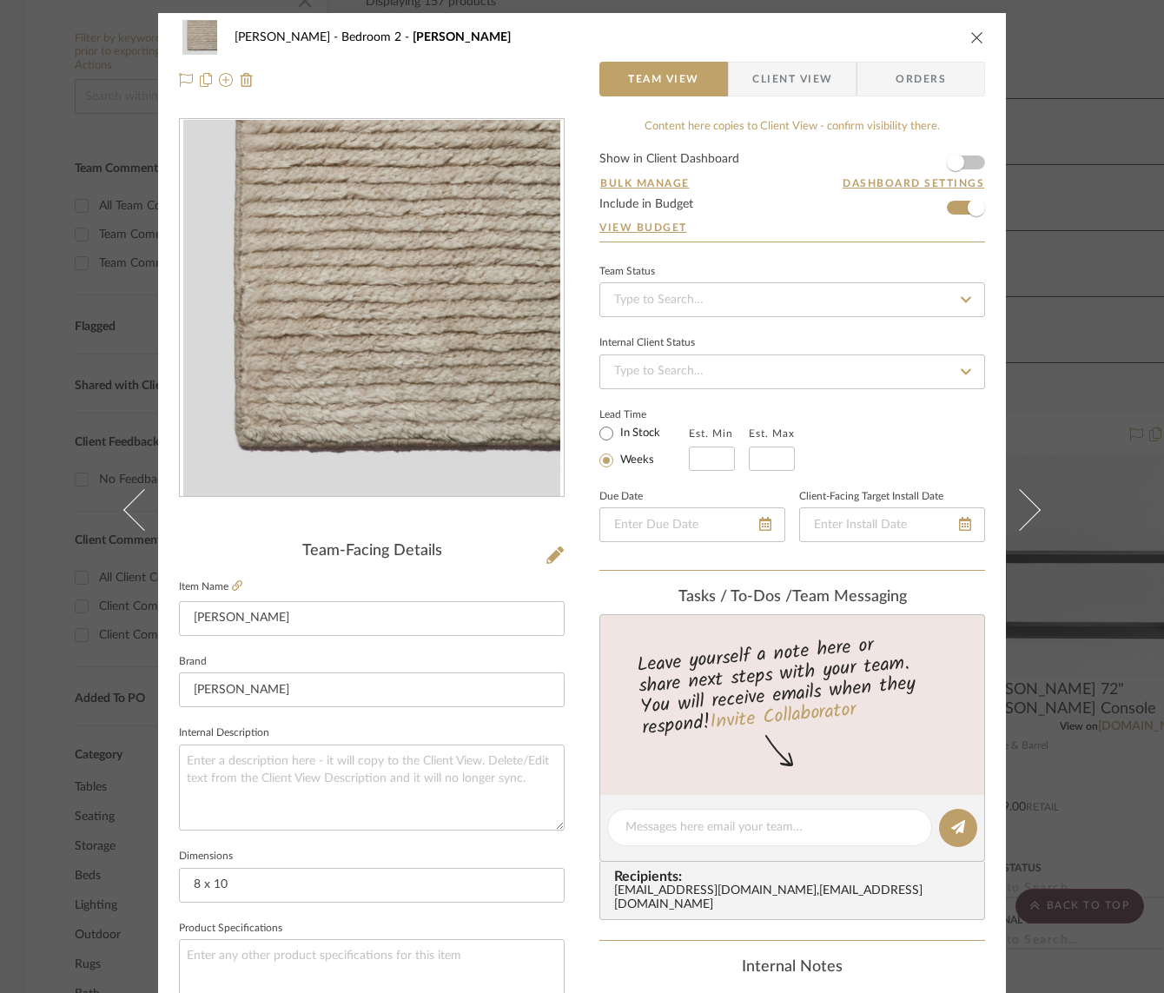
click at [123, 512] on icon at bounding box center [144, 509] width 42 height 42
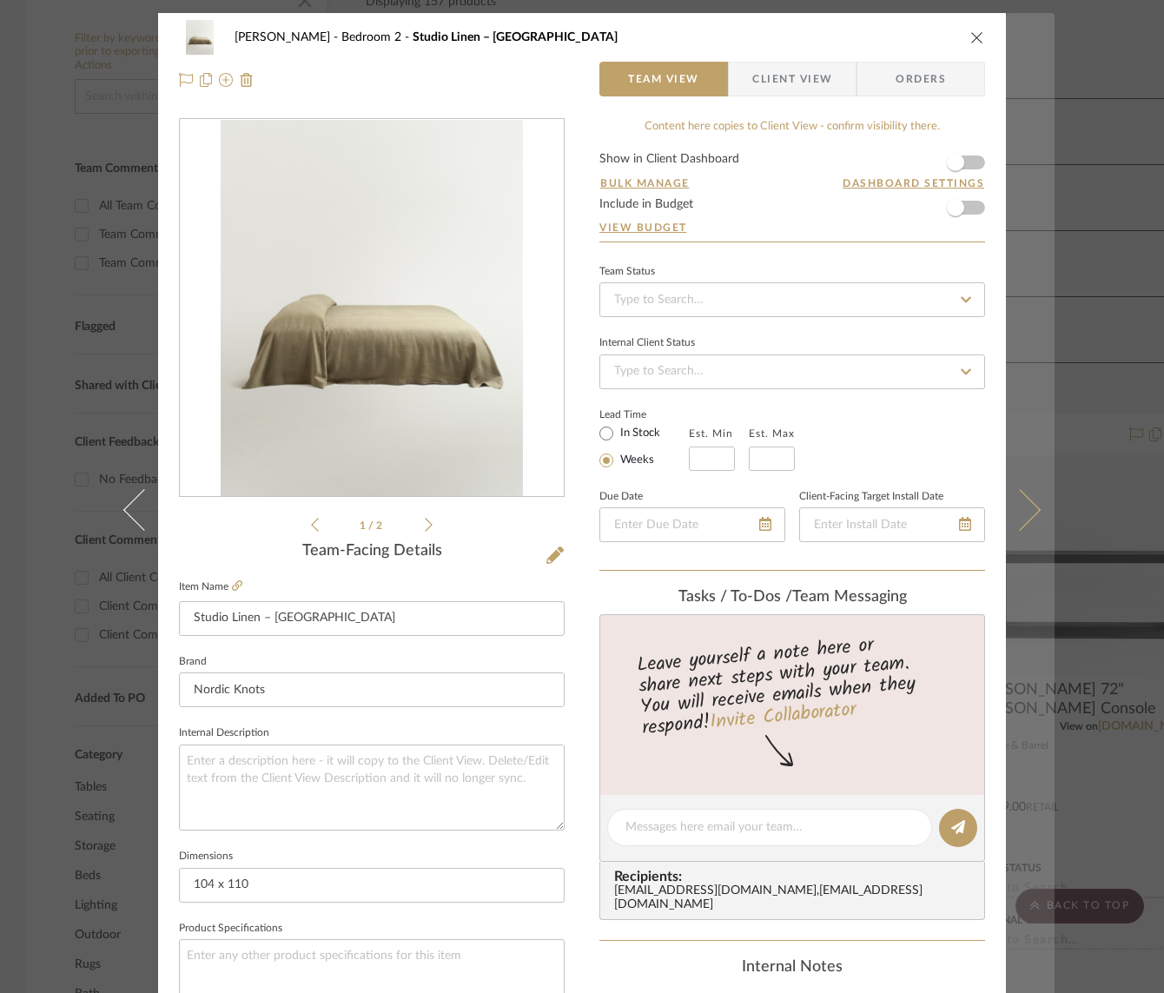
click at [1030, 505] on icon at bounding box center [1020, 509] width 42 height 42
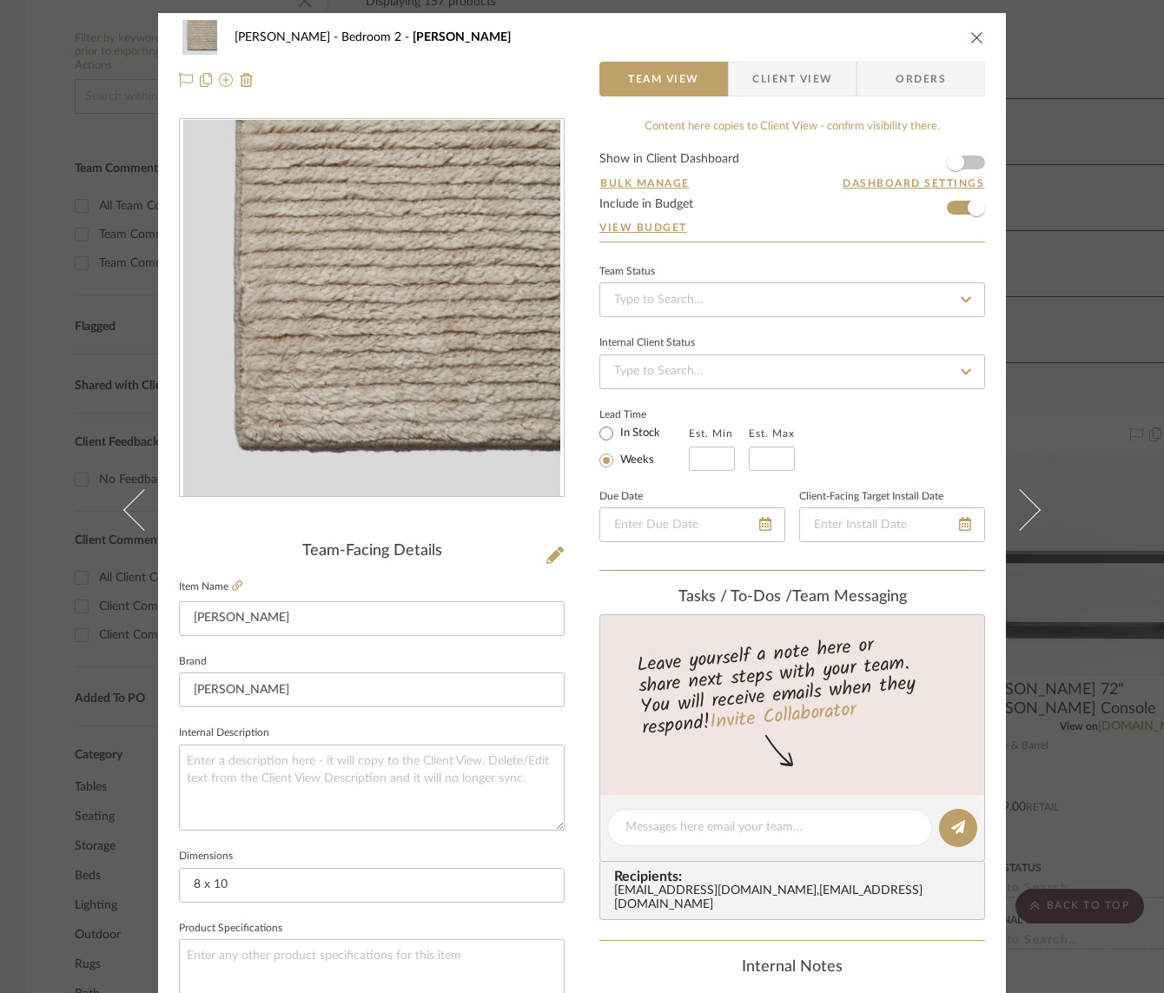
click at [1030, 505] on icon at bounding box center [1020, 509] width 42 height 42
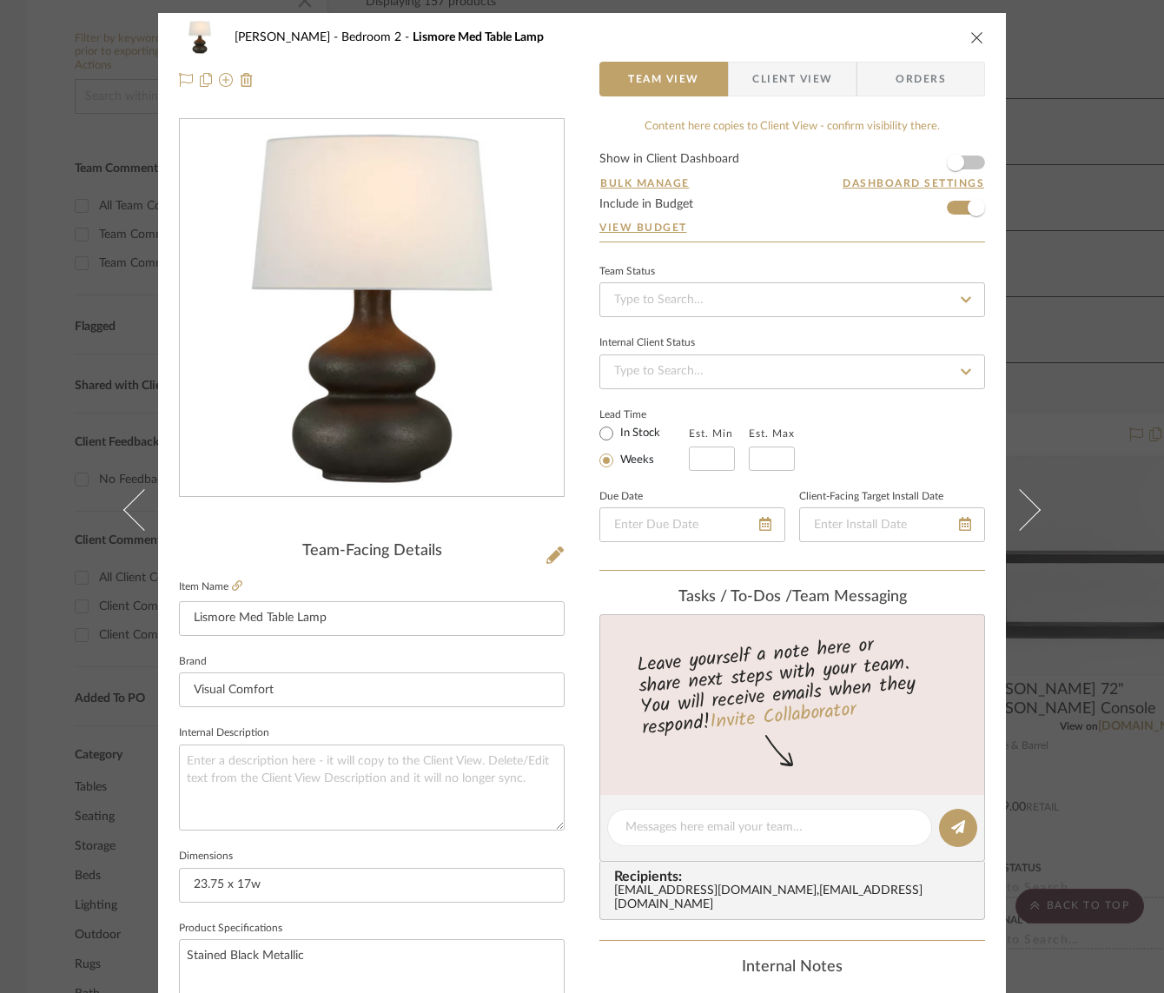
click at [1030, 505] on icon at bounding box center [1020, 509] width 42 height 42
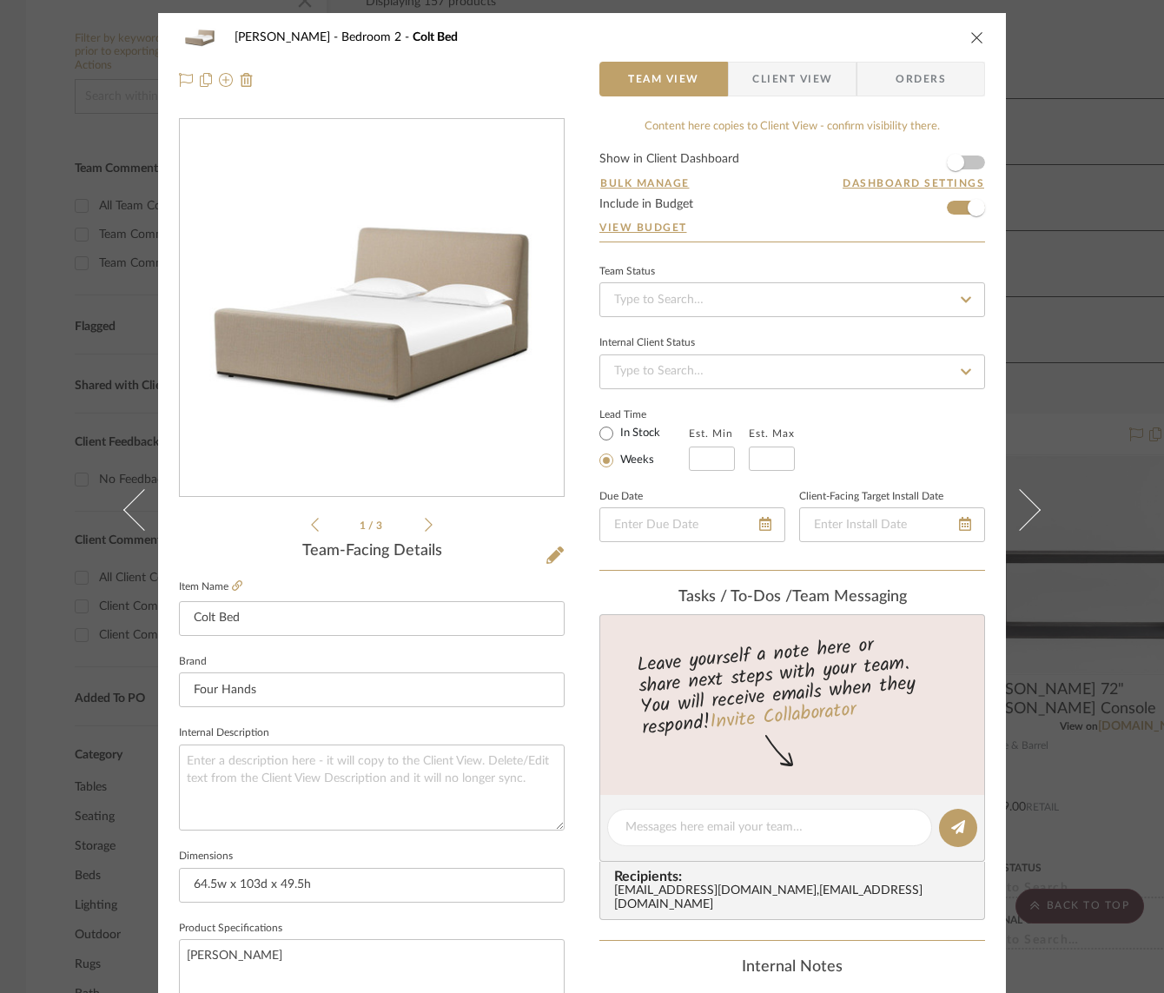
click at [1030, 505] on icon at bounding box center [1020, 509] width 42 height 42
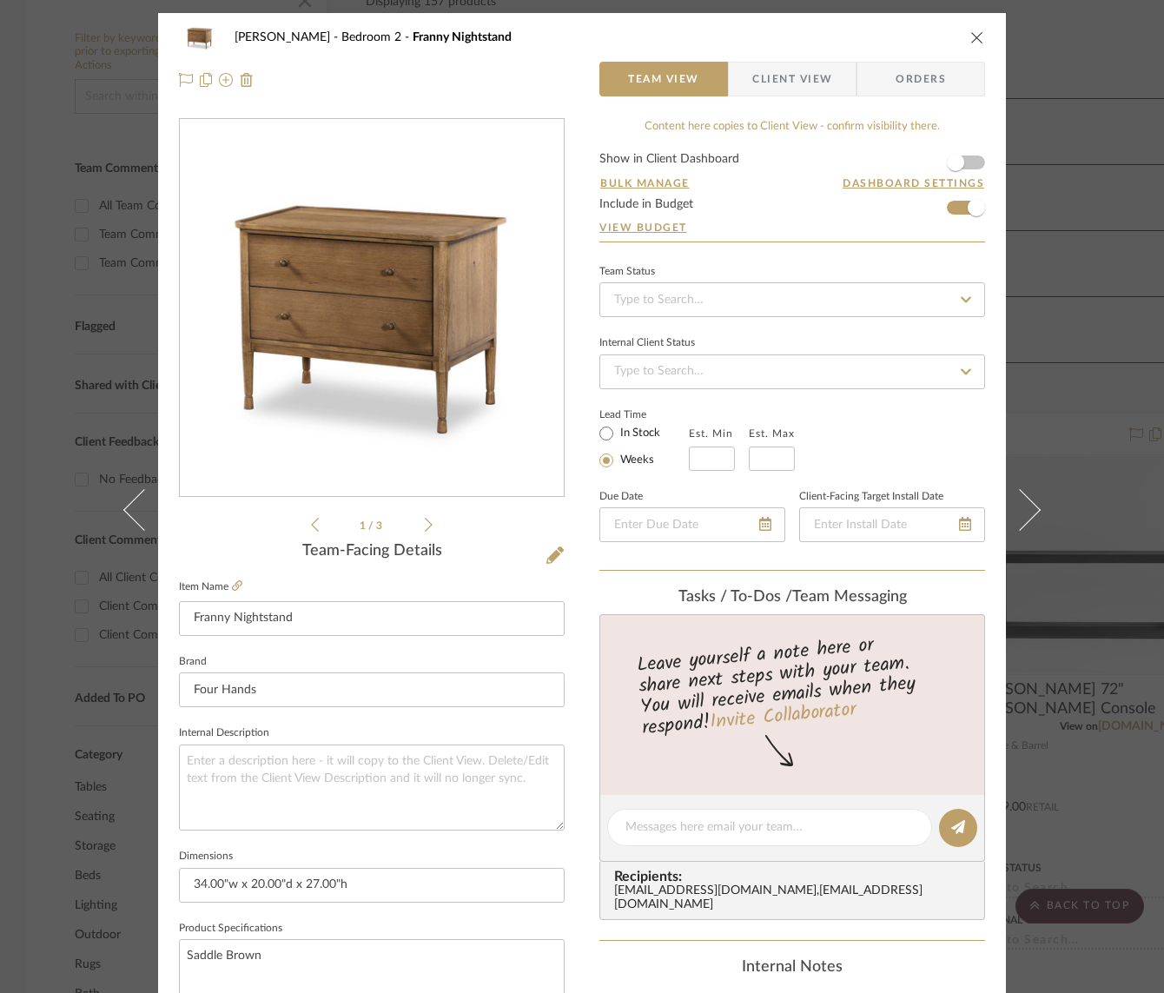
click at [1030, 505] on icon at bounding box center [1020, 509] width 42 height 42
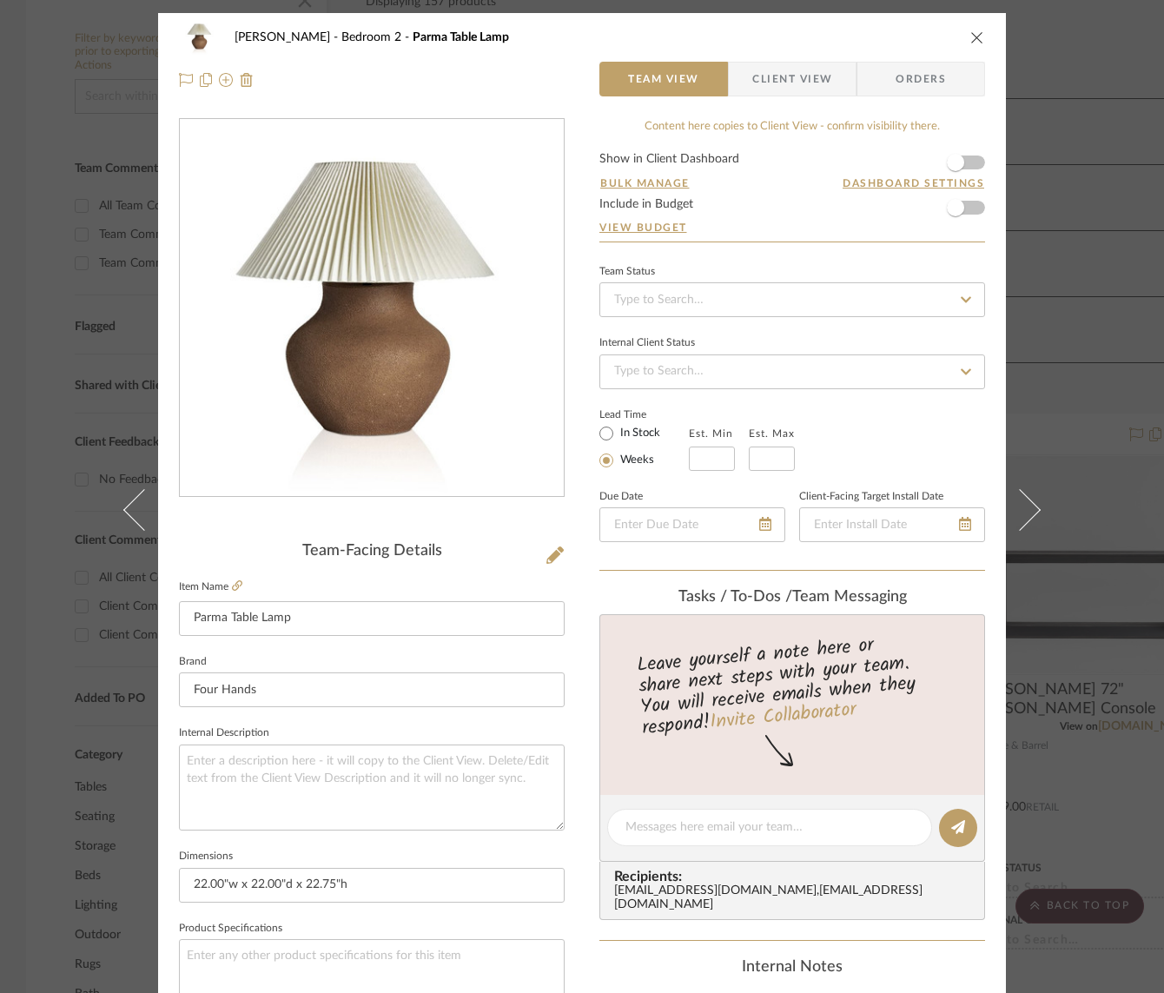
click at [1030, 505] on icon at bounding box center [1020, 509] width 42 height 42
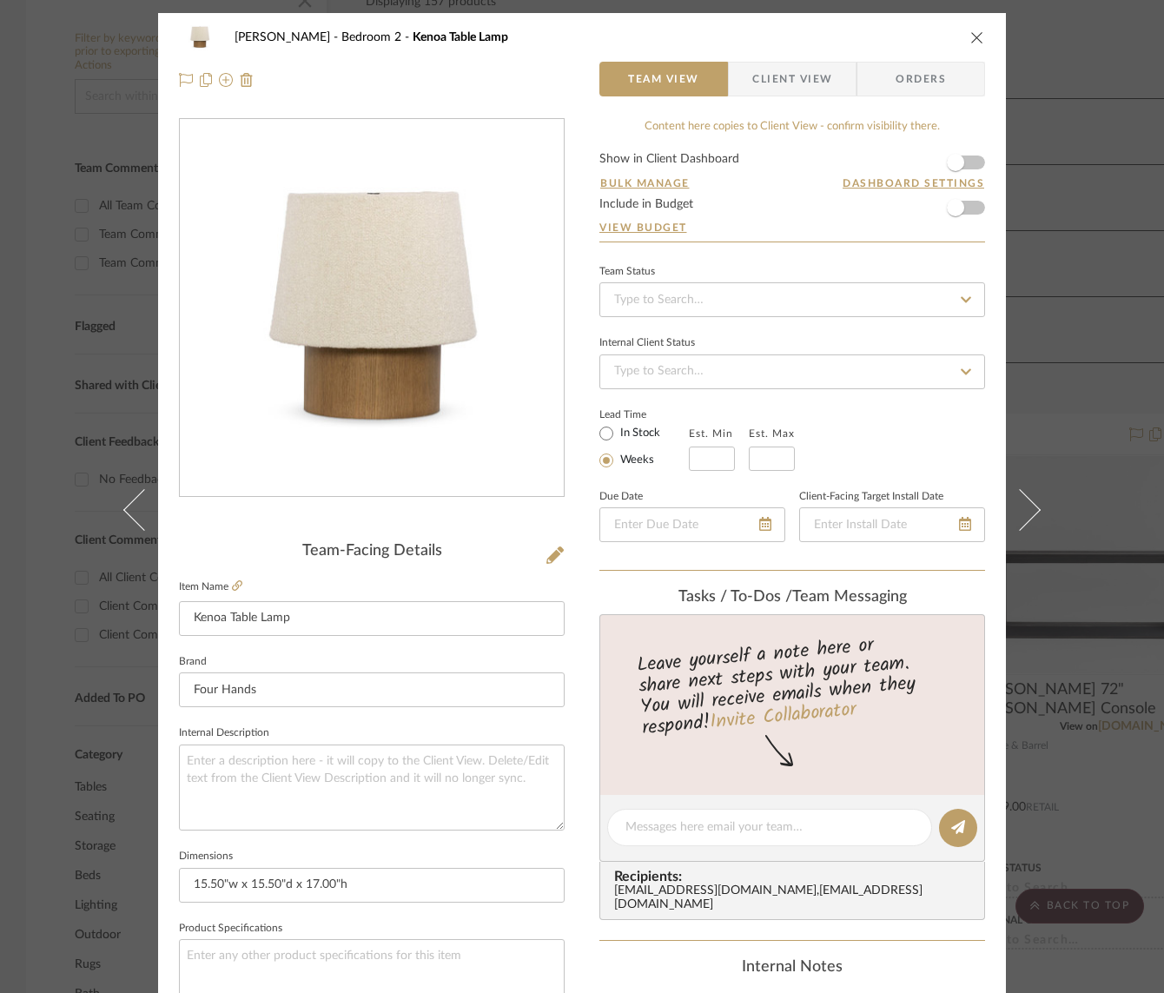
click at [970, 36] on icon "close" at bounding box center [977, 37] width 14 height 14
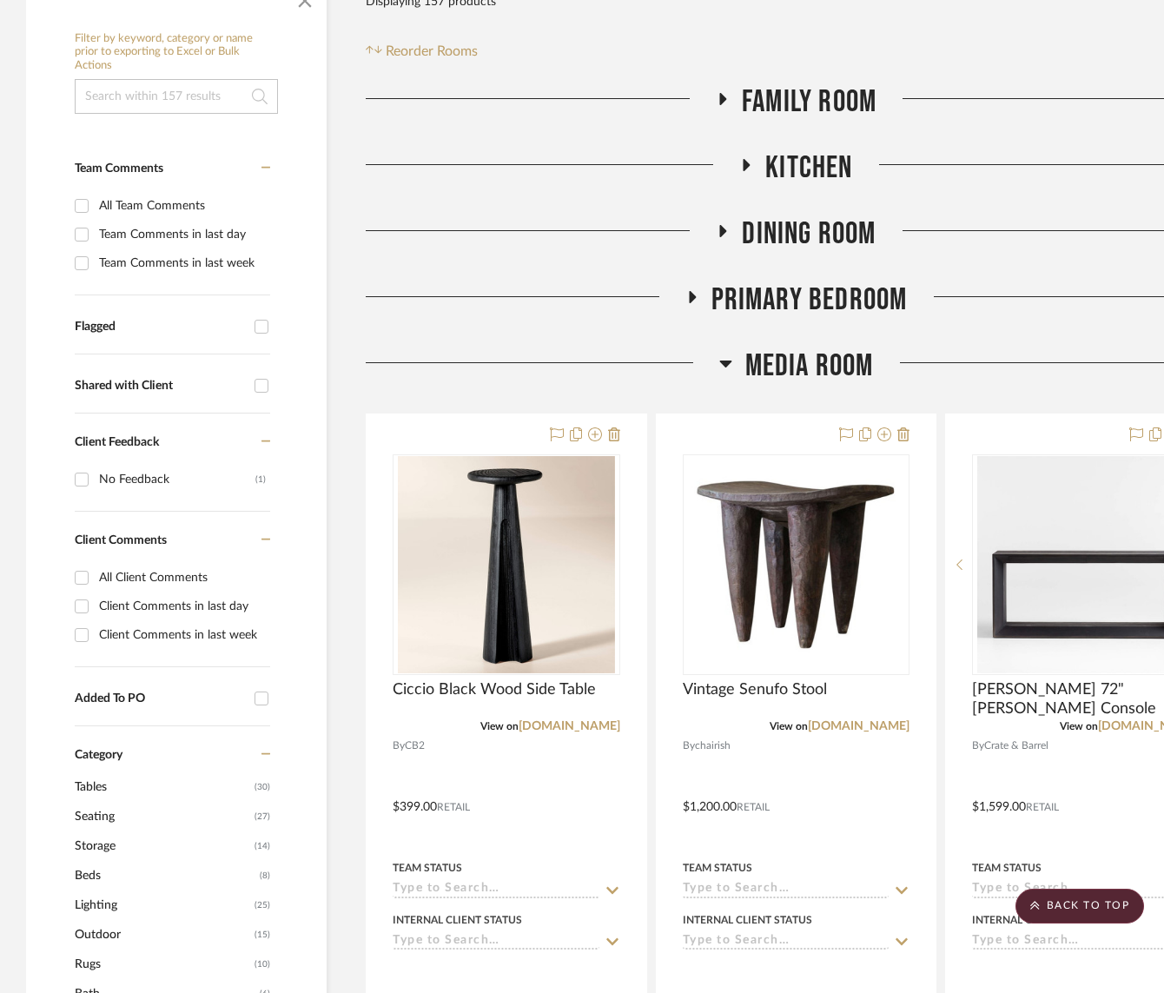
click at [723, 364] on icon at bounding box center [725, 364] width 12 height 7
click at [723, 359] on icon at bounding box center [725, 363] width 13 height 21
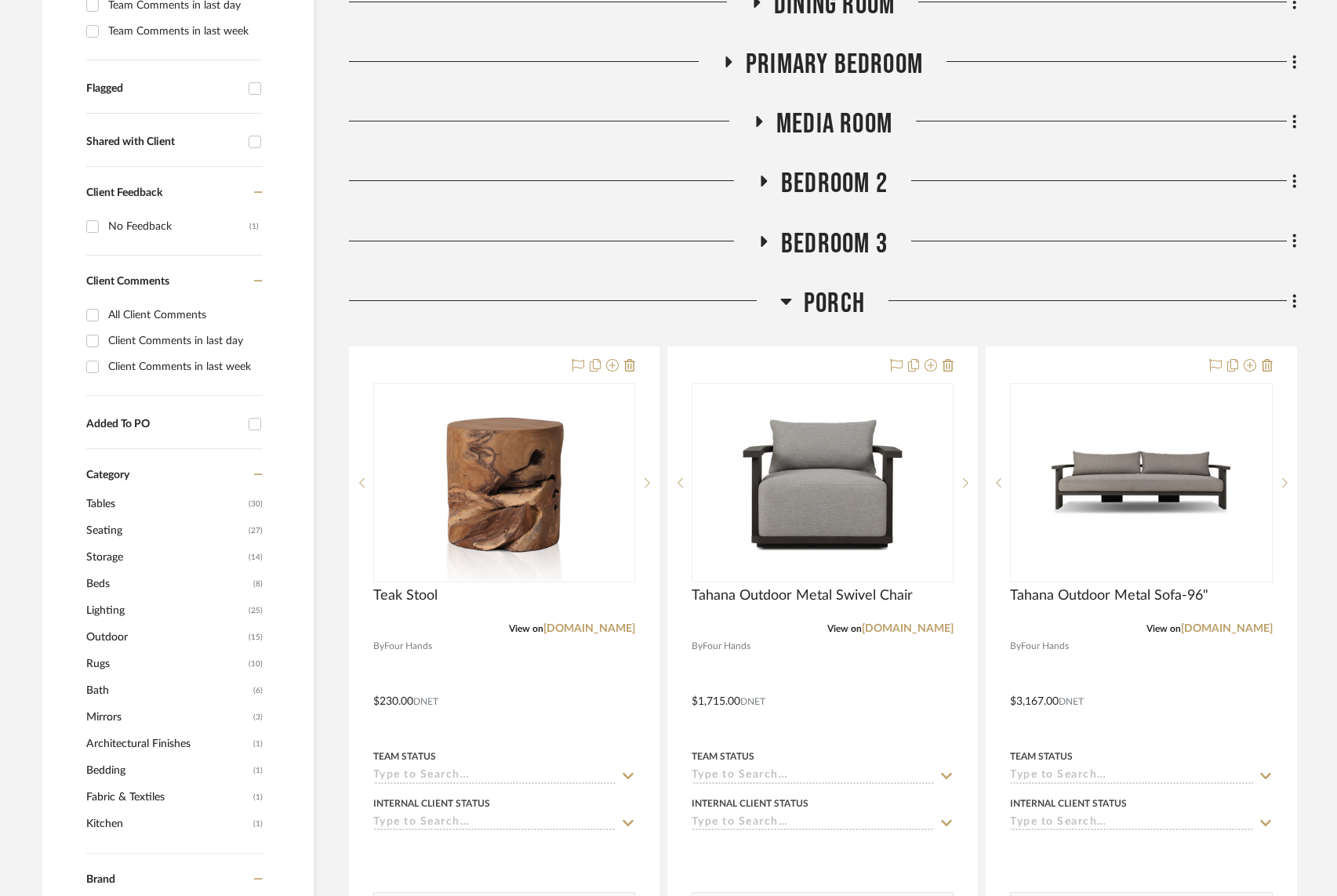
scroll to position [521, 0]
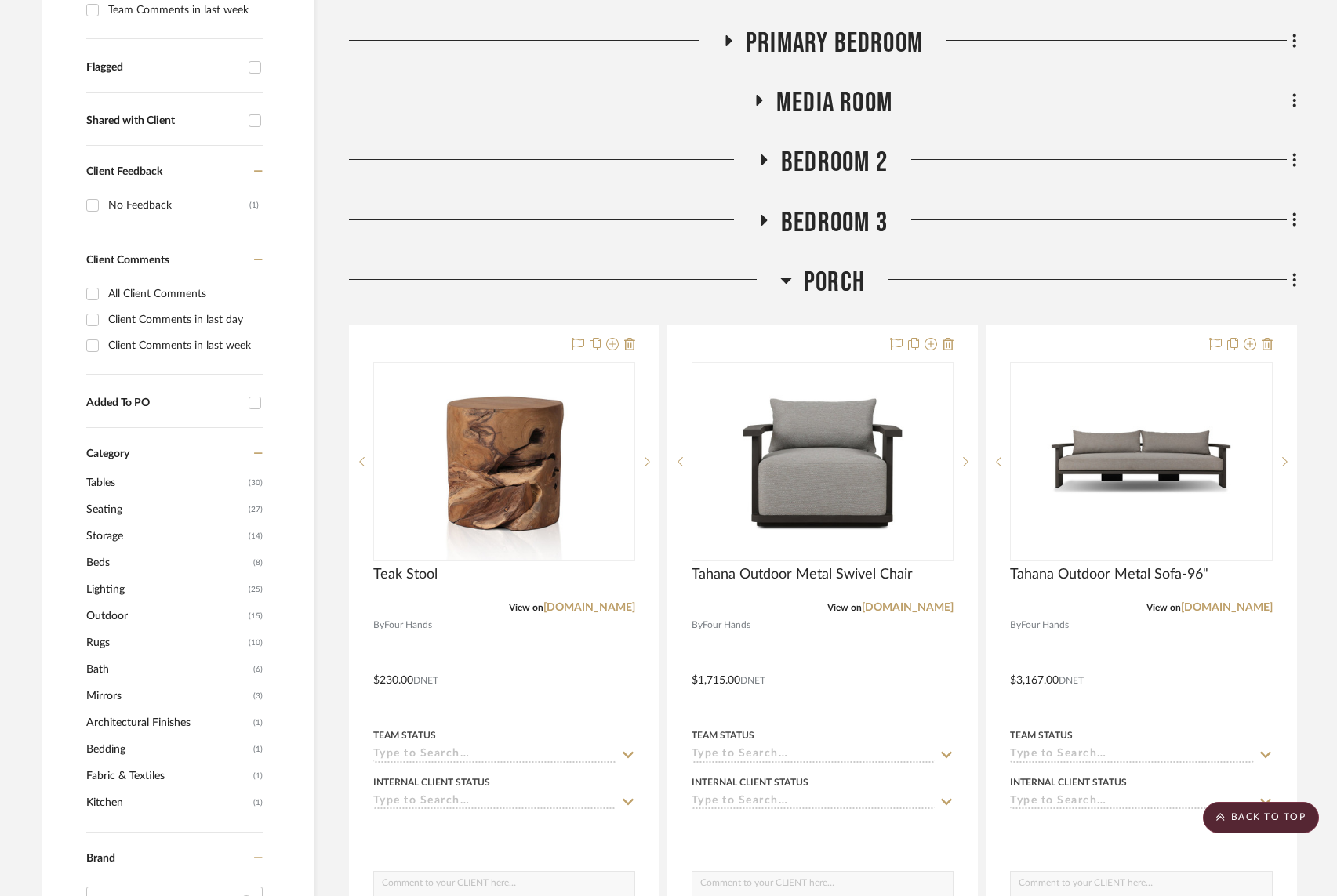
drag, startPoint x: 785, startPoint y: 278, endPoint x: 757, endPoint y: 218, distance: 66.2
click at [785, 278] on icon at bounding box center [786, 281] width 11 height 6
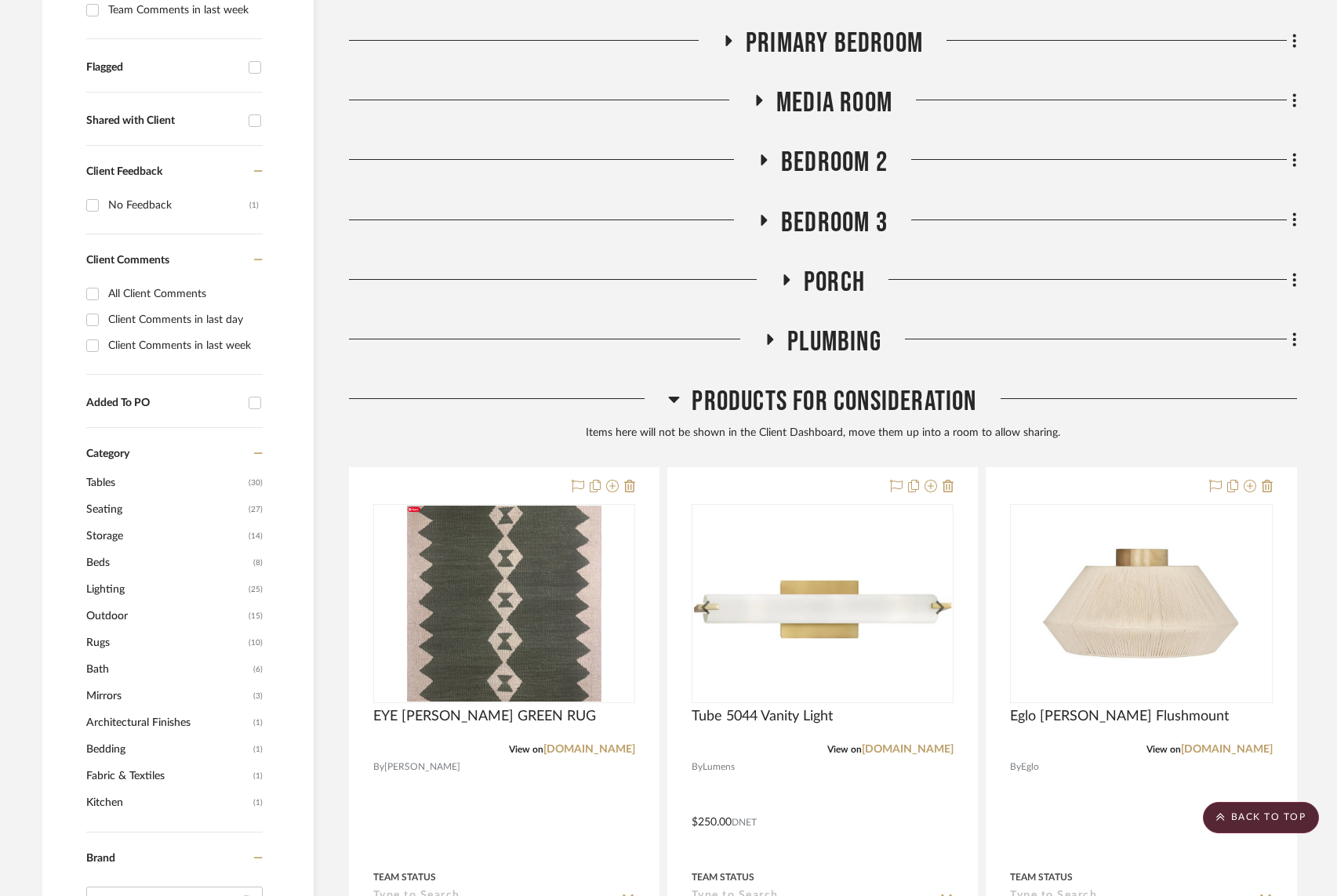
click at [762, 158] on icon at bounding box center [765, 160] width 6 height 11
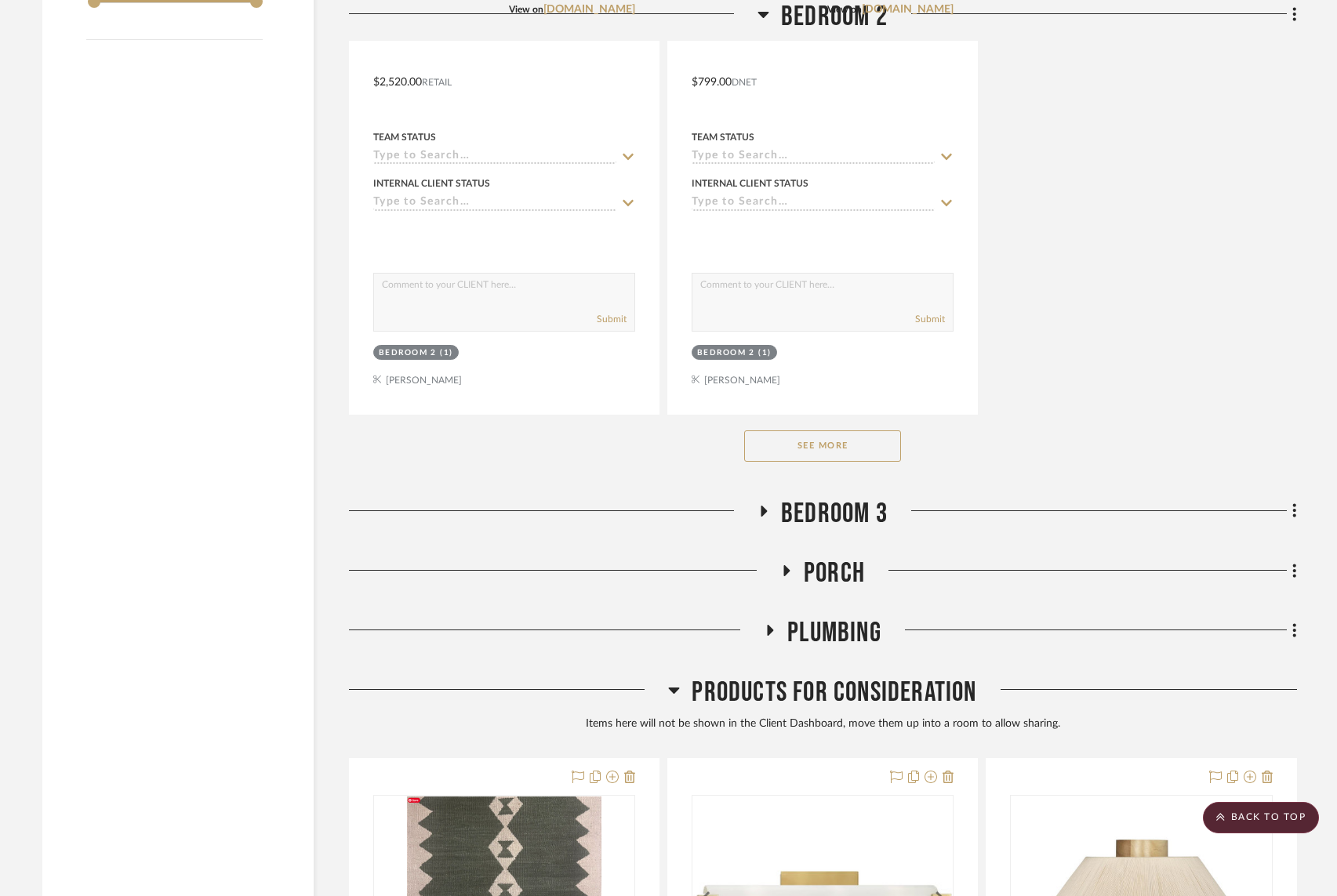
scroll to position [2392, 0]
click at [807, 438] on button "See More" at bounding box center [822, 444] width 157 height 32
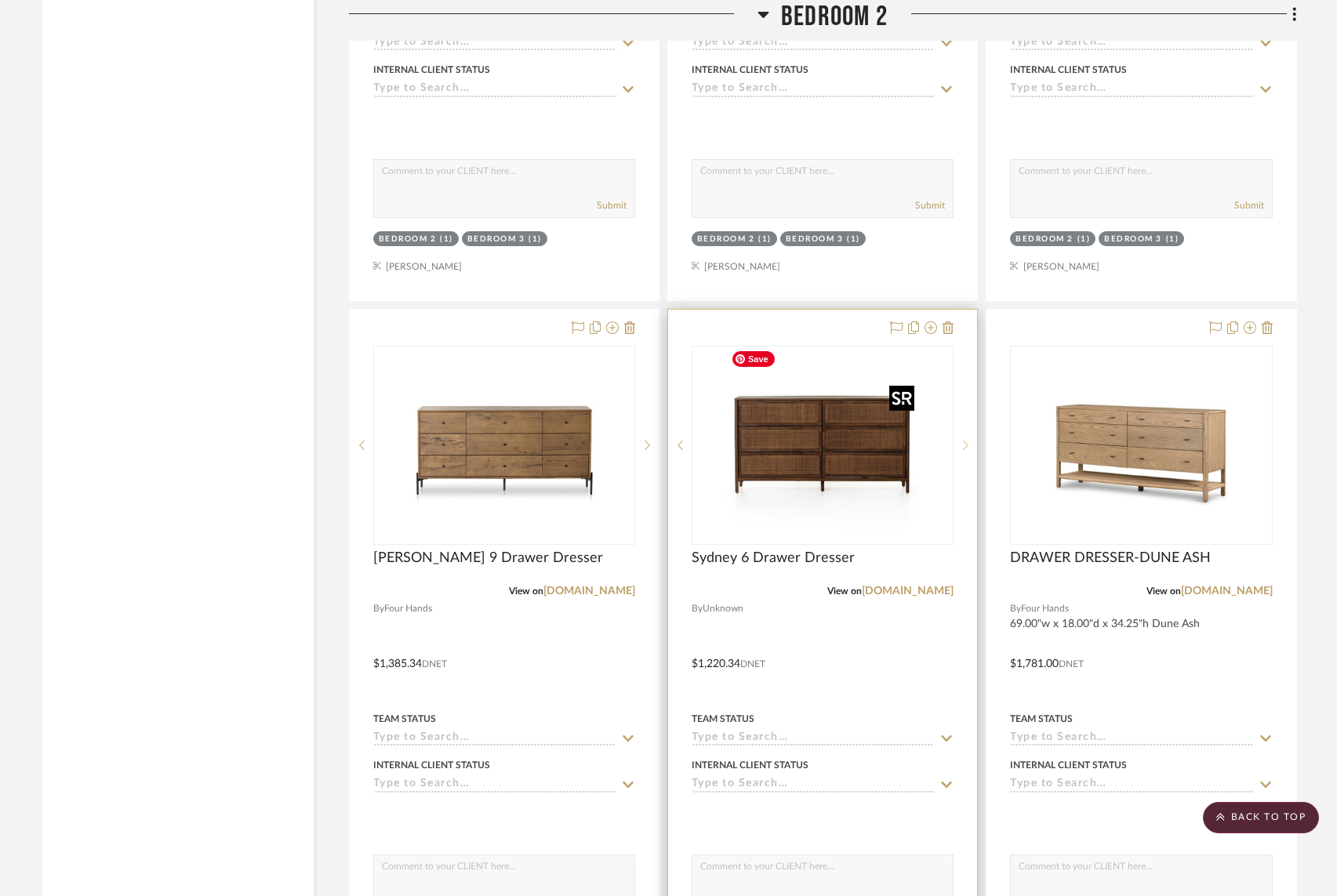
scroll to position [3895, 0]
click at [961, 475] on div at bounding box center [965, 444] width 23 height 199
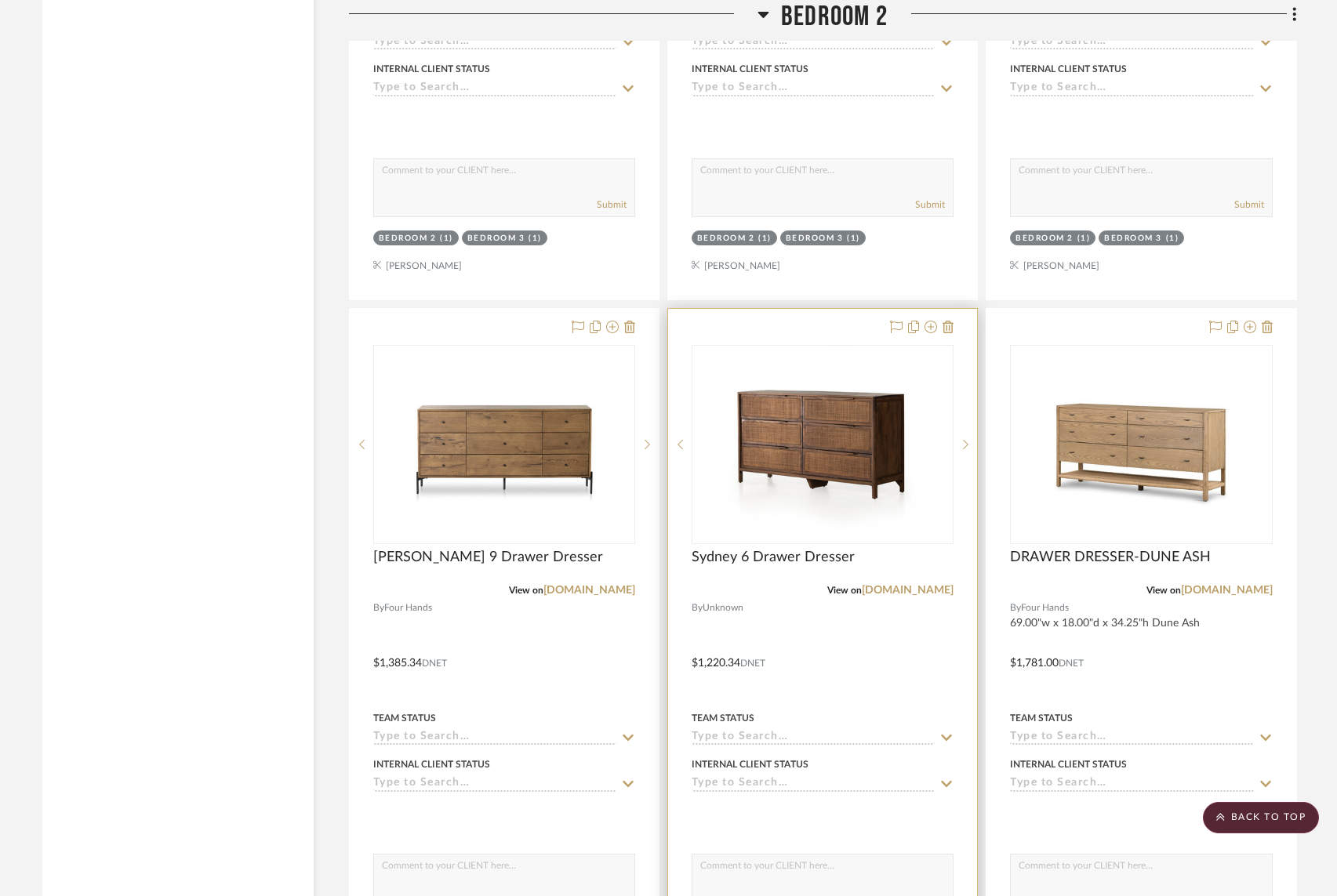
click at [802, 325] on div at bounding box center [822, 651] width 309 height 686
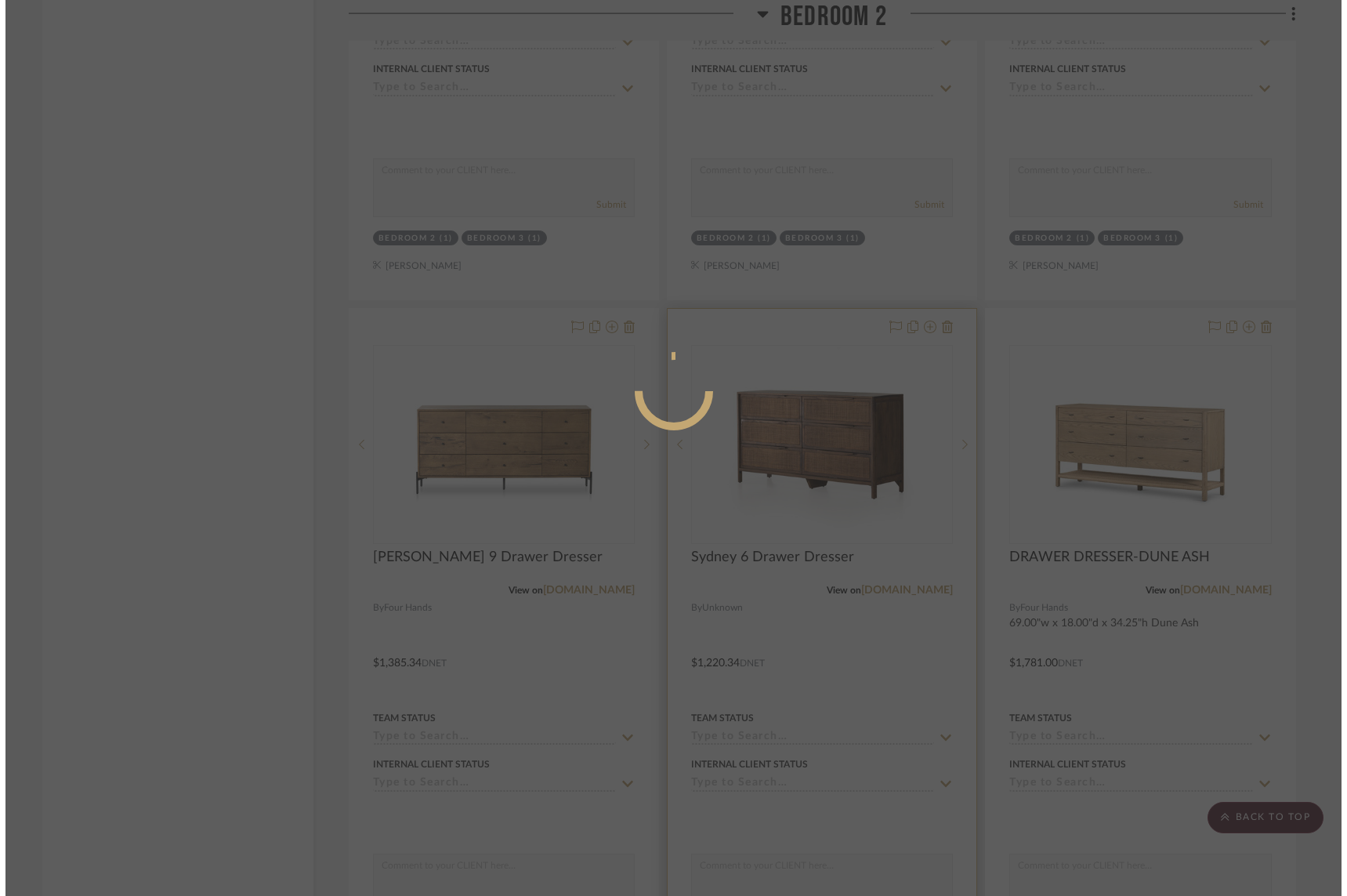
scroll to position [0, 0]
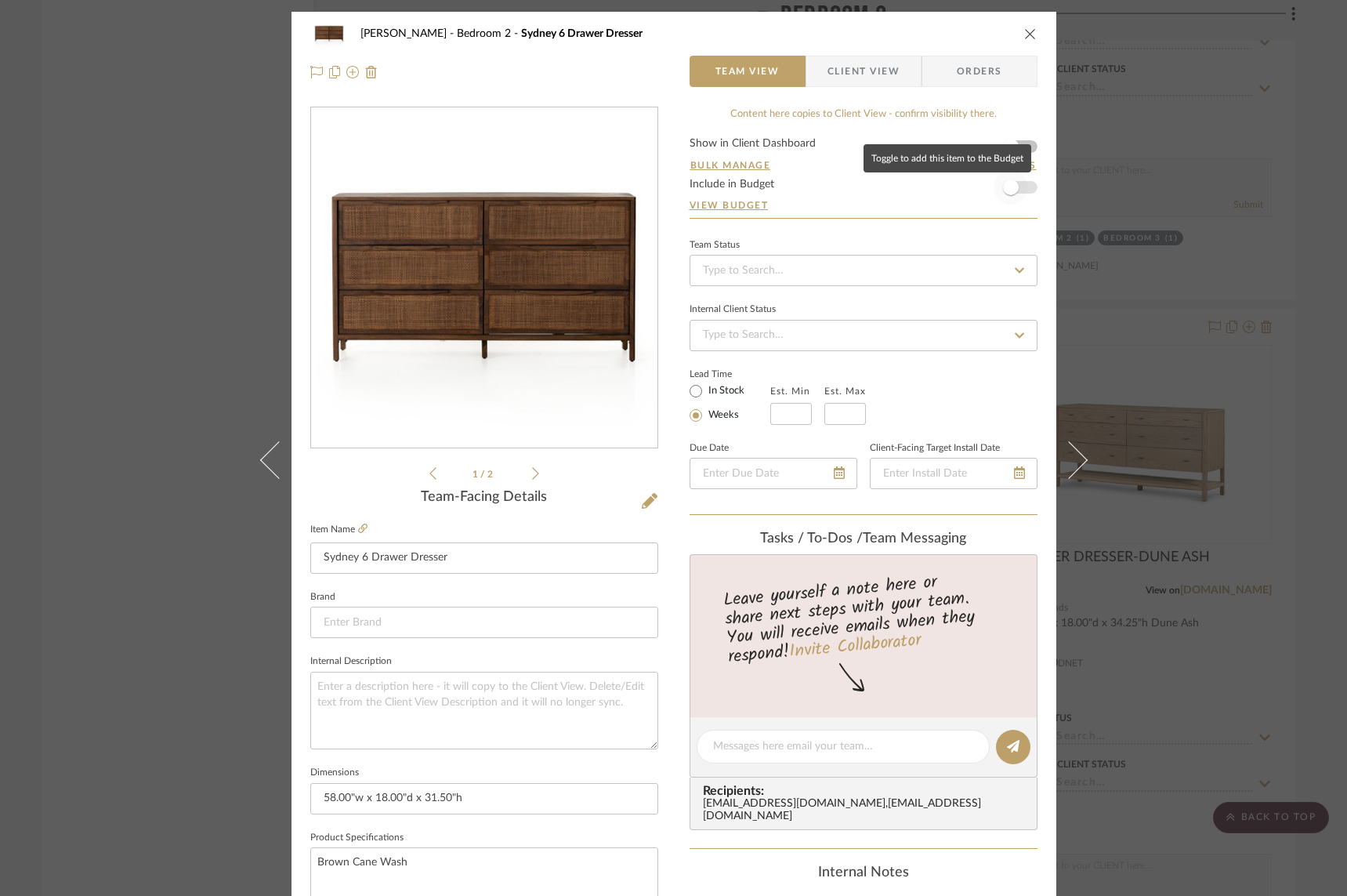
click at [1019, 191] on span "button" at bounding box center [1011, 188] width 34 height 34
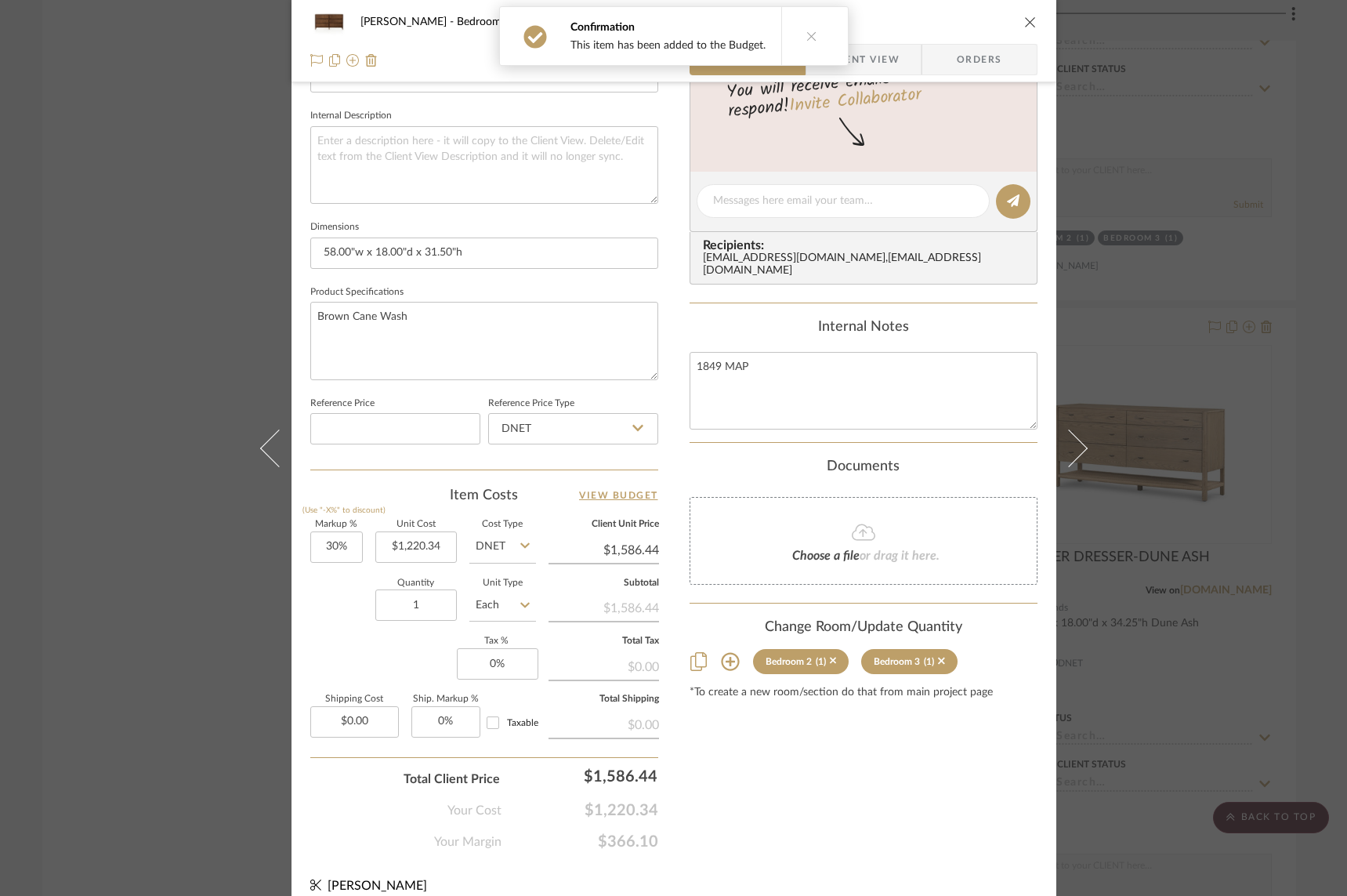
scroll to position [560, 0]
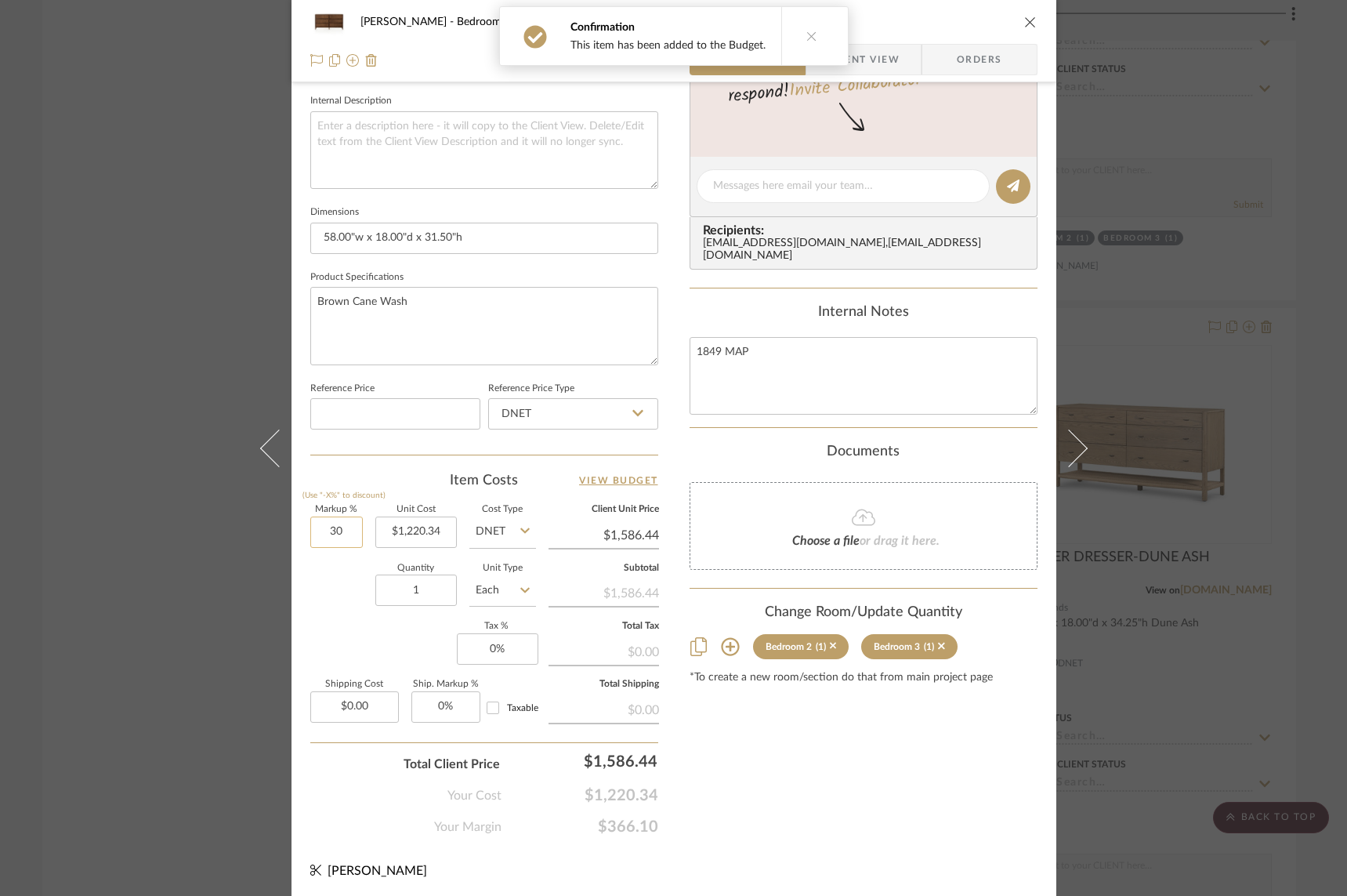
drag, startPoint x: 326, startPoint y: 530, endPoint x: 337, endPoint y: 529, distance: 11.0
click at [337, 529] on input "30" at bounding box center [337, 532] width 52 height 32
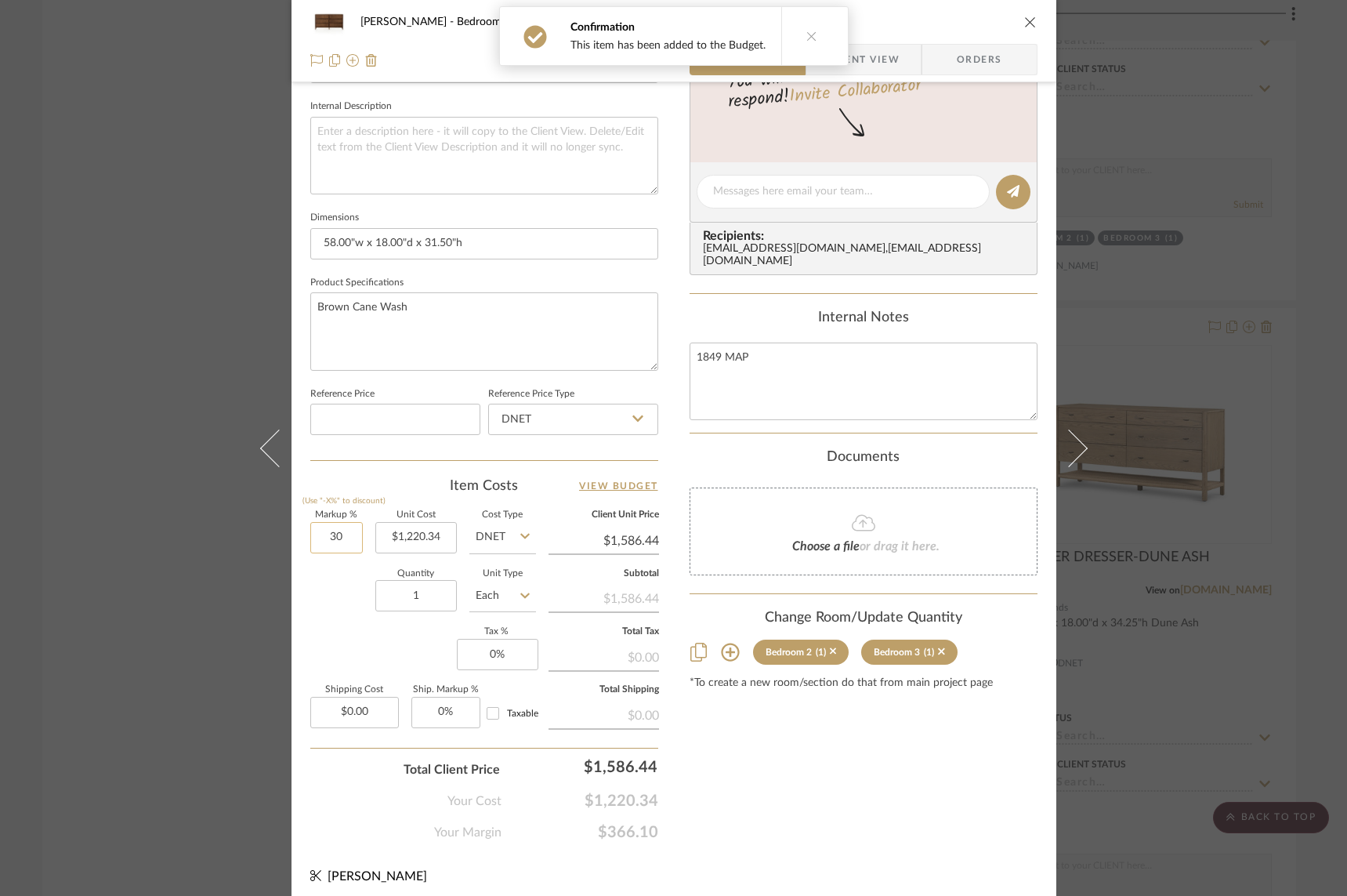
scroll to position [554, 0]
type input "50%"
click at [318, 580] on div "Quantity 1 Unit Type Each" at bounding box center [423, 598] width 226 height 56
type input "$1,830.51"
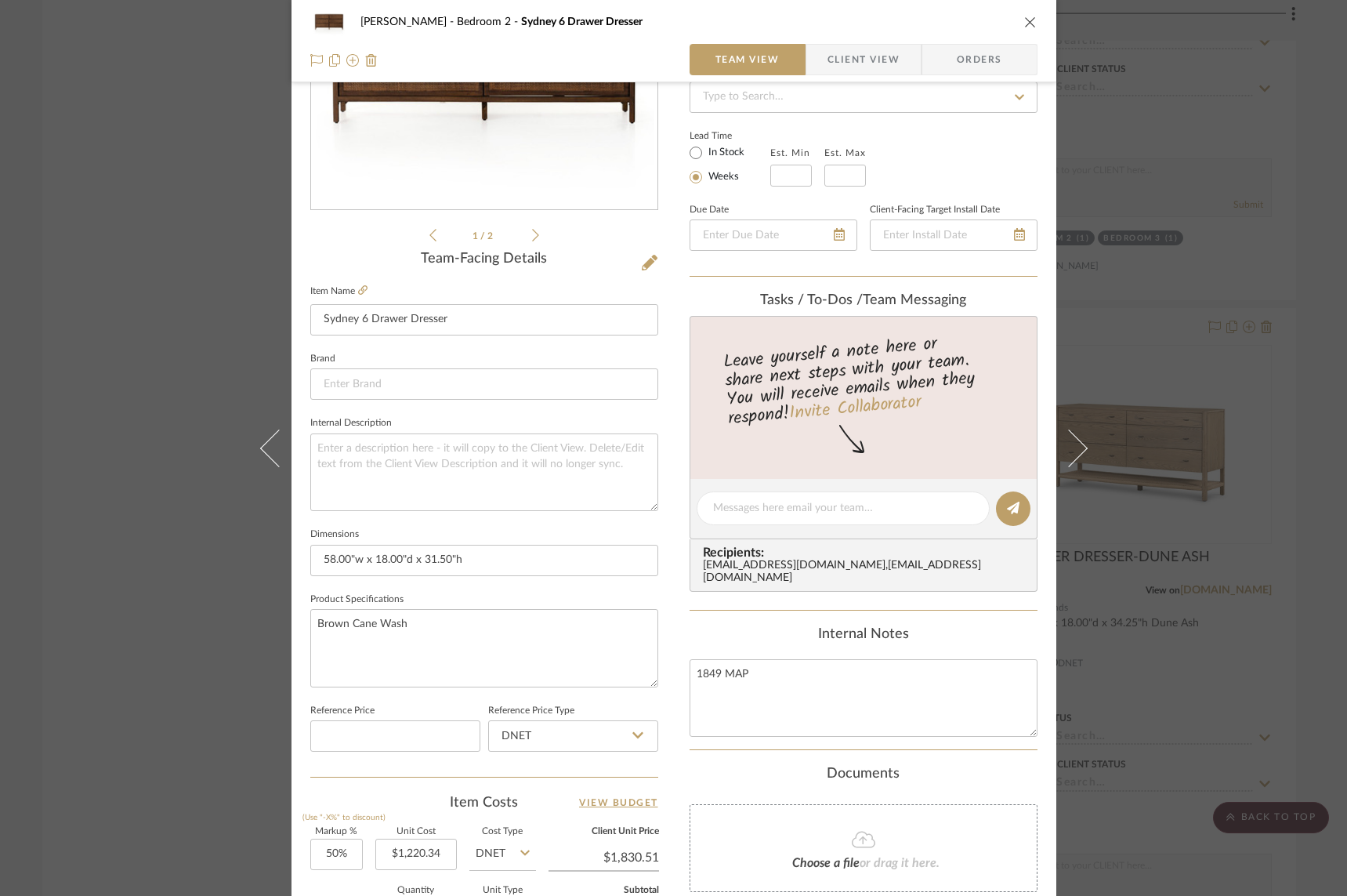
scroll to position [0, 0]
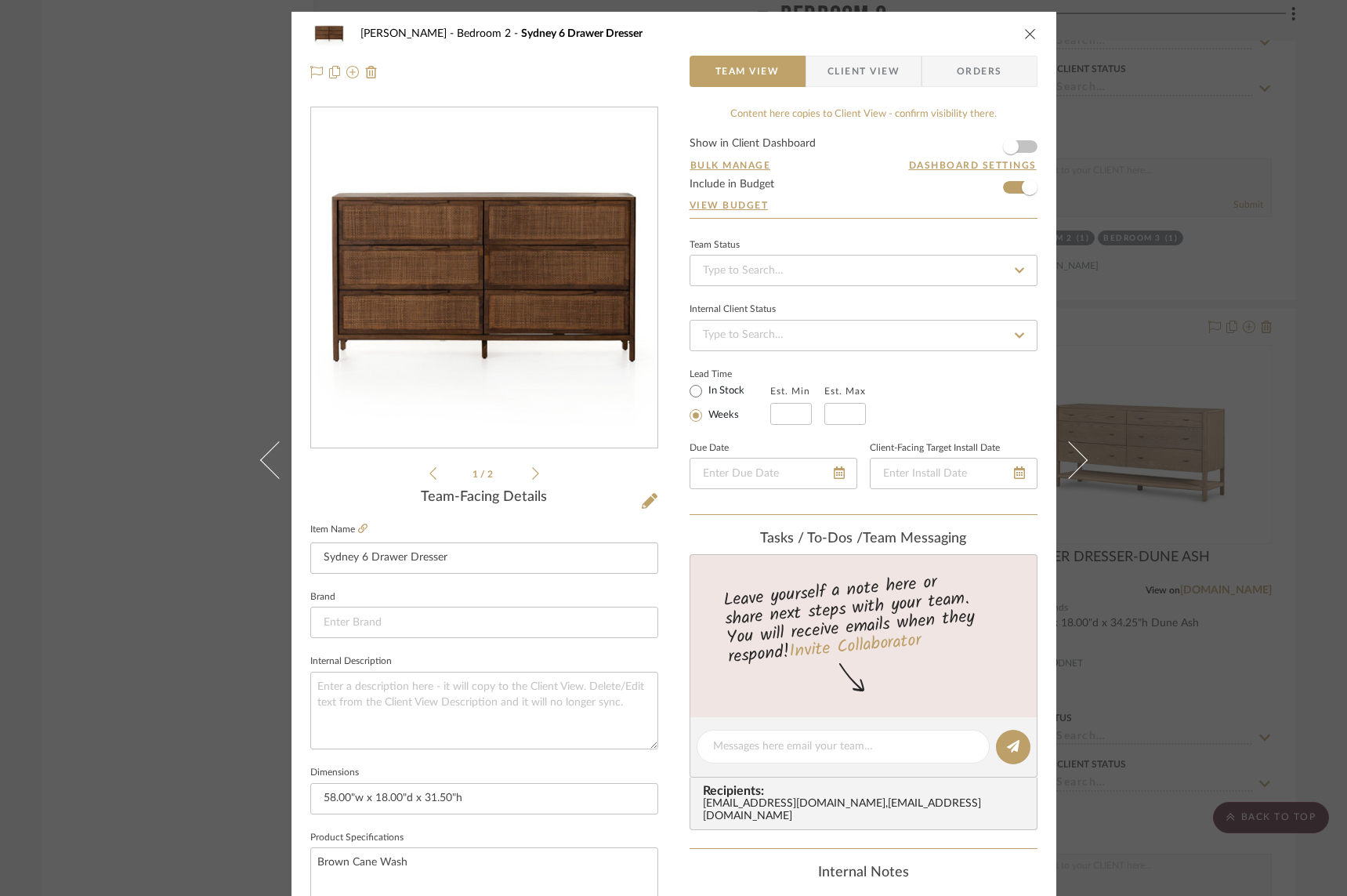
click at [1028, 32] on icon "close" at bounding box center [1030, 33] width 13 height 13
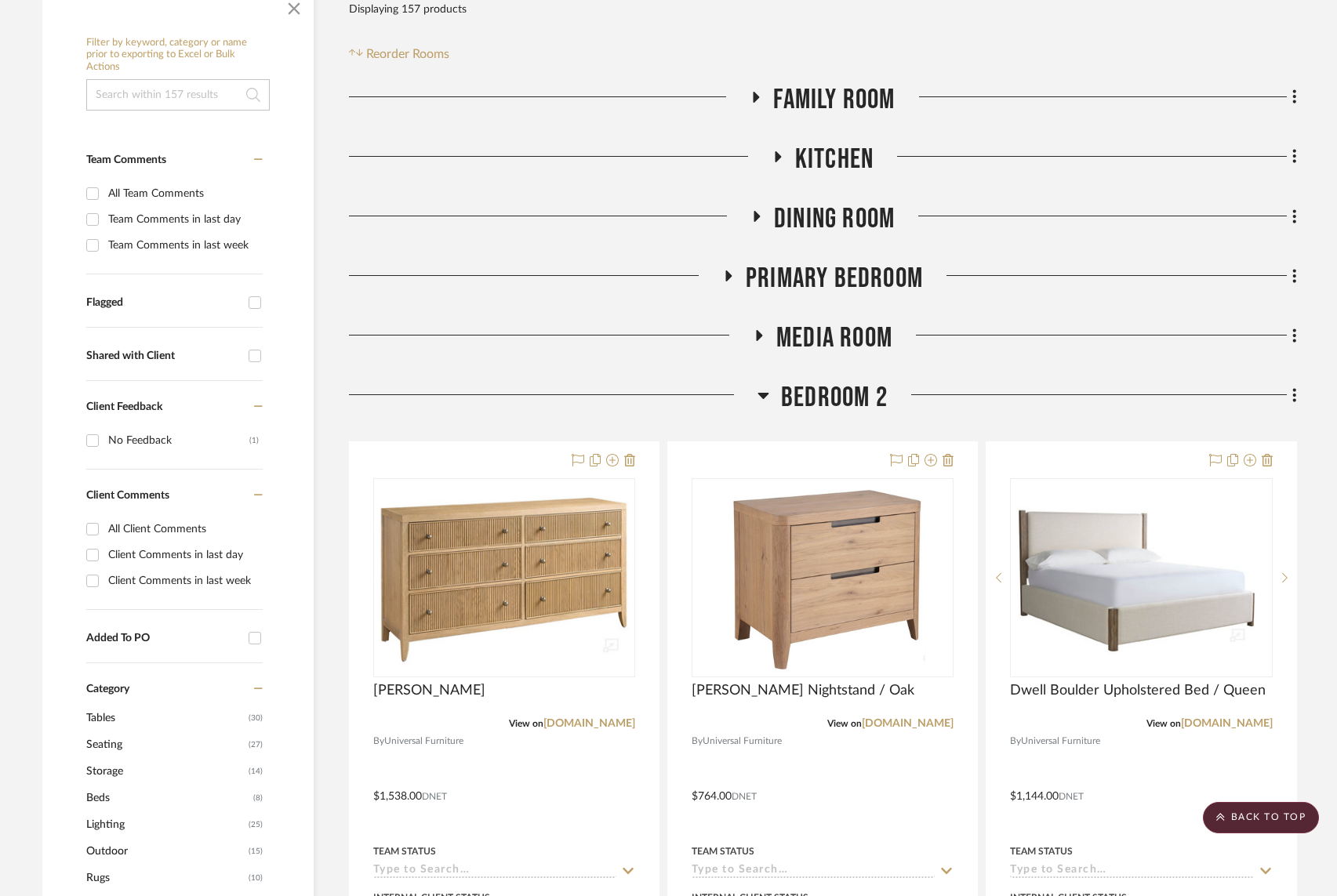
scroll to position [145, 0]
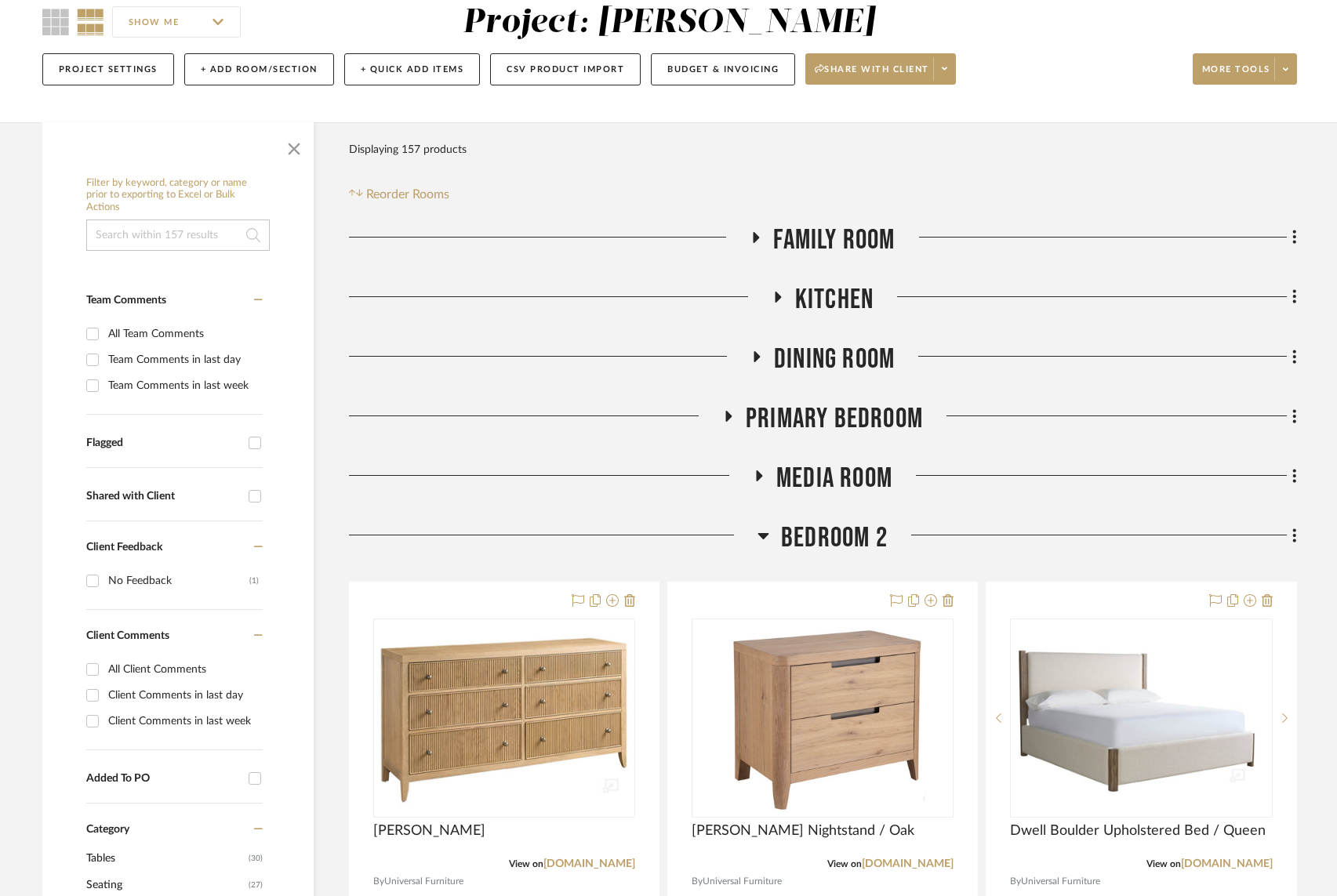
click at [756, 236] on icon at bounding box center [757, 237] width 6 height 11
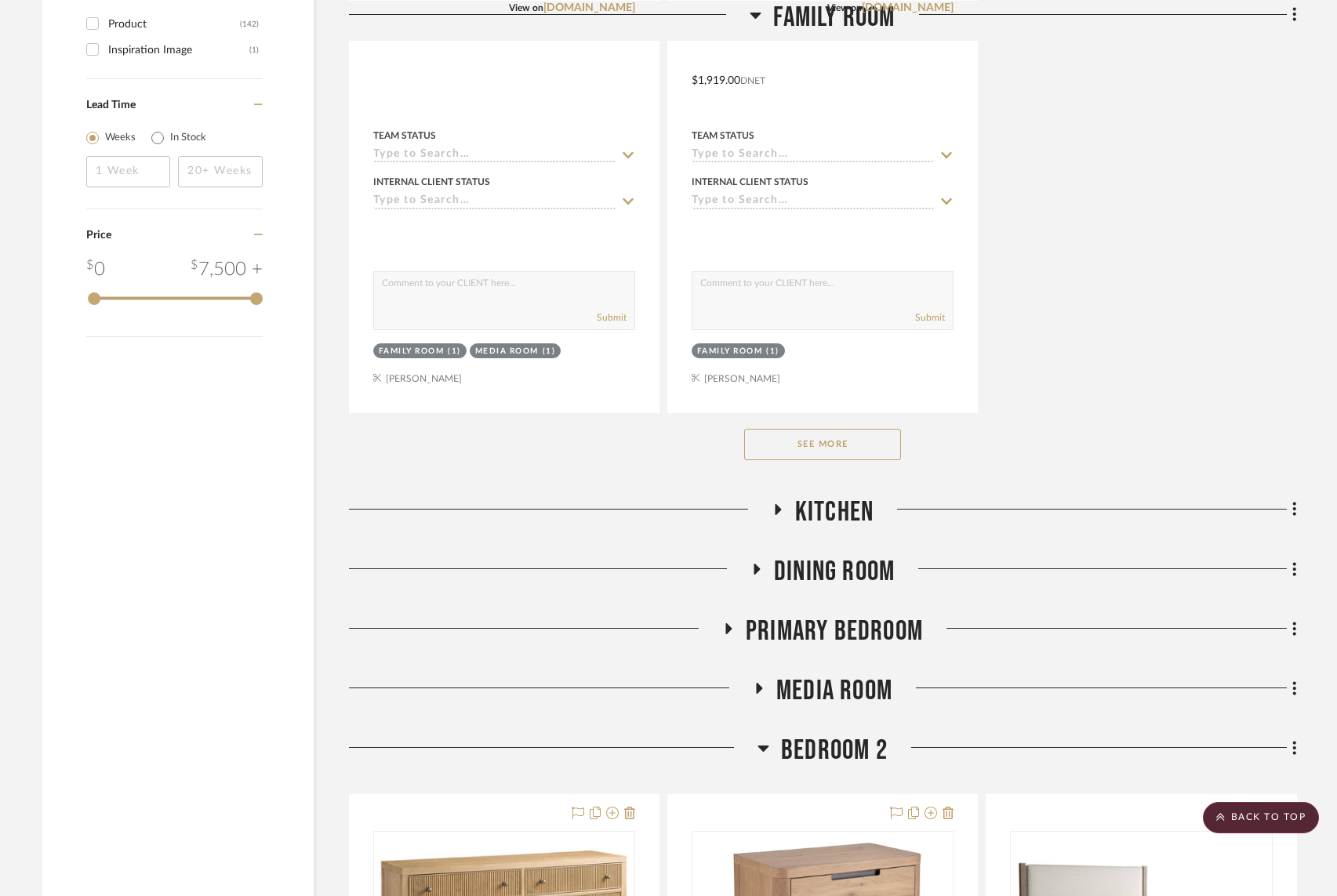
scroll to position [2117, 0]
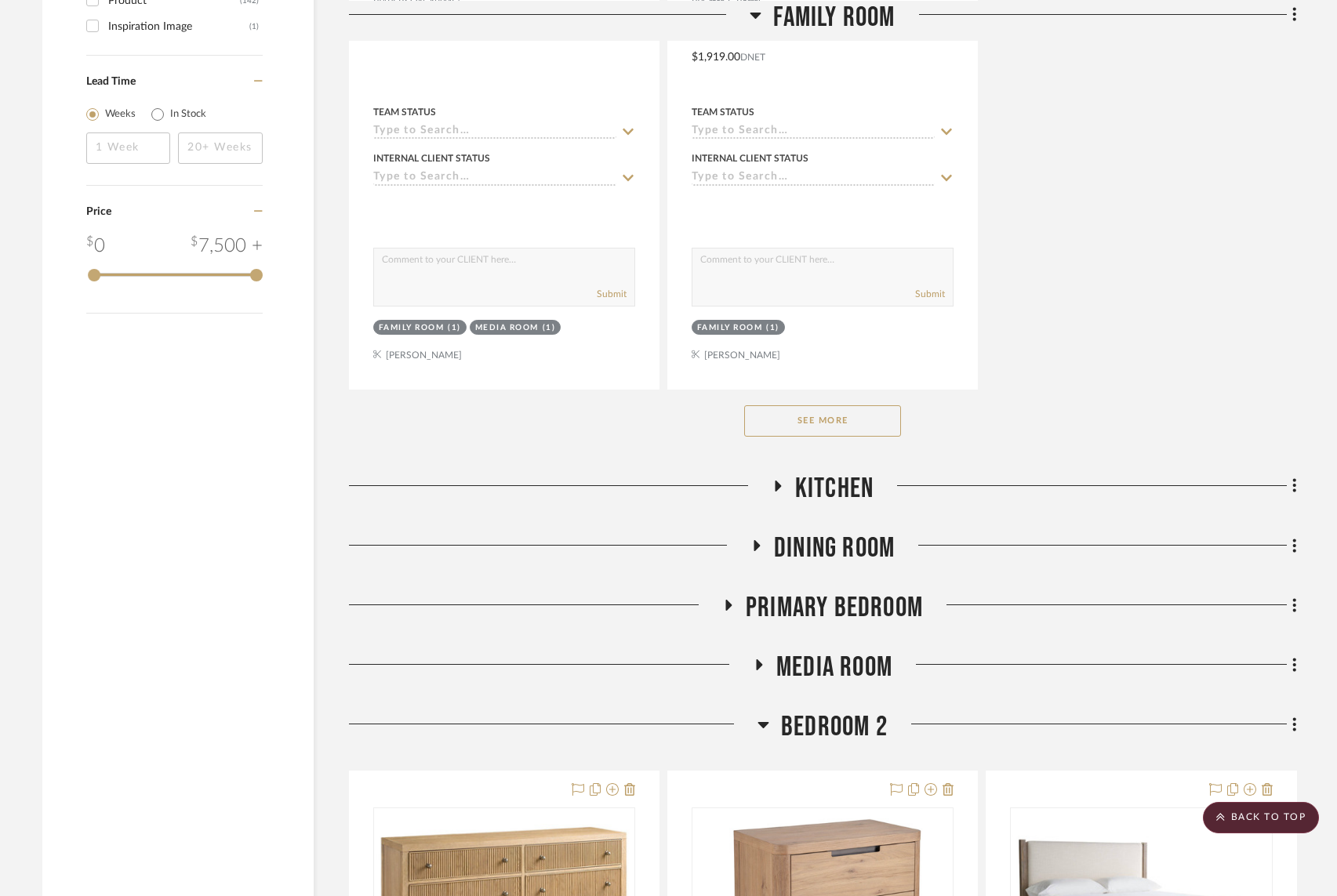
click at [828, 414] on button "See More" at bounding box center [822, 420] width 157 height 32
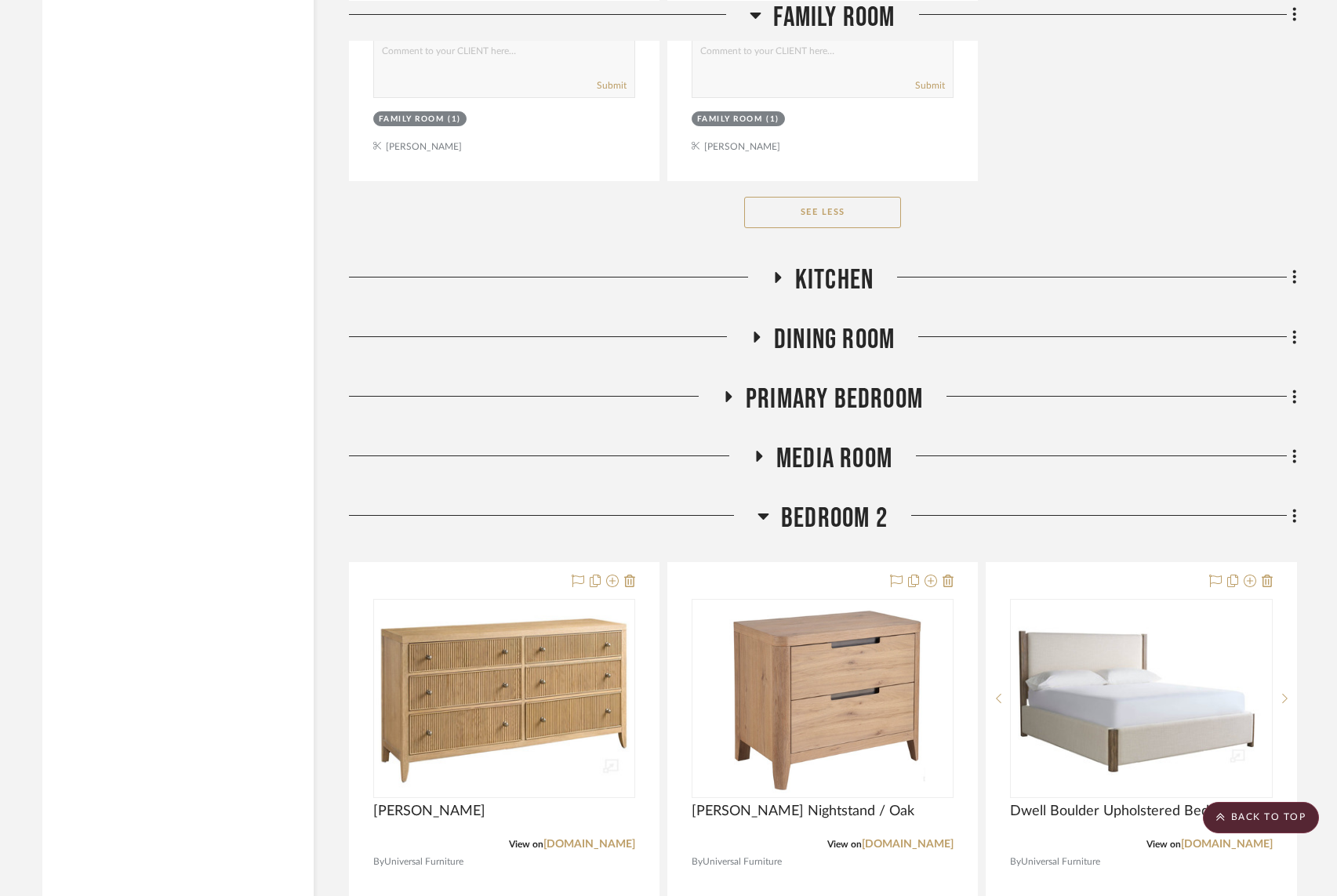
scroll to position [7942, 0]
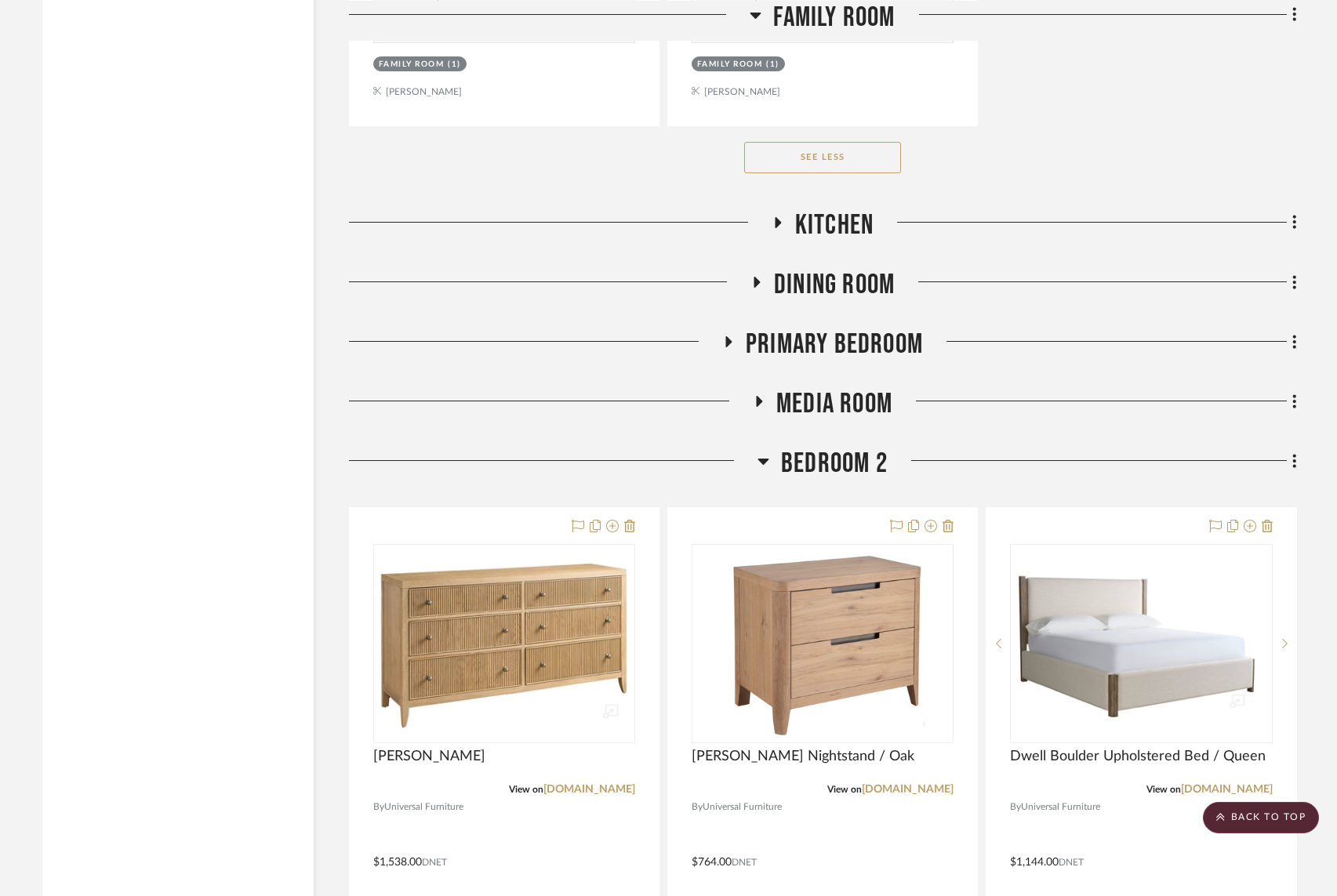
click at [760, 396] on icon at bounding box center [759, 402] width 6 height 11
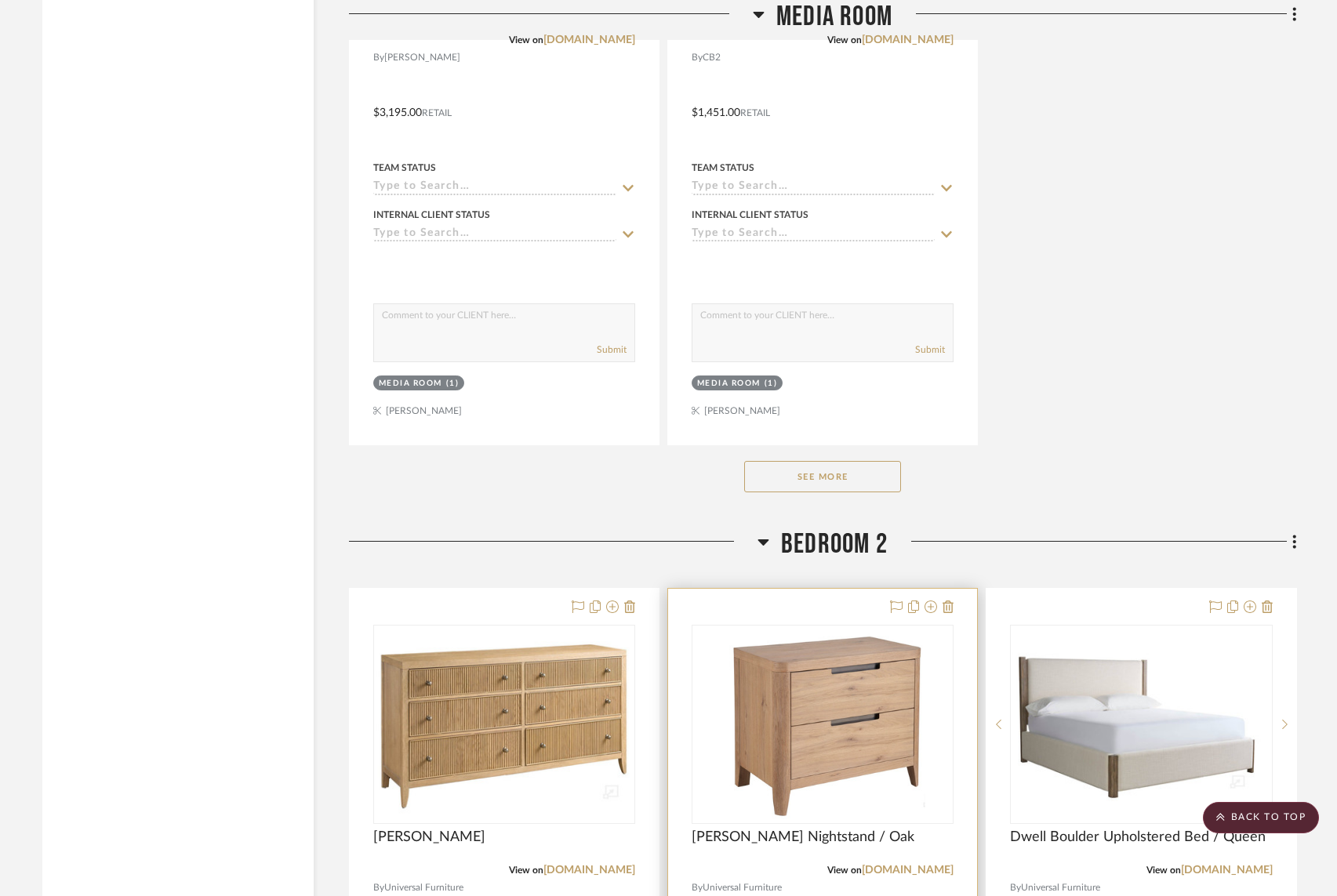
scroll to position [10062, 0]
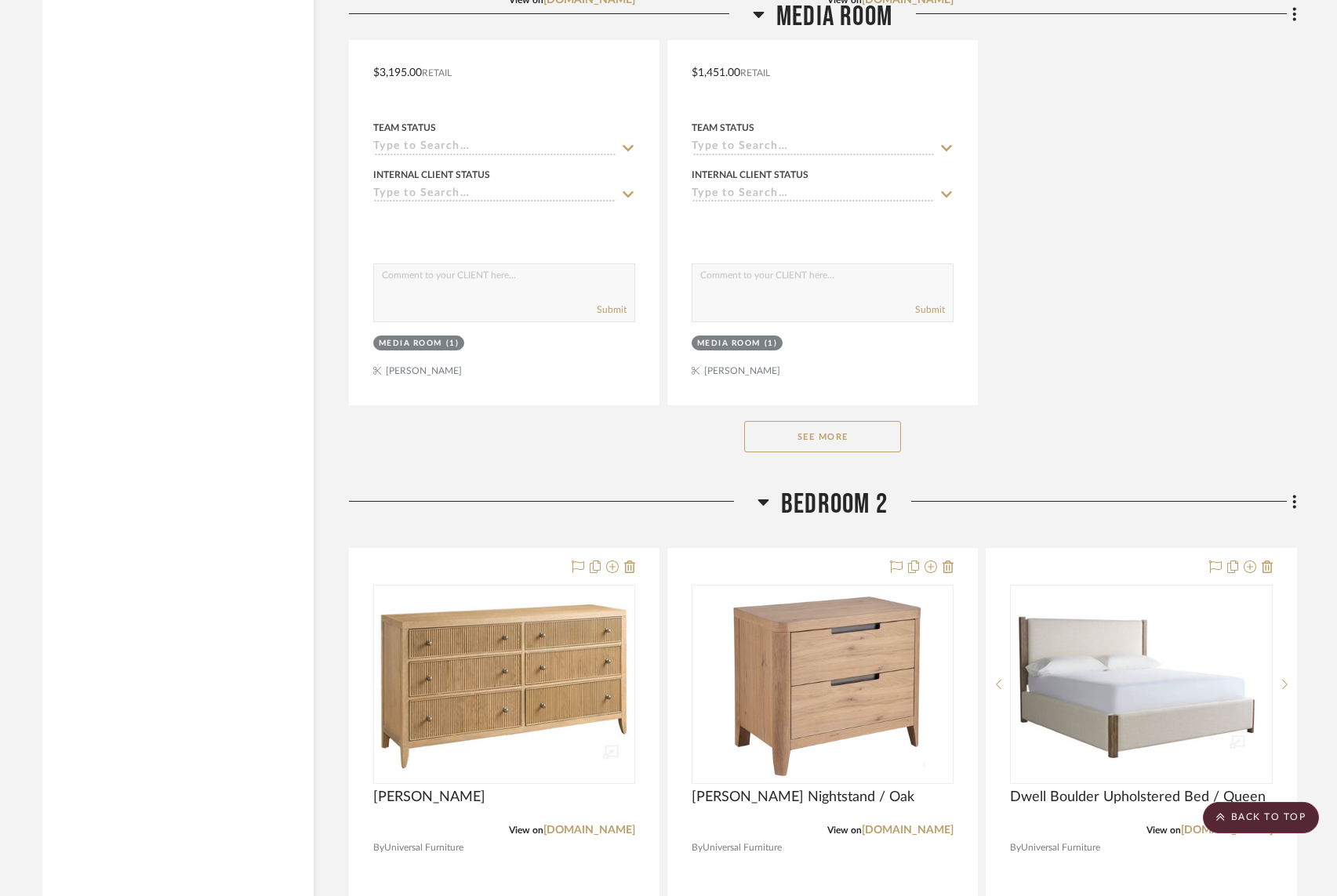
click at [814, 421] on button "See More" at bounding box center [822, 437] width 157 height 32
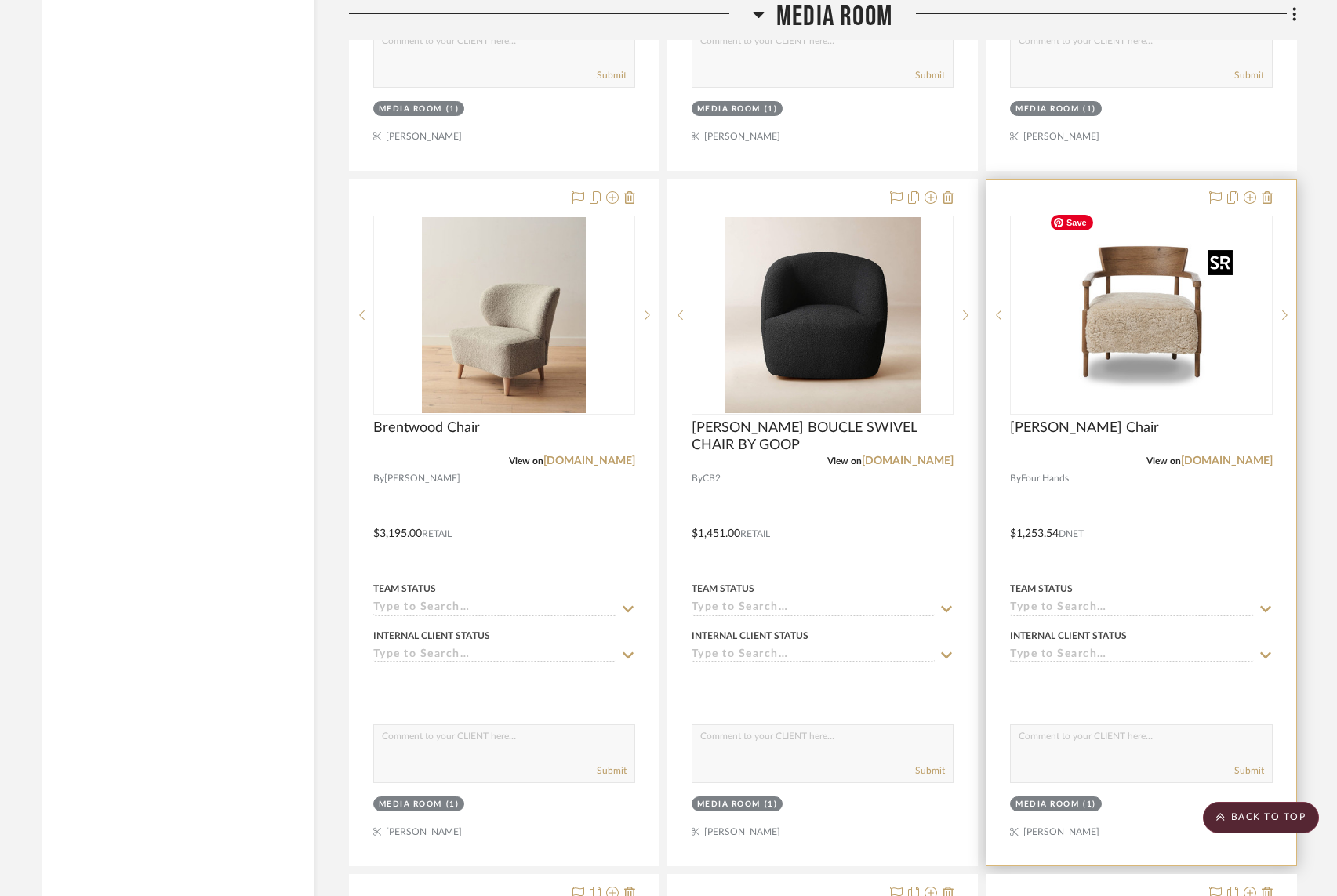
scroll to position [9591, 0]
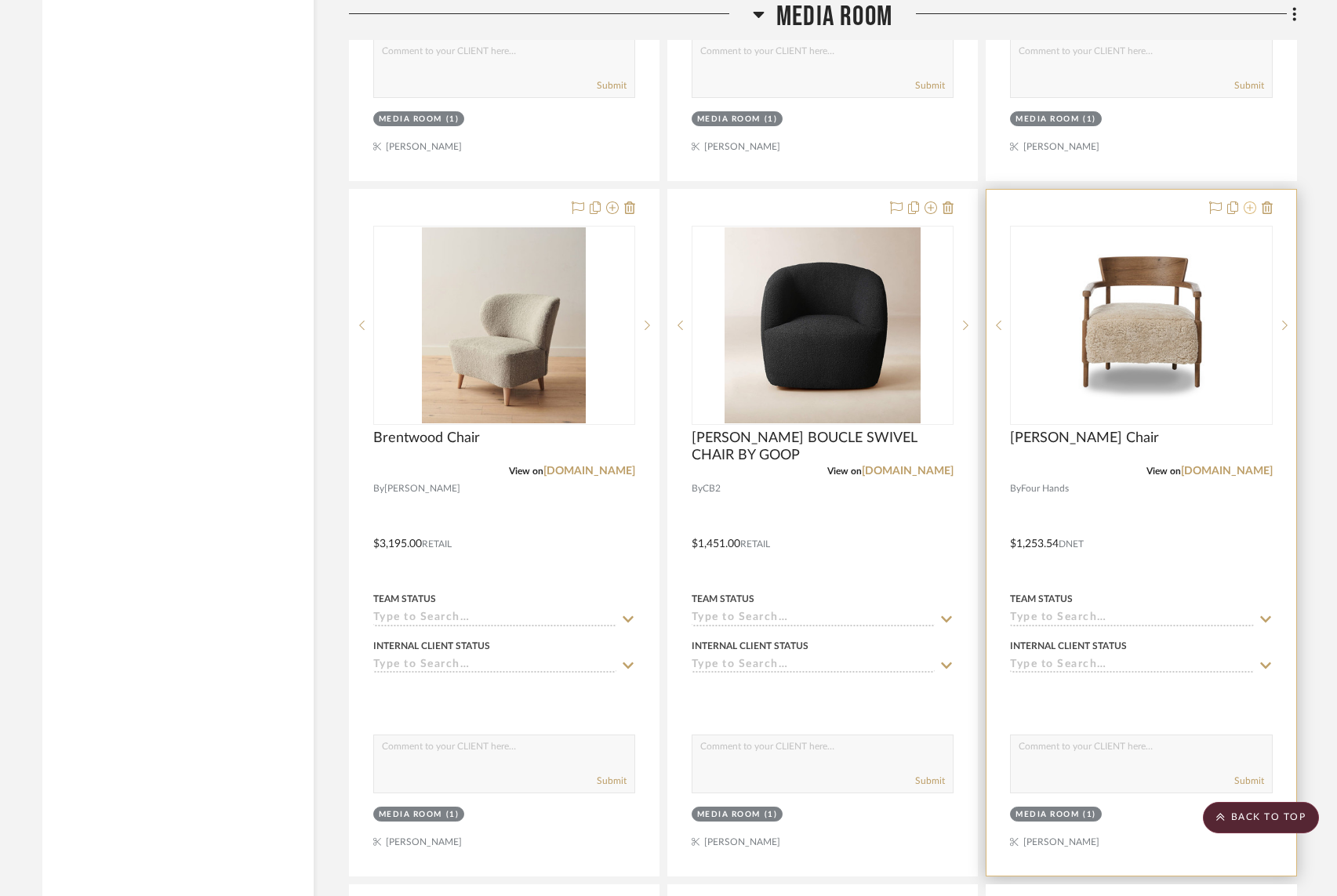
click at [1247, 201] on icon at bounding box center [1250, 208] width 13 height 13
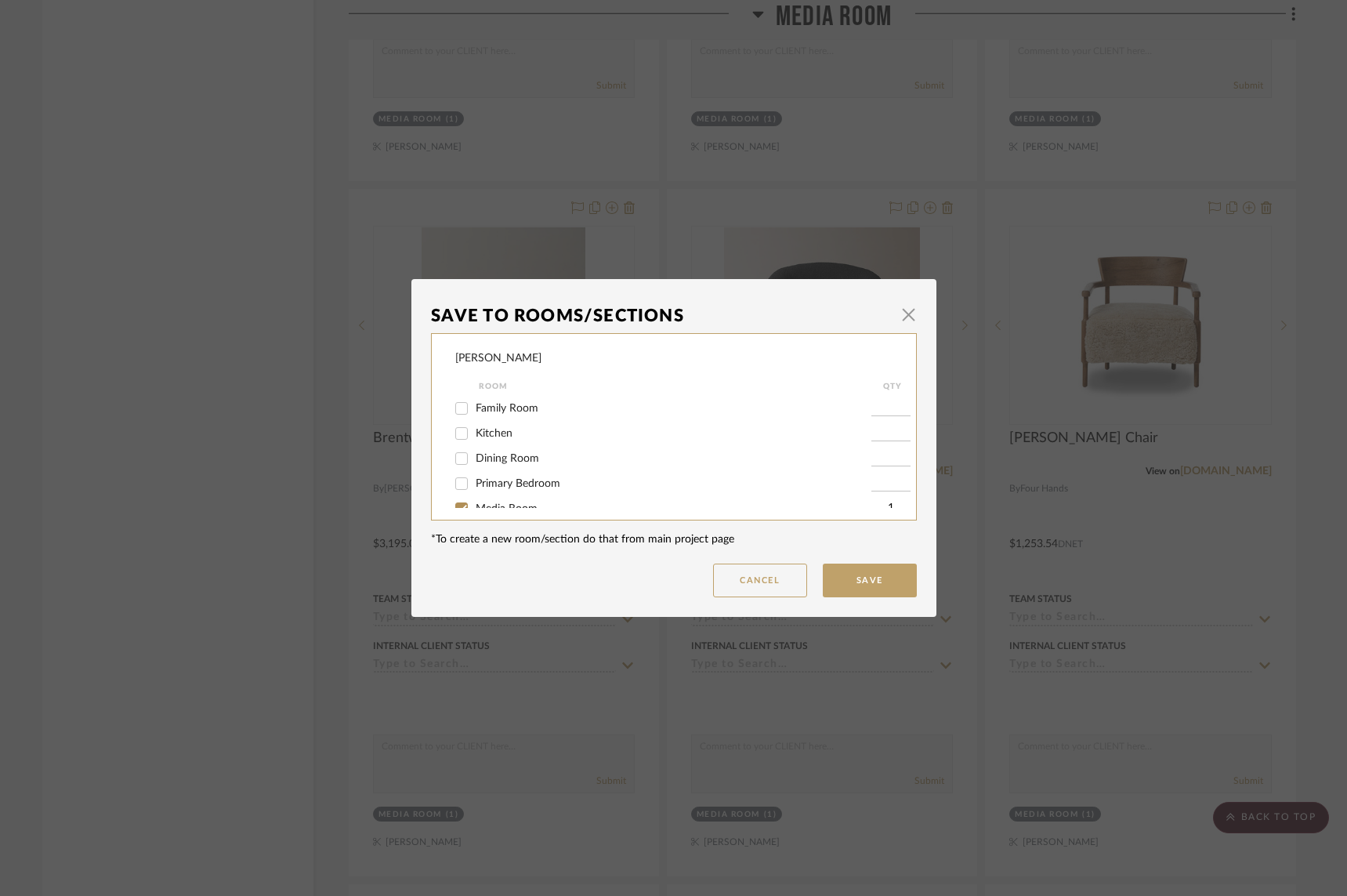
scroll to position [124, 0]
click at [458, 414] on input "Bedroom 2" at bounding box center [462, 416] width 25 height 25
checkbox input "true"
type input "1"
click at [866, 580] on button "Save" at bounding box center [870, 580] width 94 height 33
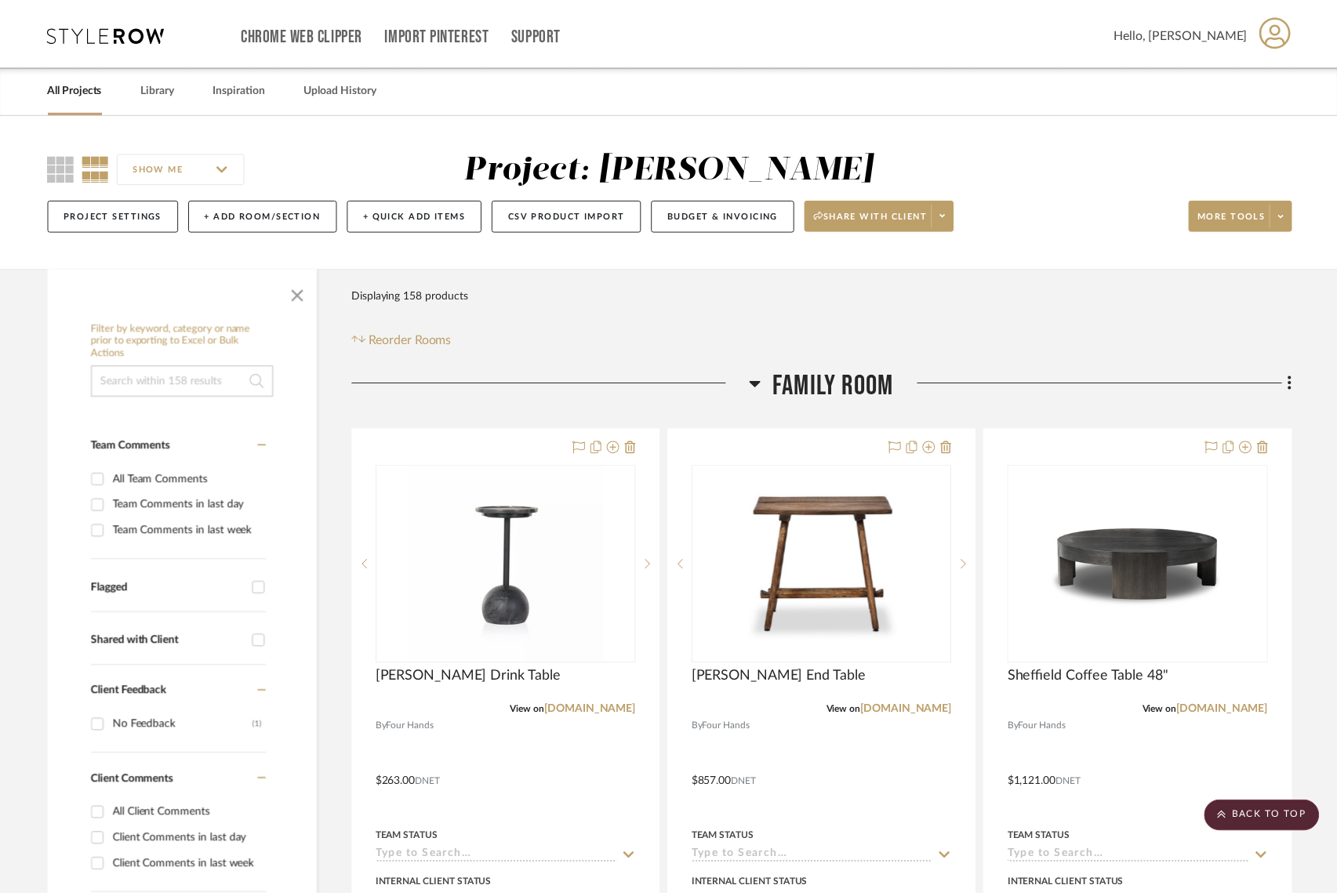
scroll to position [9591, 0]
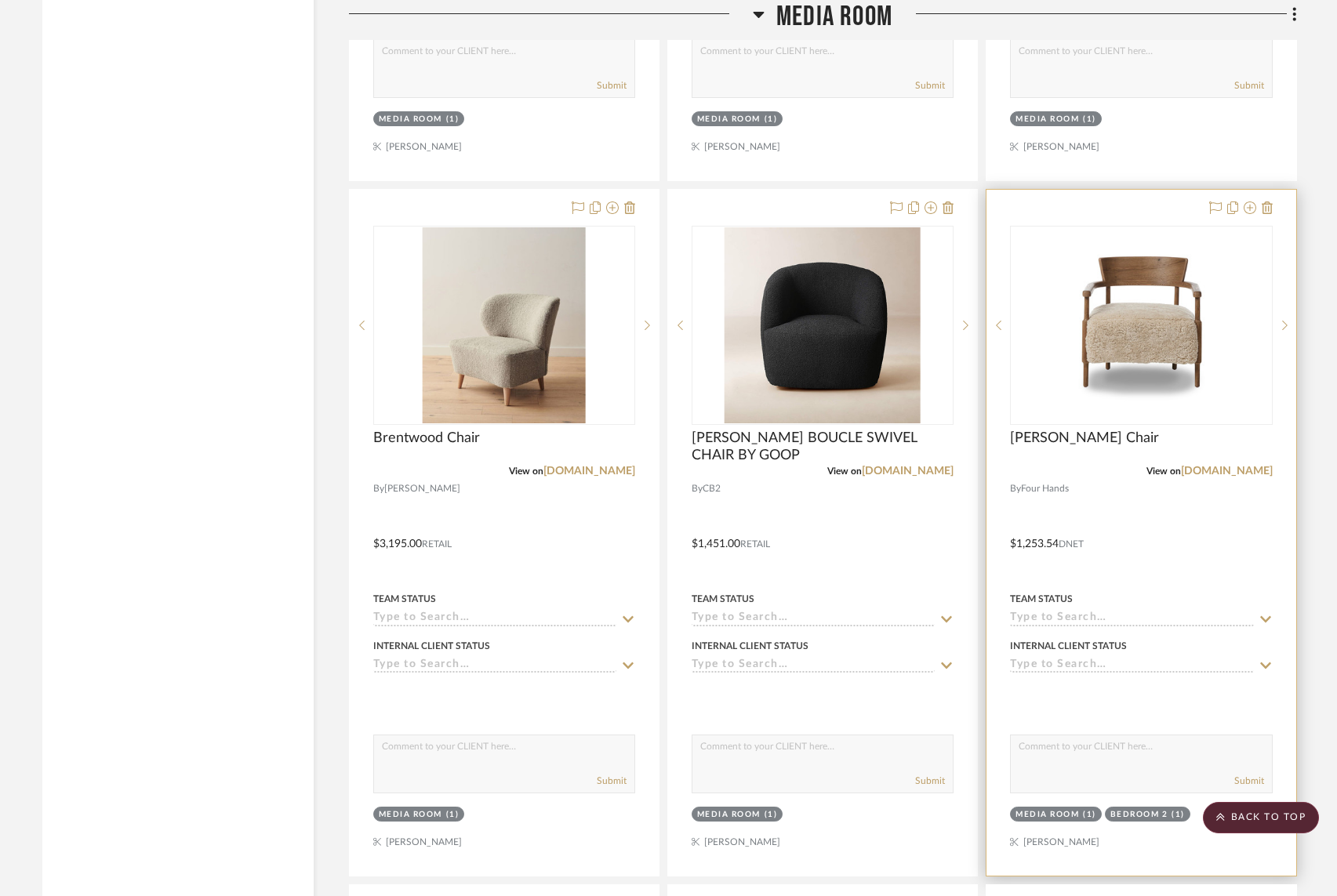
click at [1160, 485] on div at bounding box center [1141, 532] width 309 height 686
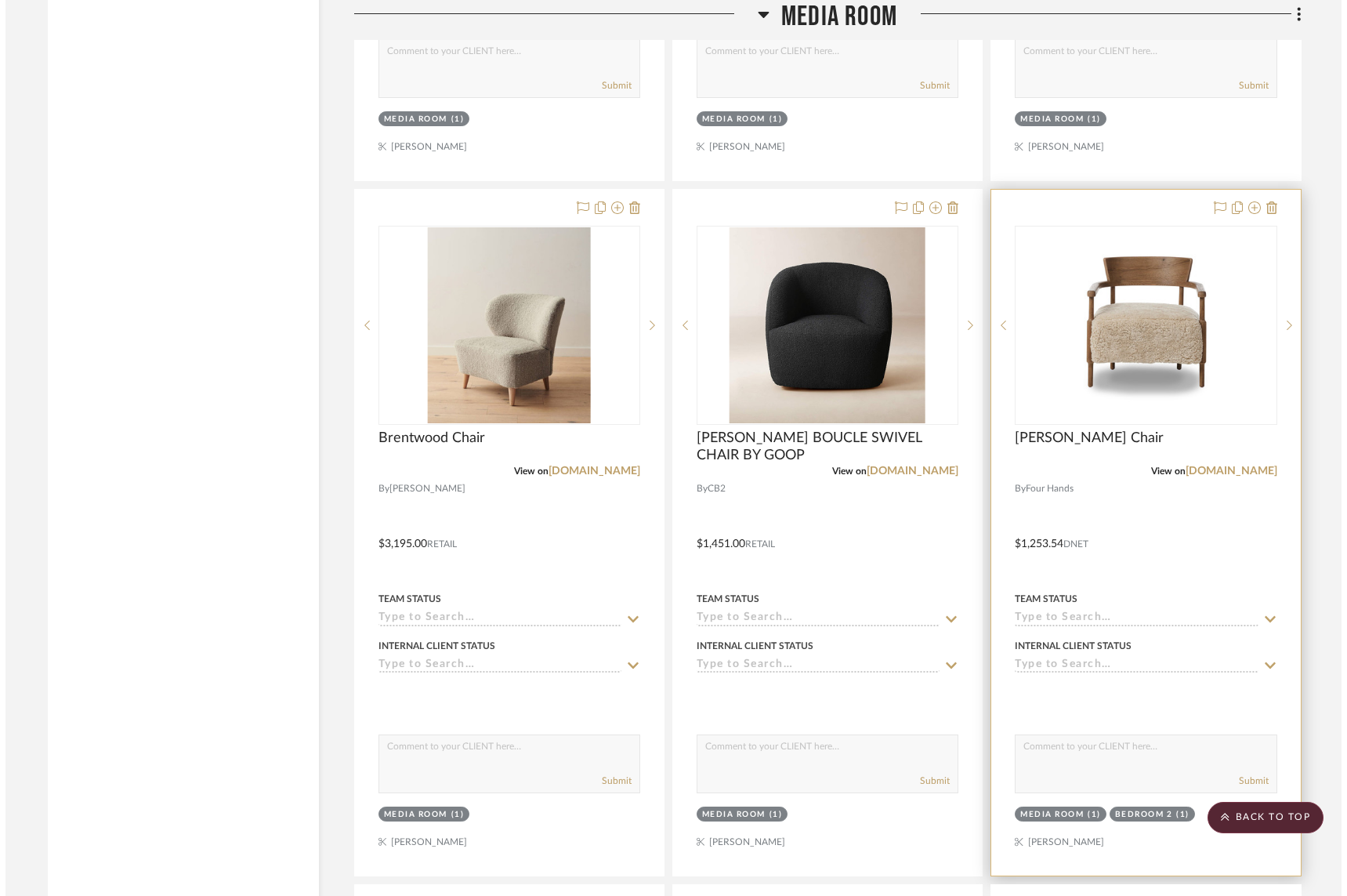
scroll to position [0, 0]
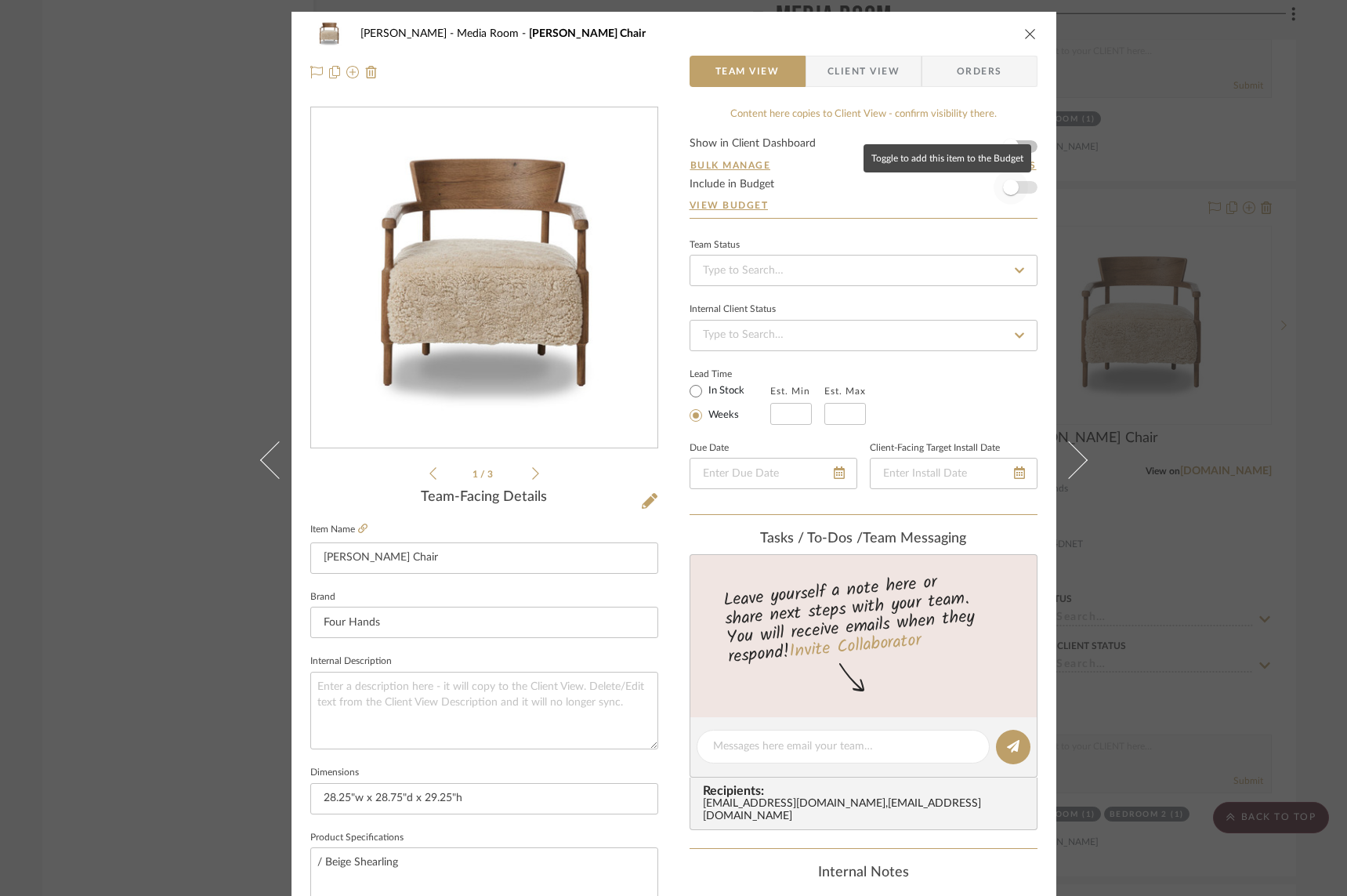
click at [1021, 192] on span "button" at bounding box center [1011, 188] width 34 height 34
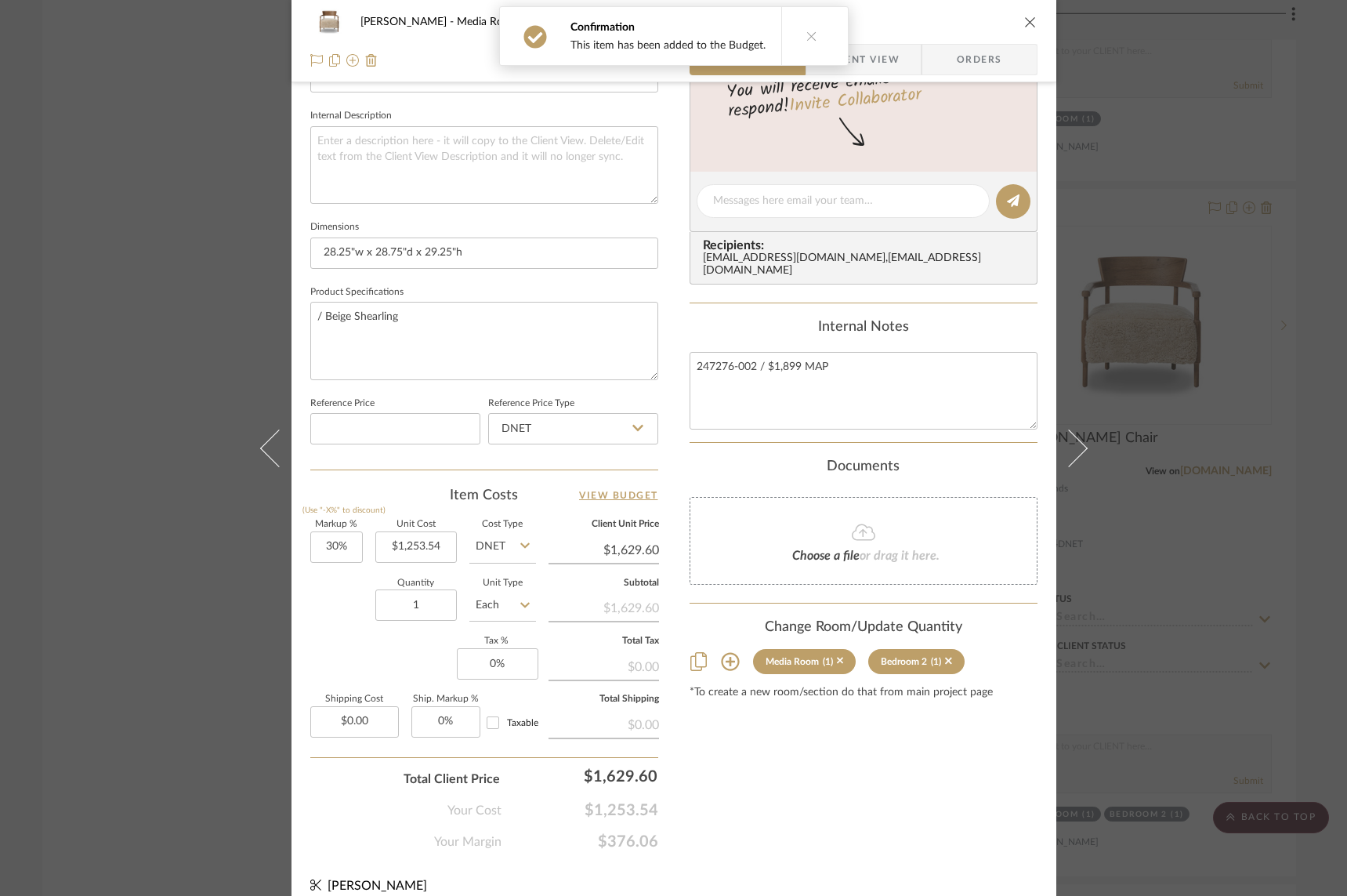
scroll to position [556, 0]
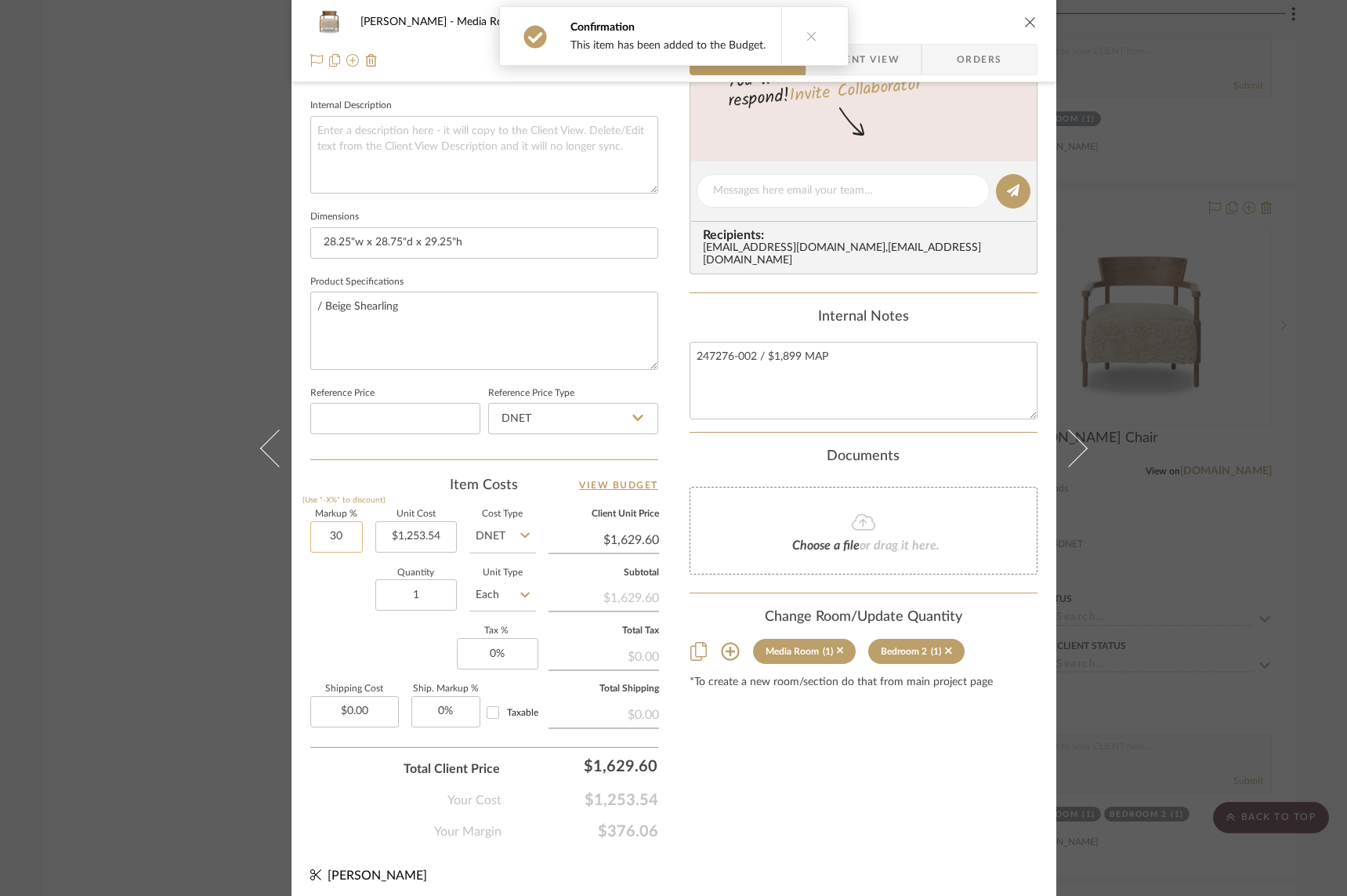
drag, startPoint x: 326, startPoint y: 536, endPoint x: 346, endPoint y: 536, distance: 20.0
click at [346, 536] on input "30" at bounding box center [337, 537] width 52 height 32
type input "1"
type input "50%"
click at [320, 593] on div "Quantity 1 Unit Type Each" at bounding box center [423, 597] width 226 height 56
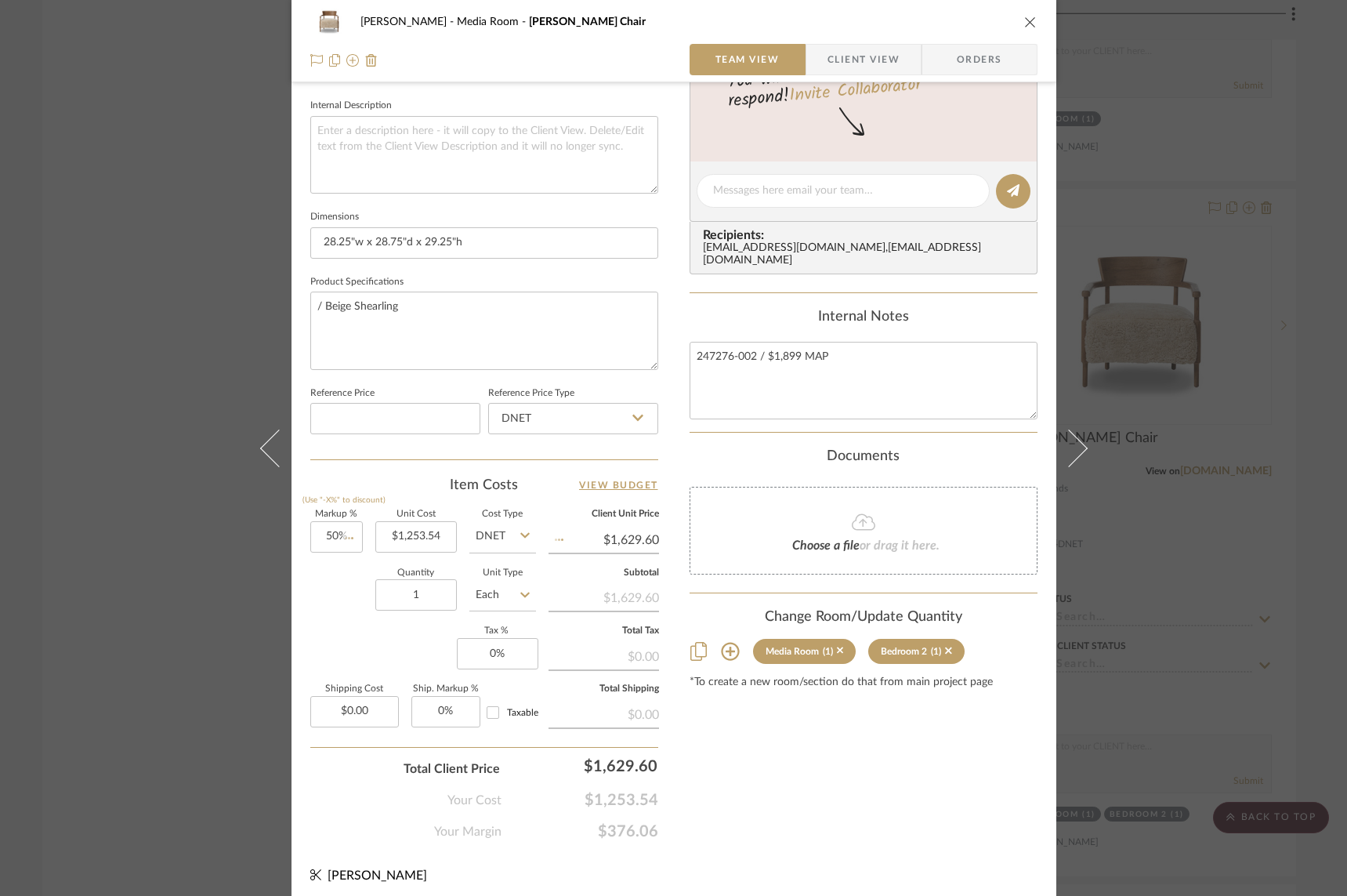
type input "$1,880.31"
click at [946, 645] on icon at bounding box center [949, 651] width 7 height 11
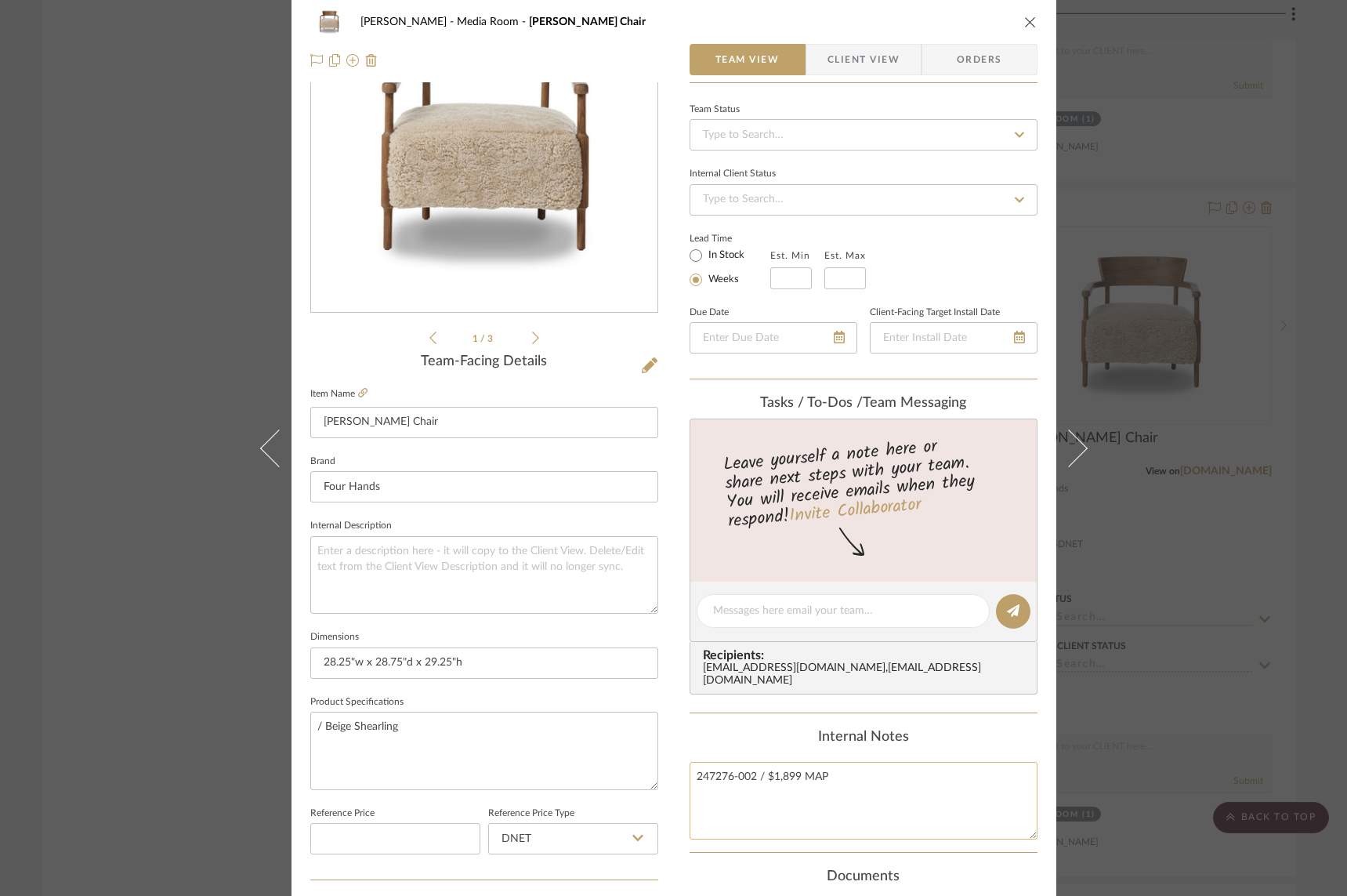
scroll to position [0, 0]
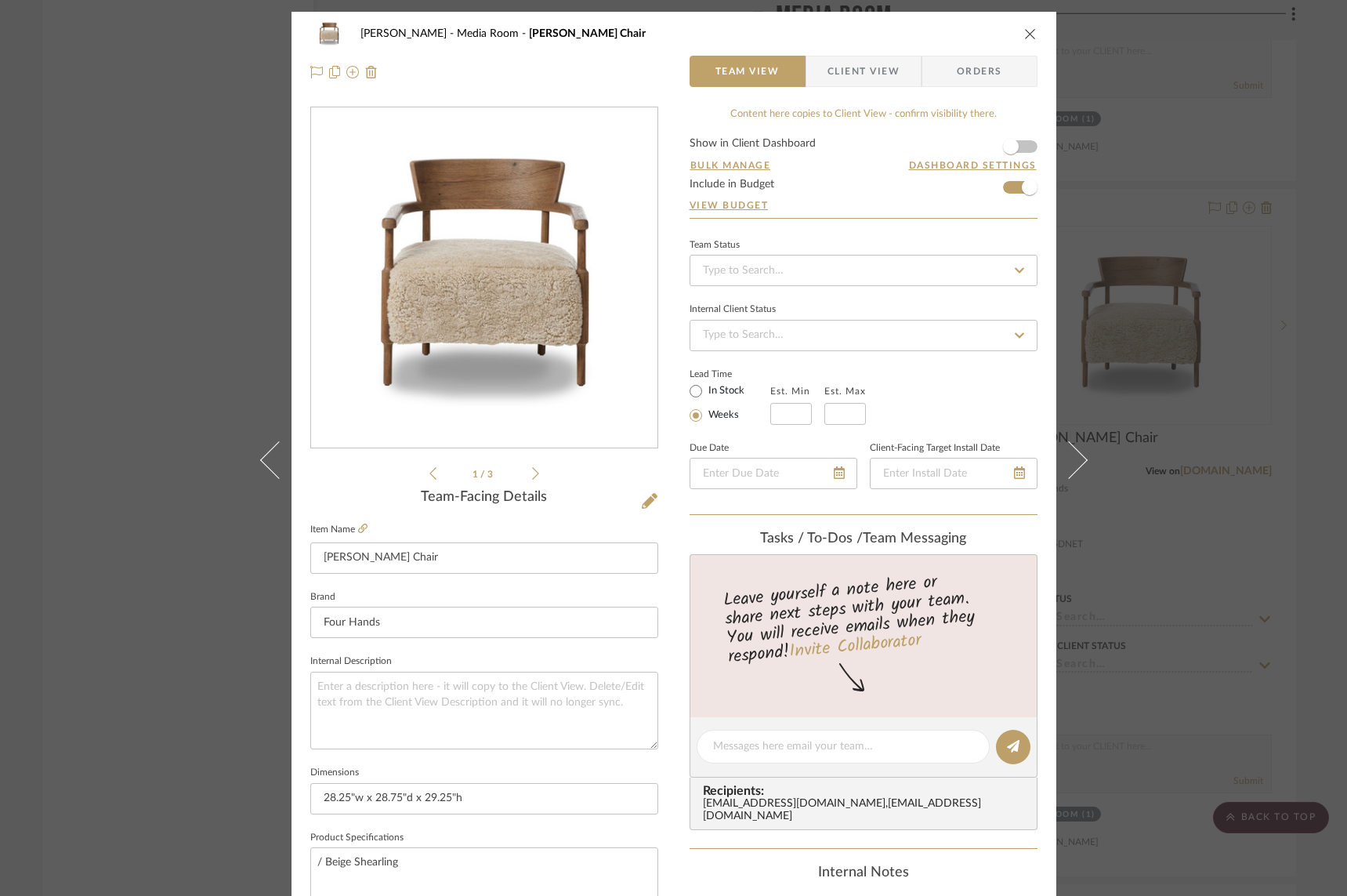
click at [1024, 32] on icon "close" at bounding box center [1030, 33] width 13 height 13
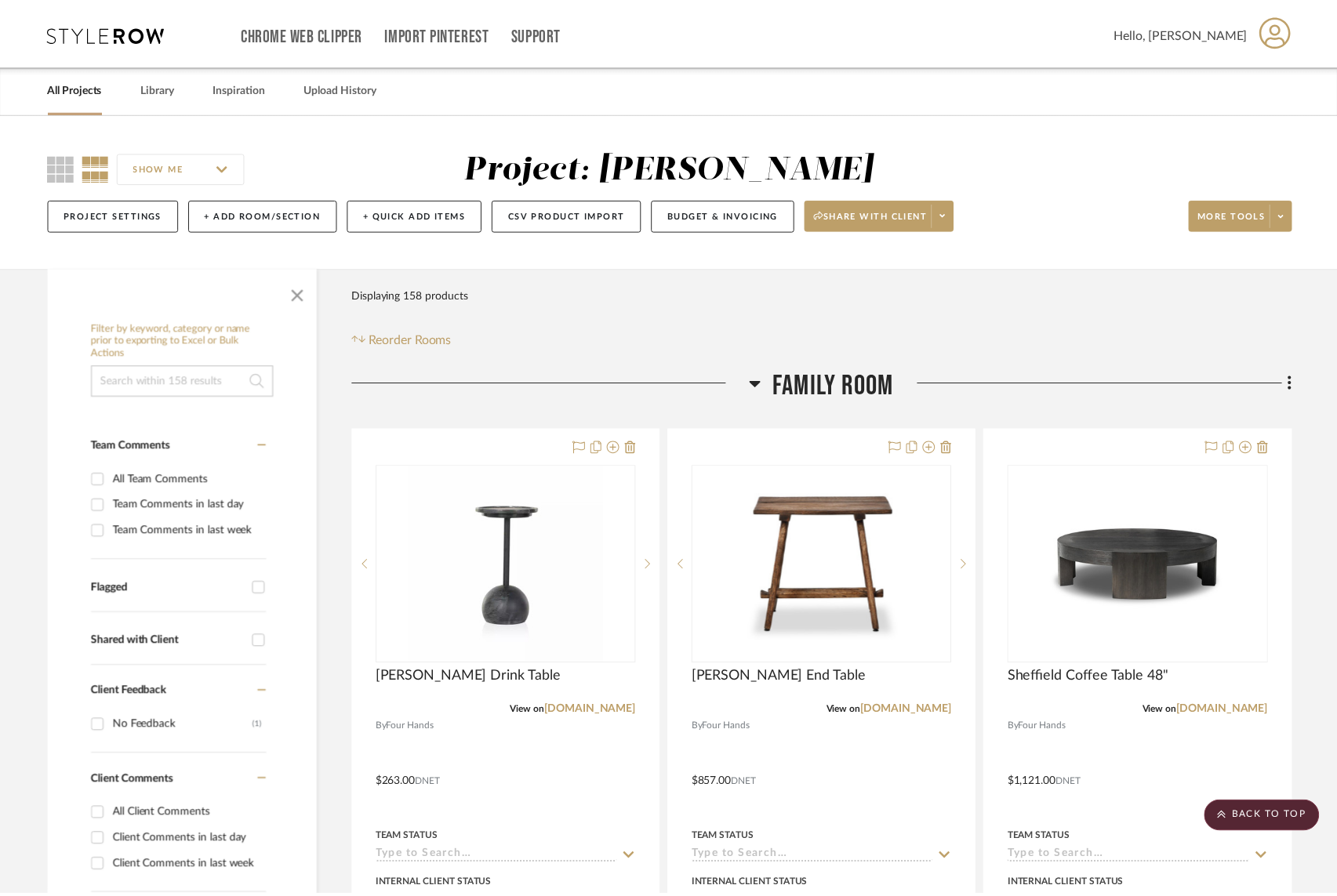
scroll to position [9591, 0]
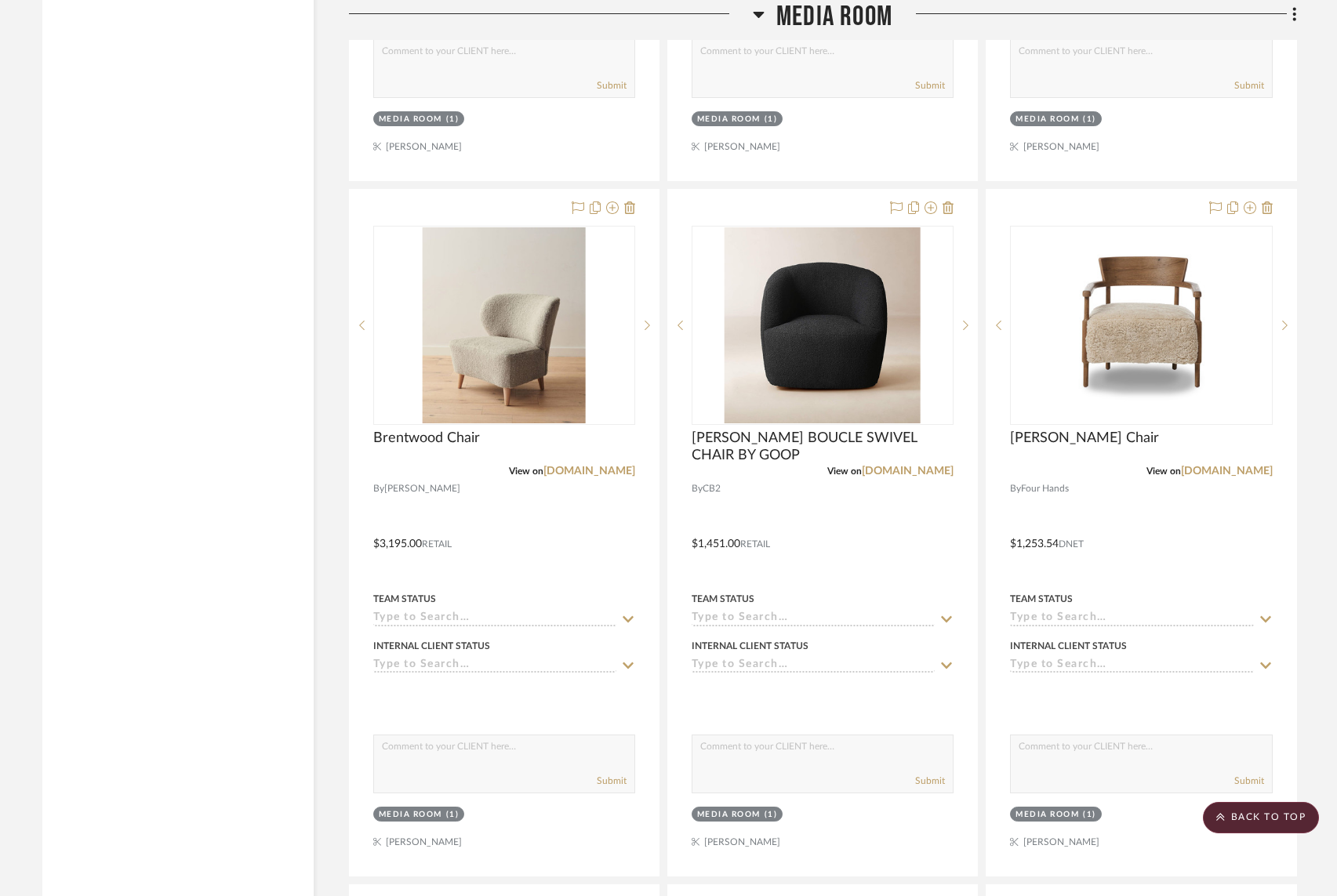
click at [762, 15] on icon at bounding box center [758, 14] width 12 height 19
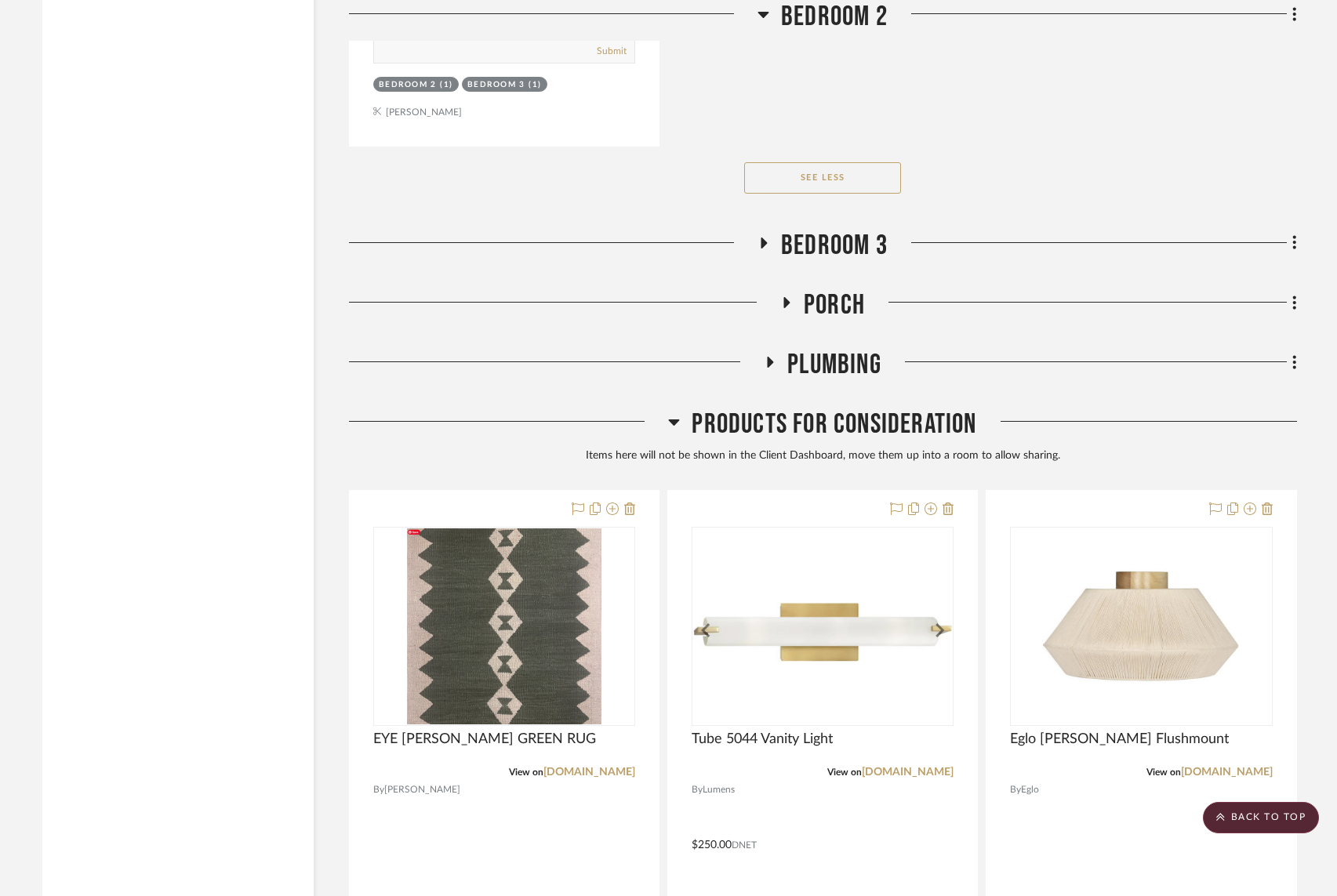
scroll to position [13202, 0]
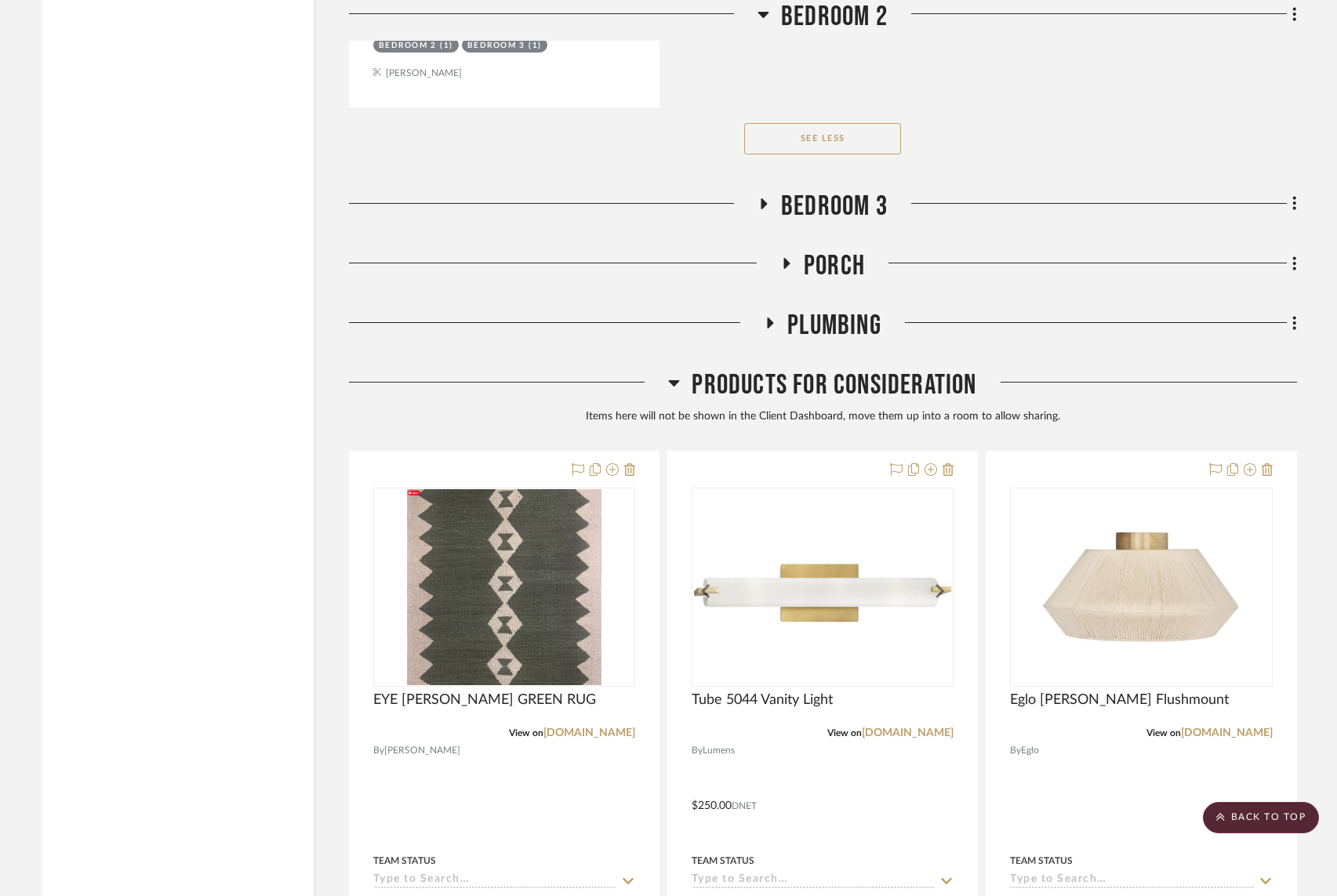
click at [767, 198] on icon at bounding box center [764, 203] width 19 height 12
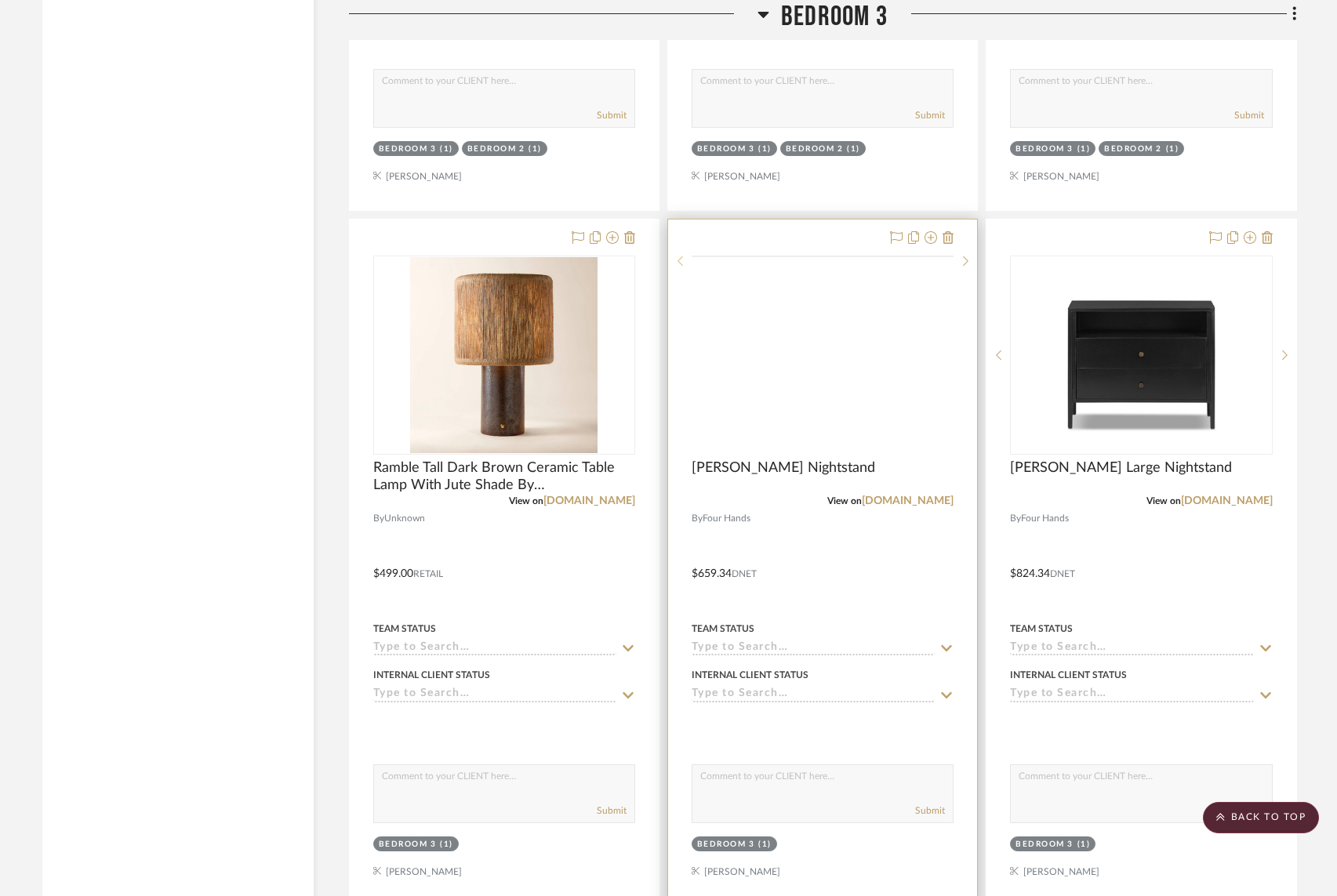
scroll to position [13932, 0]
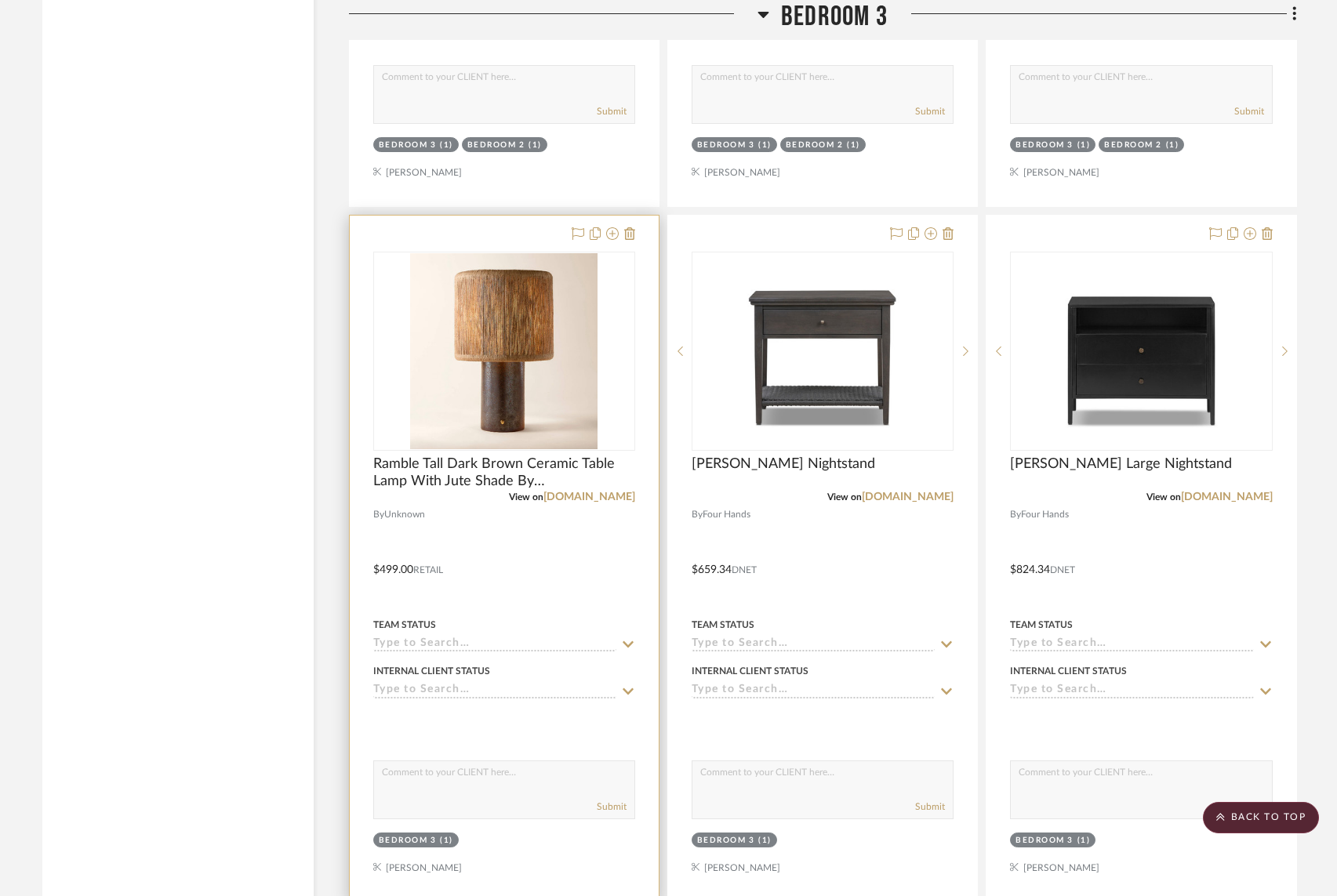
click at [0, 0] on div at bounding box center [0, 0] width 0 height 0
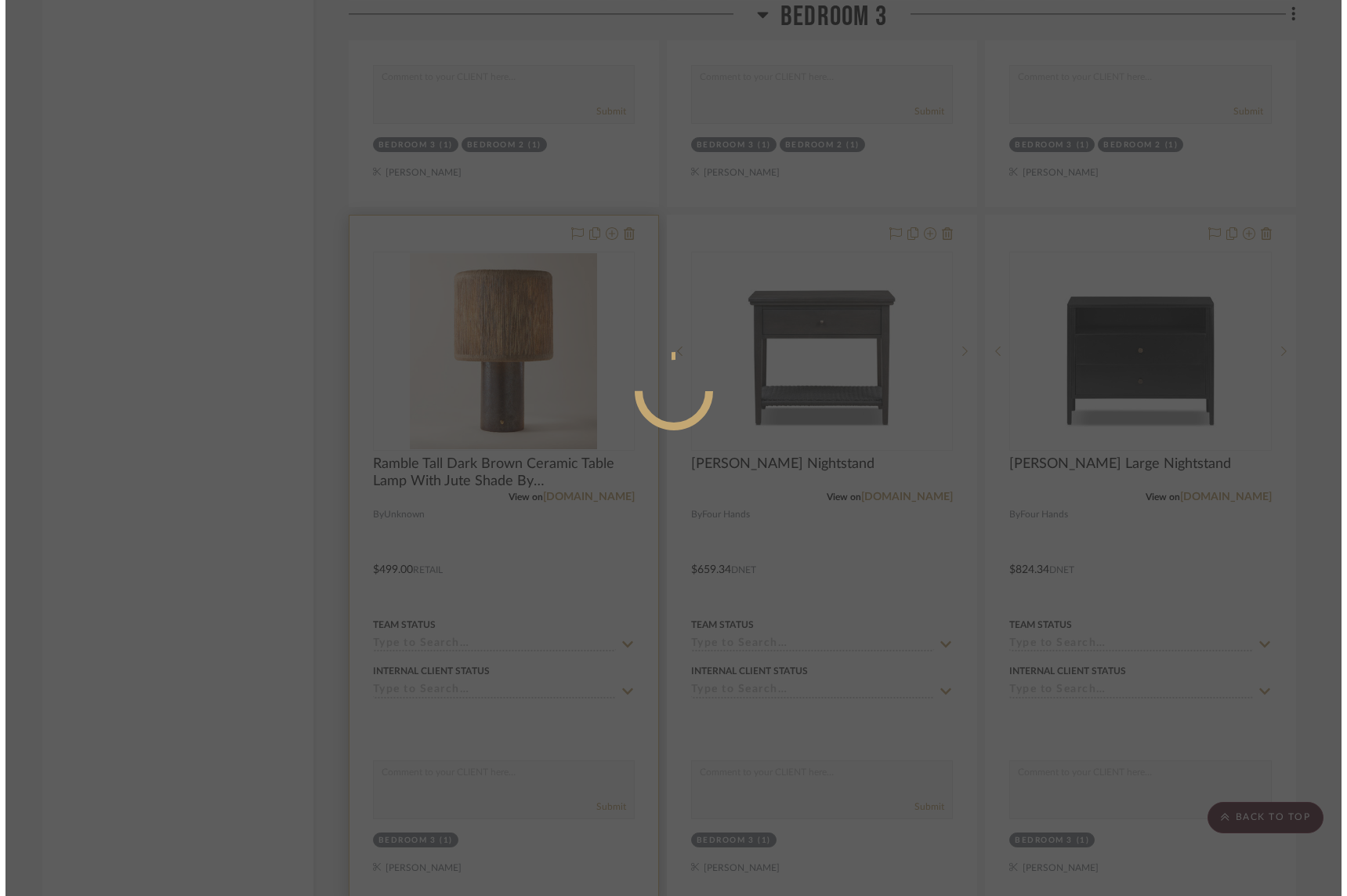
scroll to position [0, 0]
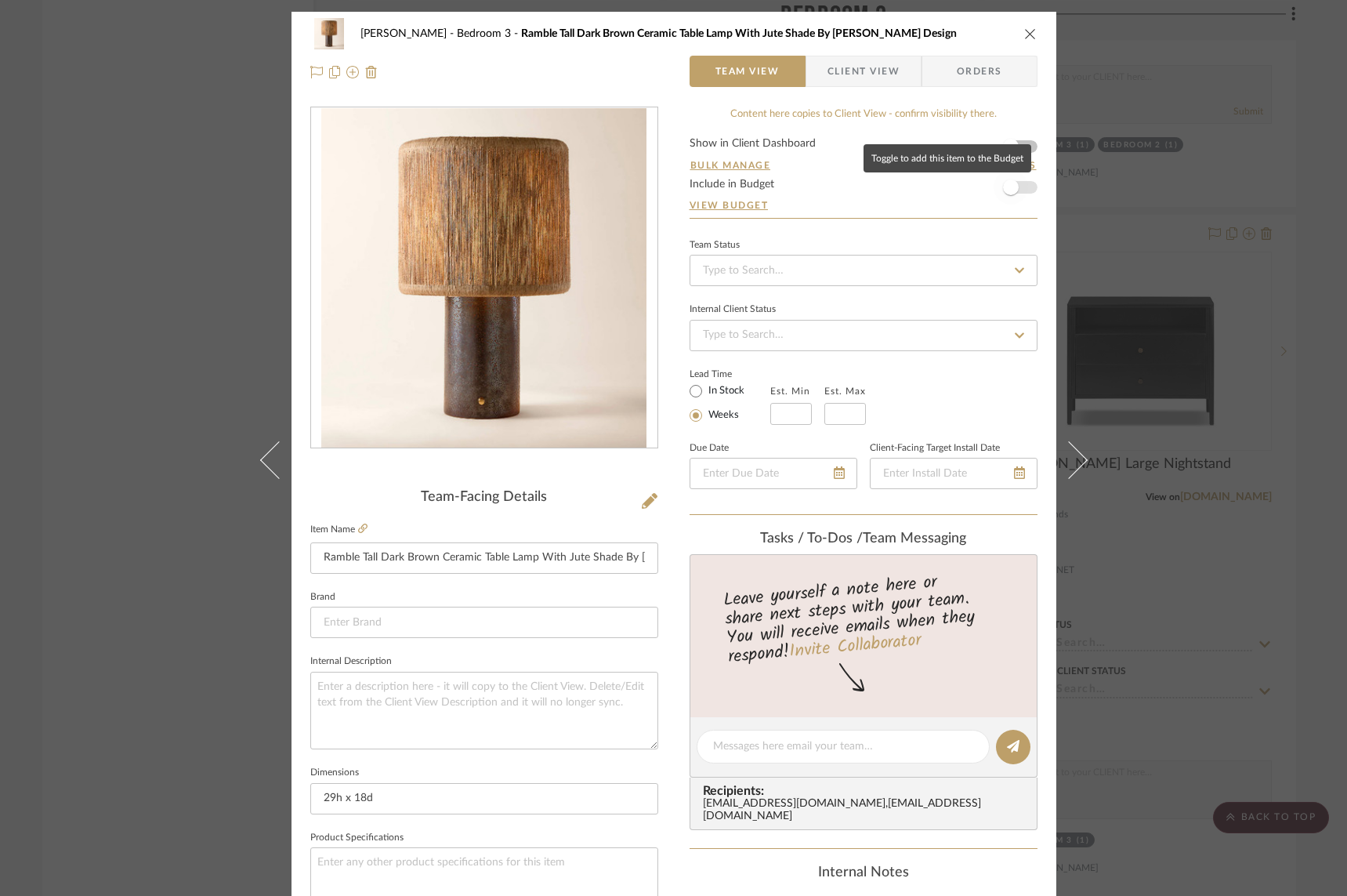
click at [1019, 191] on span "button" at bounding box center [1011, 188] width 34 height 34
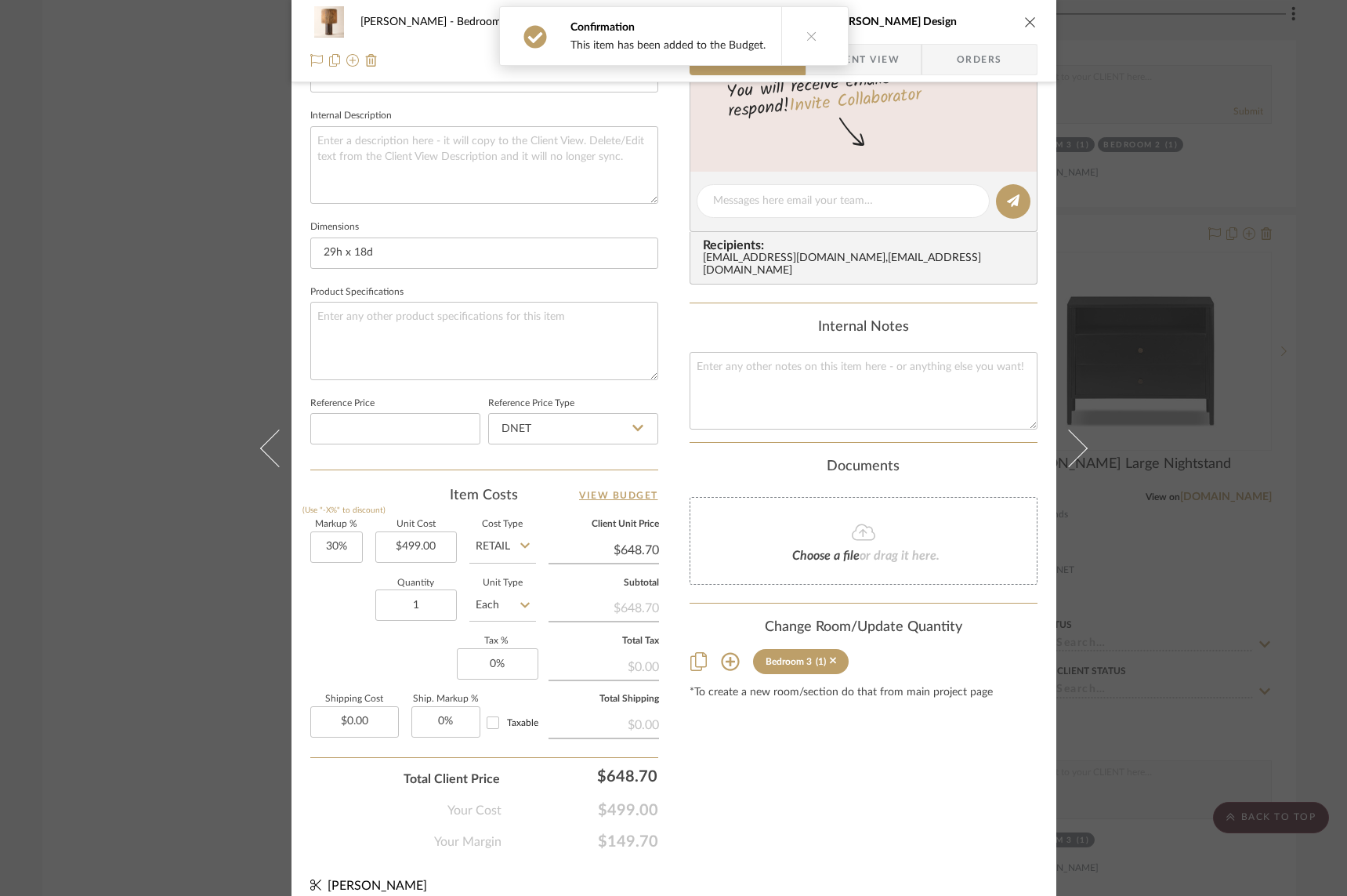
scroll to position [560, 0]
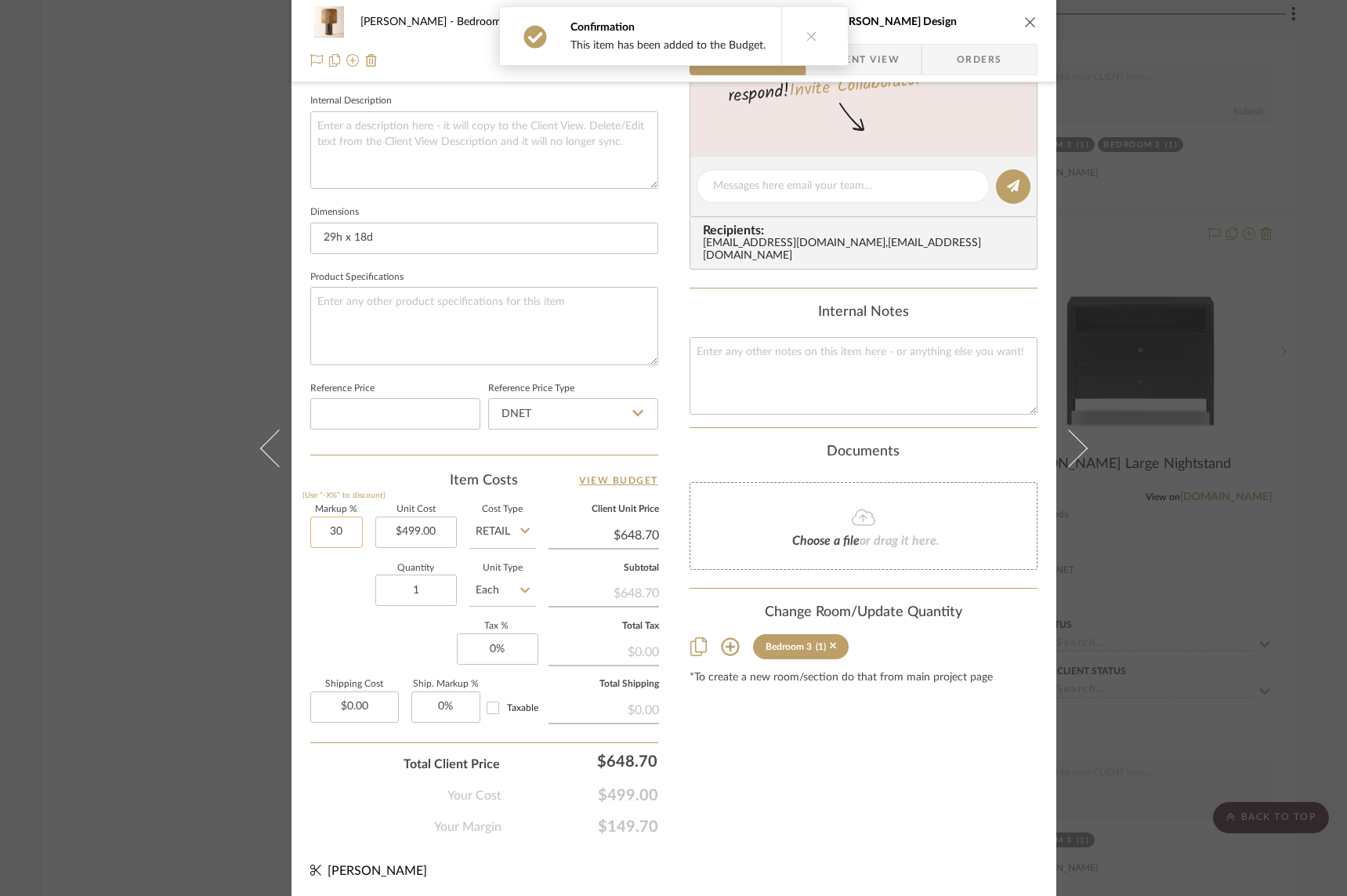
click at [322, 529] on input "30" at bounding box center [337, 532] width 52 height 32
type input "0%"
type input "$499.00"
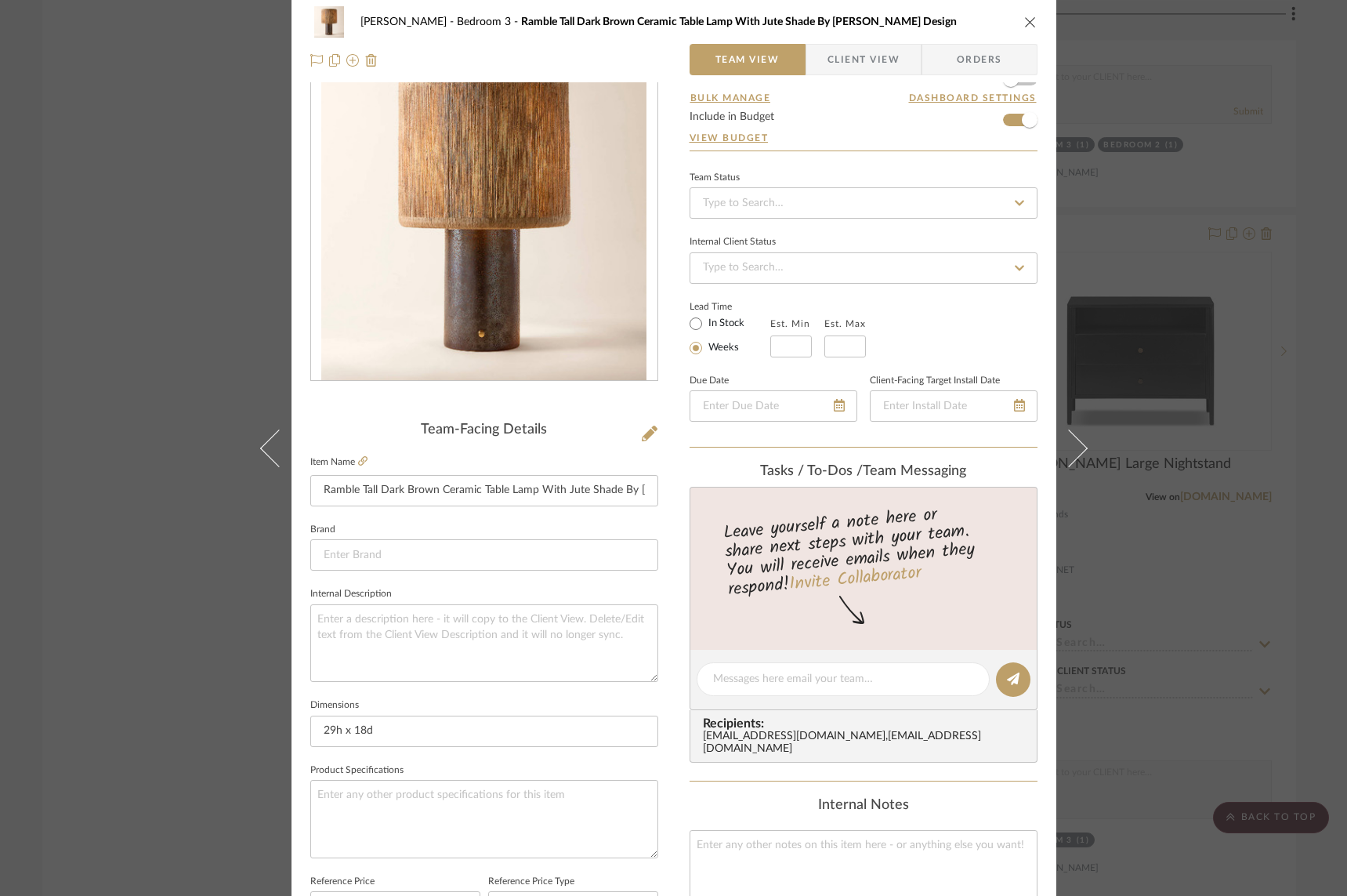
scroll to position [0, 0]
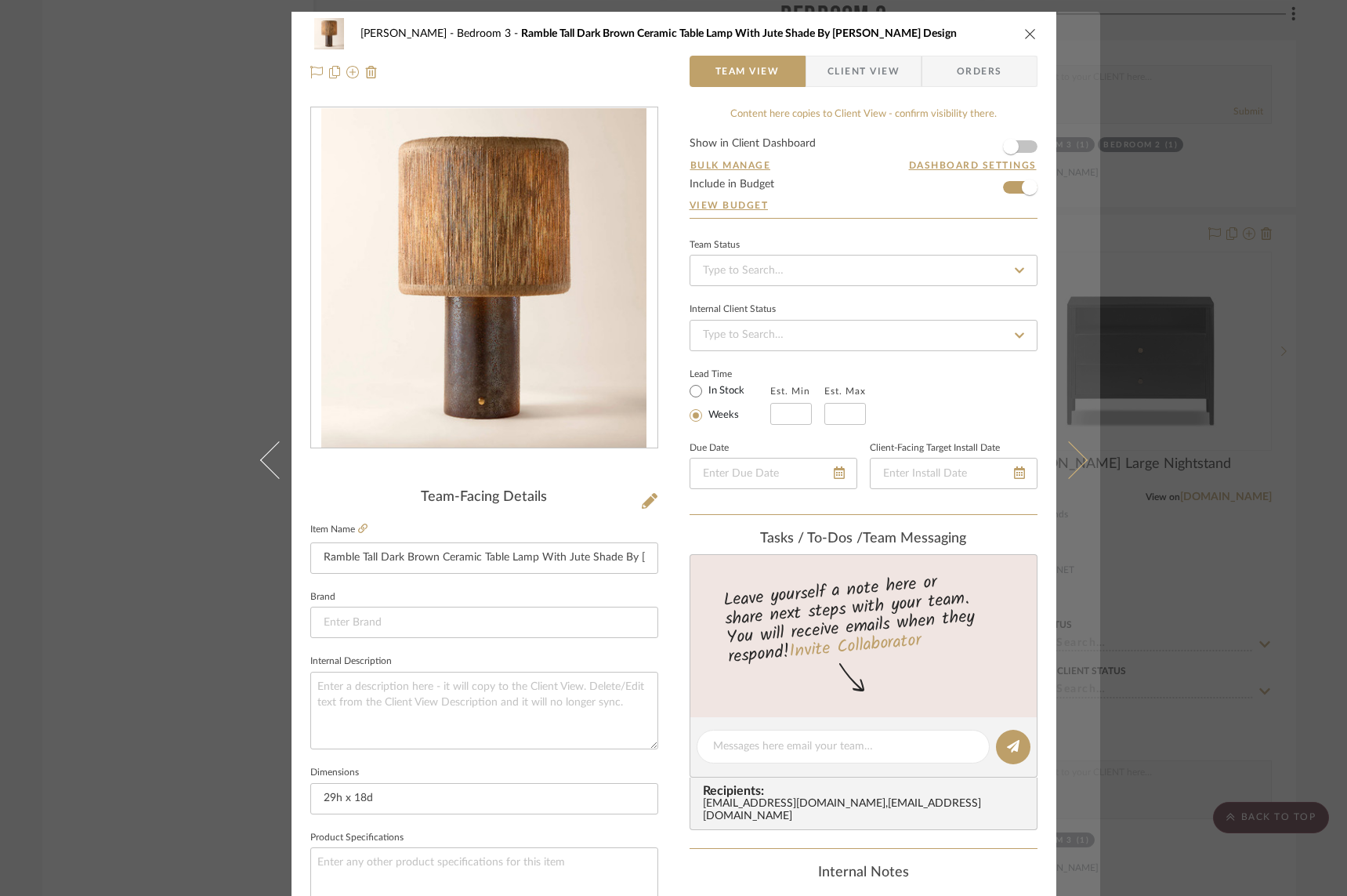
type input "0%"
click at [1072, 453] on icon at bounding box center [1068, 459] width 38 height 38
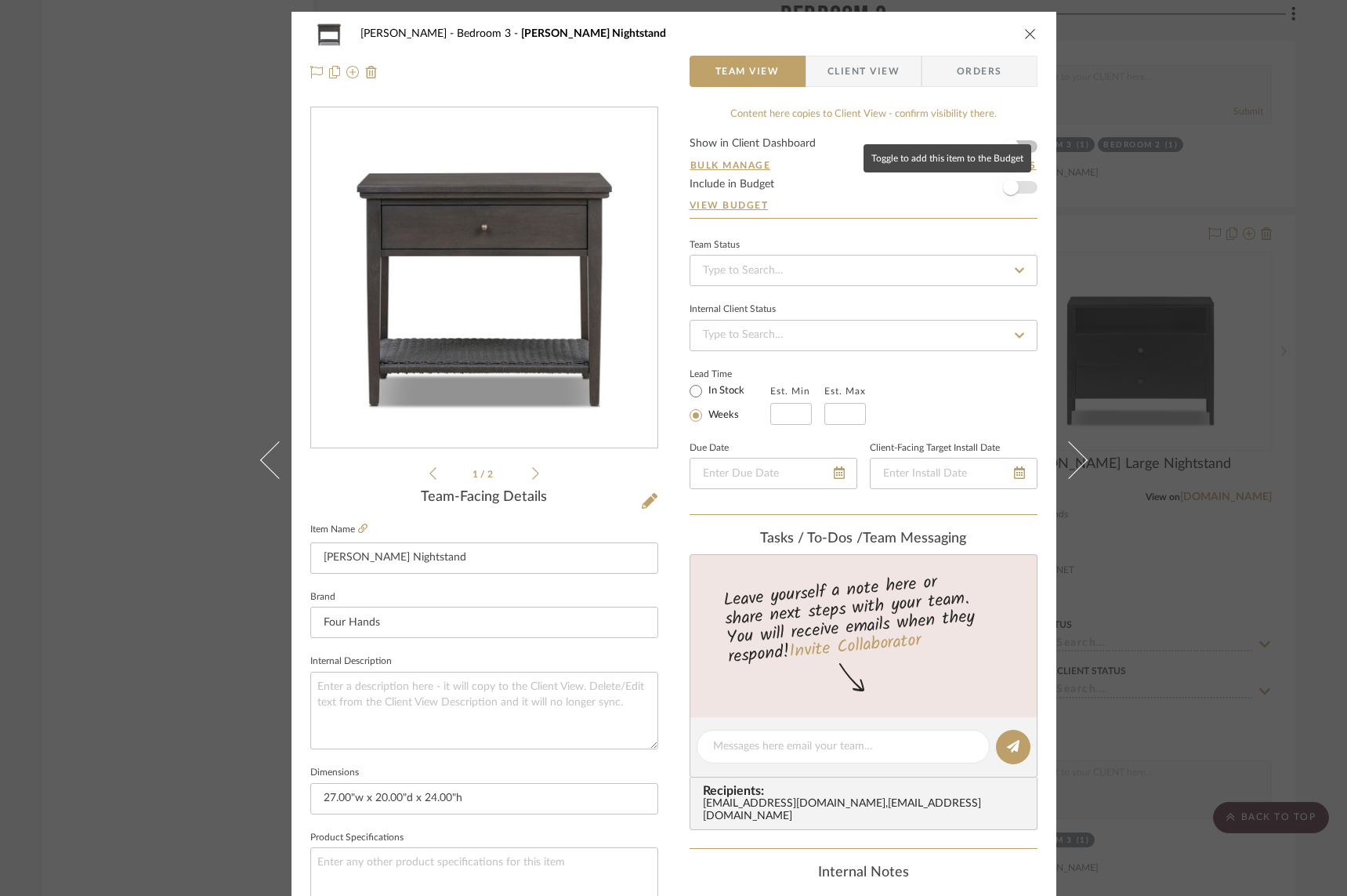
click at [1020, 189] on span "button" at bounding box center [1011, 188] width 34 height 34
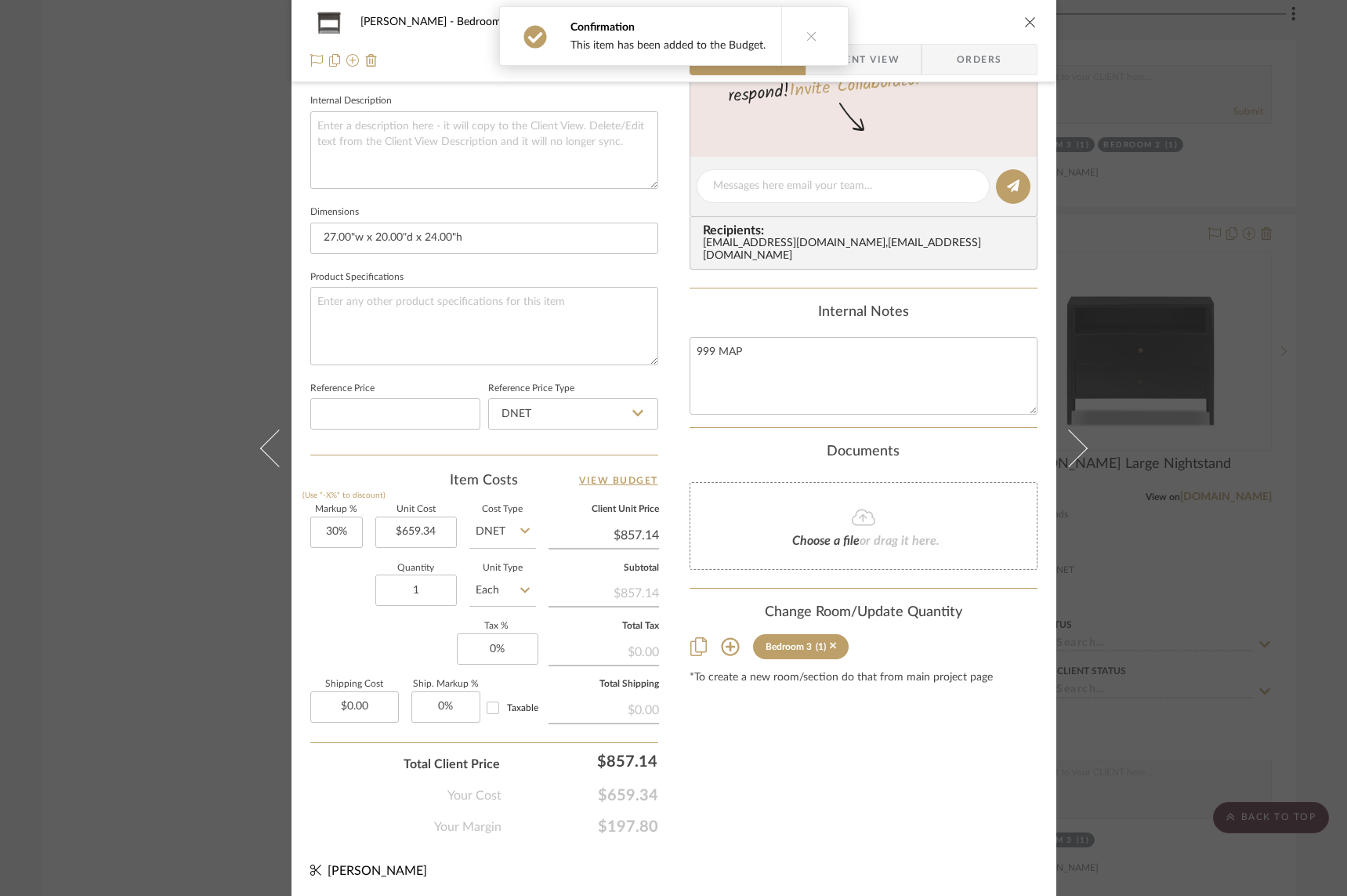
scroll to position [560, 0]
click at [327, 530] on input "30" at bounding box center [337, 532] width 52 height 32
type input "50%"
type input "$659.34"
click at [375, 596] on input "1" at bounding box center [416, 590] width 81 height 32
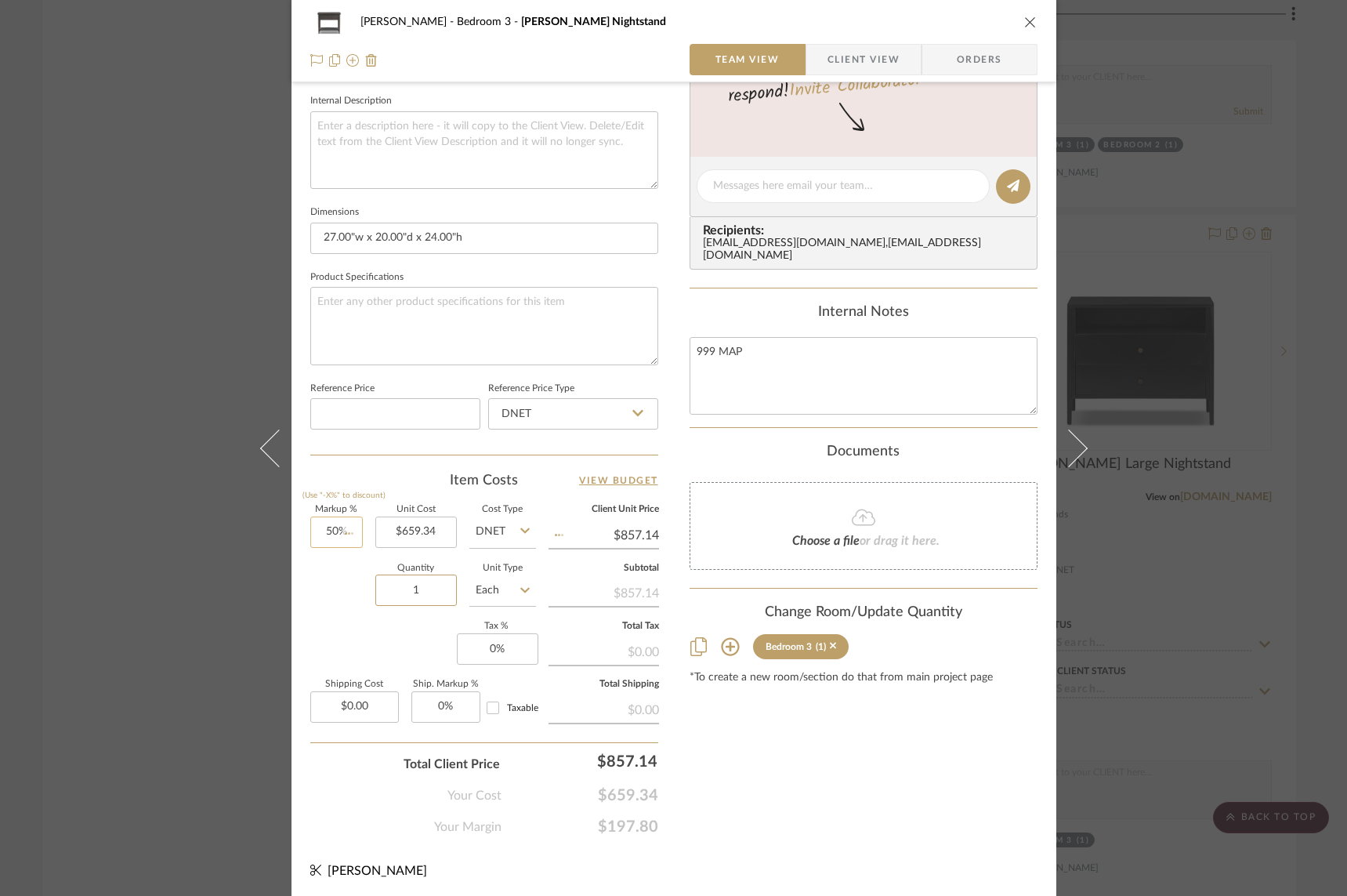
type input "$989.01"
type input "60%"
click at [321, 594] on div "Quantity 1 Unit Type Each" at bounding box center [423, 593] width 226 height 56
type input "$1,054.94"
click at [337, 529] on input "60" at bounding box center [337, 532] width 52 height 32
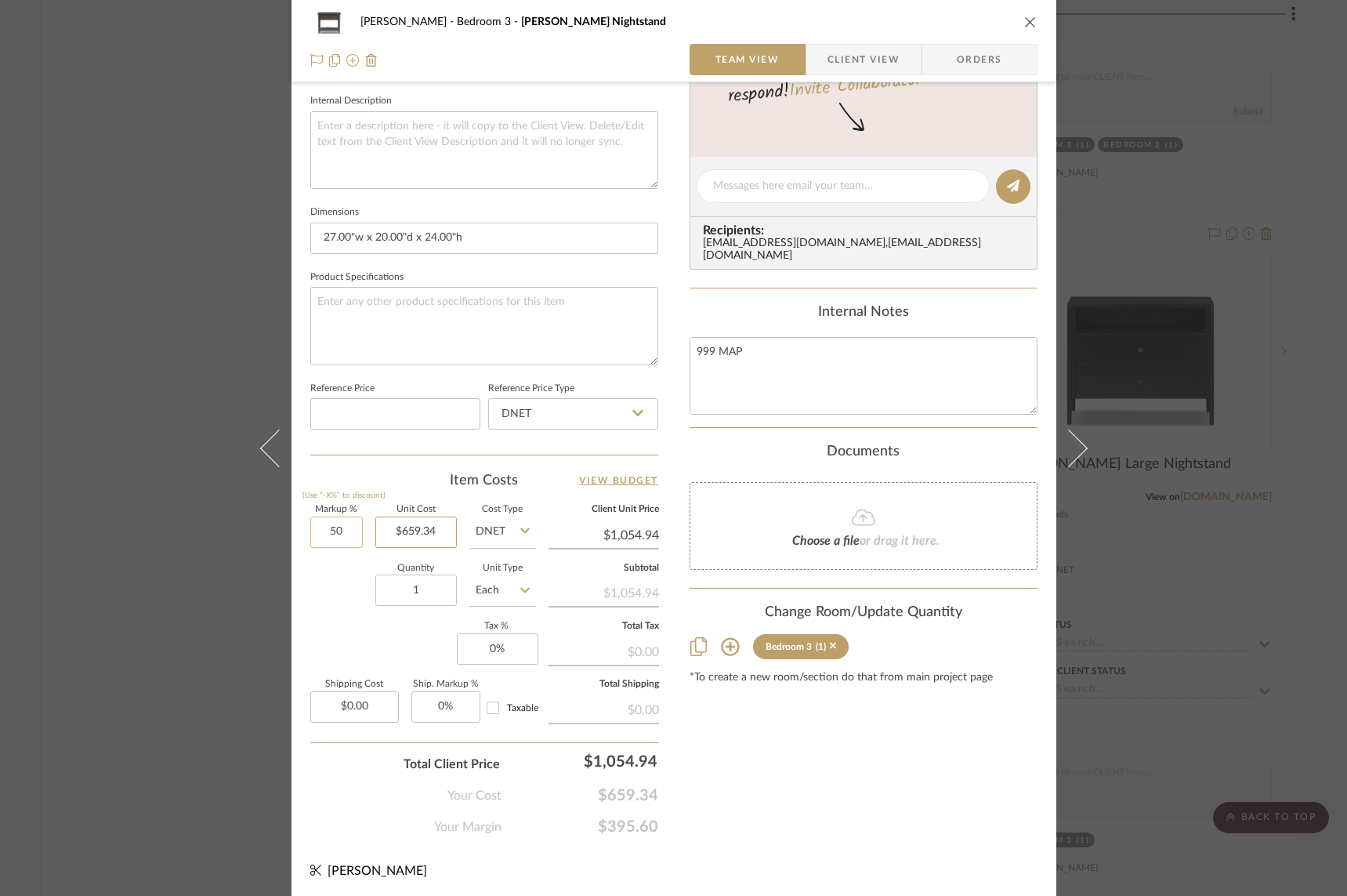
type input "50%"
type input "659.34"
type input "$989.01"
type input "$659.34"
click at [343, 572] on div "Quantity 1 Unit Type Each" at bounding box center [423, 593] width 226 height 56
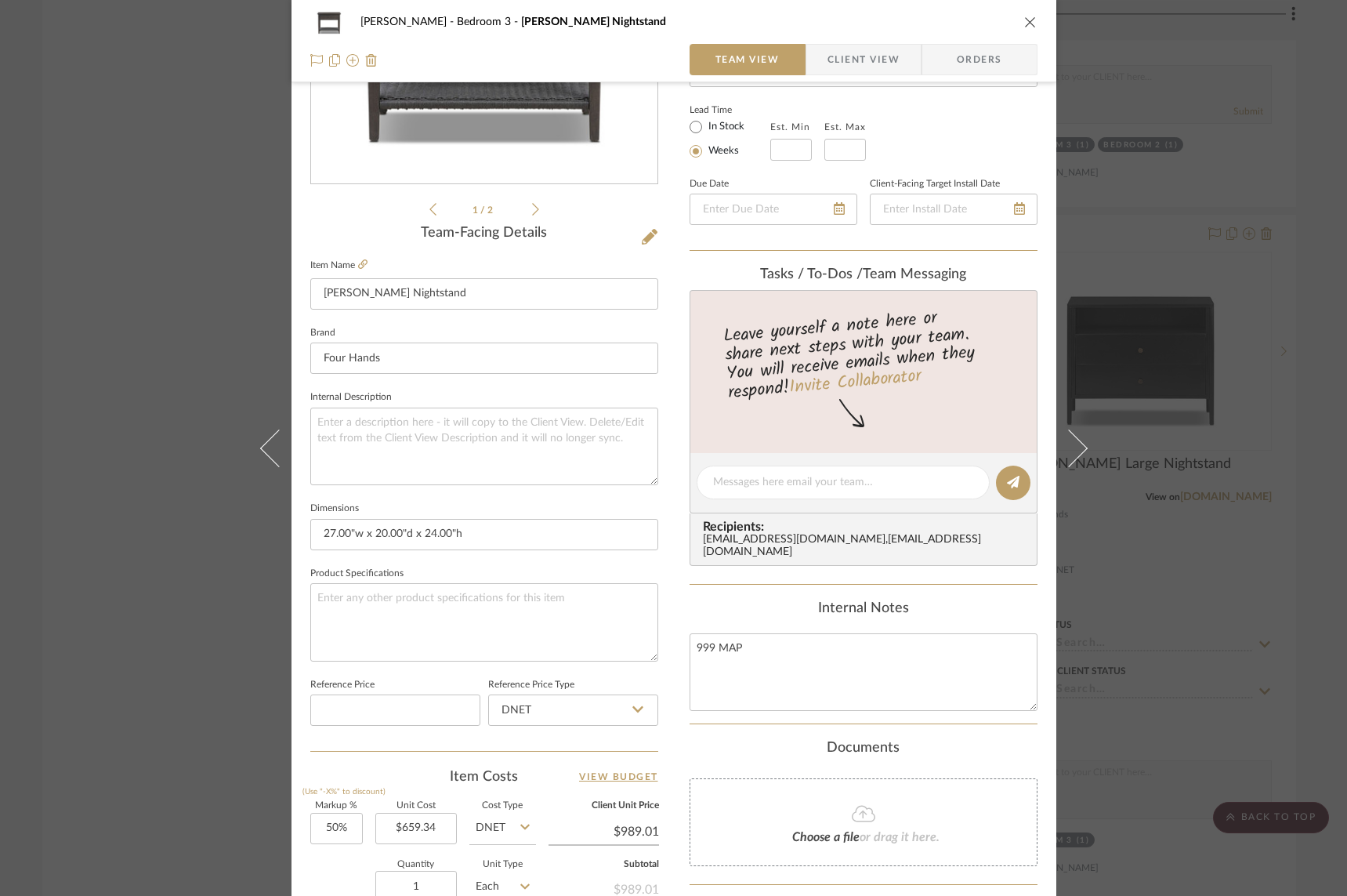
scroll to position [0, 0]
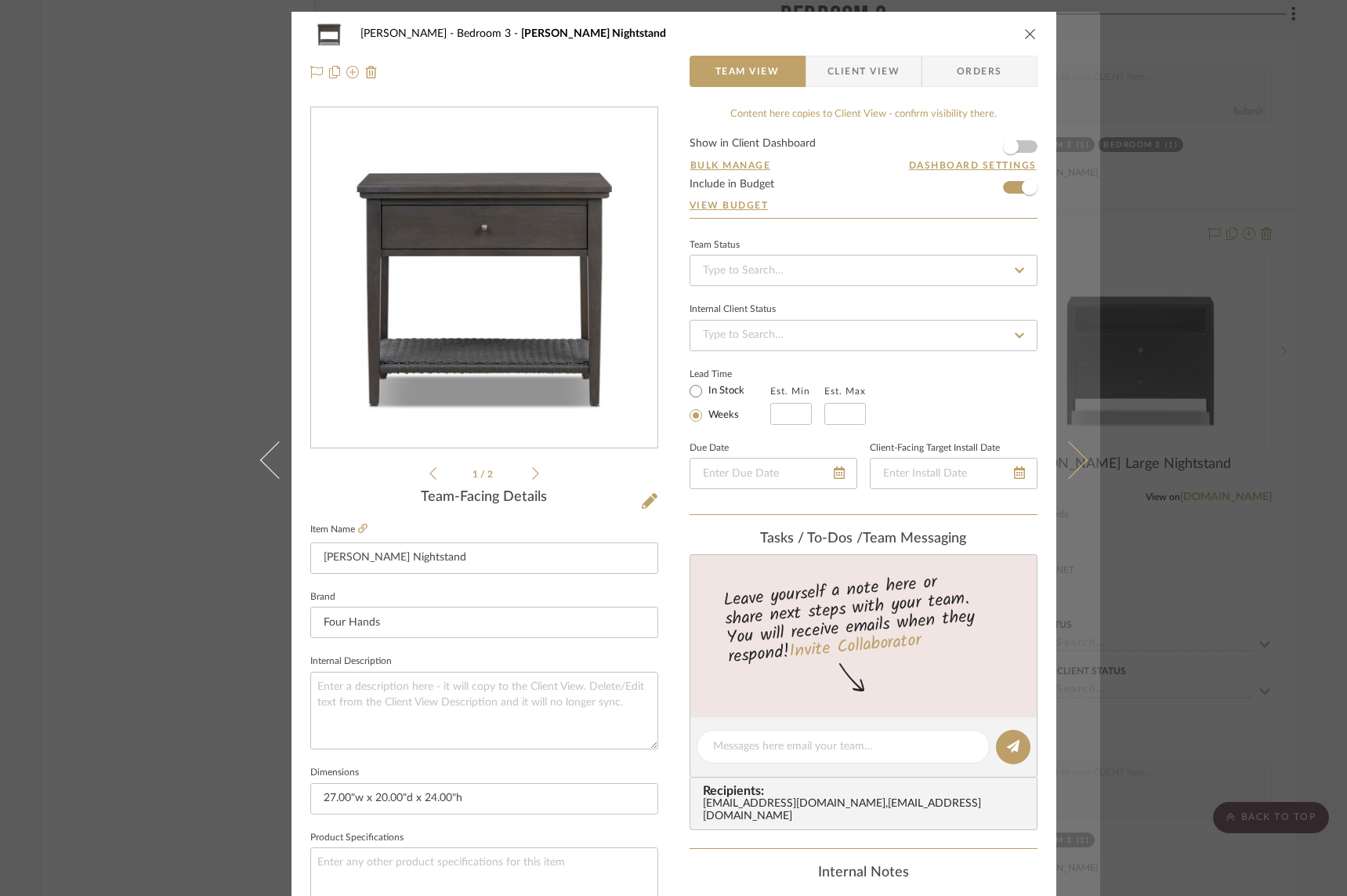
click at [1071, 457] on icon at bounding box center [1068, 459] width 38 height 38
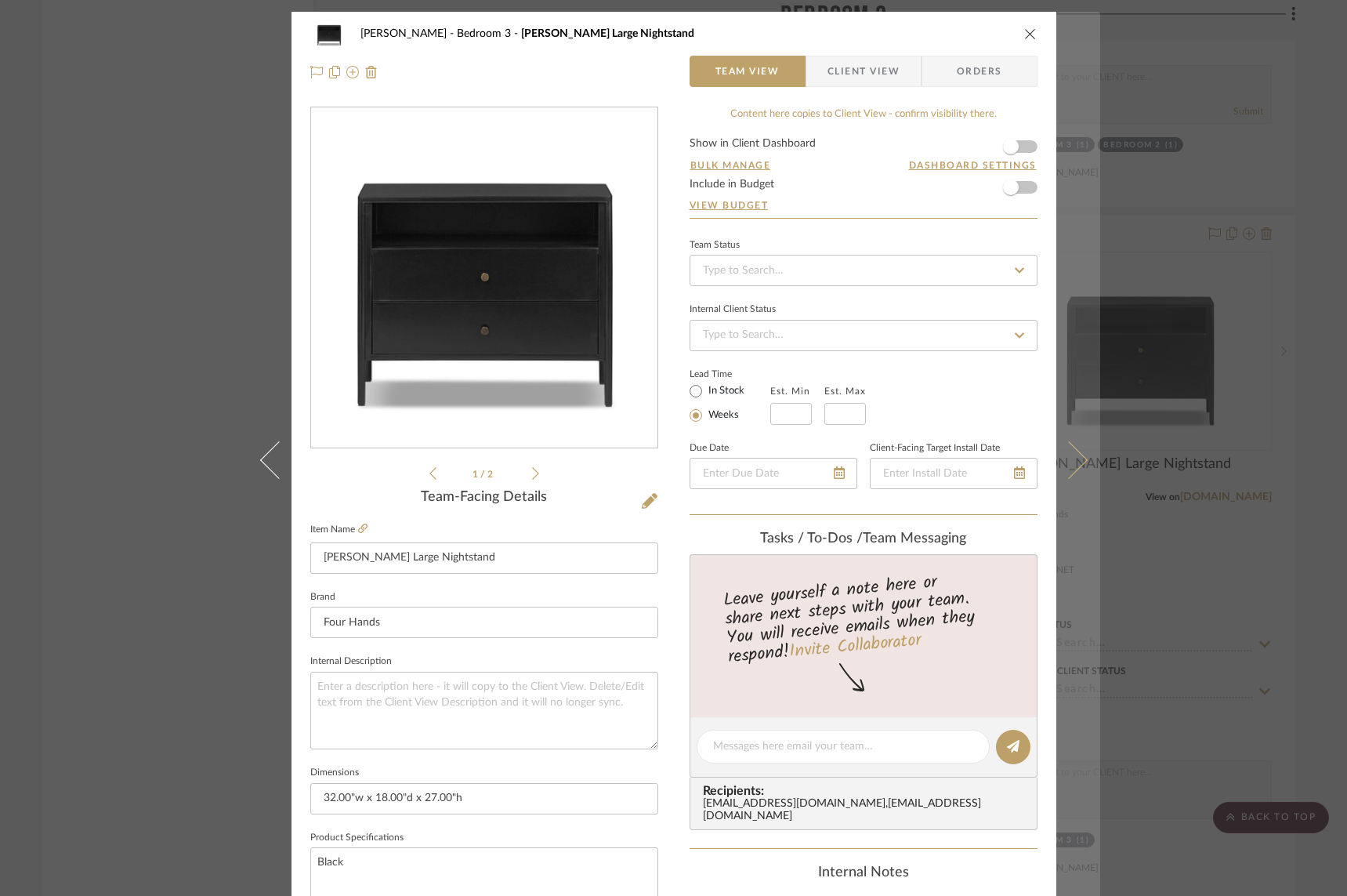
click at [1062, 454] on icon at bounding box center [1068, 459] width 38 height 38
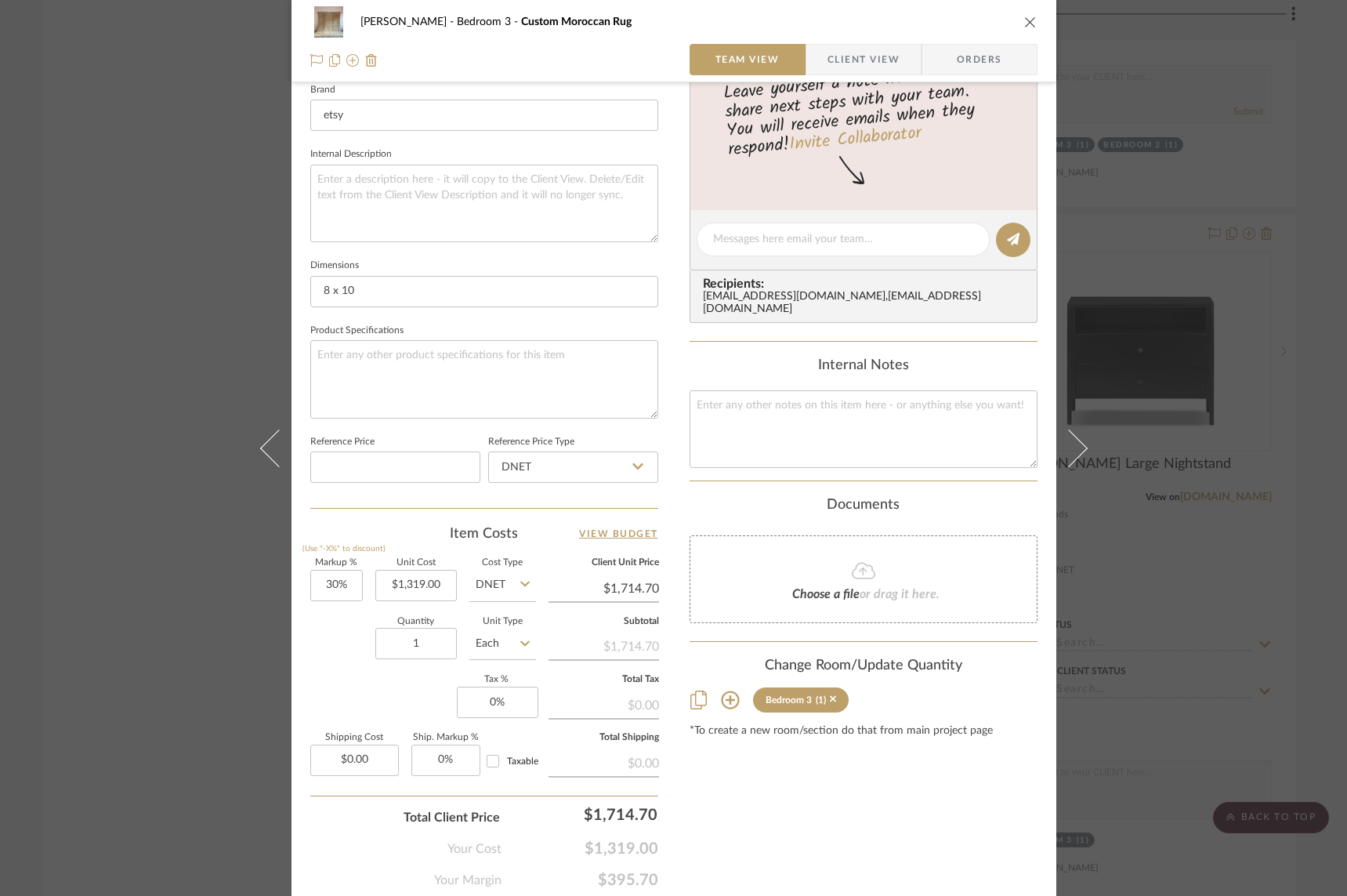
scroll to position [512, 0]
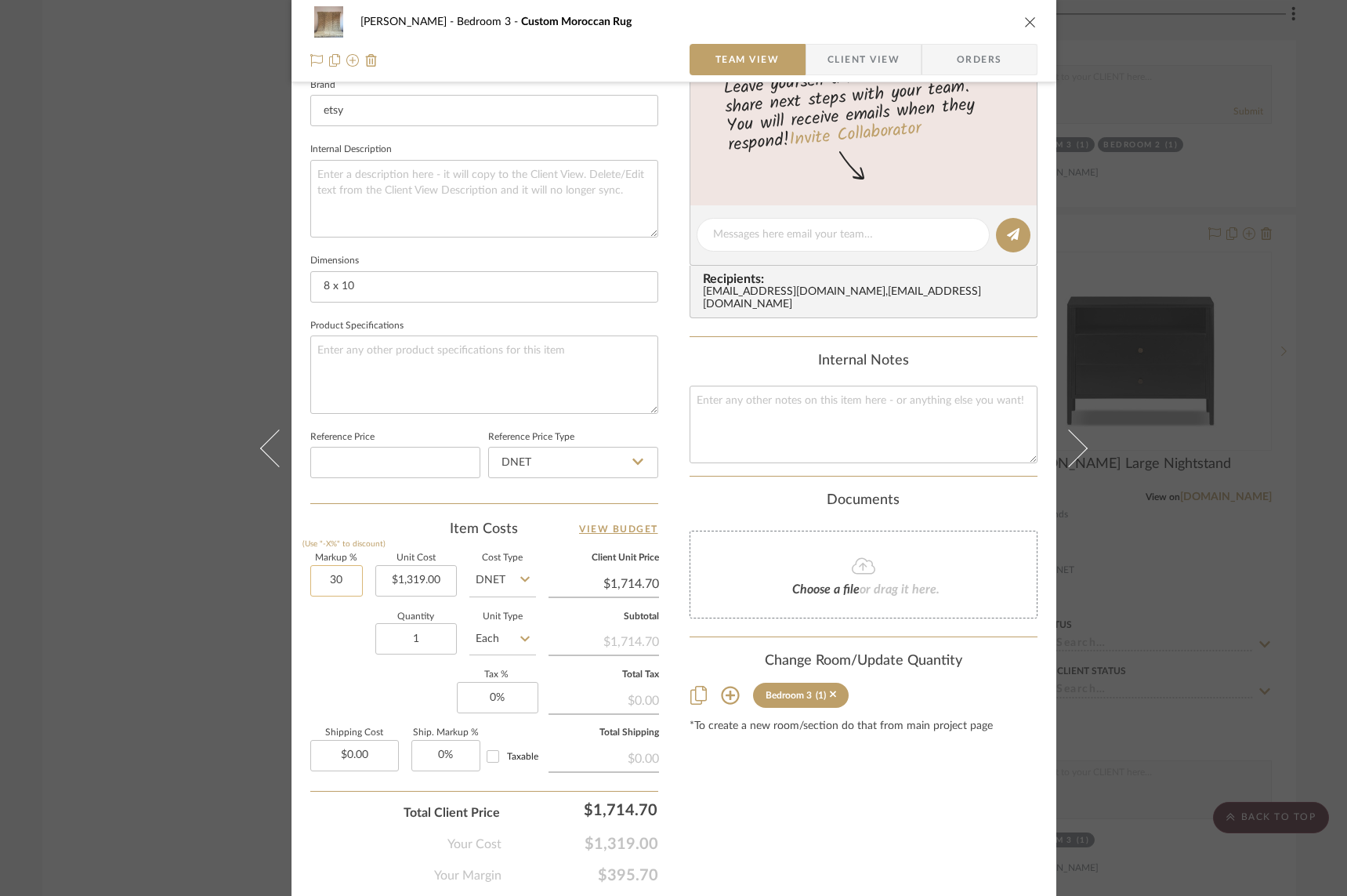
click at [337, 577] on input "30" at bounding box center [337, 580] width 52 height 32
type input "50%"
click at [323, 636] on div "Quantity 1 Unit Type Each" at bounding box center [423, 641] width 226 height 56
type input "$1,978.50"
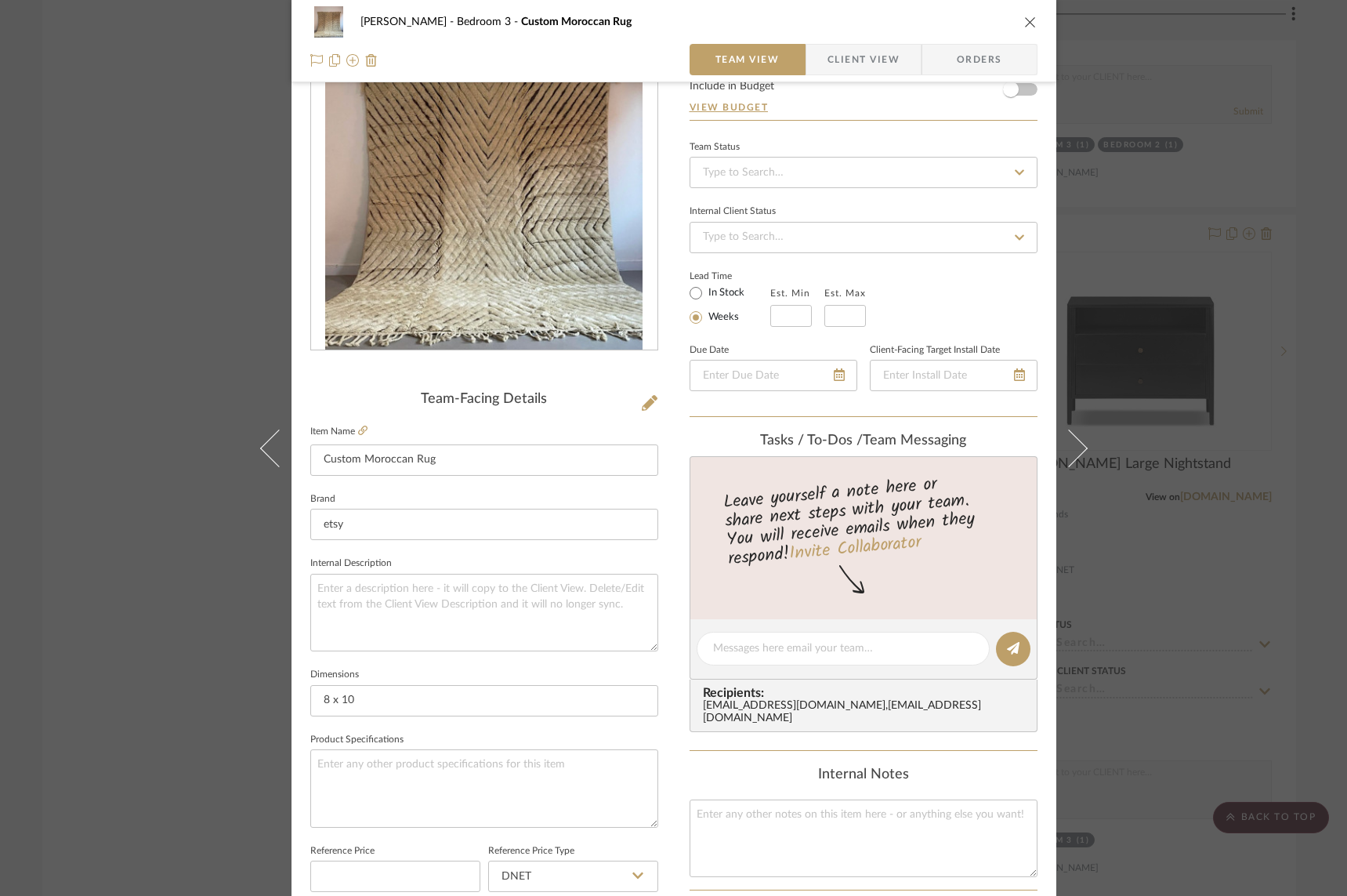
scroll to position [0, 0]
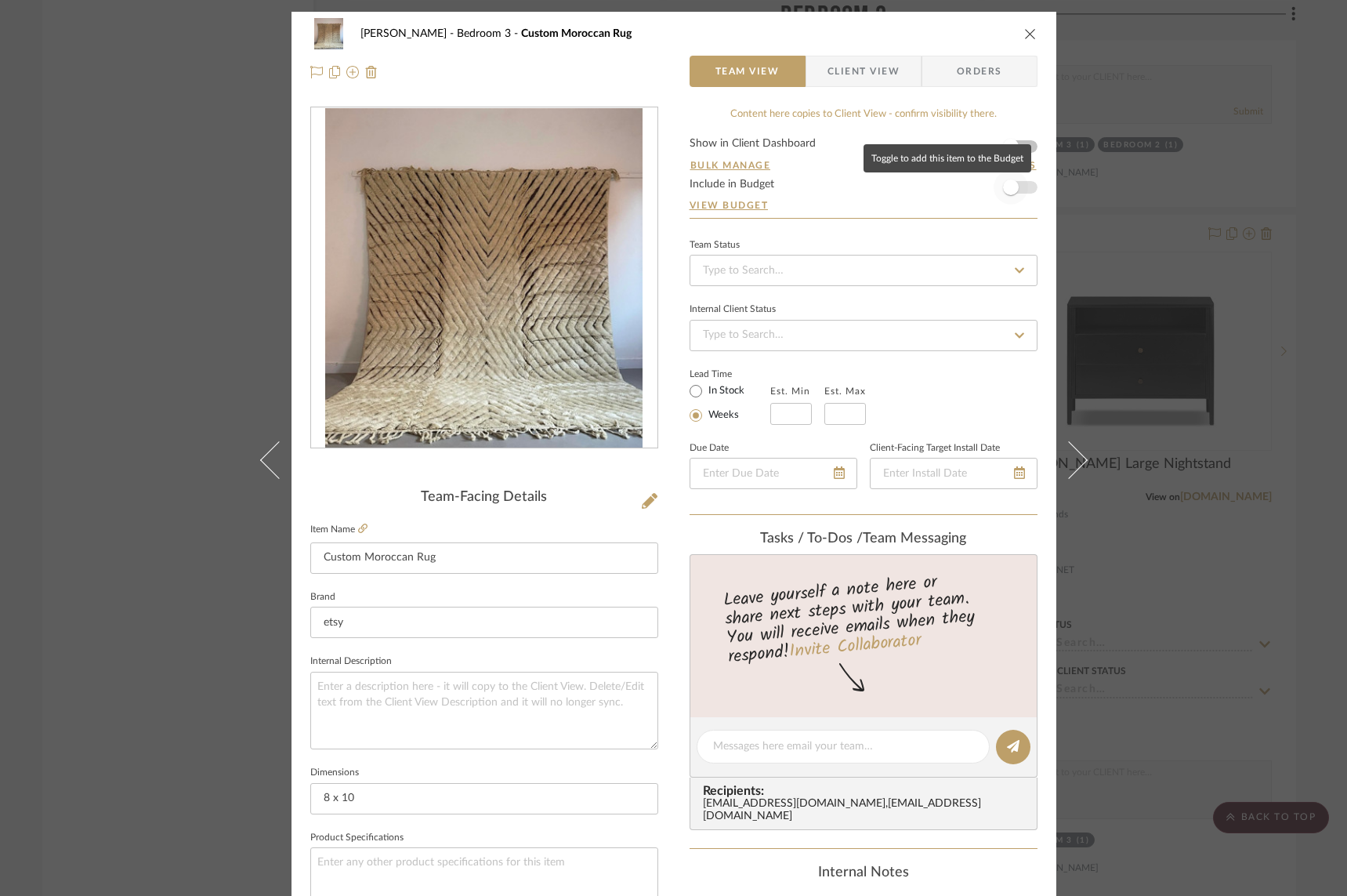
click at [1019, 190] on span "button" at bounding box center [1011, 188] width 34 height 34
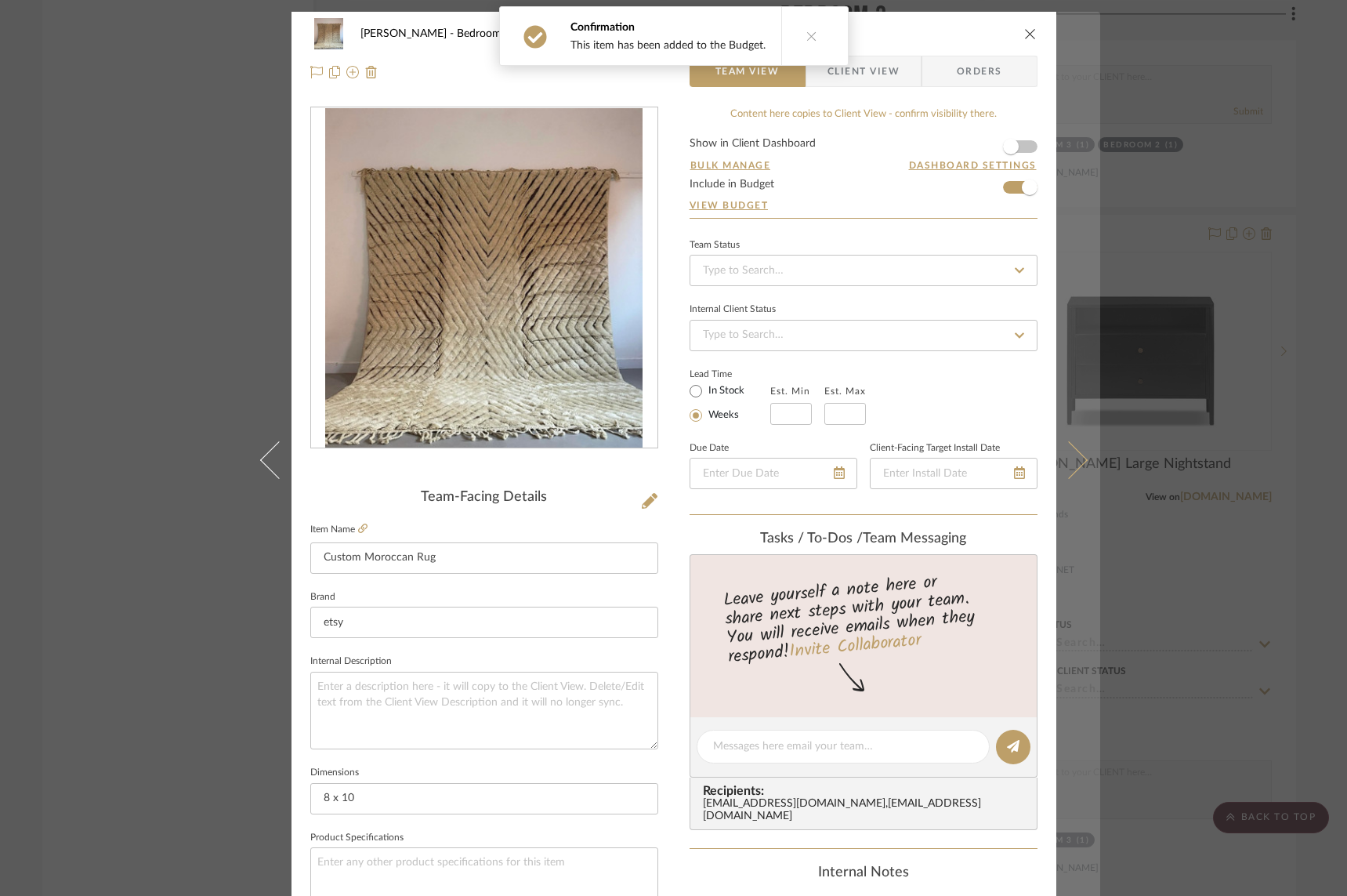
click at [1066, 450] on icon at bounding box center [1068, 459] width 38 height 38
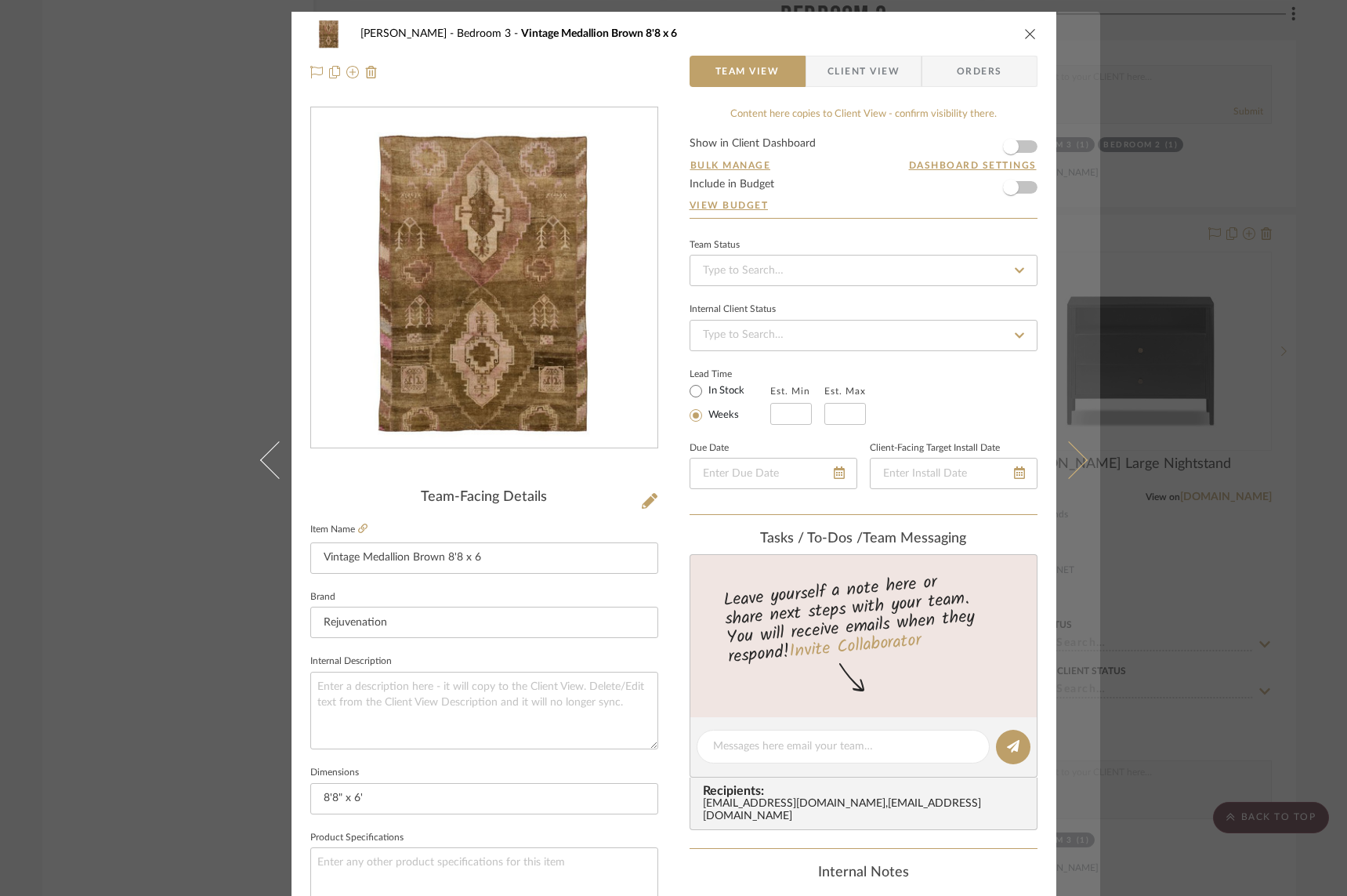
click at [1075, 457] on icon at bounding box center [1068, 459] width 38 height 38
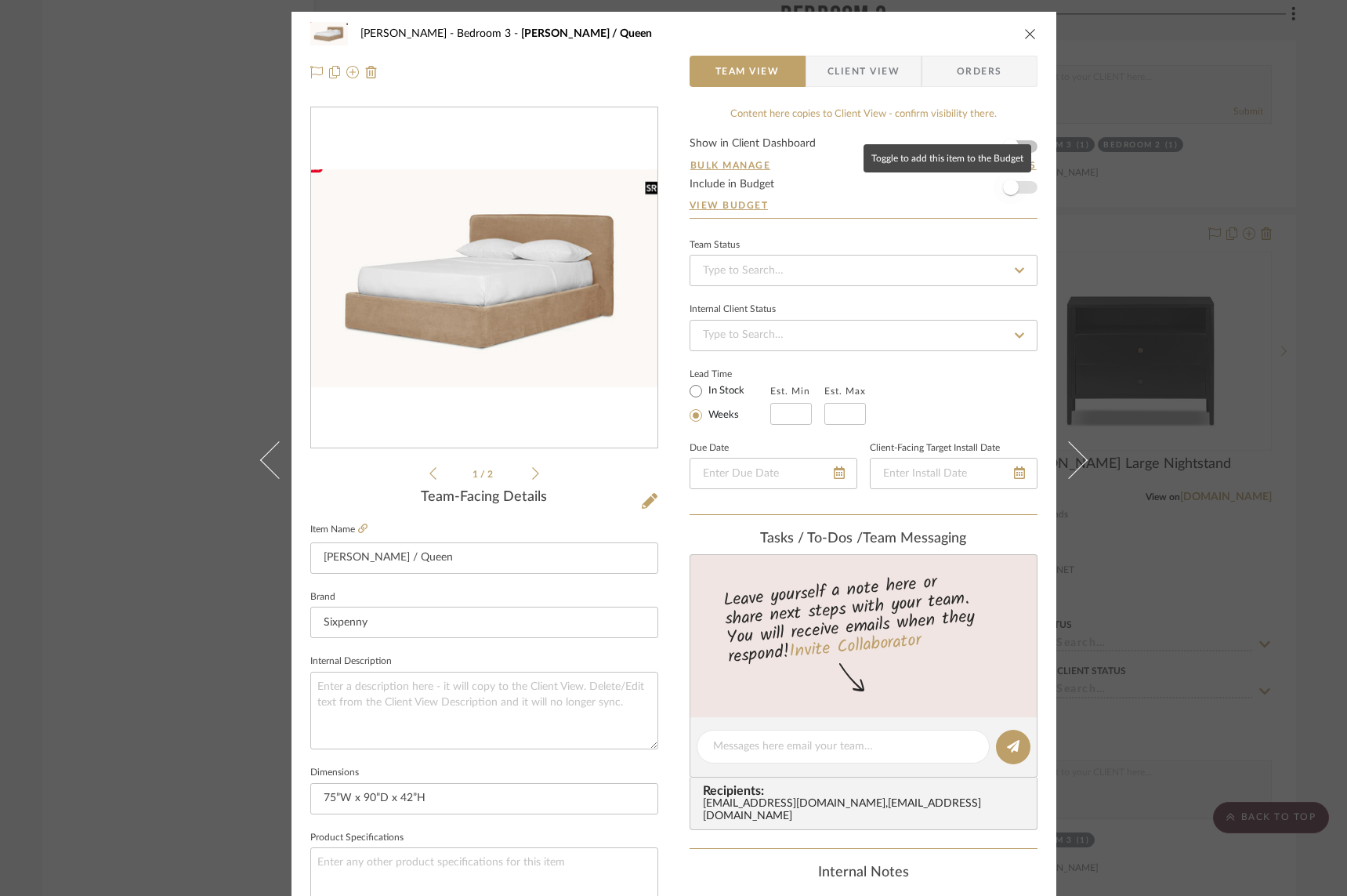
click at [1019, 189] on span "button" at bounding box center [1011, 188] width 34 height 34
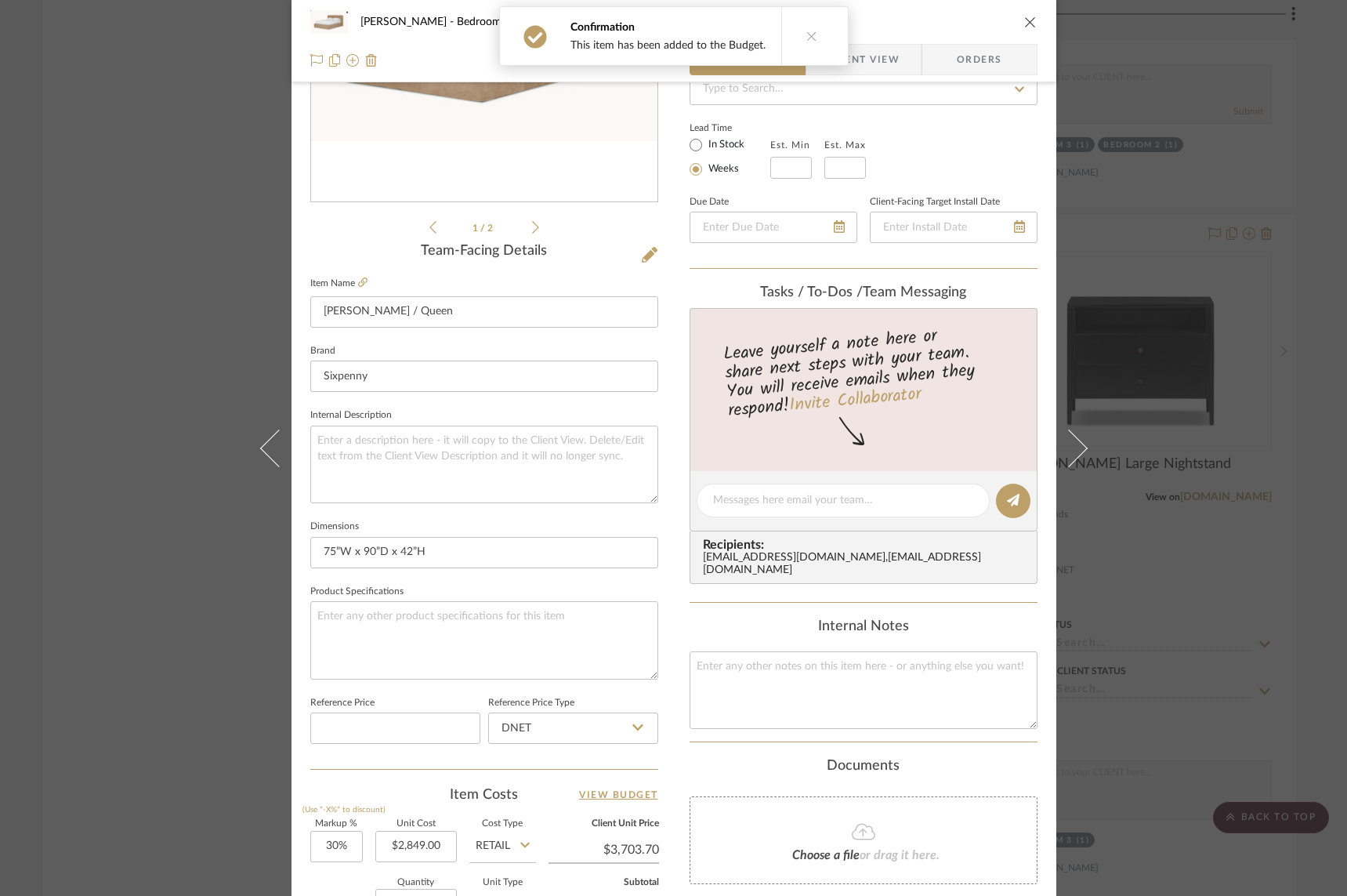
scroll to position [560, 0]
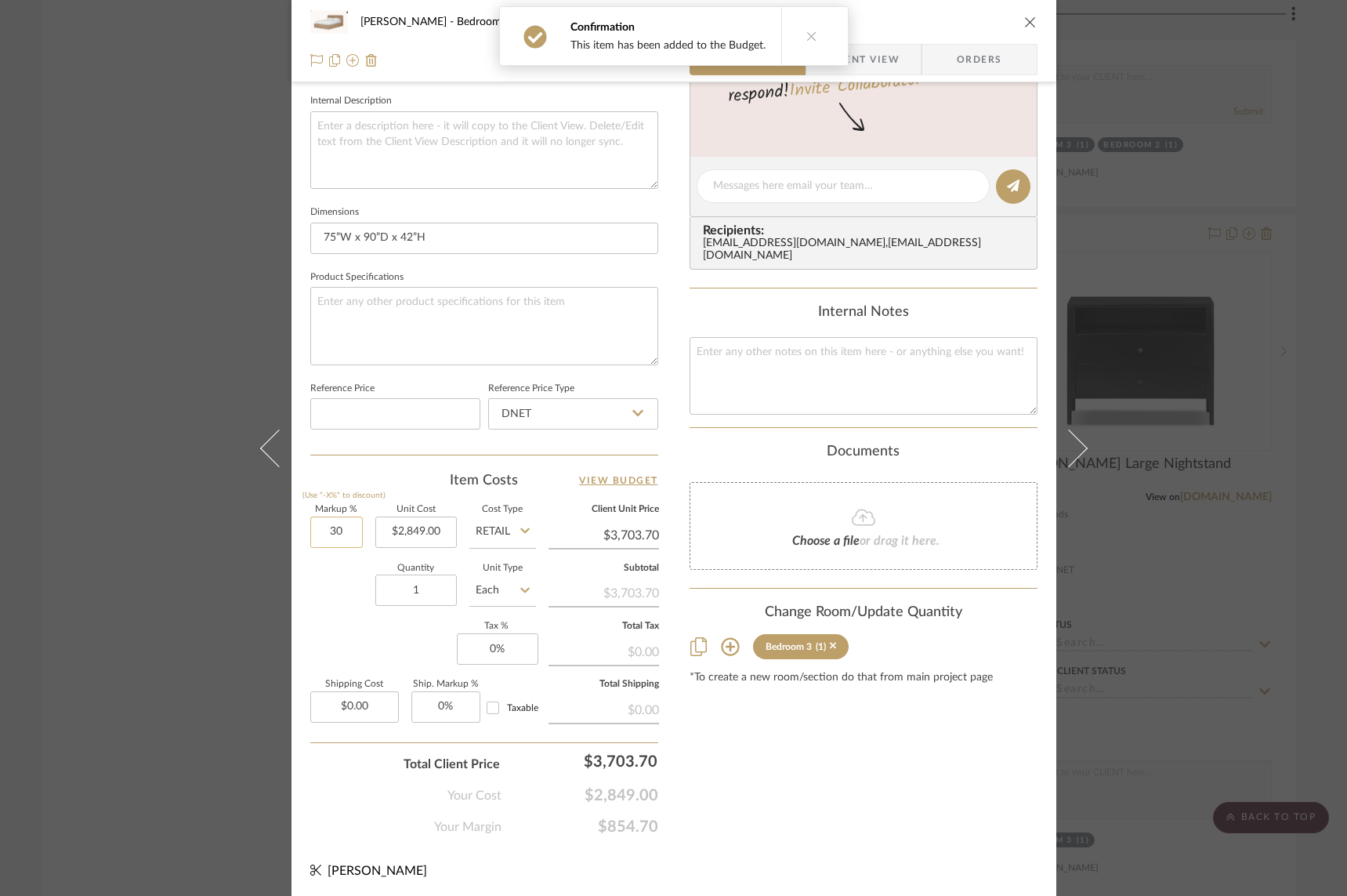
click at [328, 531] on input "30" at bounding box center [337, 532] width 52 height 32
type input "0%"
click at [344, 586] on div "Quantity 1 Unit Type Each" at bounding box center [423, 593] width 226 height 56
type input "$2,849.00"
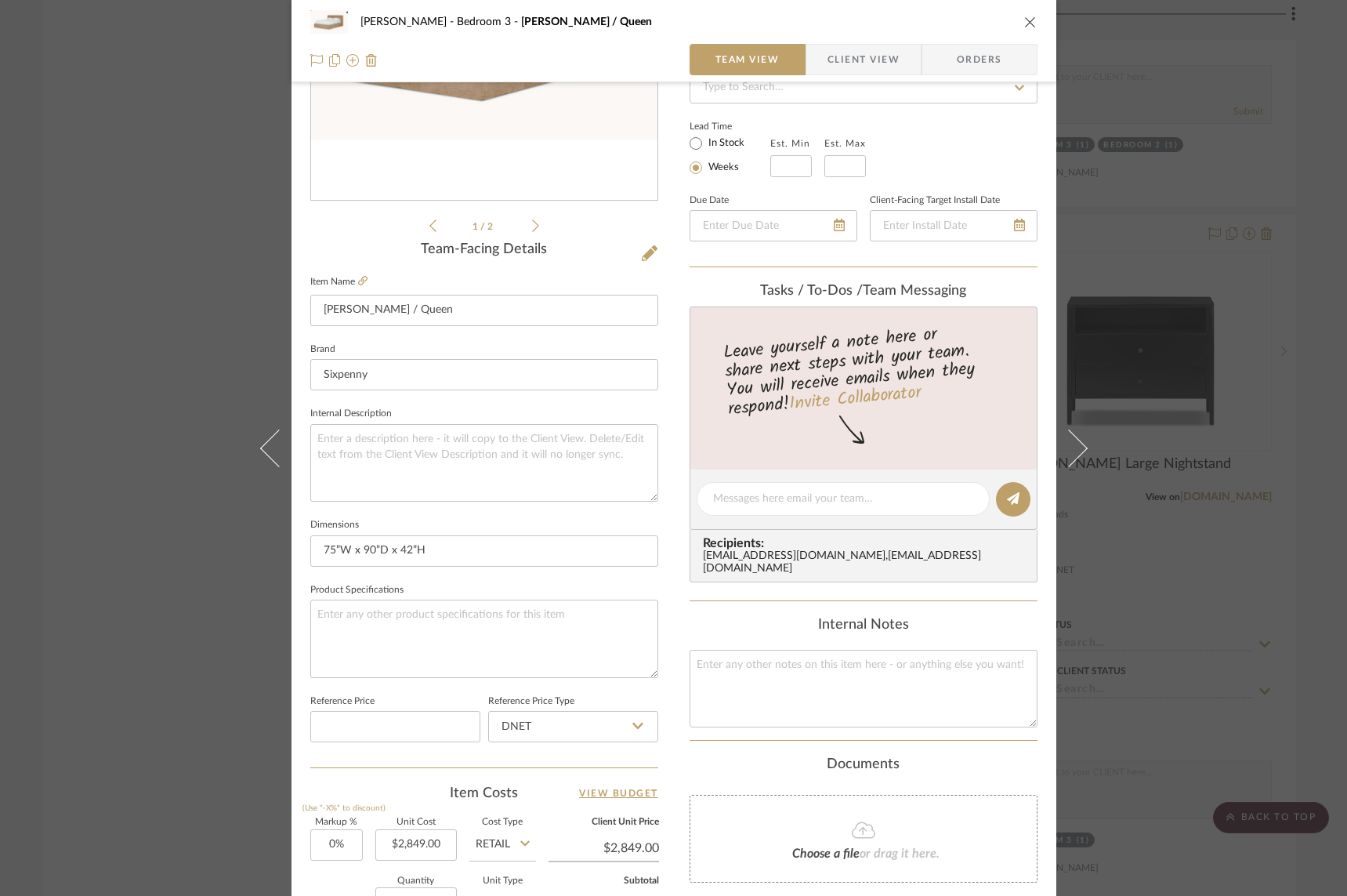
scroll to position [0, 0]
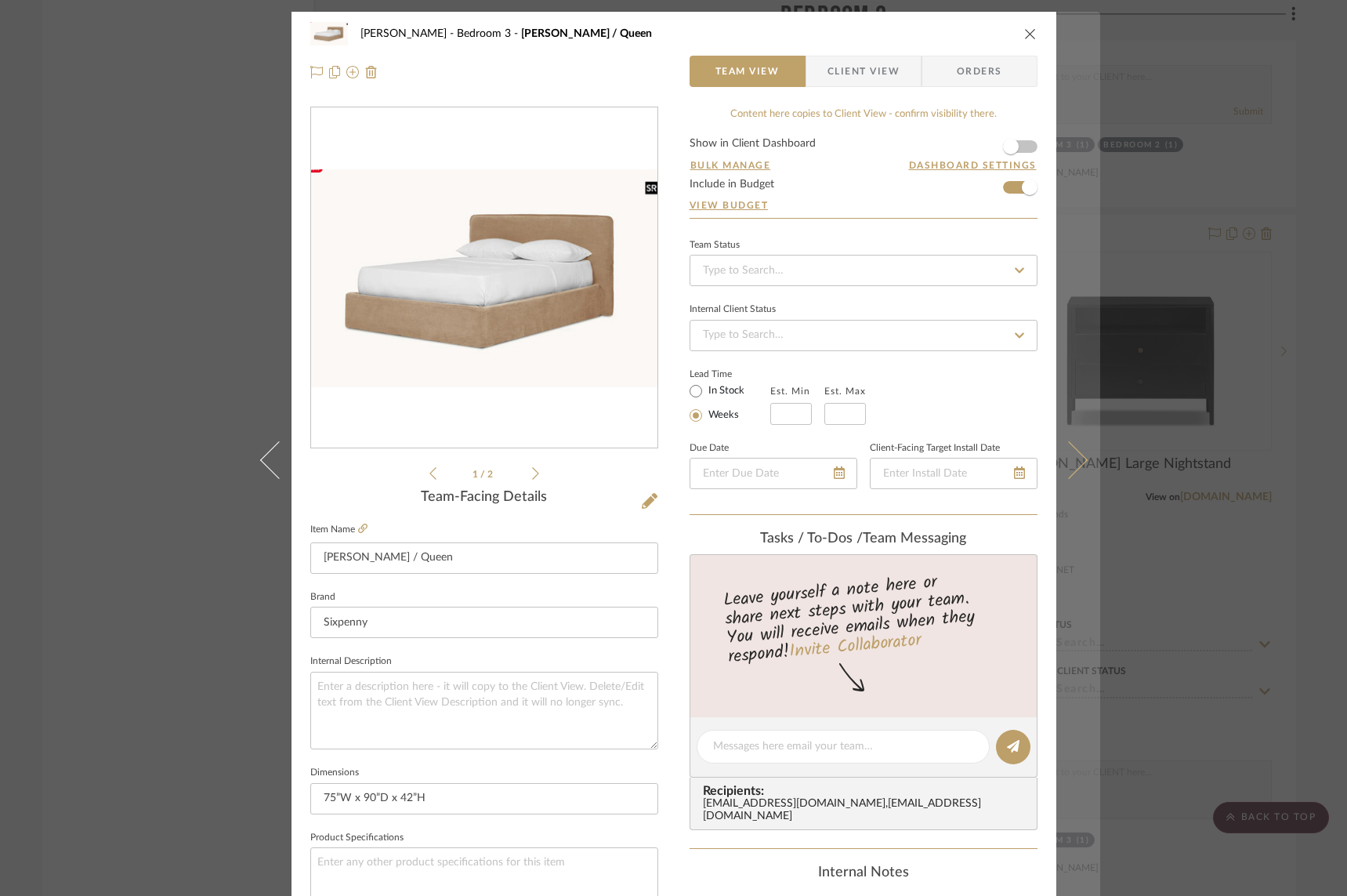
click at [1067, 449] on icon at bounding box center [1068, 459] width 38 height 38
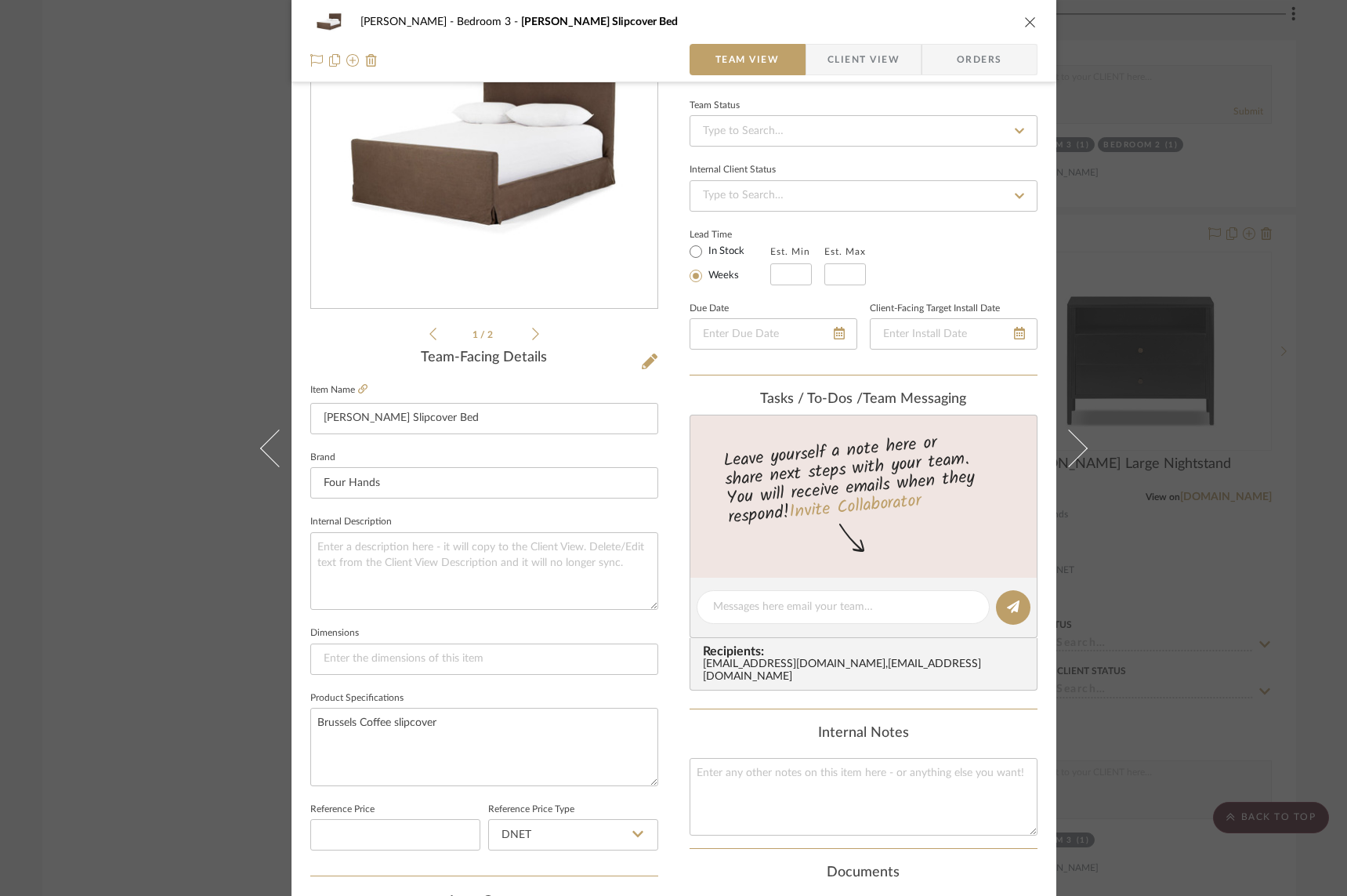
scroll to position [11, 0]
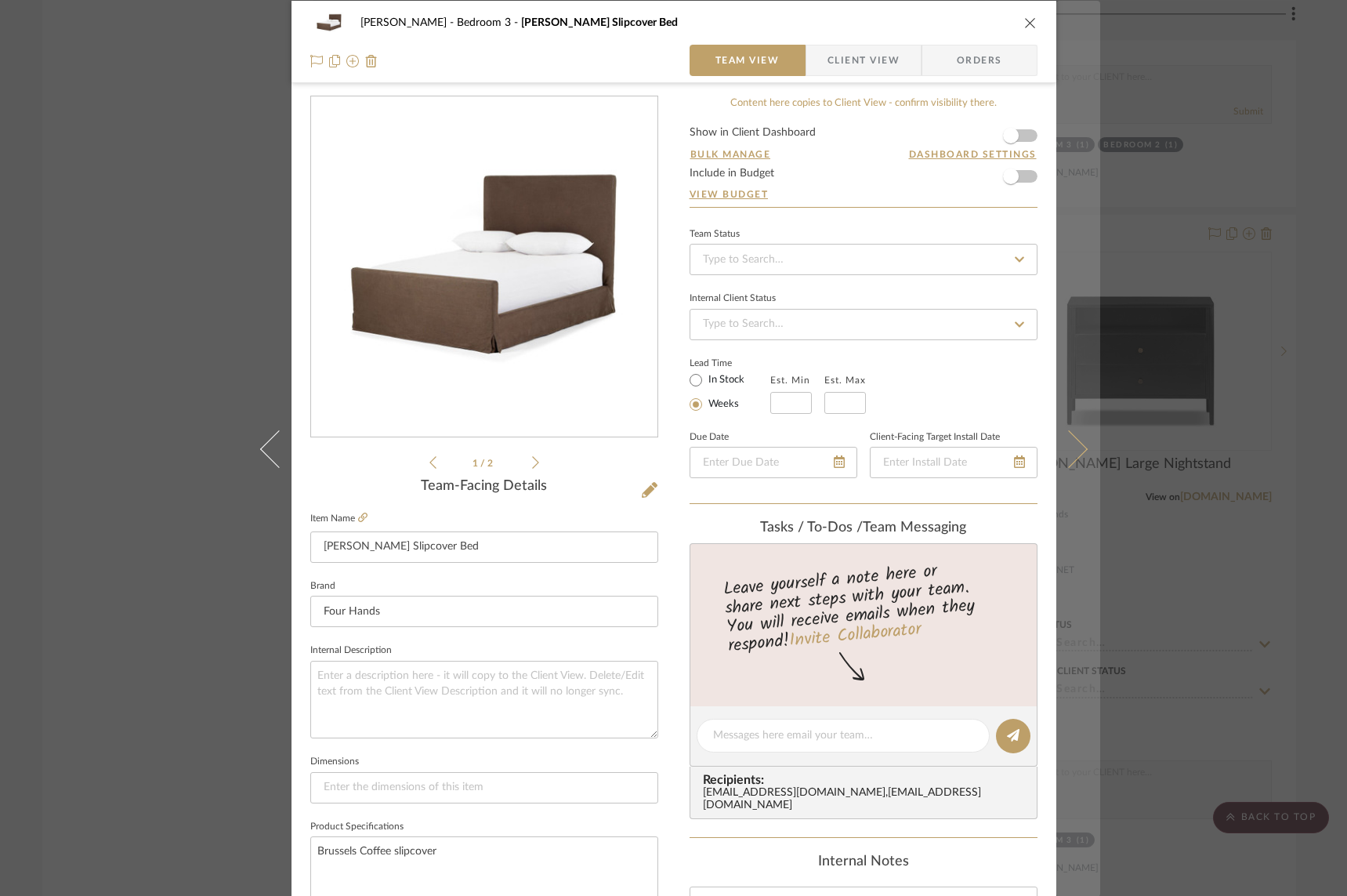
click at [1072, 440] on icon at bounding box center [1068, 448] width 38 height 38
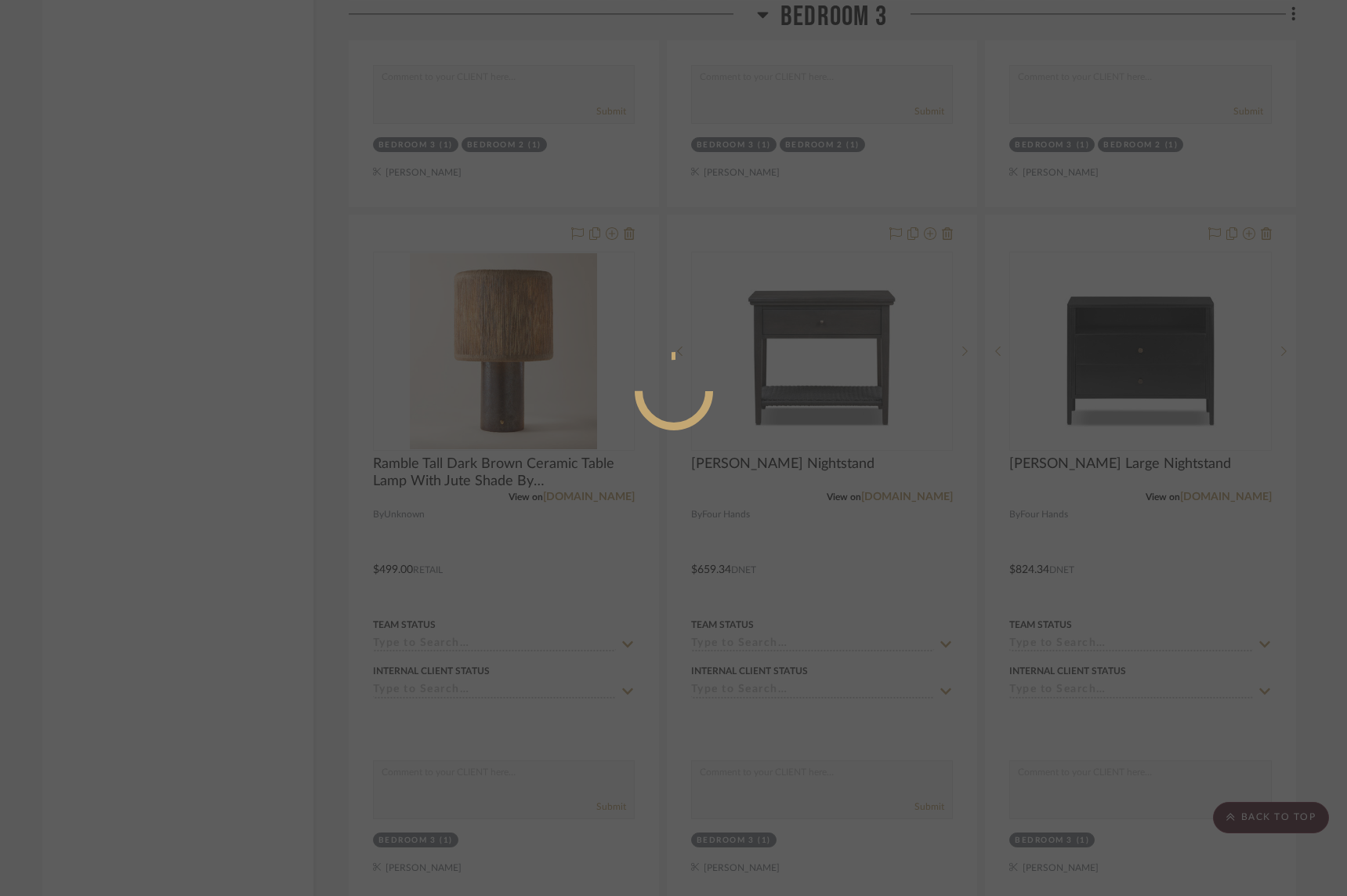
scroll to position [0, 0]
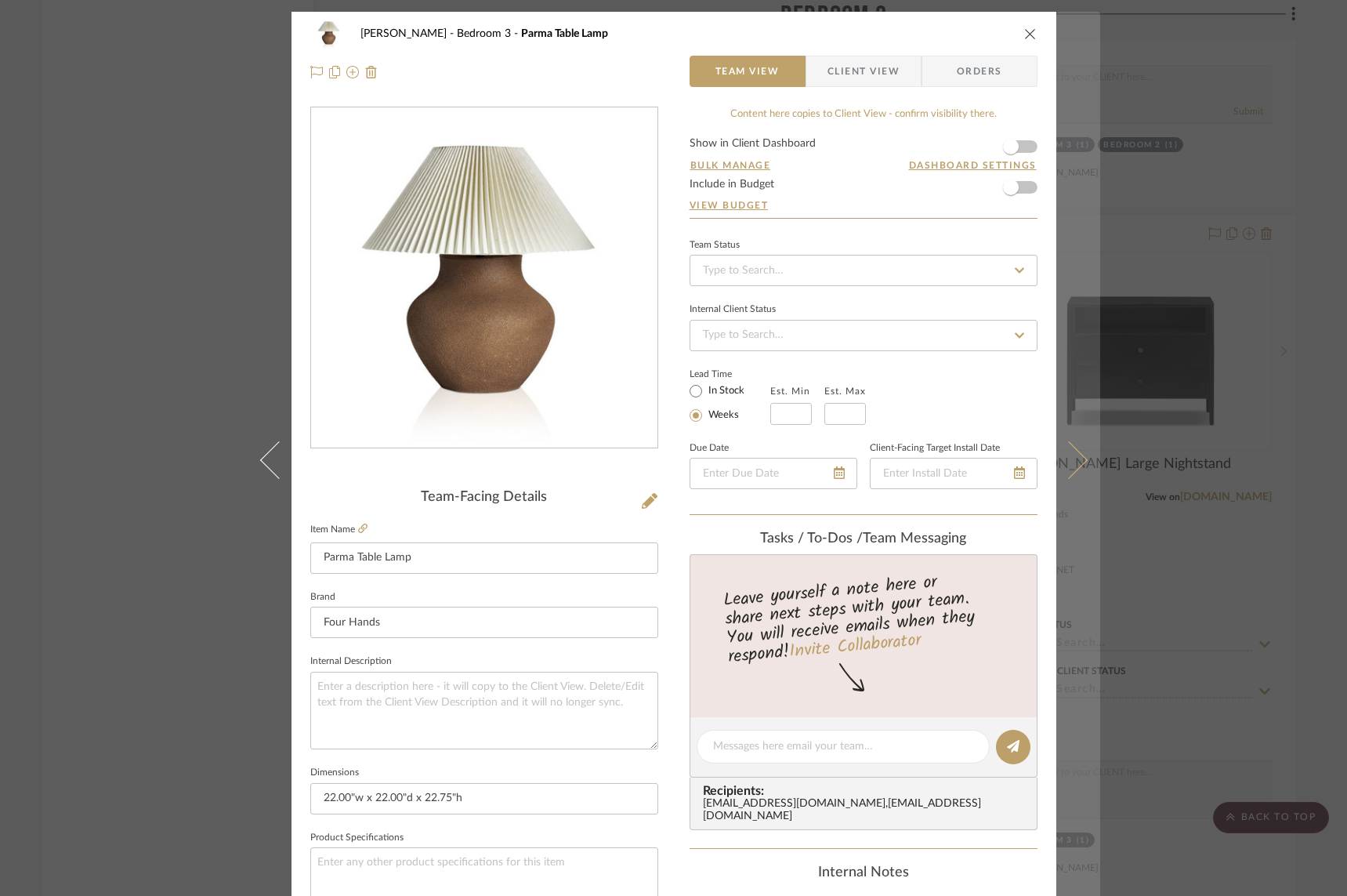
click at [1082, 455] on button at bounding box center [1078, 459] width 44 height 896
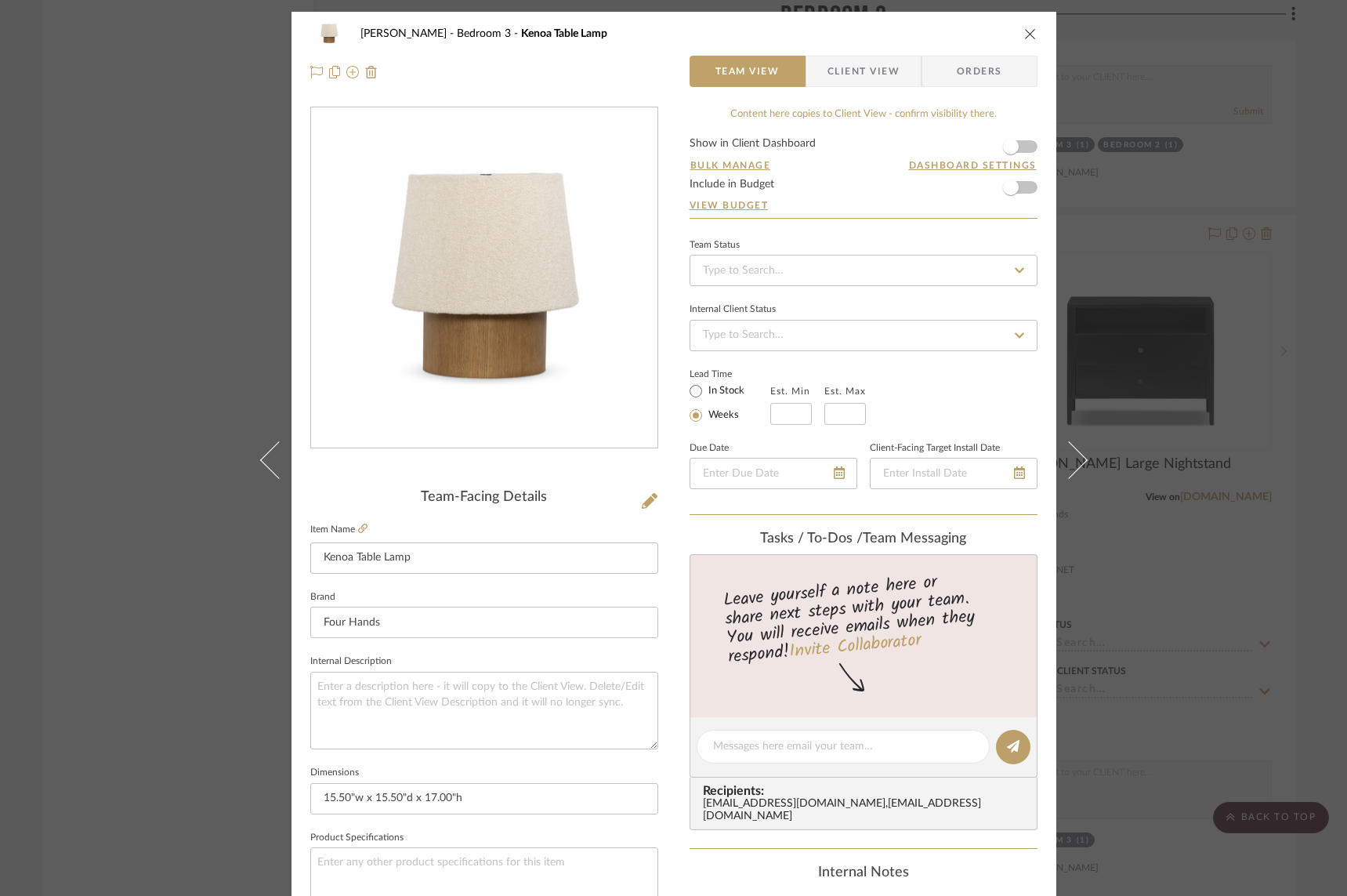
click at [1082, 455] on button at bounding box center [1078, 459] width 44 height 896
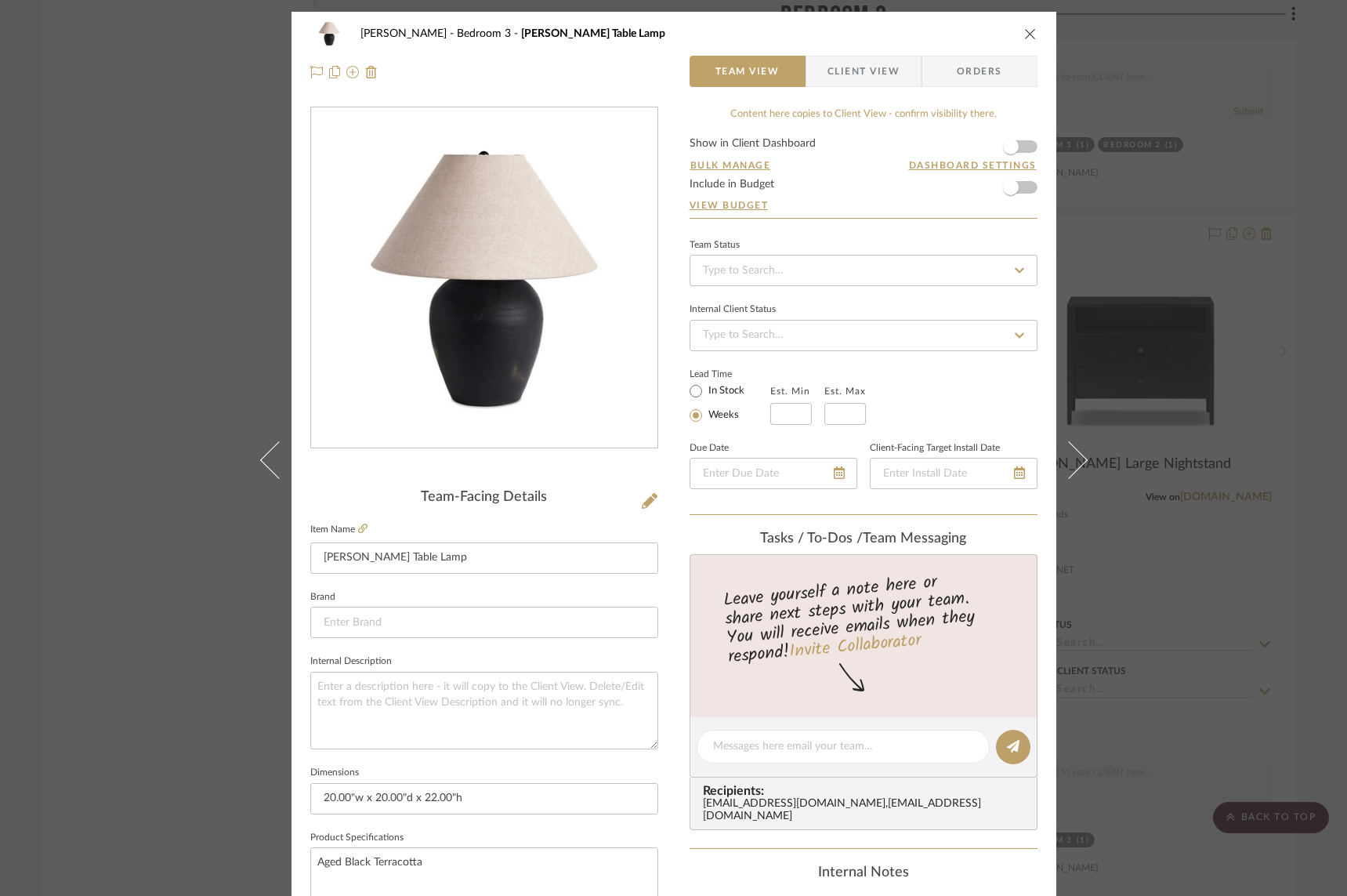
click at [1082, 455] on button at bounding box center [1078, 459] width 44 height 896
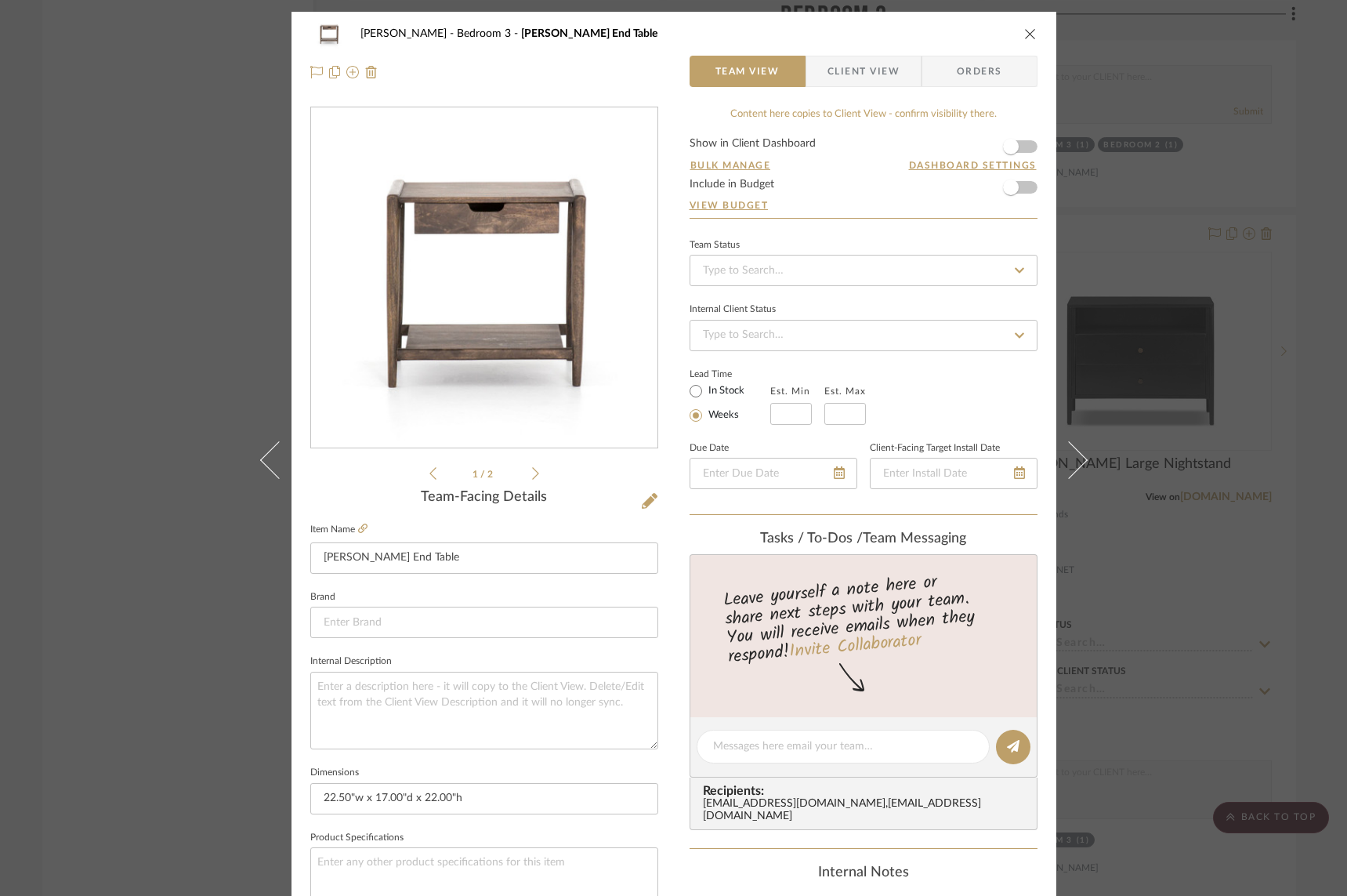
click at [1082, 455] on button at bounding box center [1078, 459] width 44 height 896
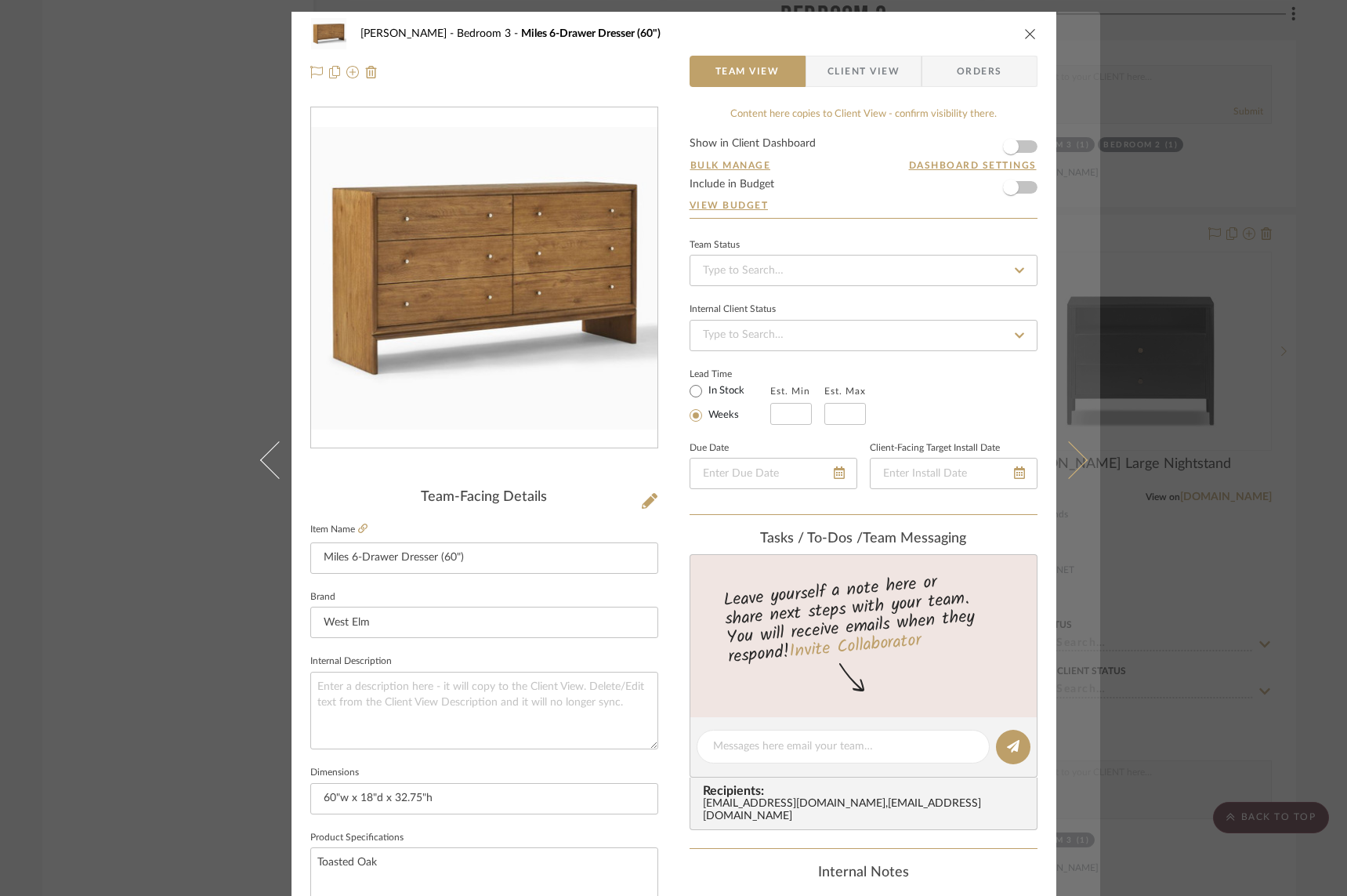
click at [1071, 457] on icon at bounding box center [1068, 459] width 38 height 38
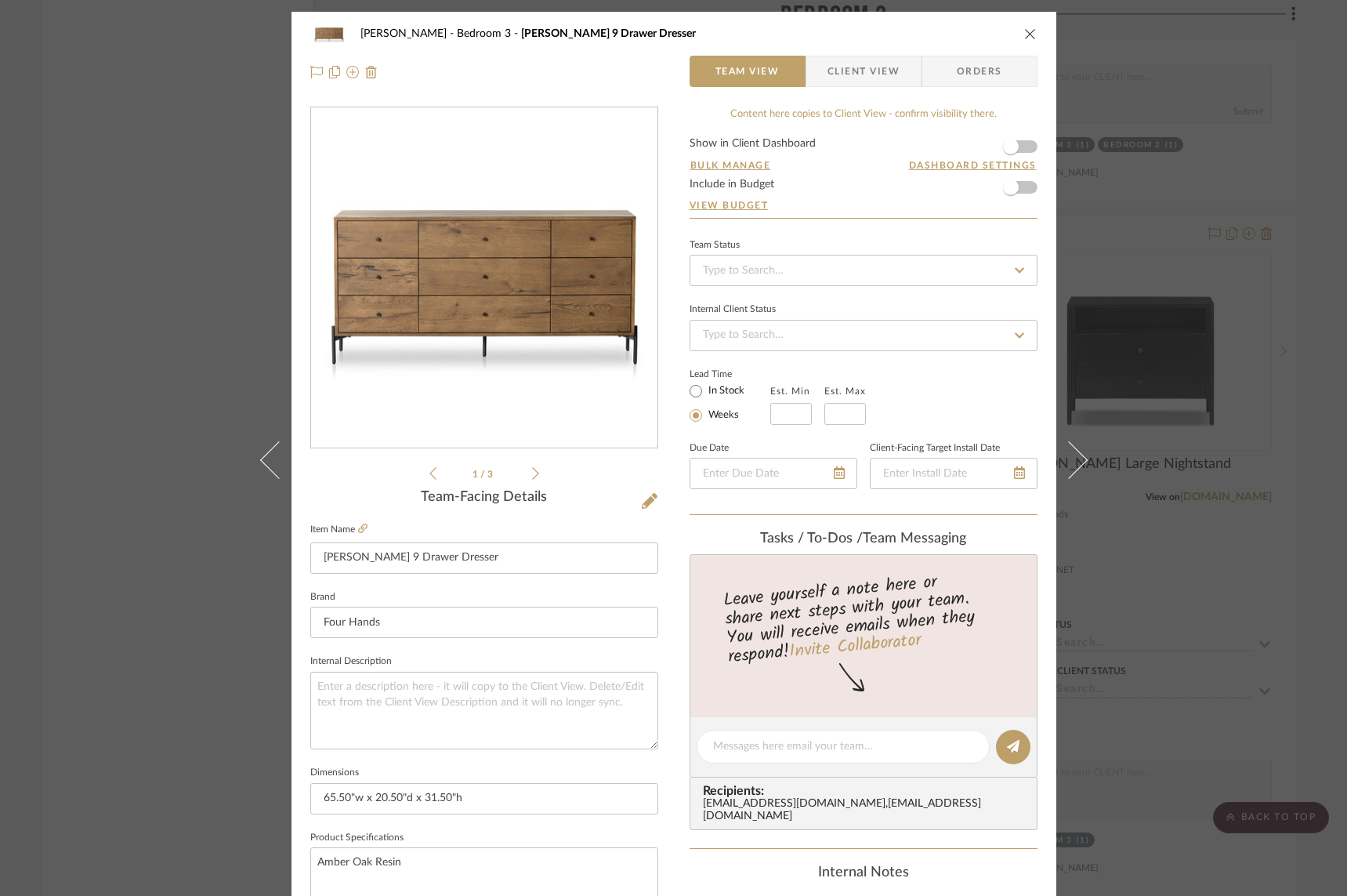
click at [1071, 457] on icon at bounding box center [1068, 459] width 38 height 38
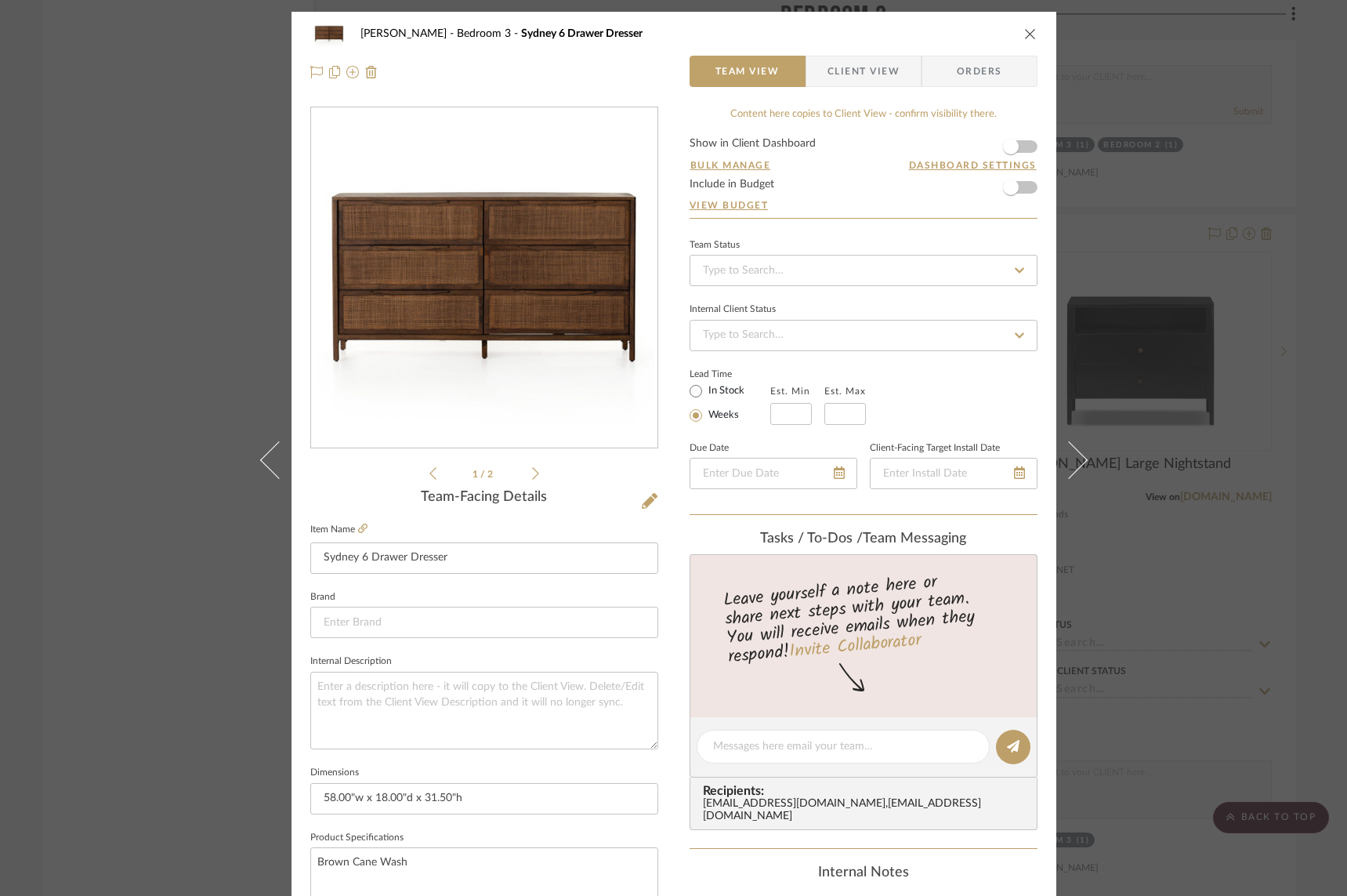
click at [1071, 457] on icon at bounding box center [1068, 459] width 38 height 38
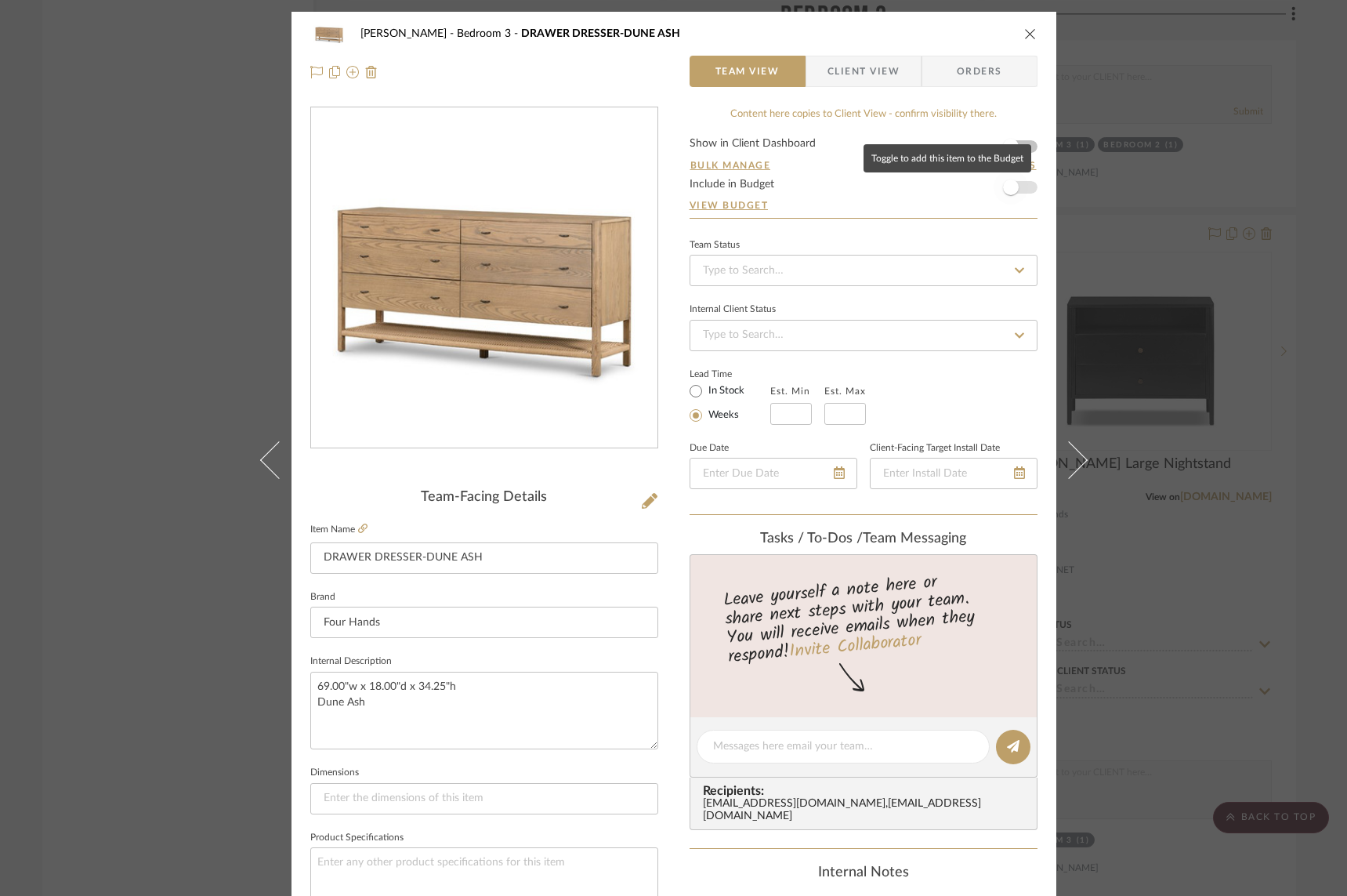
click at [1020, 189] on span "button" at bounding box center [1011, 188] width 34 height 34
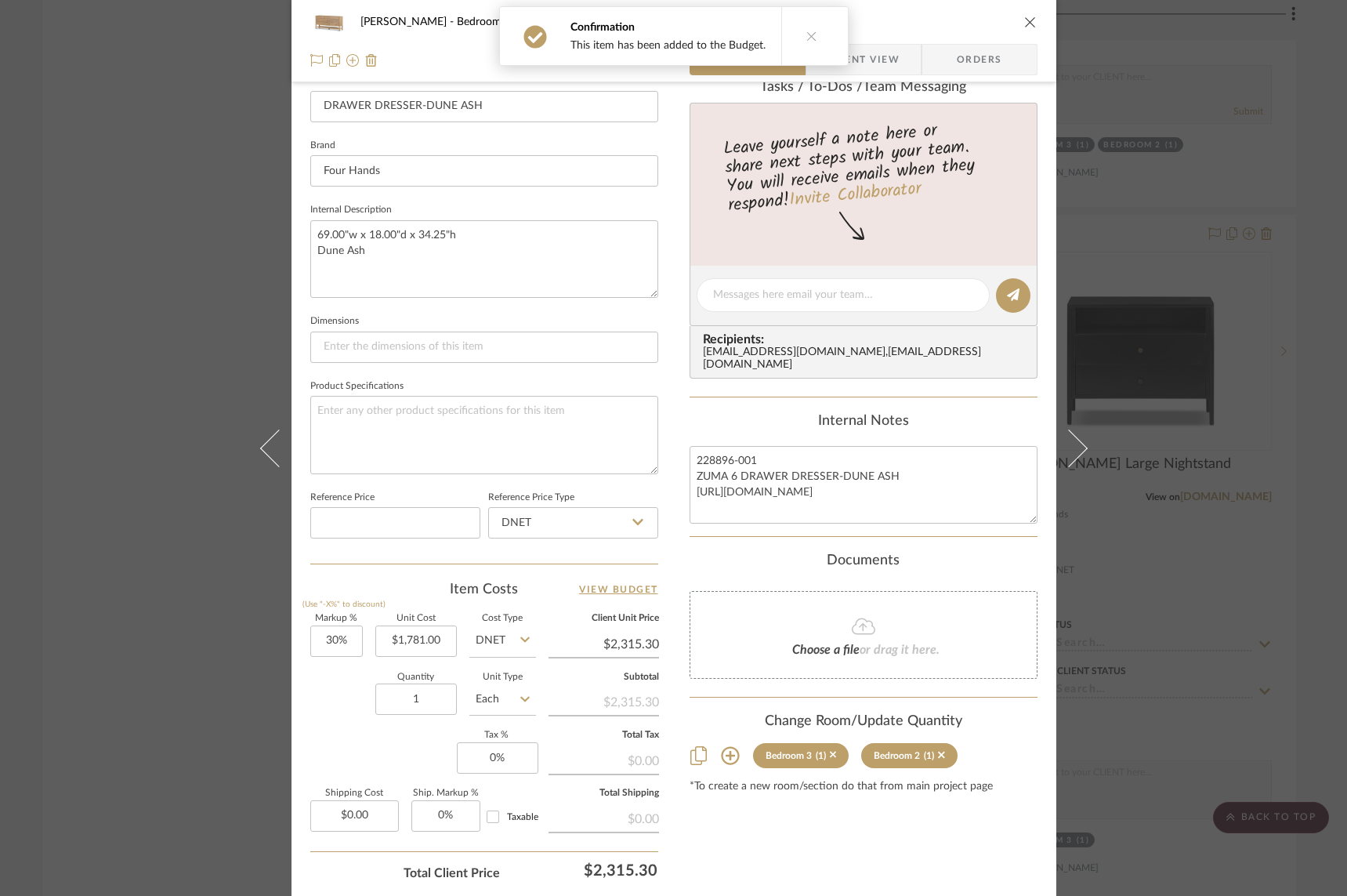
scroll to position [560, 0]
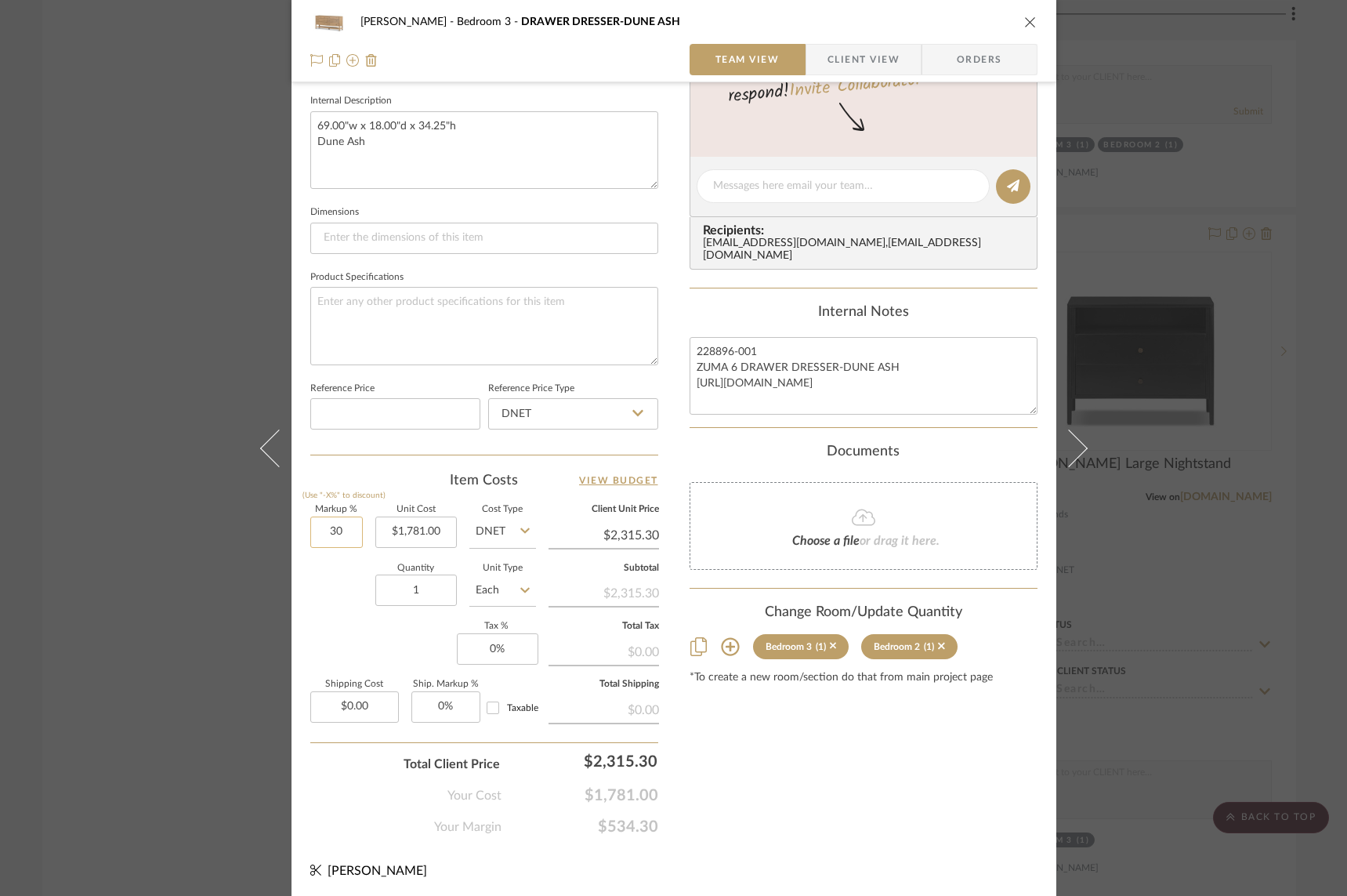
click at [324, 531] on input "30" at bounding box center [337, 532] width 52 height 32
type input "50%"
click at [331, 599] on div "Quantity 1 Unit Type Each" at bounding box center [423, 593] width 226 height 56
type input "$2,671.50"
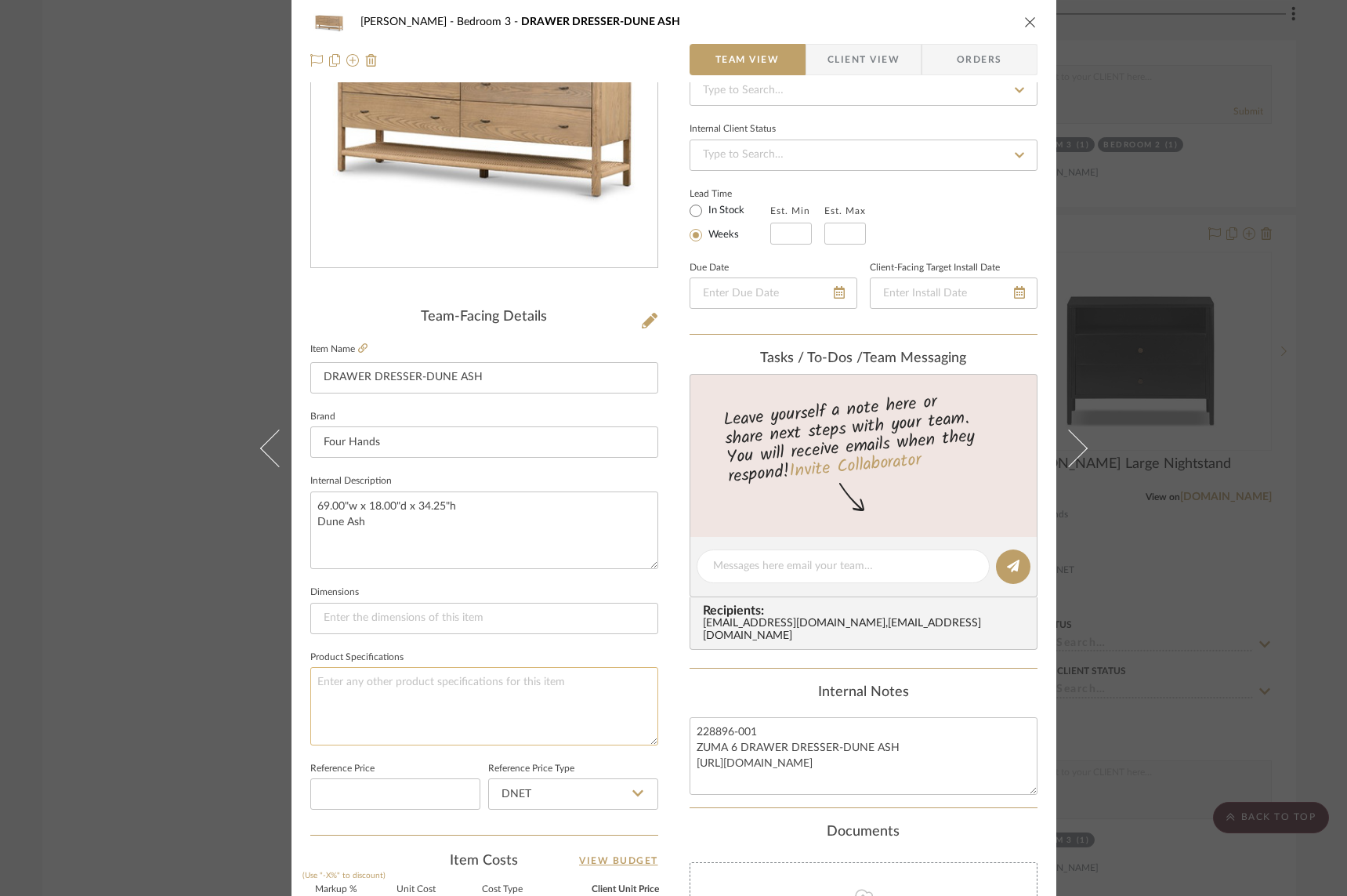
scroll to position [0, 0]
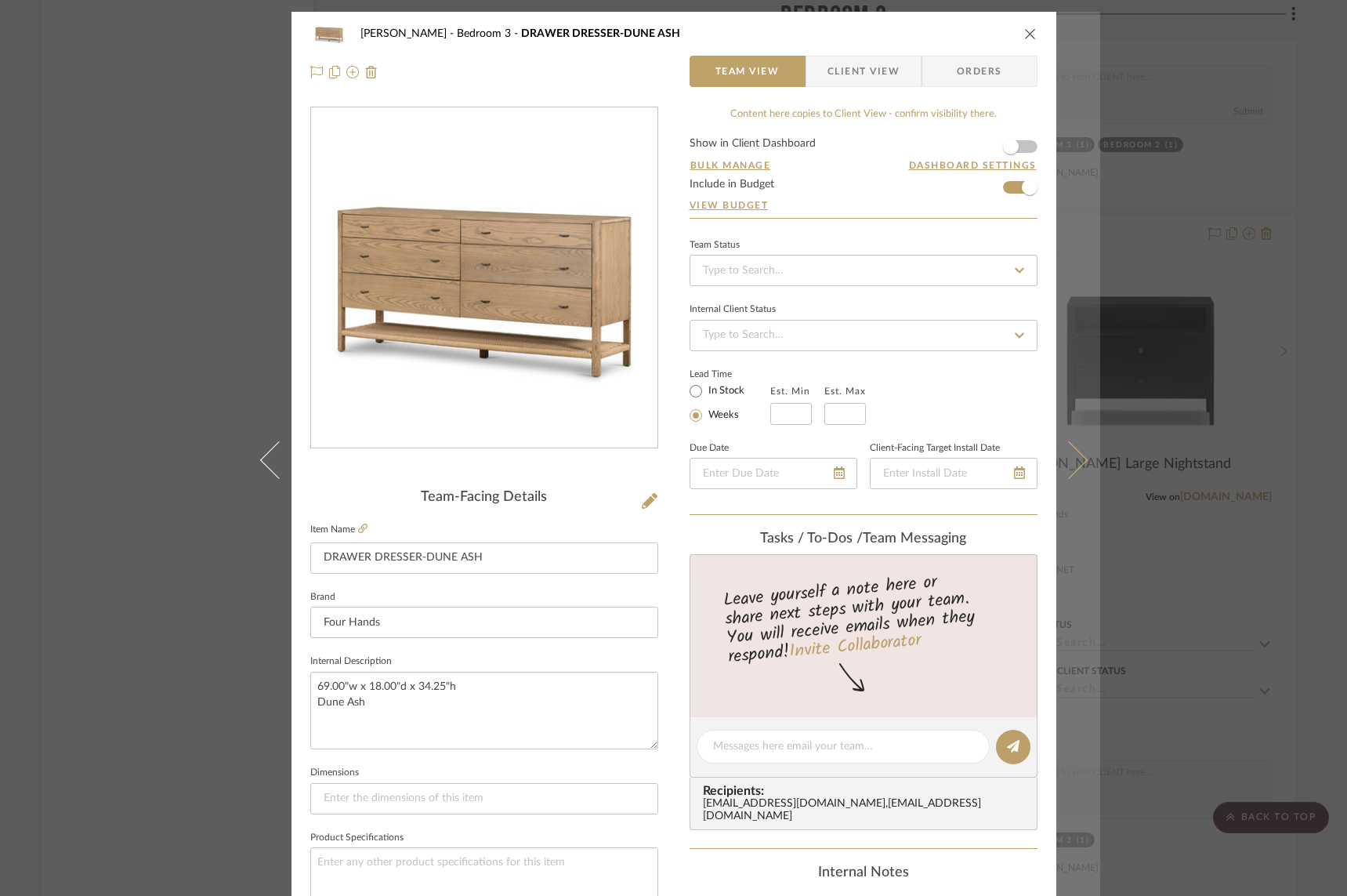
click at [1066, 457] on icon at bounding box center [1068, 459] width 38 height 38
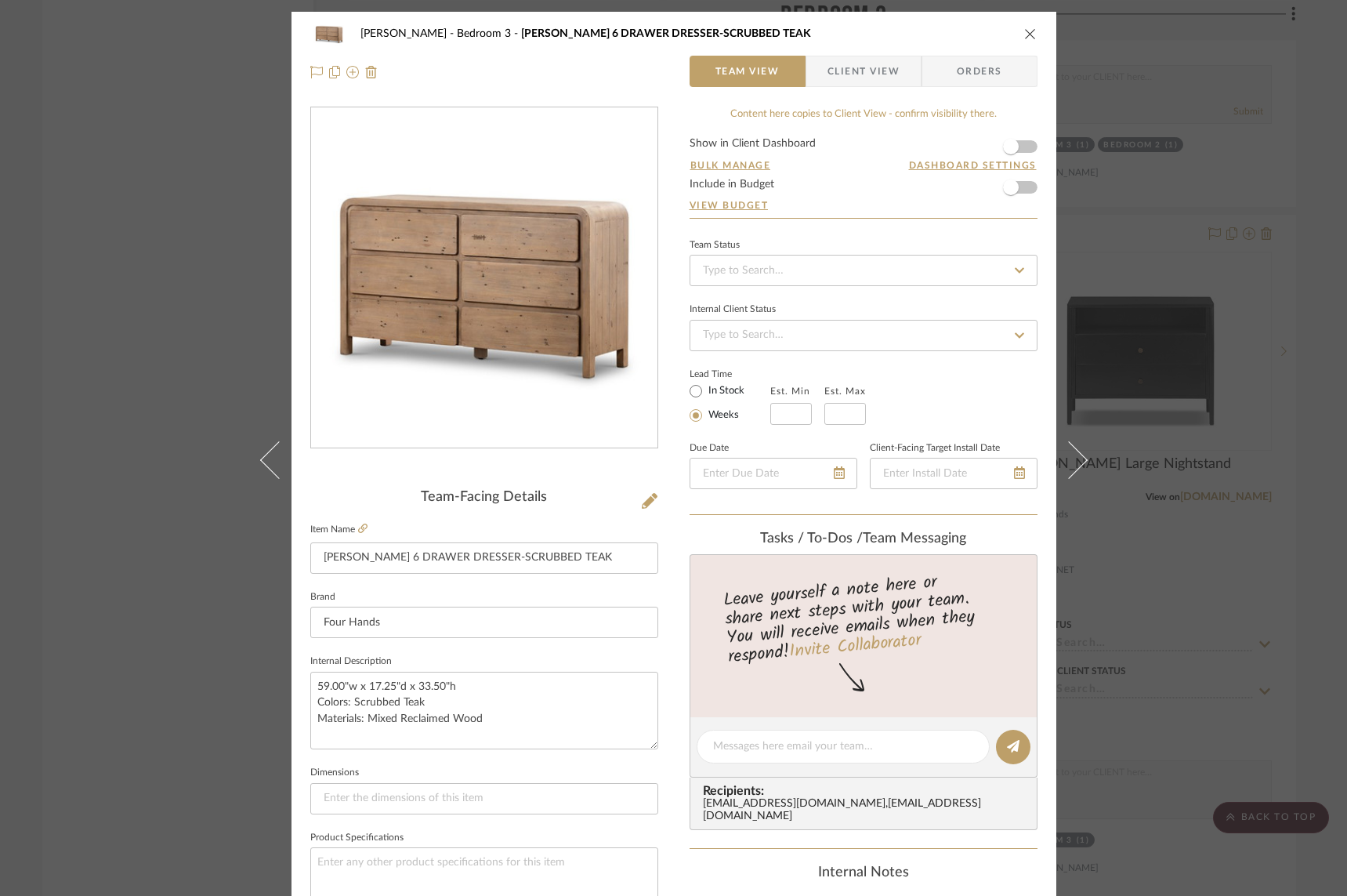
click at [1066, 457] on icon at bounding box center [1068, 459] width 38 height 38
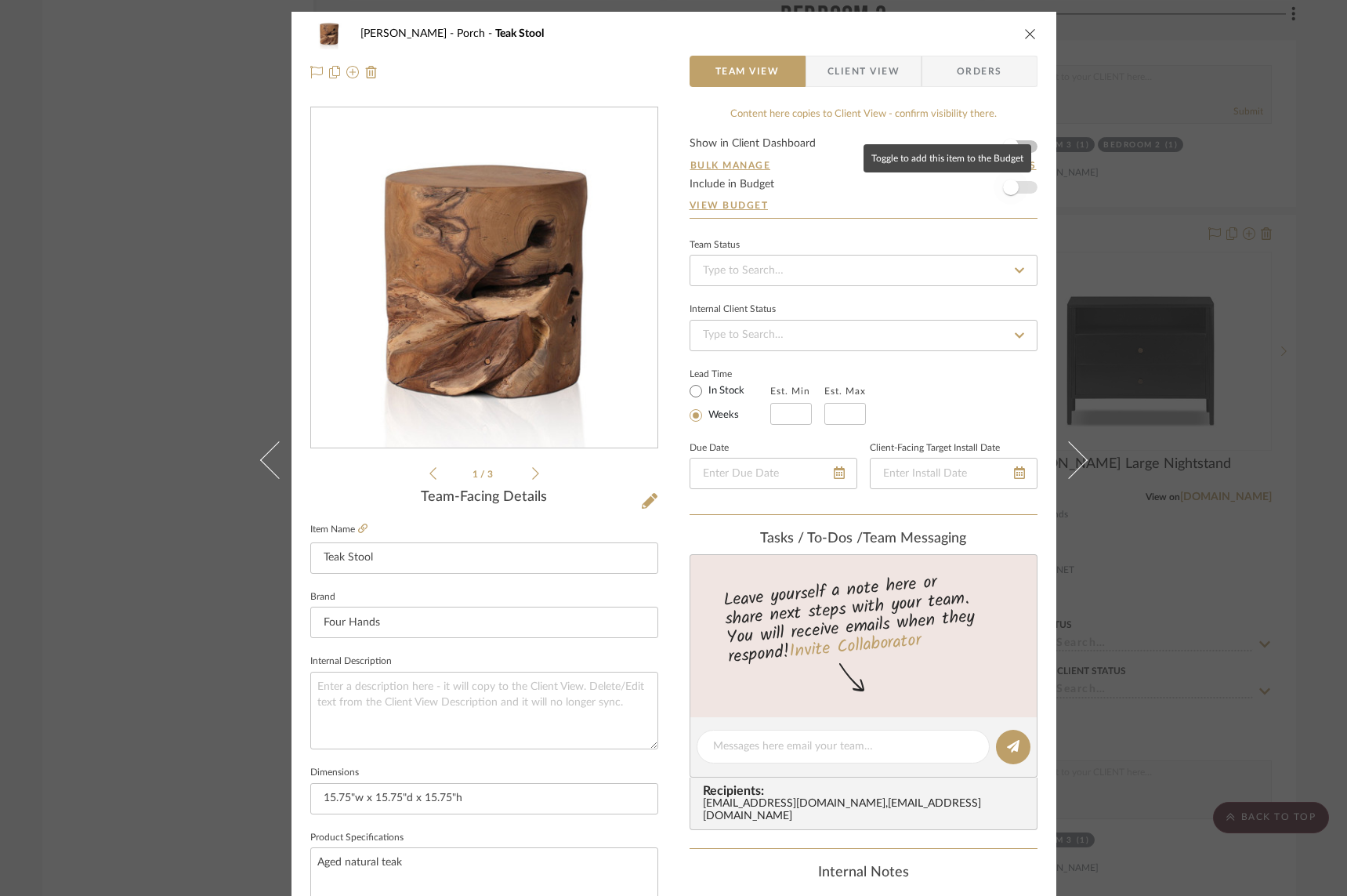
click at [1019, 189] on span "button" at bounding box center [1011, 188] width 34 height 34
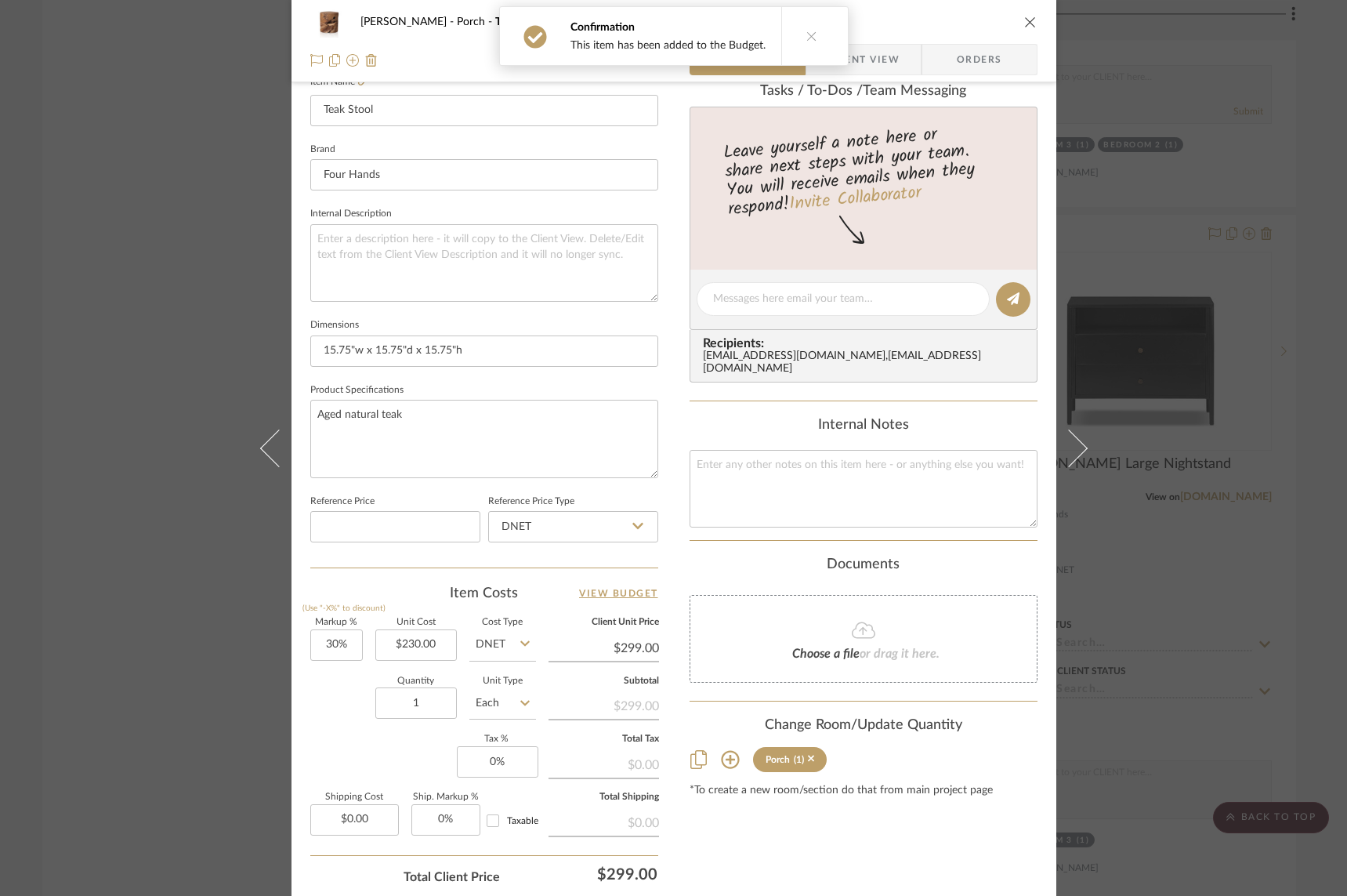
scroll to position [454, 0]
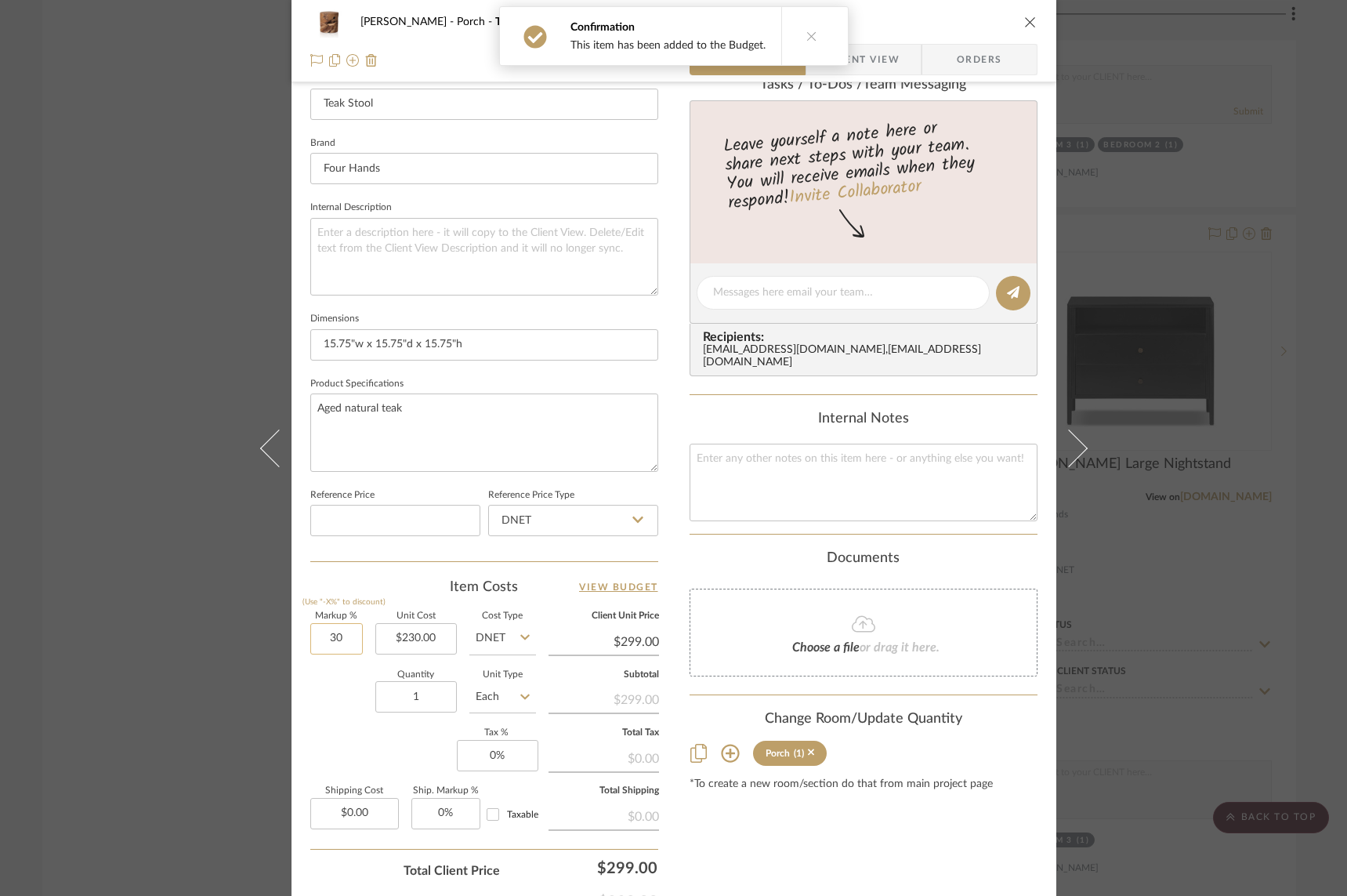
click at [319, 638] on input "30" at bounding box center [337, 639] width 52 height 32
type input "50%"
drag, startPoint x: 337, startPoint y: 686, endPoint x: 335, endPoint y: 678, distance: 8.2
click at [338, 686] on div "Quantity 1 Unit Type Each" at bounding box center [423, 699] width 226 height 56
type input "$345.00"
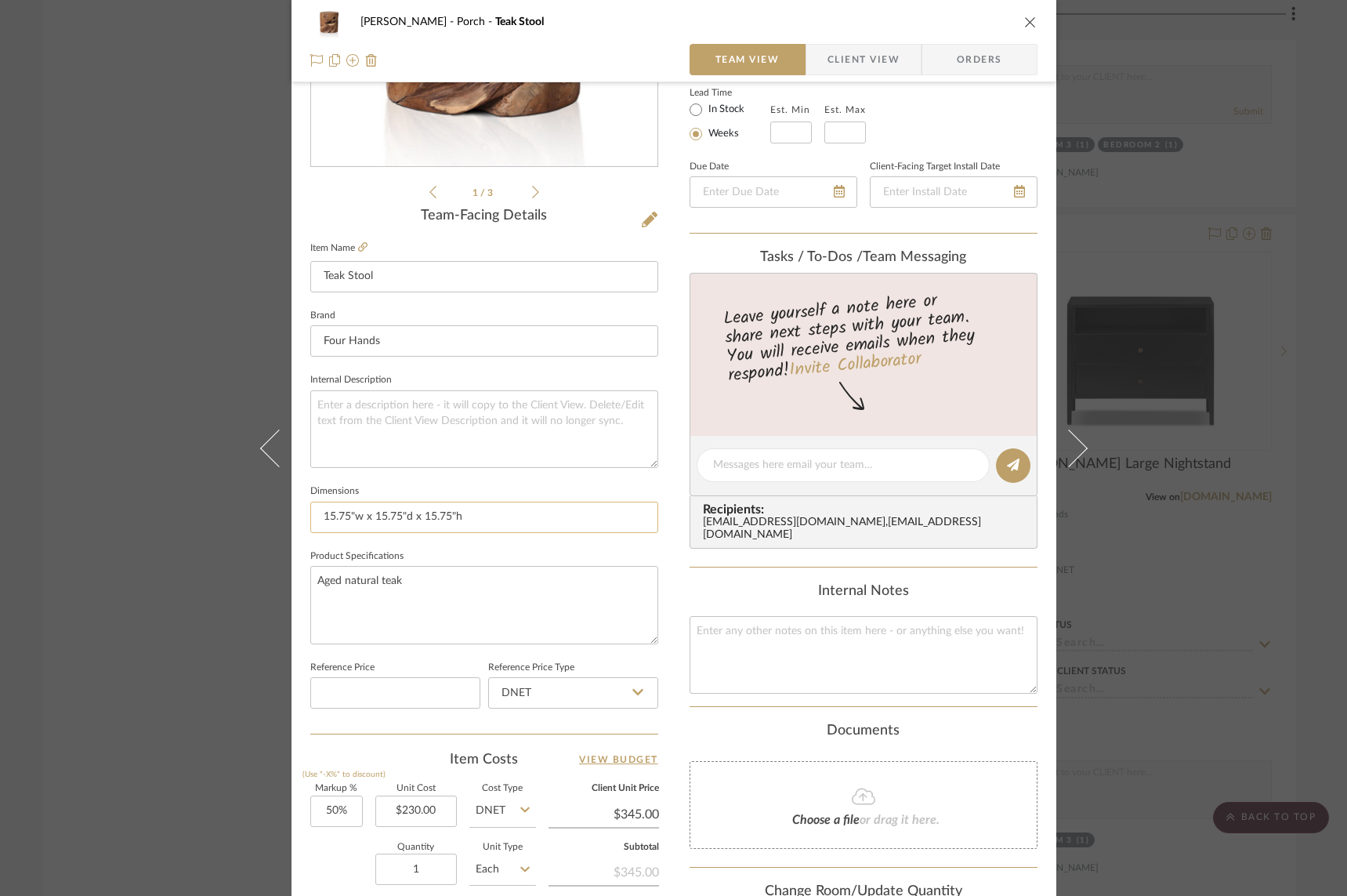
scroll to position [0, 0]
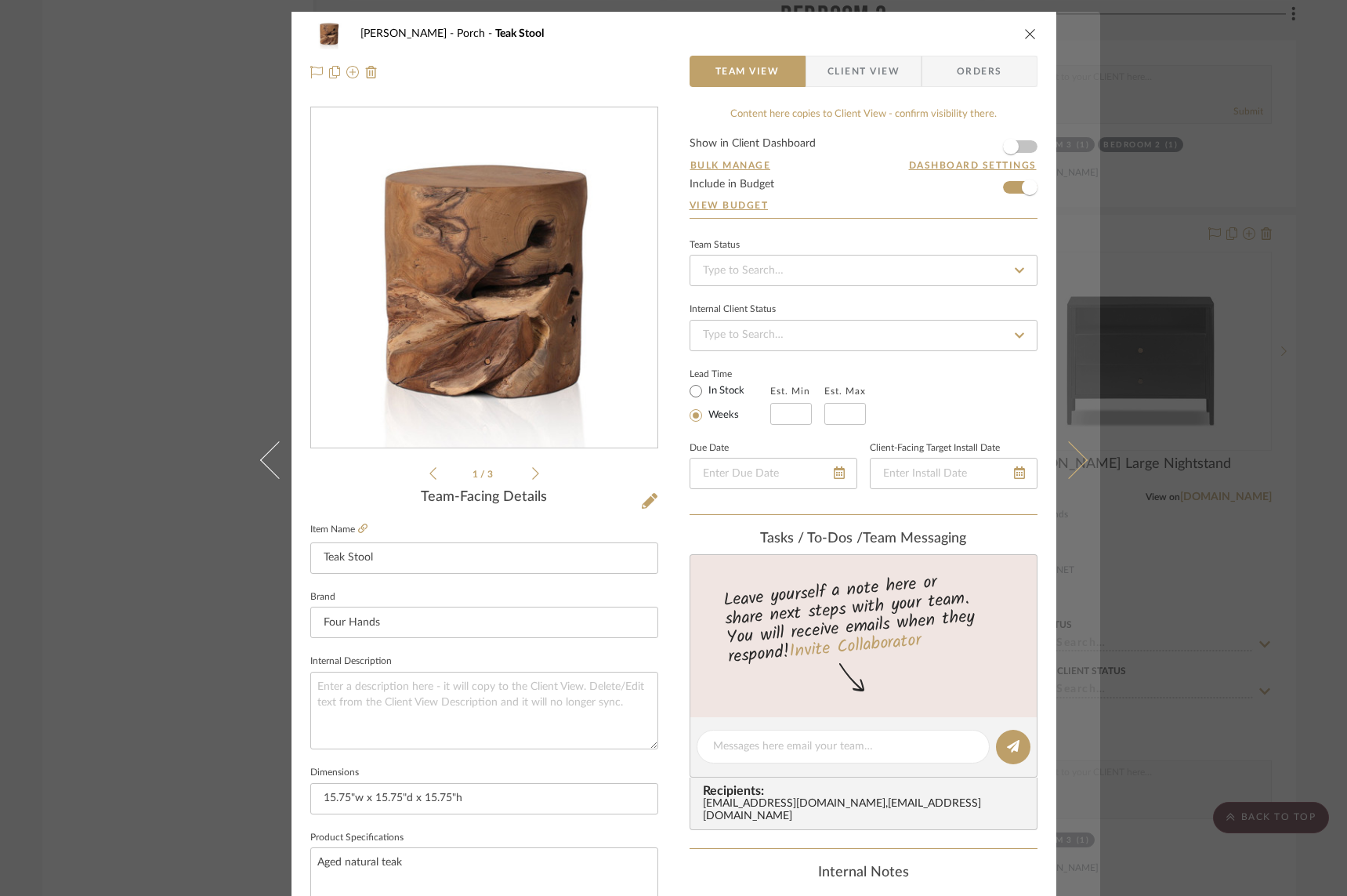
click at [1067, 451] on icon at bounding box center [1068, 459] width 38 height 38
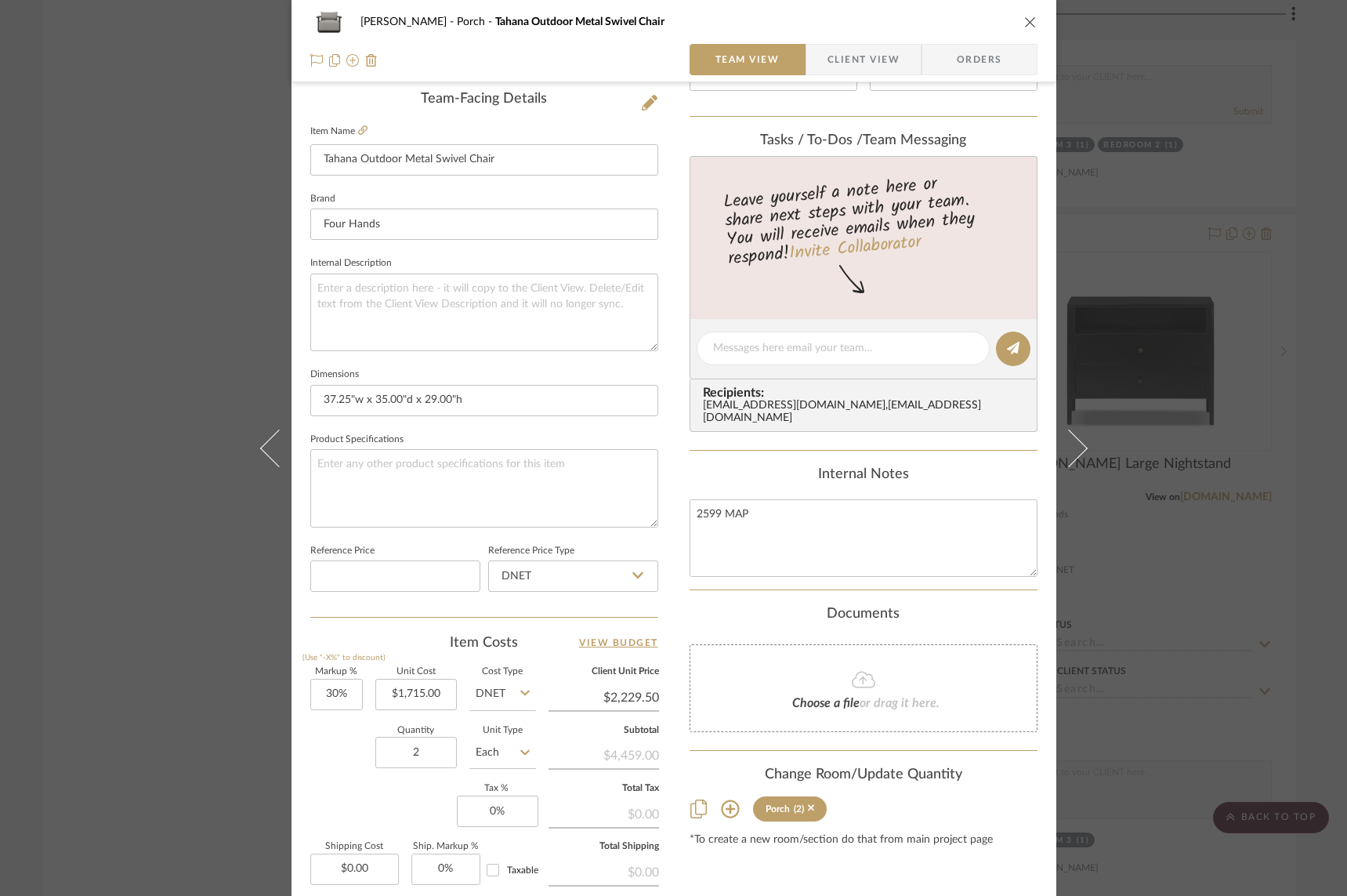
scroll to position [465, 0]
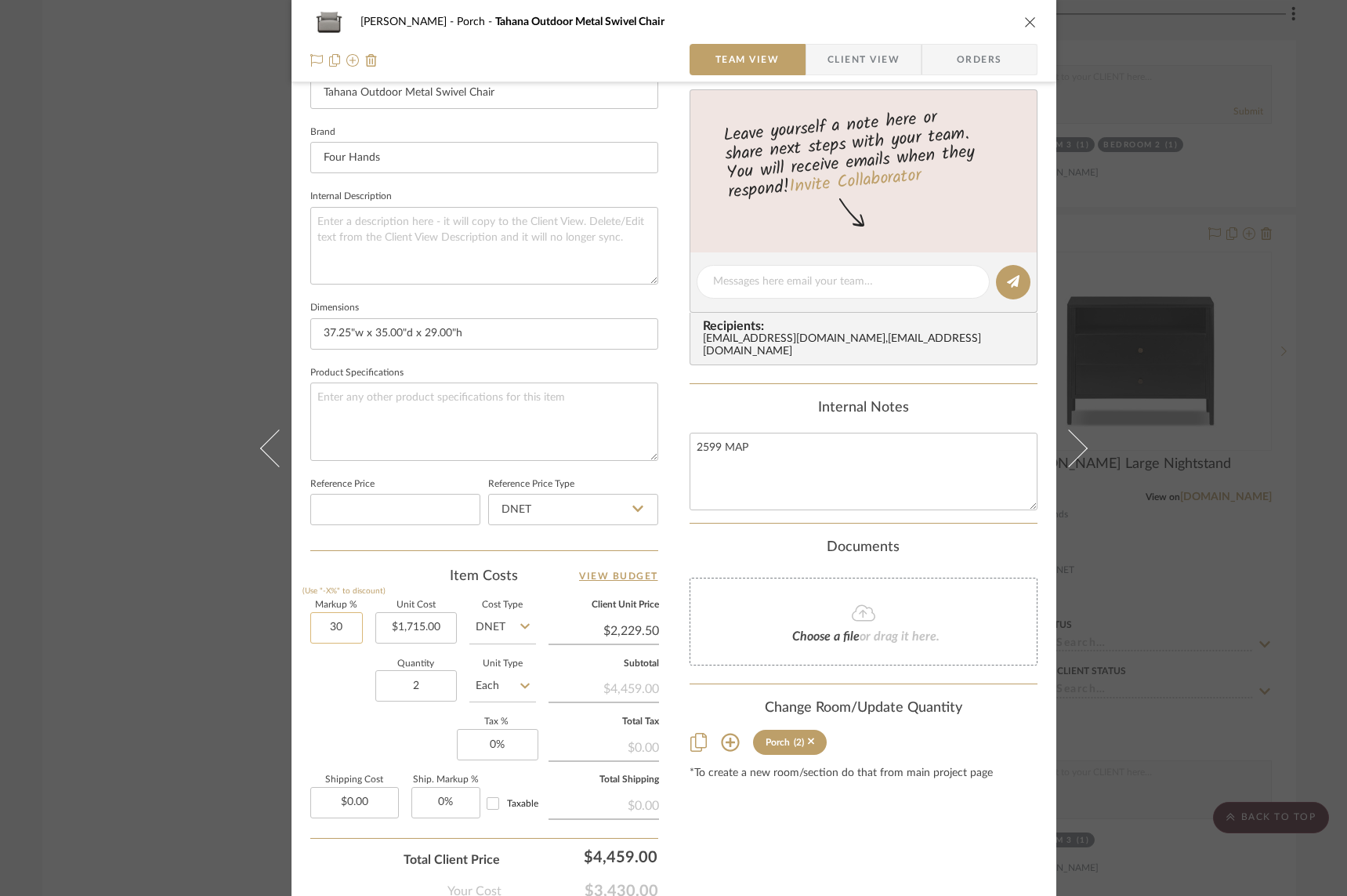
click at [327, 627] on input "30" at bounding box center [337, 628] width 52 height 32
type input "50%"
type input "$2,572.50"
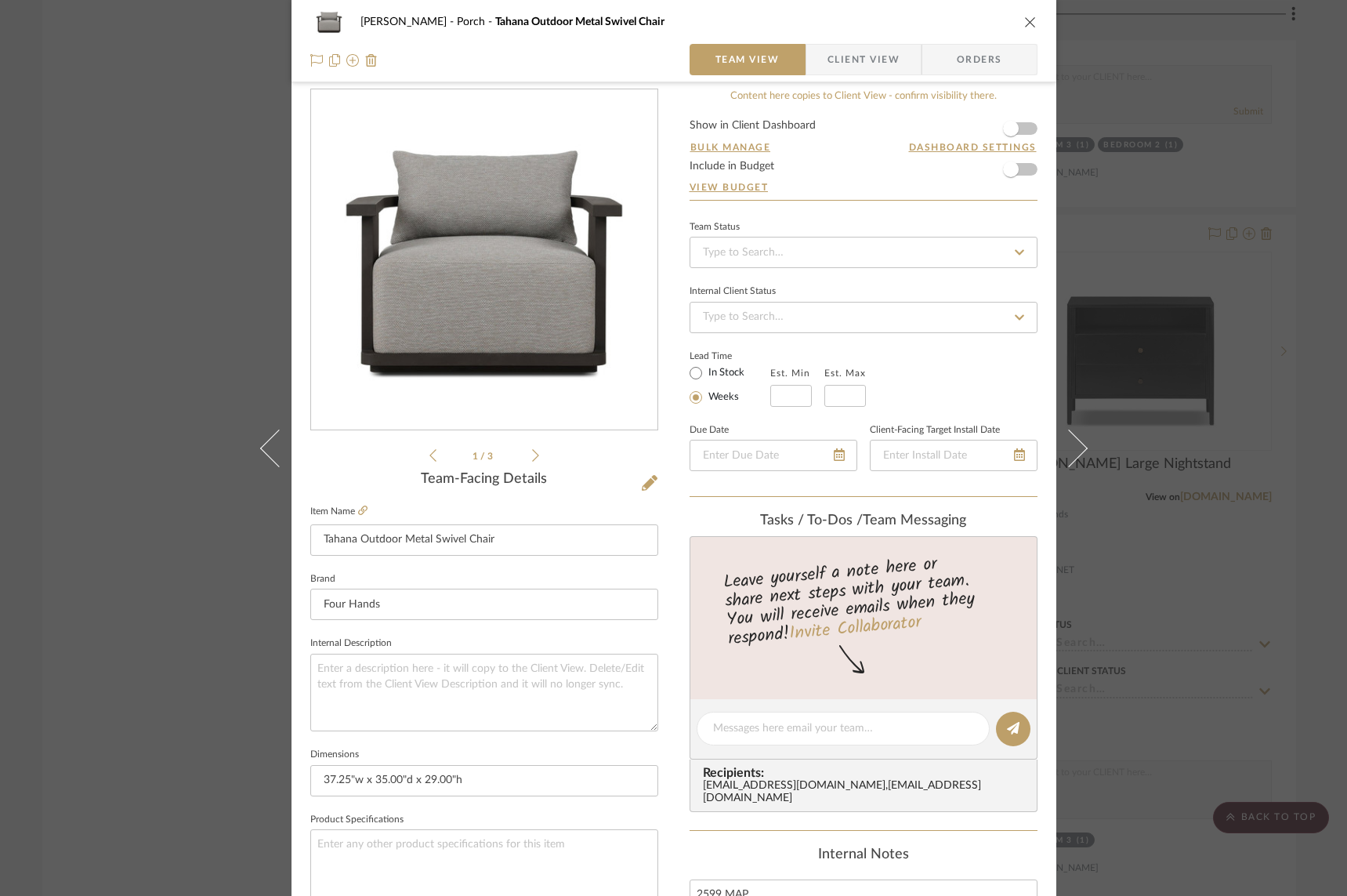
scroll to position [0, 0]
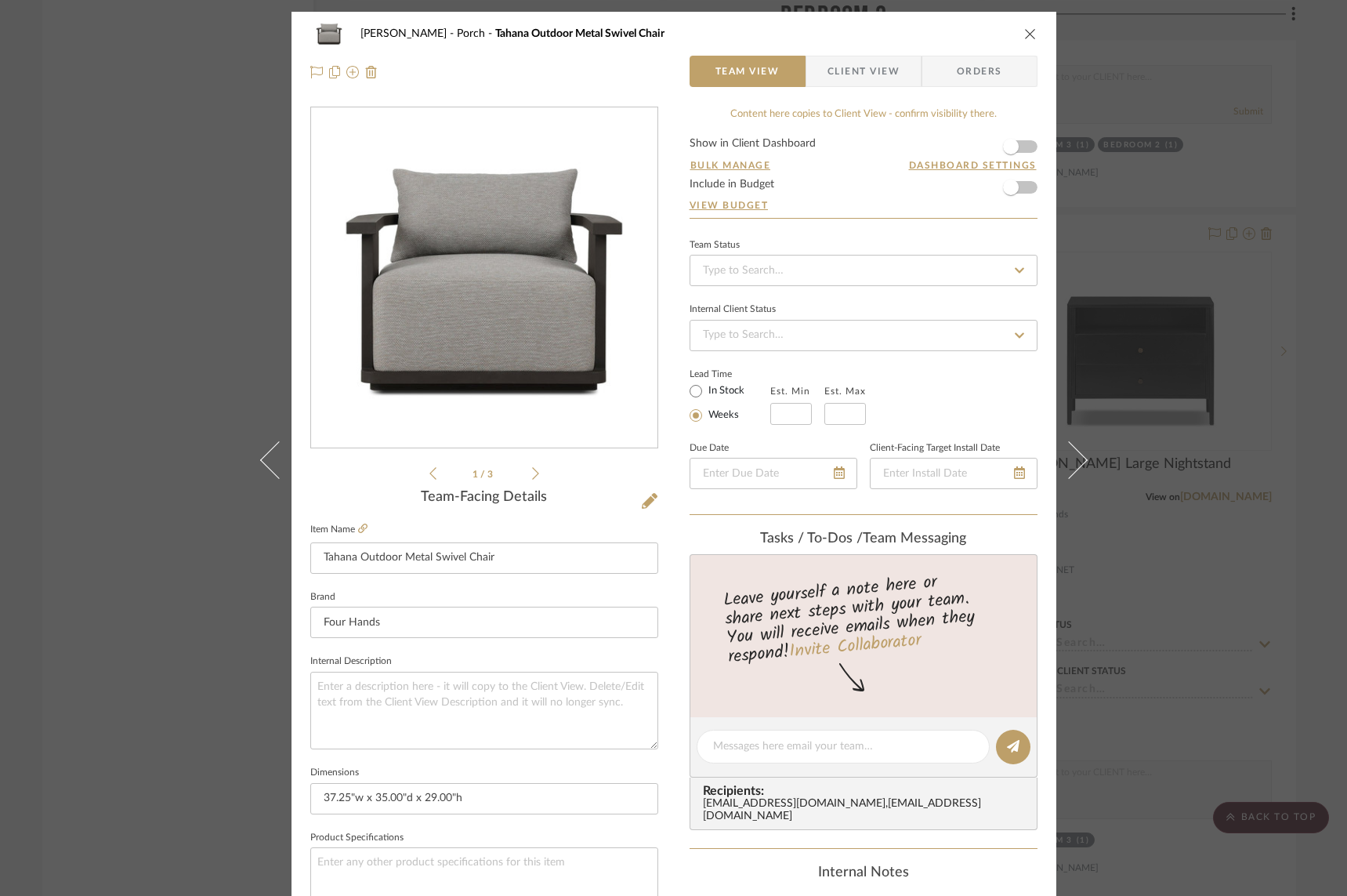
type input "50%"
click at [1023, 191] on form "Show in Client Dashboard Bulk Manage Dashboard Settings Include in Budget View …" at bounding box center [864, 178] width 348 height 80
click at [1019, 189] on span "button" at bounding box center [1011, 188] width 34 height 34
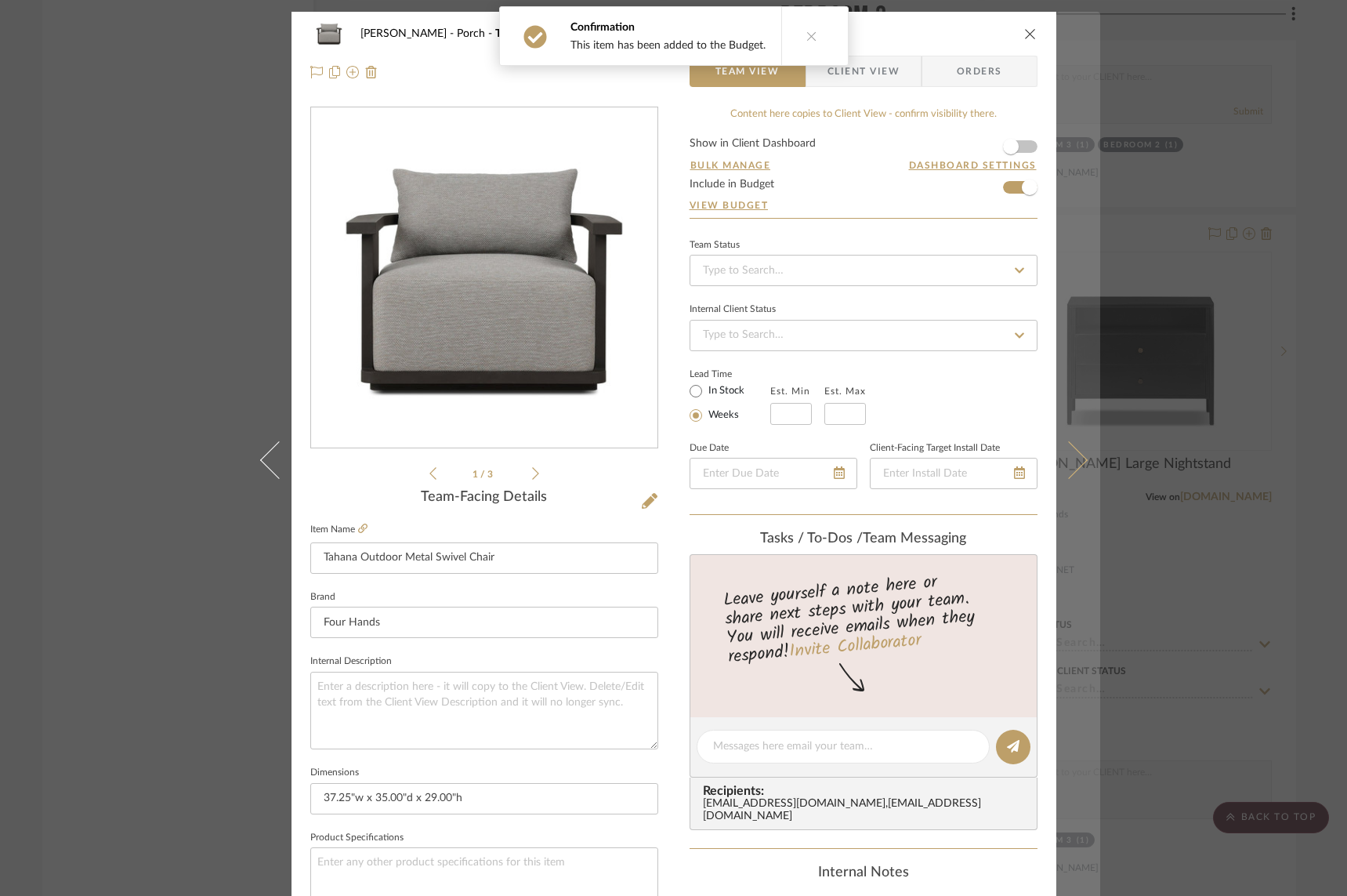
click at [1070, 457] on icon at bounding box center [1068, 459] width 38 height 38
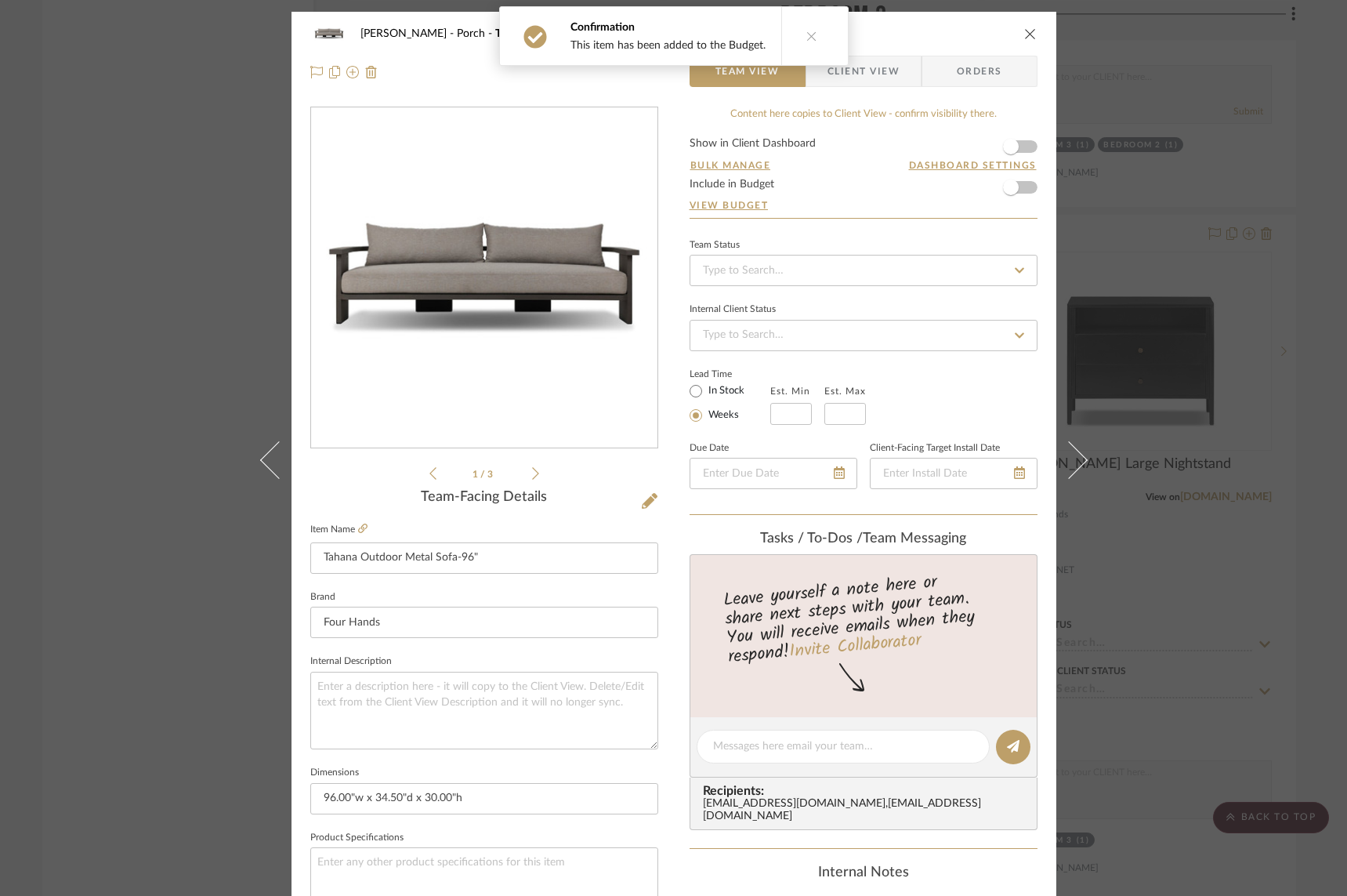
click at [1023, 189] on form "Show in Client Dashboard Bulk Manage Dashboard Settings Include in Budget View …" at bounding box center [864, 178] width 348 height 80
click at [1021, 192] on span "button" at bounding box center [1011, 188] width 34 height 34
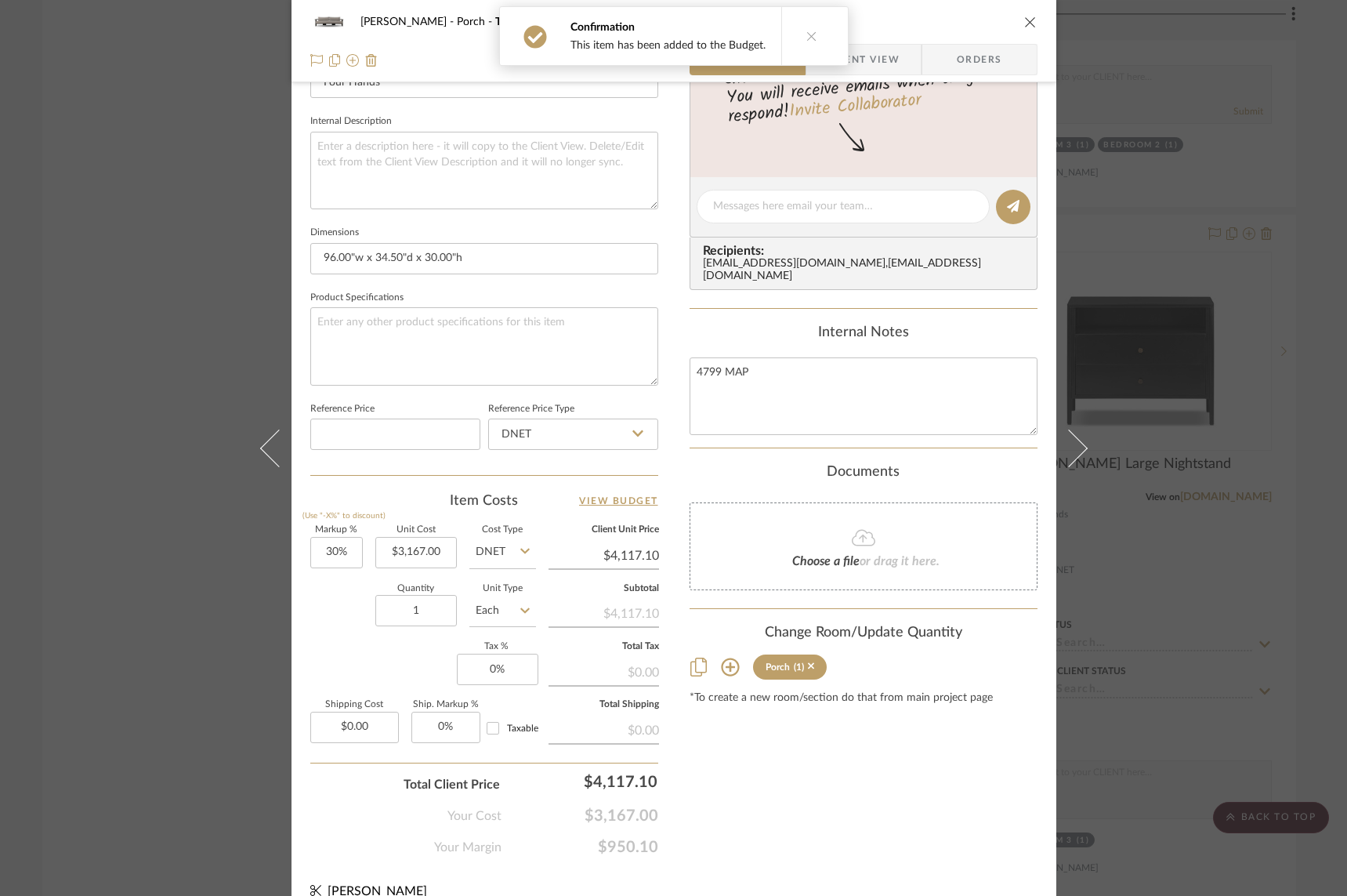
scroll to position [547, 0]
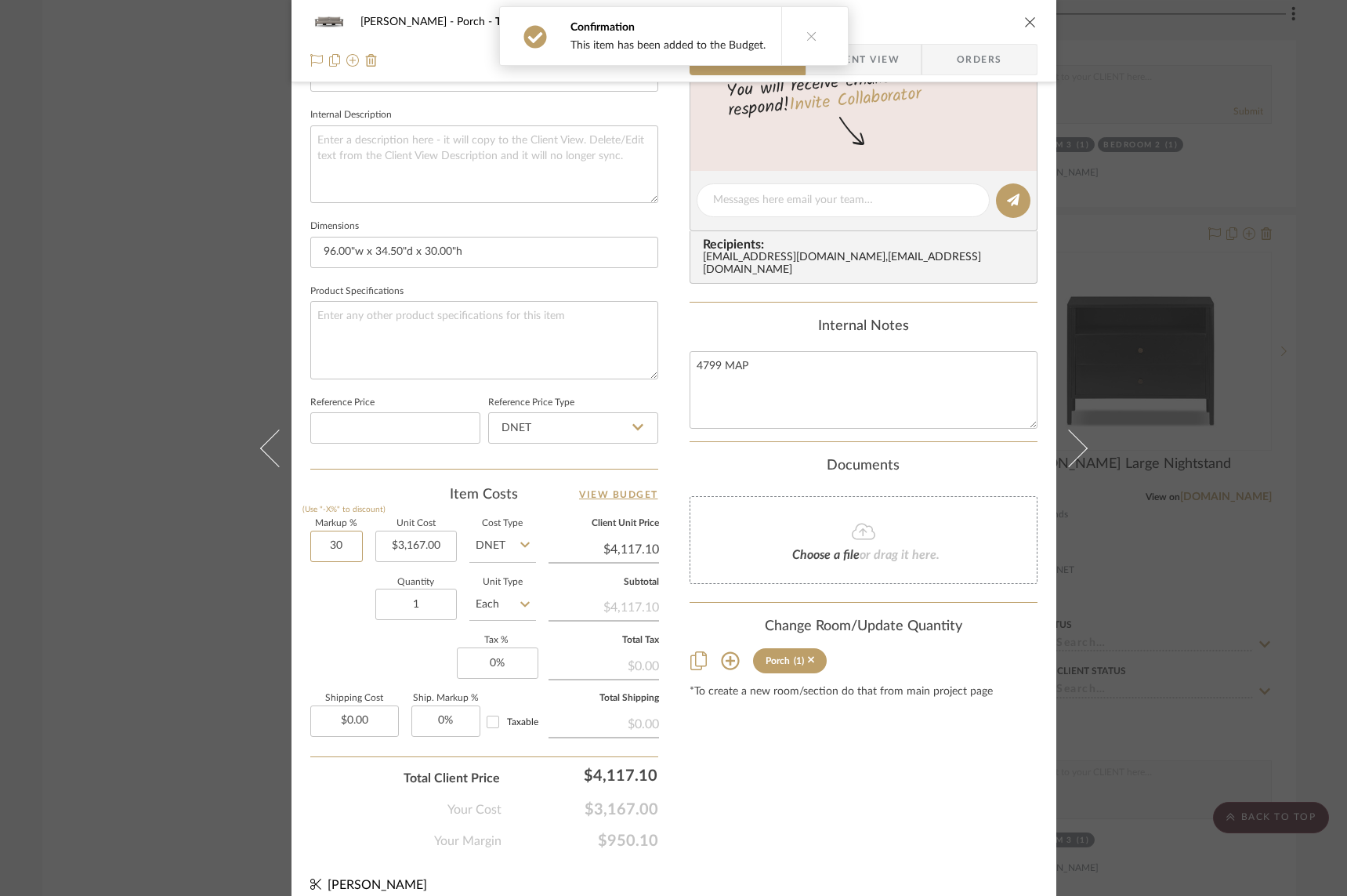
drag, startPoint x: 326, startPoint y: 543, endPoint x: 340, endPoint y: 568, distance: 28.7
click at [326, 543] on input "30" at bounding box center [337, 546] width 52 height 32
type input "50%"
type input "$4,750.50"
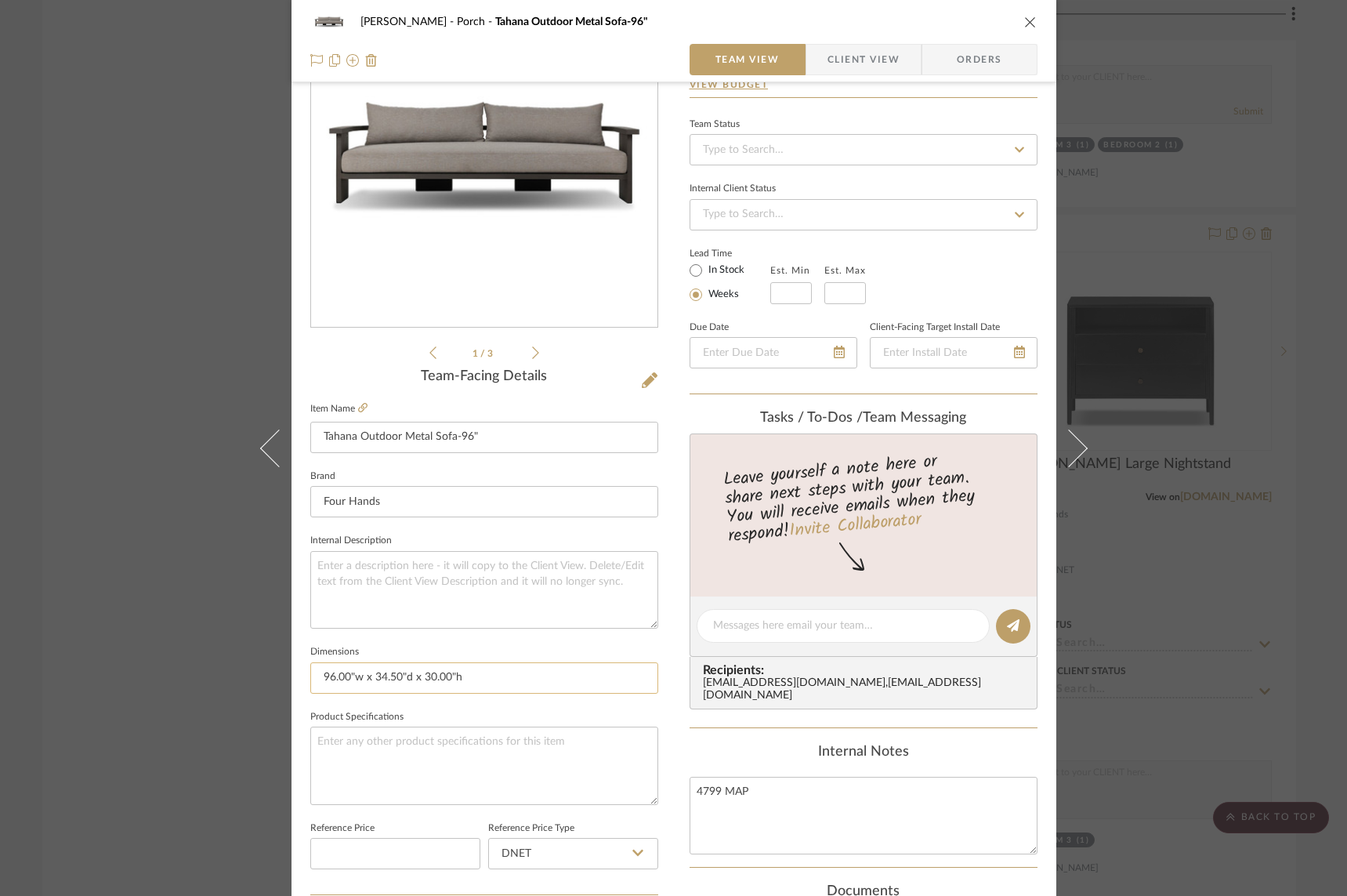
scroll to position [99, 0]
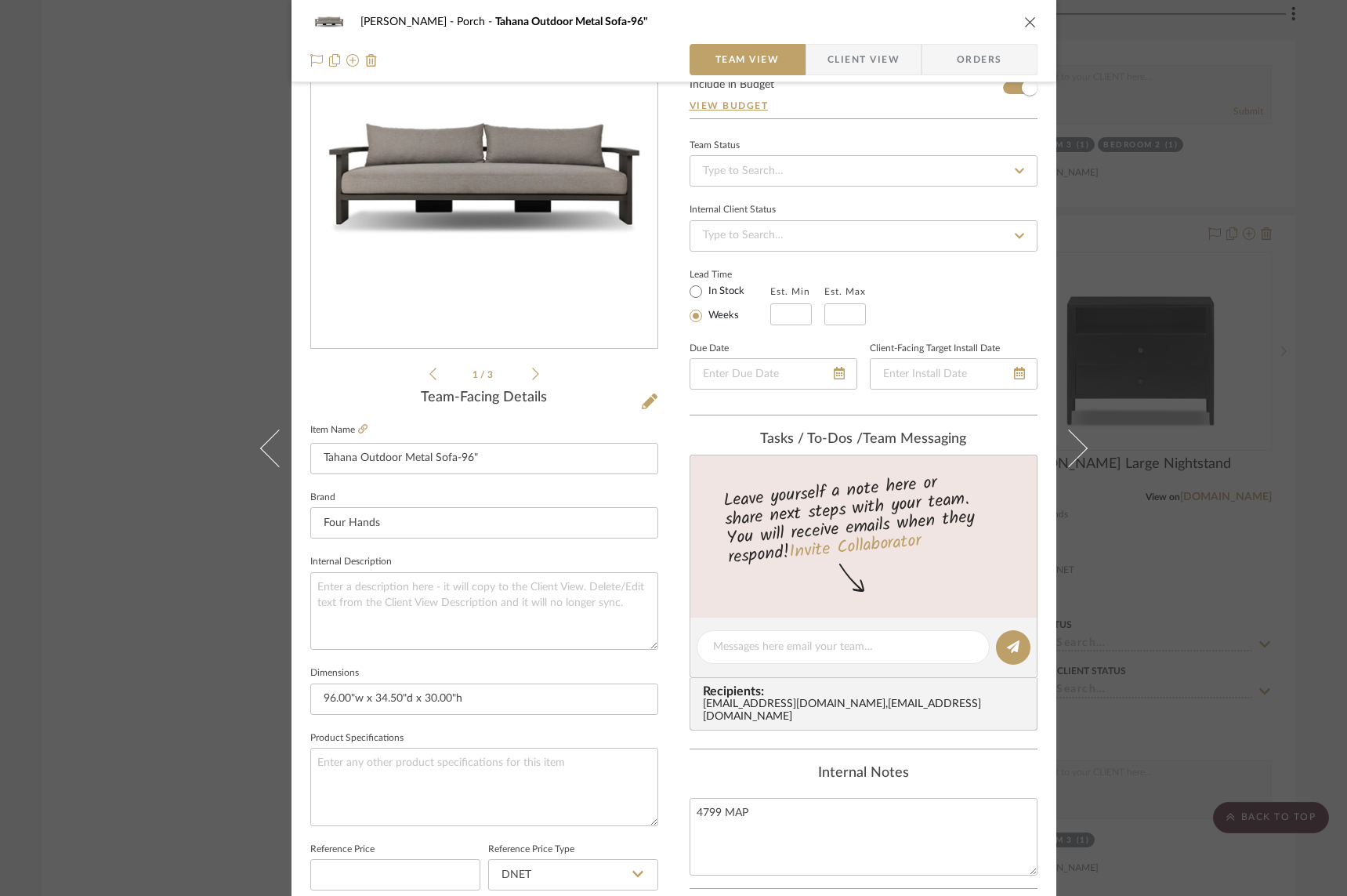
type input "50%"
click at [1074, 442] on icon at bounding box center [1068, 448] width 38 height 38
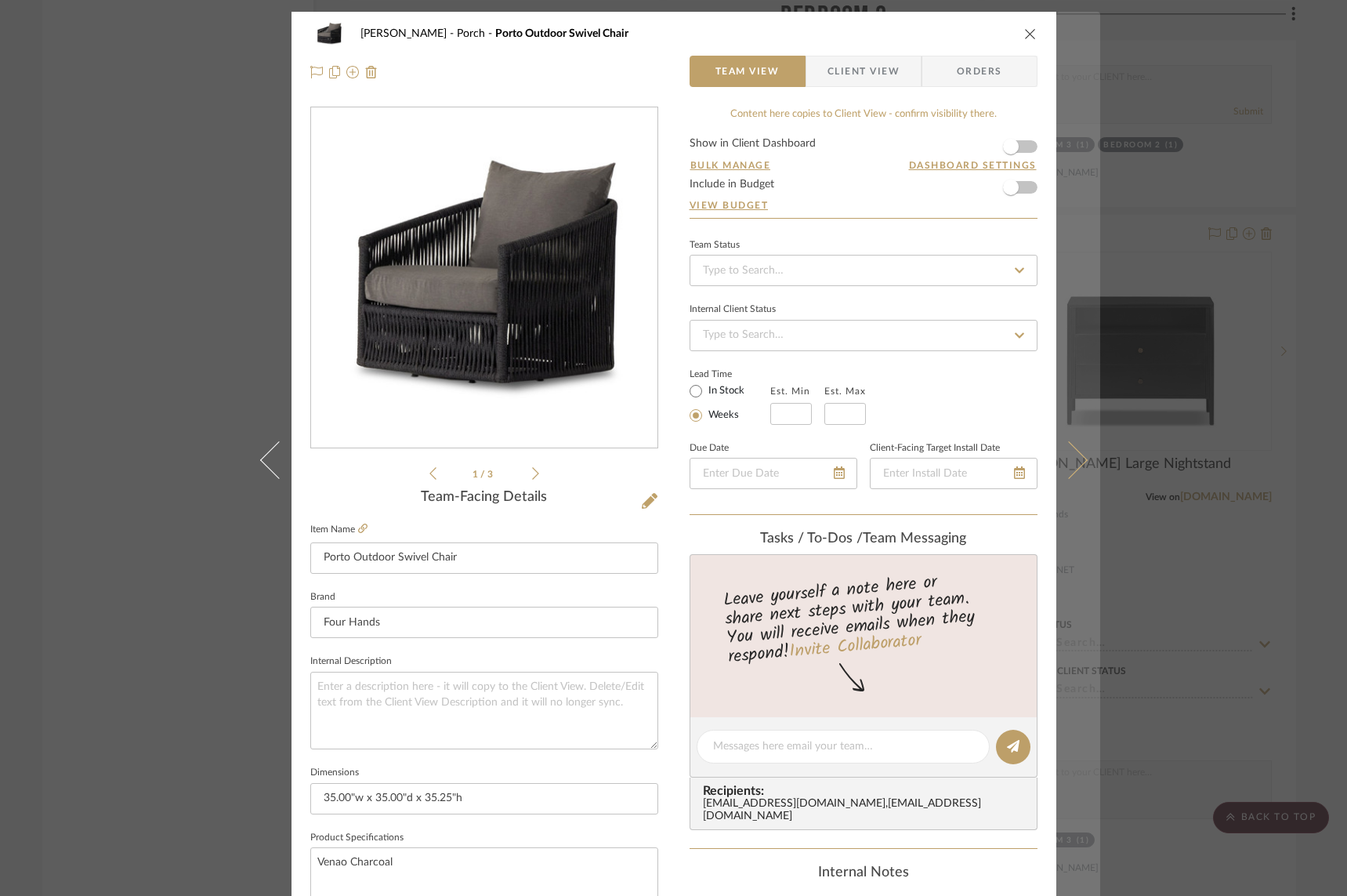
click at [1069, 454] on icon at bounding box center [1068, 459] width 38 height 38
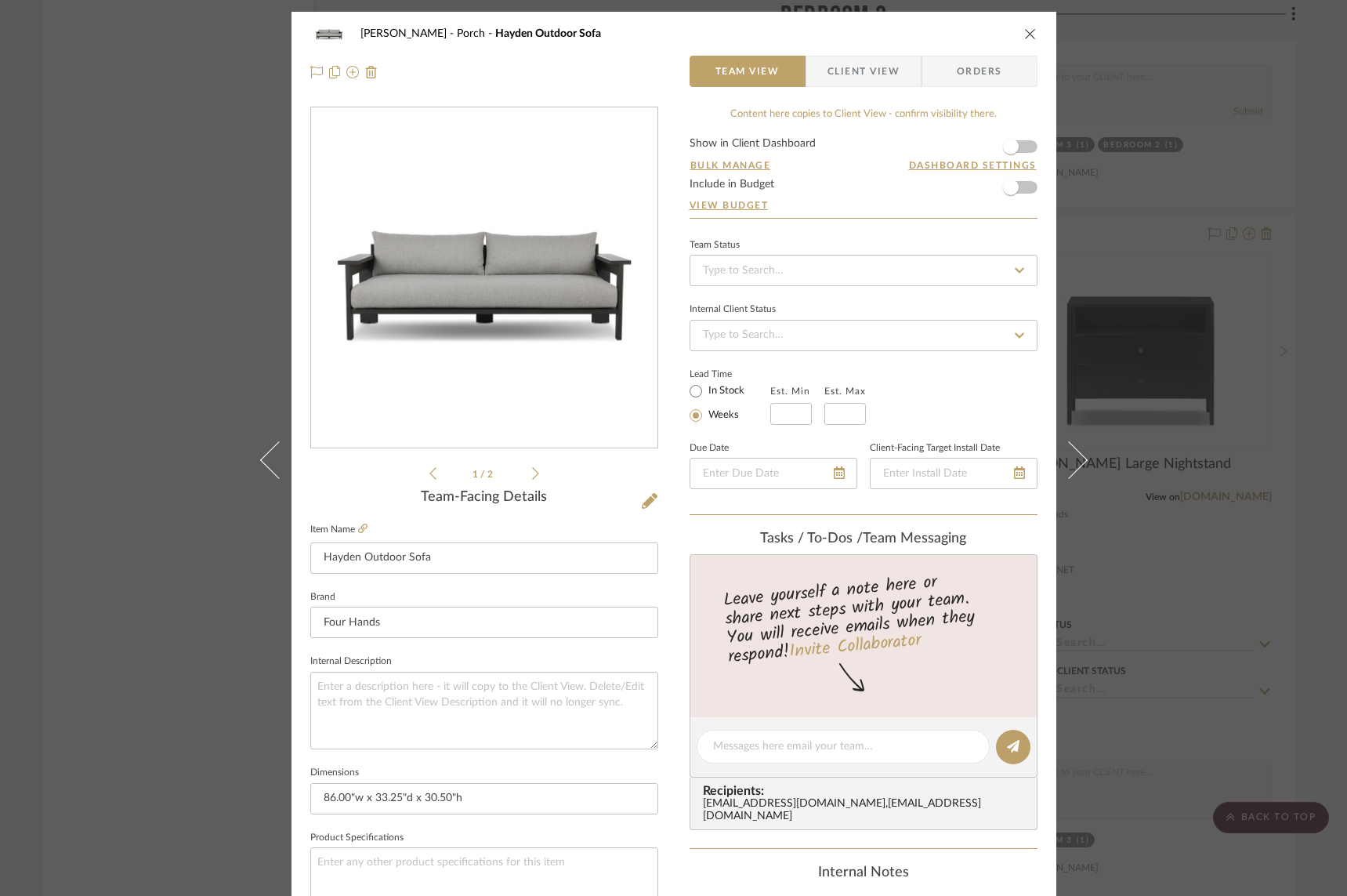
click at [532, 473] on icon at bounding box center [536, 474] width 7 height 14
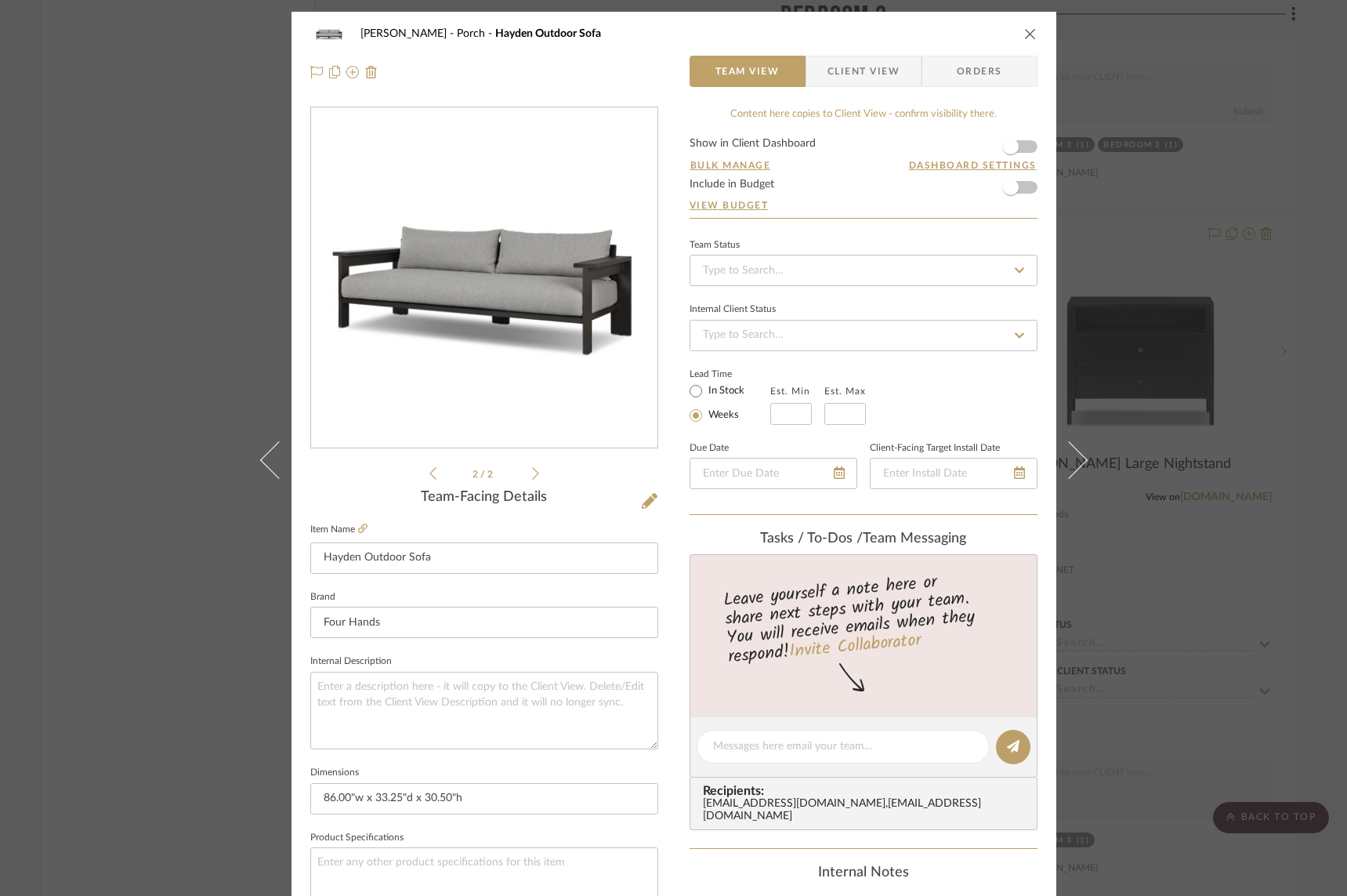
click at [532, 473] on icon at bounding box center [536, 474] width 7 height 14
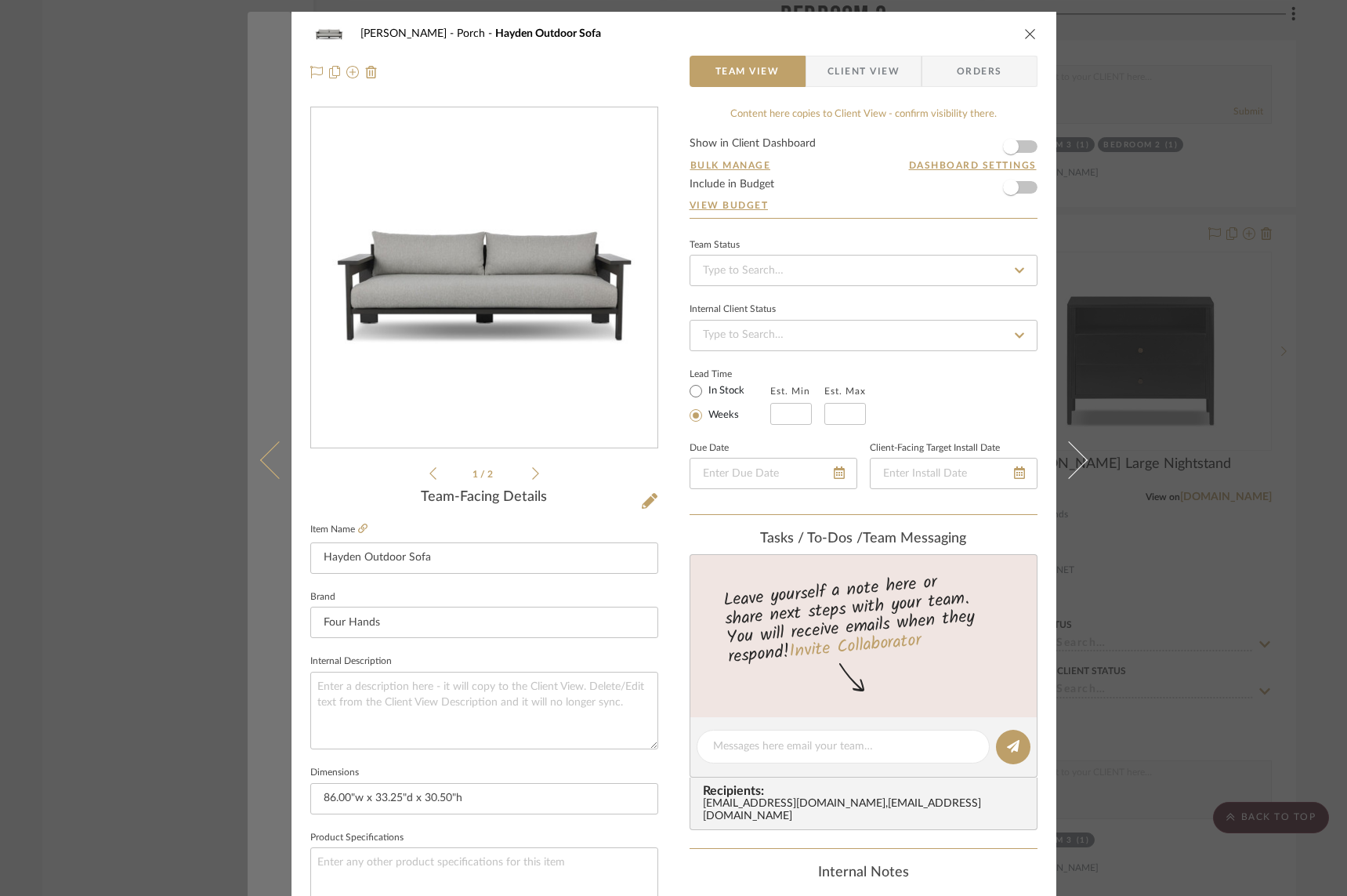
click at [260, 459] on icon at bounding box center [279, 459] width 38 height 38
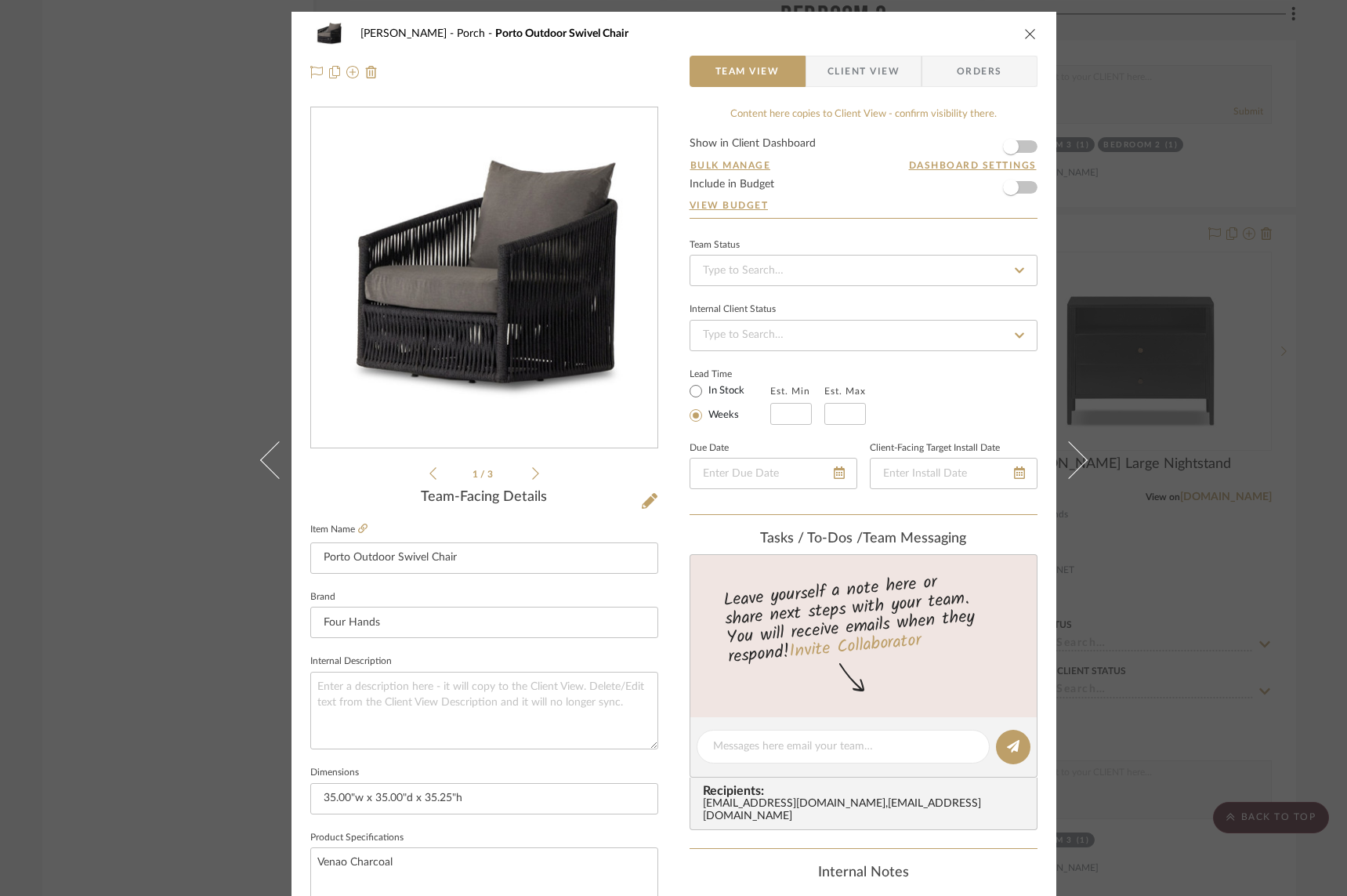
click at [260, 459] on icon at bounding box center [279, 459] width 38 height 38
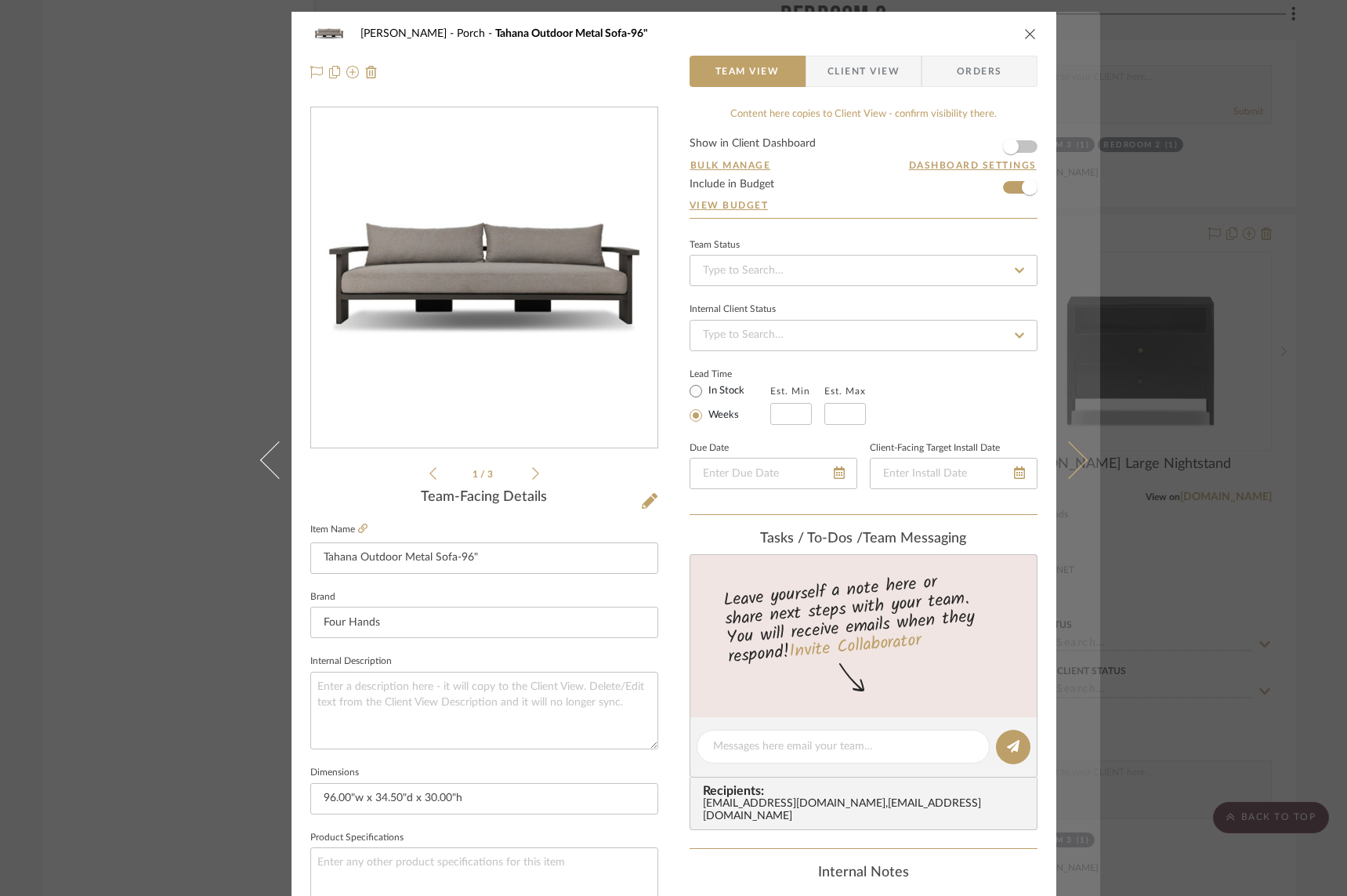
click at [1066, 455] on icon at bounding box center [1068, 459] width 38 height 38
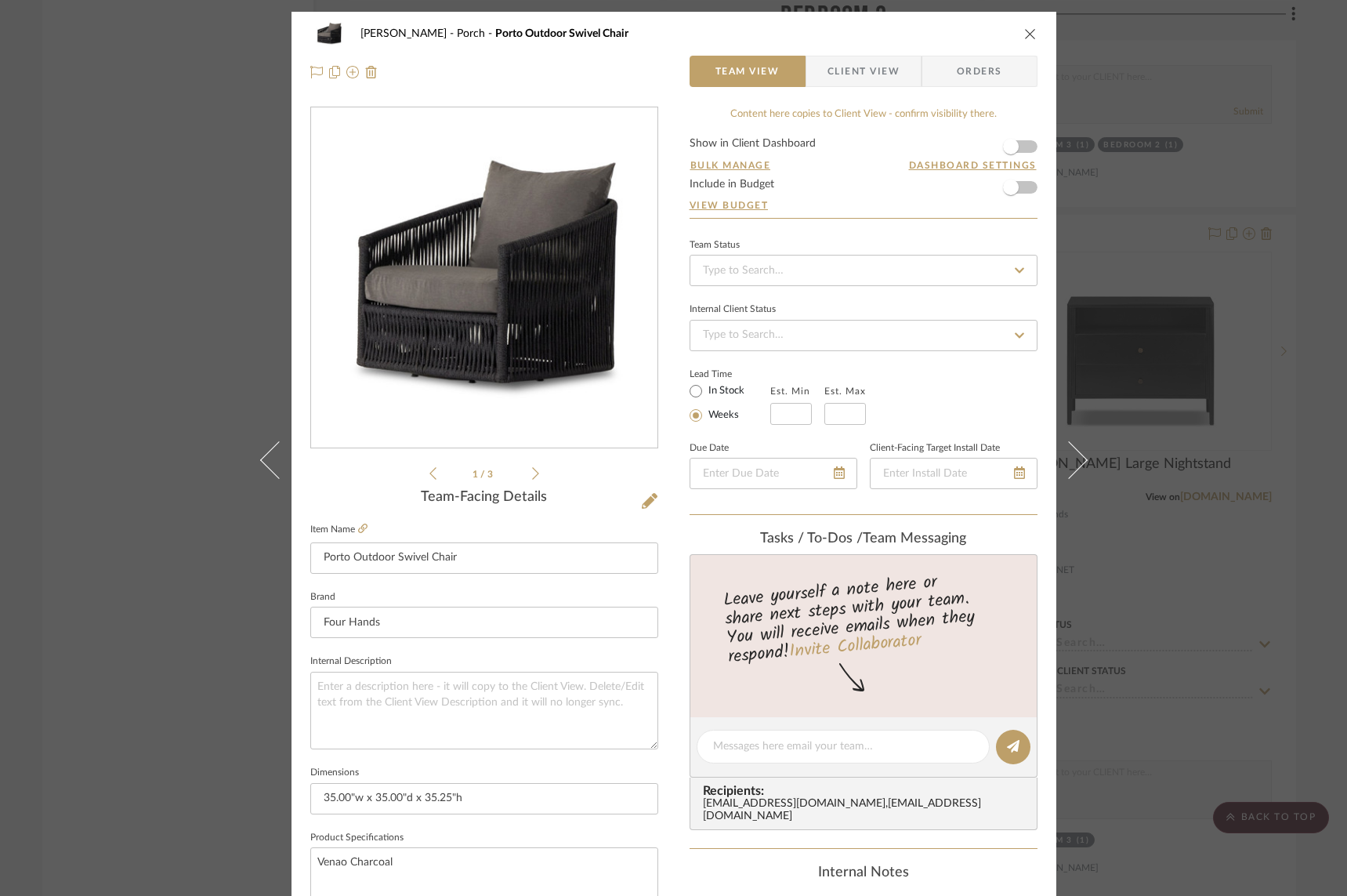
click at [1066, 455] on icon at bounding box center [1068, 459] width 38 height 38
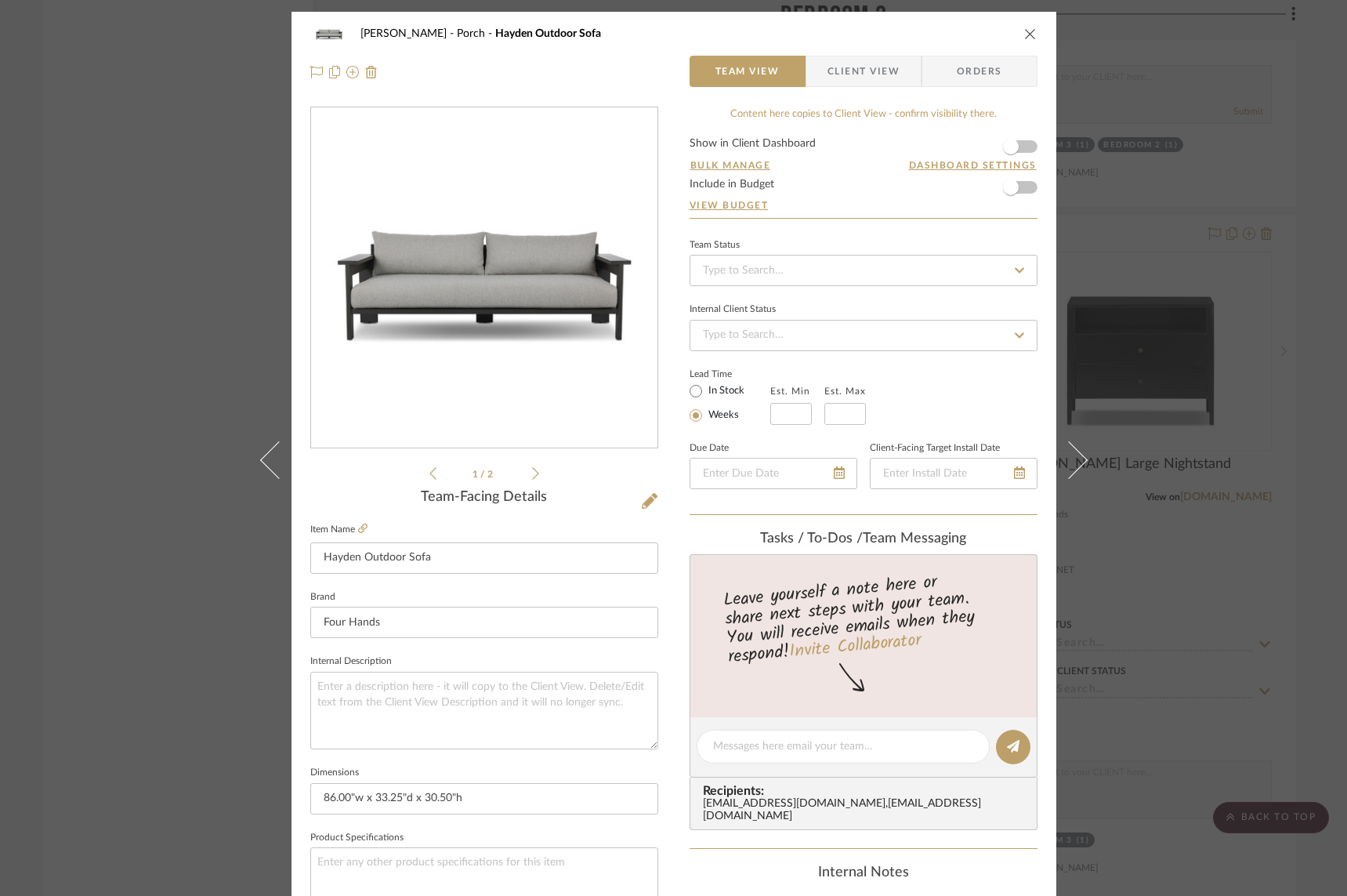
click at [1066, 455] on icon at bounding box center [1068, 459] width 38 height 38
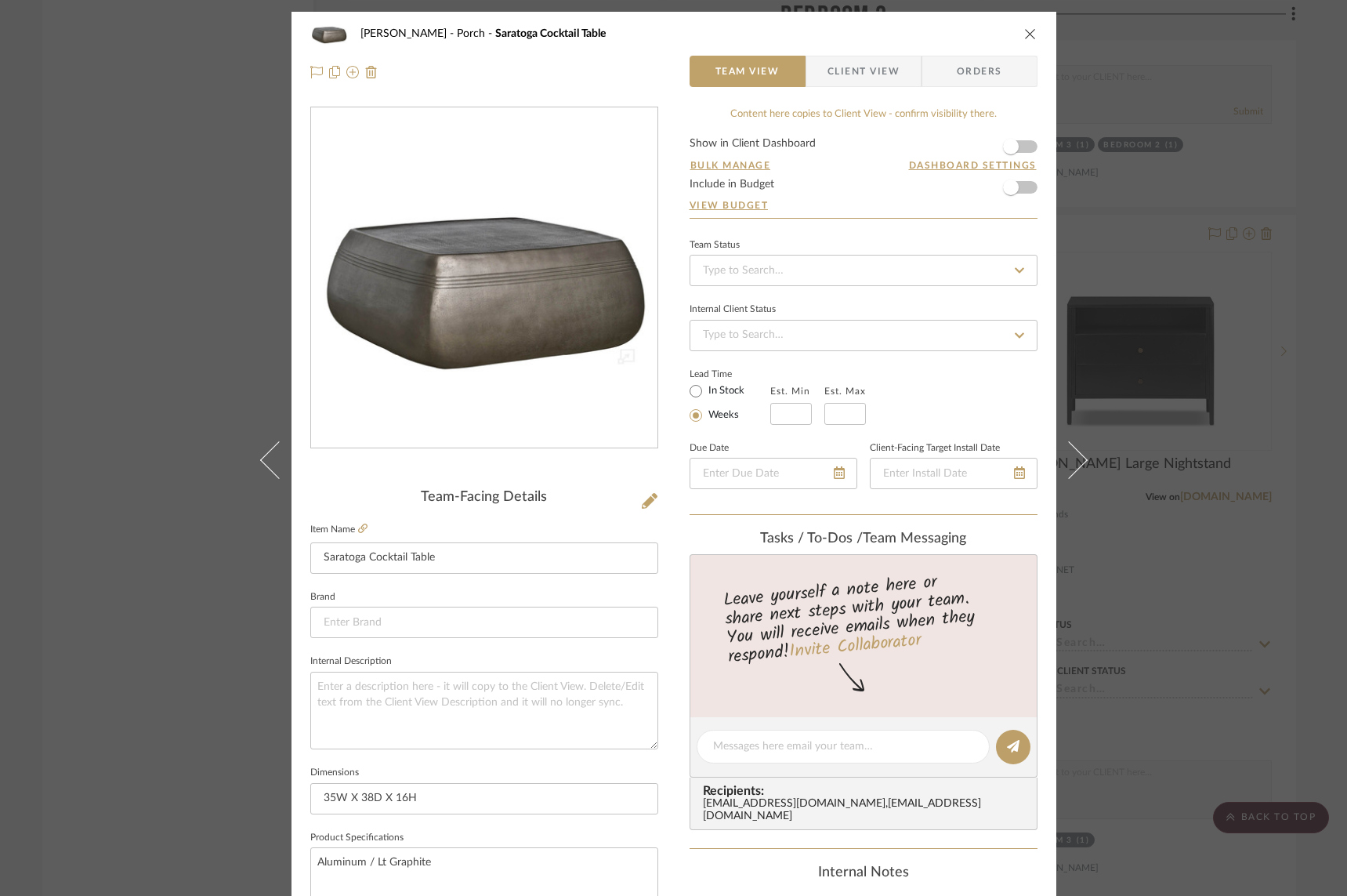
click at [1066, 455] on icon at bounding box center [1068, 459] width 38 height 38
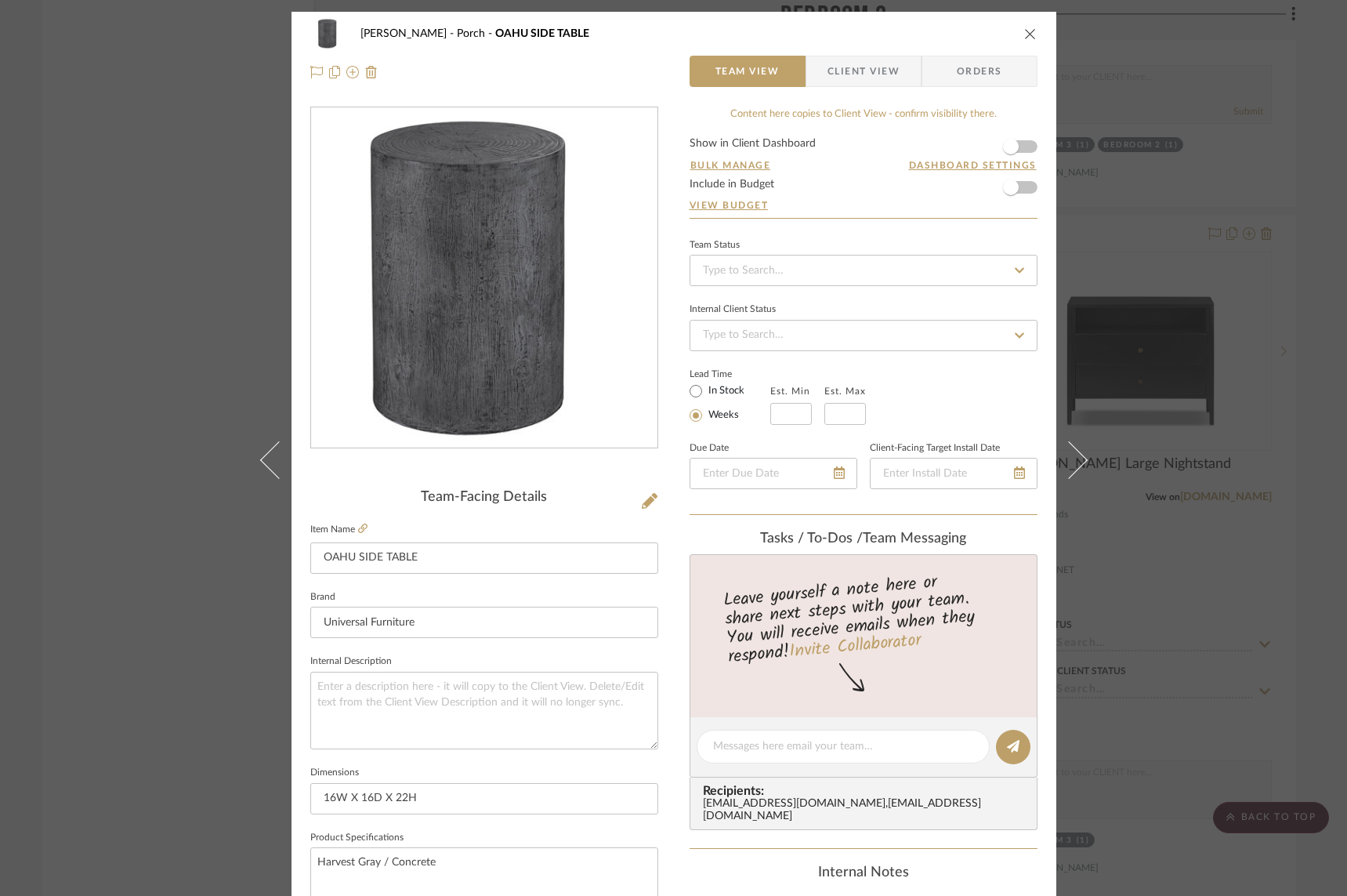
click at [1066, 455] on icon at bounding box center [1068, 459] width 38 height 38
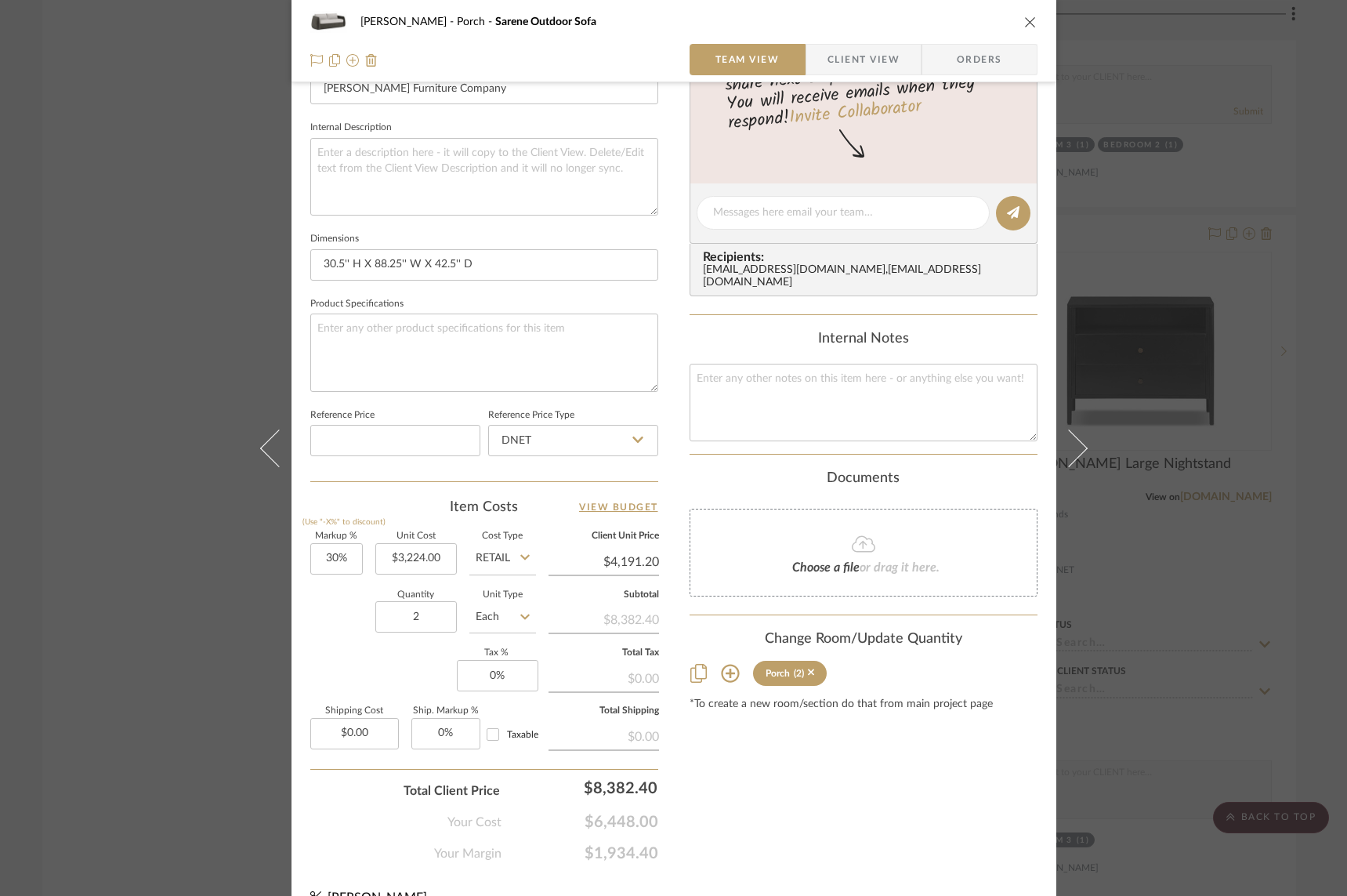
scroll to position [560, 0]
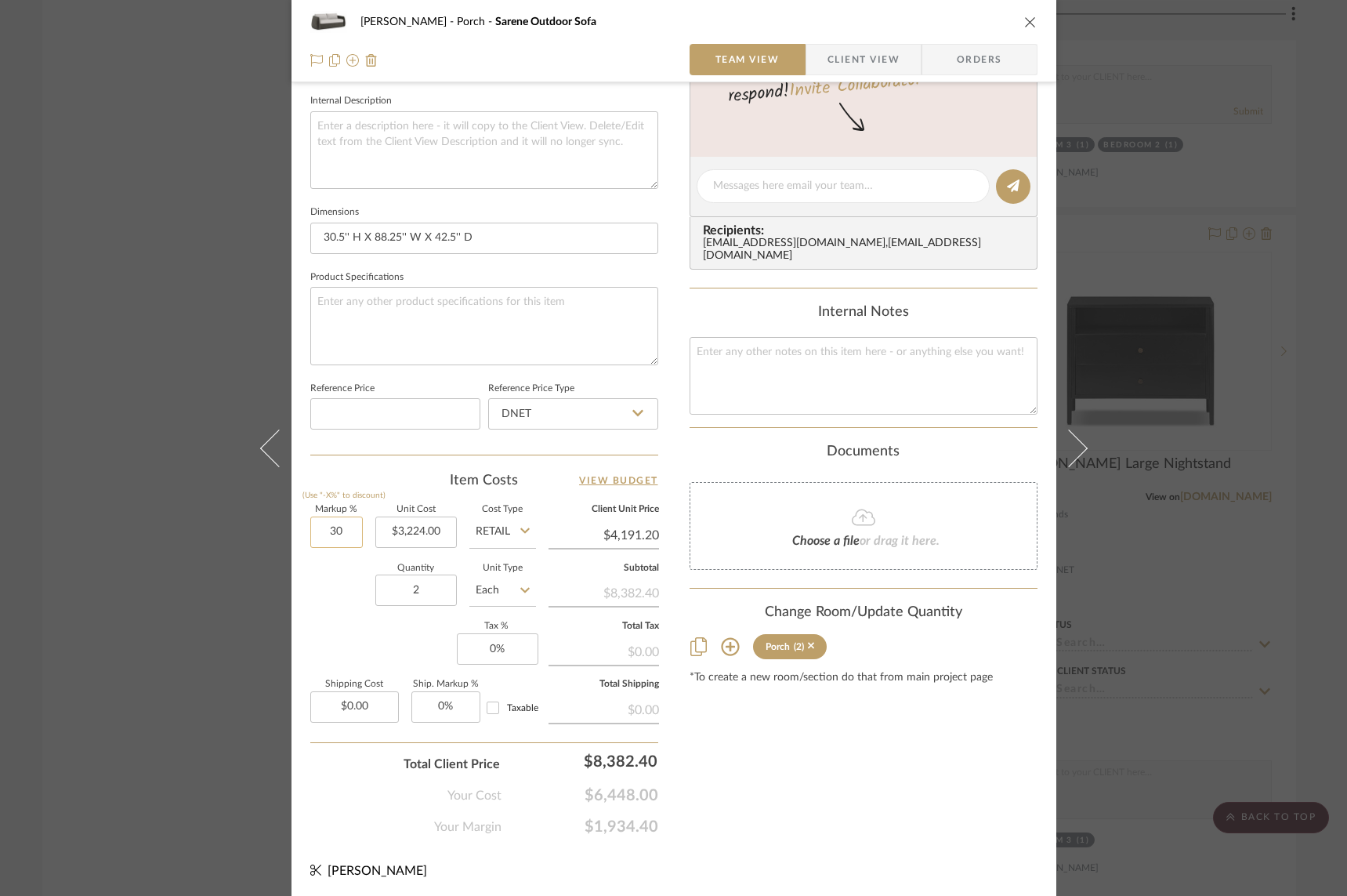
click at [327, 530] on input "30" at bounding box center [337, 532] width 52 height 32
type input "0%"
type input "$3,224.00"
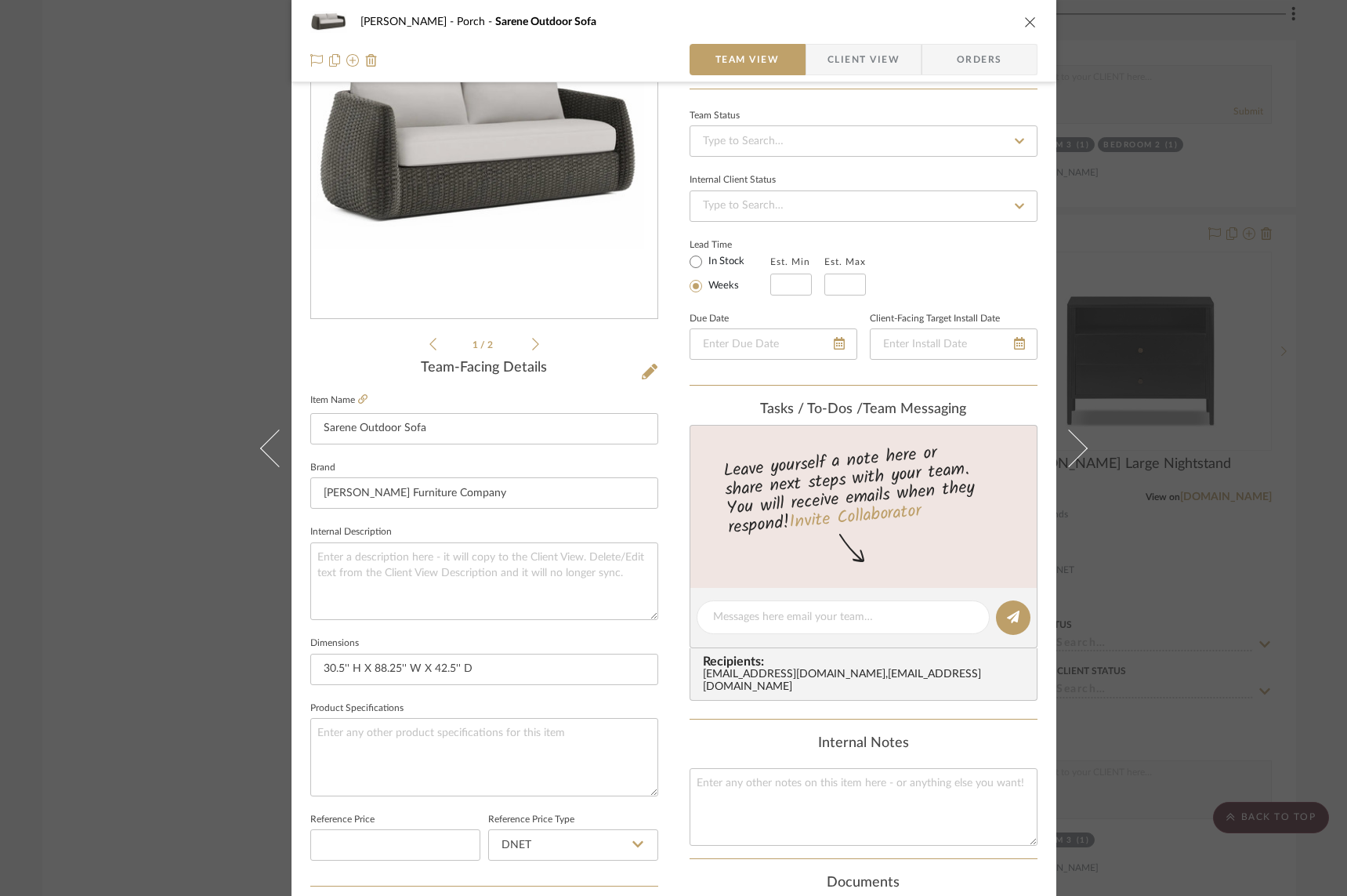
scroll to position [0, 0]
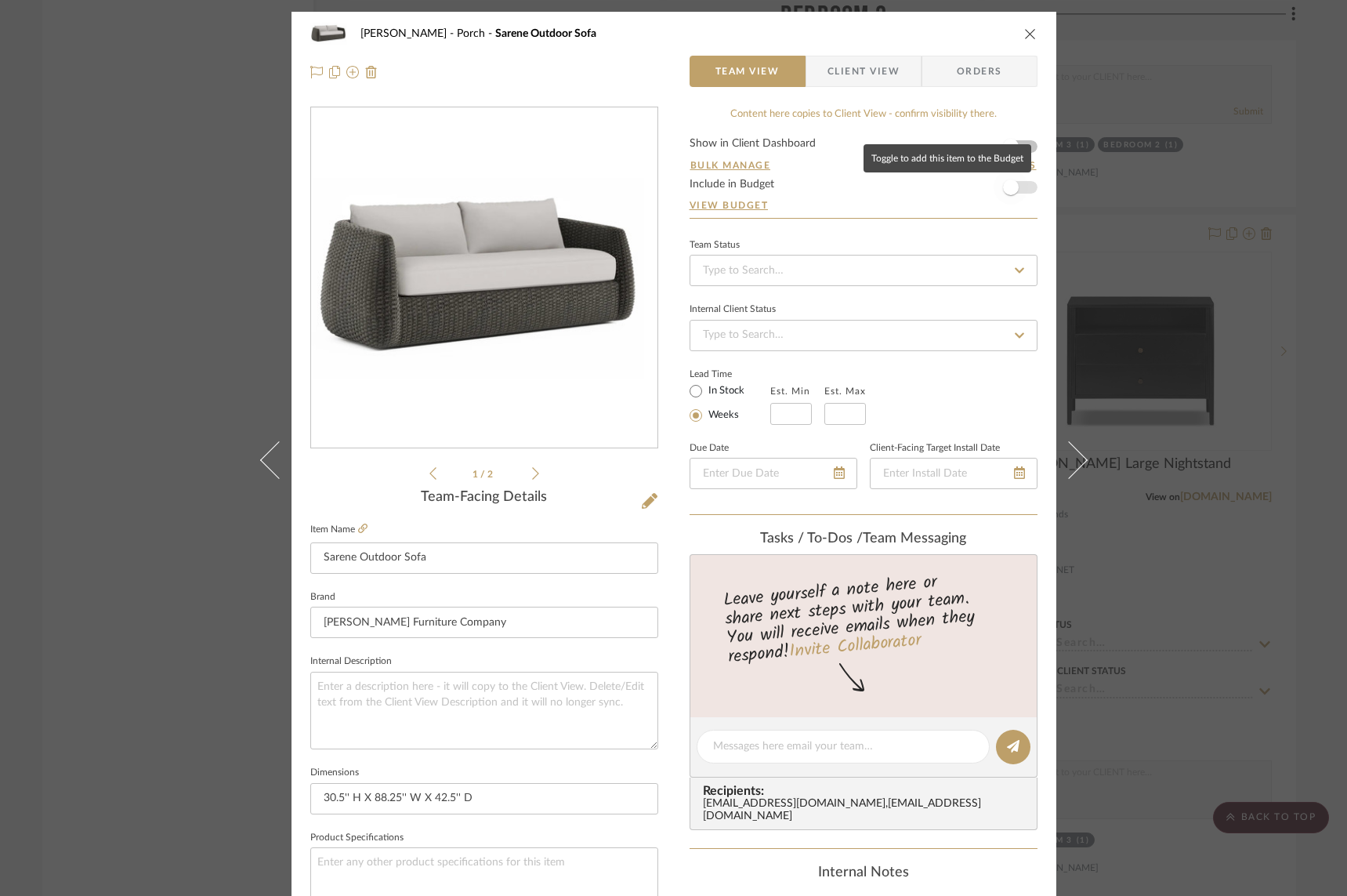
type input "0%"
click at [1019, 189] on span "button" at bounding box center [1011, 188] width 34 height 34
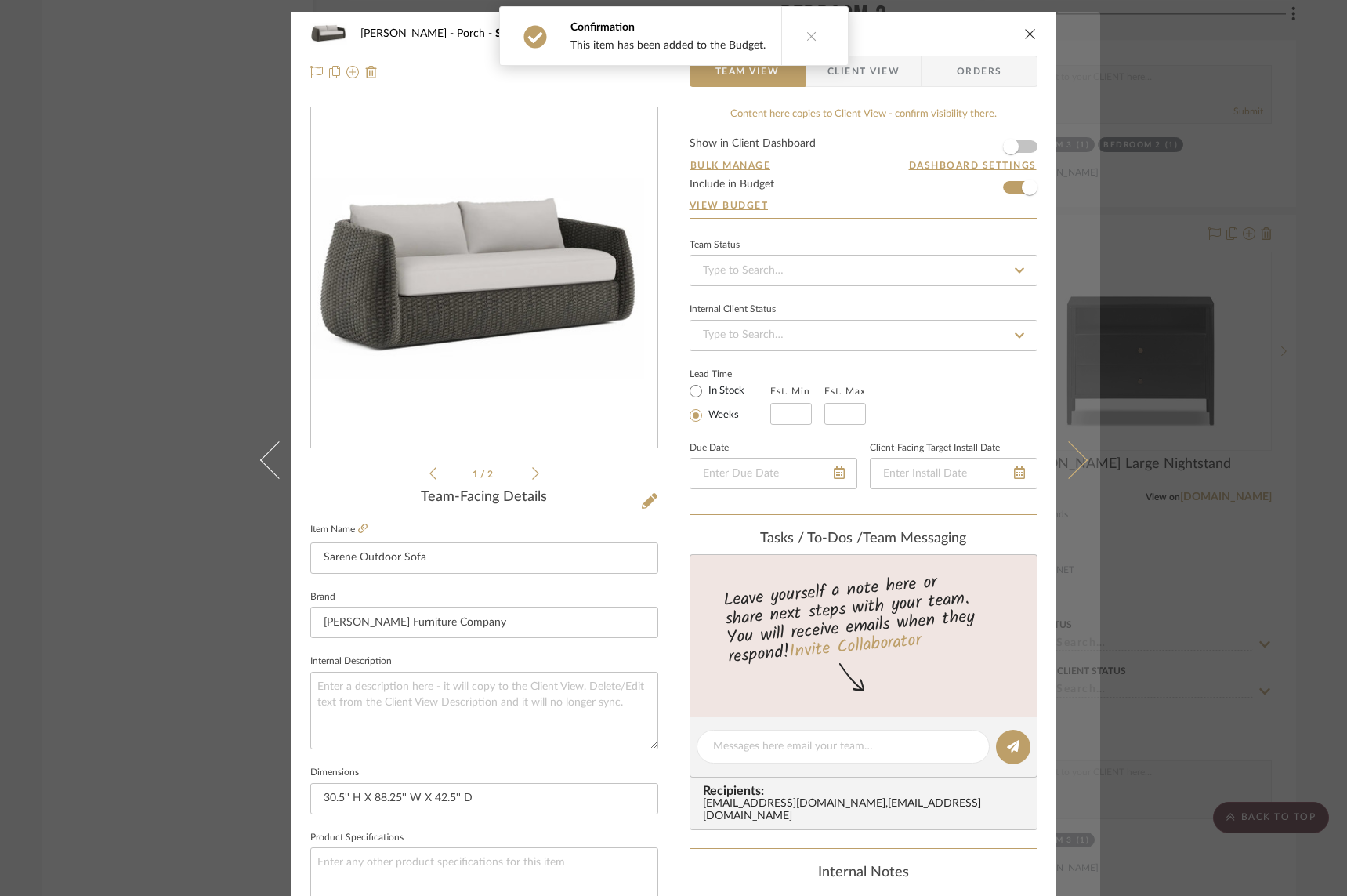
click at [1075, 456] on icon at bounding box center [1068, 459] width 38 height 38
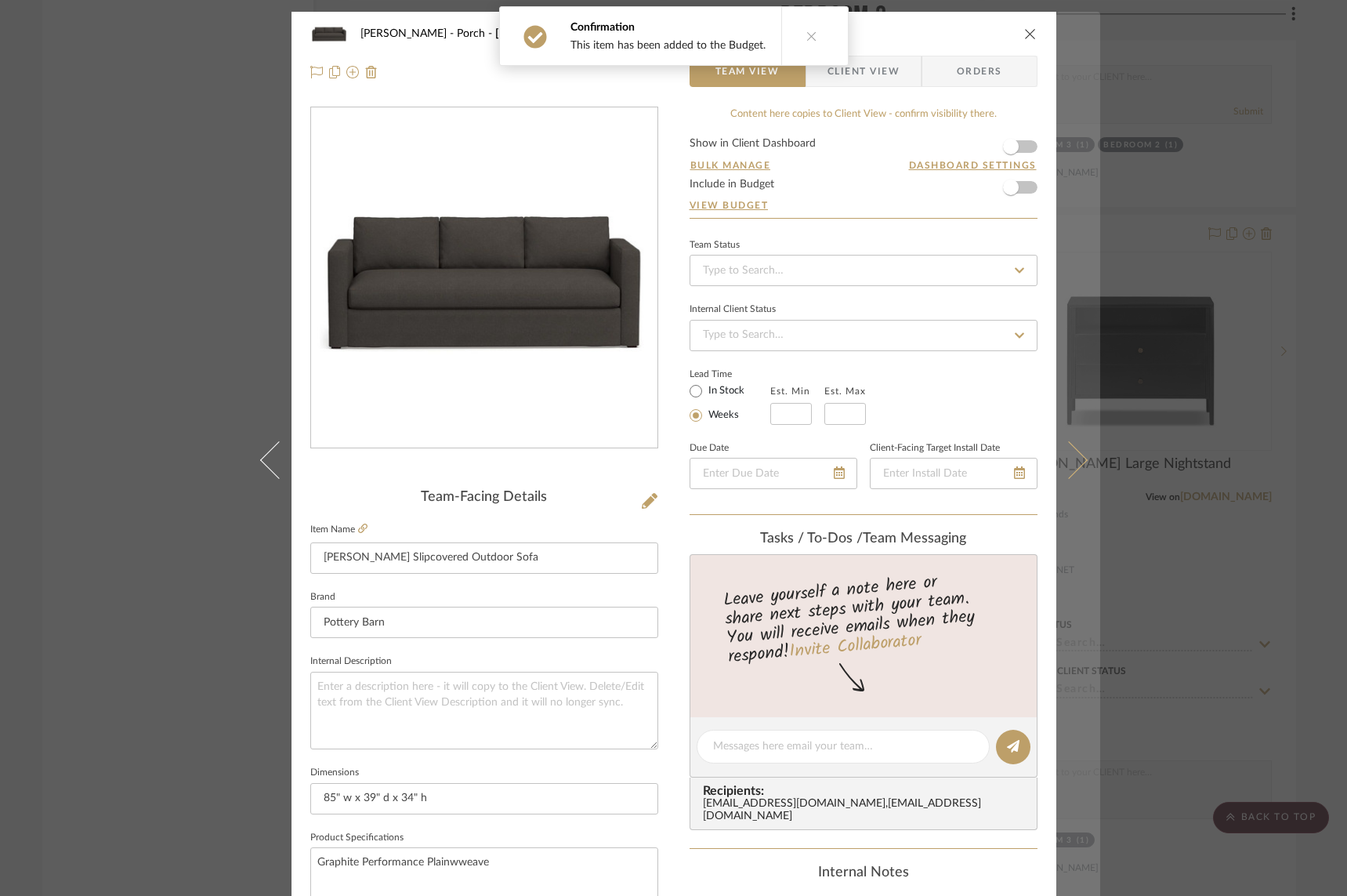
click at [1075, 456] on icon at bounding box center [1068, 459] width 38 height 38
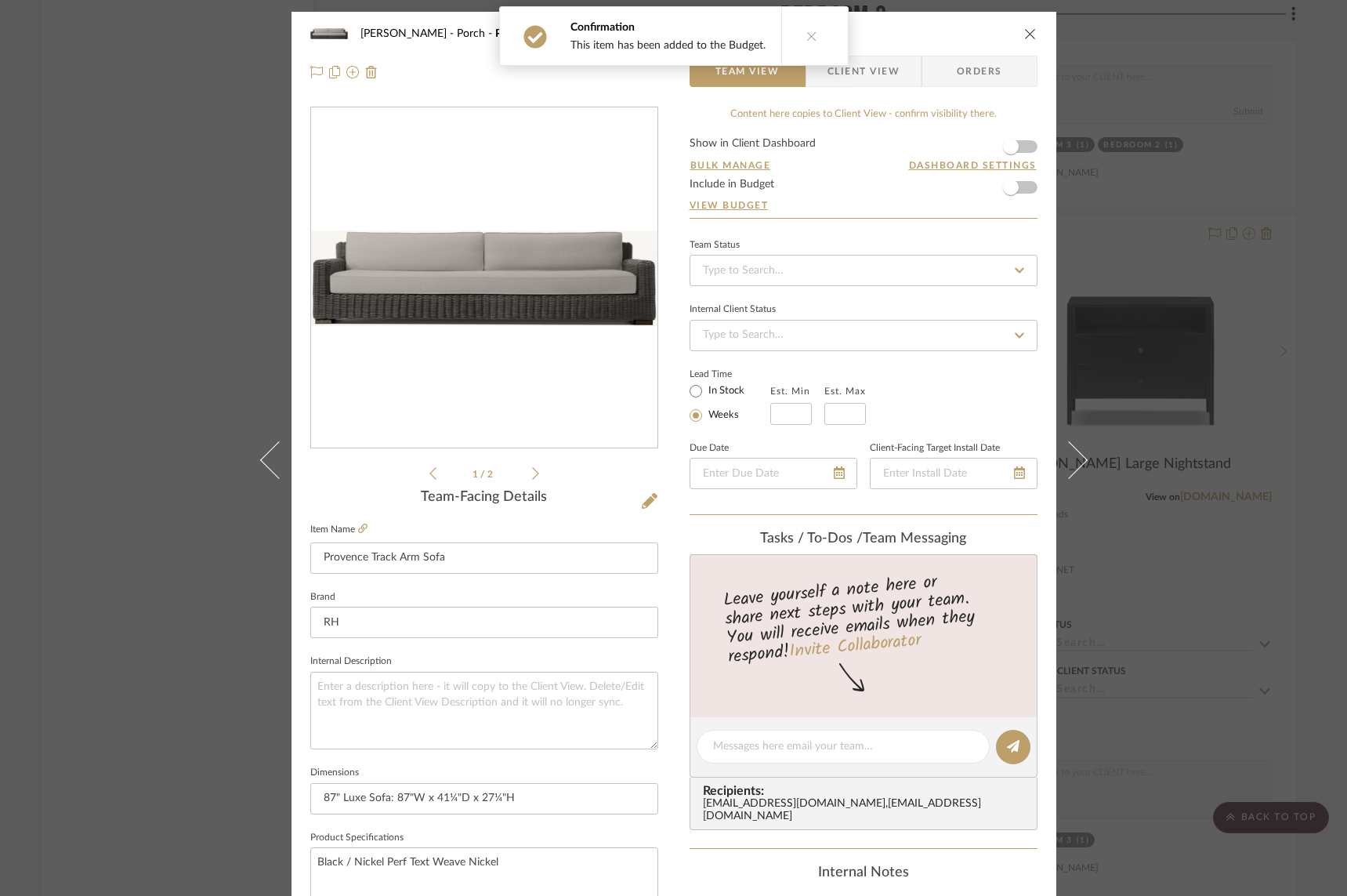
click at [1075, 456] on icon at bounding box center [1068, 459] width 38 height 38
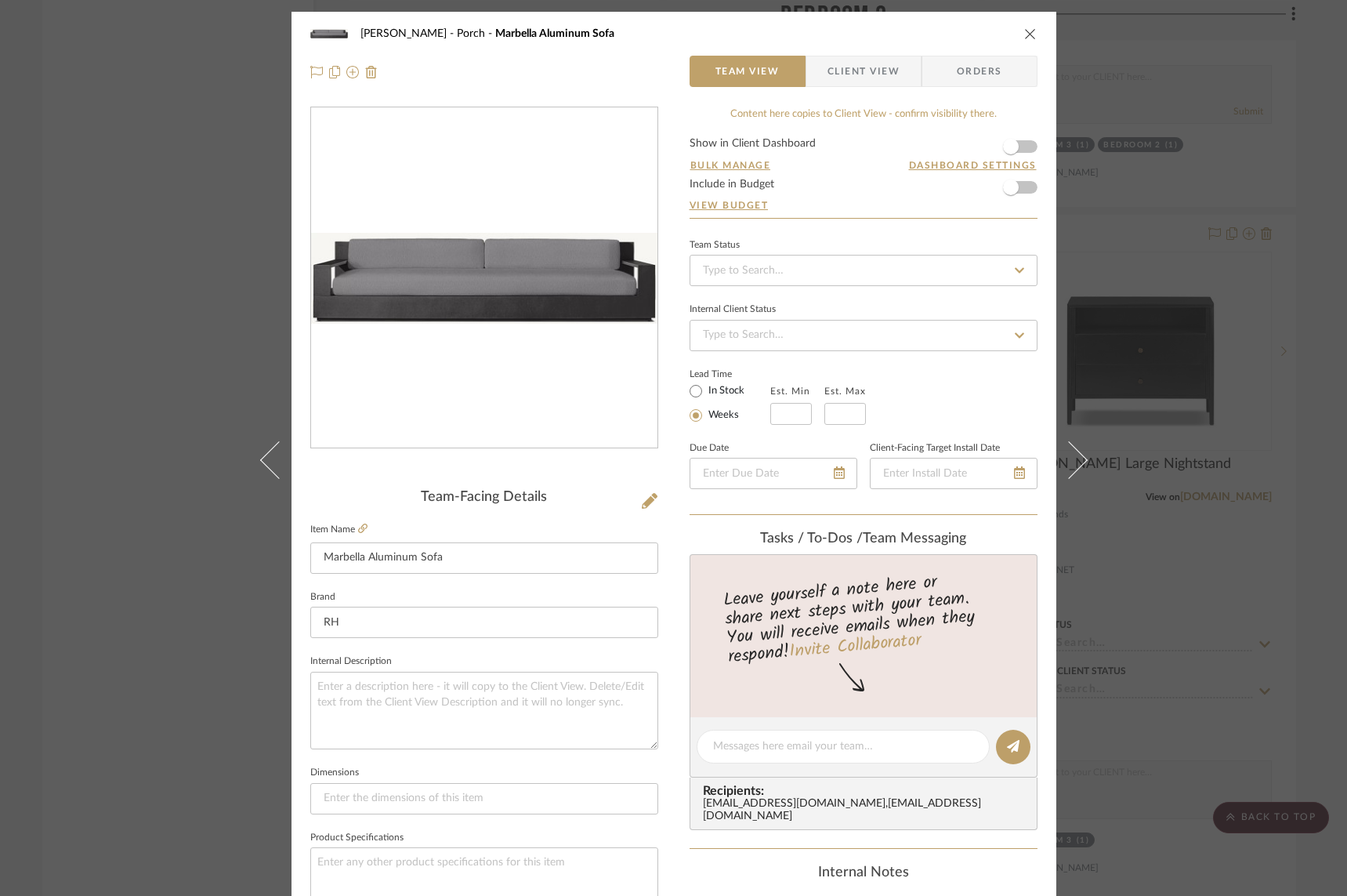
click at [1075, 456] on icon at bounding box center [1068, 459] width 38 height 38
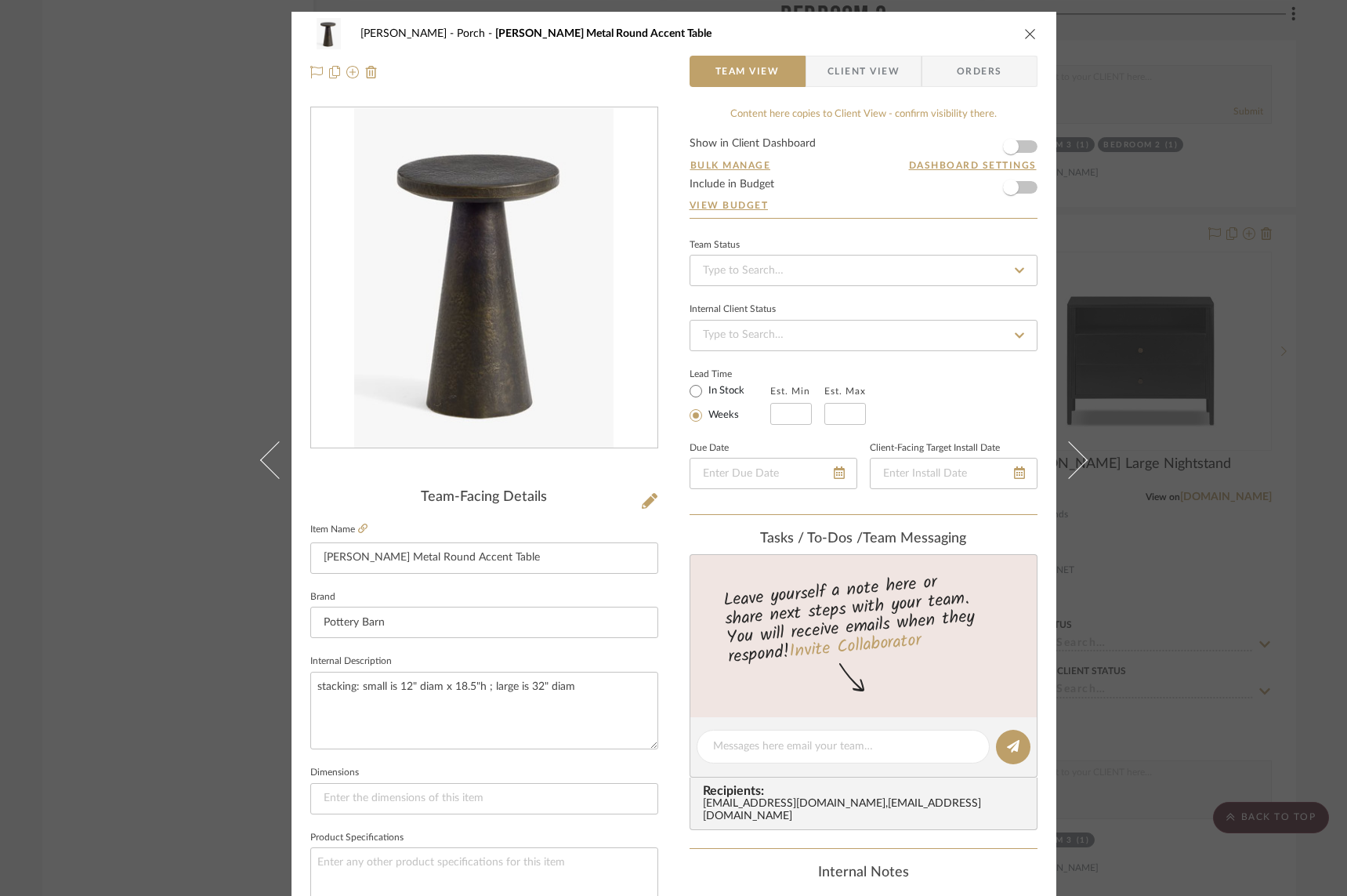
click at [1075, 456] on icon at bounding box center [1068, 459] width 38 height 38
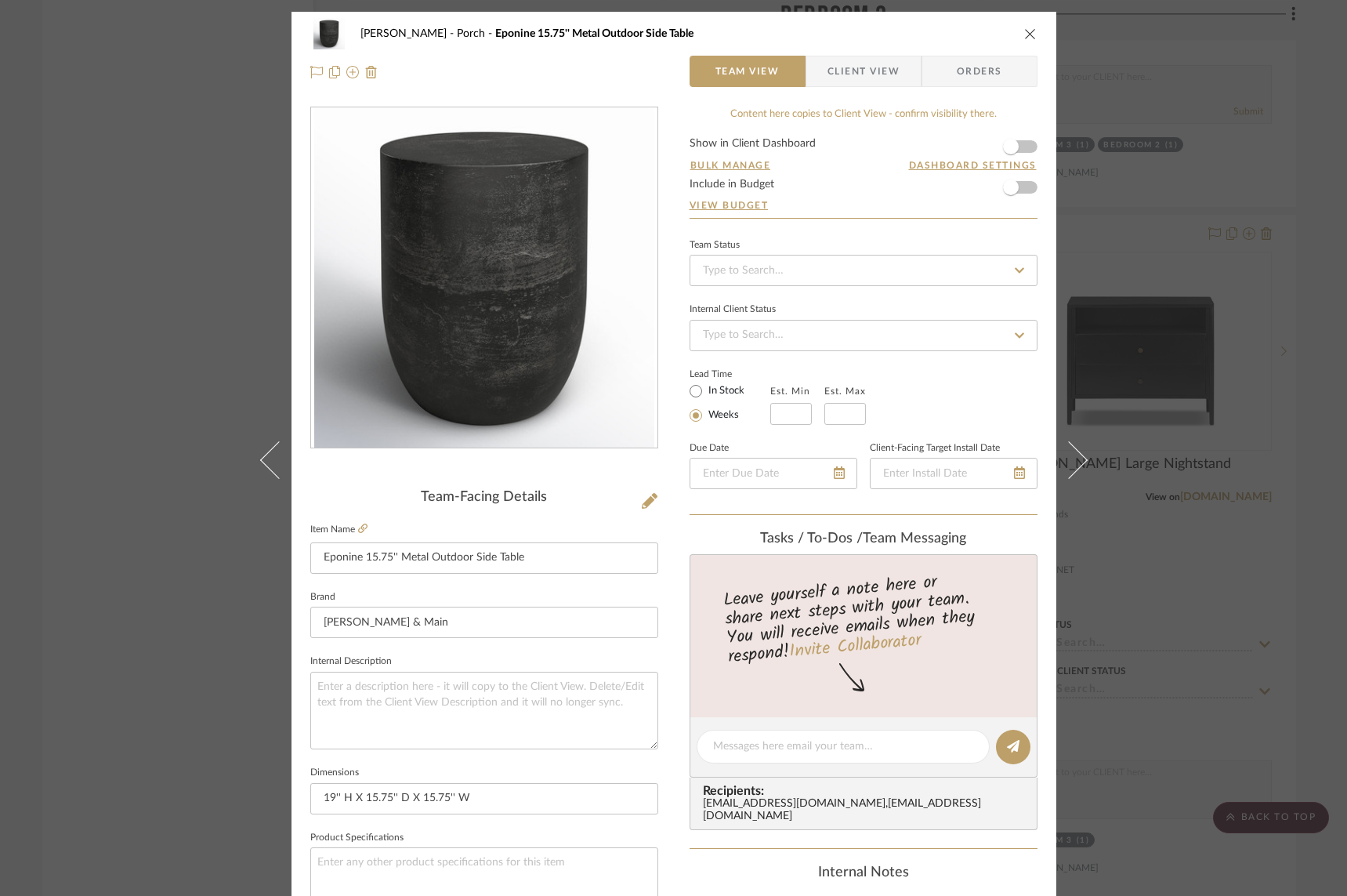
click at [1075, 456] on icon at bounding box center [1068, 459] width 38 height 38
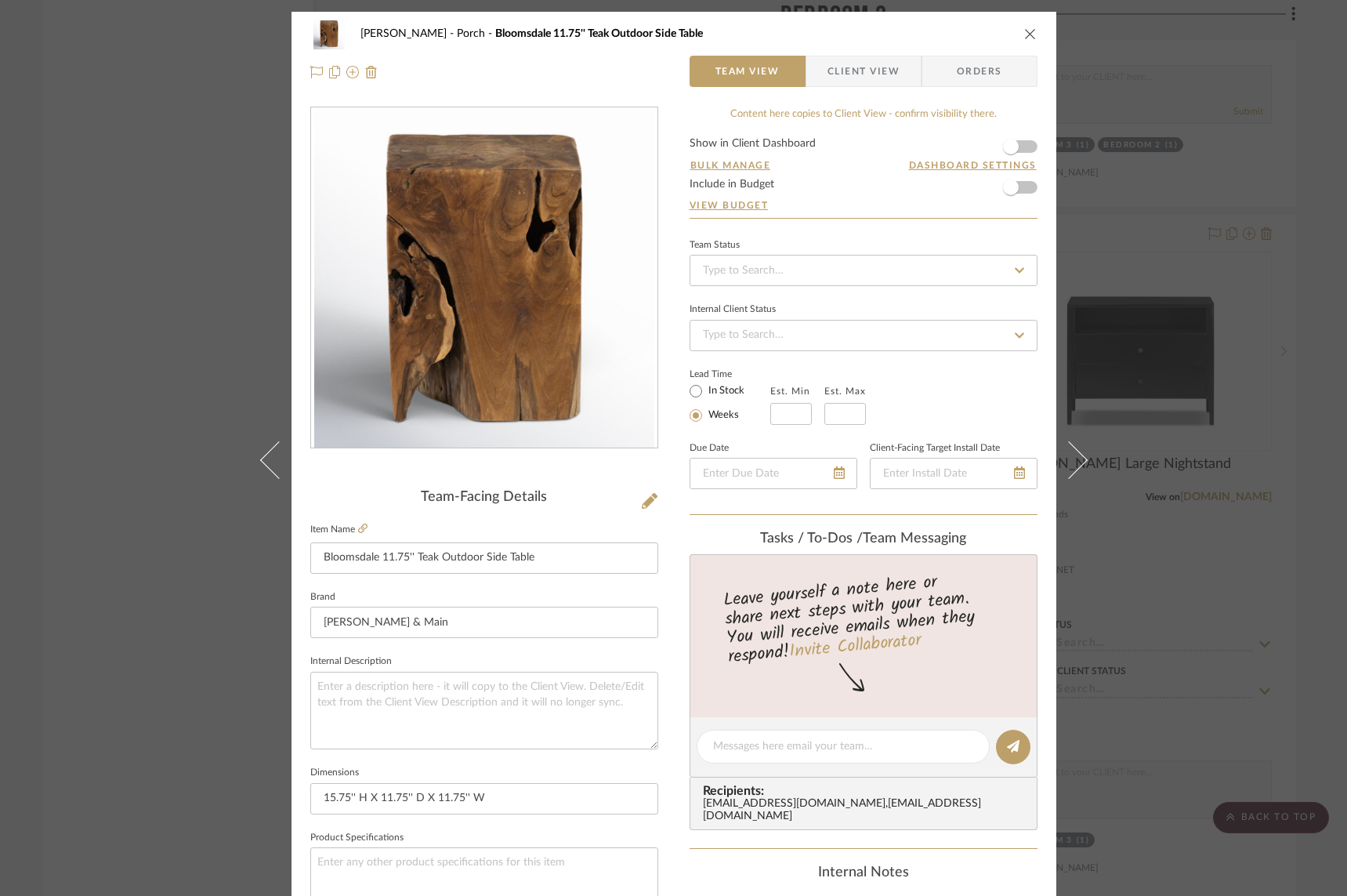
click at [1075, 456] on icon at bounding box center [1068, 459] width 38 height 38
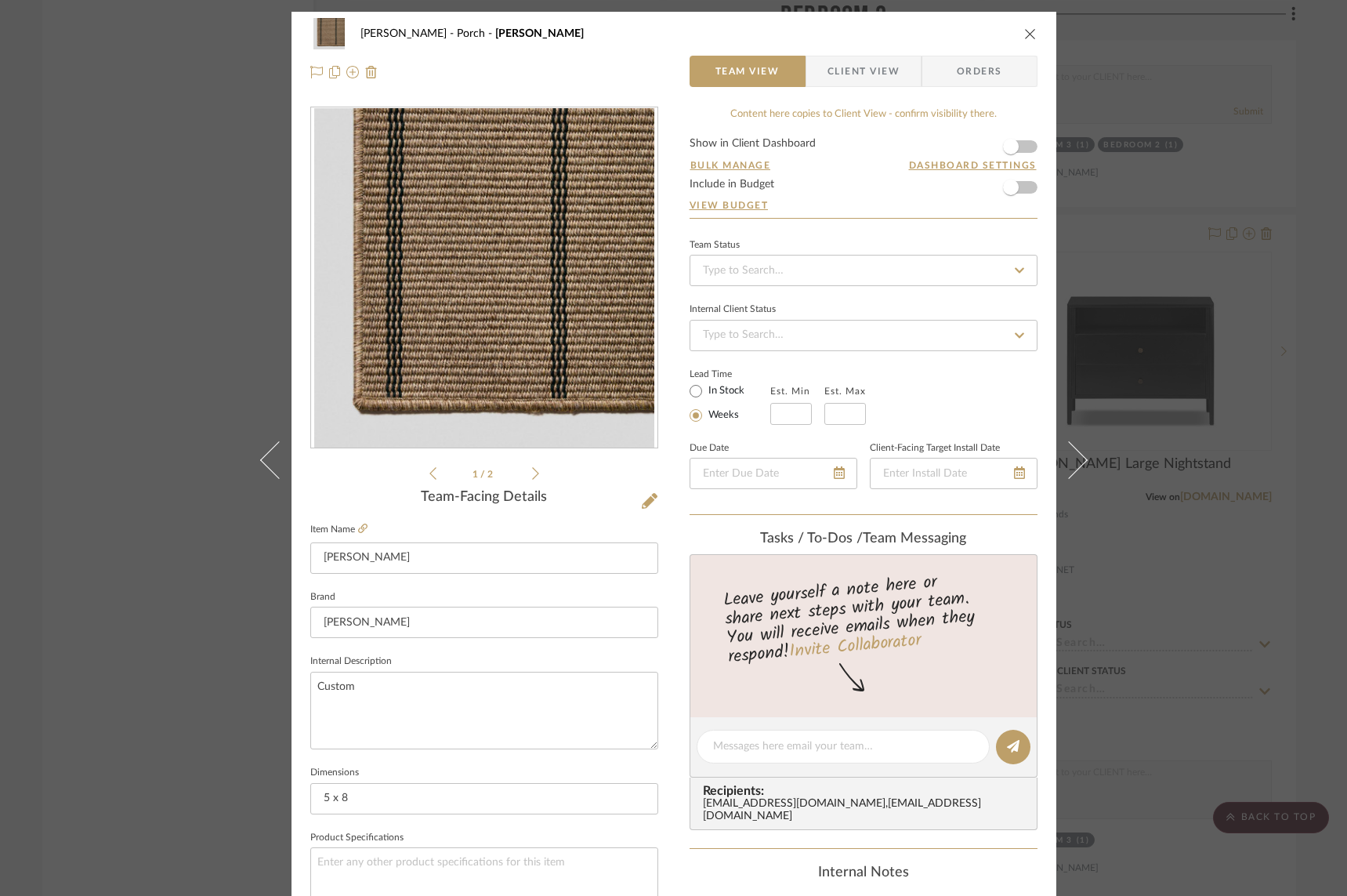
click at [1075, 456] on icon at bounding box center [1068, 459] width 38 height 38
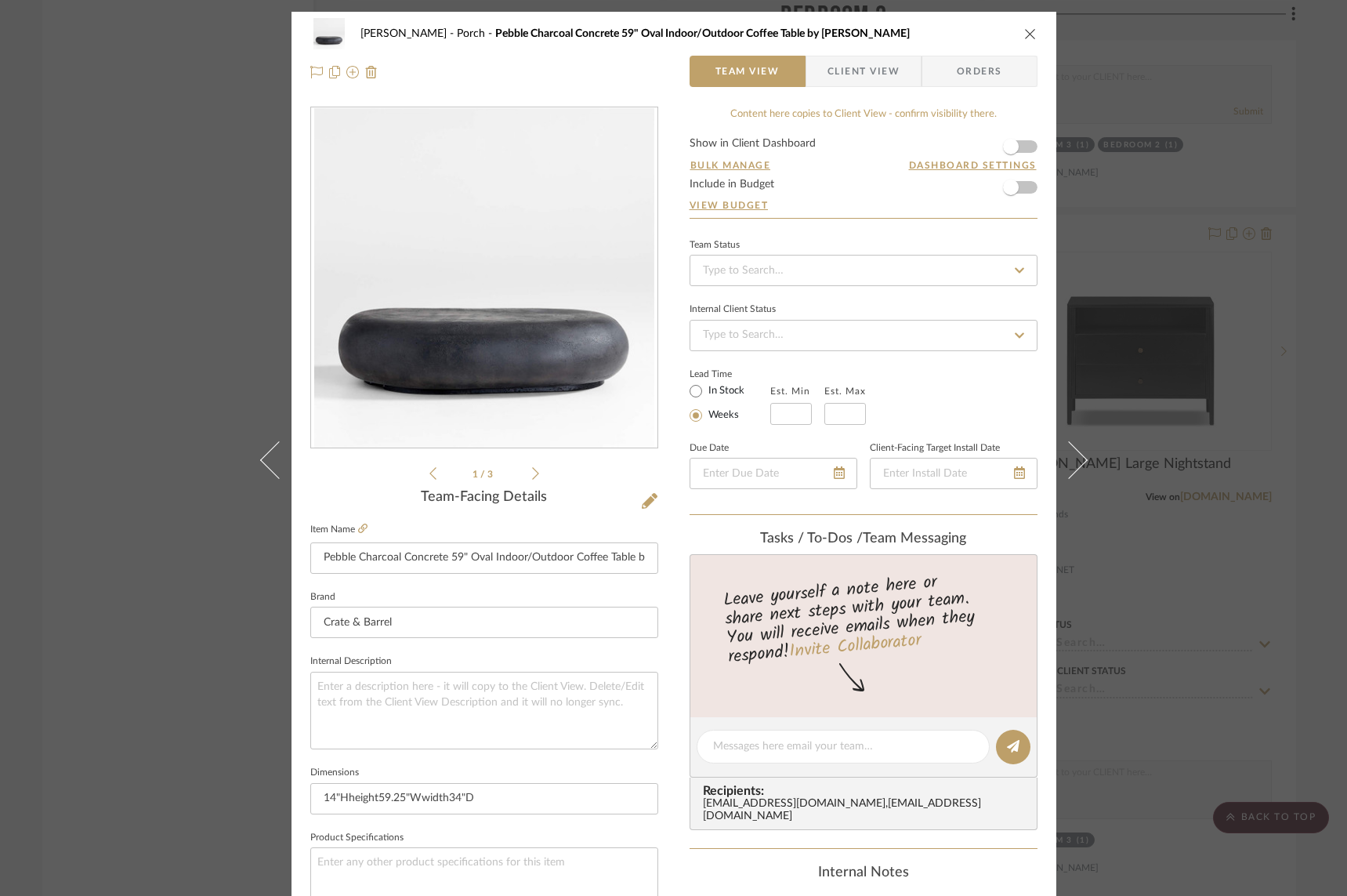
click at [1024, 192] on form "Show in Client Dashboard Bulk Manage Dashboard Settings Include in Budget View …" at bounding box center [864, 178] width 348 height 80
click at [1019, 188] on span "button" at bounding box center [1011, 188] width 34 height 34
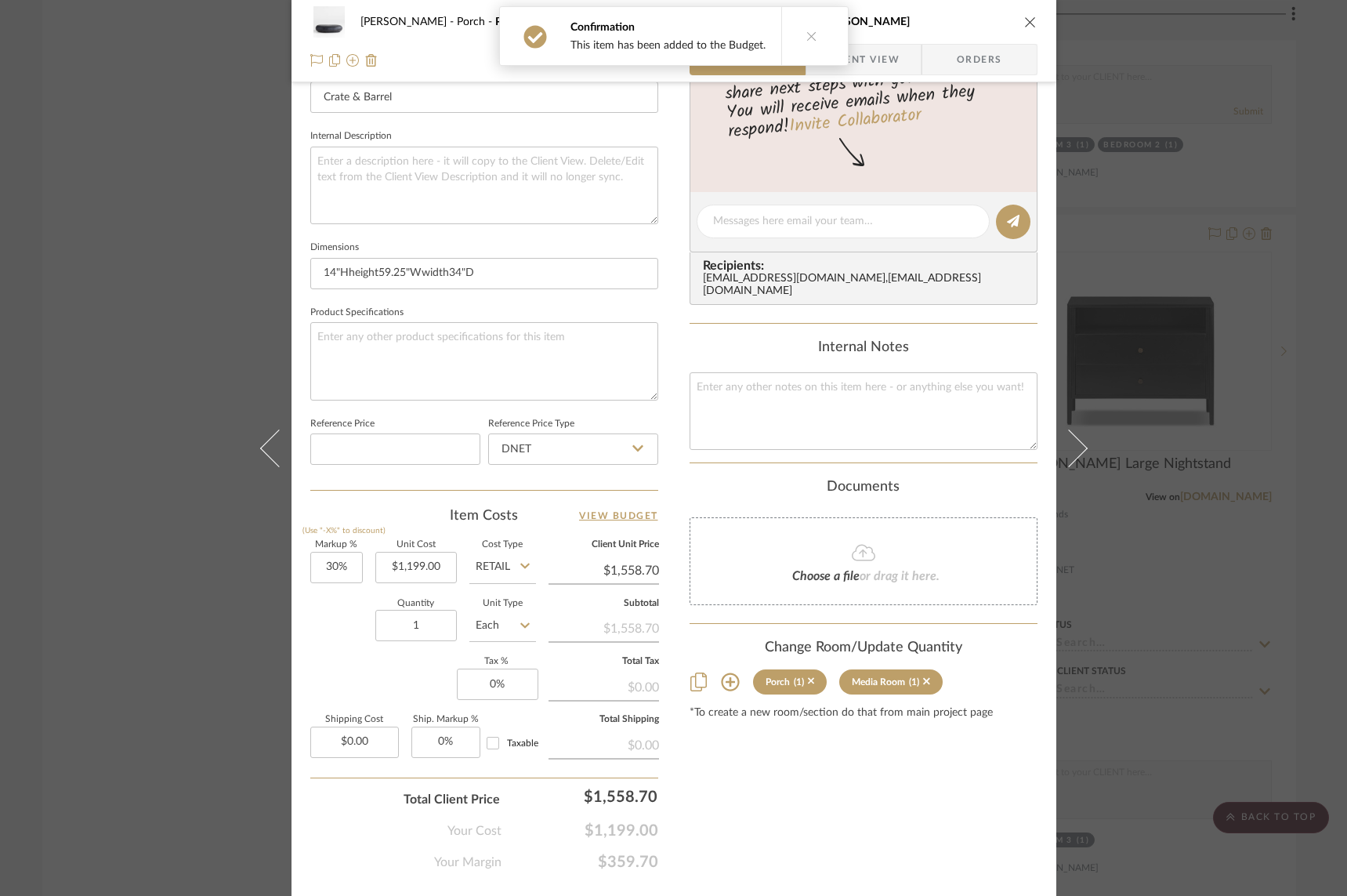
scroll to position [560, 0]
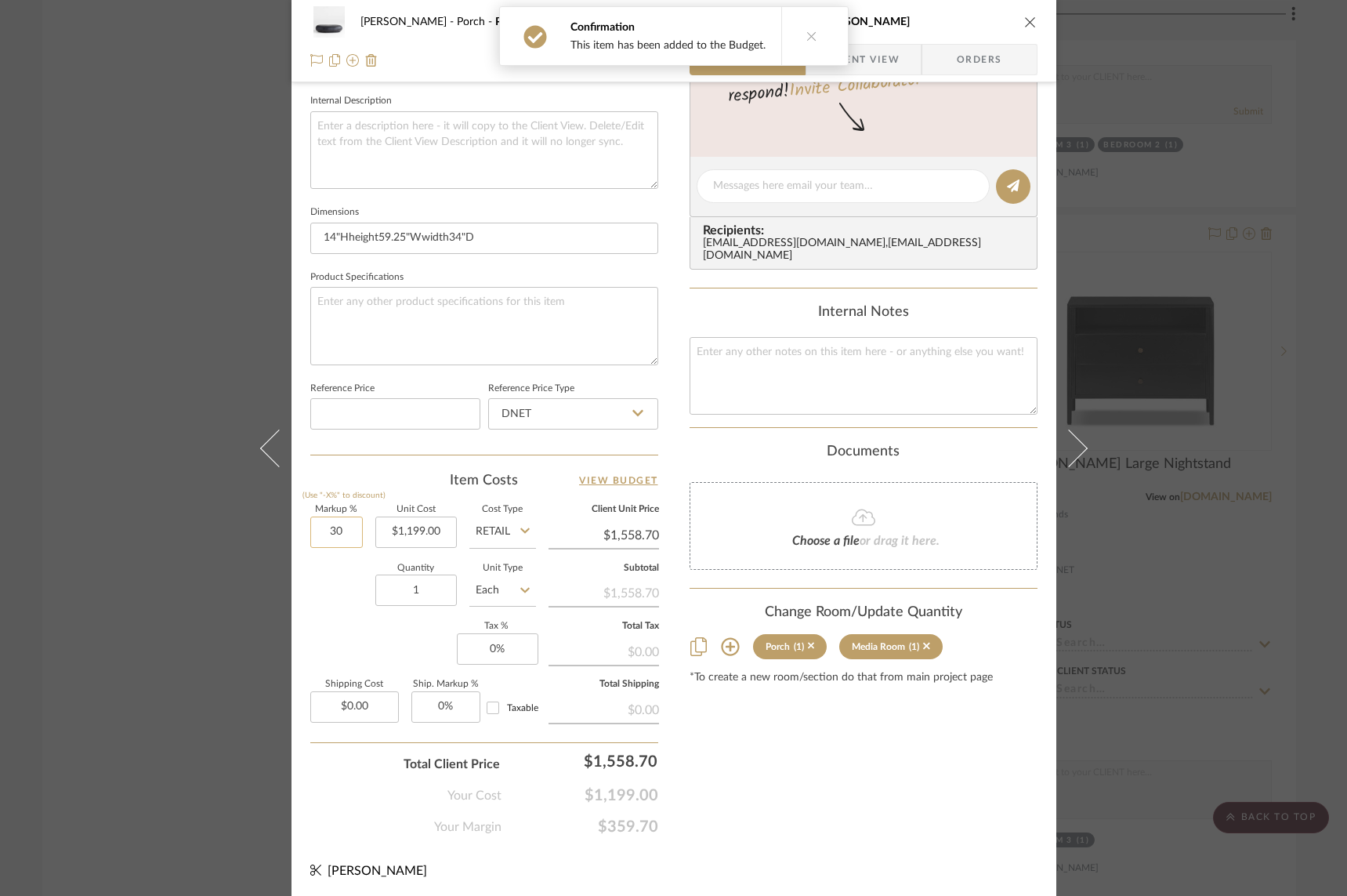
click at [328, 531] on input "30" at bounding box center [337, 532] width 52 height 32
click at [1029, 20] on icon "close" at bounding box center [1030, 22] width 13 height 13
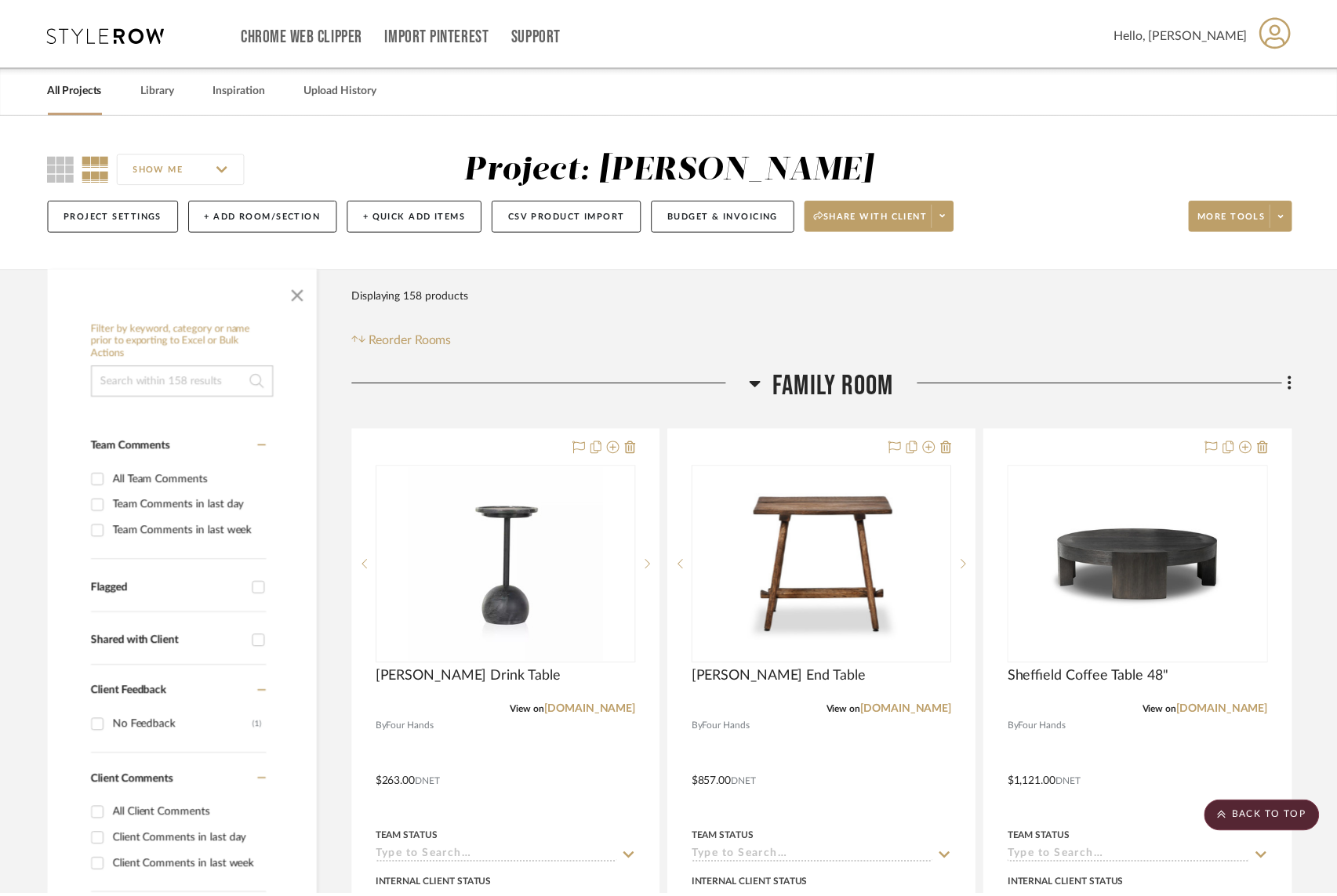
scroll to position [11585, 0]
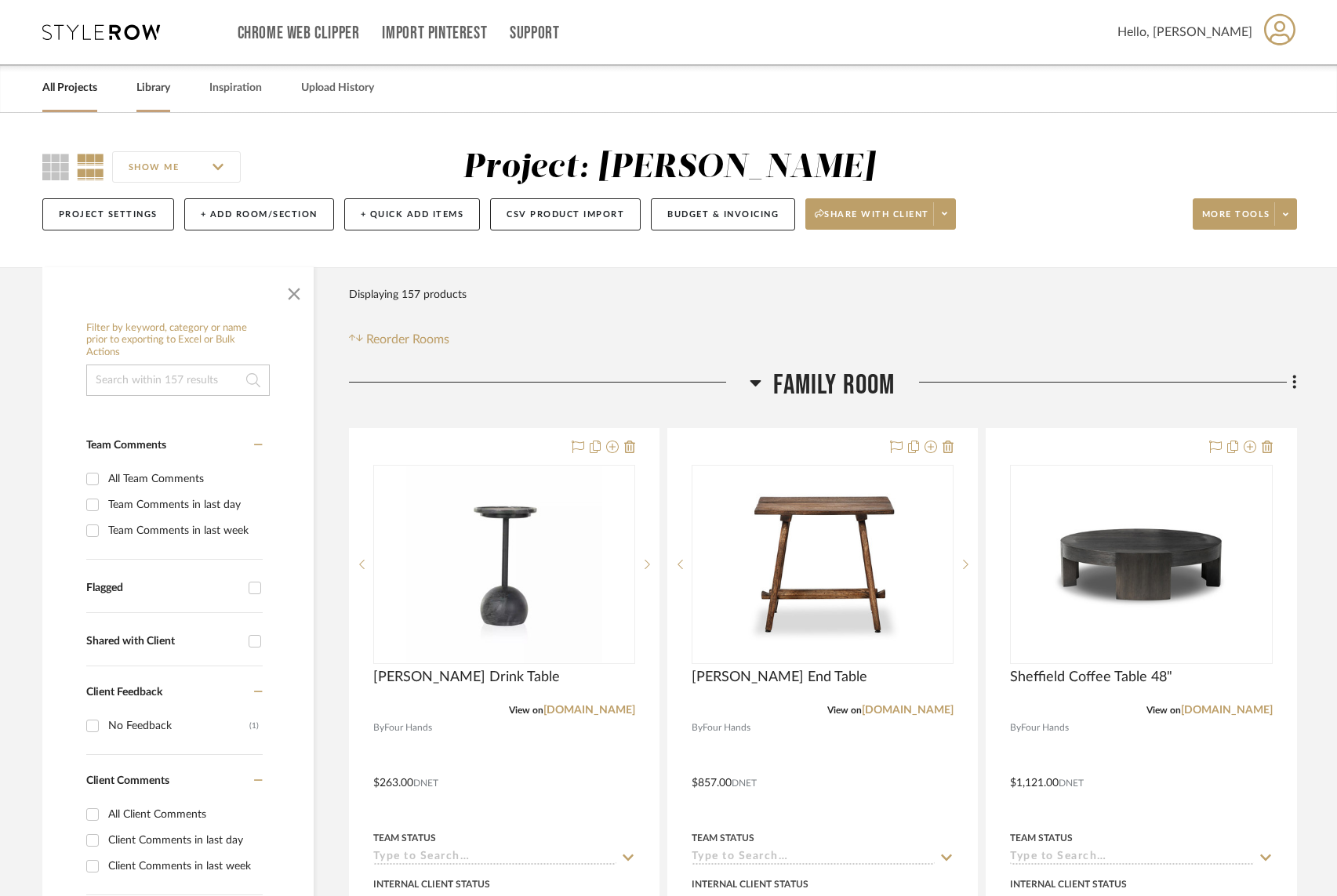
click at [163, 90] on link "Library" at bounding box center [153, 88] width 33 height 21
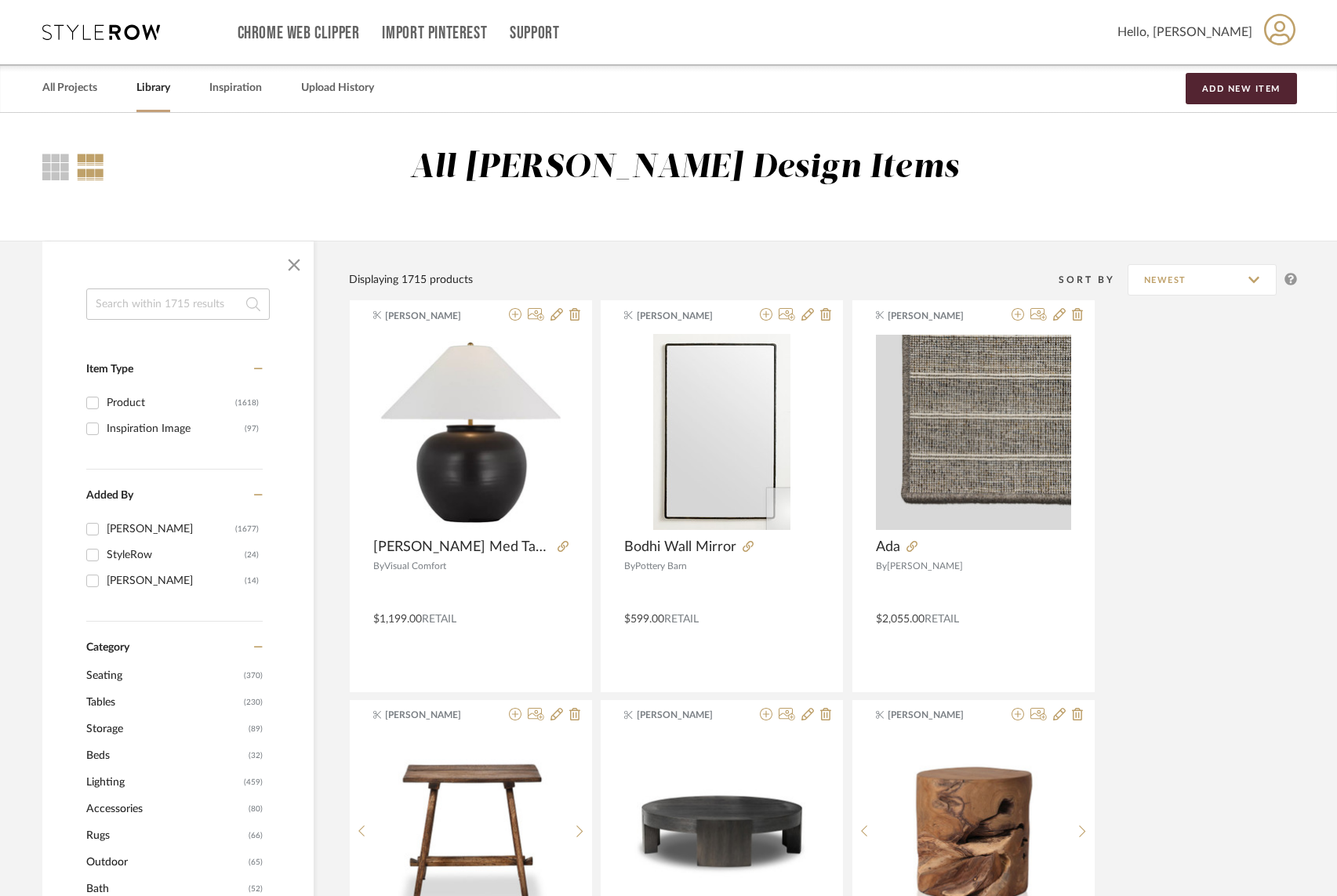
click at [131, 307] on input at bounding box center [178, 304] width 183 height 32
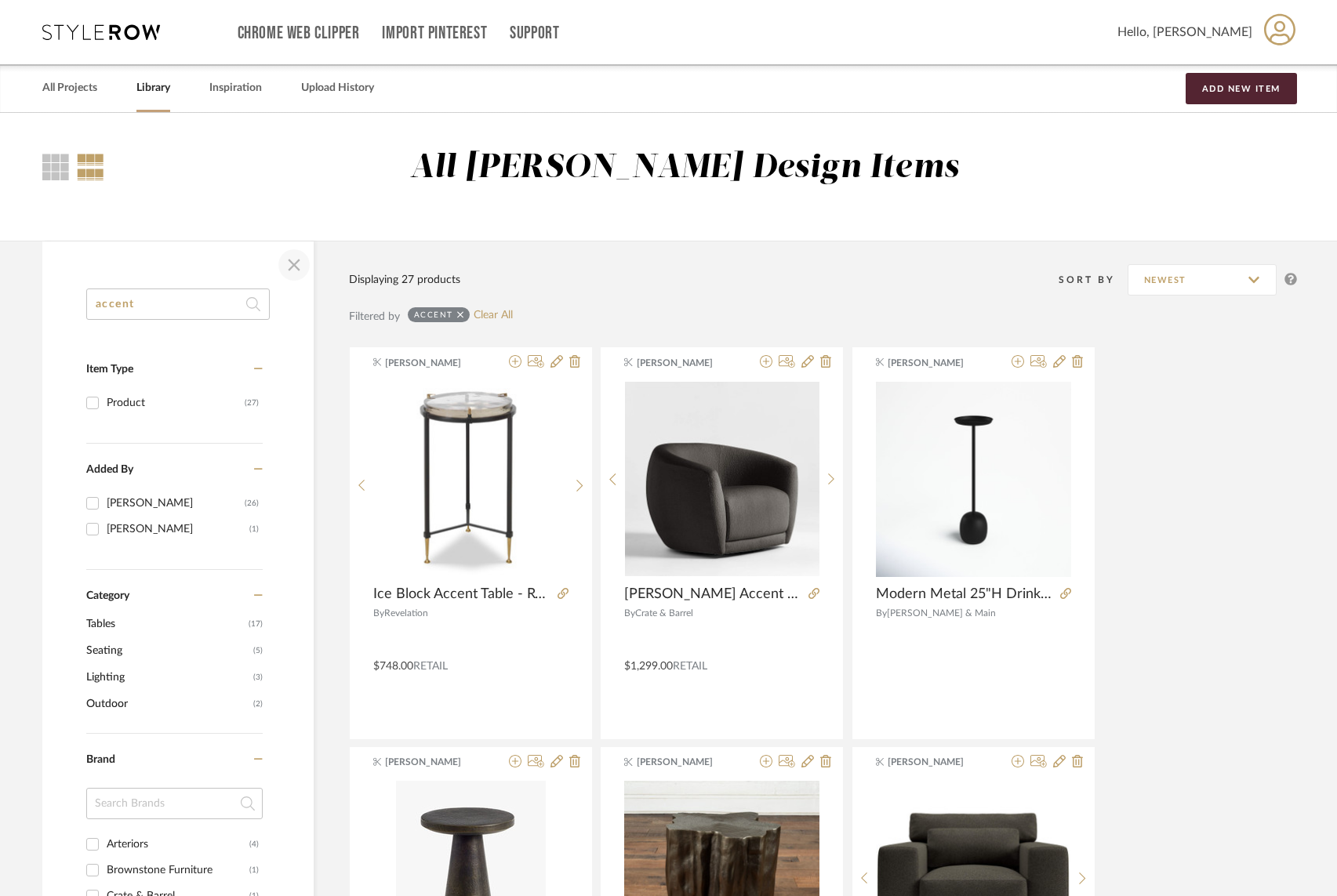
type input "accent"
click at [292, 270] on span "button" at bounding box center [294, 265] width 38 height 38
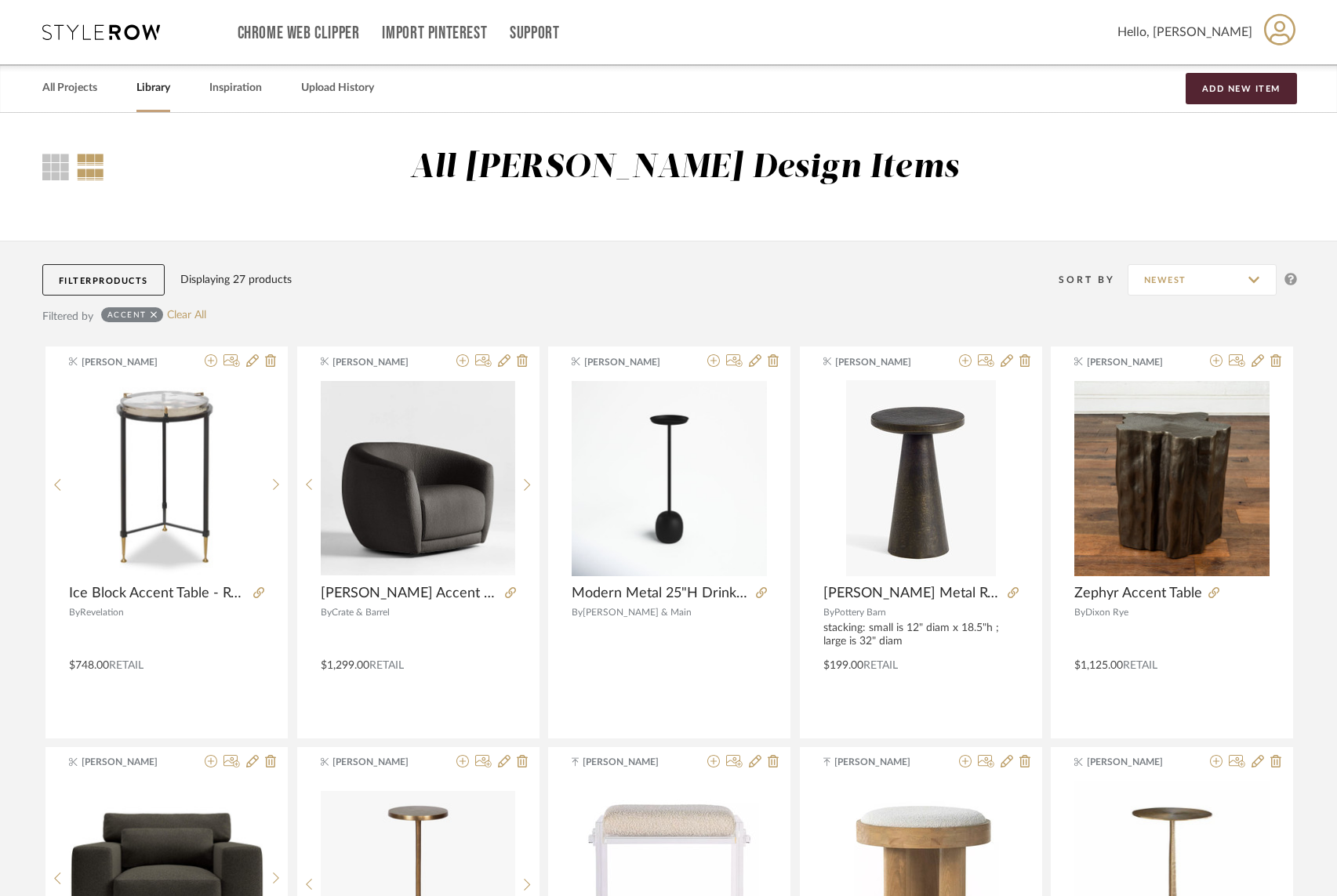
click at [151, 313] on icon at bounding box center [154, 315] width 7 height 11
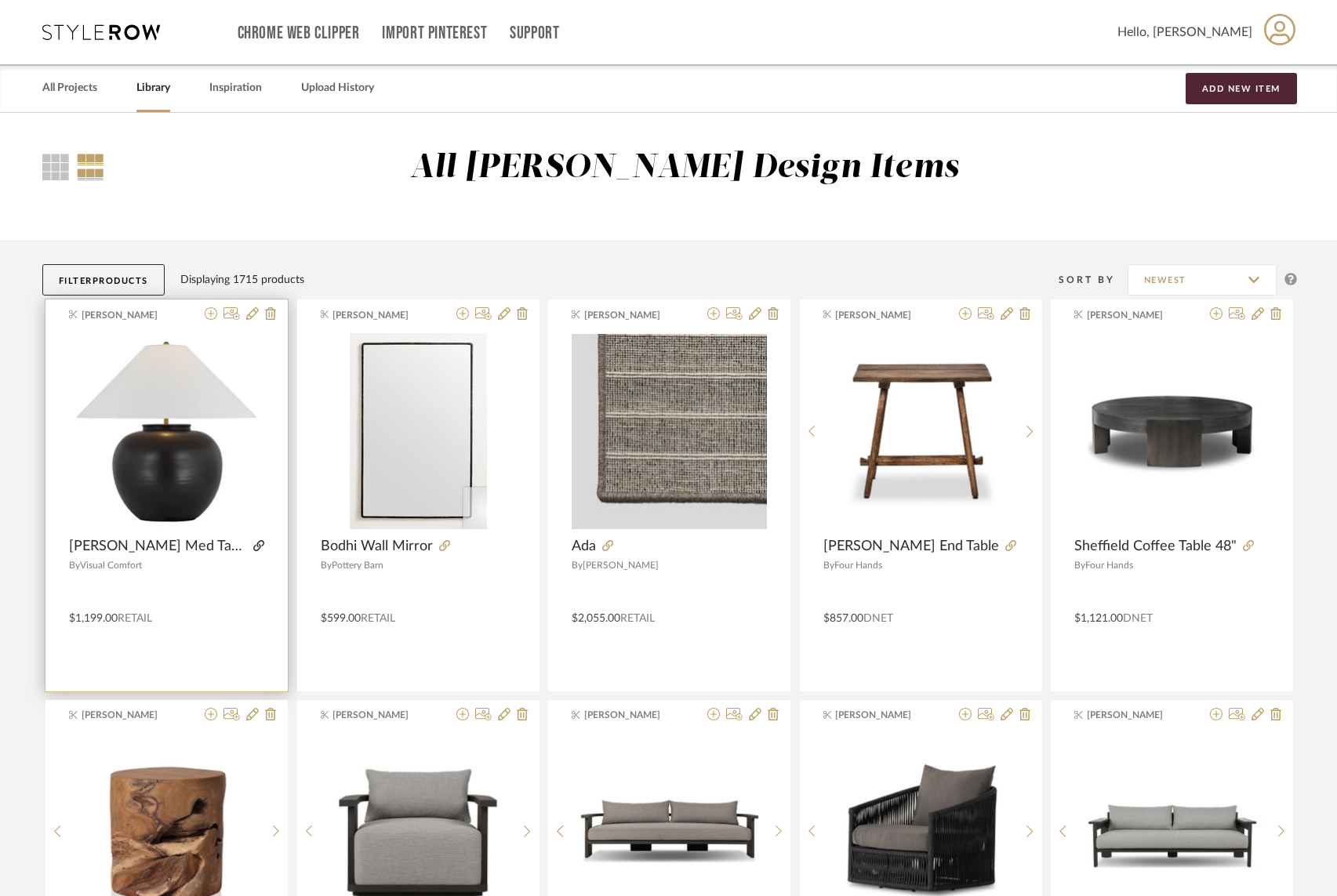
click at [254, 544] on icon at bounding box center [259, 546] width 11 height 11
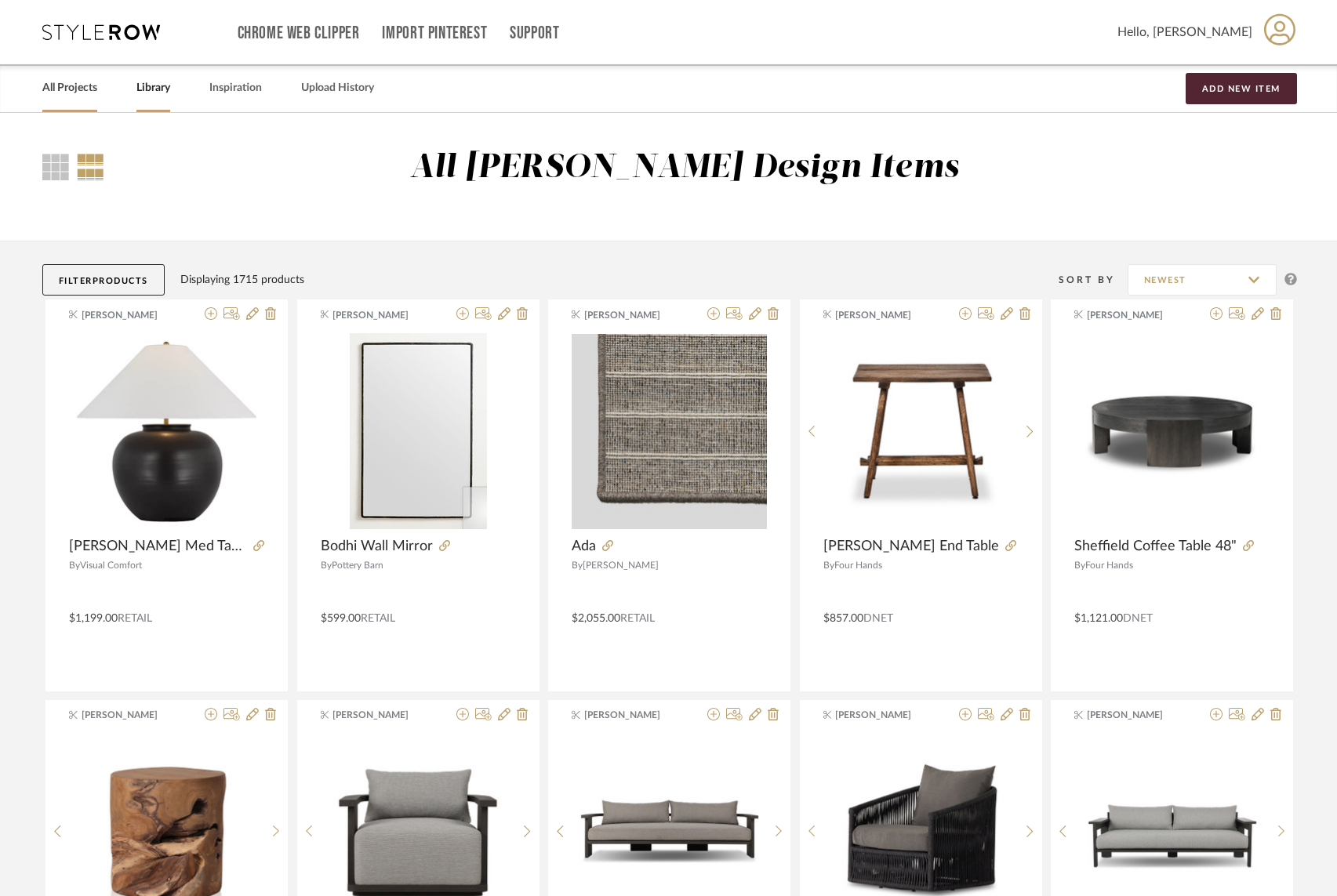
click at [62, 87] on link "All Projects" at bounding box center [70, 88] width 55 height 21
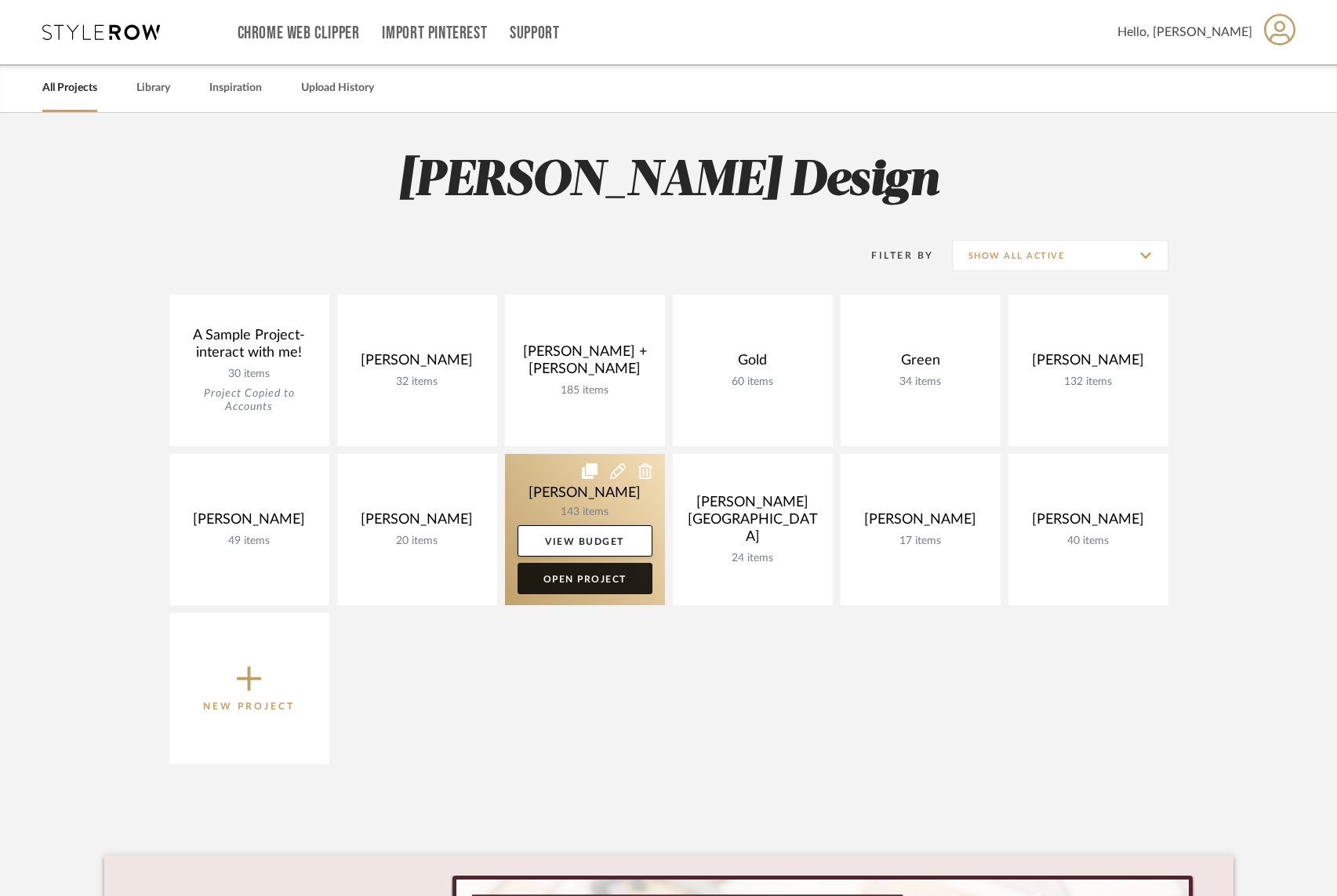
click at [591, 576] on link "Open Project" at bounding box center [584, 578] width 135 height 32
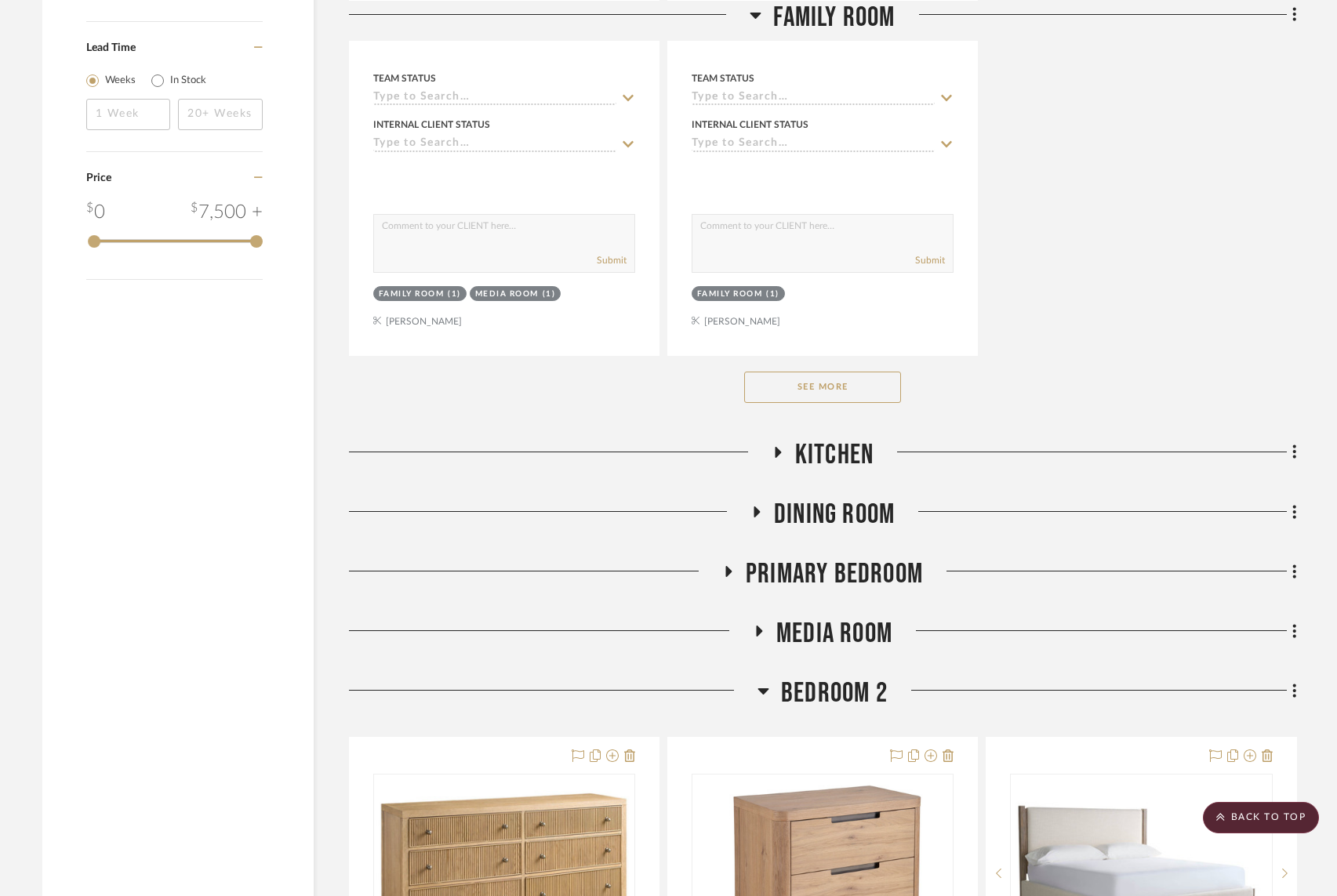
scroll to position [2159, 0]
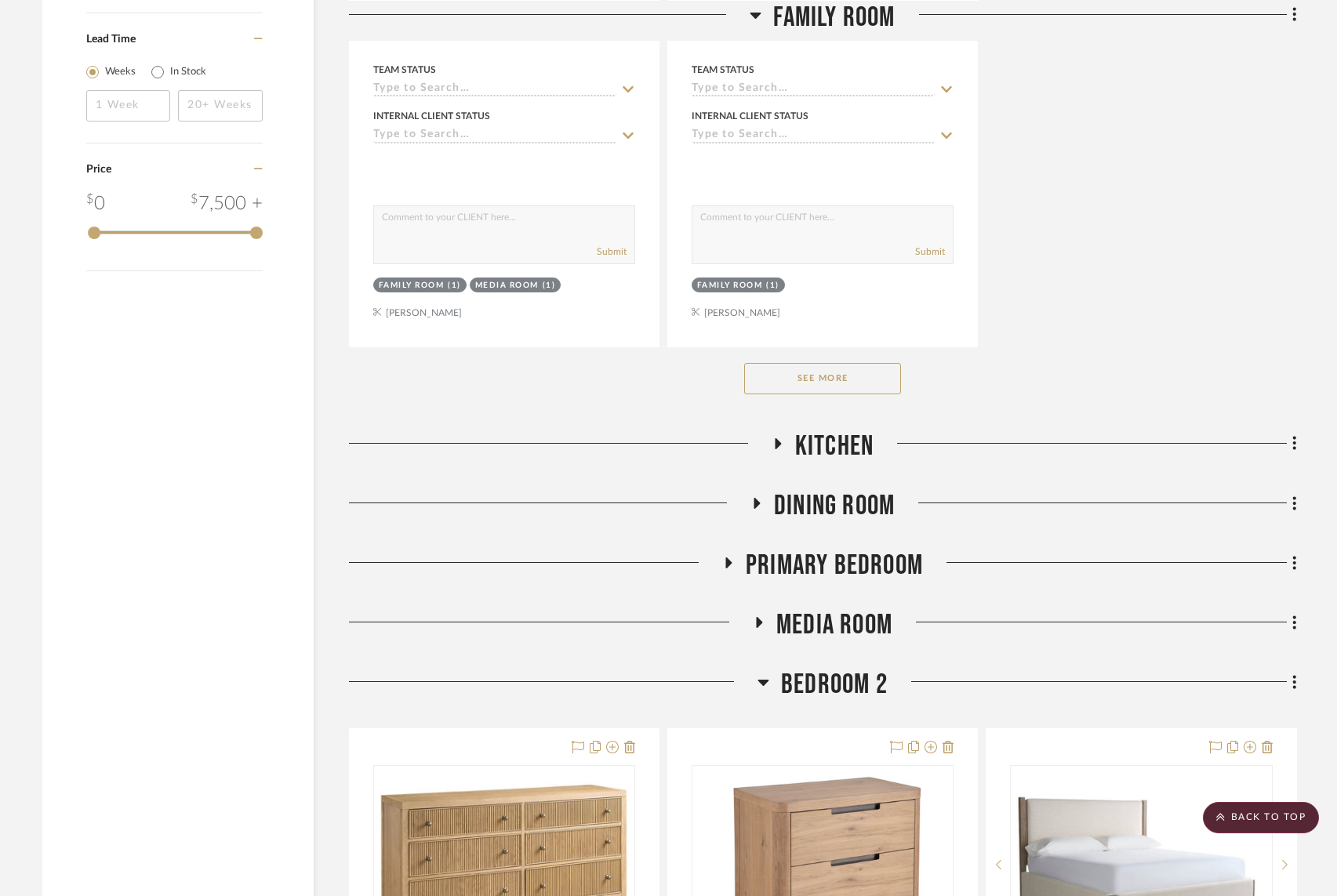
click at [730, 559] on icon at bounding box center [729, 563] width 6 height 11
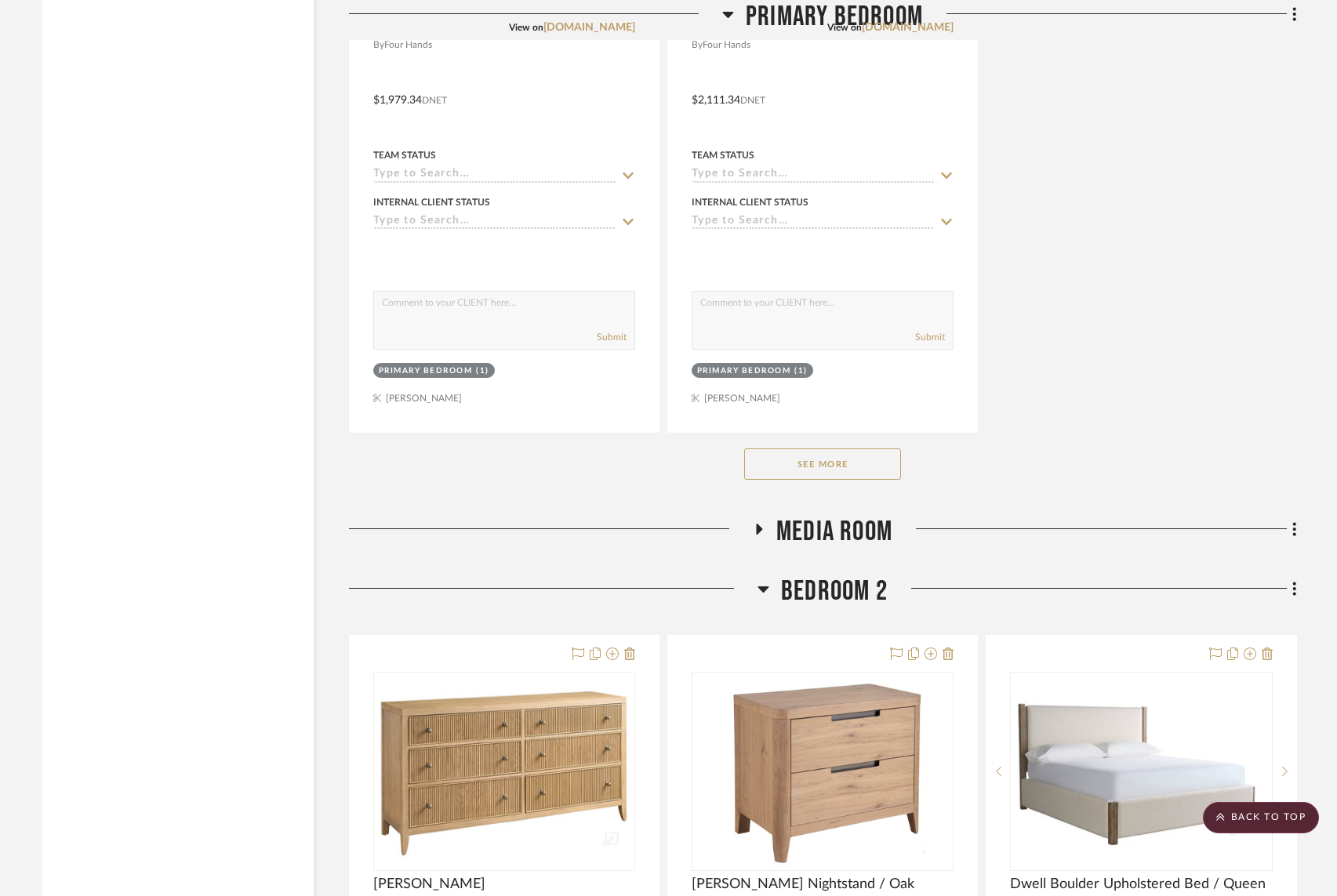
scroll to position [4508, 0]
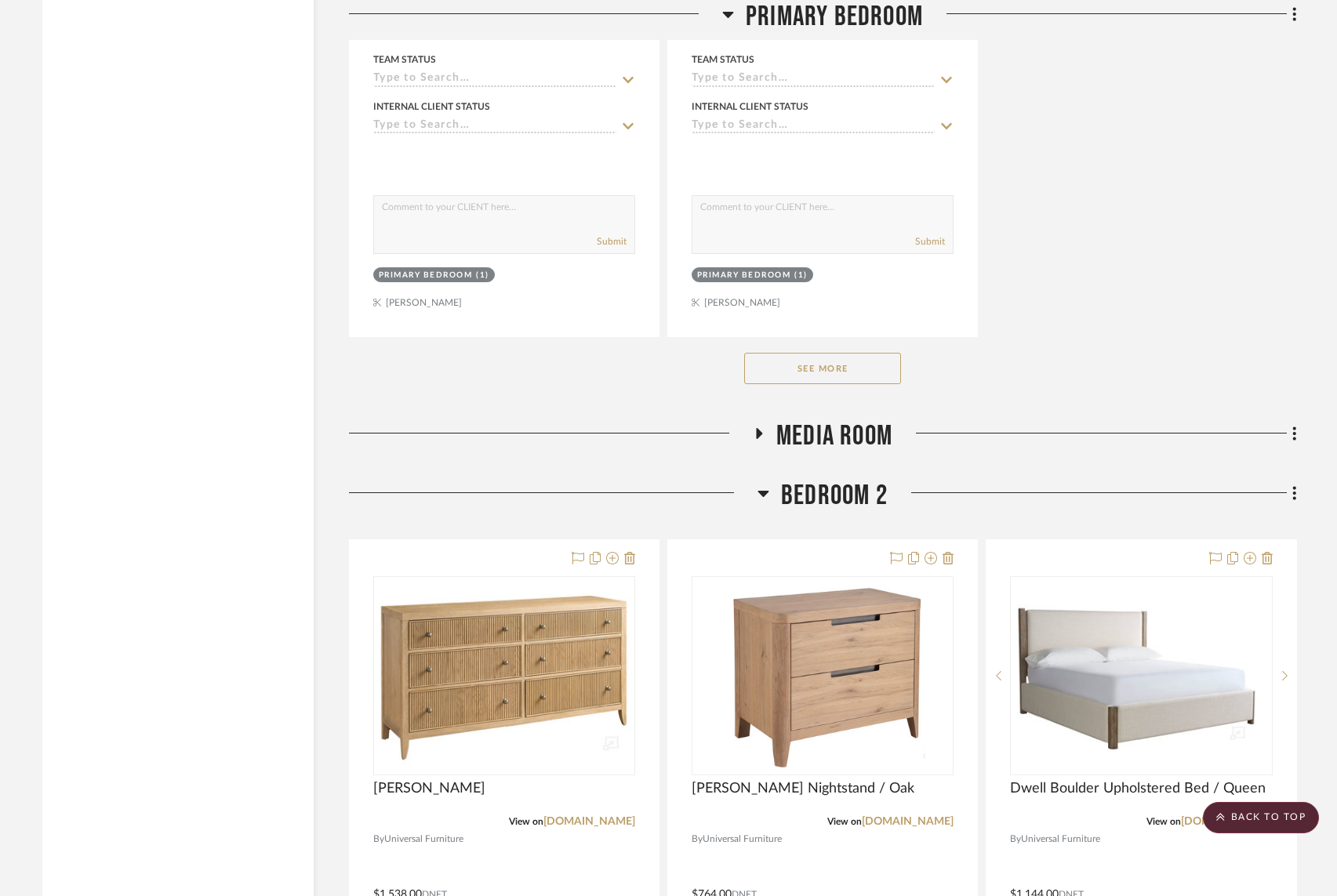
click at [803, 364] on button "See More" at bounding box center [822, 368] width 157 height 32
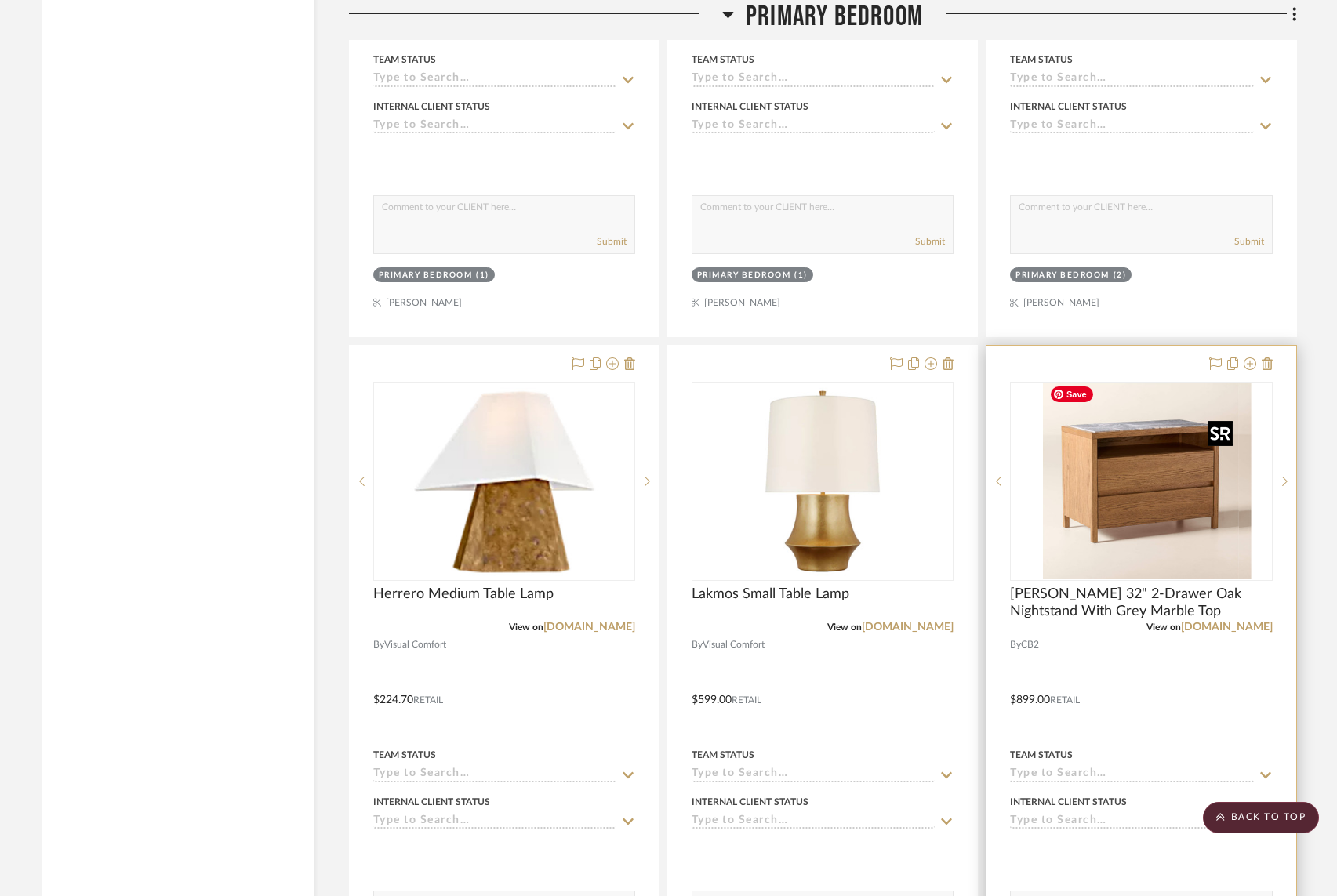
click at [1114, 511] on div at bounding box center [1141, 481] width 262 height 199
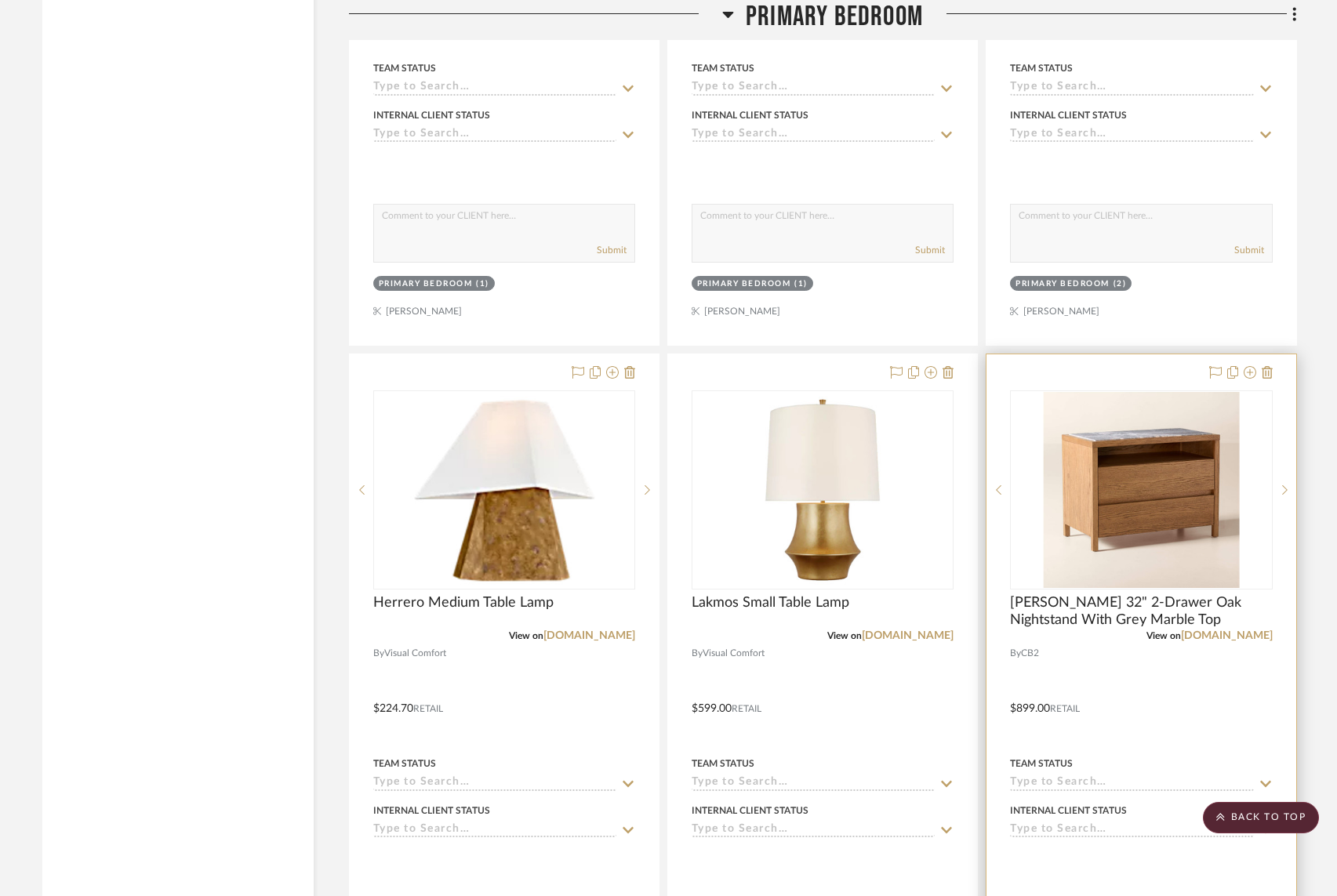
click at [1097, 654] on div at bounding box center [1141, 697] width 309 height 686
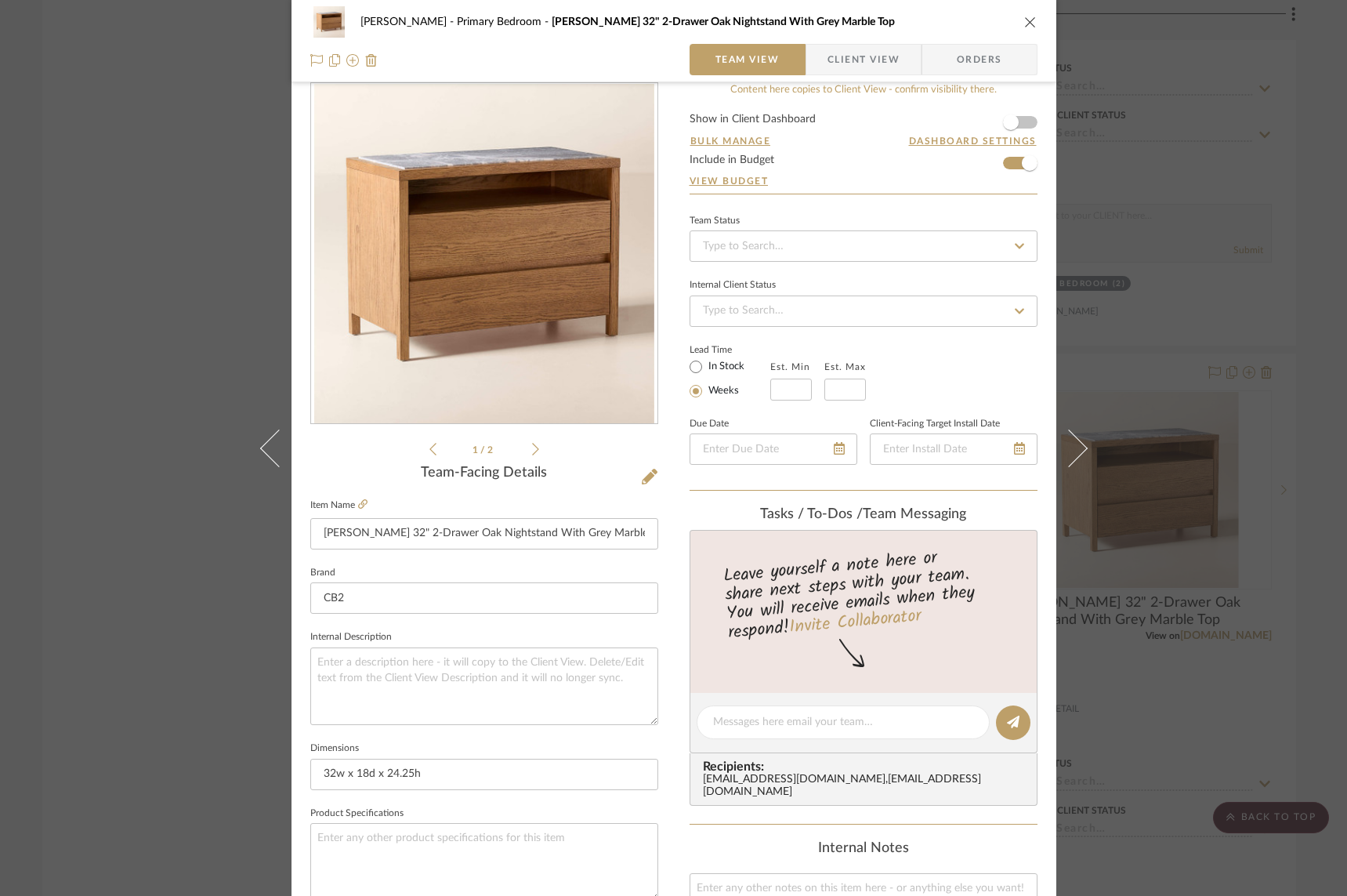
scroll to position [21, 0]
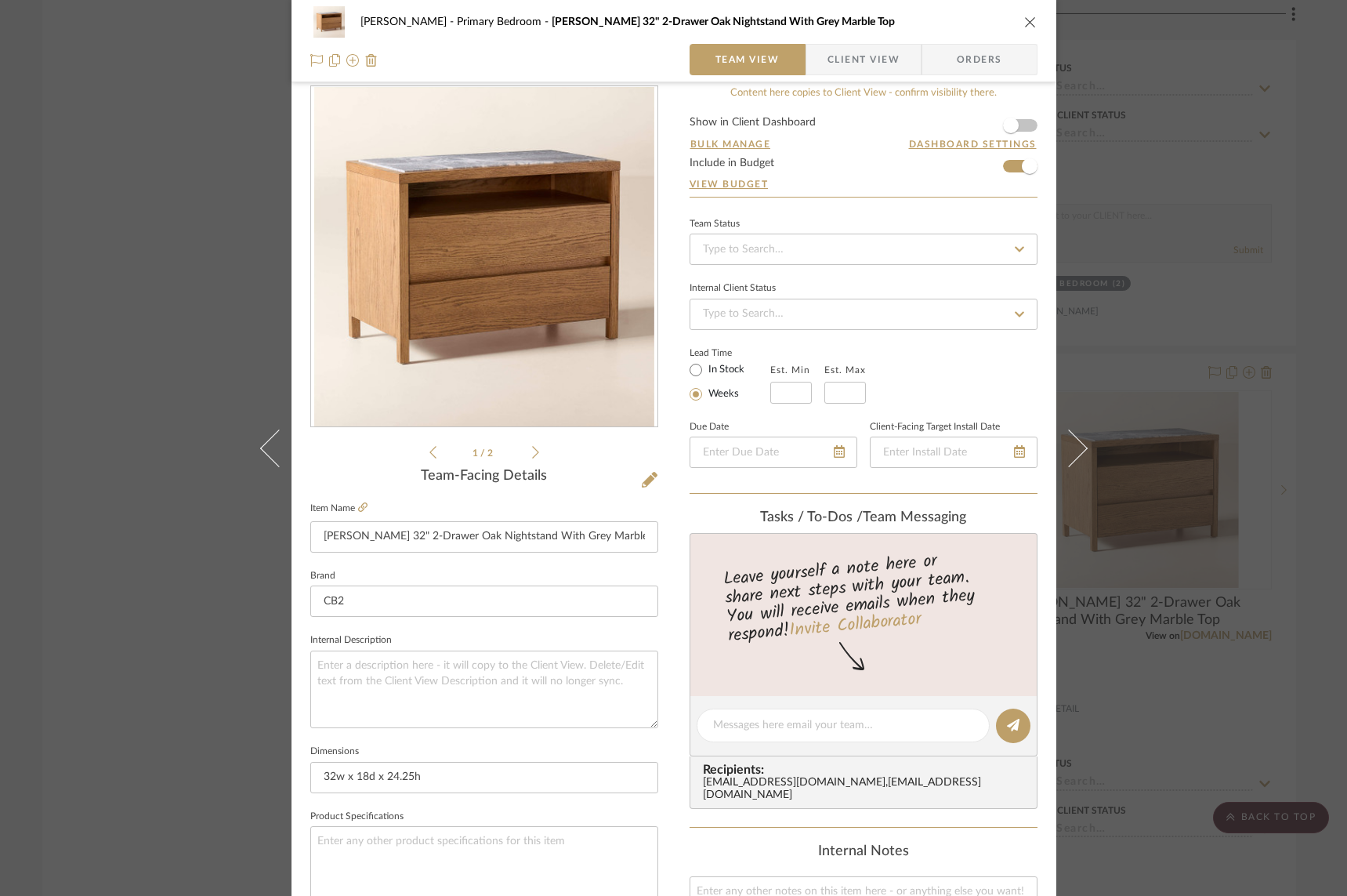
click at [1024, 21] on icon "close" at bounding box center [1030, 22] width 13 height 13
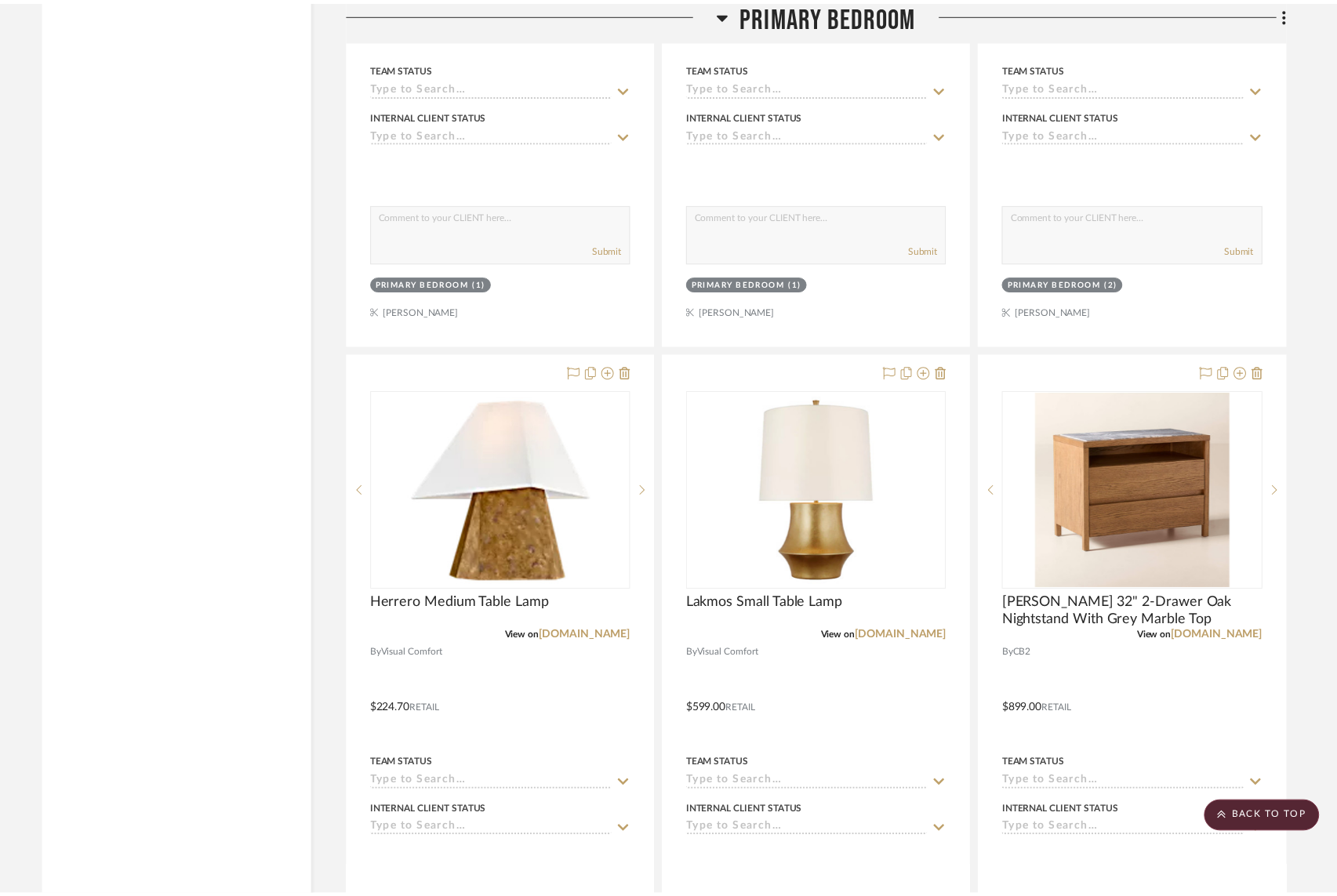
scroll to position [4500, 0]
